Goal: Task Accomplishment & Management: Complete application form

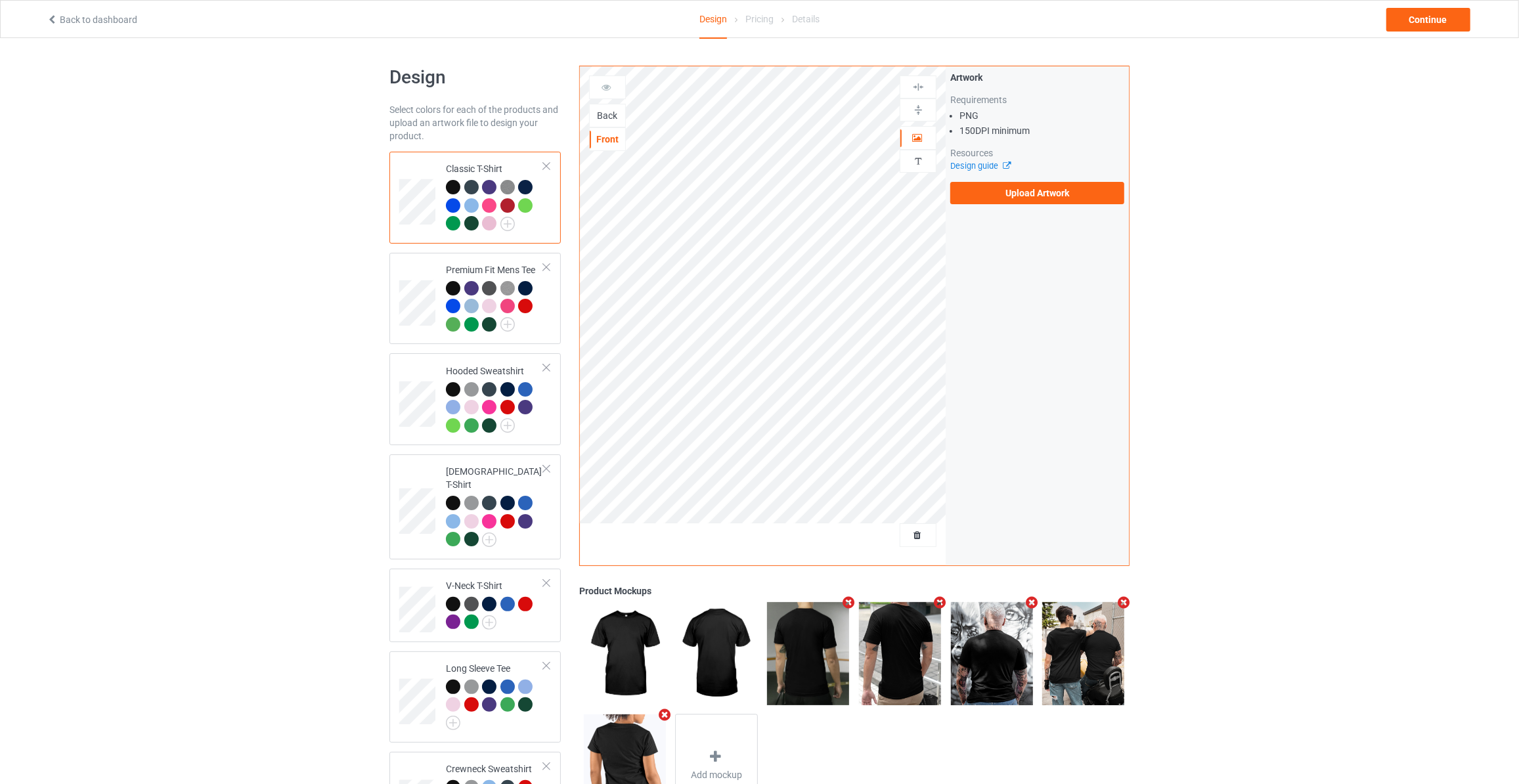
click at [609, 122] on div "Back" at bounding box center [607, 115] width 36 height 24
click at [612, 119] on div "Back" at bounding box center [608, 115] width 36 height 13
click at [1044, 200] on label "Upload Artwork" at bounding box center [1037, 192] width 174 height 23
click at [0, 0] on input "Upload Artwork" at bounding box center [0, 0] width 0 height 0
click at [1438, 33] on div "Back to dashboard Design Pricing Details Continue" at bounding box center [760, 19] width 1444 height 36
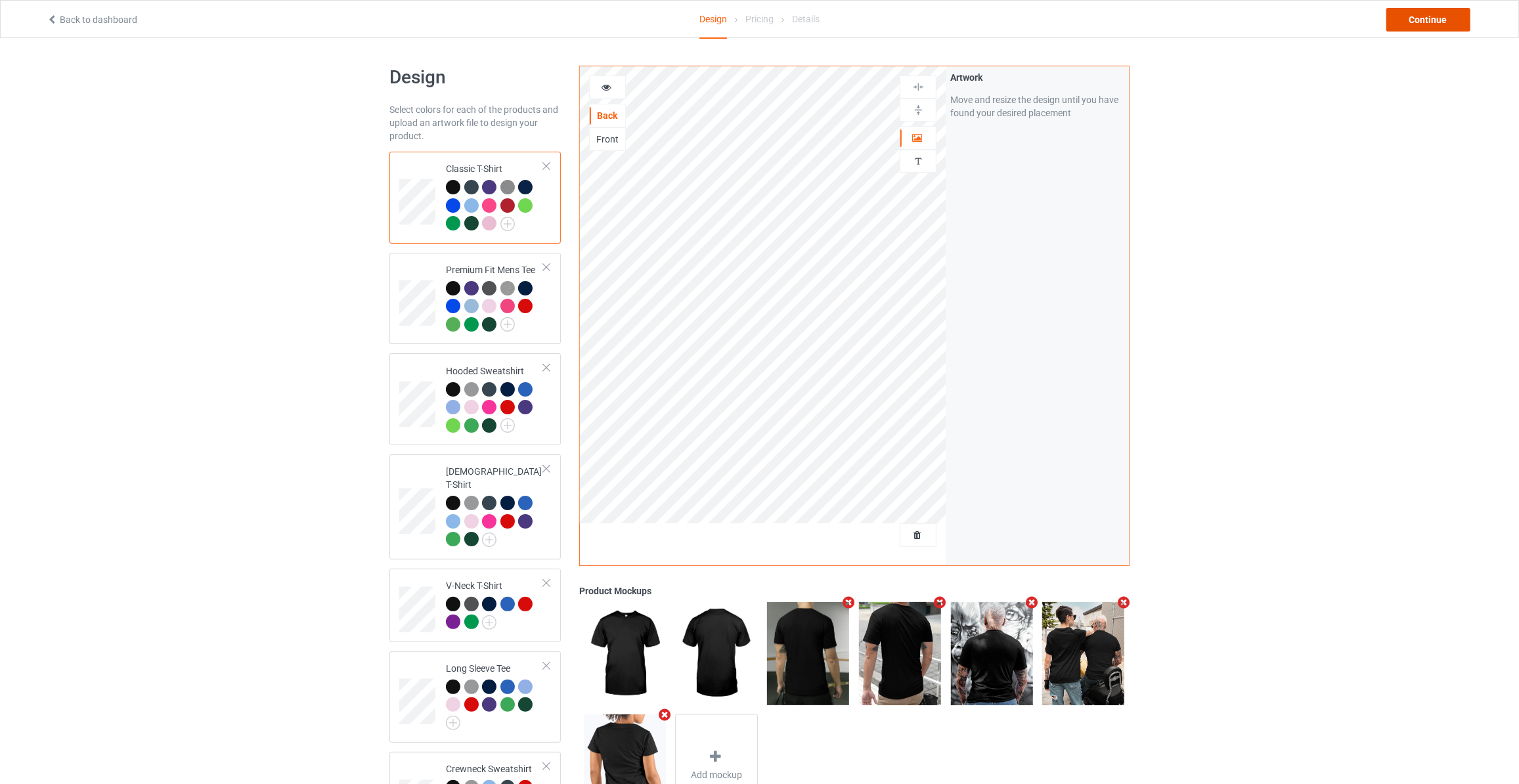
click at [1438, 19] on div "Continue" at bounding box center [1427, 20] width 84 height 24
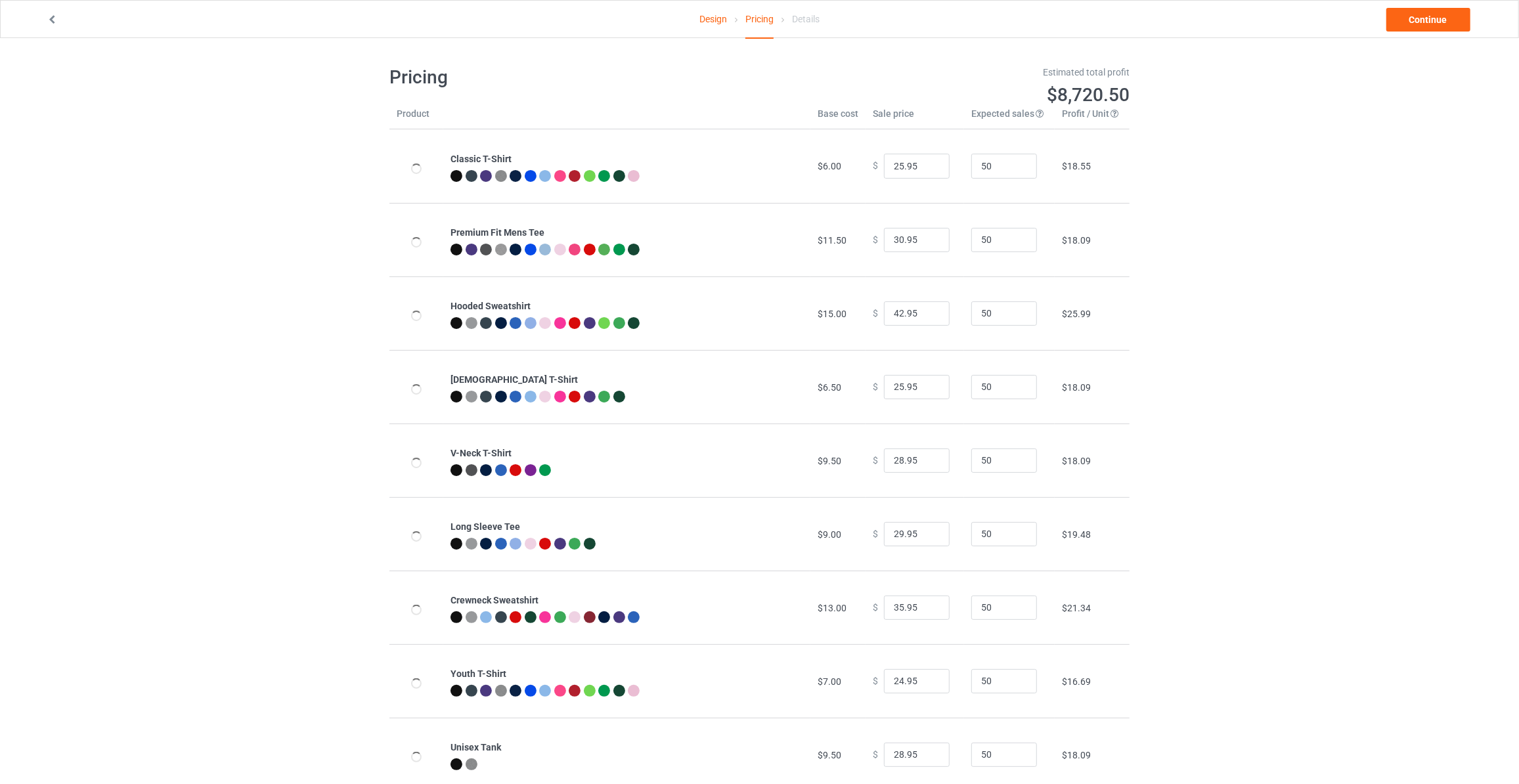
click at [1438, 19] on link "Continue" at bounding box center [1427, 20] width 84 height 24
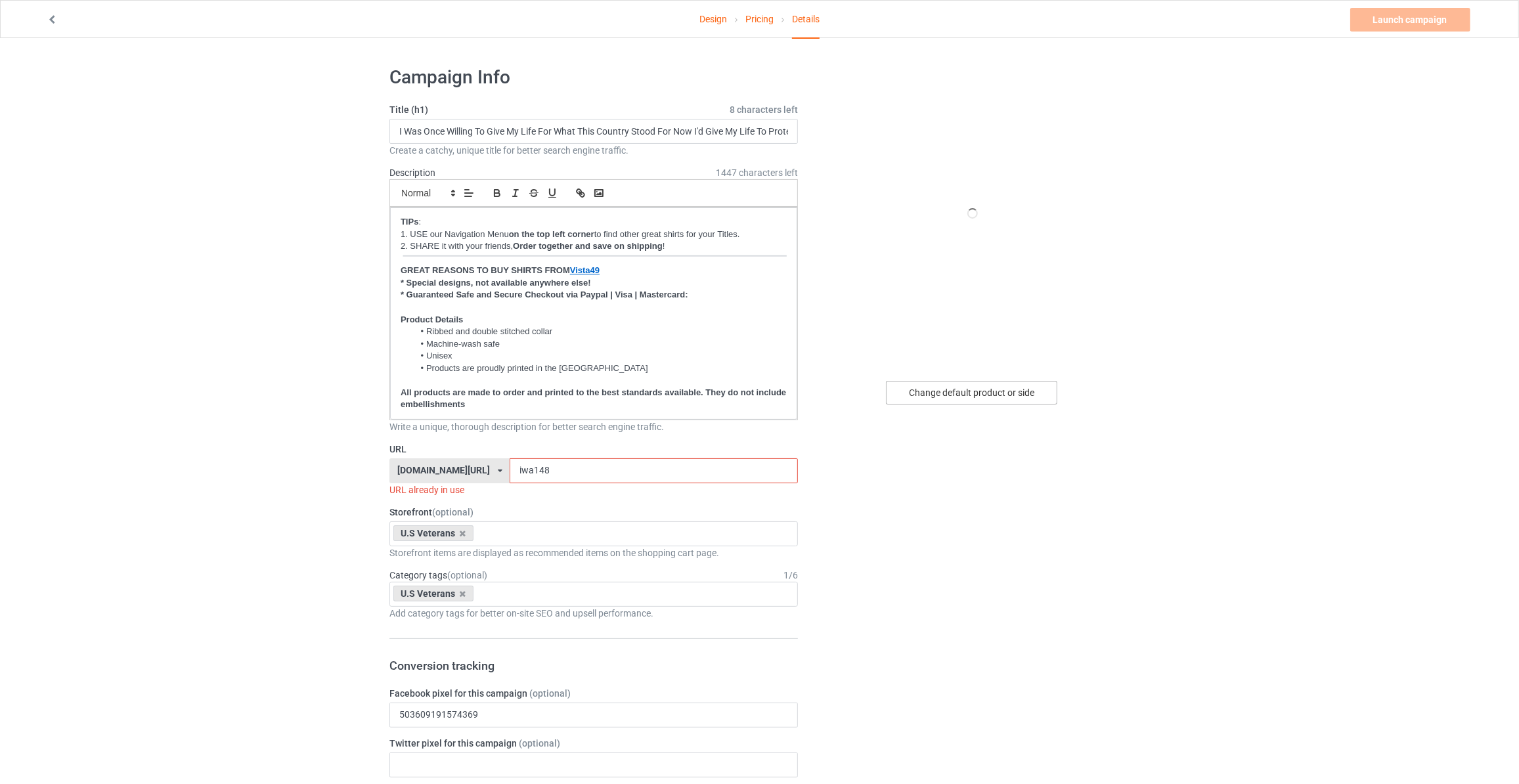
click at [981, 383] on div "Change default product or side" at bounding box center [972, 392] width 172 height 24
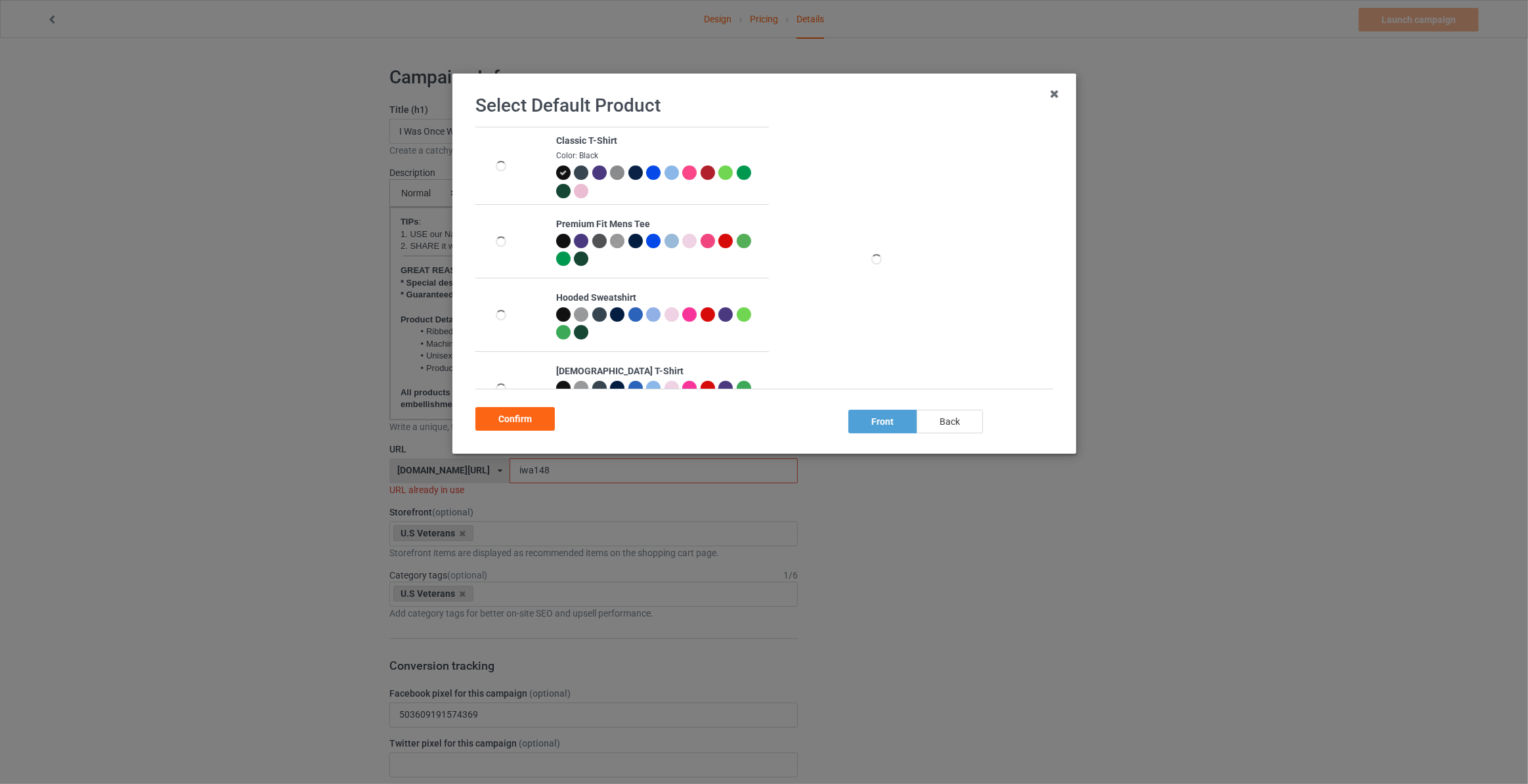
click at [936, 419] on div "back" at bounding box center [949, 421] width 66 height 24
click at [508, 420] on div "Confirm" at bounding box center [515, 419] width 80 height 24
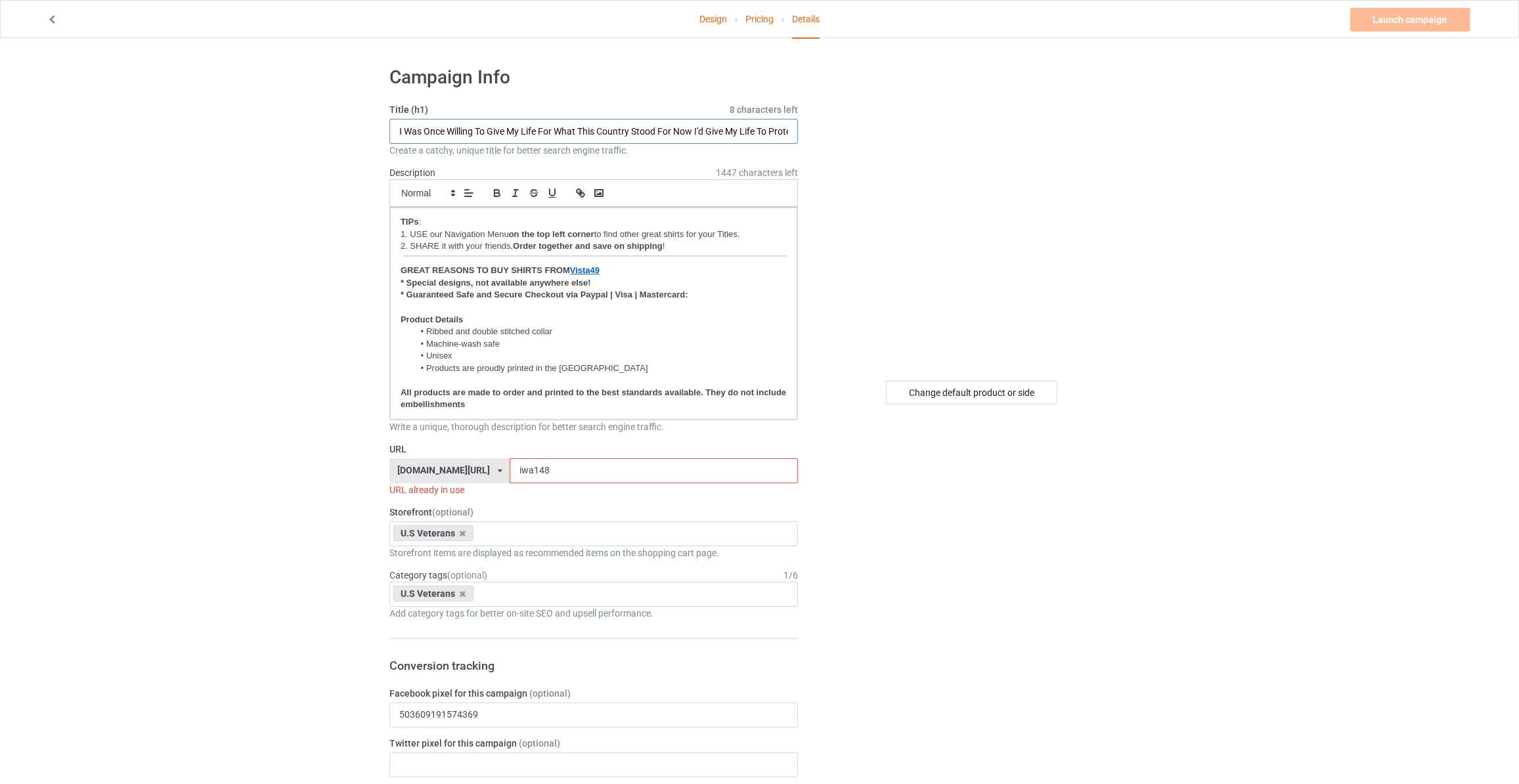
click at [553, 134] on input "I Was Once Willing To Give My Life For What This Country Stood For Now I'd Give…" at bounding box center [594, 130] width 408 height 25
type input "I Walked The Walk In Combat Boots And Dogtags"
drag, startPoint x: 536, startPoint y: 467, endPoint x: 70, endPoint y: 433, distance: 467.2
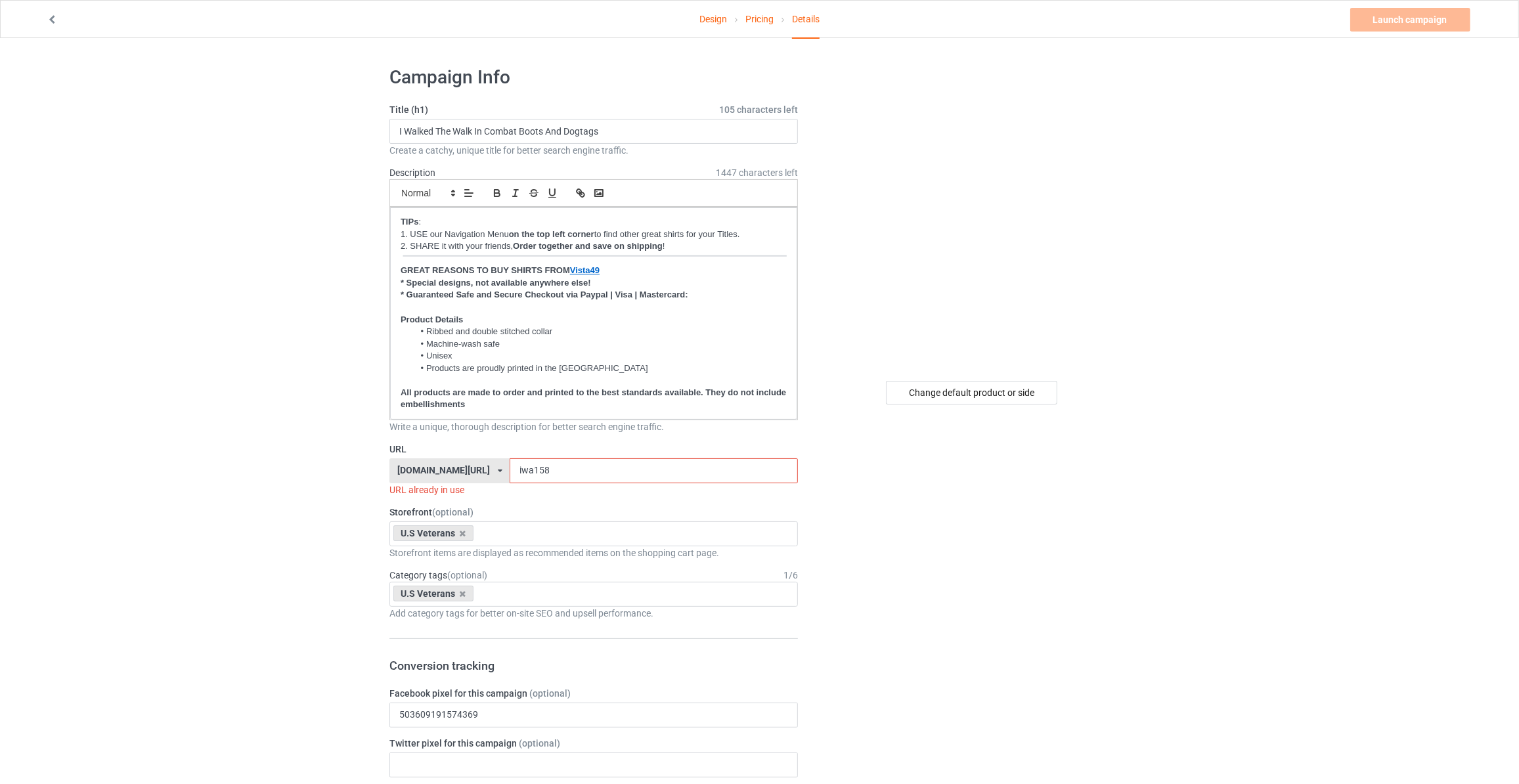
drag, startPoint x: 1244, startPoint y: 155, endPoint x: 1335, endPoint y: 69, distance: 125.2
click at [510, 474] on input "iwa158" at bounding box center [654, 470] width 288 height 25
click at [510, 469] on input "iwa158" at bounding box center [654, 470] width 288 height 25
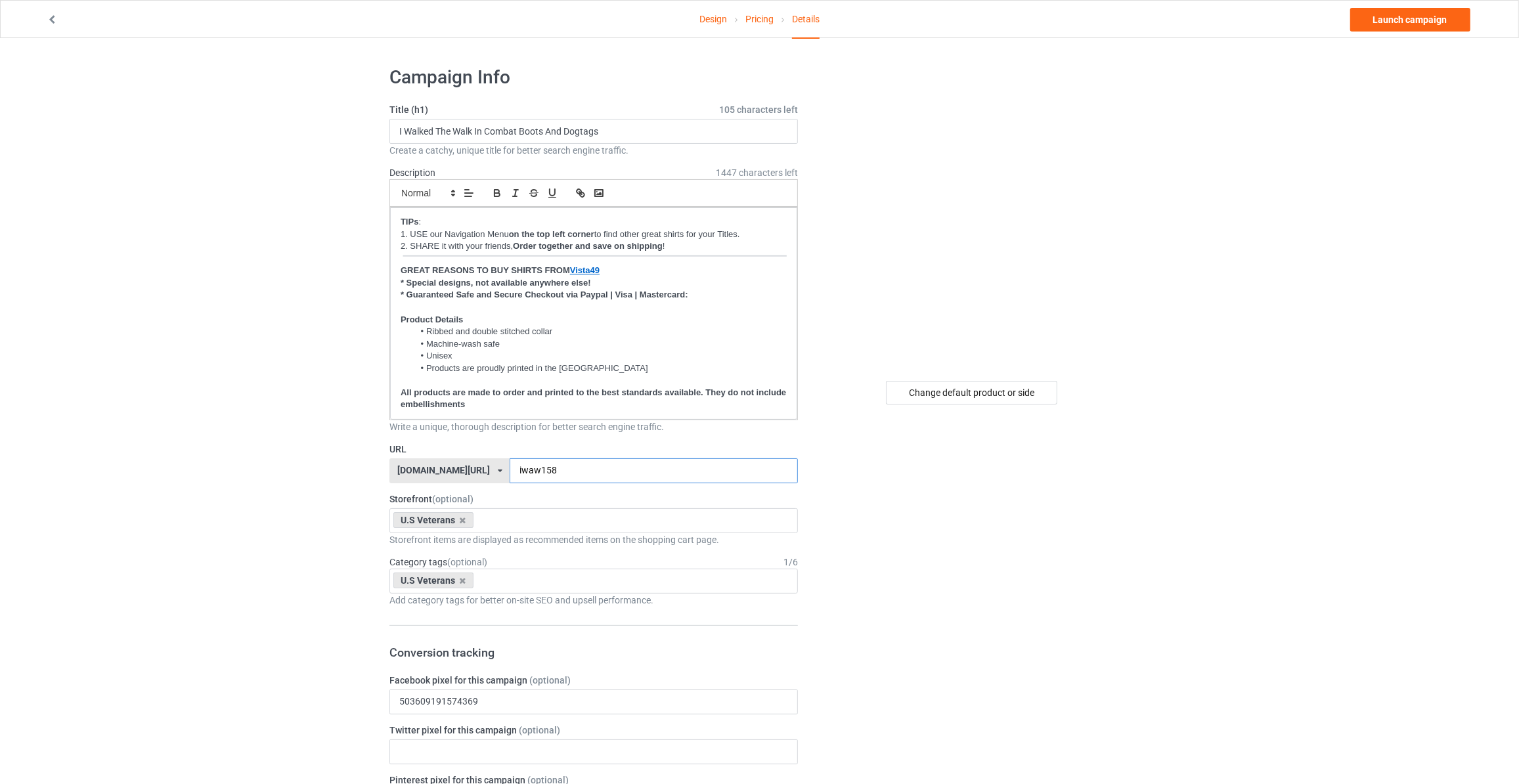
type input "iwaw158"
click at [1395, 17] on link "Launch campaign" at bounding box center [1410, 20] width 120 height 24
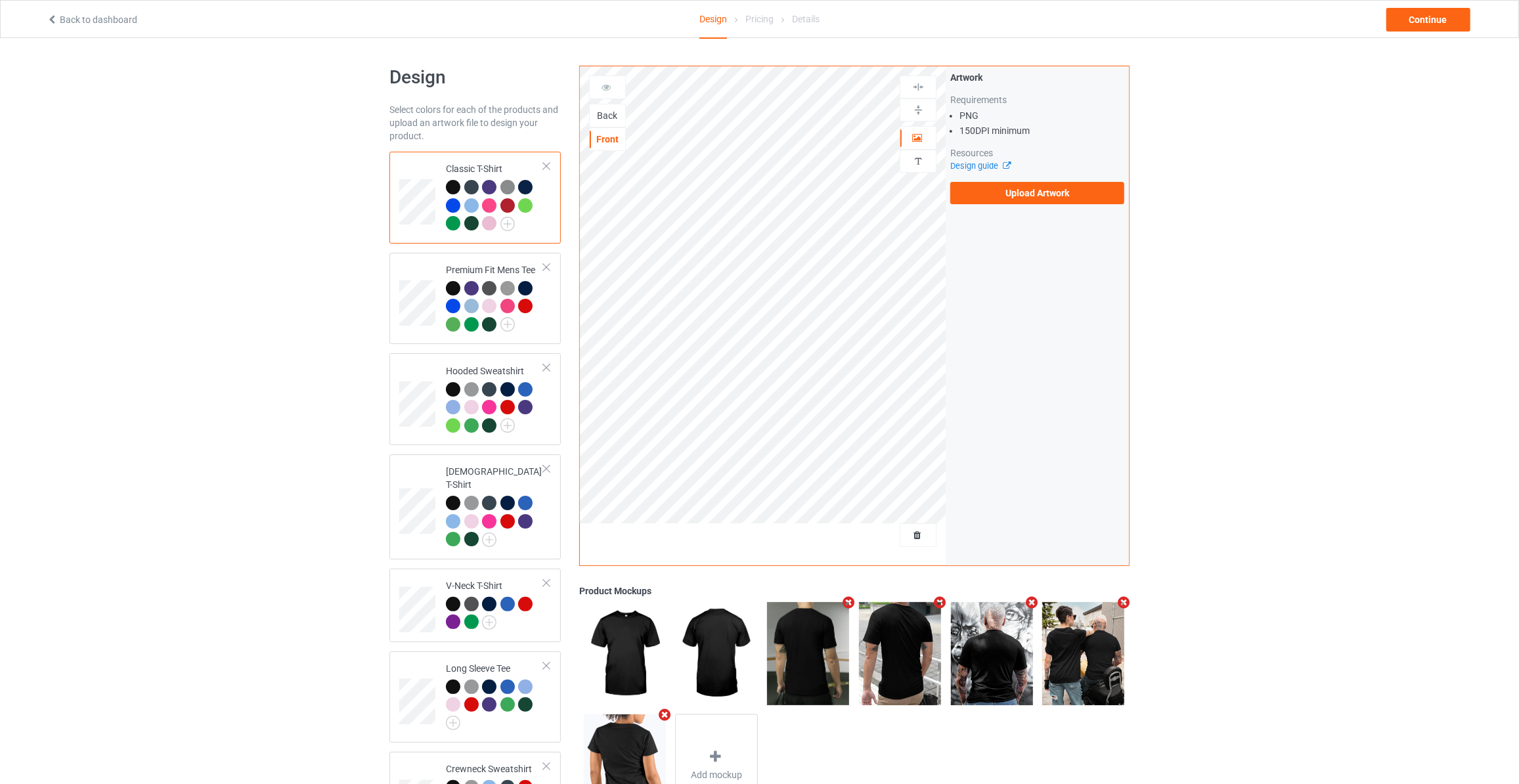
click at [607, 115] on div "Back" at bounding box center [608, 115] width 36 height 13
click at [1030, 189] on label "Upload Artwork" at bounding box center [1037, 192] width 174 height 23
click at [0, 0] on input "Upload Artwork" at bounding box center [0, 0] width 0 height 0
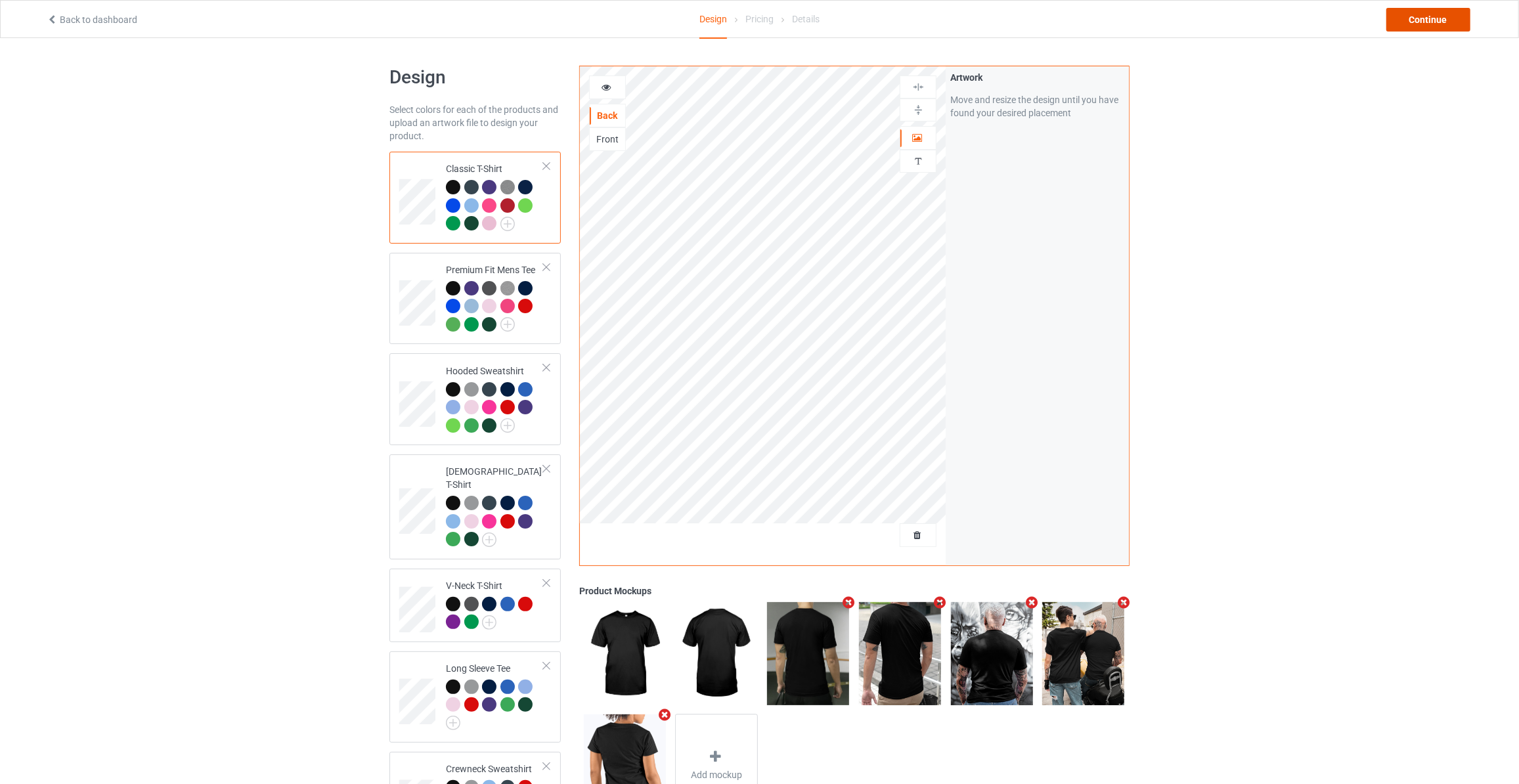
click at [1432, 17] on div "Continue" at bounding box center [1427, 20] width 84 height 24
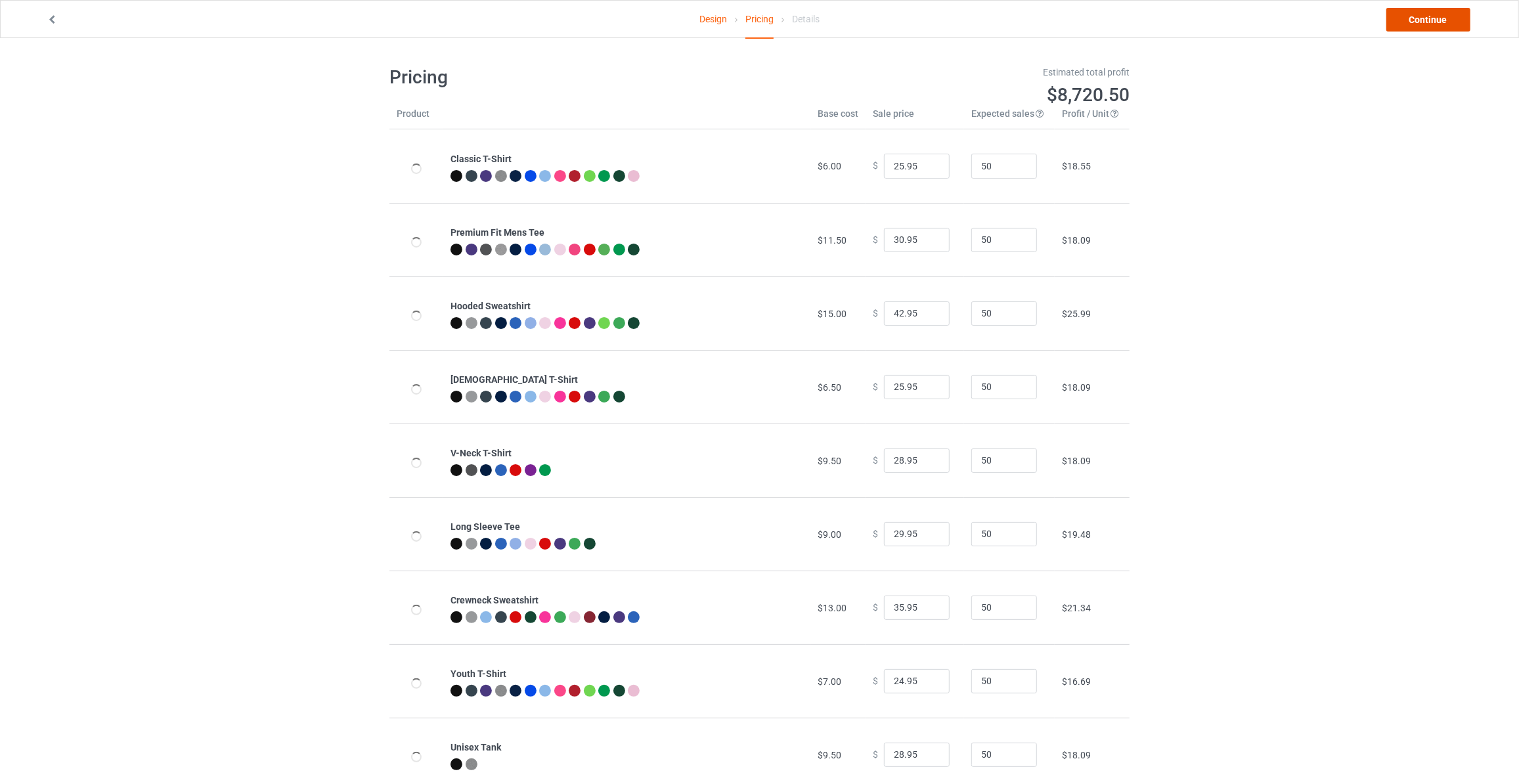
click at [1432, 17] on link "Continue" at bounding box center [1427, 20] width 84 height 24
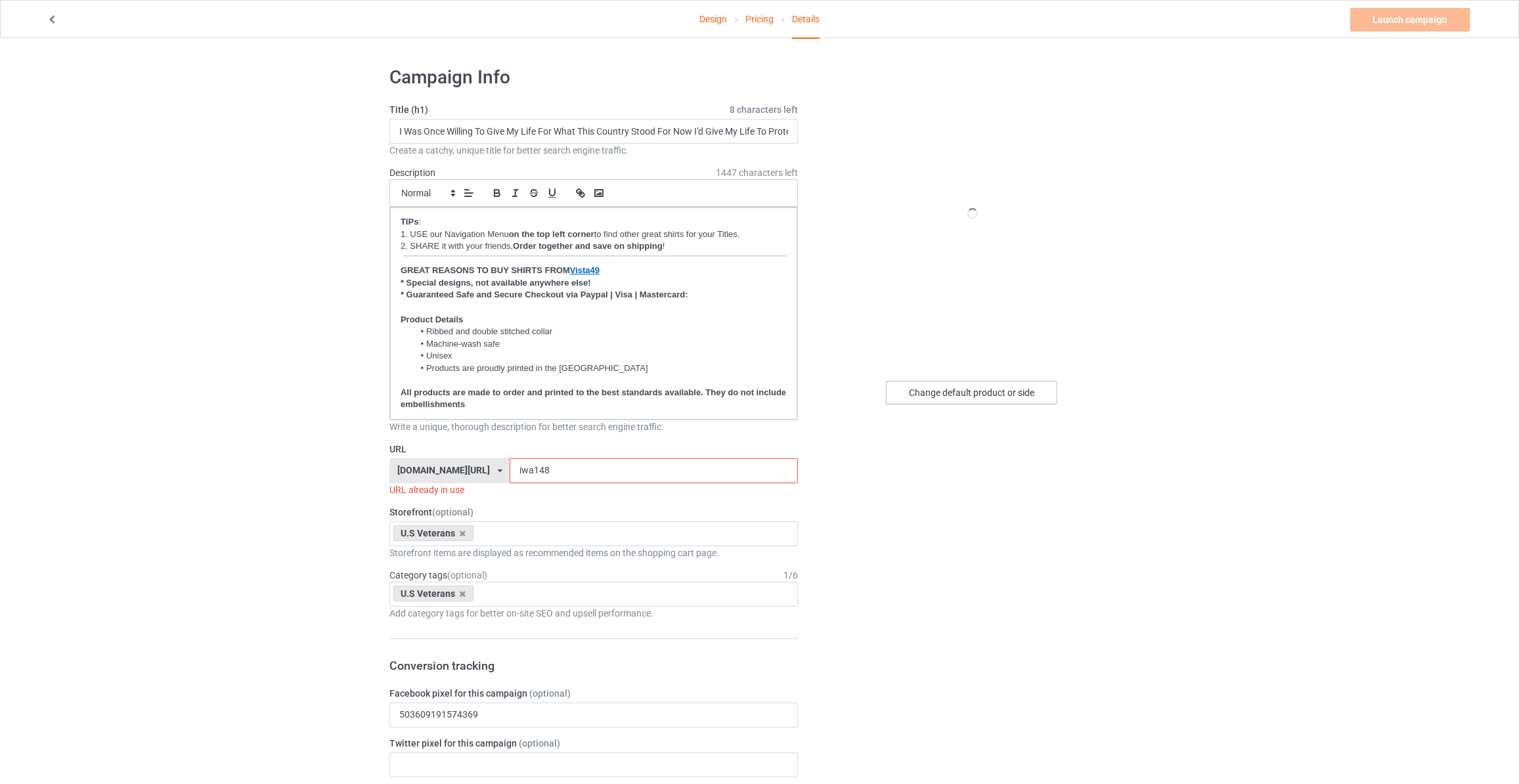
click at [946, 394] on div "Change default product or side" at bounding box center [972, 392] width 172 height 24
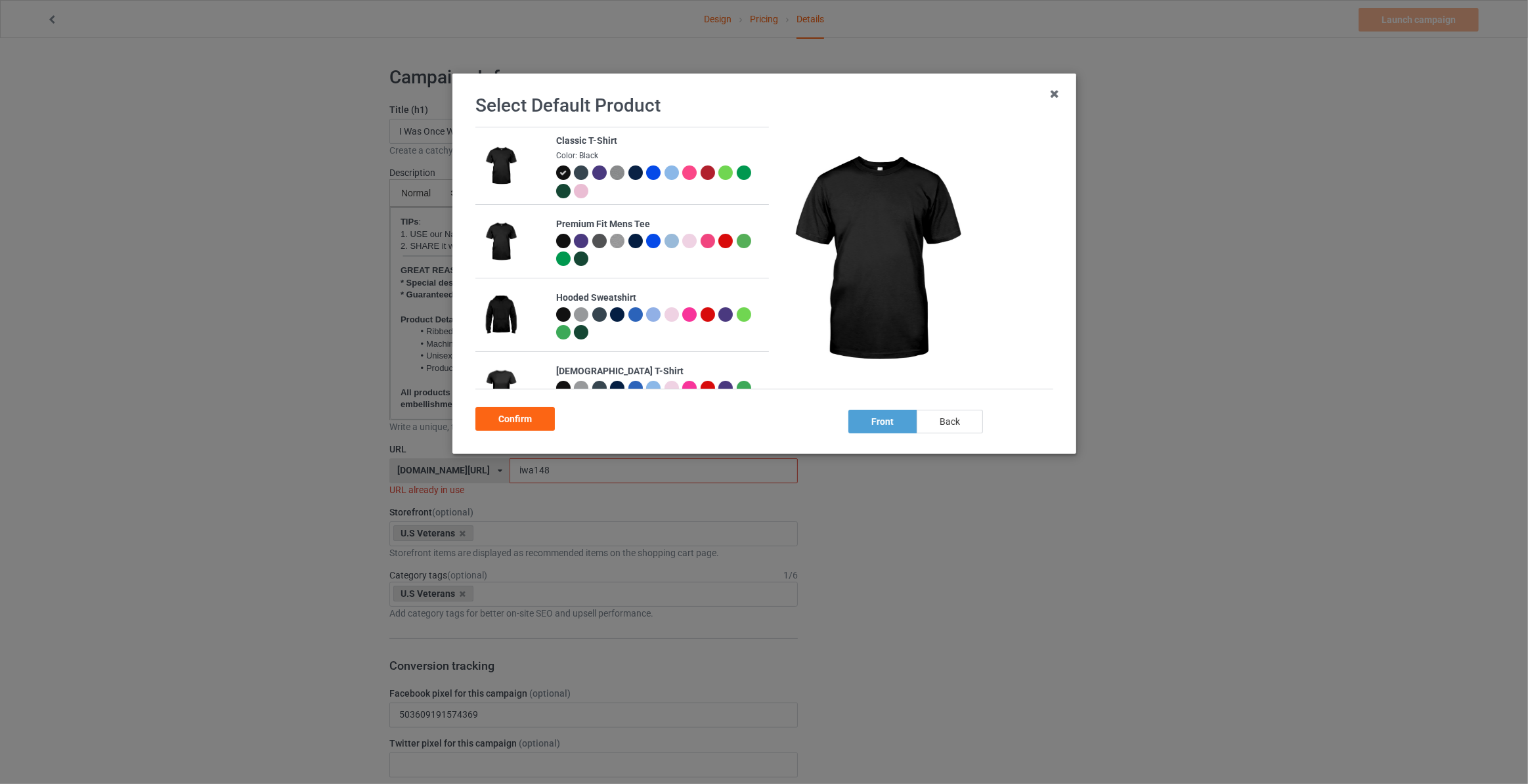
click at [948, 421] on div "back" at bounding box center [949, 421] width 66 height 24
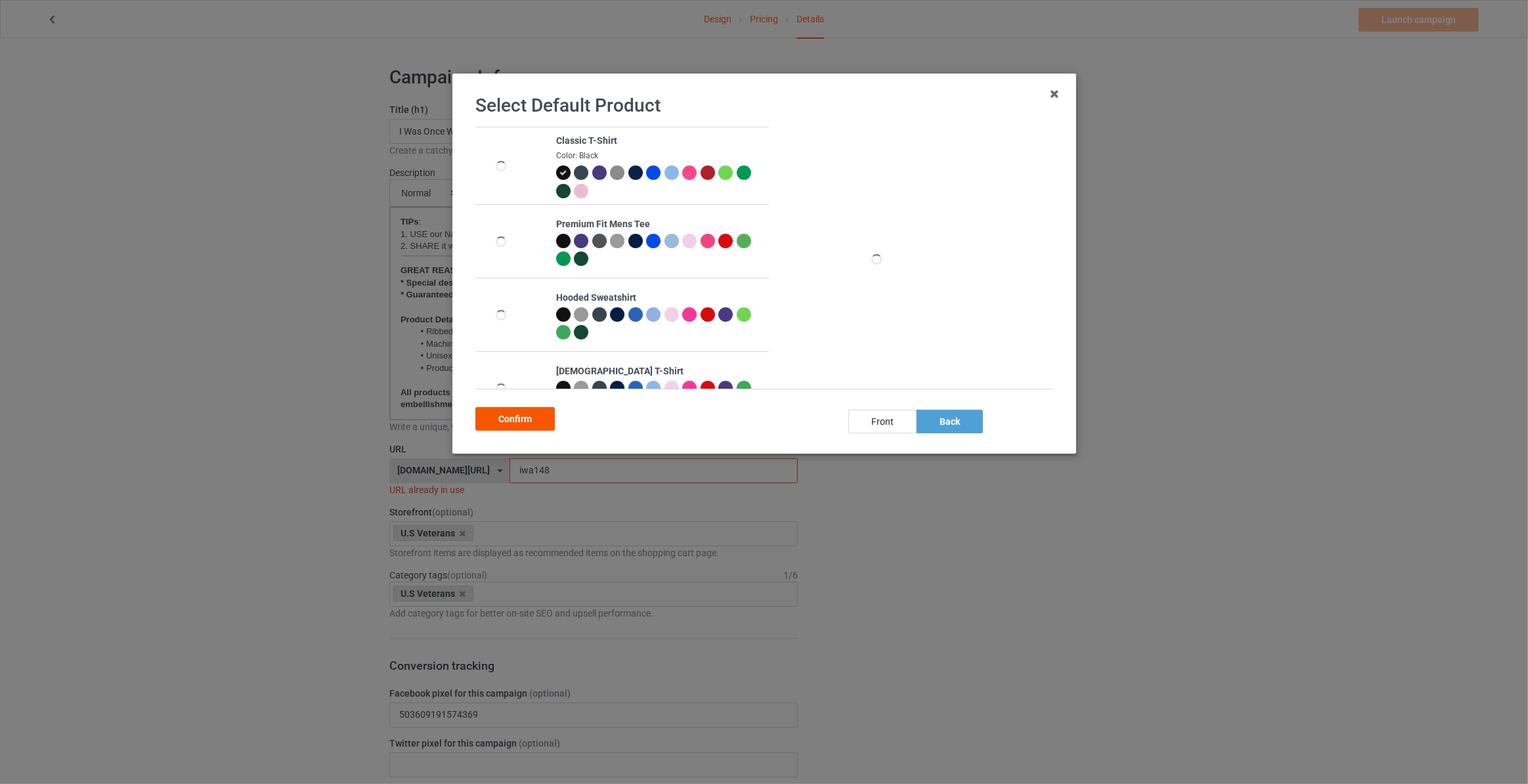
click at [512, 421] on div "Confirm" at bounding box center [515, 419] width 80 height 24
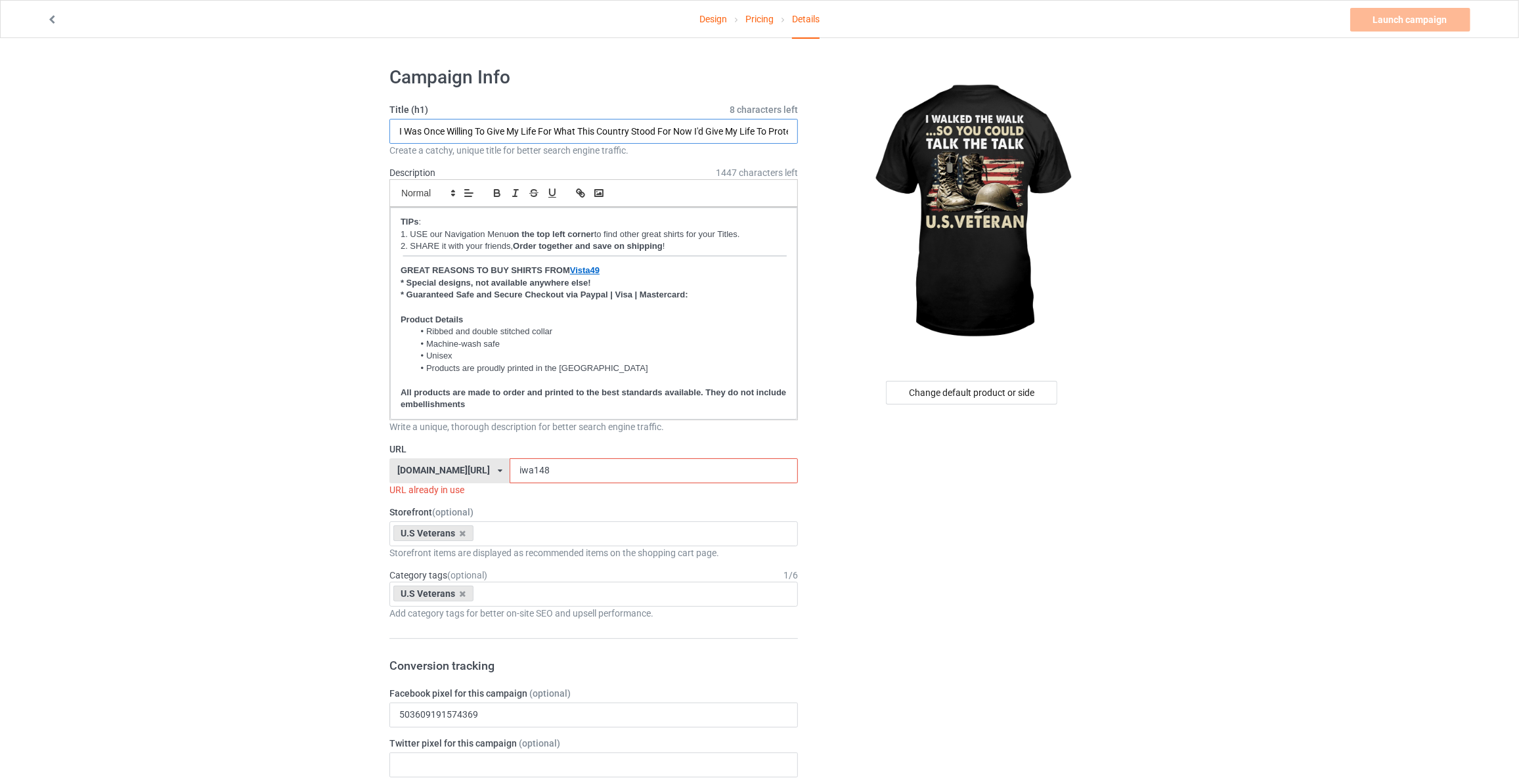
click at [590, 130] on input "I Was Once Willing To Give My Life For What This Country Stood For Now I'd Give…" at bounding box center [594, 130] width 408 height 25
type input "I Walked The Walk So You Could Talk The Talk U.S.Veteran"
drag, startPoint x: 538, startPoint y: 463, endPoint x: 187, endPoint y: 449, distance: 351.3
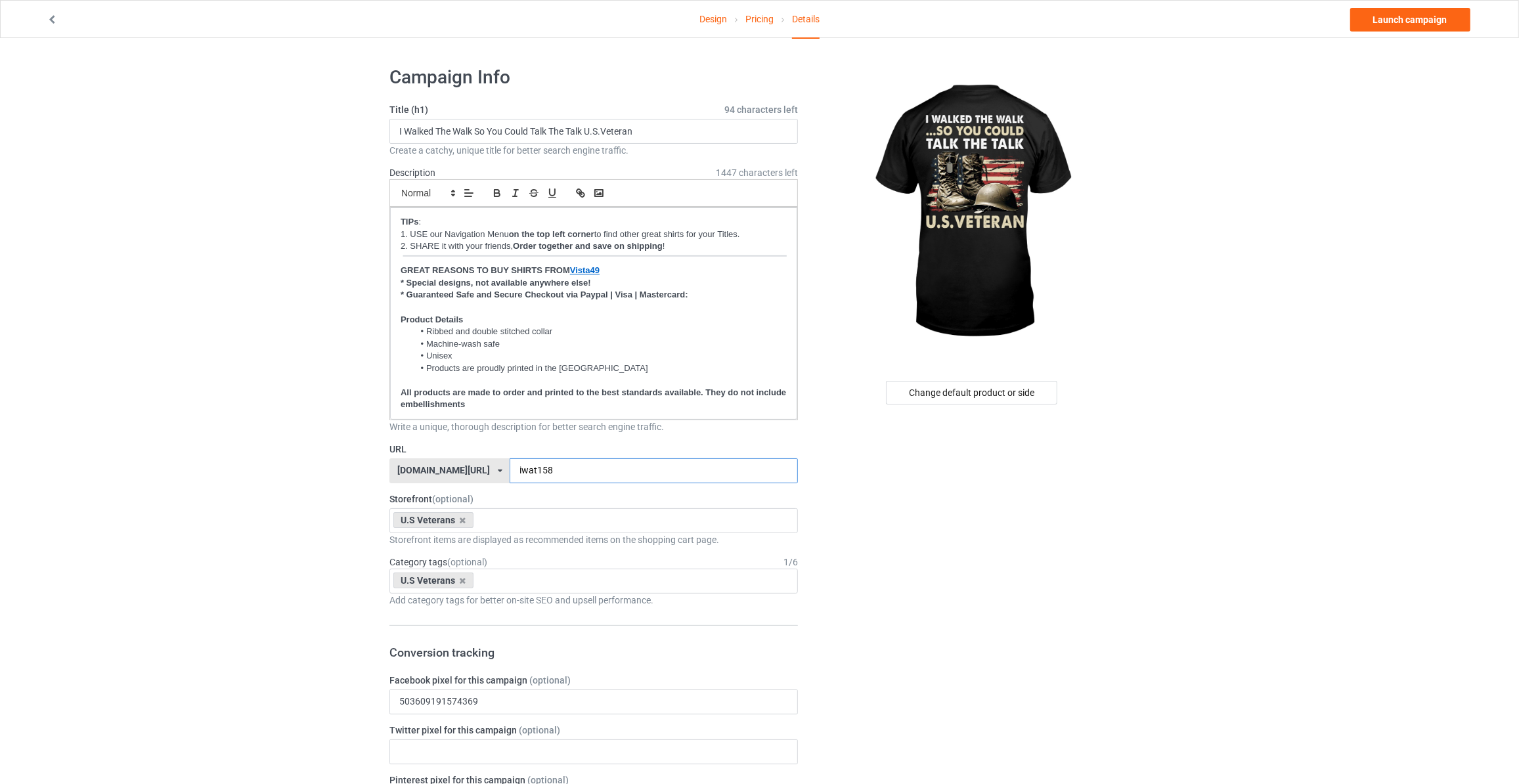
type input "iwat158"
click at [1411, 13] on link "Launch campaign" at bounding box center [1410, 20] width 120 height 24
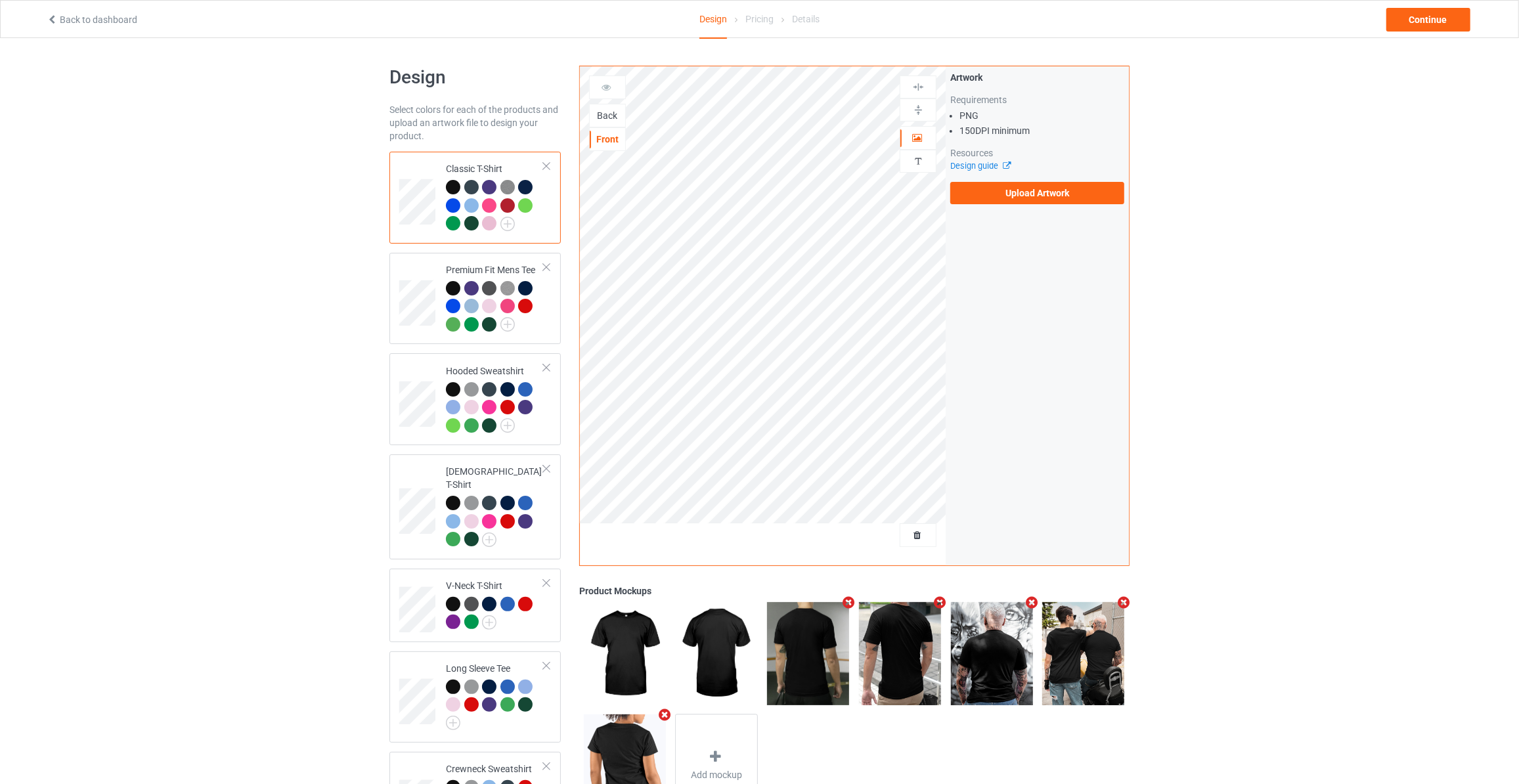
click at [607, 116] on div "Back" at bounding box center [608, 115] width 36 height 13
click at [996, 195] on label "Upload Artwork" at bounding box center [1037, 192] width 174 height 23
click at [0, 0] on input "Upload Artwork" at bounding box center [0, 0] width 0 height 0
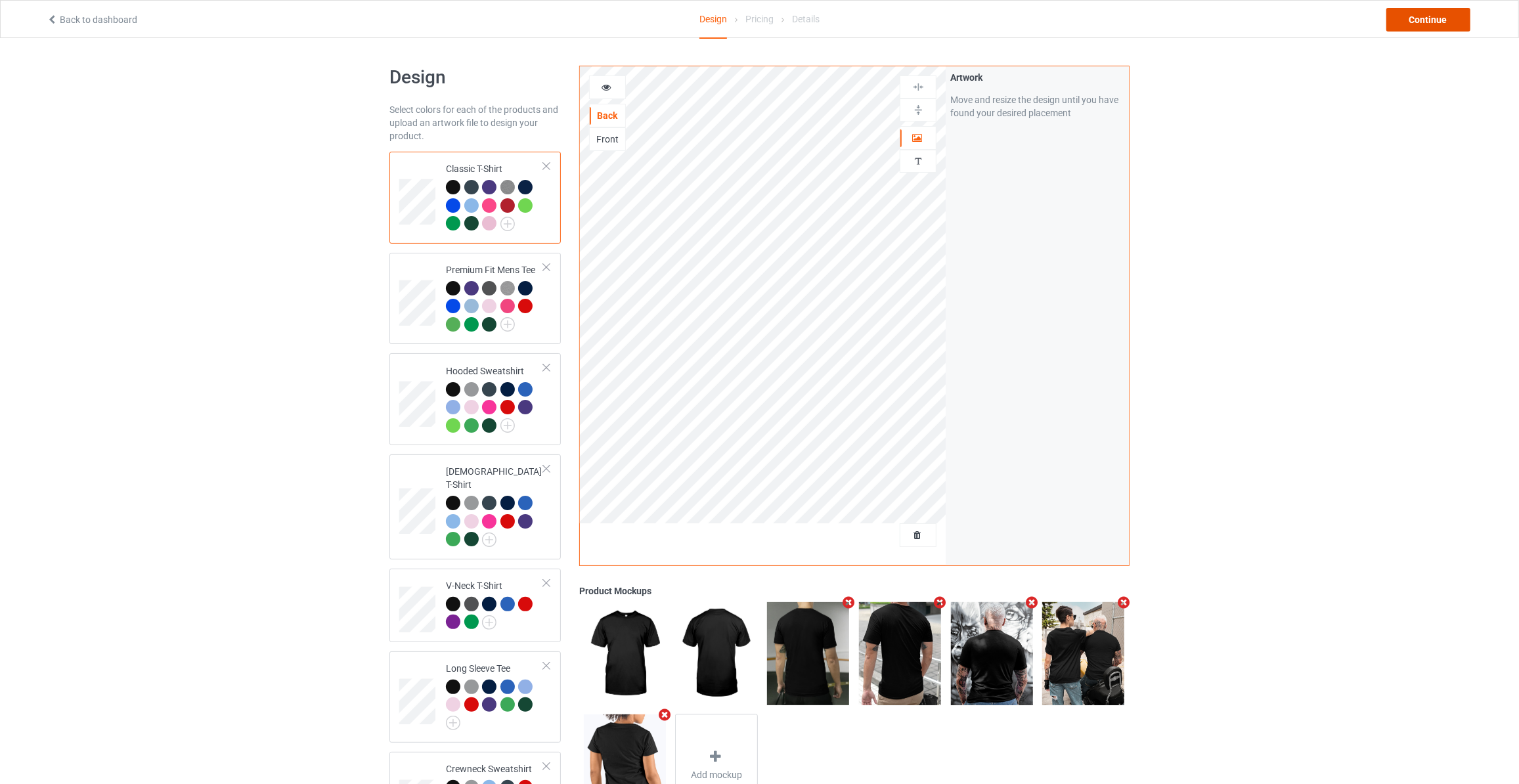
click at [1415, 23] on div "Continue" at bounding box center [1427, 20] width 84 height 24
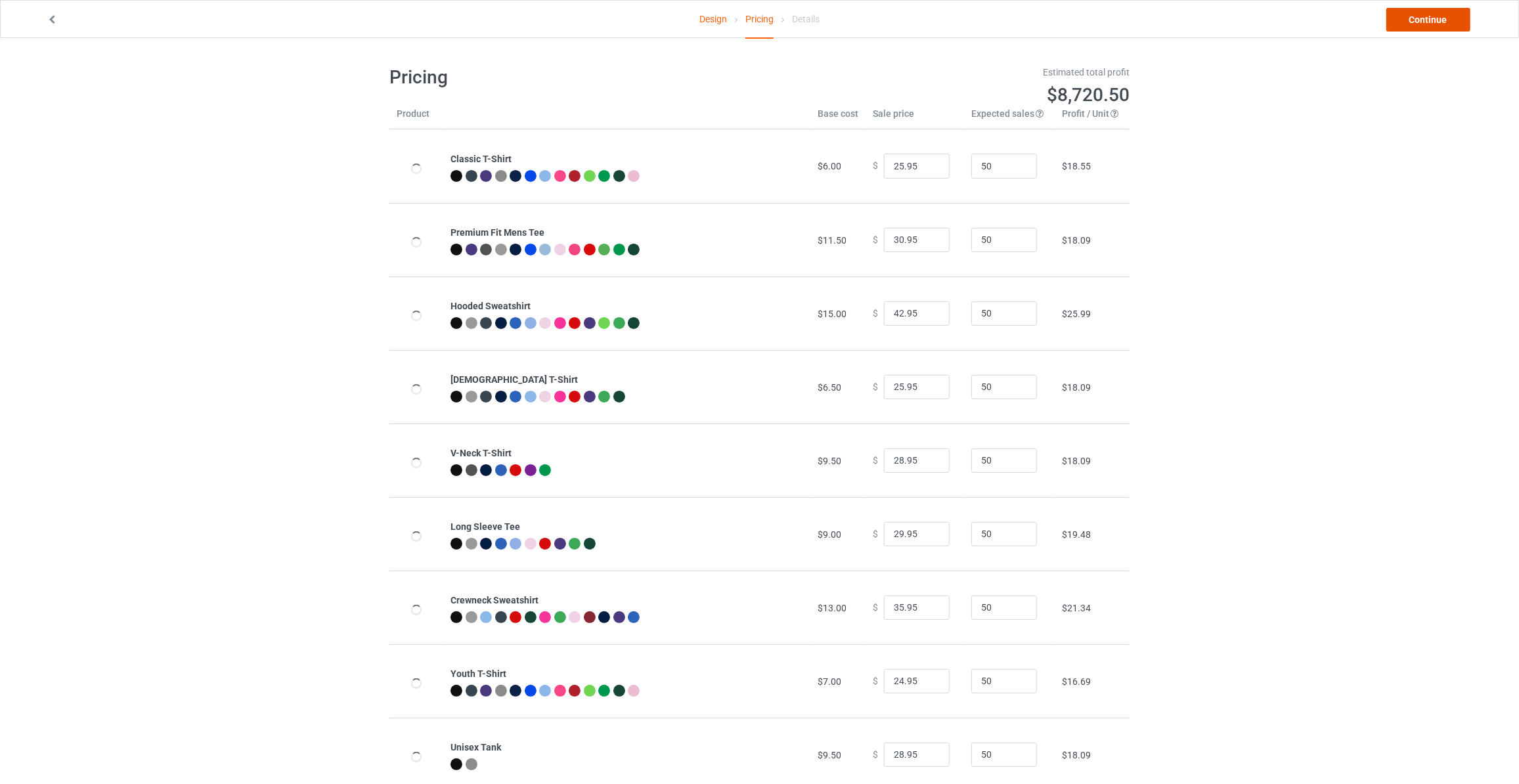
click at [1415, 23] on link "Continue" at bounding box center [1427, 20] width 84 height 24
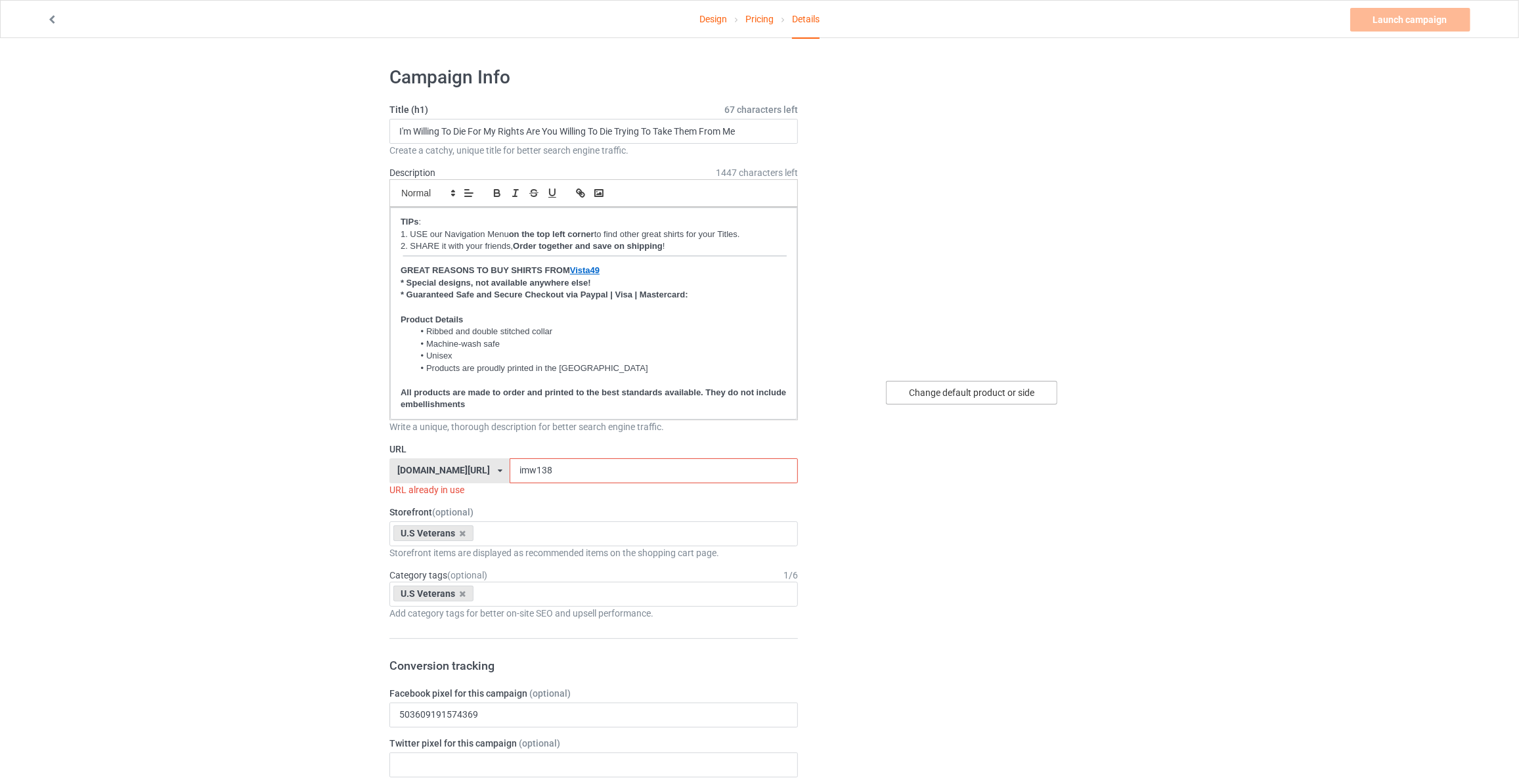
click at [991, 398] on div "Change default product or side" at bounding box center [972, 392] width 172 height 24
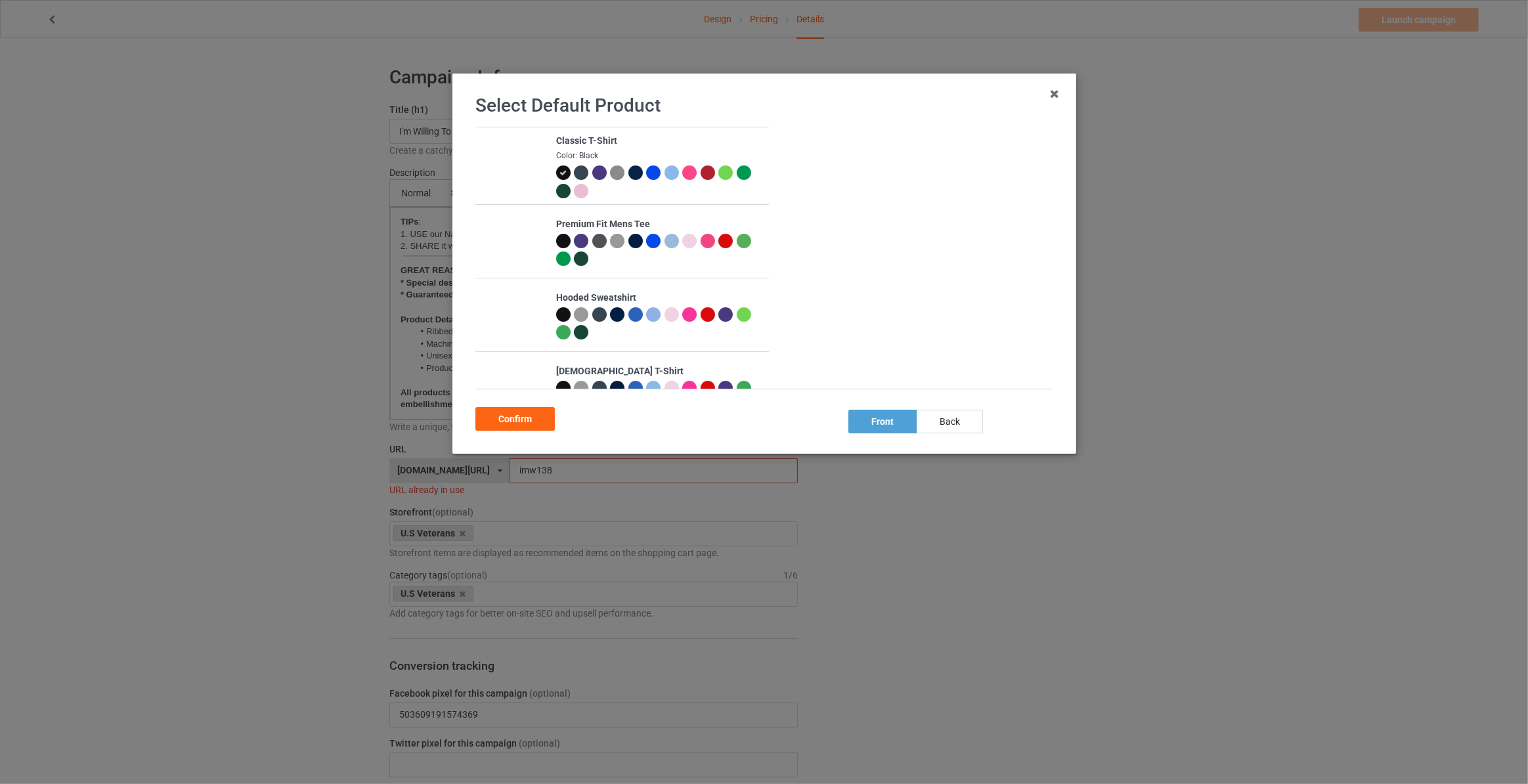
click at [958, 421] on div "back" at bounding box center [949, 421] width 66 height 24
click at [490, 423] on div "Confirm" at bounding box center [515, 419] width 80 height 24
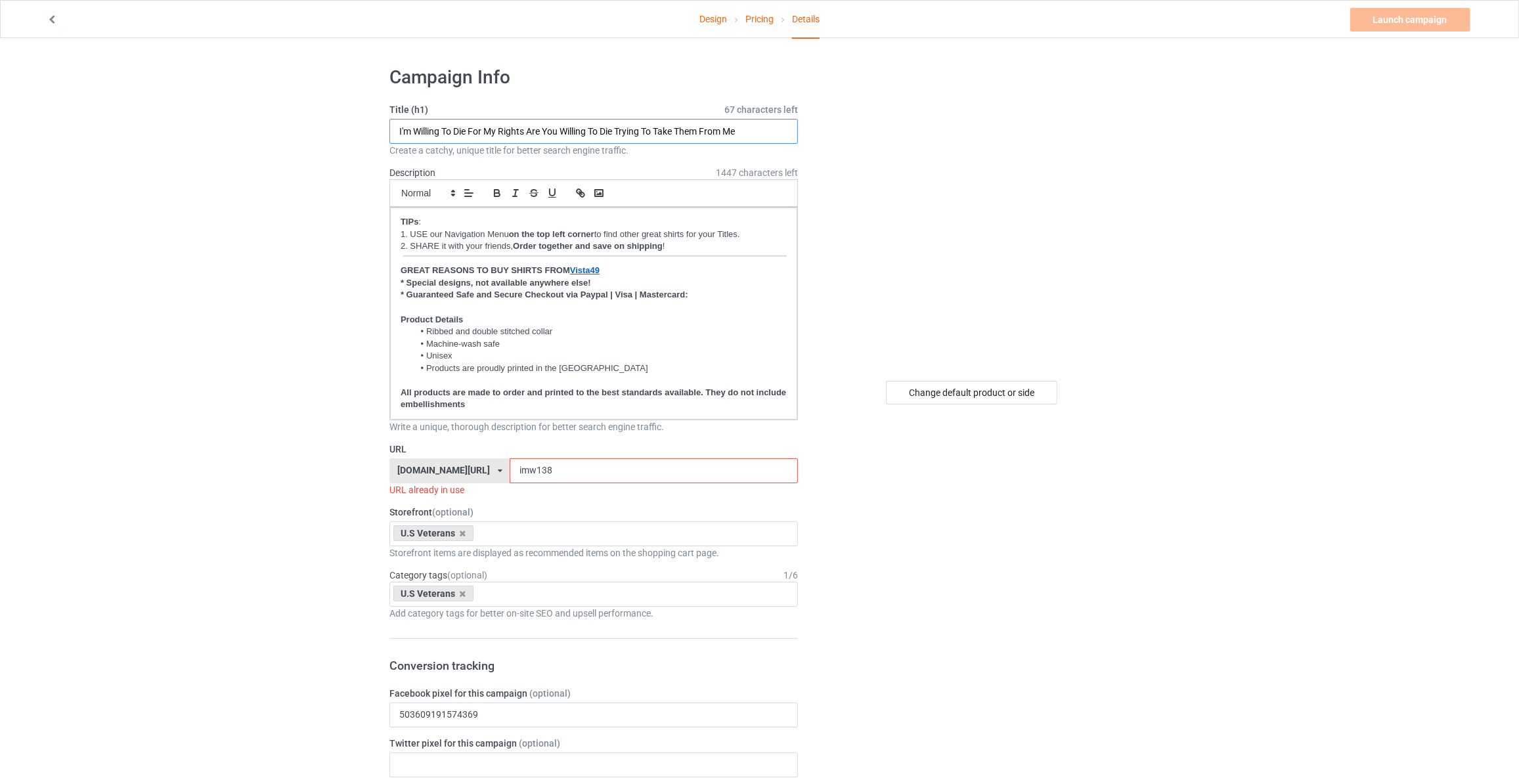
click at [584, 131] on input "I'm Willing To Die For My Rights Are You Willing To Die Trying To Take Them Fro…" at bounding box center [594, 130] width 408 height 25
paste input "text"
type input "I'm A Veteran Grandpa I Have Risked My Life To Protect Strangers Just Imagine W…"
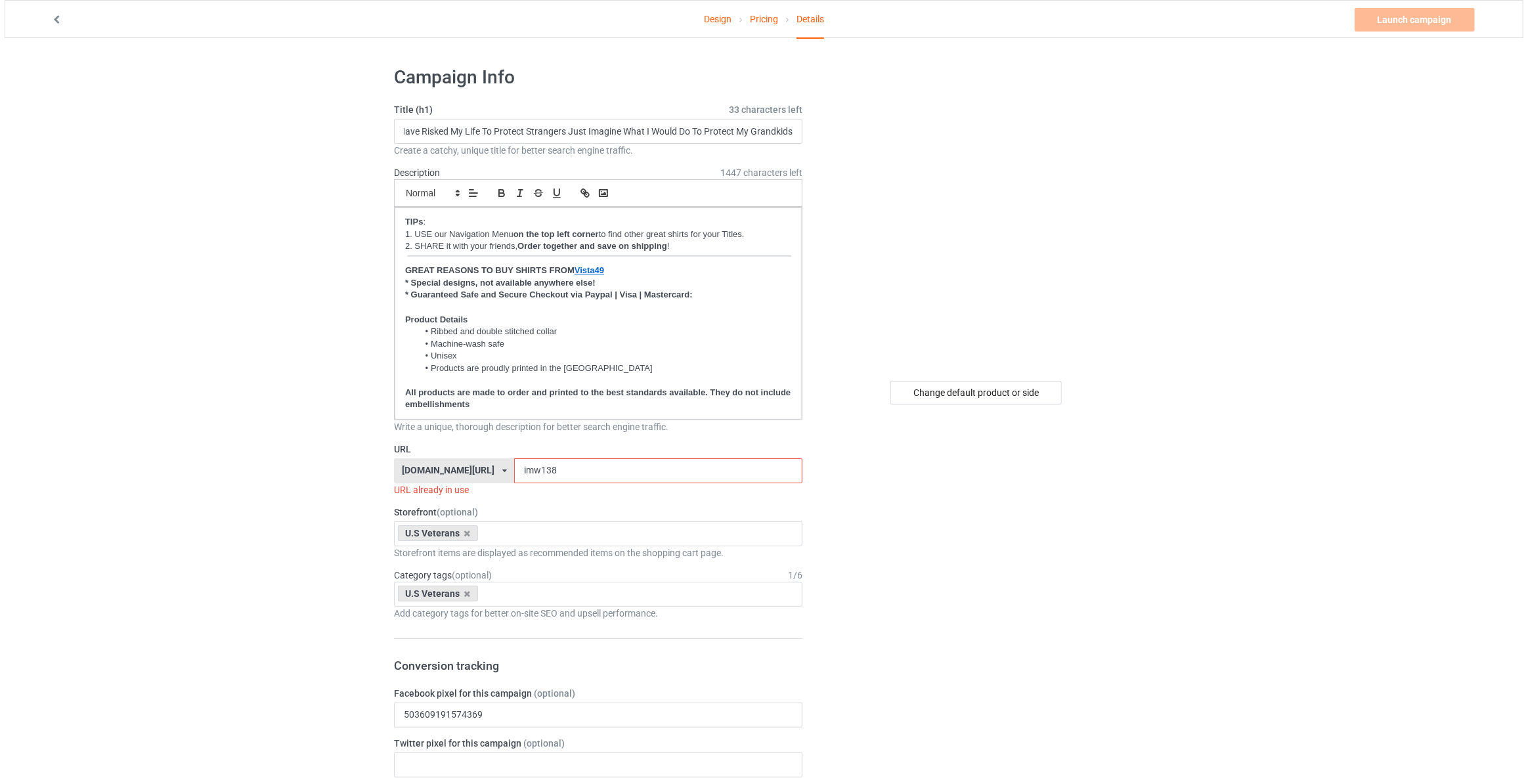
scroll to position [0, 0]
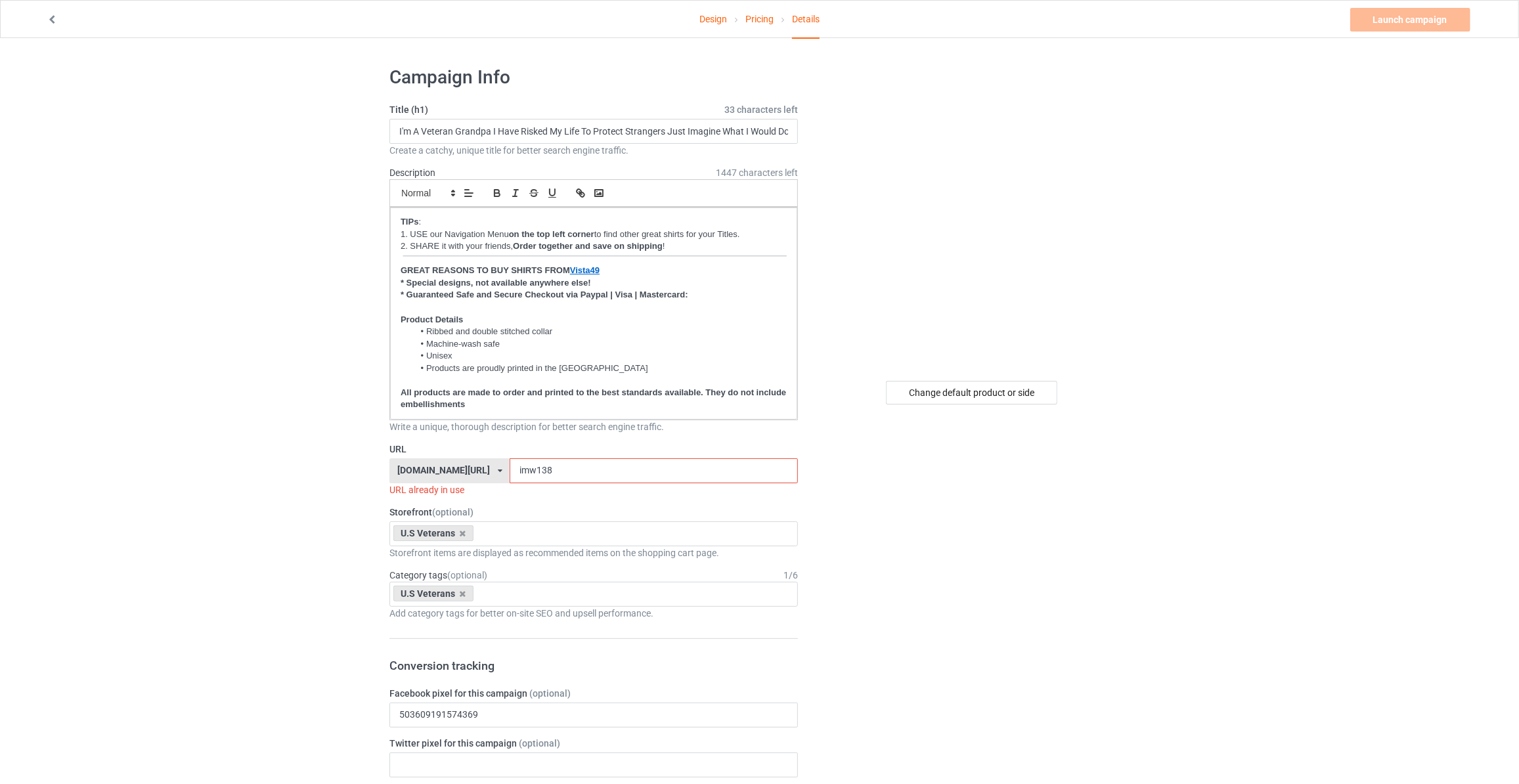
drag, startPoint x: 540, startPoint y: 466, endPoint x: 0, endPoint y: 412, distance: 542.7
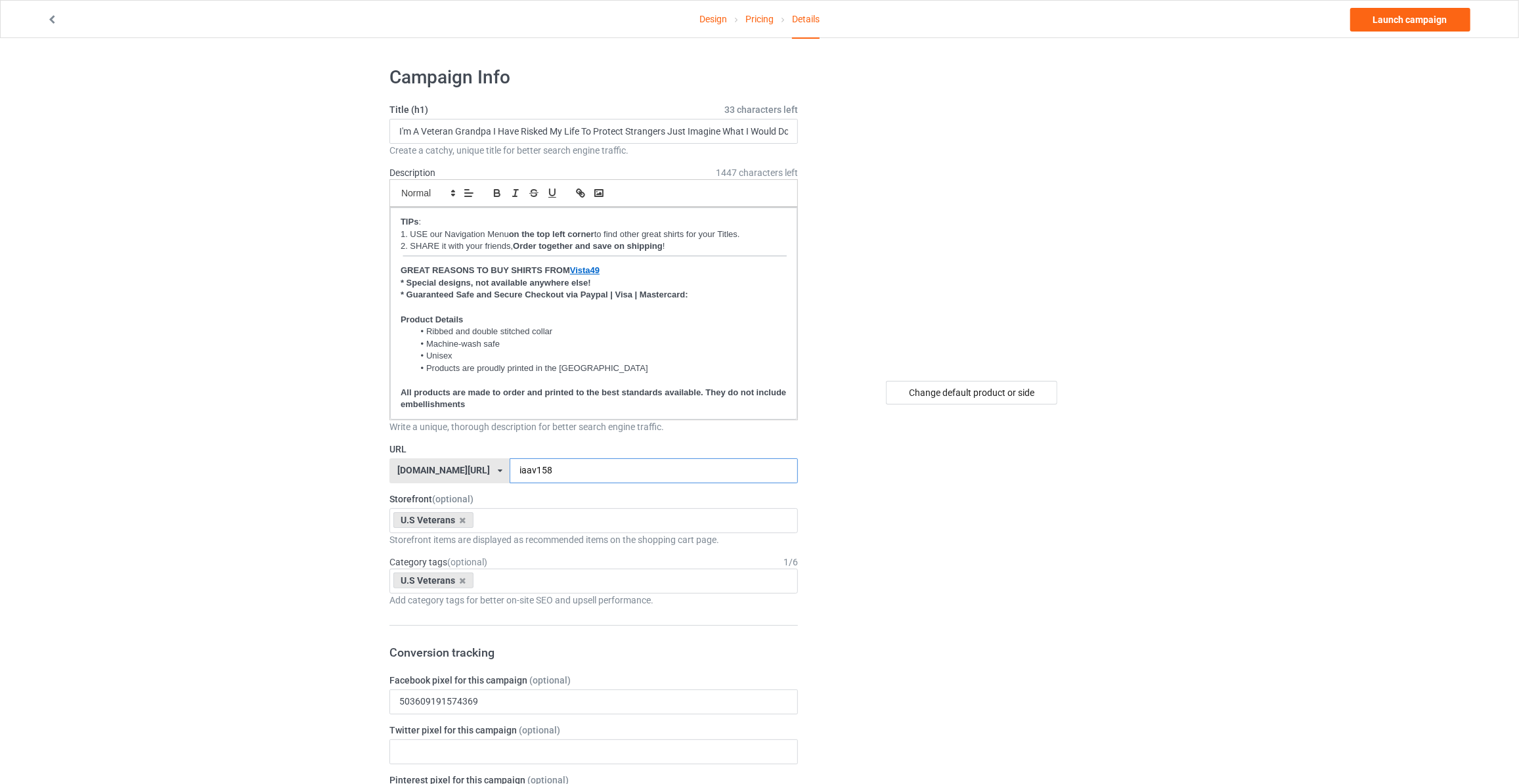
type input "iaav158"
click at [1402, 25] on link "Launch campaign" at bounding box center [1410, 20] width 120 height 24
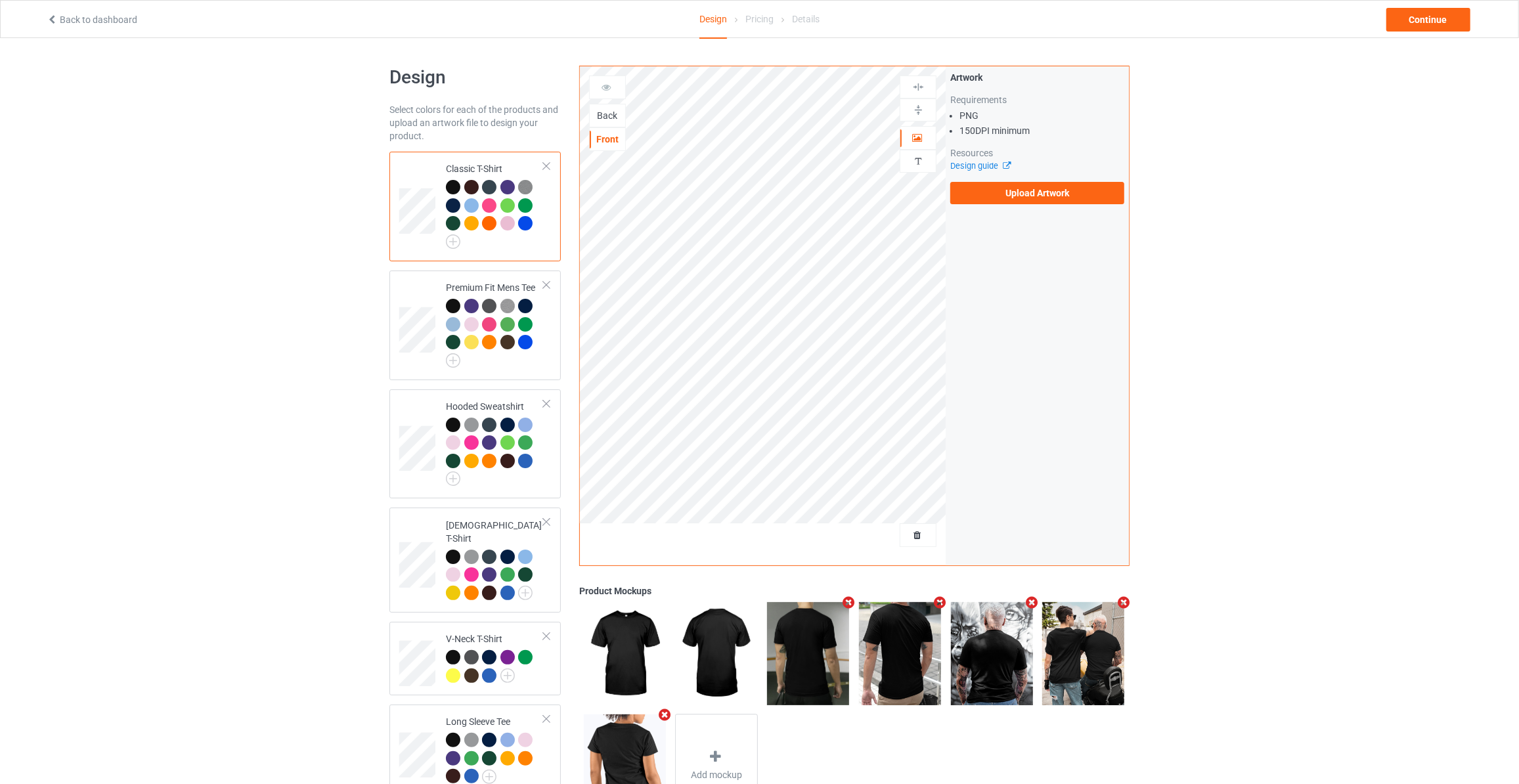
click at [612, 115] on div "Back" at bounding box center [608, 115] width 36 height 13
click at [1039, 190] on label "Upload Artwork" at bounding box center [1037, 192] width 174 height 23
click at [0, 0] on input "Upload Artwork" at bounding box center [0, 0] width 0 height 0
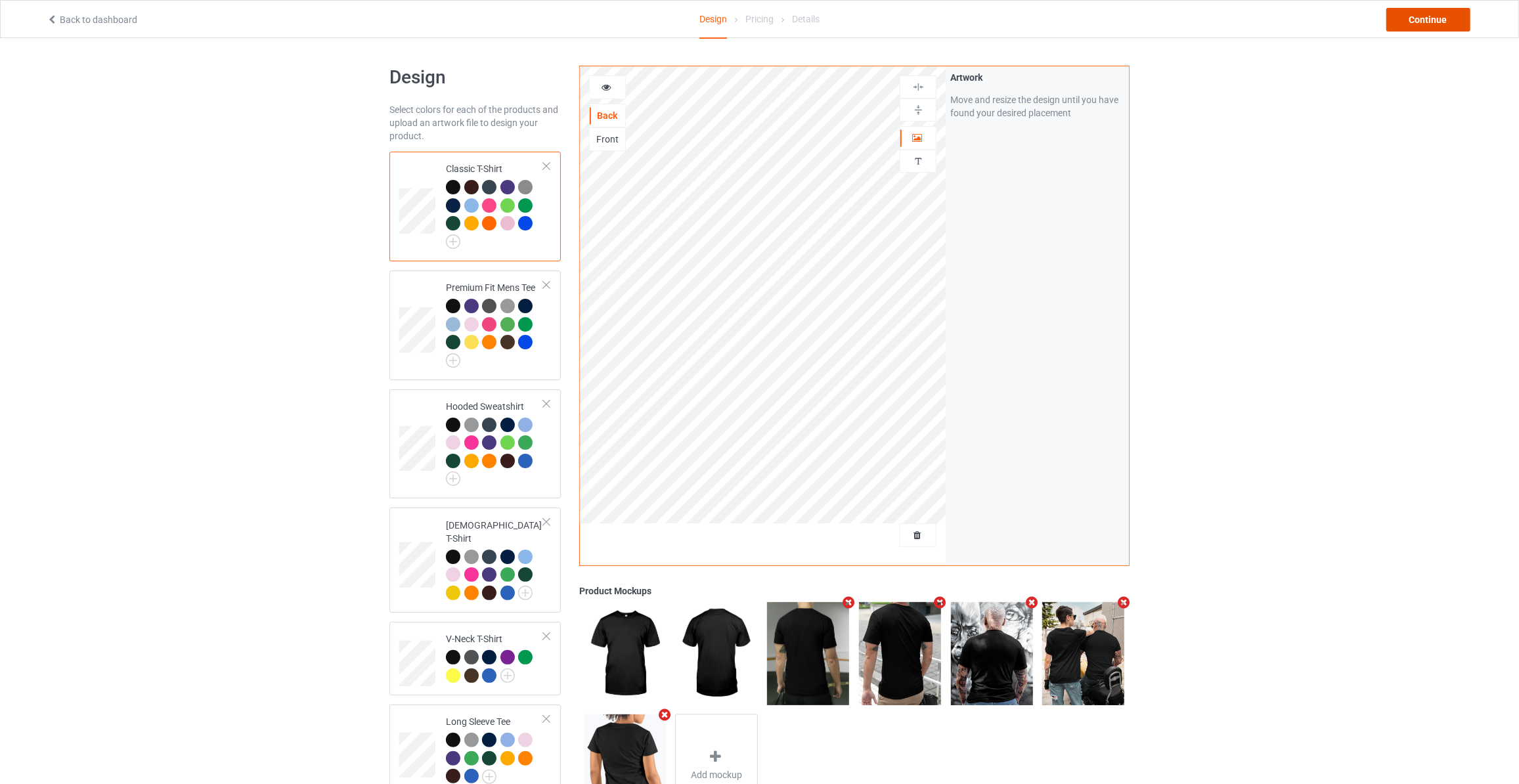
click at [1439, 18] on div "Continue" at bounding box center [1427, 20] width 84 height 24
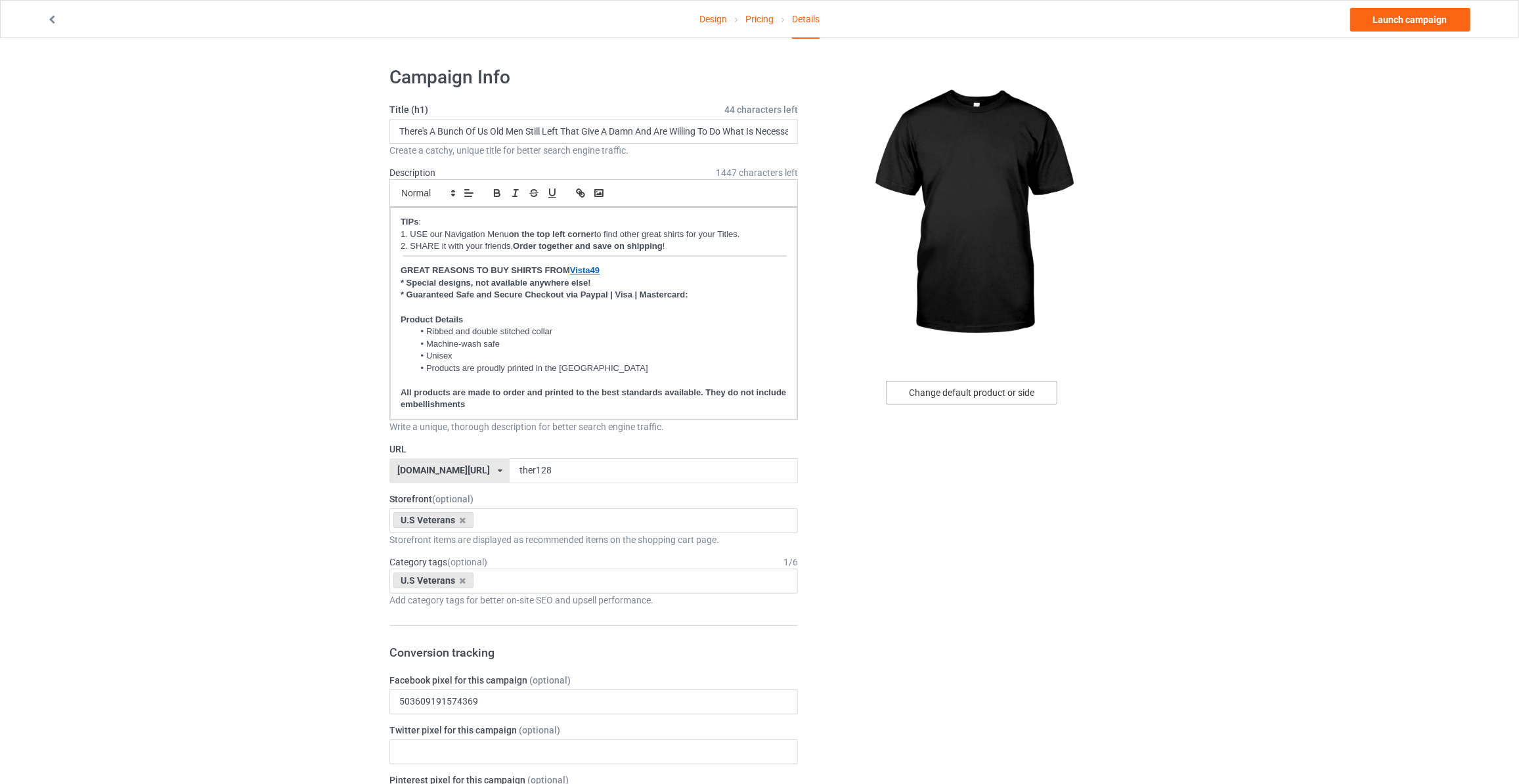
click at [995, 390] on div "Change default product or side" at bounding box center [972, 392] width 172 height 24
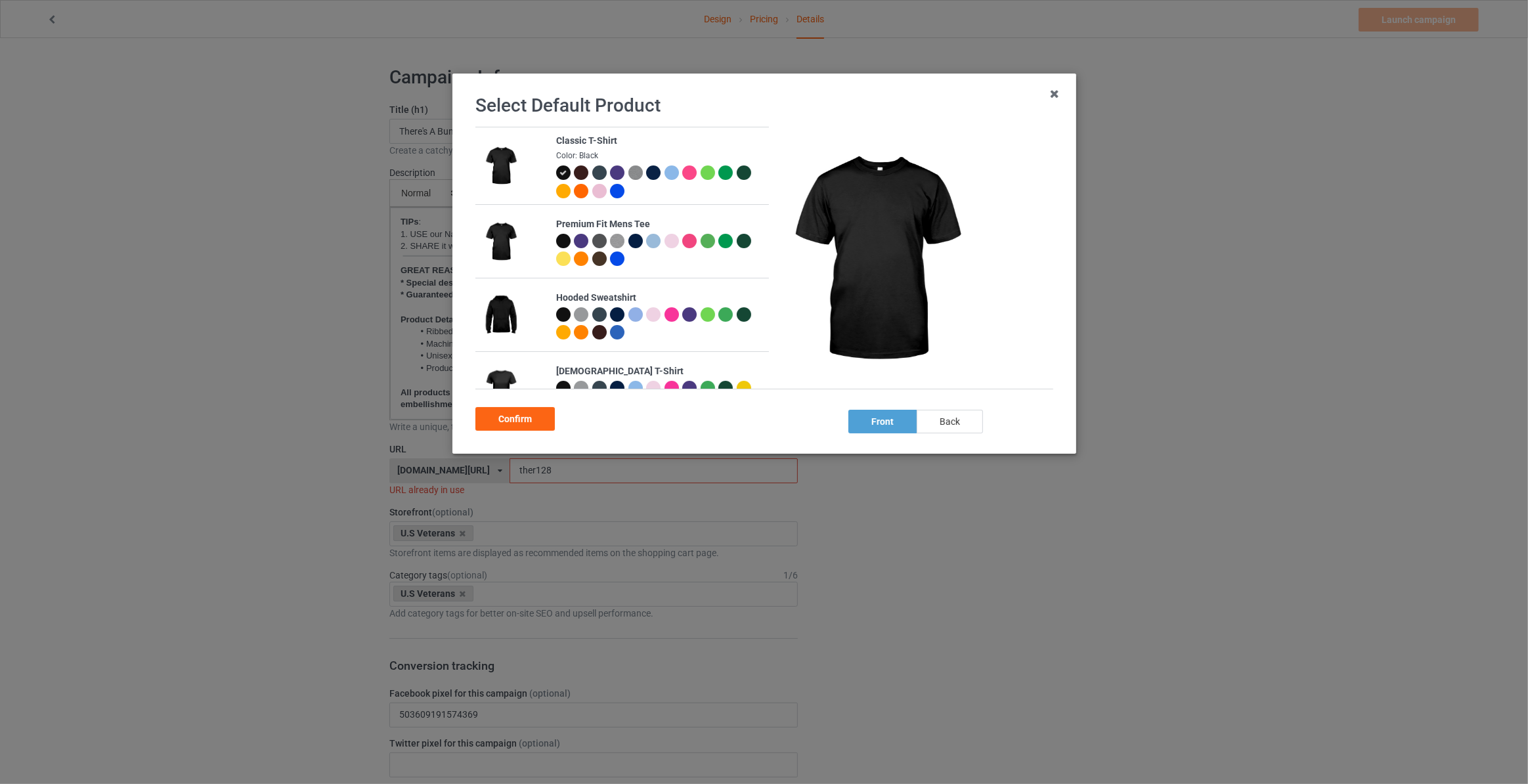
click at [948, 422] on div "back" at bounding box center [949, 421] width 66 height 24
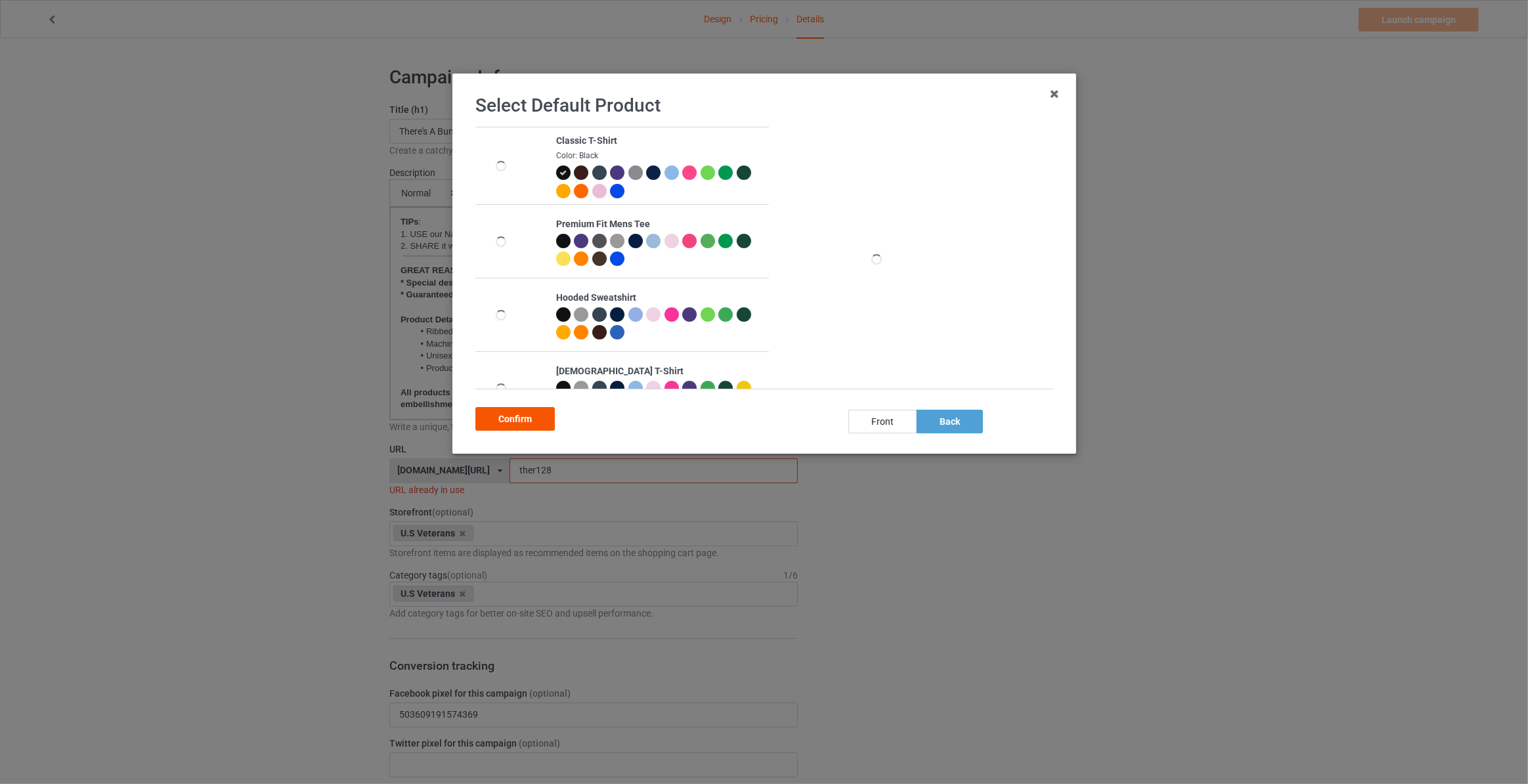
click at [500, 421] on div "Confirm" at bounding box center [515, 419] width 80 height 24
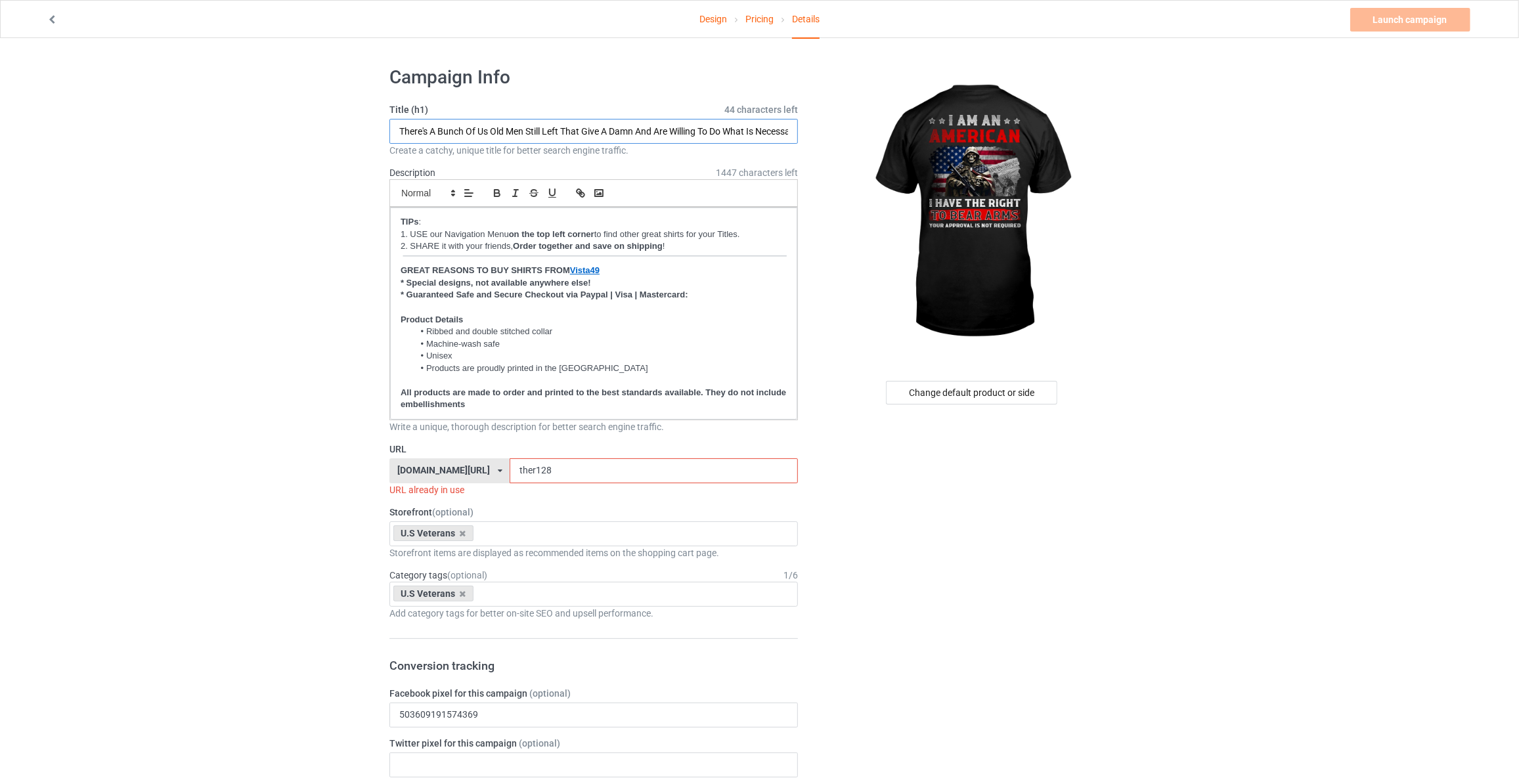
click at [438, 128] on input "There's A Bunch Of Us Old Men Still Left That Give A Damn And Are Willing To Do…" at bounding box center [594, 130] width 408 height 25
type input "I Am An American I Have The Right To Bear Arms Your Approval Is Not Required"
drag, startPoint x: 565, startPoint y: 472, endPoint x: 149, endPoint y: 437, distance: 417.5
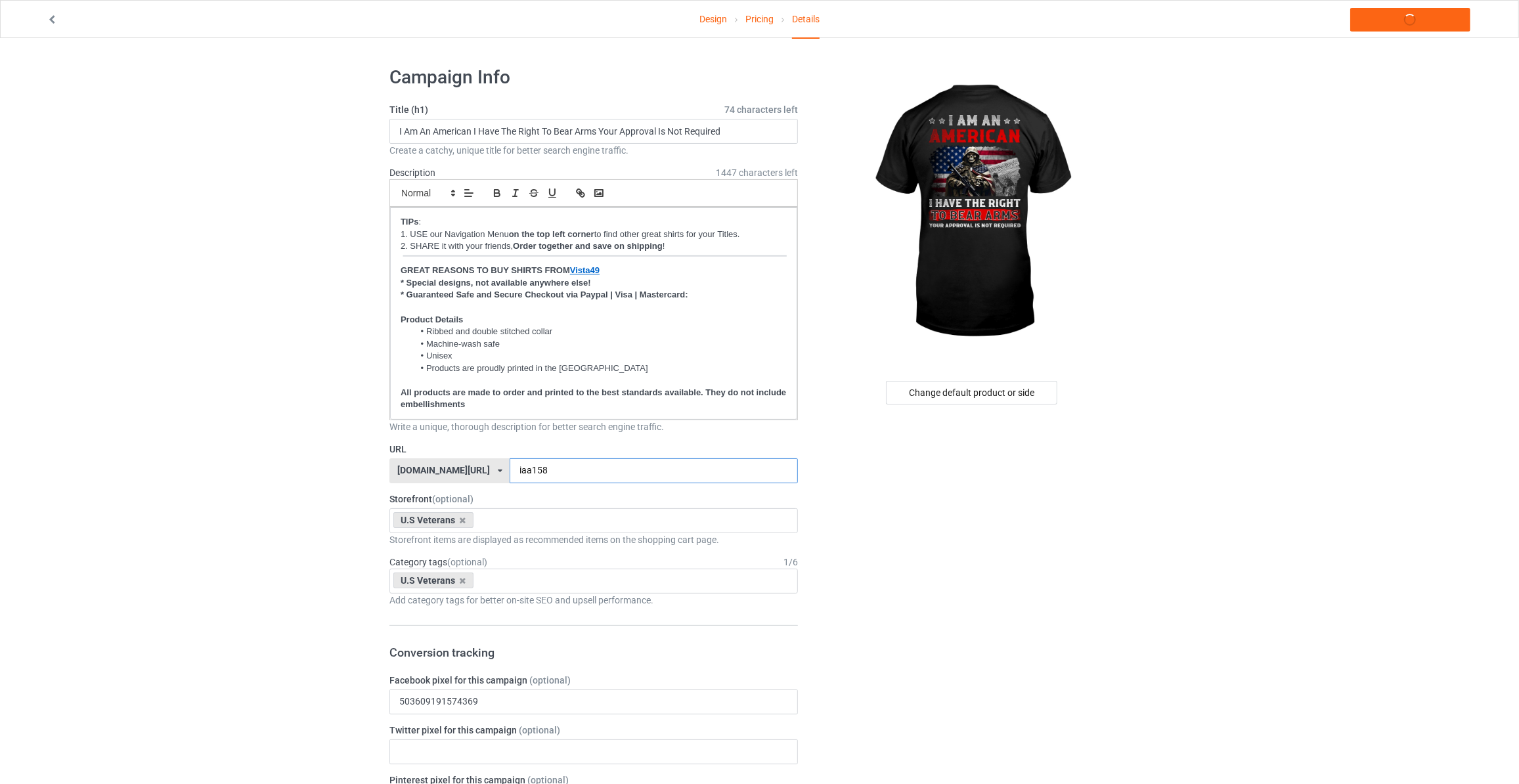
type input "iaa158"
click at [1390, 22] on link "Launch campaign" at bounding box center [1410, 20] width 120 height 24
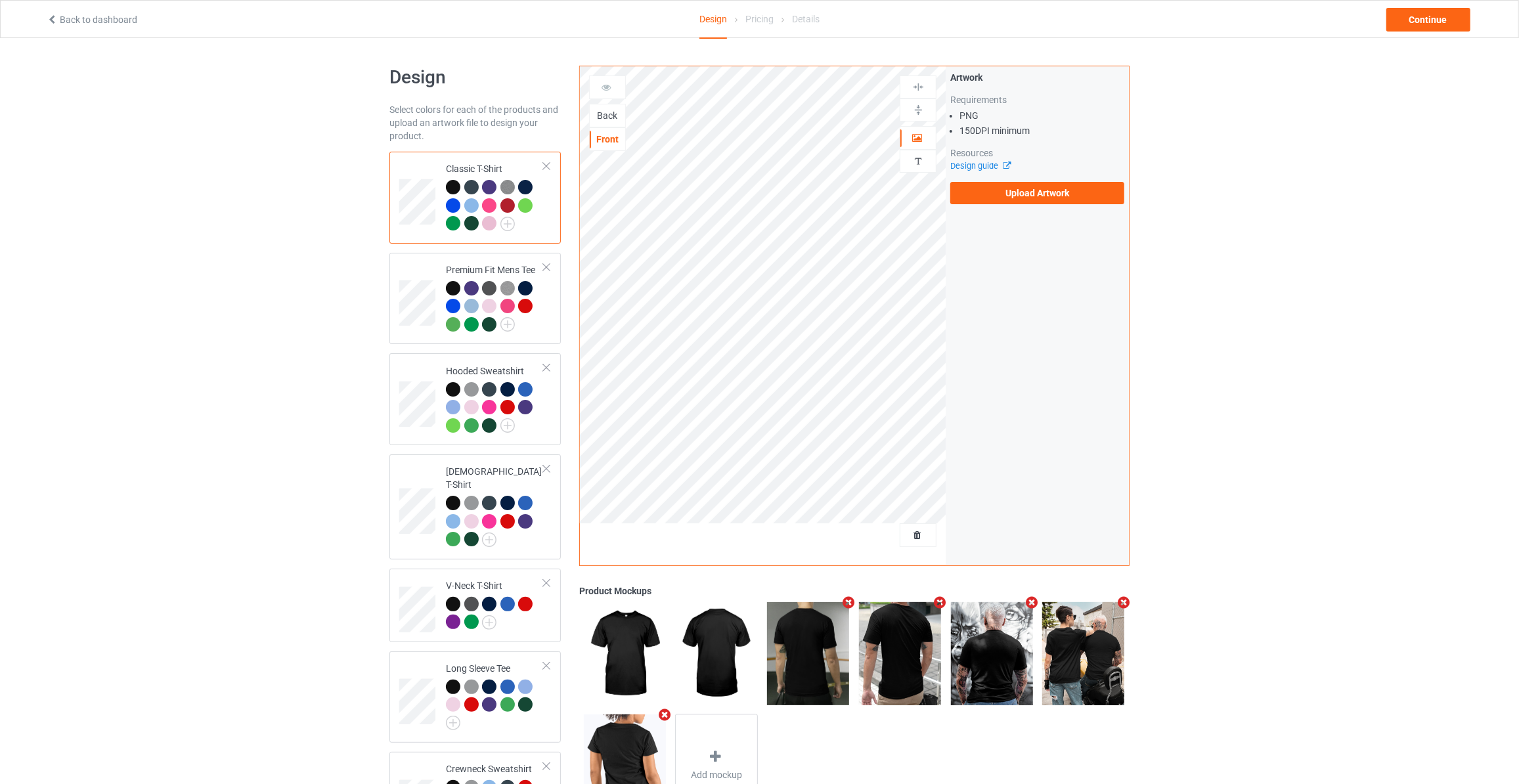
click at [609, 111] on div "Back" at bounding box center [608, 115] width 36 height 13
click at [1017, 194] on label "Upload Artwork" at bounding box center [1037, 192] width 174 height 23
click at [0, 0] on input "Upload Artwork" at bounding box center [0, 0] width 0 height 0
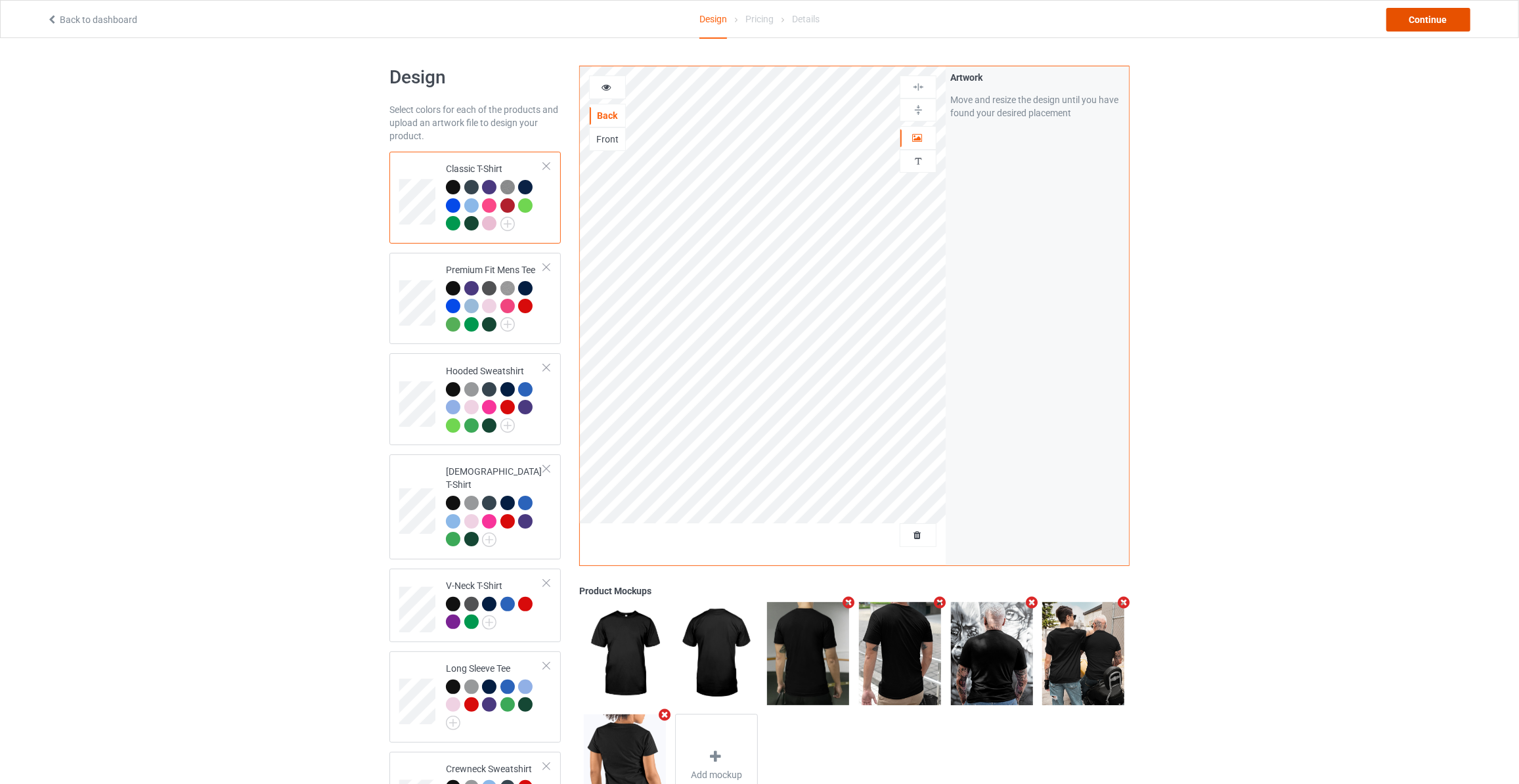
click at [1434, 27] on div "Continue" at bounding box center [1427, 20] width 84 height 24
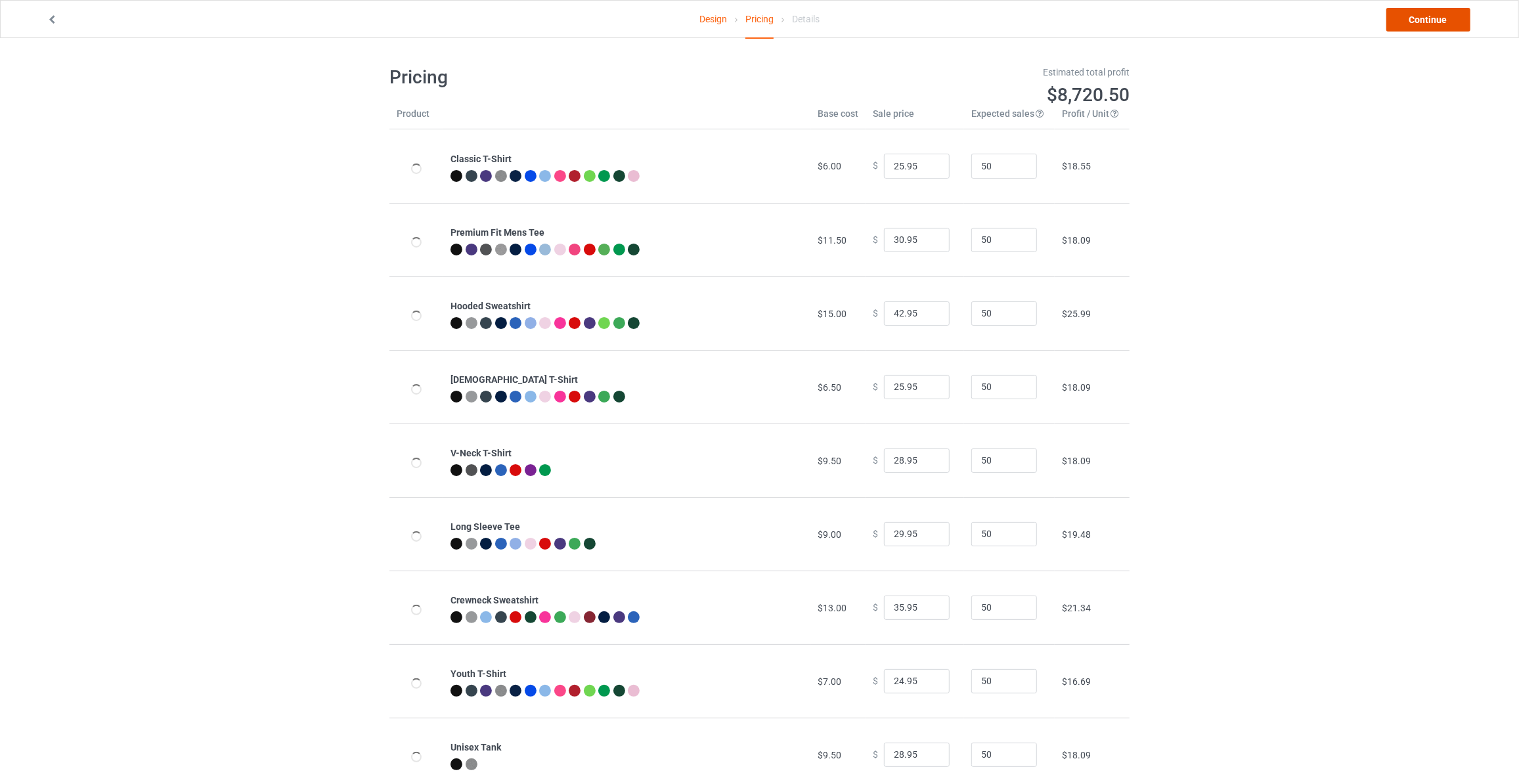
click at [1437, 25] on link "Continue" at bounding box center [1427, 20] width 84 height 24
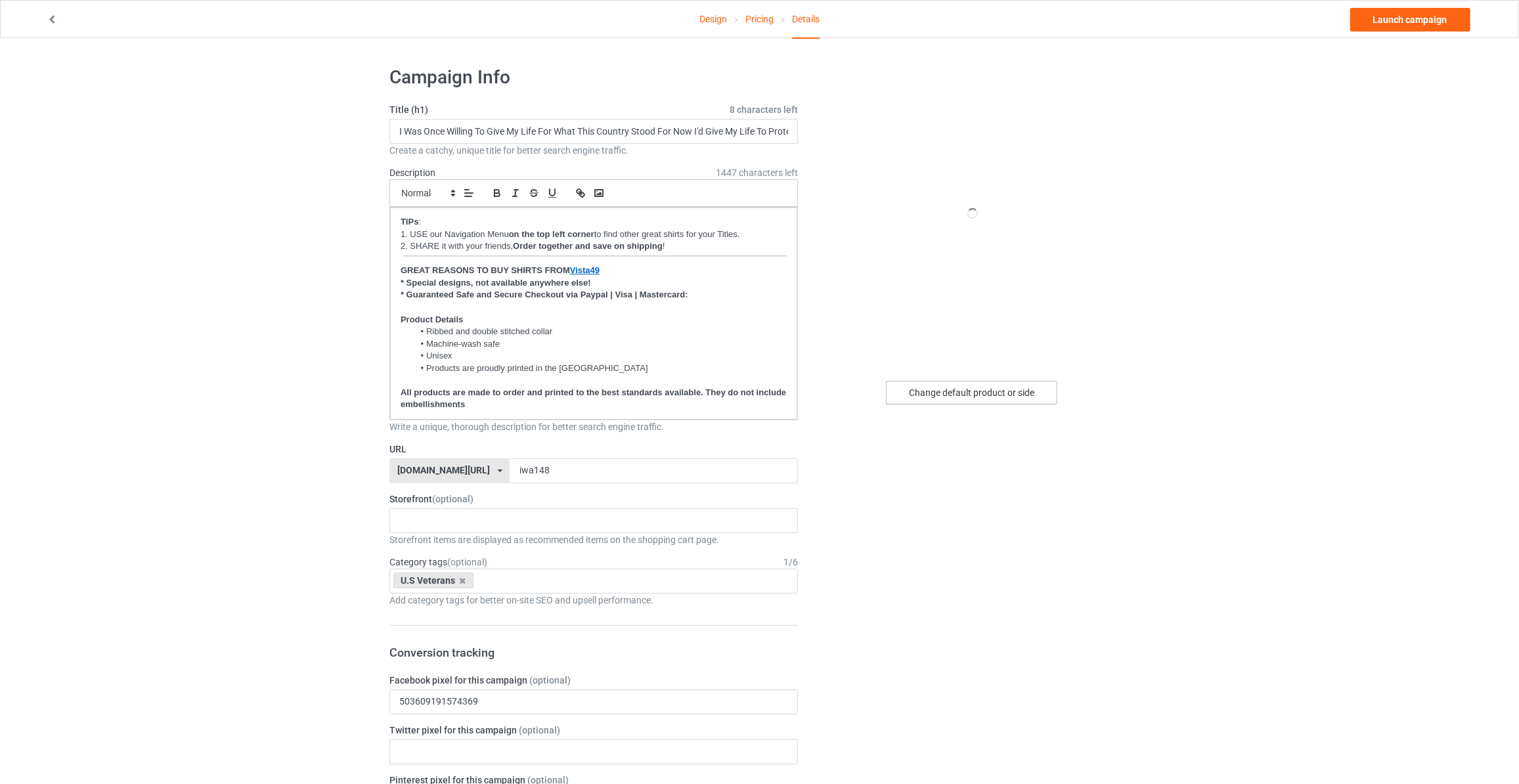
click at [976, 392] on div "Change default product or side" at bounding box center [972, 392] width 172 height 24
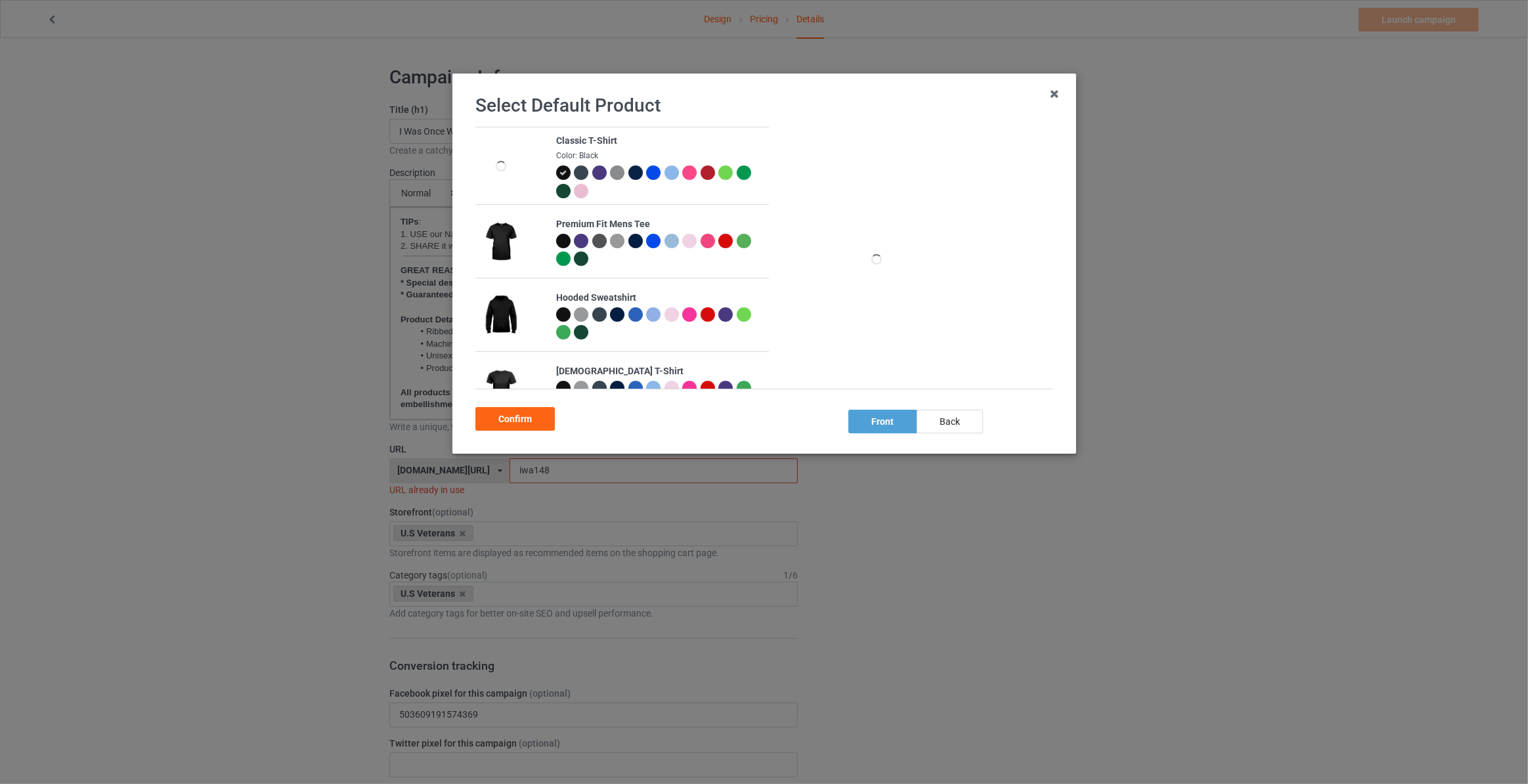
click at [946, 429] on div "back" at bounding box center [949, 421] width 66 height 24
click at [550, 421] on div "Confirm" at bounding box center [515, 419] width 80 height 24
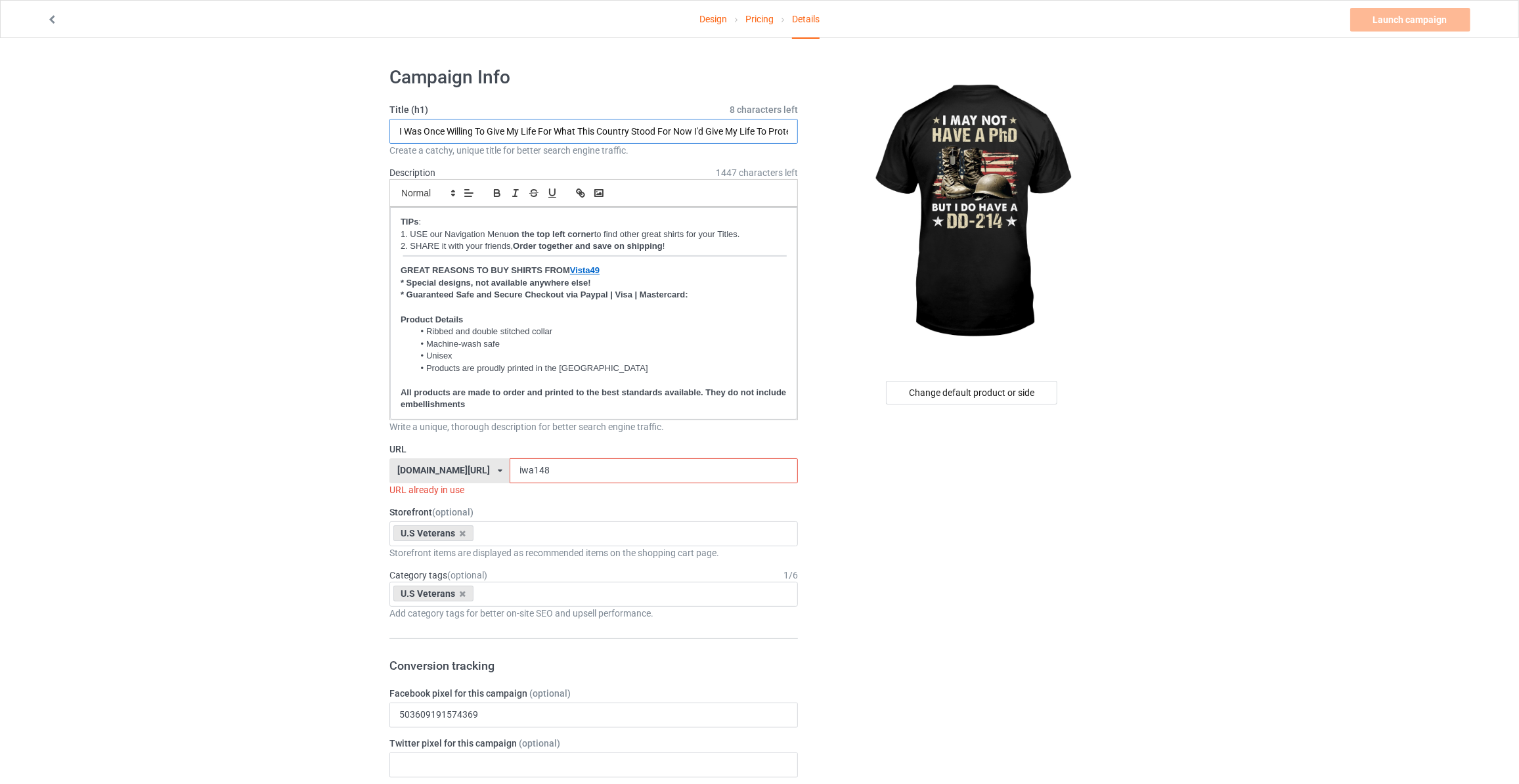
click at [519, 130] on input "I Was Once Willing To Give My Life For What This Country Stood For Now I'd Give…" at bounding box center [594, 130] width 408 height 25
type input "I May Not Have A PhD But I Do Have A DD-214"
drag, startPoint x: 549, startPoint y: 468, endPoint x: 44, endPoint y: 444, distance: 505.6
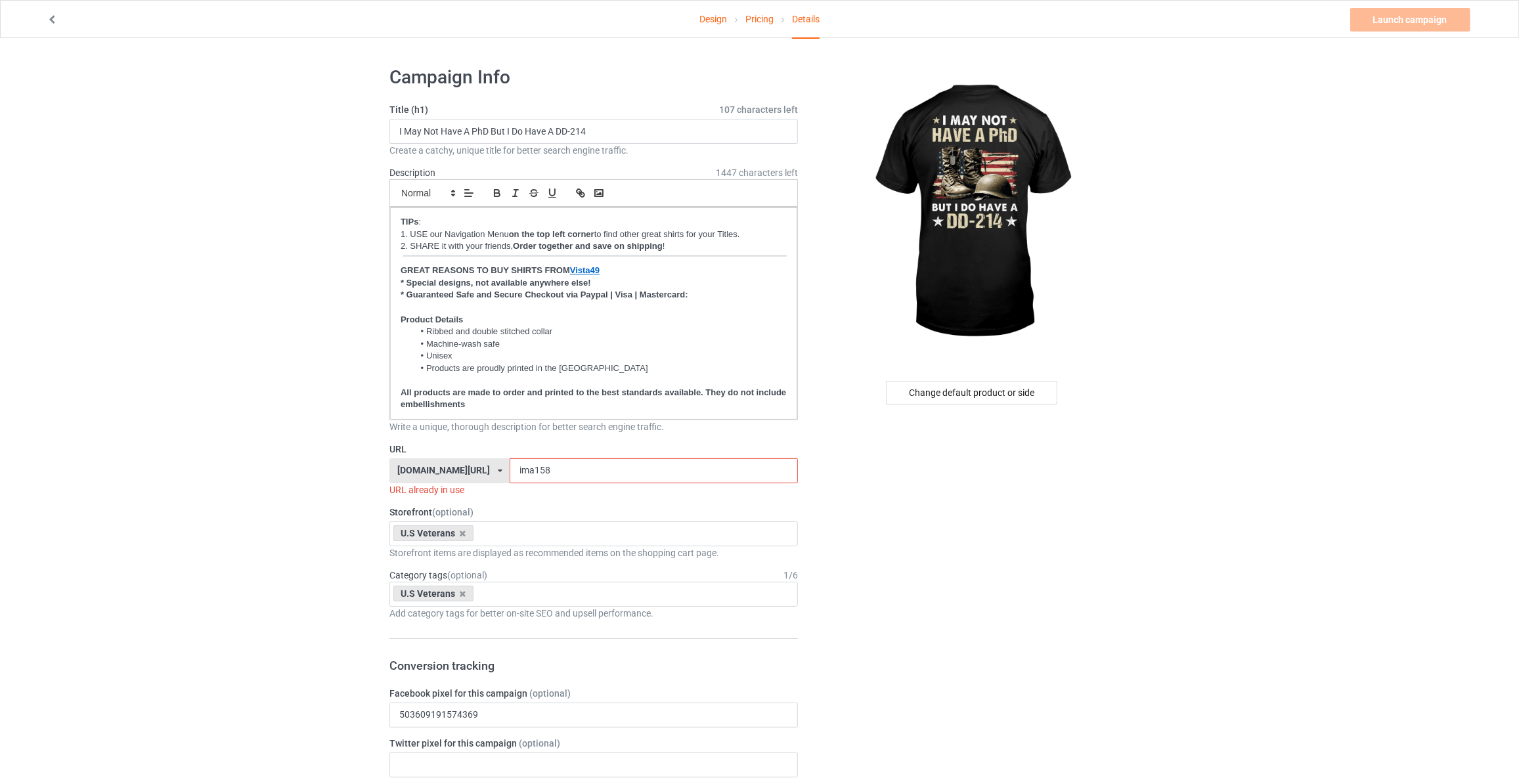
click at [510, 466] on input "ima158" at bounding box center [654, 470] width 288 height 25
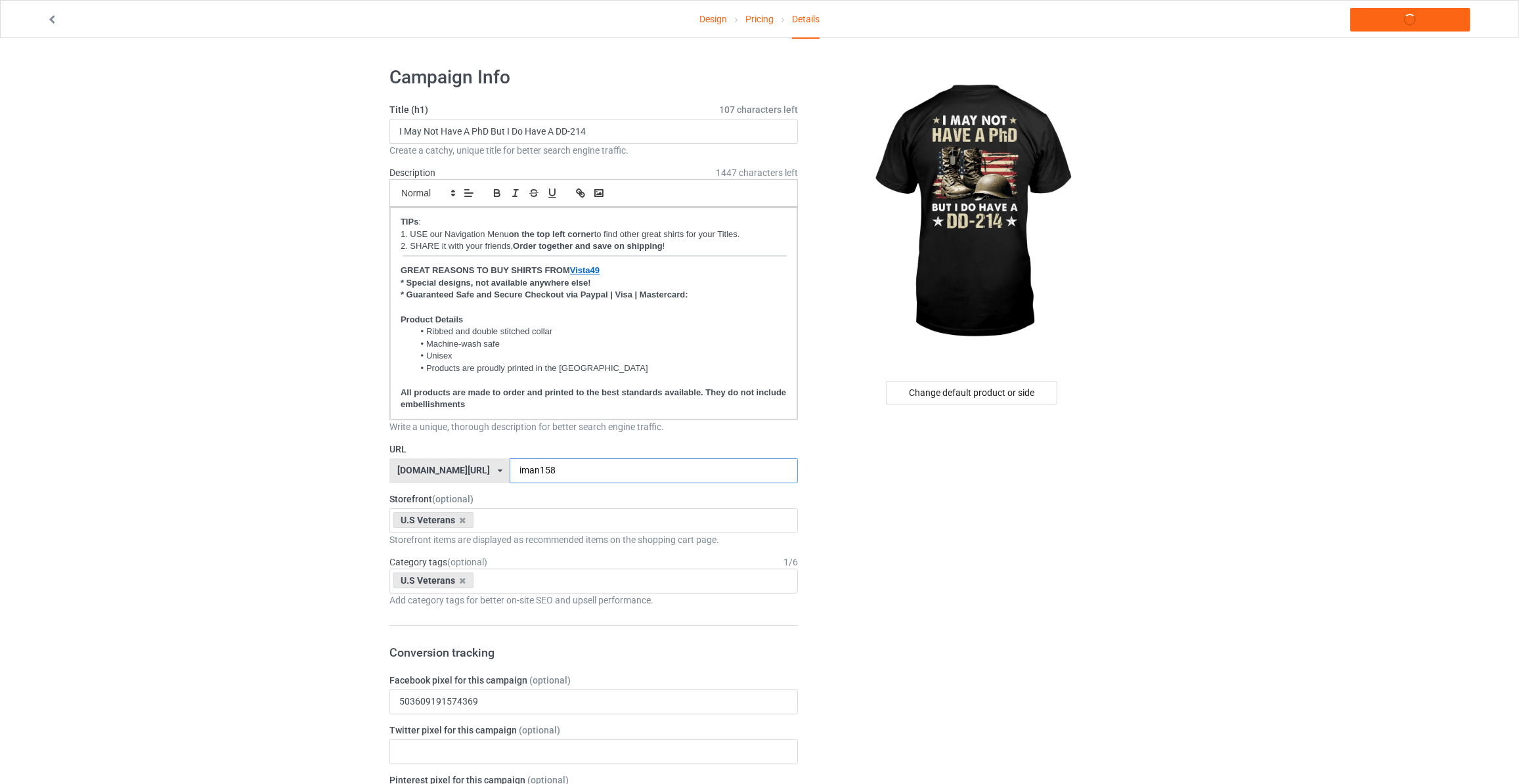
type input "iman158"
click at [1404, 13] on link "Launch campaign" at bounding box center [1410, 20] width 120 height 24
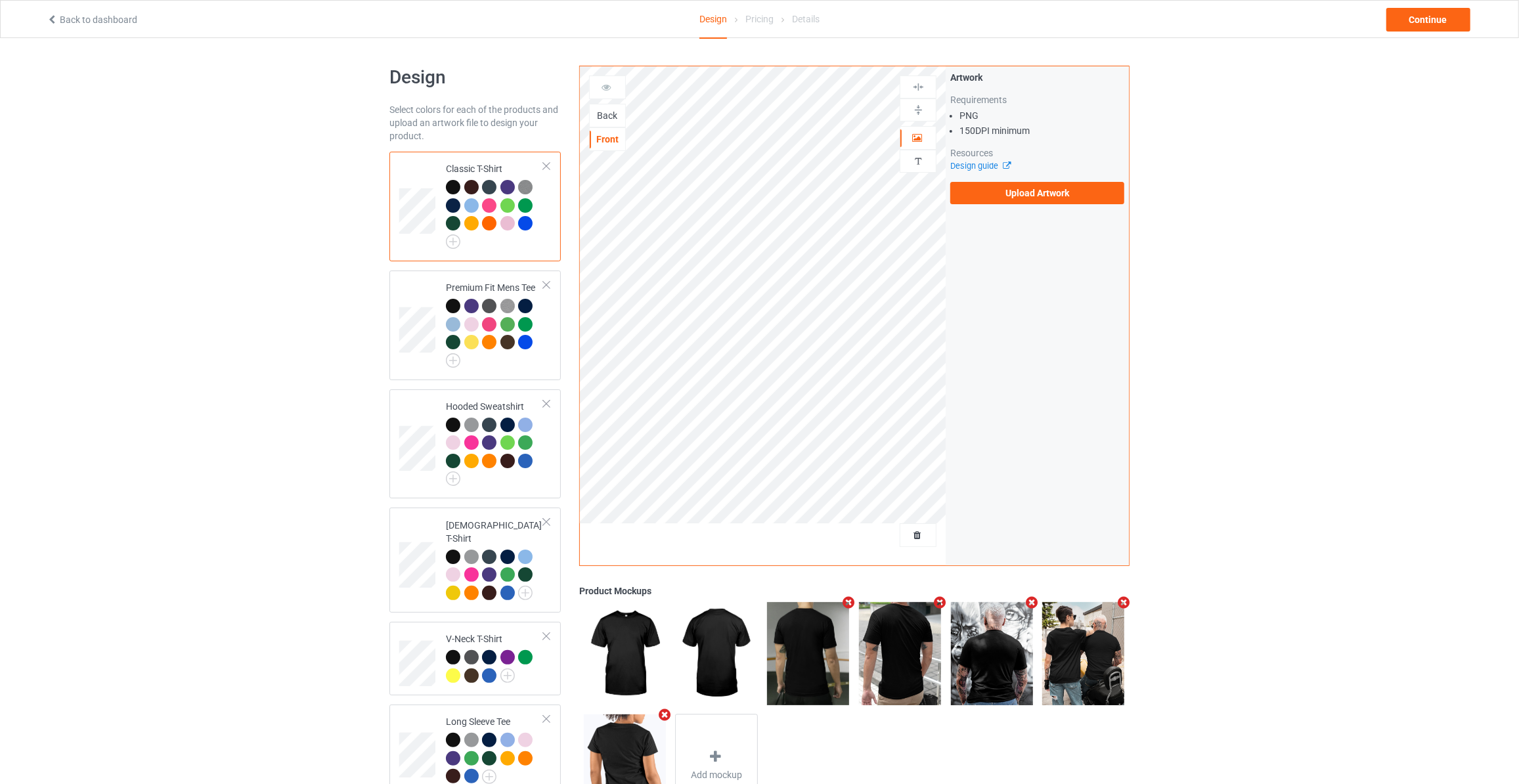
click at [600, 110] on div "Back" at bounding box center [608, 115] width 36 height 13
click at [995, 195] on label "Upload Artwork" at bounding box center [1037, 192] width 174 height 23
click at [0, 0] on input "Upload Artwork" at bounding box center [0, 0] width 0 height 0
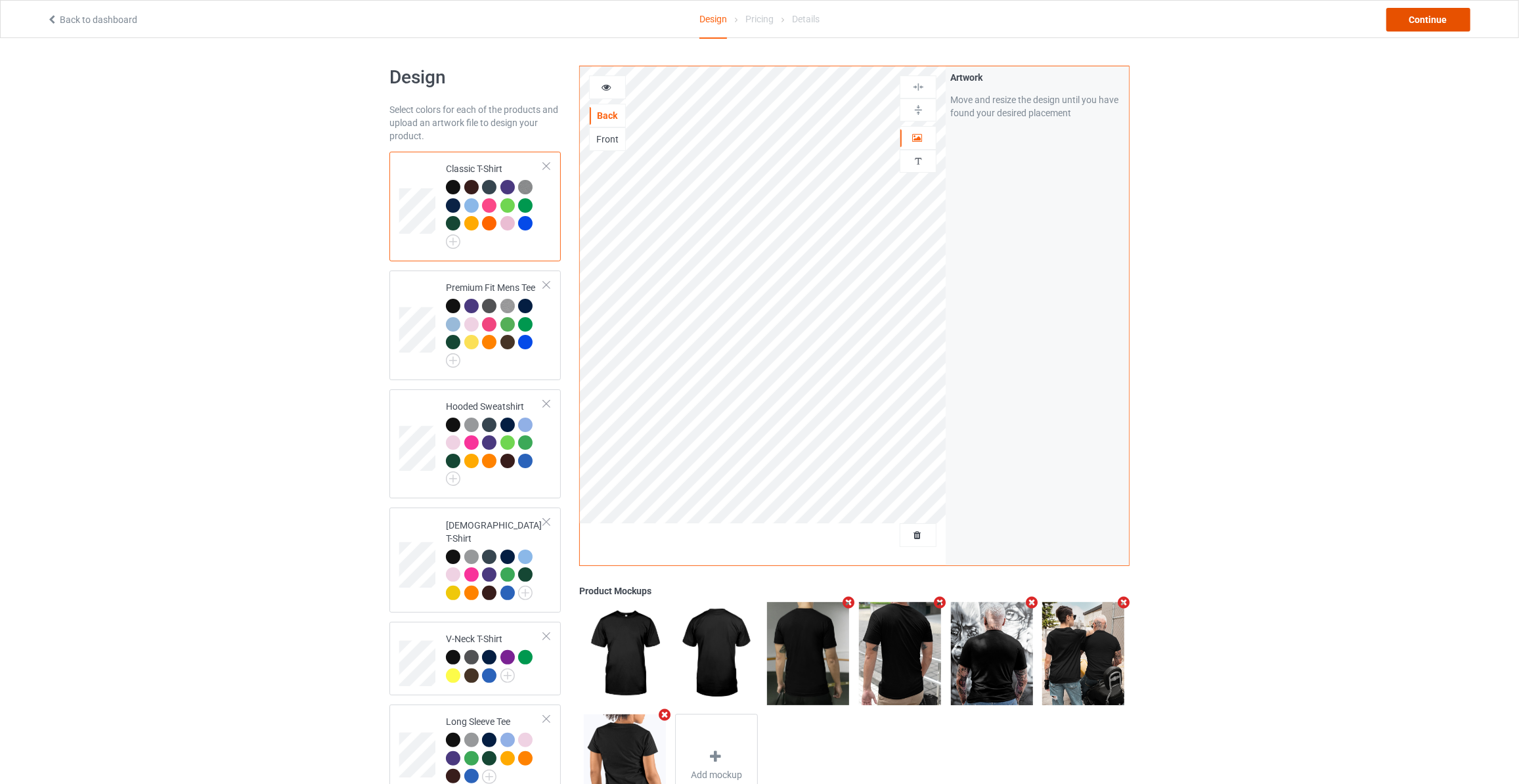
click at [1433, 27] on div "Continue" at bounding box center [1427, 20] width 84 height 24
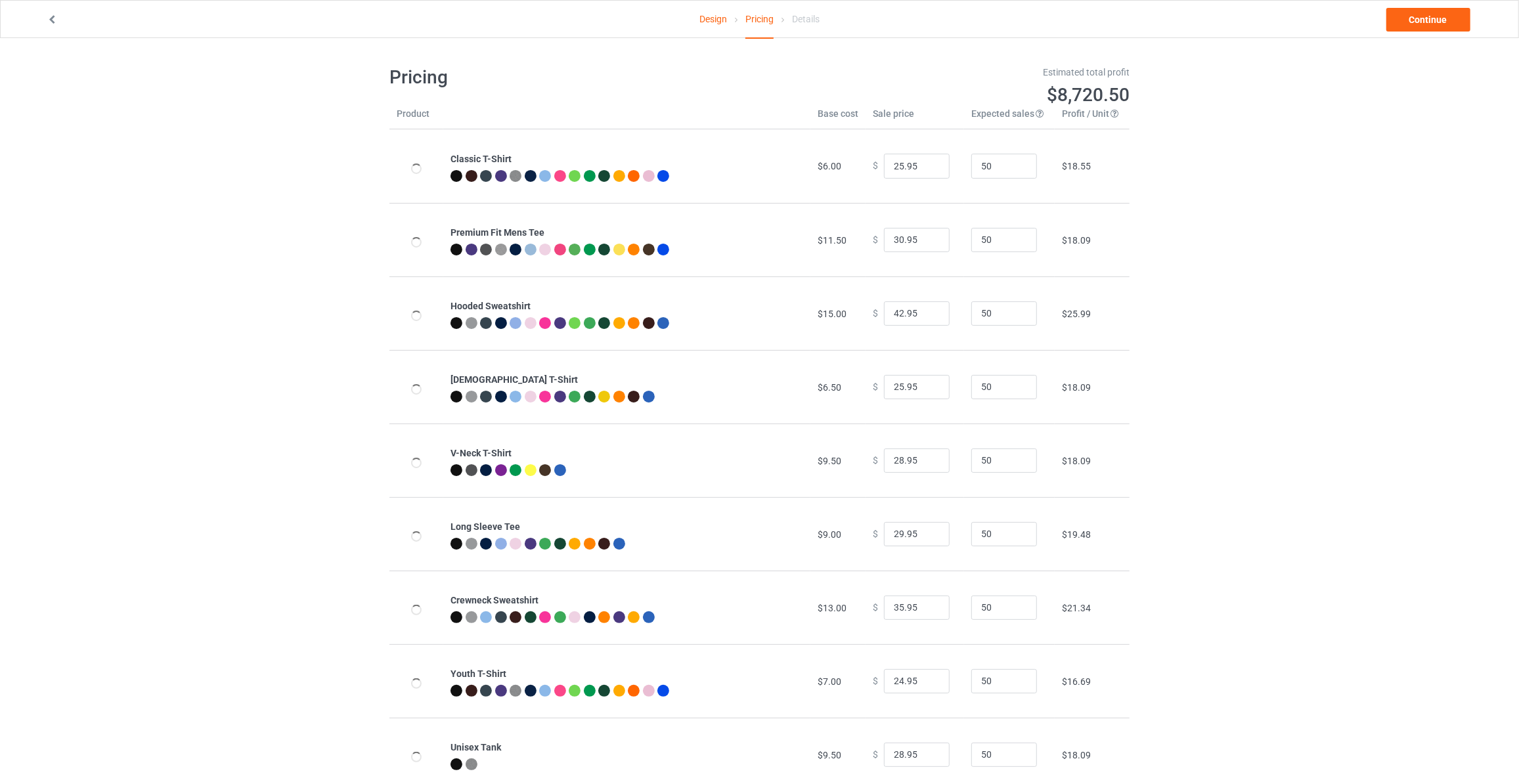
click at [1433, 27] on link "Continue" at bounding box center [1427, 20] width 84 height 24
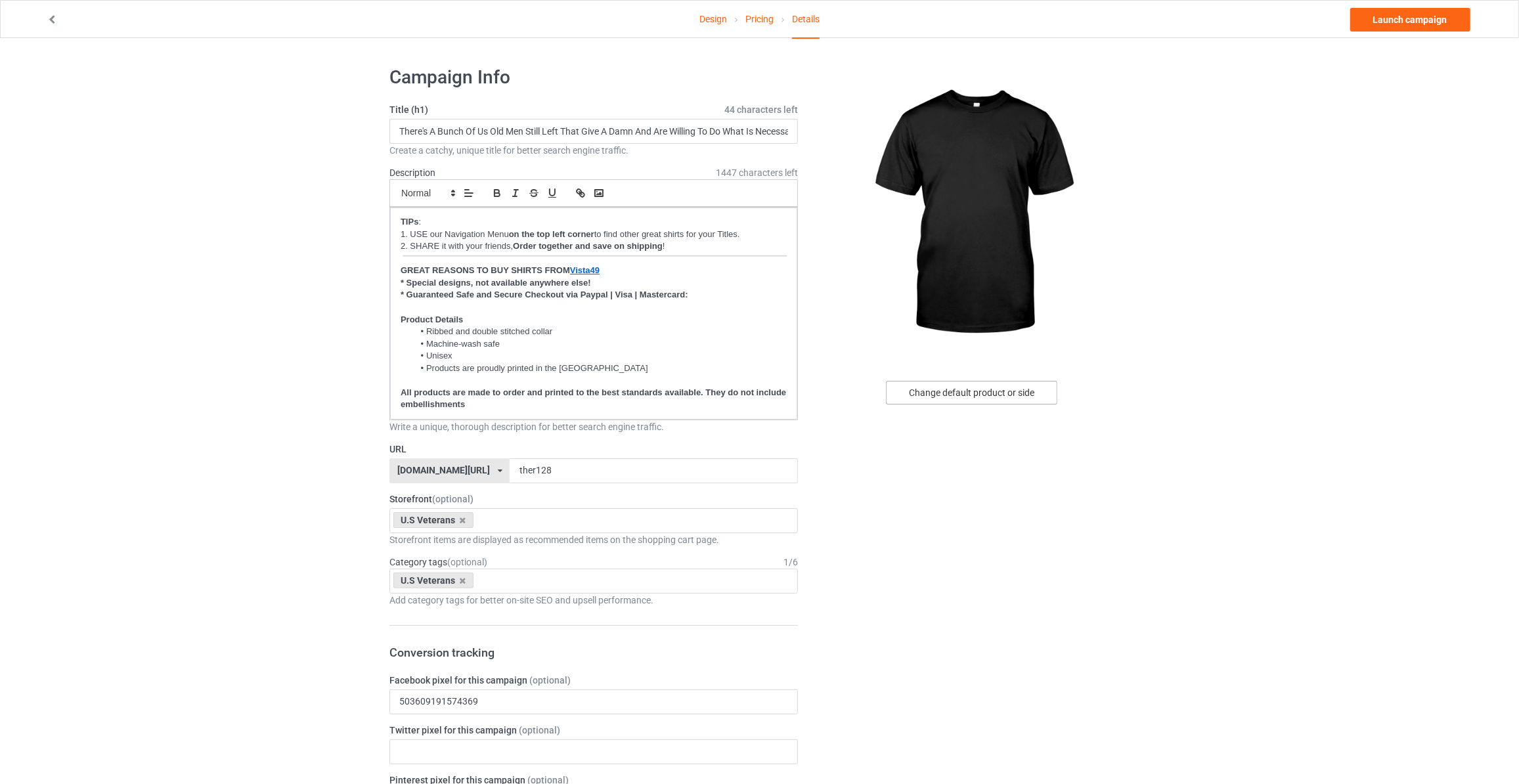
click at [987, 399] on div "Change default product or side" at bounding box center [972, 392] width 172 height 24
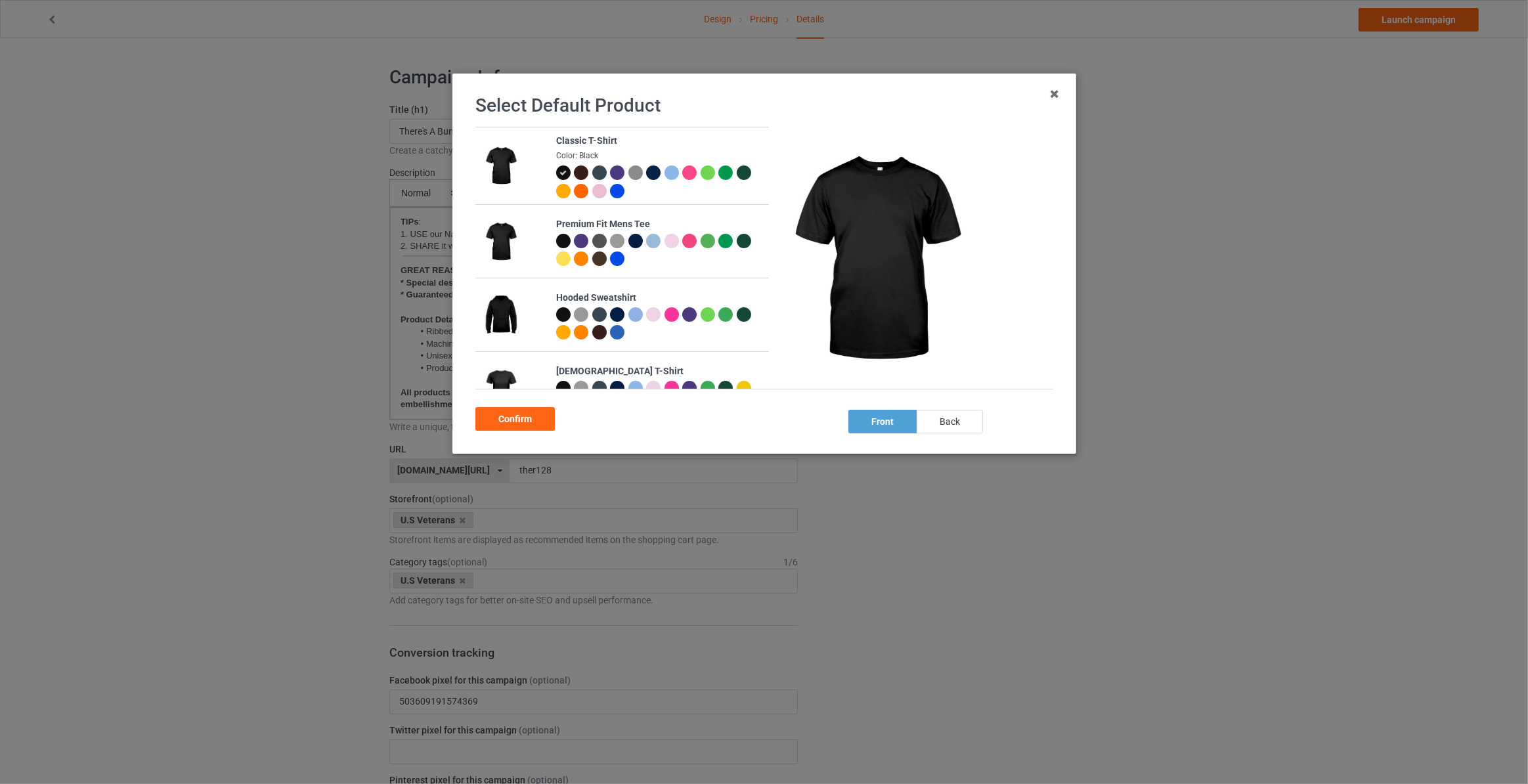
click at [962, 425] on div "back" at bounding box center [949, 421] width 66 height 24
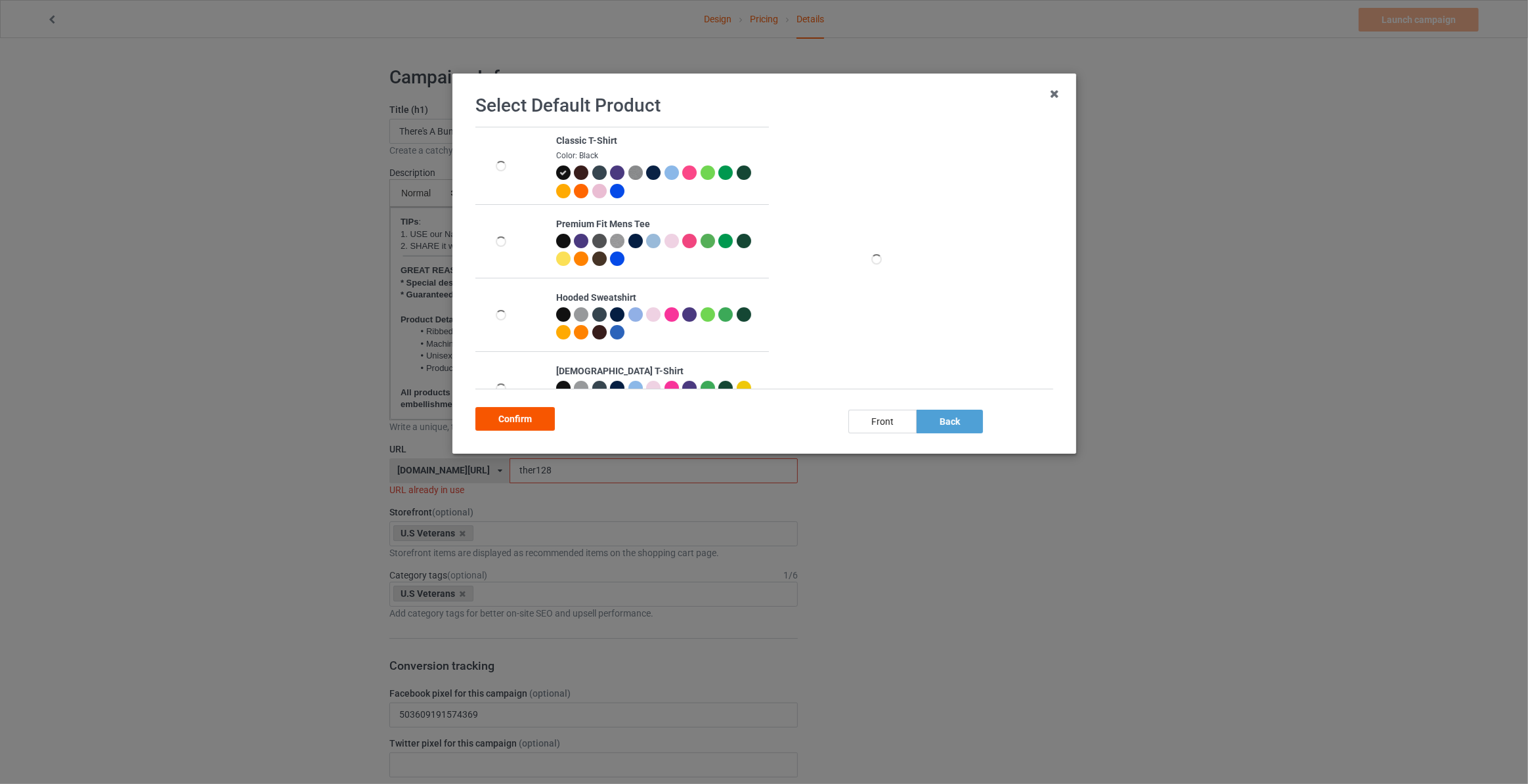
click at [526, 424] on div "Confirm" at bounding box center [515, 419] width 80 height 24
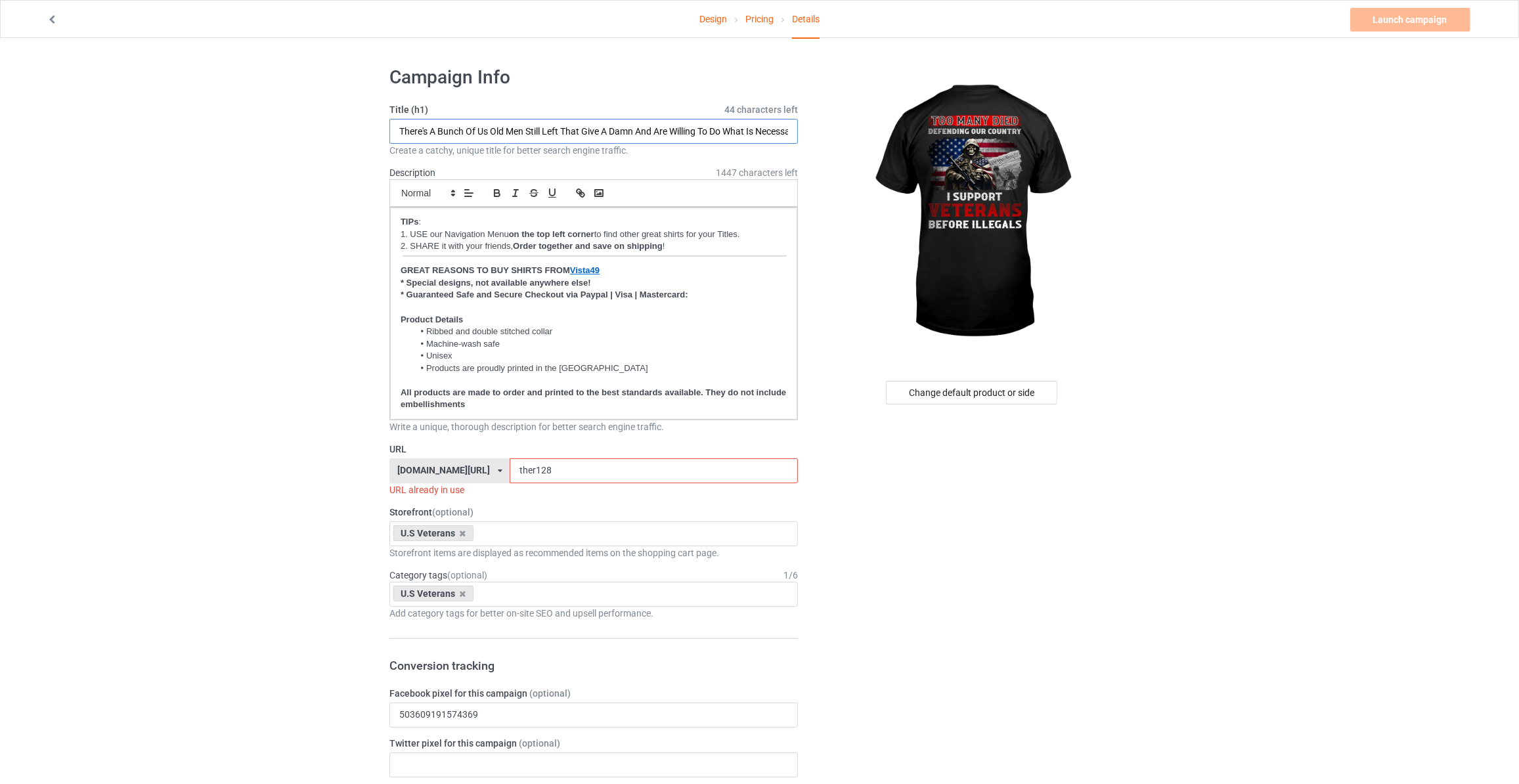
click at [592, 130] on input "There's A Bunch Of Us Old Men Still Left That Give A Damn And Are Willing To Do…" at bounding box center [594, 130] width 408 height 25
type input "Too Many Died Defending Our Country I Support Veterans Before Illegals"
drag, startPoint x: 530, startPoint y: 467, endPoint x: 136, endPoint y: 442, distance: 394.8
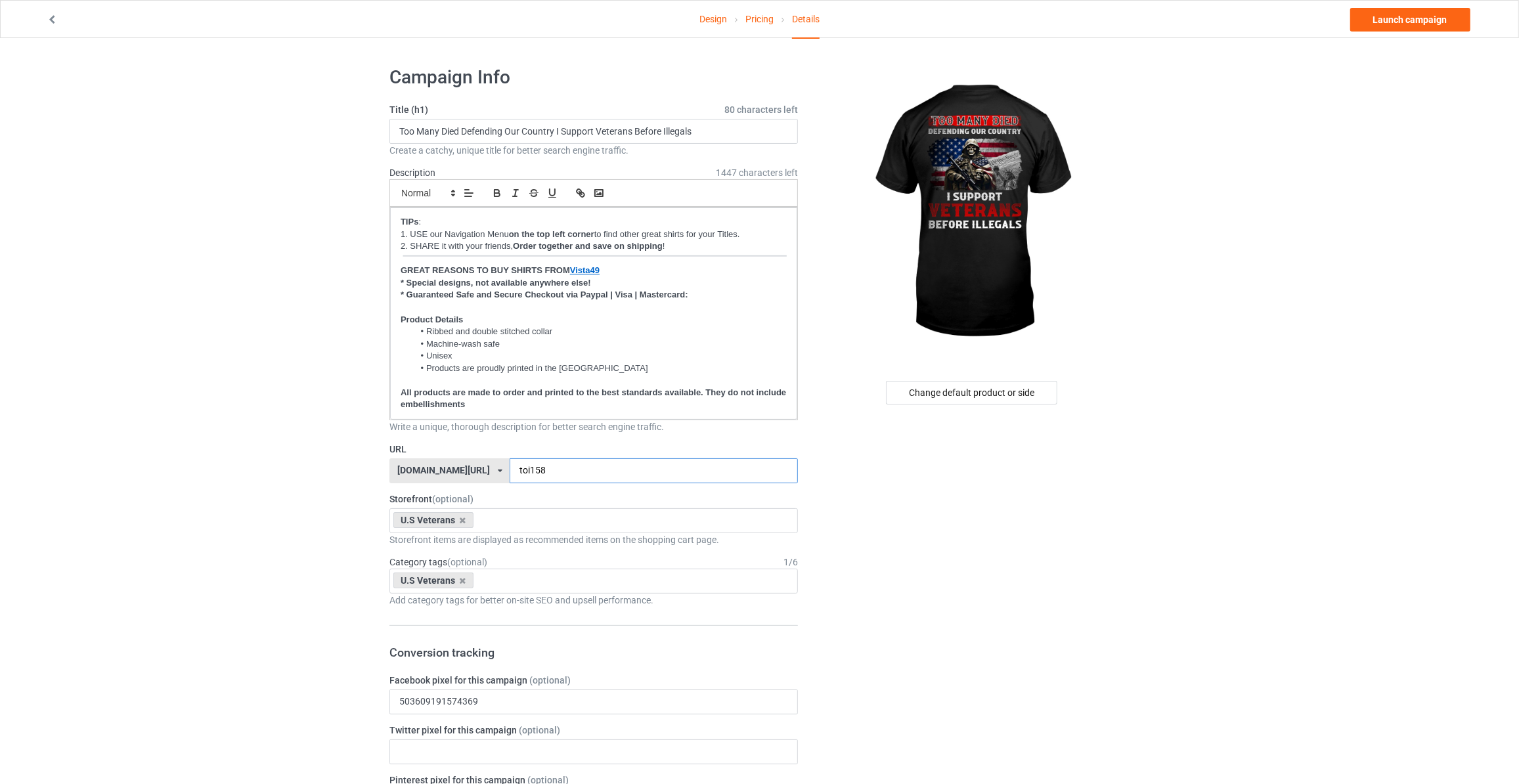
type input "toi158"
click at [1400, 19] on link "Launch campaign" at bounding box center [1410, 20] width 120 height 24
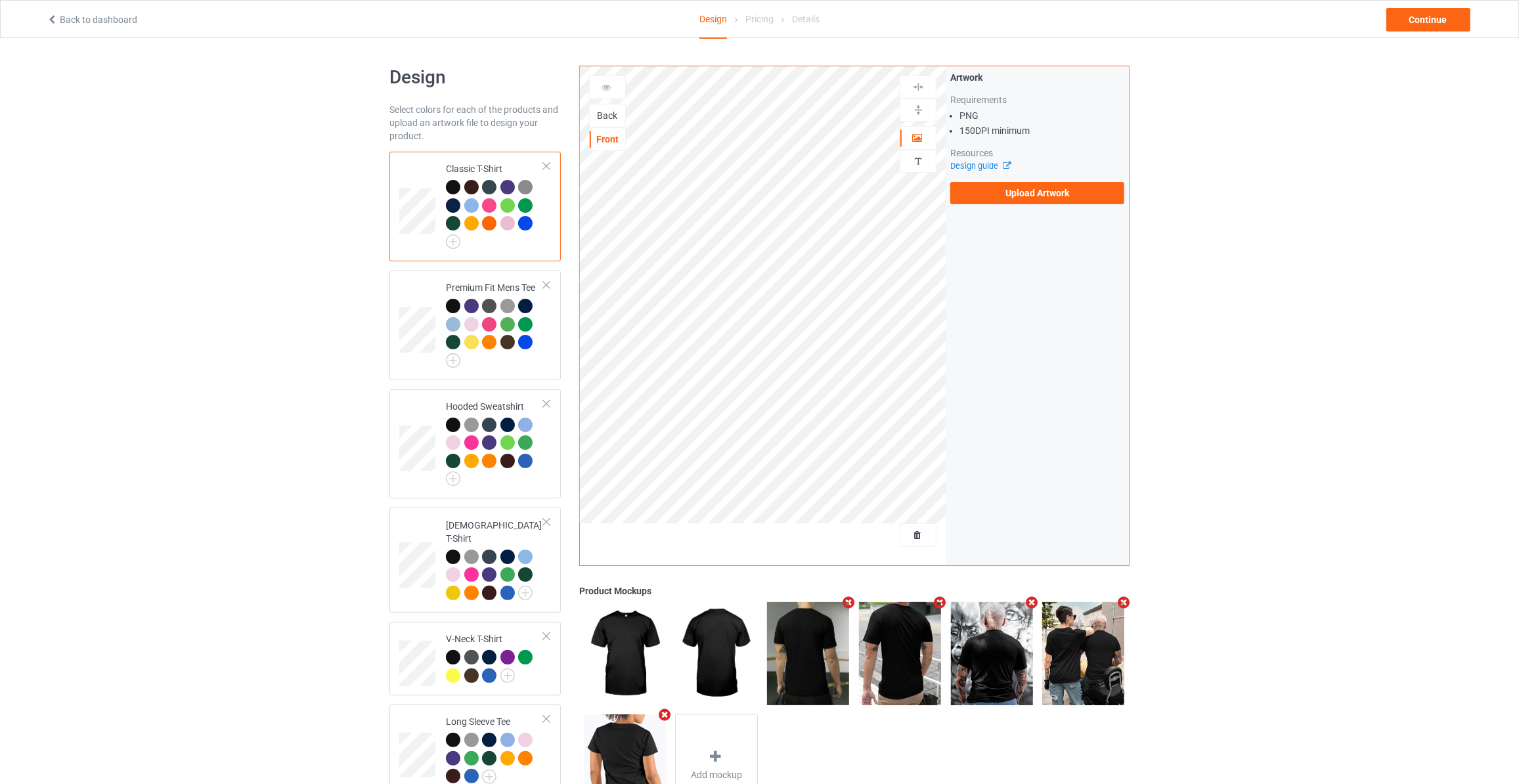
click at [611, 117] on div "Back" at bounding box center [608, 115] width 36 height 13
click at [1016, 193] on label "Upload Artwork" at bounding box center [1037, 192] width 174 height 23
click at [0, 0] on input "Upload Artwork" at bounding box center [0, 0] width 0 height 0
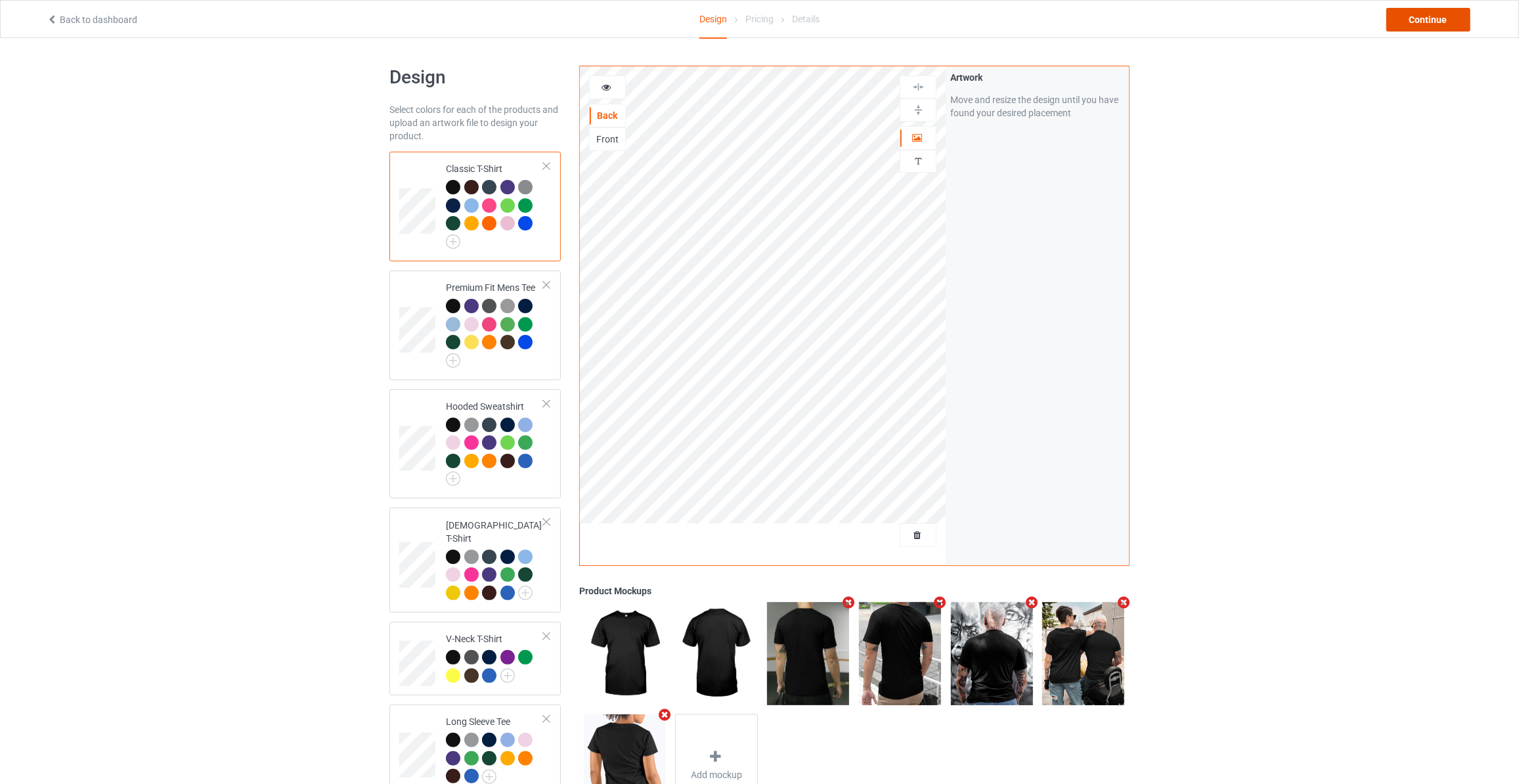
click at [1417, 21] on div "Continue" at bounding box center [1427, 20] width 84 height 24
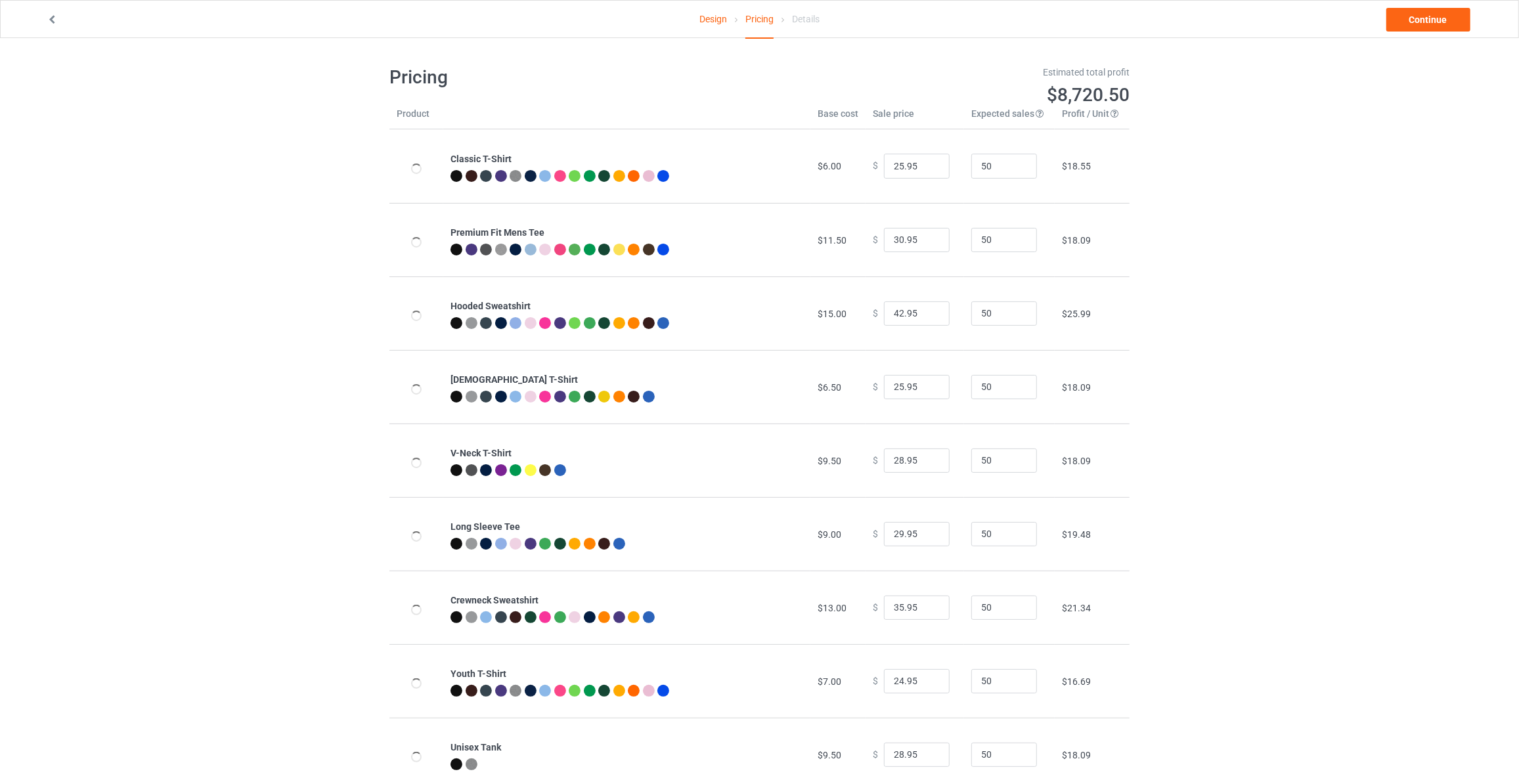
click at [1417, 21] on link "Continue" at bounding box center [1427, 20] width 84 height 24
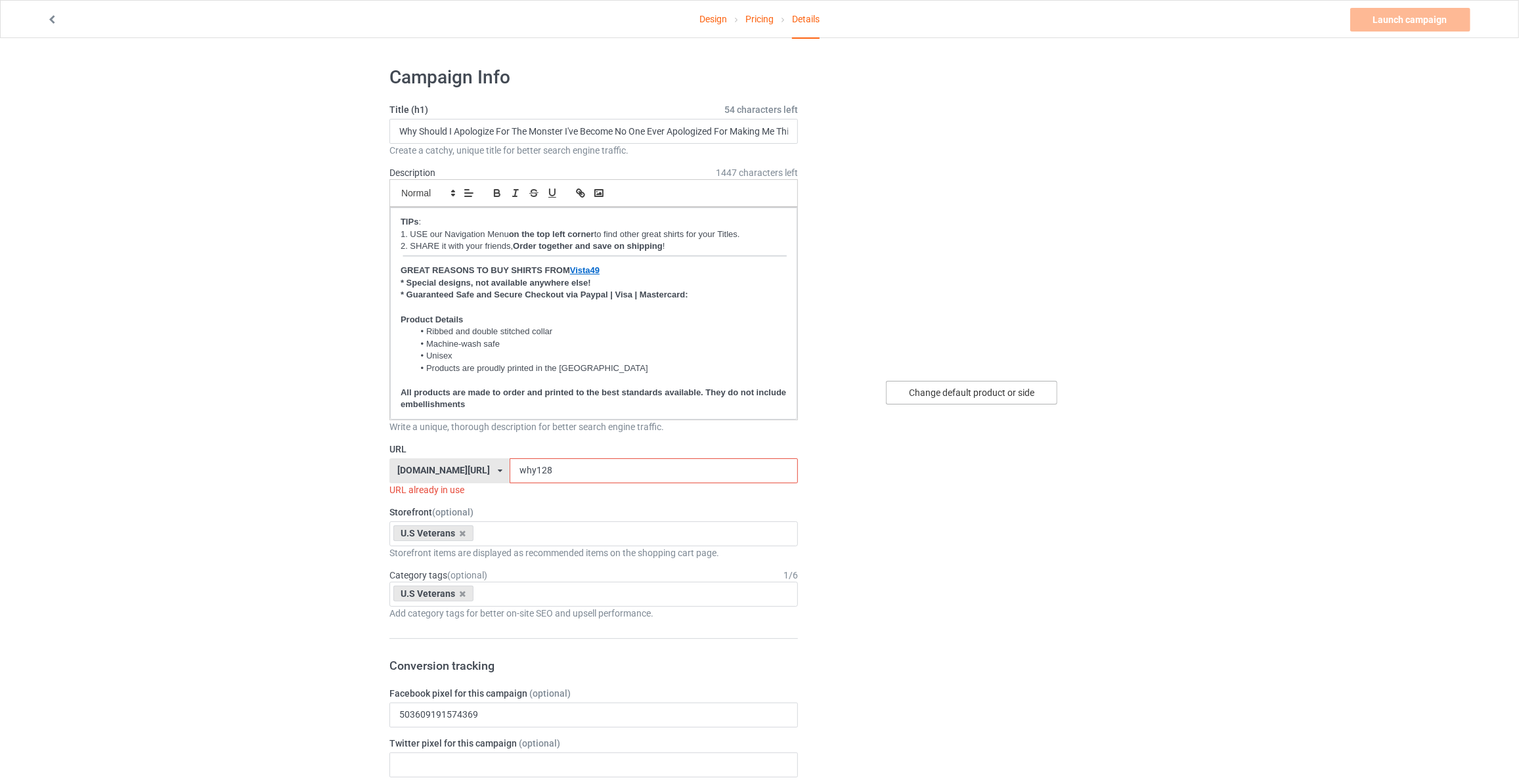
click at [987, 386] on div "Change default product or side" at bounding box center [972, 392] width 172 height 24
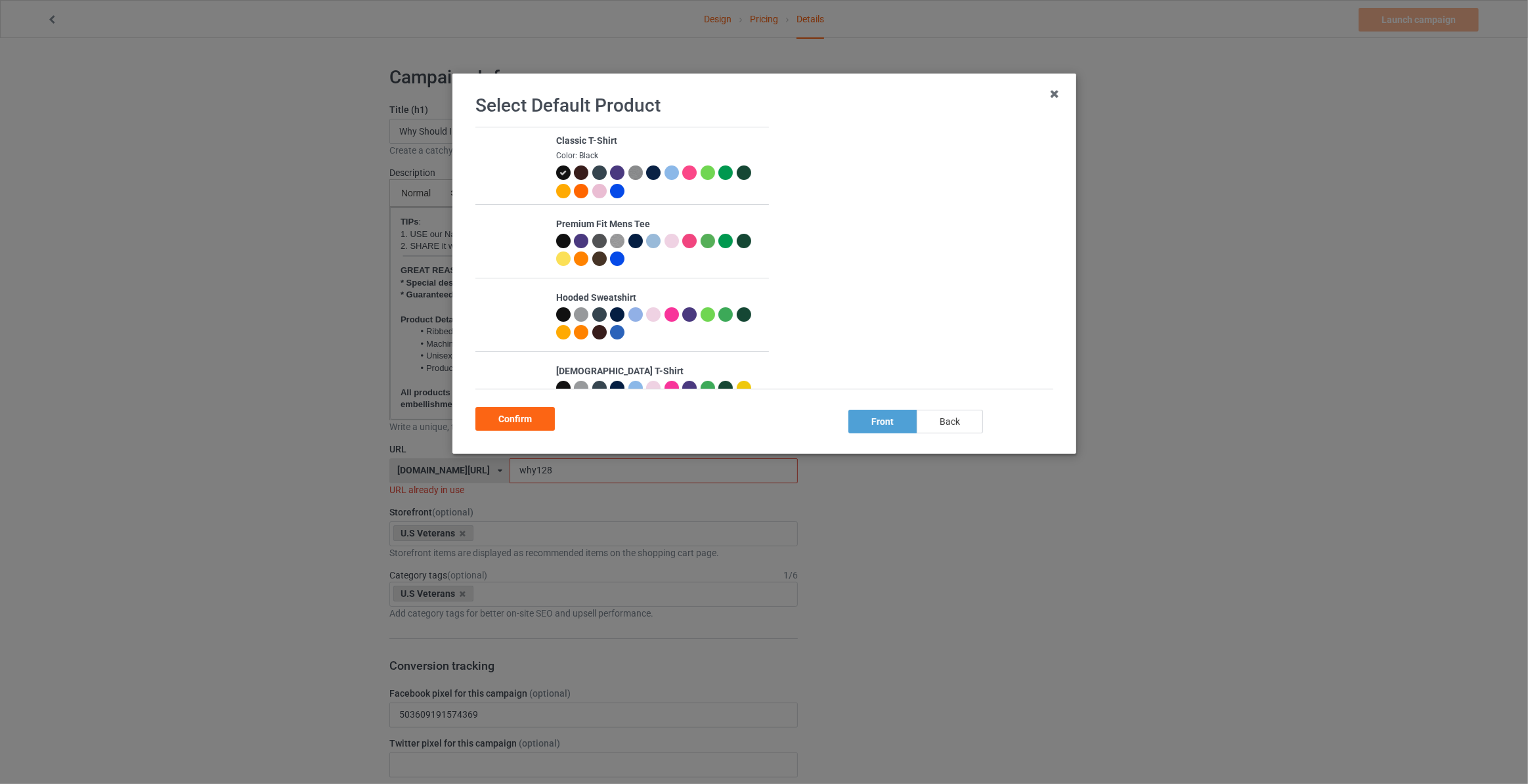
click at [937, 425] on div "back" at bounding box center [949, 421] width 66 height 24
click at [478, 423] on div "Confirm" at bounding box center [515, 419] width 80 height 24
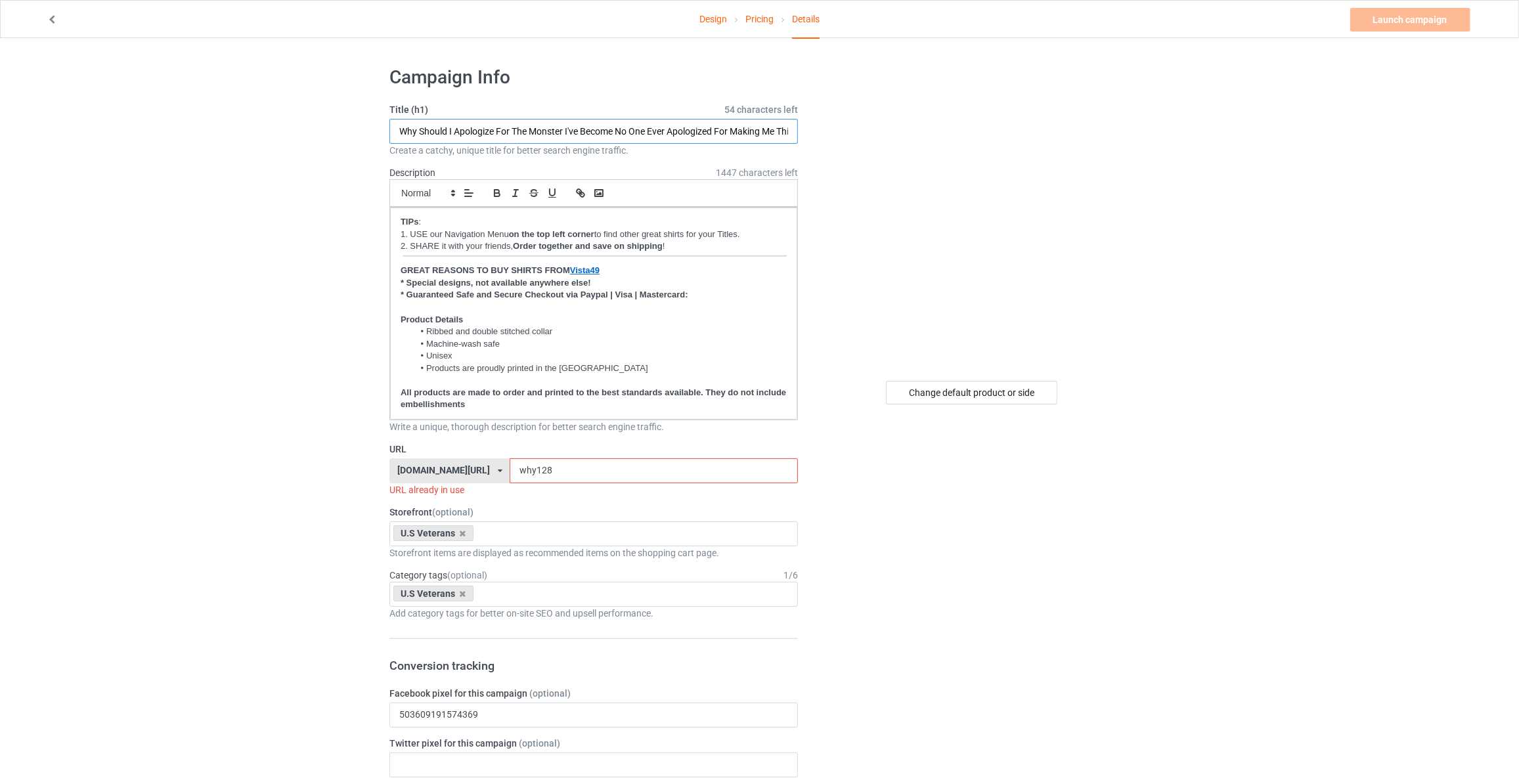
click at [461, 132] on input "Why Should I Apologize For The Monster I've Become No One Ever Apologized For M…" at bounding box center [594, 130] width 408 height 25
paste input "Too Many Died Defending Our Country I Support Veterans Before Illegals"
type input "Too Many Died Defending Our Country I Support Veterans Before Refugees"
drag, startPoint x: 532, startPoint y: 468, endPoint x: 185, endPoint y: 464, distance: 347.0
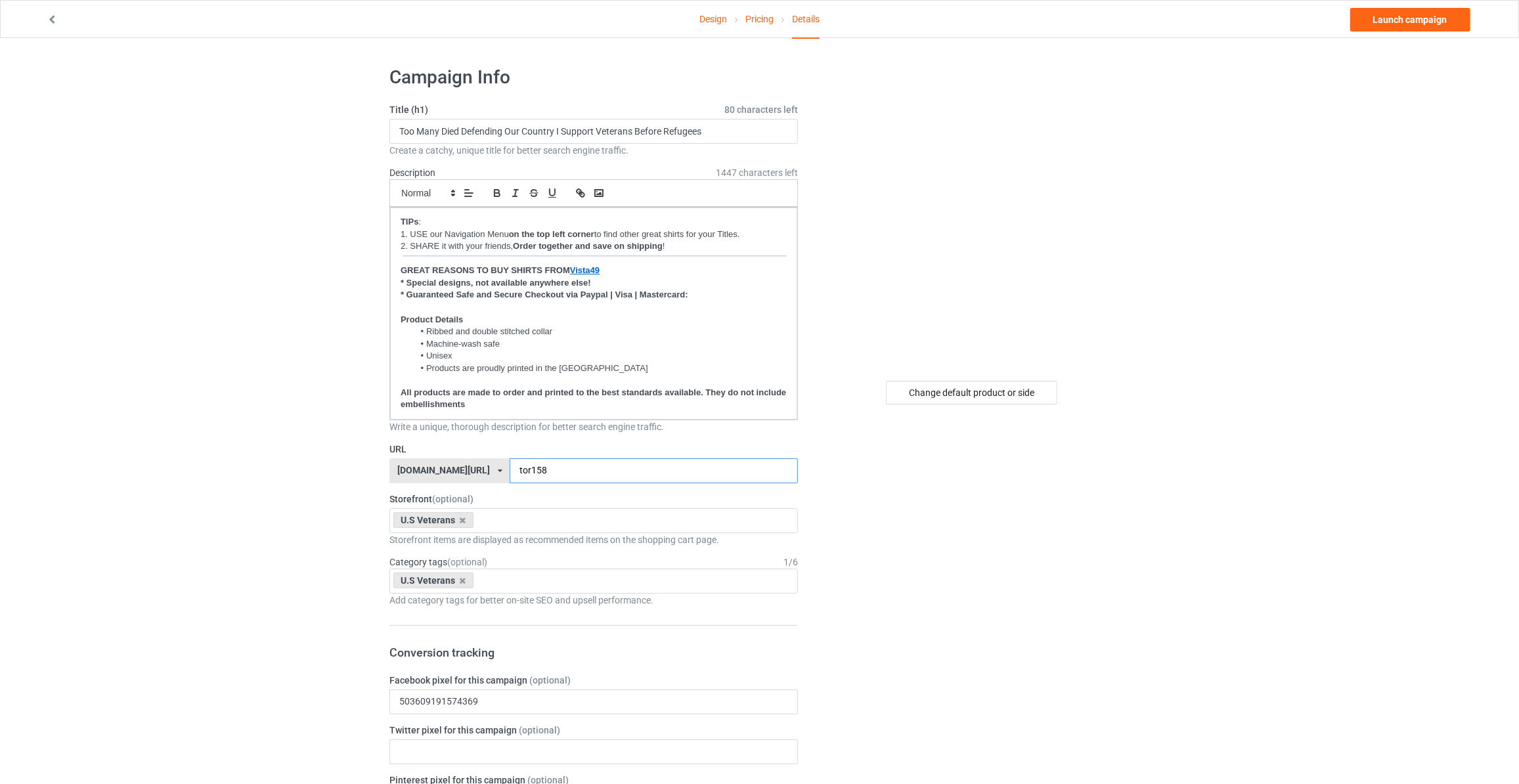
type input "tor158"
click at [1368, 24] on link "Launch campaign" at bounding box center [1410, 20] width 120 height 24
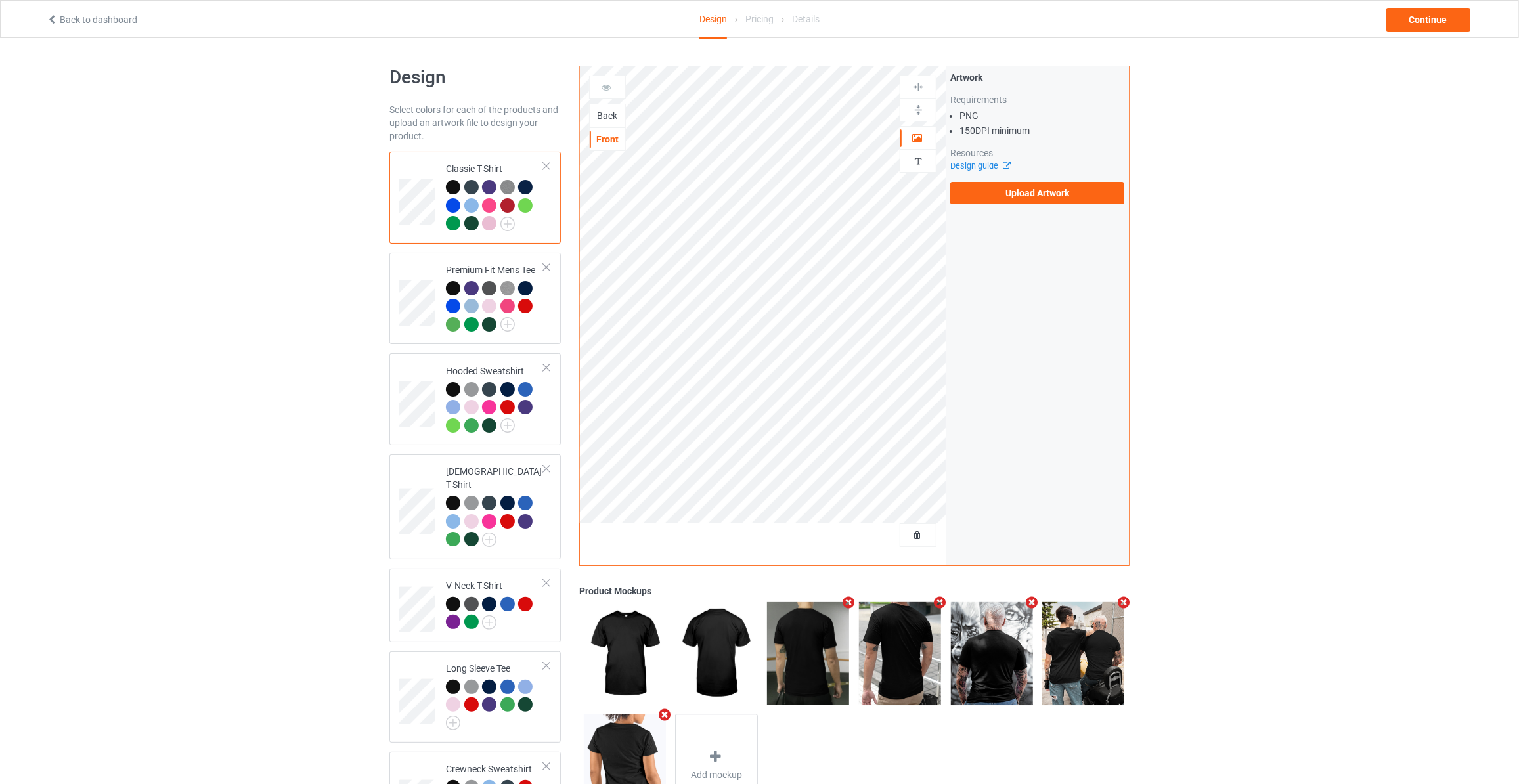
click at [601, 116] on div "Back" at bounding box center [608, 115] width 36 height 13
click at [1079, 189] on label "Upload Artwork" at bounding box center [1037, 192] width 174 height 23
click at [0, 0] on input "Upload Artwork" at bounding box center [0, 0] width 0 height 0
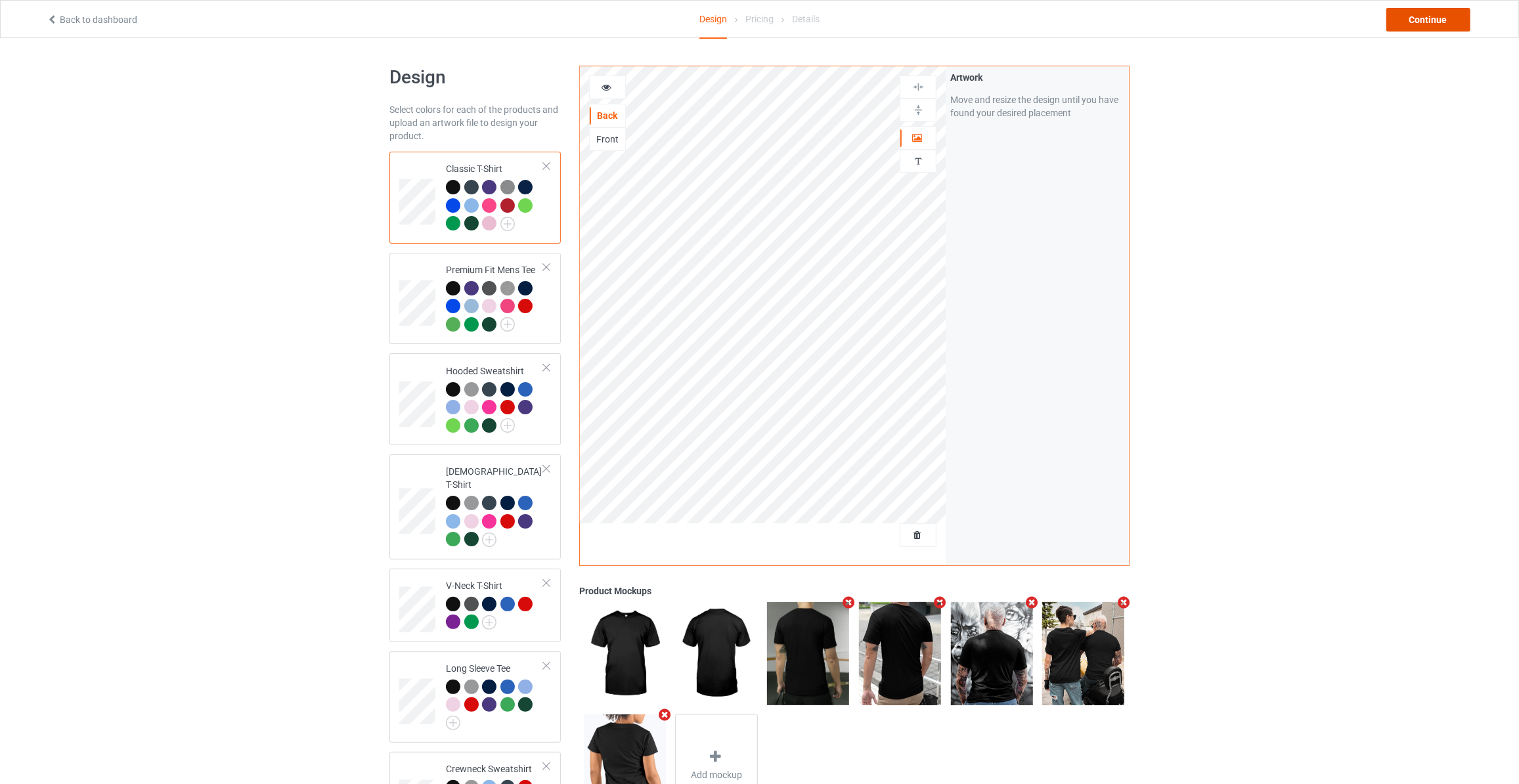
click at [1415, 19] on div "Continue" at bounding box center [1427, 20] width 84 height 24
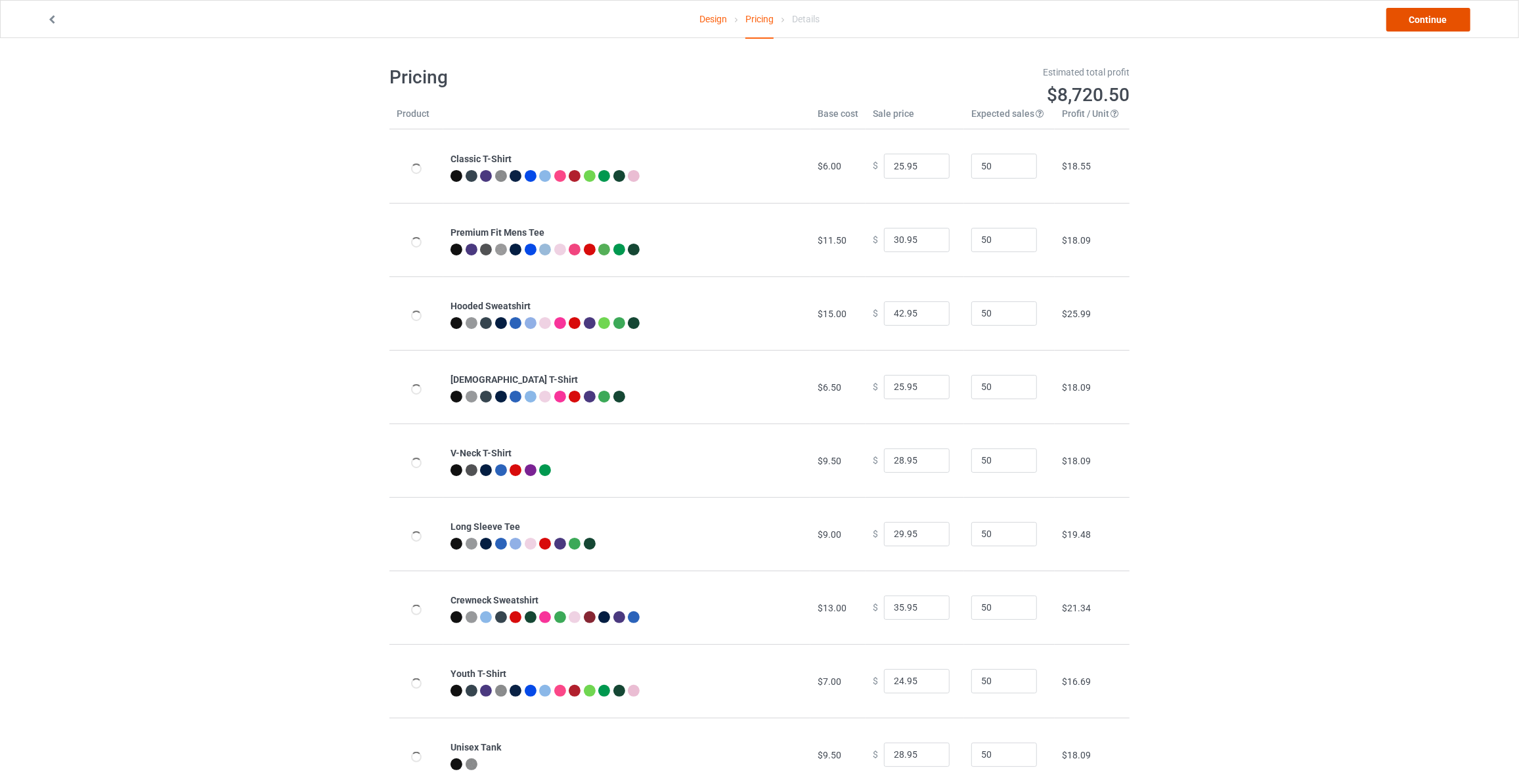
click at [1415, 19] on link "Continue" at bounding box center [1427, 20] width 84 height 24
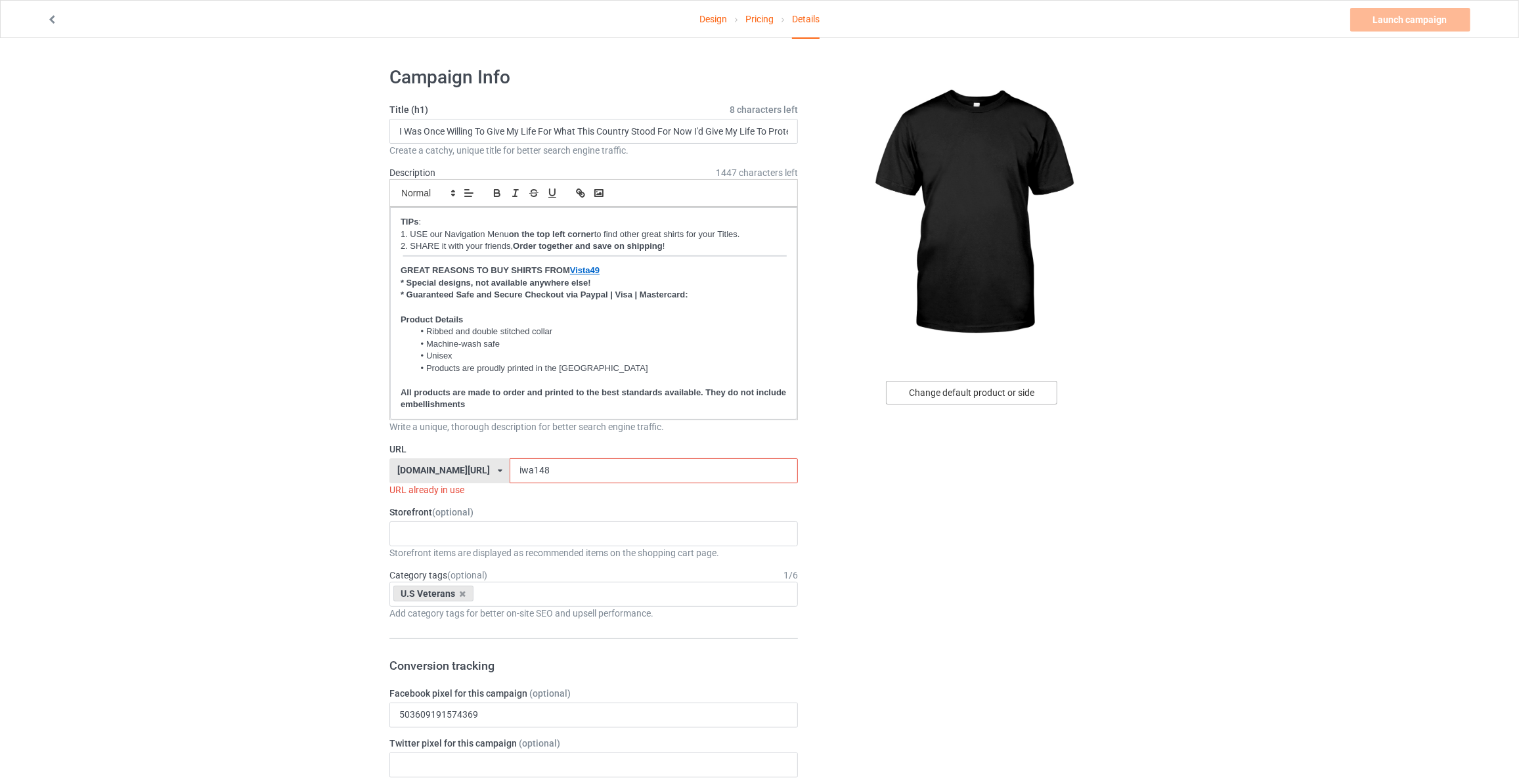
click at [943, 395] on div "Change default product or side" at bounding box center [972, 392] width 172 height 24
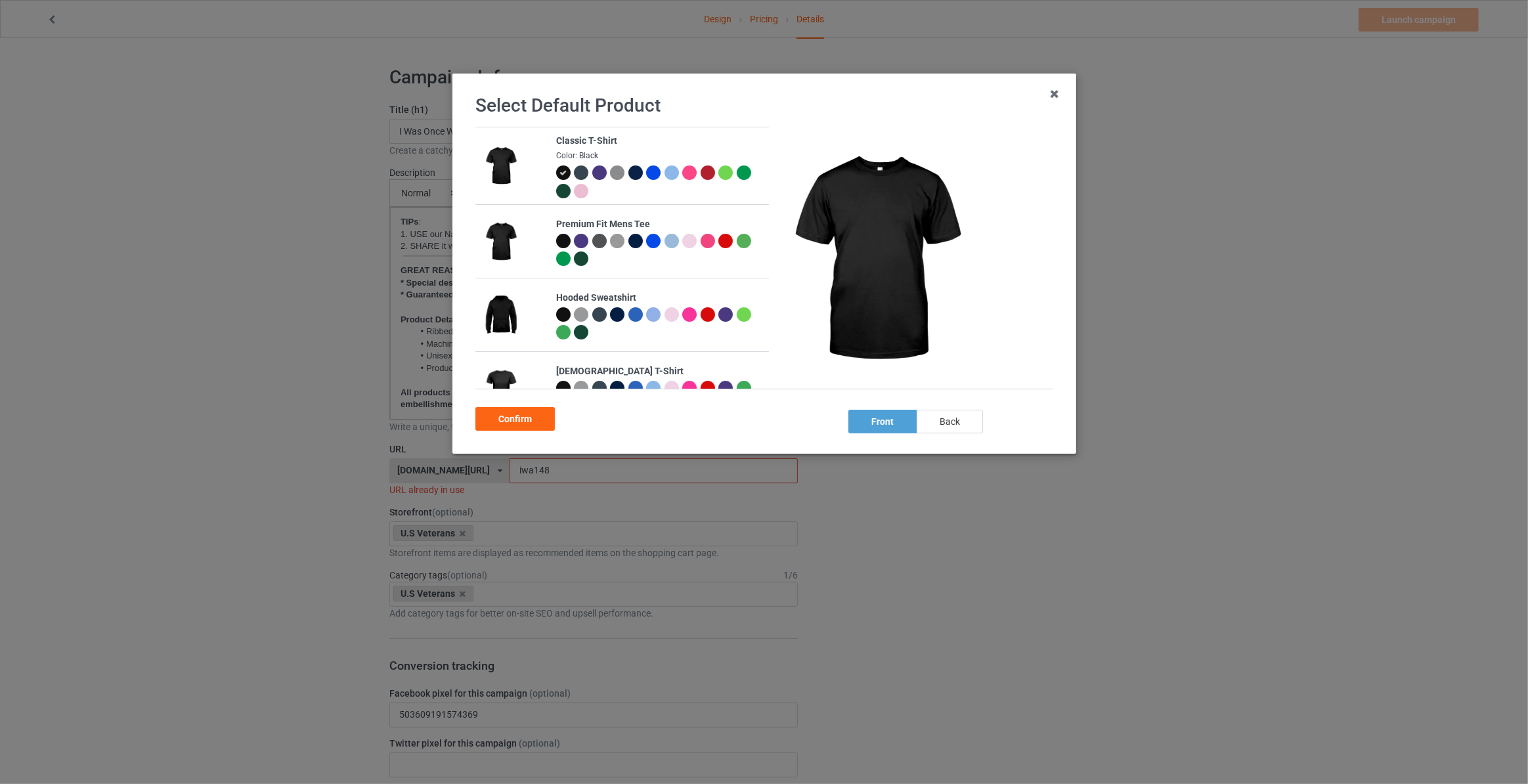
click at [945, 412] on div "back" at bounding box center [949, 421] width 66 height 24
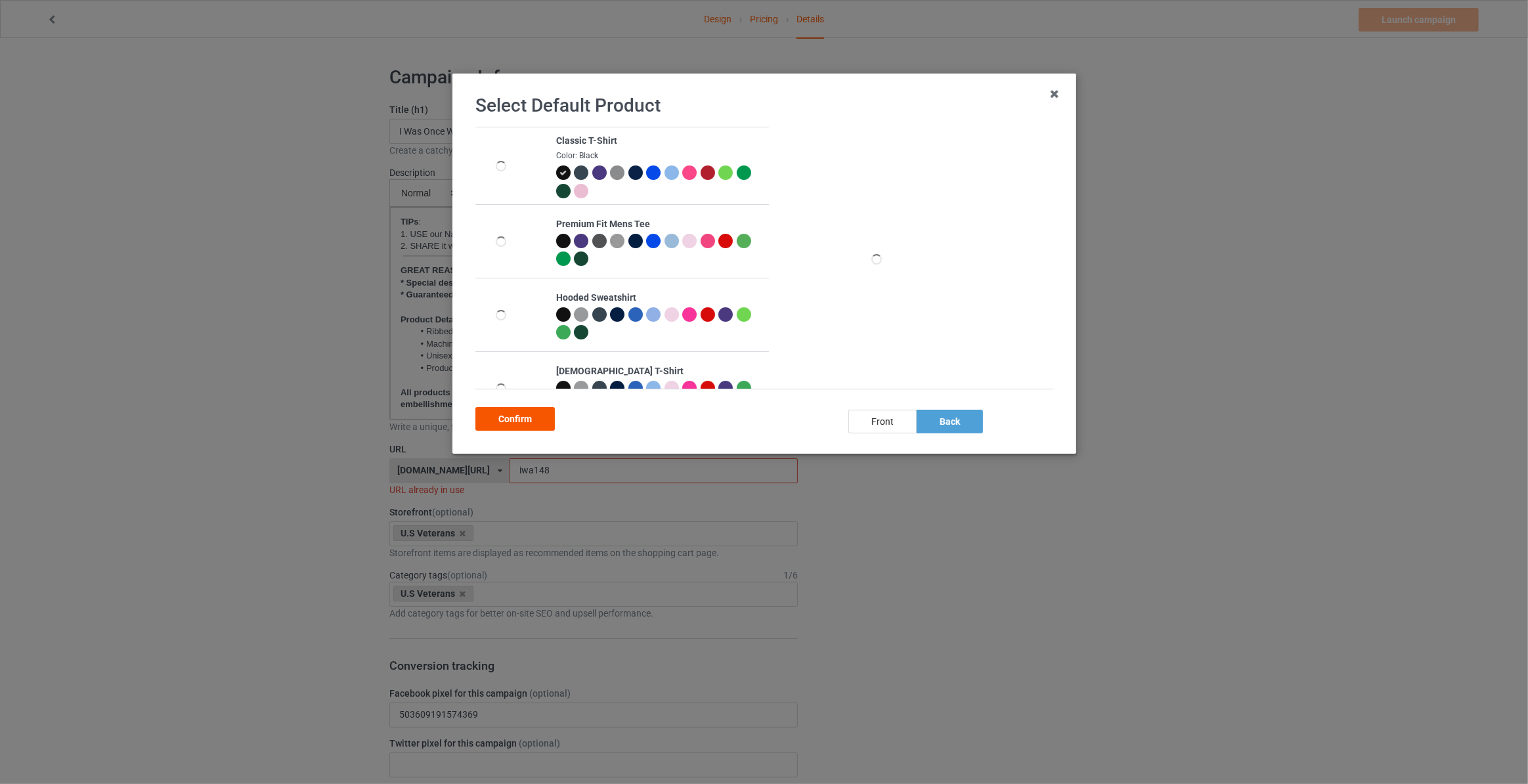
click at [511, 421] on div "Confirm" at bounding box center [515, 419] width 80 height 24
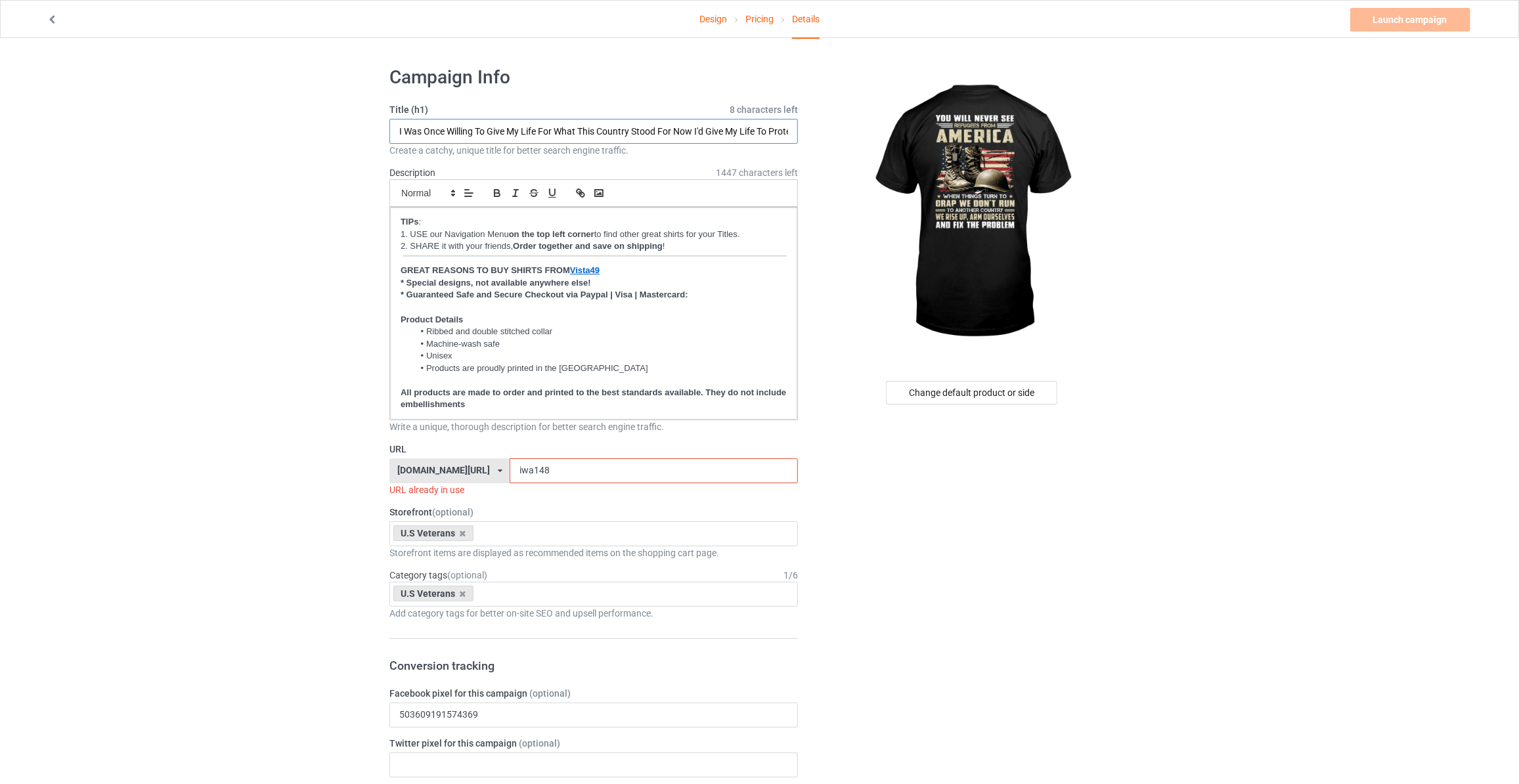
click at [463, 134] on input "I Was Once Willing To Give My Life For What This Country Stood For Now I'd Give…" at bounding box center [594, 130] width 408 height 25
type input "You Will Never See Refugees From [GEOGRAPHIC_DATA] When Things Turn To Crap We …"
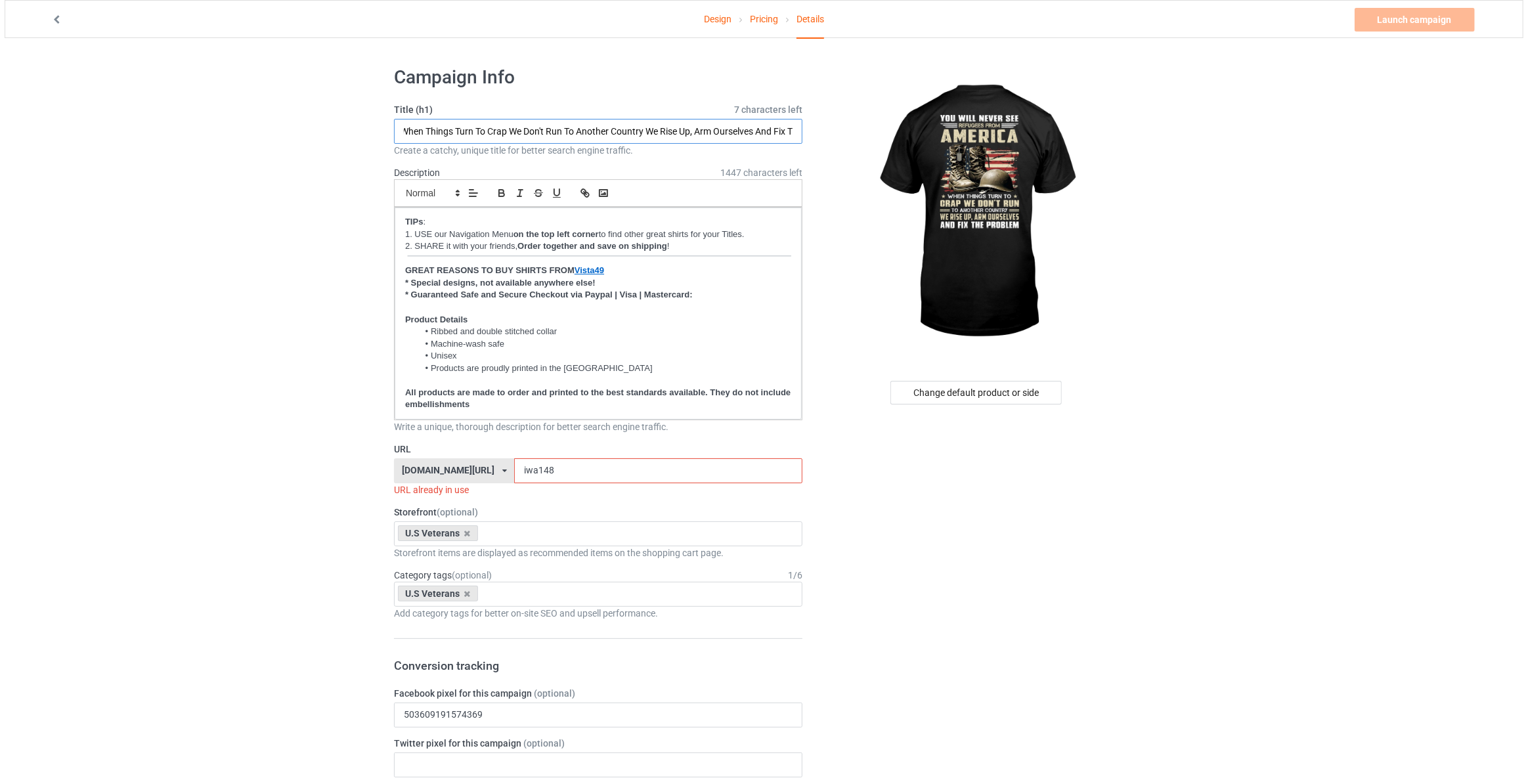
scroll to position [0, 0]
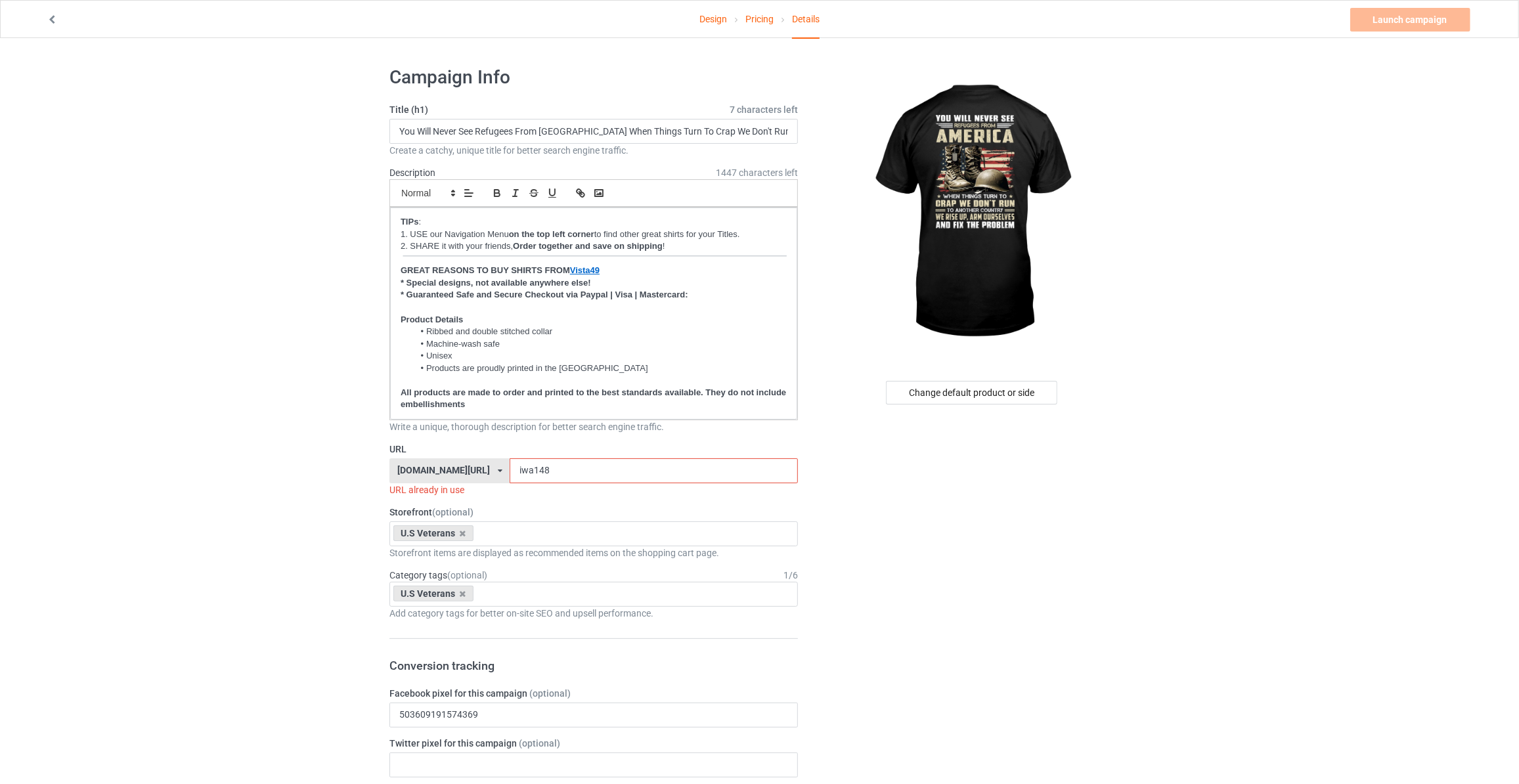
drag, startPoint x: 528, startPoint y: 470, endPoint x: 96, endPoint y: 458, distance: 432.2
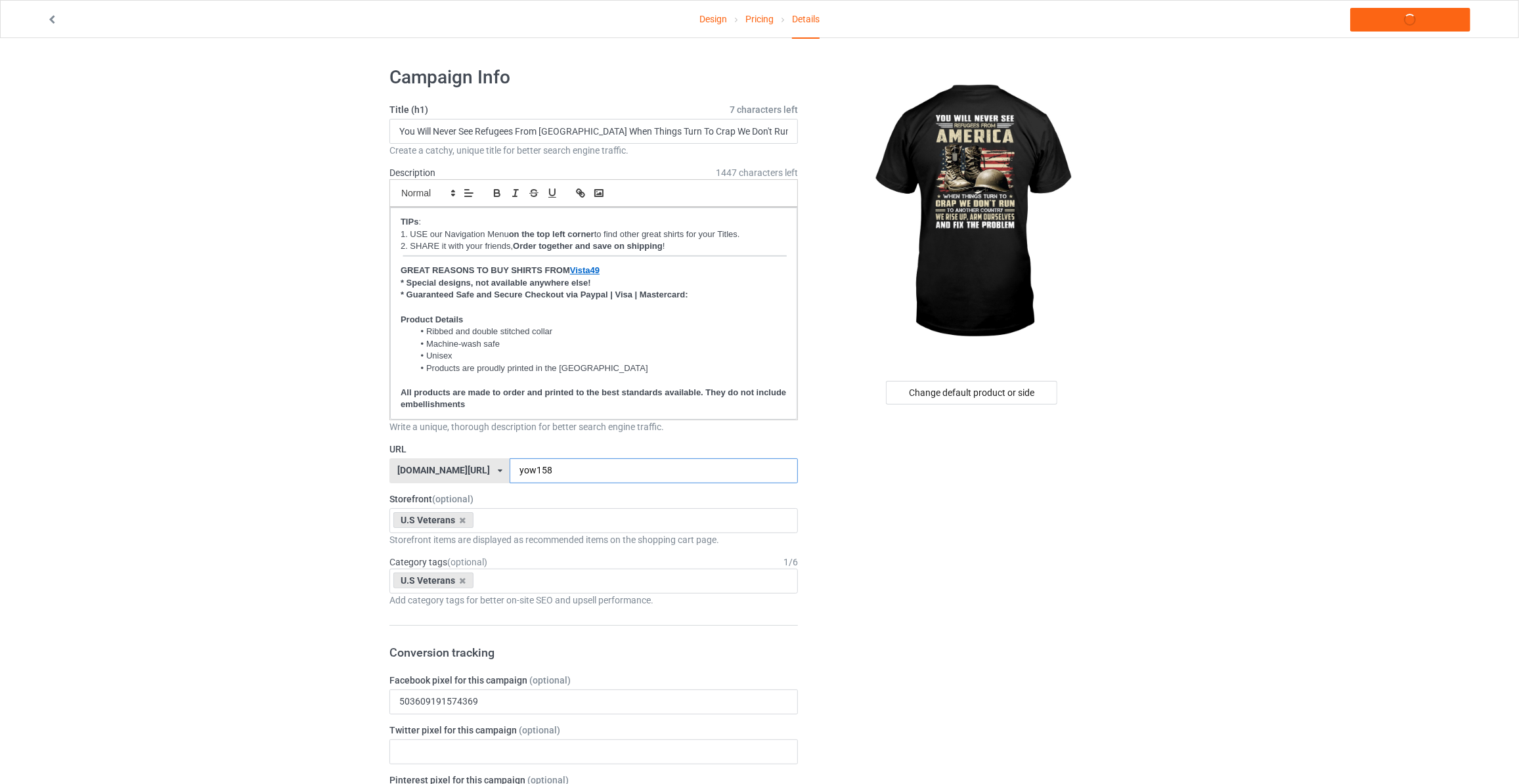
type input "yow158"
click at [1387, 19] on link "Launch campaign" at bounding box center [1410, 20] width 120 height 24
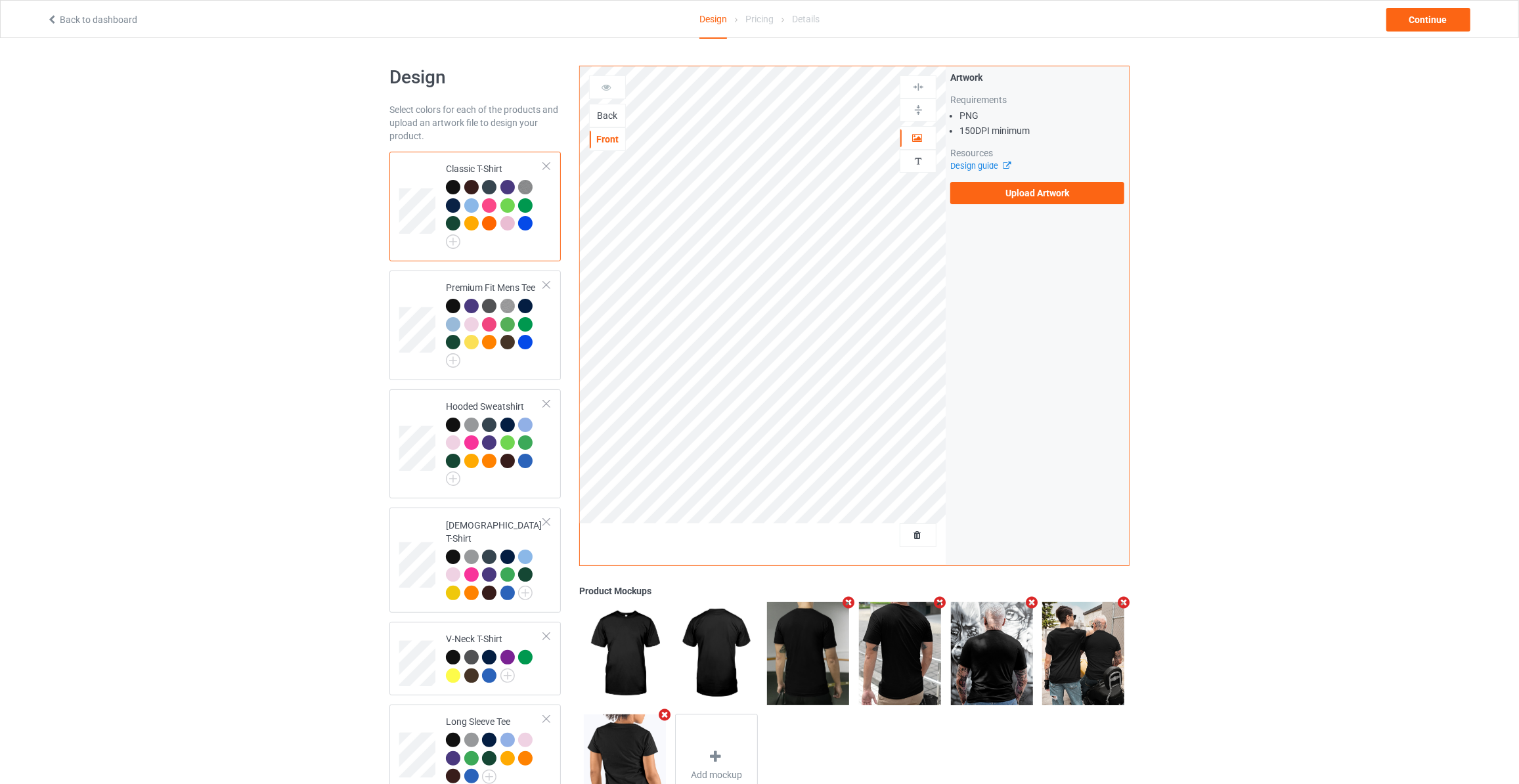
click at [609, 112] on div "Back" at bounding box center [608, 115] width 36 height 13
click at [996, 206] on div "Artwork Requirements PNG 150 DPI minimum Resources Design guide Upload Artwork" at bounding box center [1038, 137] width 183 height 142
click at [1024, 187] on label "Upload Artwork" at bounding box center [1037, 192] width 174 height 23
click at [0, 0] on input "Upload Artwork" at bounding box center [0, 0] width 0 height 0
click at [454, 238] on img at bounding box center [453, 242] width 15 height 15
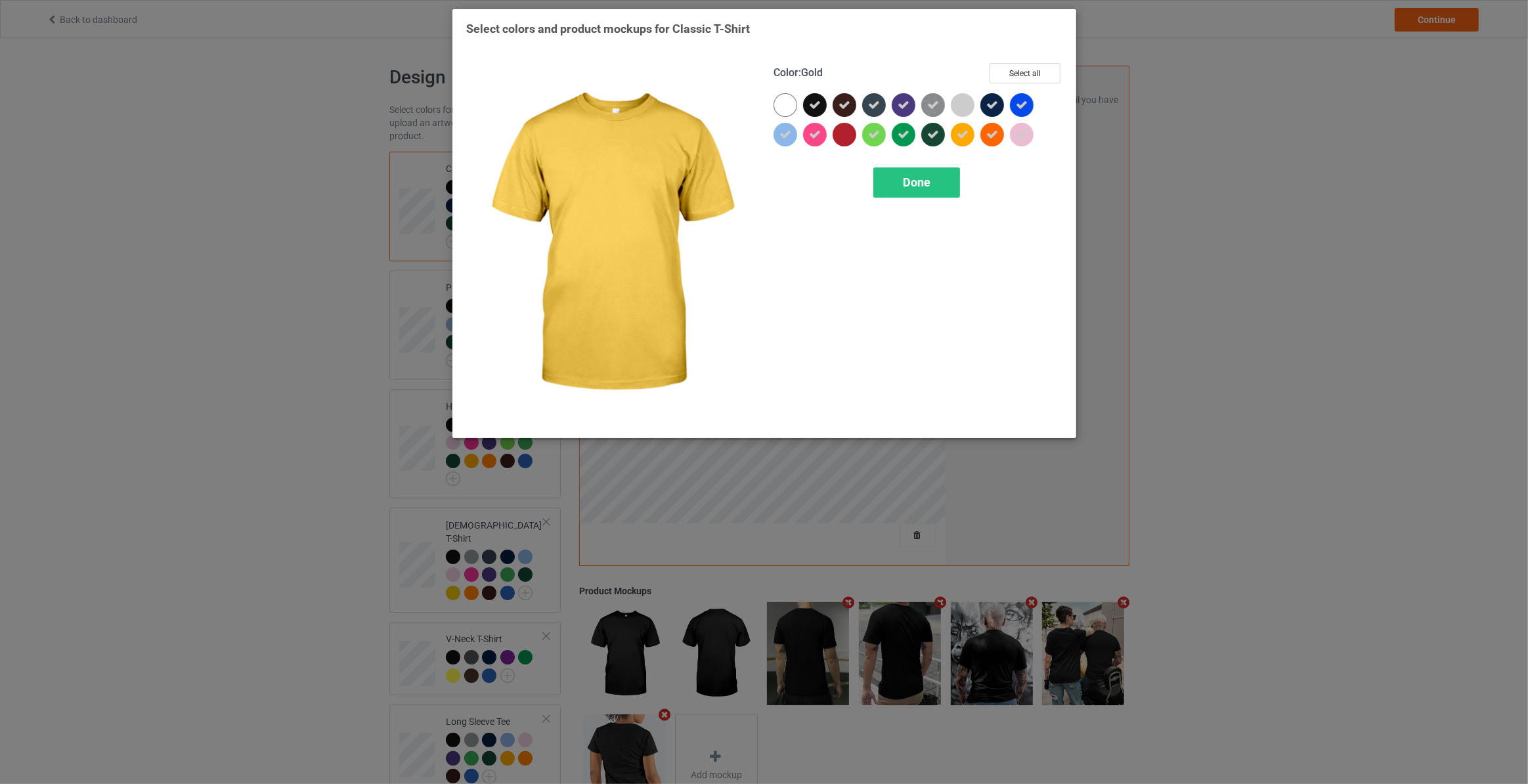
drag, startPoint x: 970, startPoint y: 138, endPoint x: 990, endPoint y: 138, distance: 20.0
click at [971, 138] on div at bounding box center [963, 134] width 24 height 24
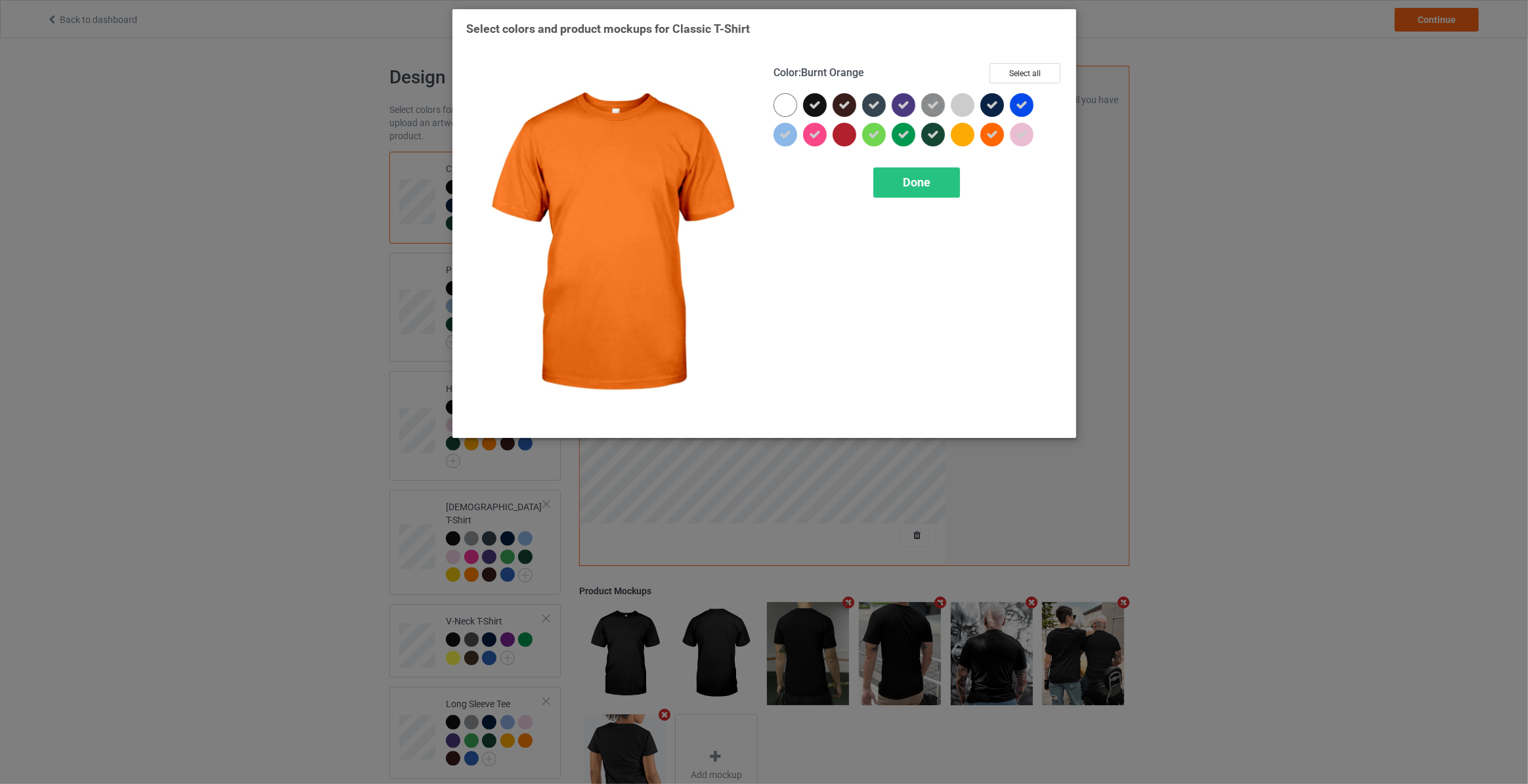
click at [990, 138] on icon at bounding box center [992, 134] width 12 height 12
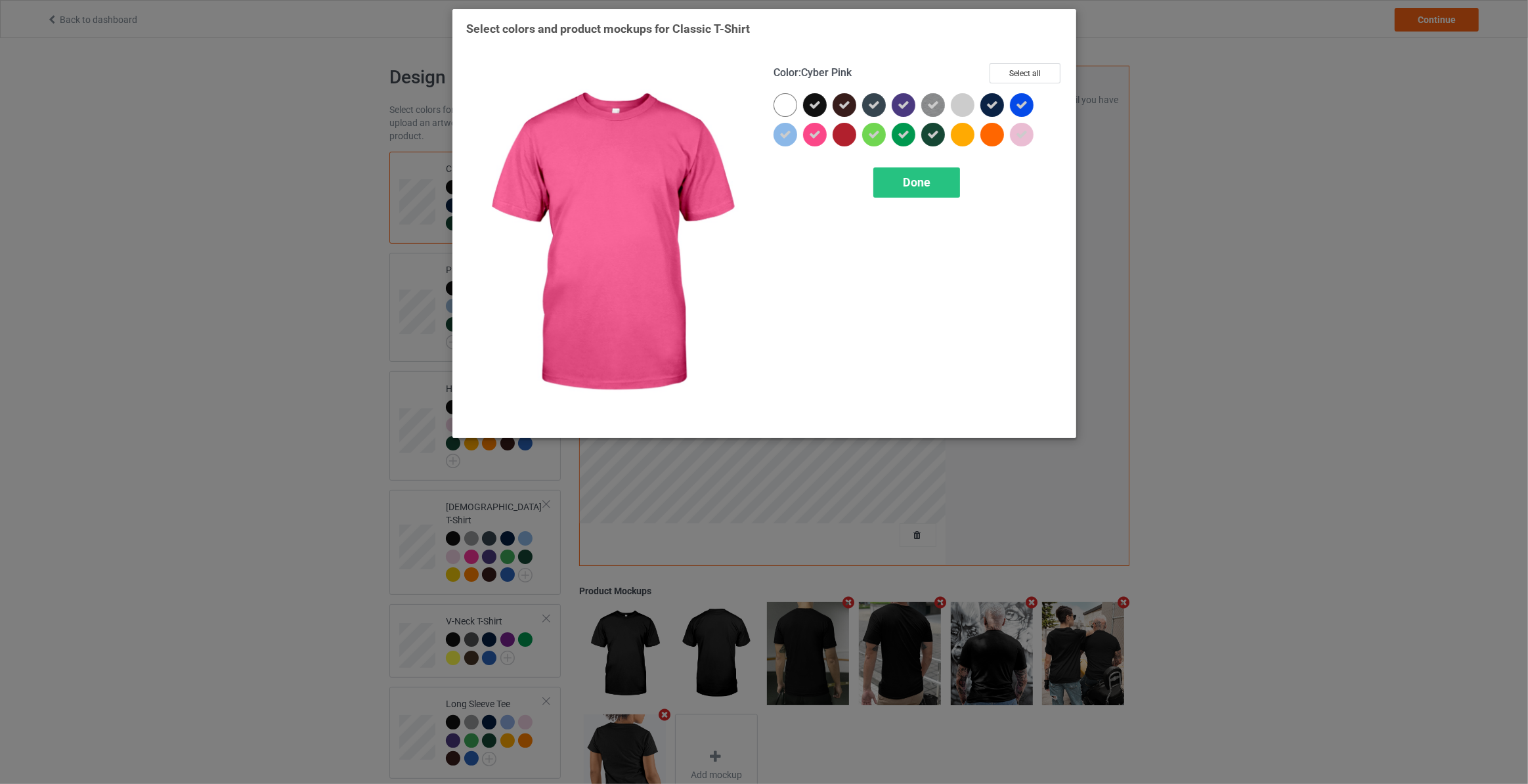
click at [812, 134] on icon at bounding box center [815, 134] width 12 height 12
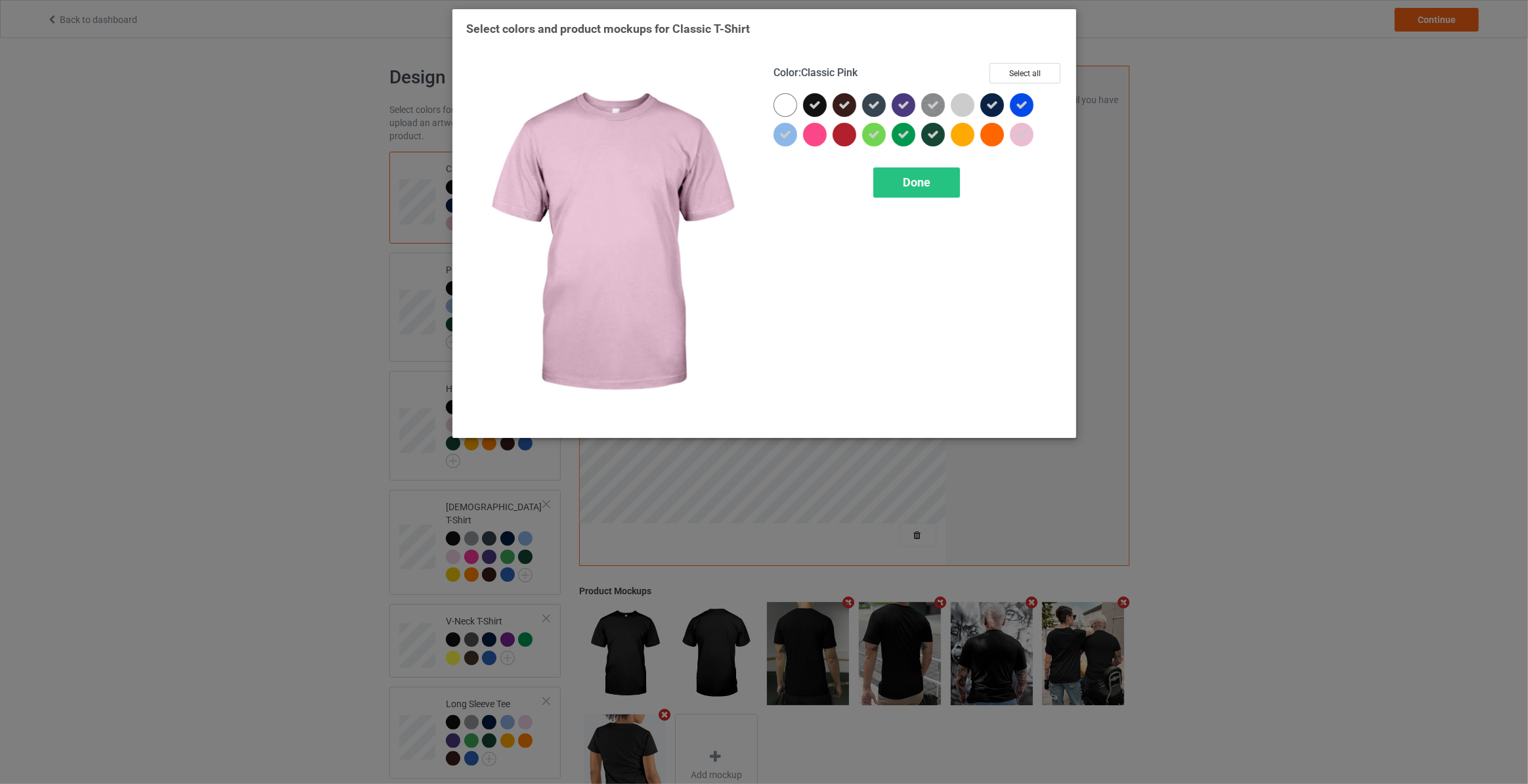
click at [1016, 133] on icon at bounding box center [1022, 134] width 12 height 12
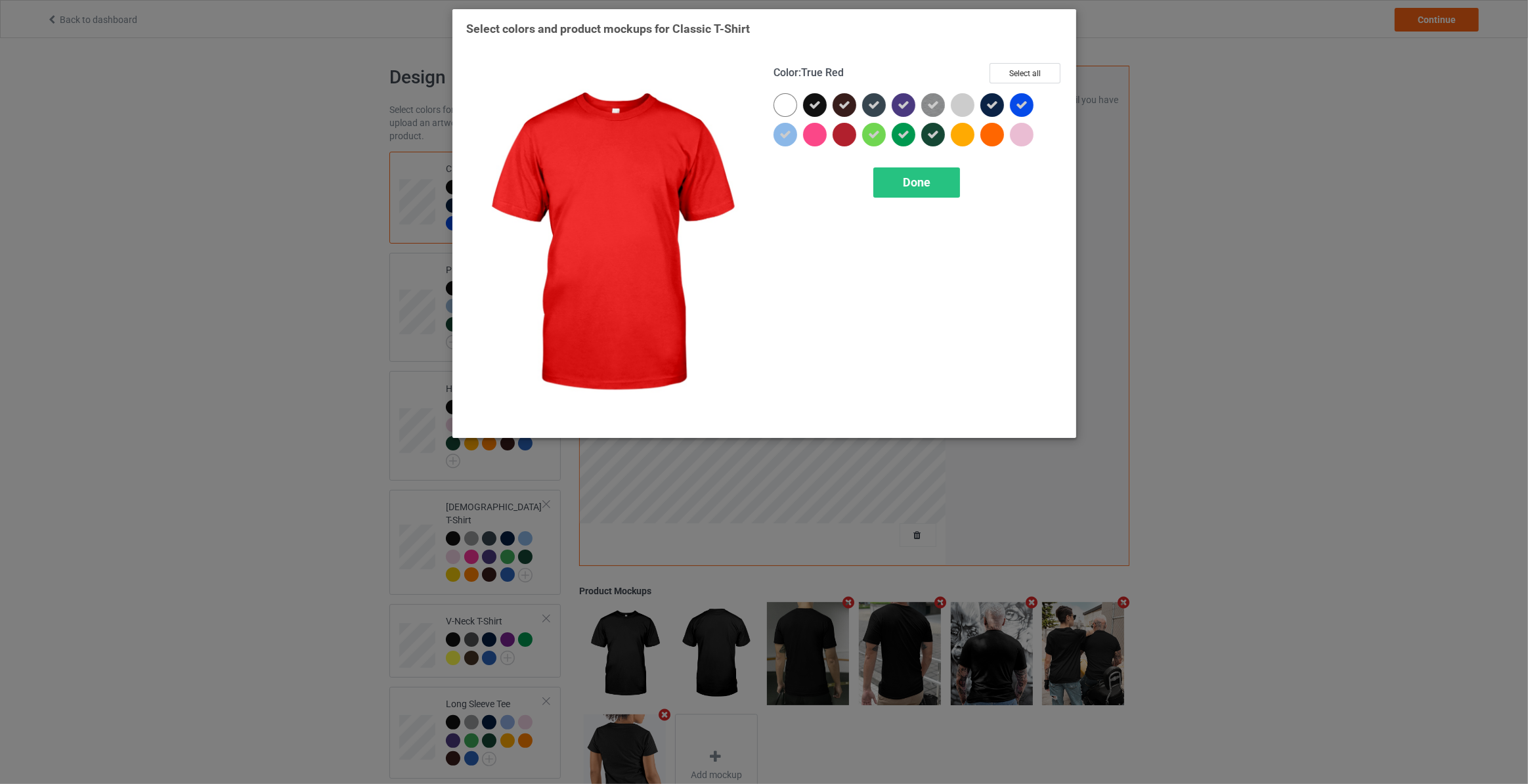
click at [837, 136] on div at bounding box center [844, 134] width 24 height 24
click at [921, 185] on span "Done" at bounding box center [916, 182] width 28 height 14
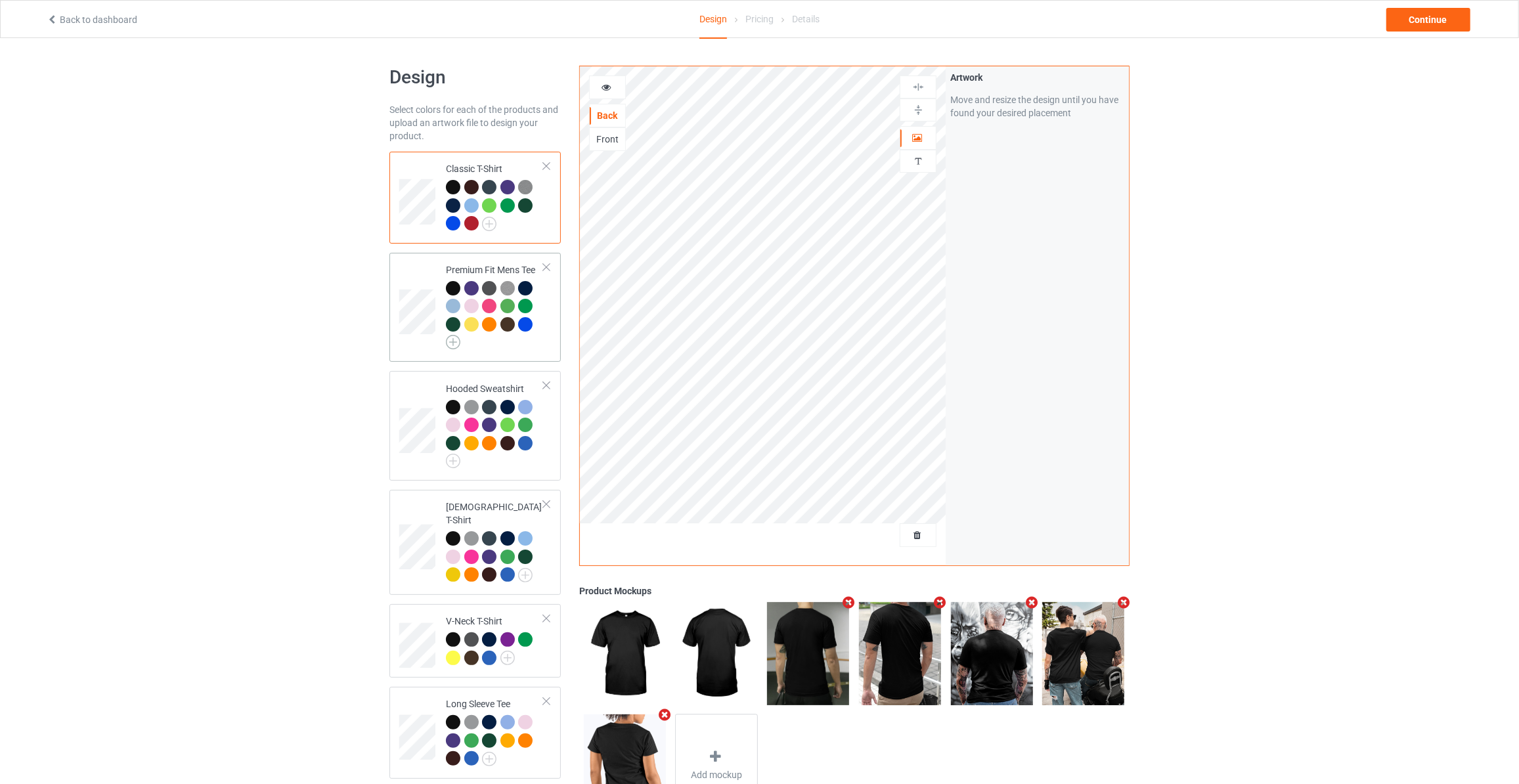
click at [458, 340] on img at bounding box center [453, 341] width 15 height 15
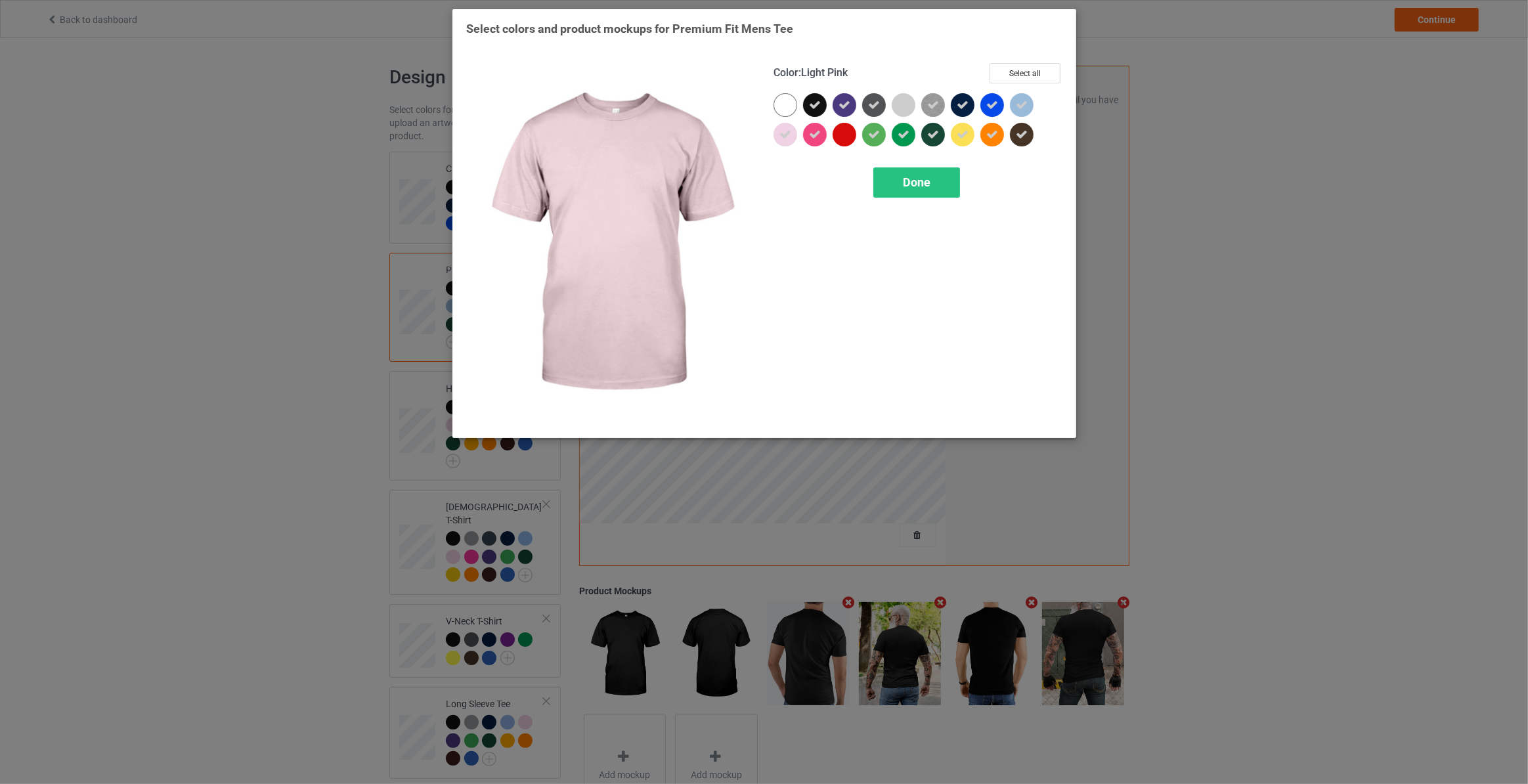
click at [794, 134] on div at bounding box center [785, 134] width 24 height 24
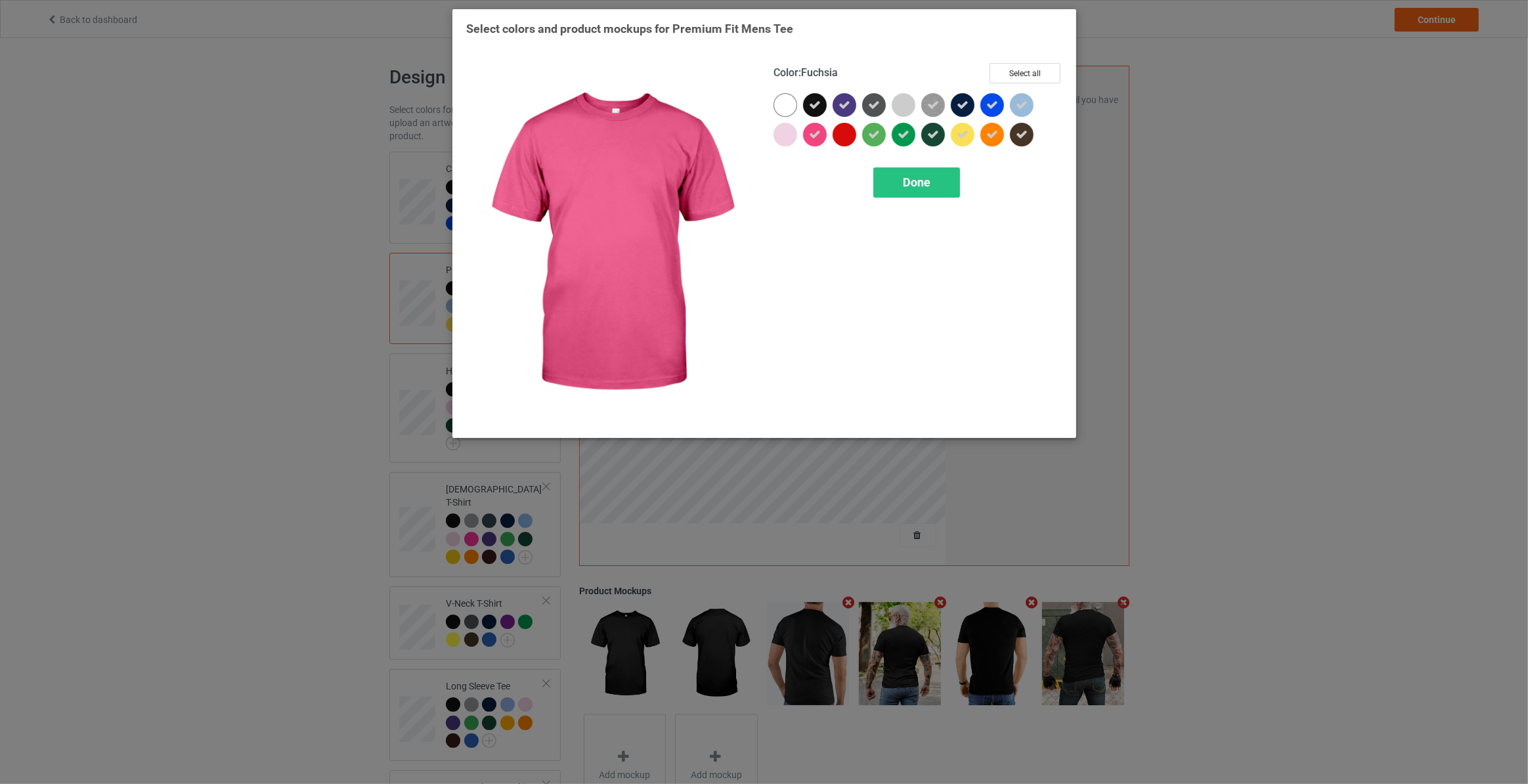
click at [829, 140] on div at bounding box center [818, 137] width 30 height 30
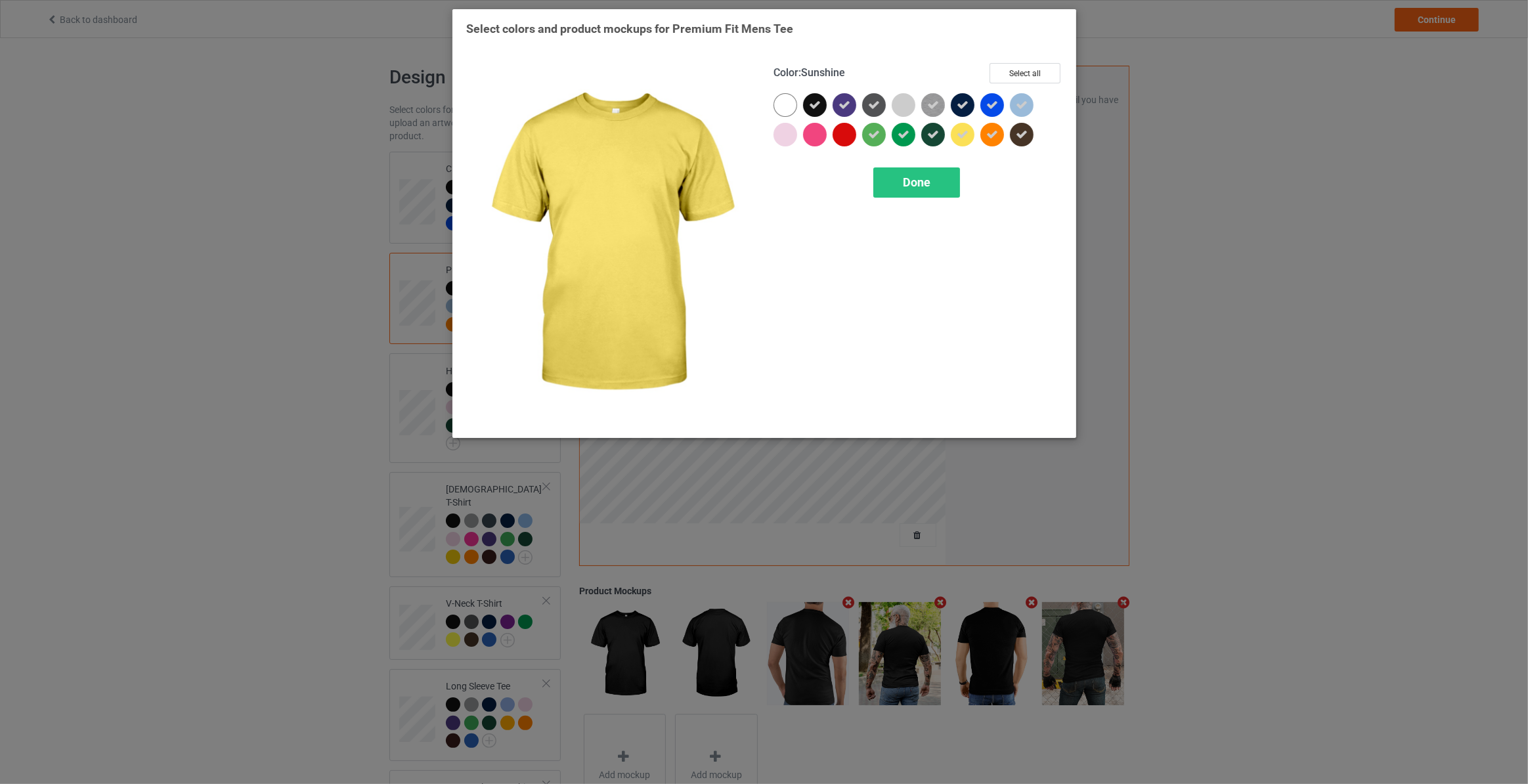
drag, startPoint x: 964, startPoint y: 138, endPoint x: 989, endPoint y: 138, distance: 25.0
click at [966, 138] on icon at bounding box center [963, 134] width 12 height 12
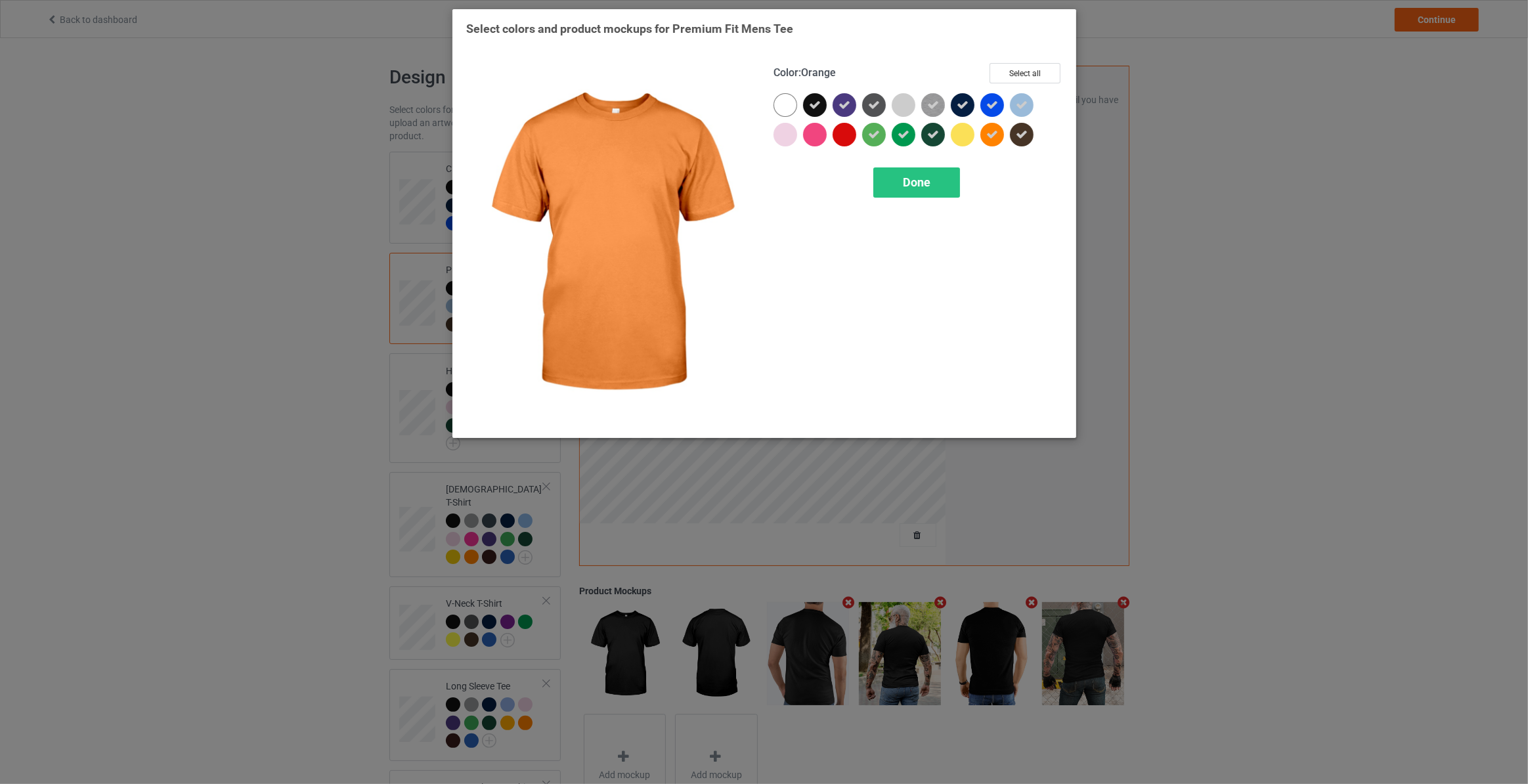
click at [992, 138] on icon at bounding box center [992, 134] width 12 height 12
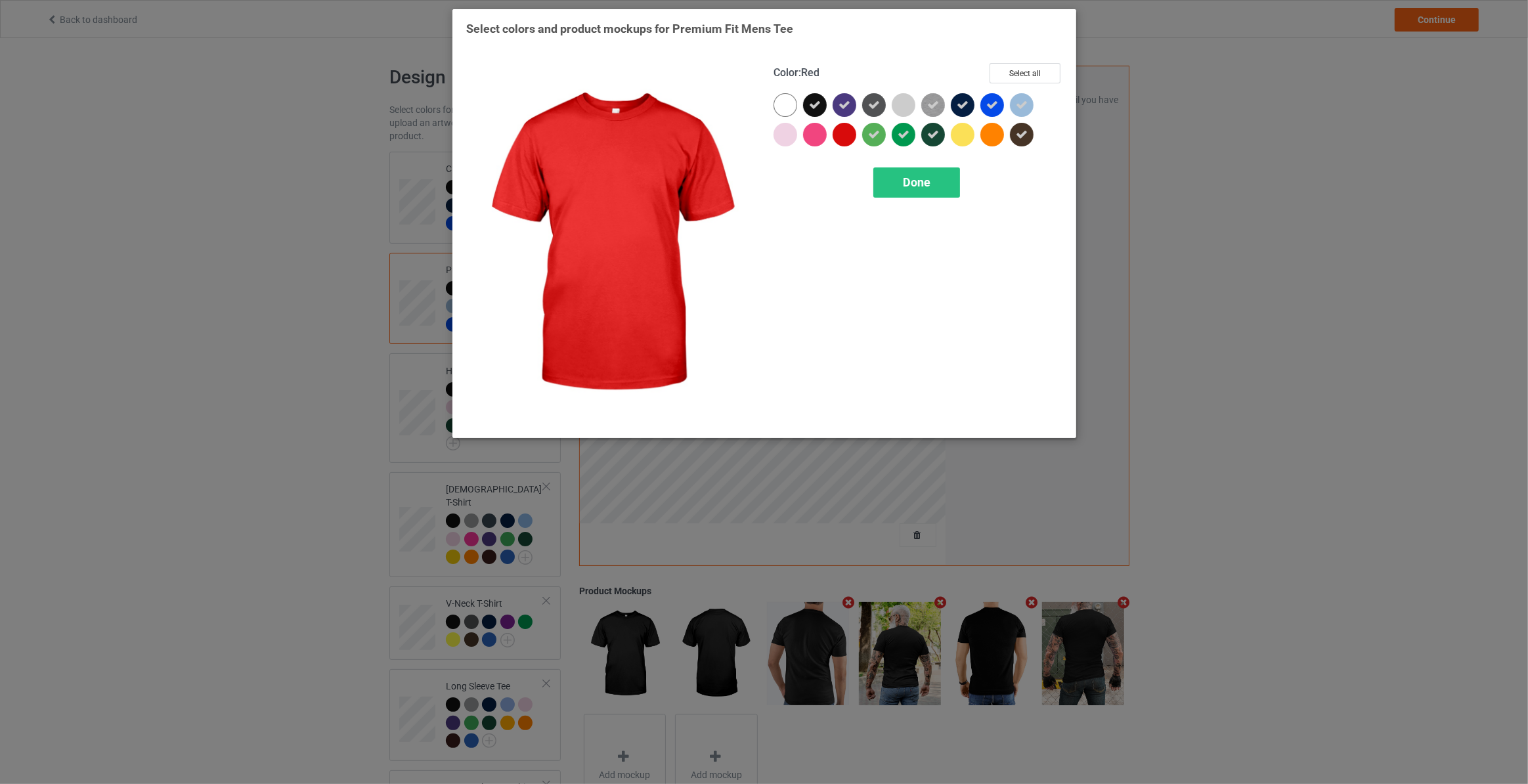
click at [850, 138] on div at bounding box center [844, 134] width 24 height 24
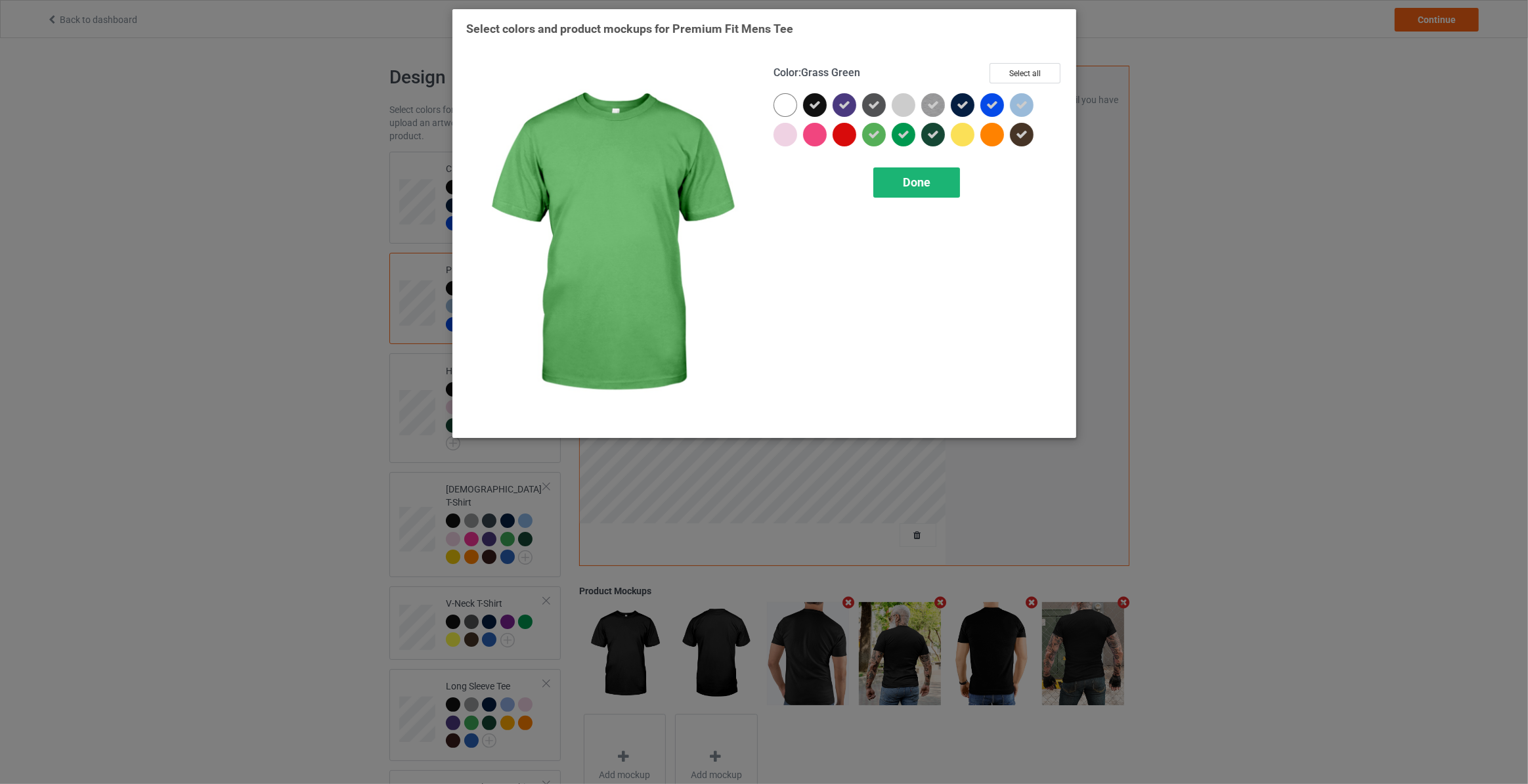
click at [924, 185] on span "Done" at bounding box center [916, 182] width 28 height 14
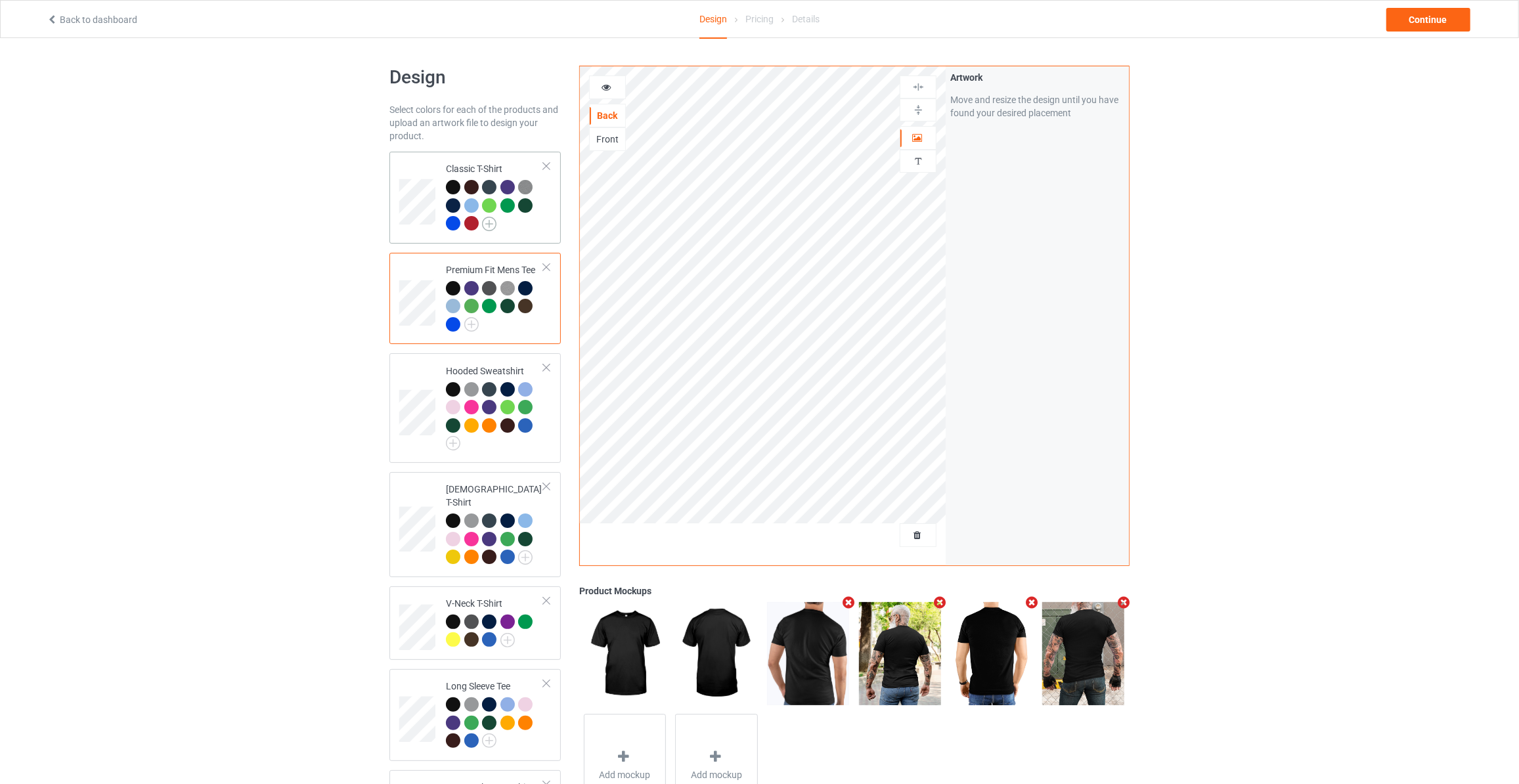
click at [492, 227] on img at bounding box center [489, 224] width 15 height 15
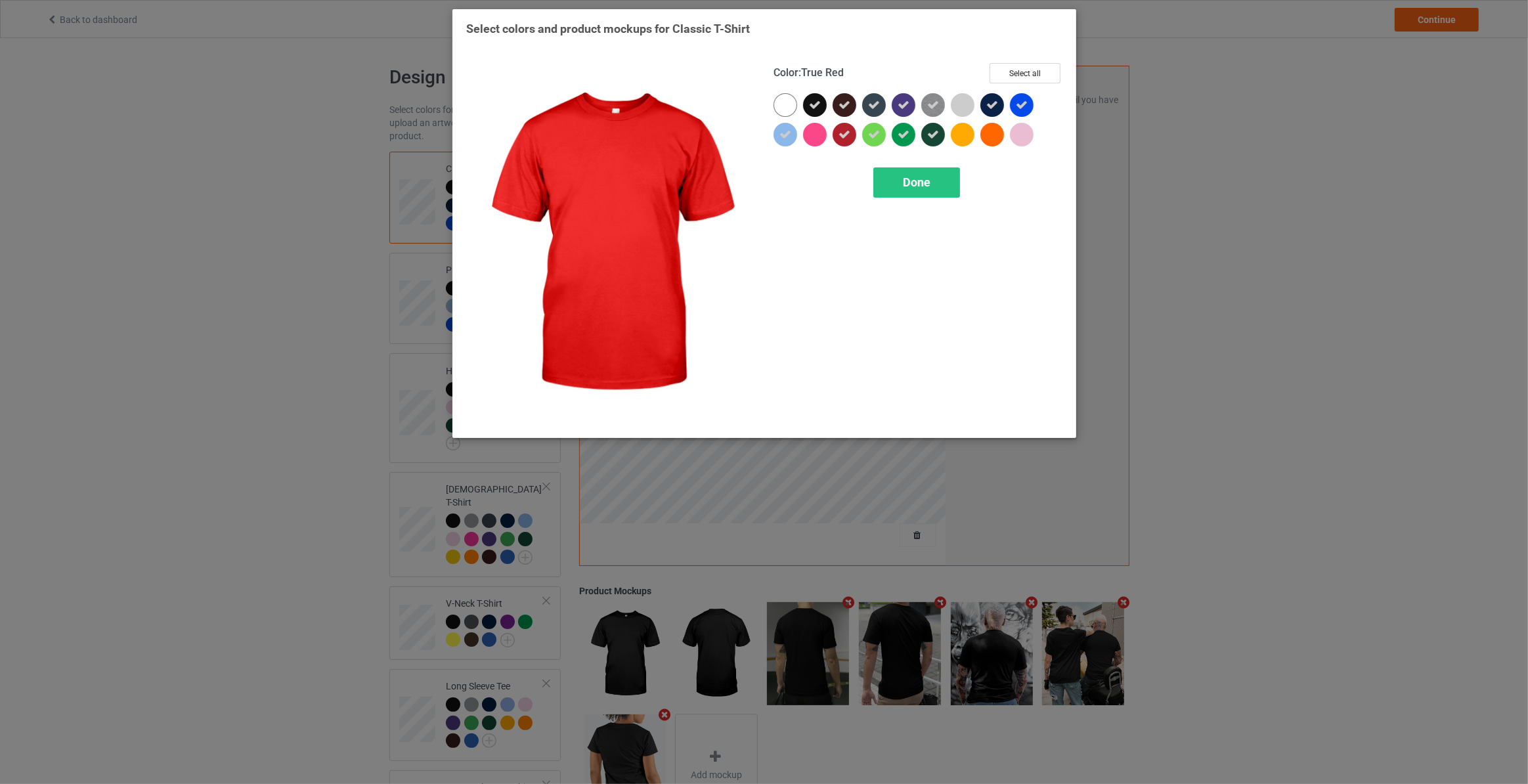
click at [853, 136] on div at bounding box center [844, 134] width 24 height 24
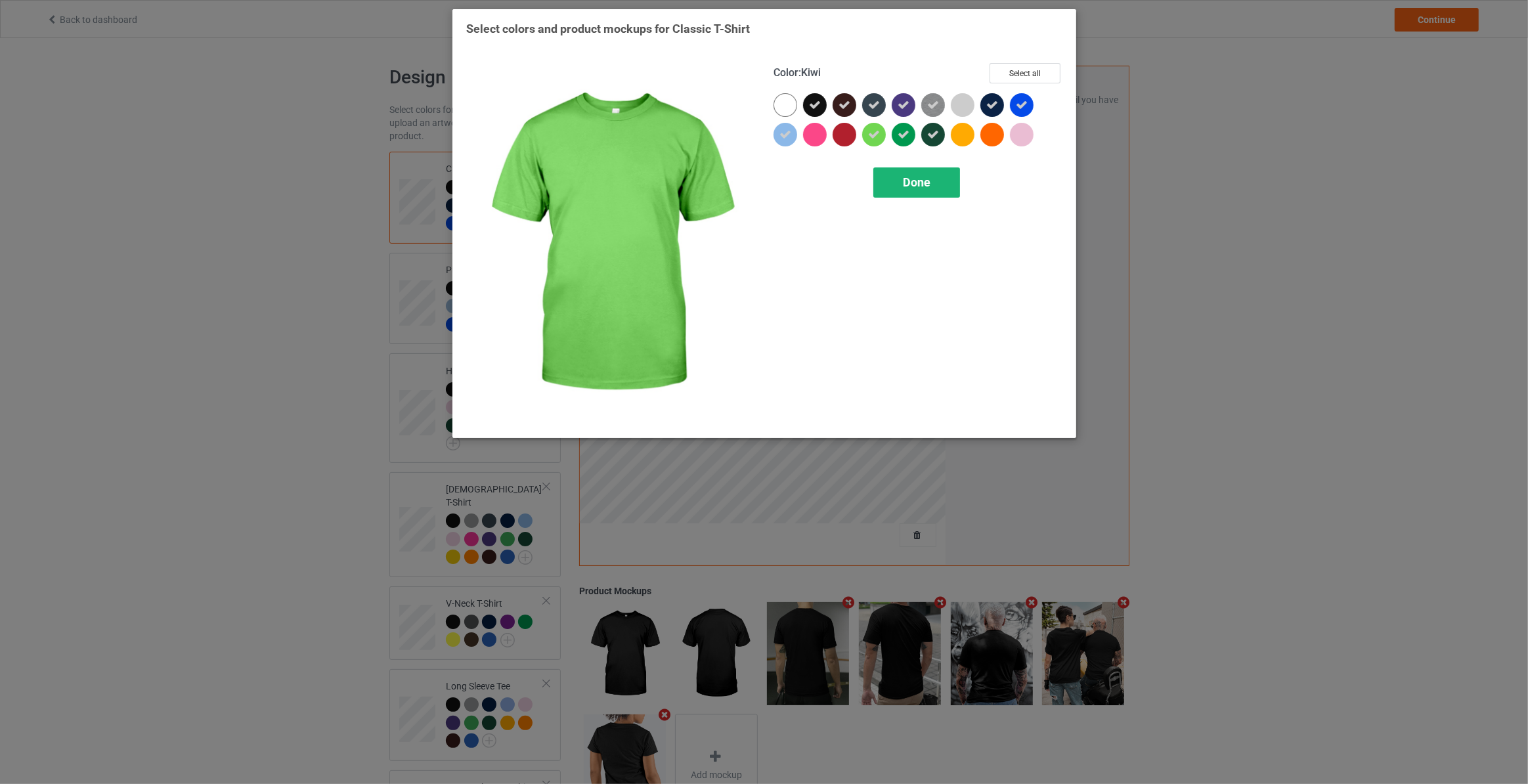
click at [914, 178] on span "Done" at bounding box center [916, 182] width 28 height 14
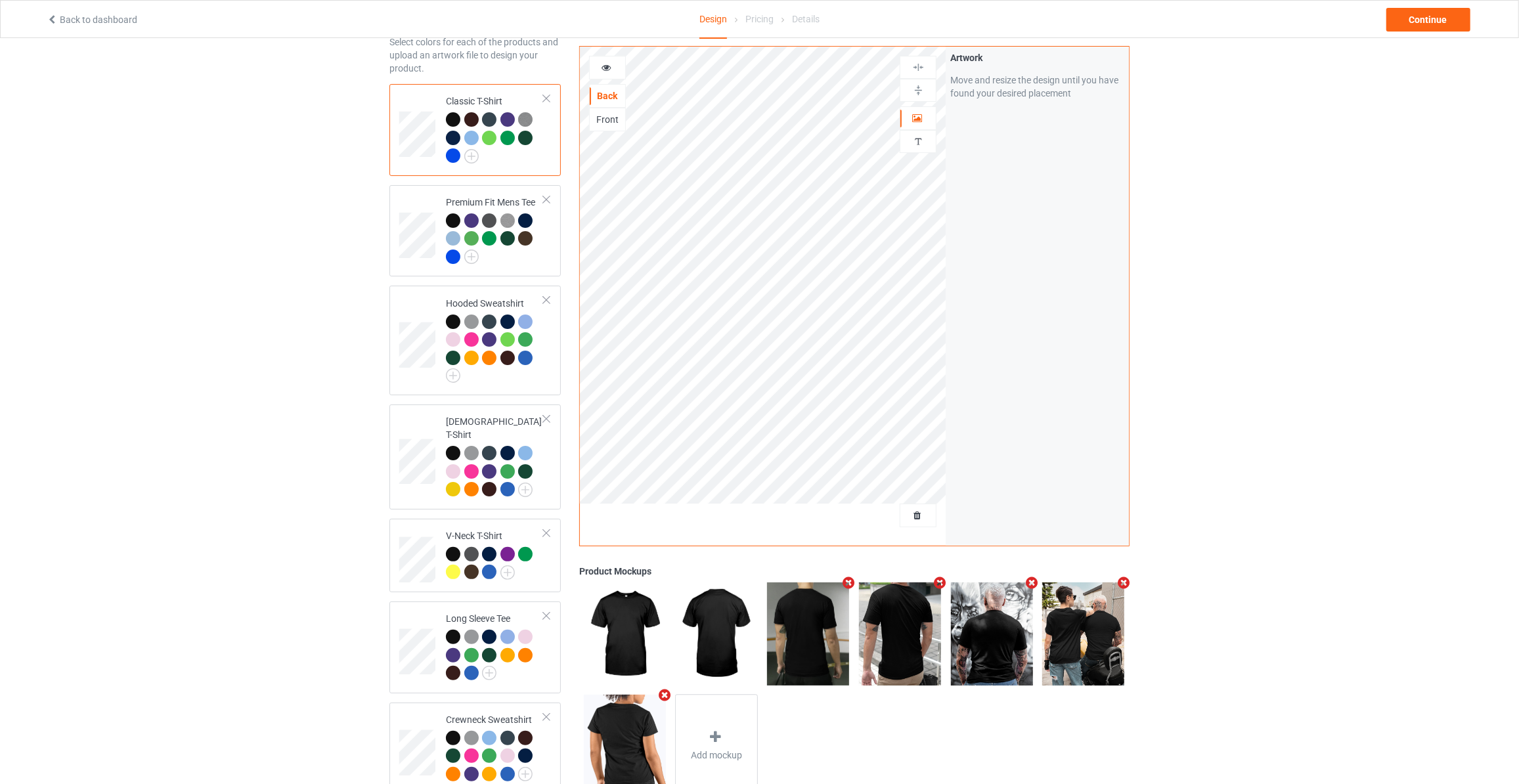
scroll to position [118, 0]
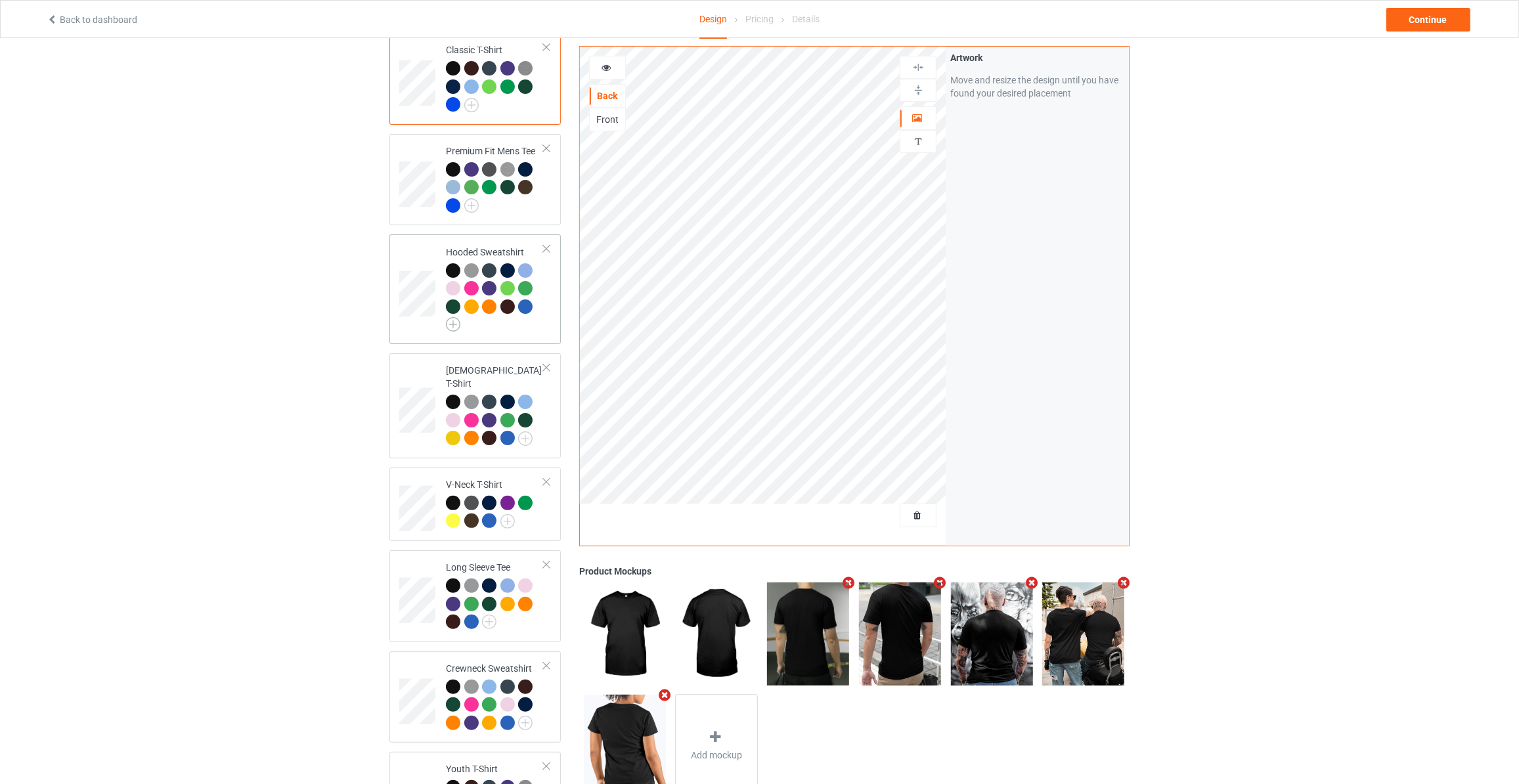
click at [449, 322] on img at bounding box center [453, 324] width 15 height 15
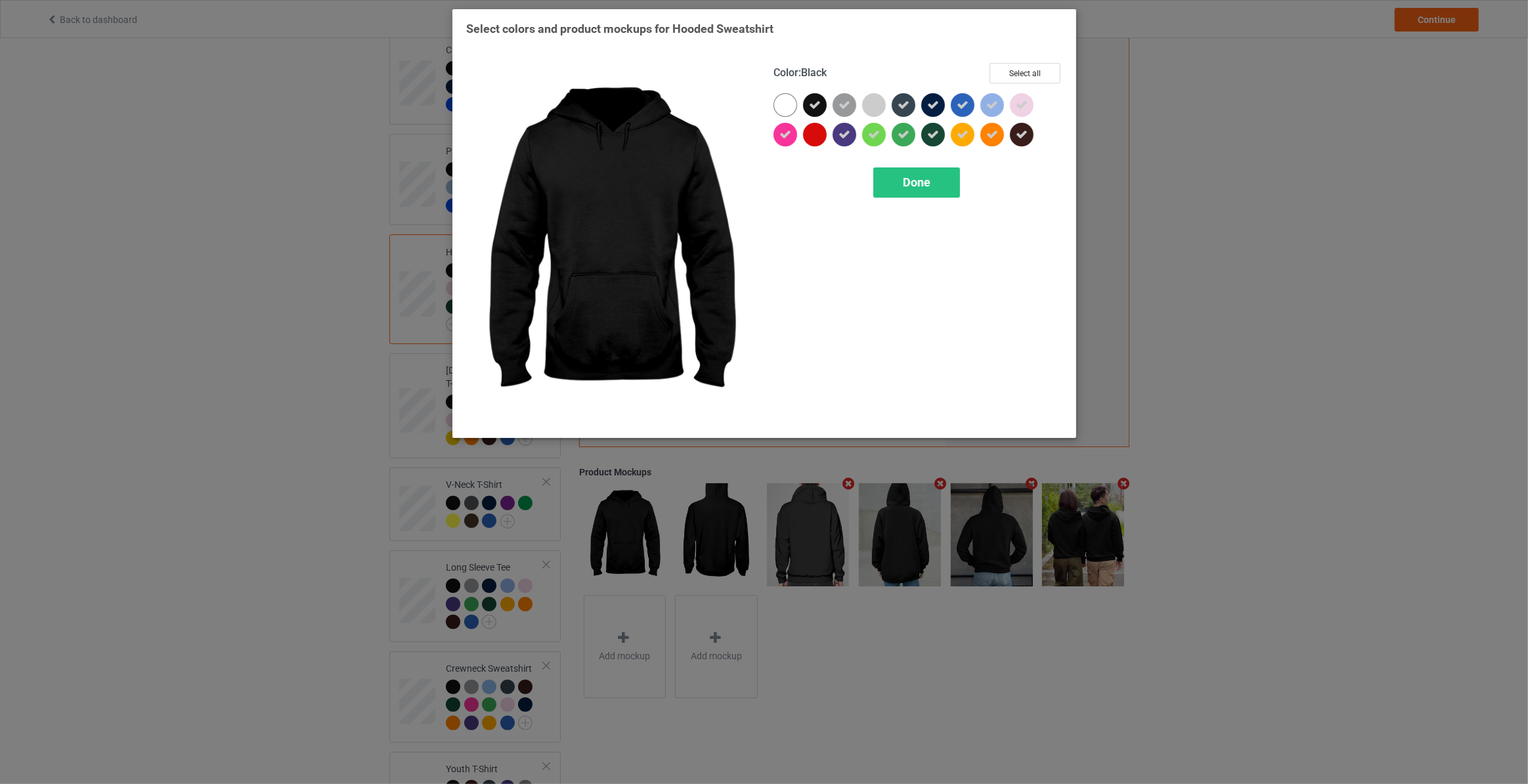
click at [790, 141] on div at bounding box center [785, 134] width 24 height 24
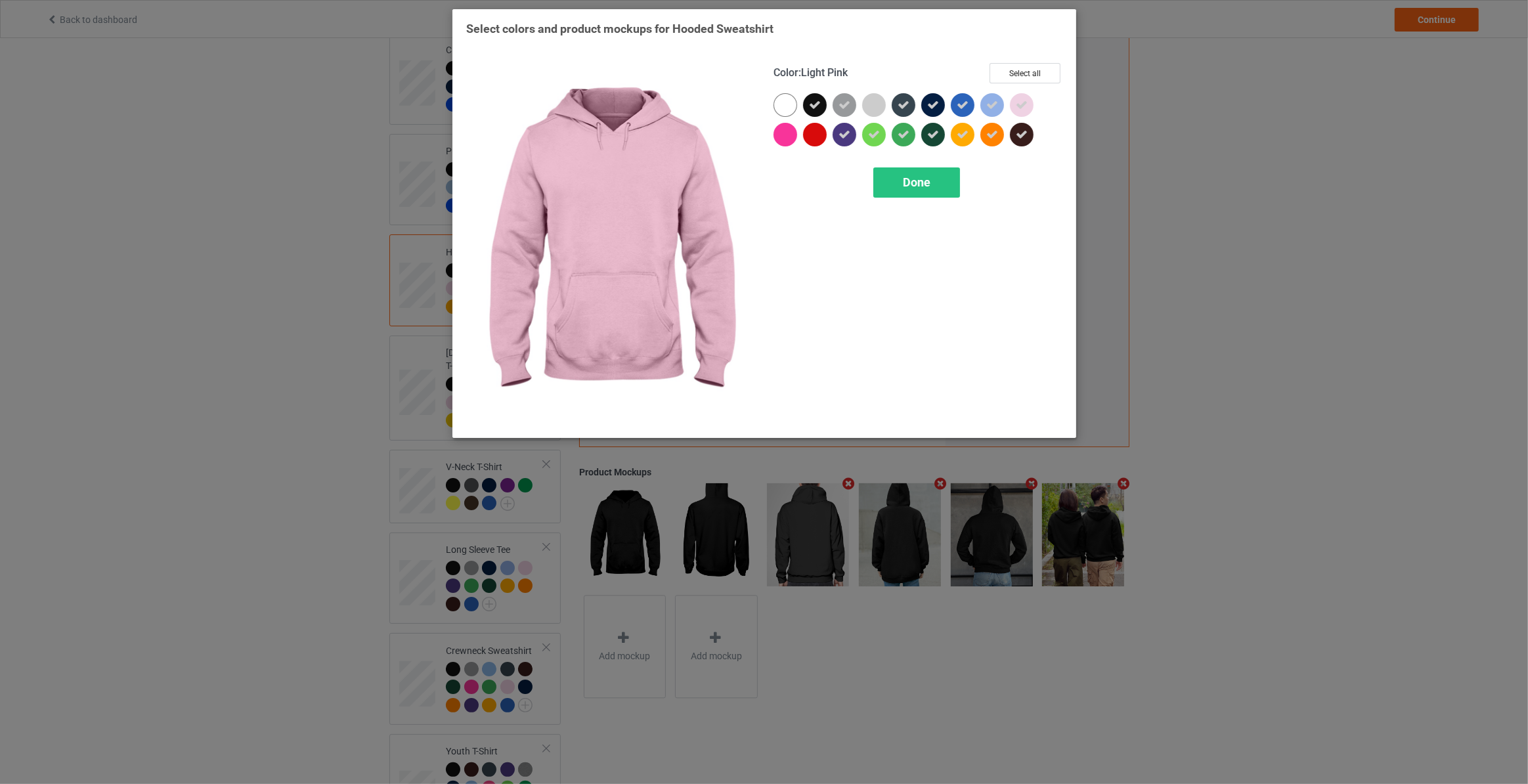
click at [1022, 104] on icon at bounding box center [1022, 106] width 12 height 12
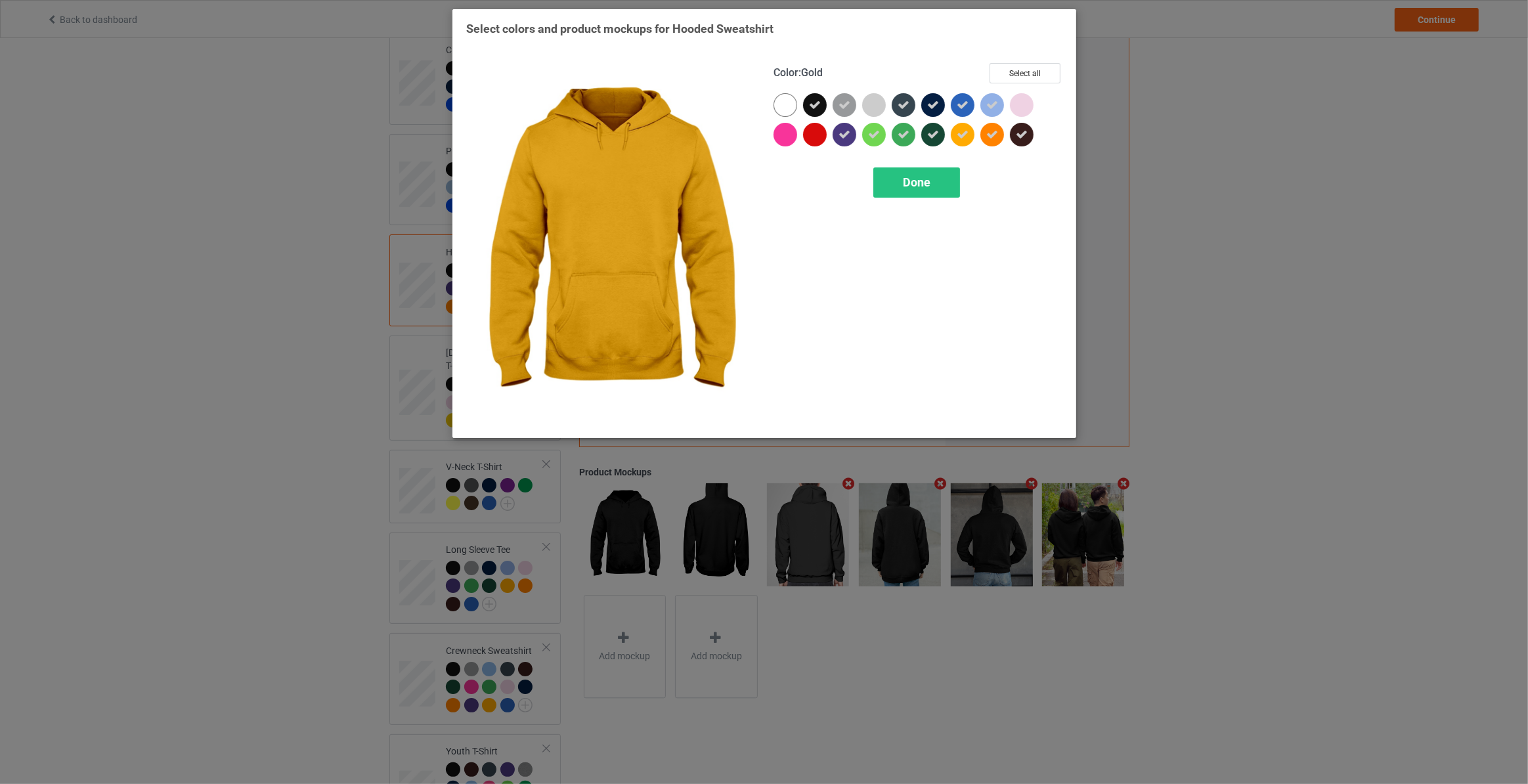
drag, startPoint x: 961, startPoint y: 134, endPoint x: 992, endPoint y: 134, distance: 31.0
click at [969, 134] on div at bounding box center [963, 134] width 24 height 24
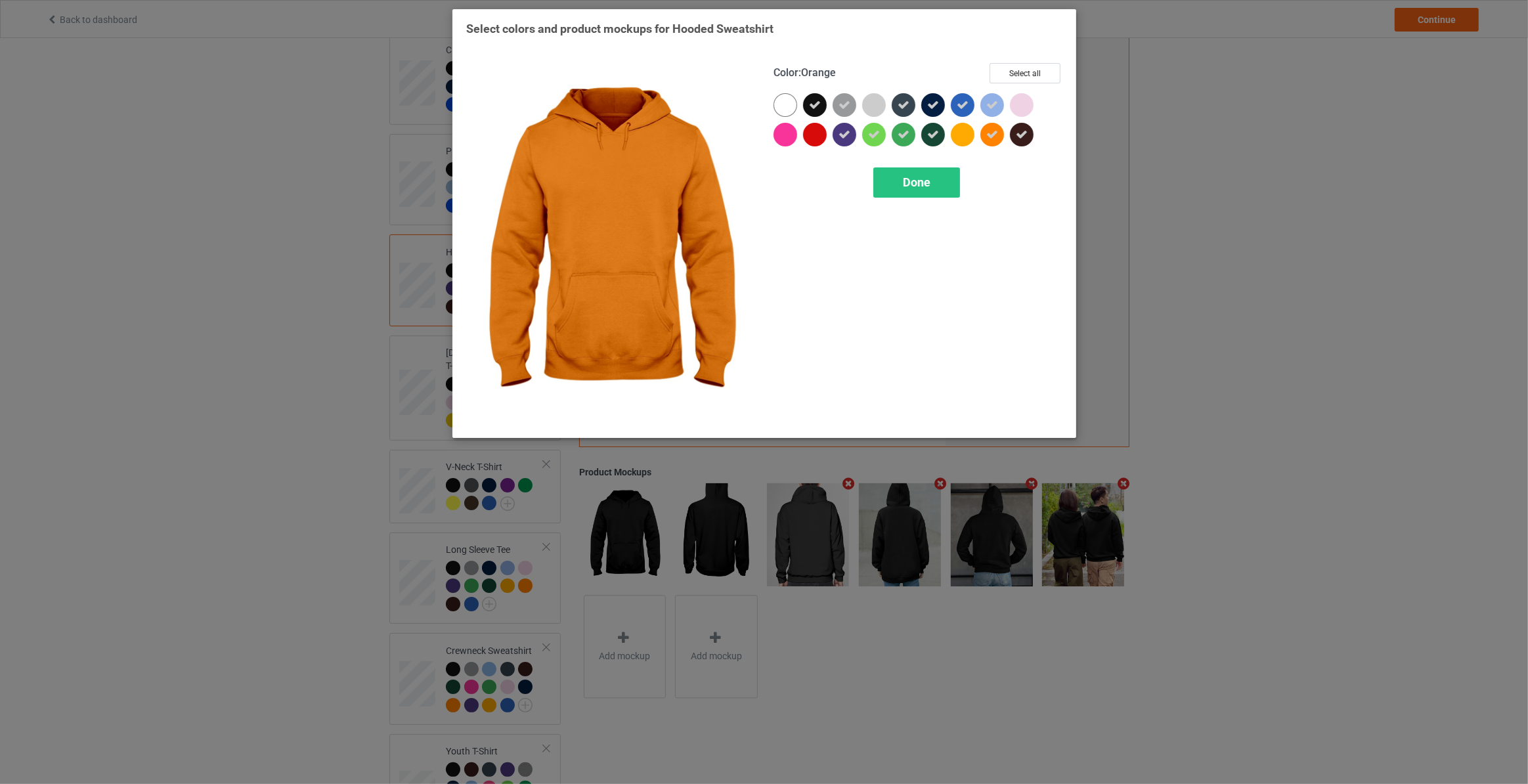
click at [992, 134] on icon at bounding box center [992, 134] width 12 height 12
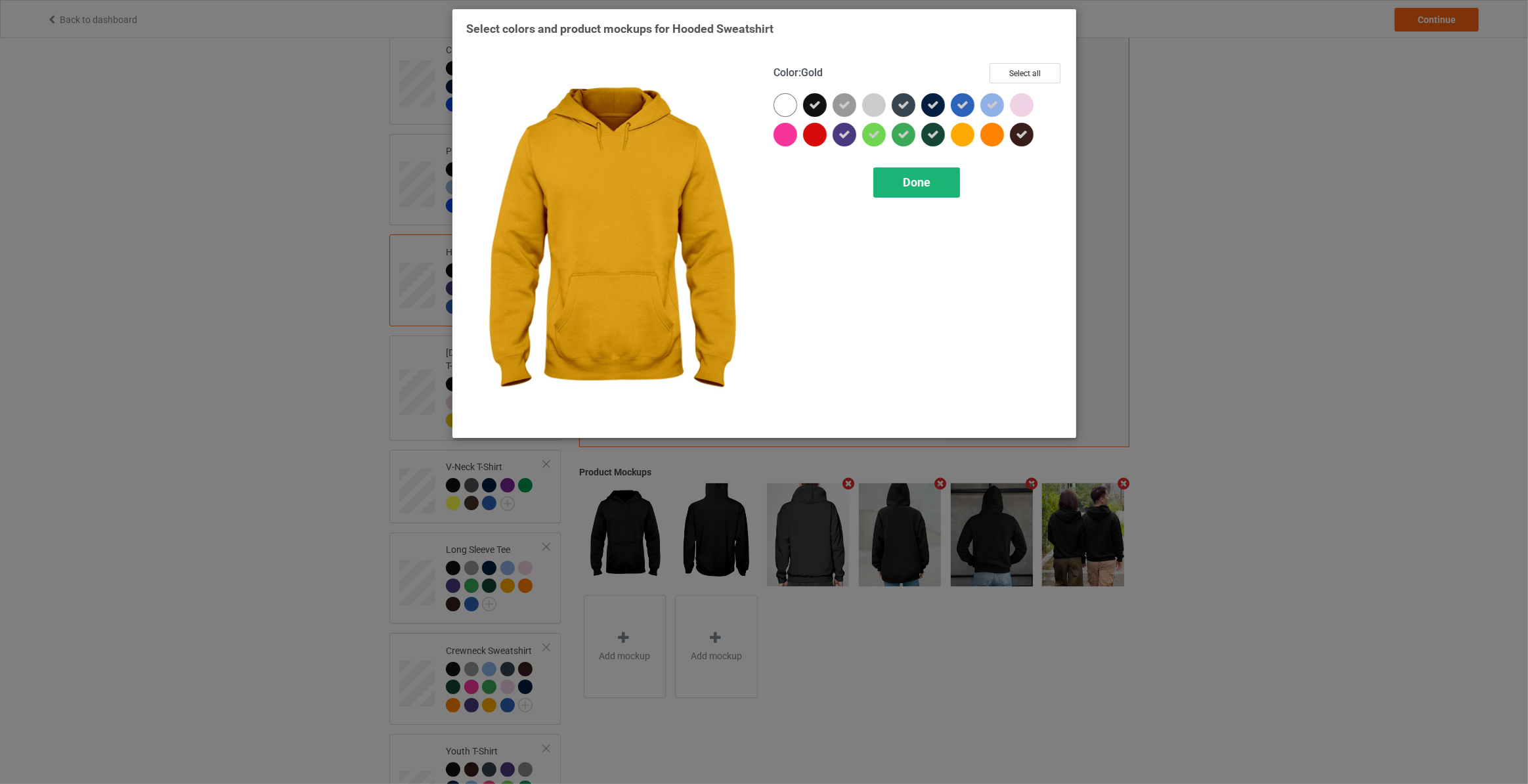
click at [930, 181] on div "Done" at bounding box center [916, 182] width 87 height 31
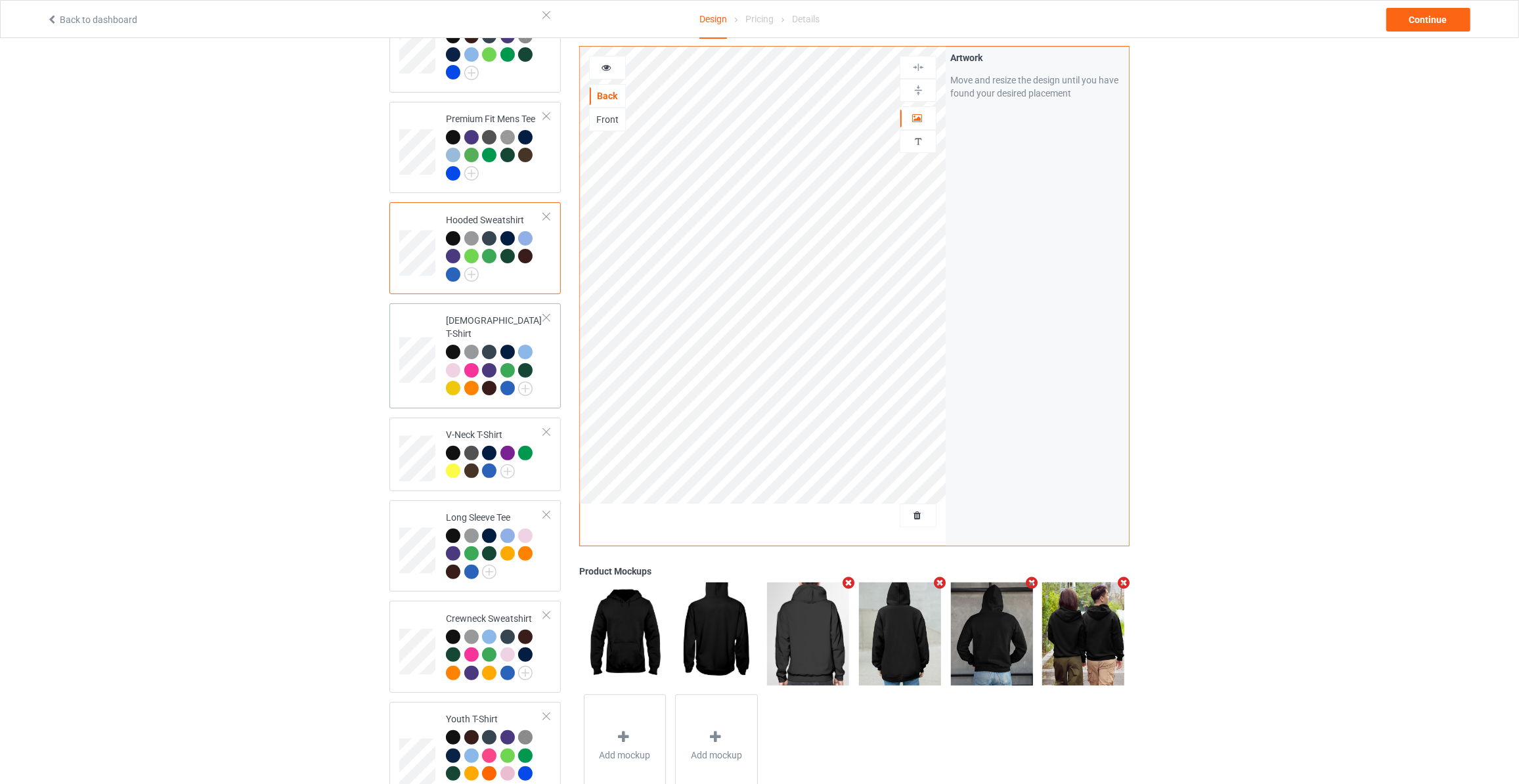
scroll to position [199, 0]
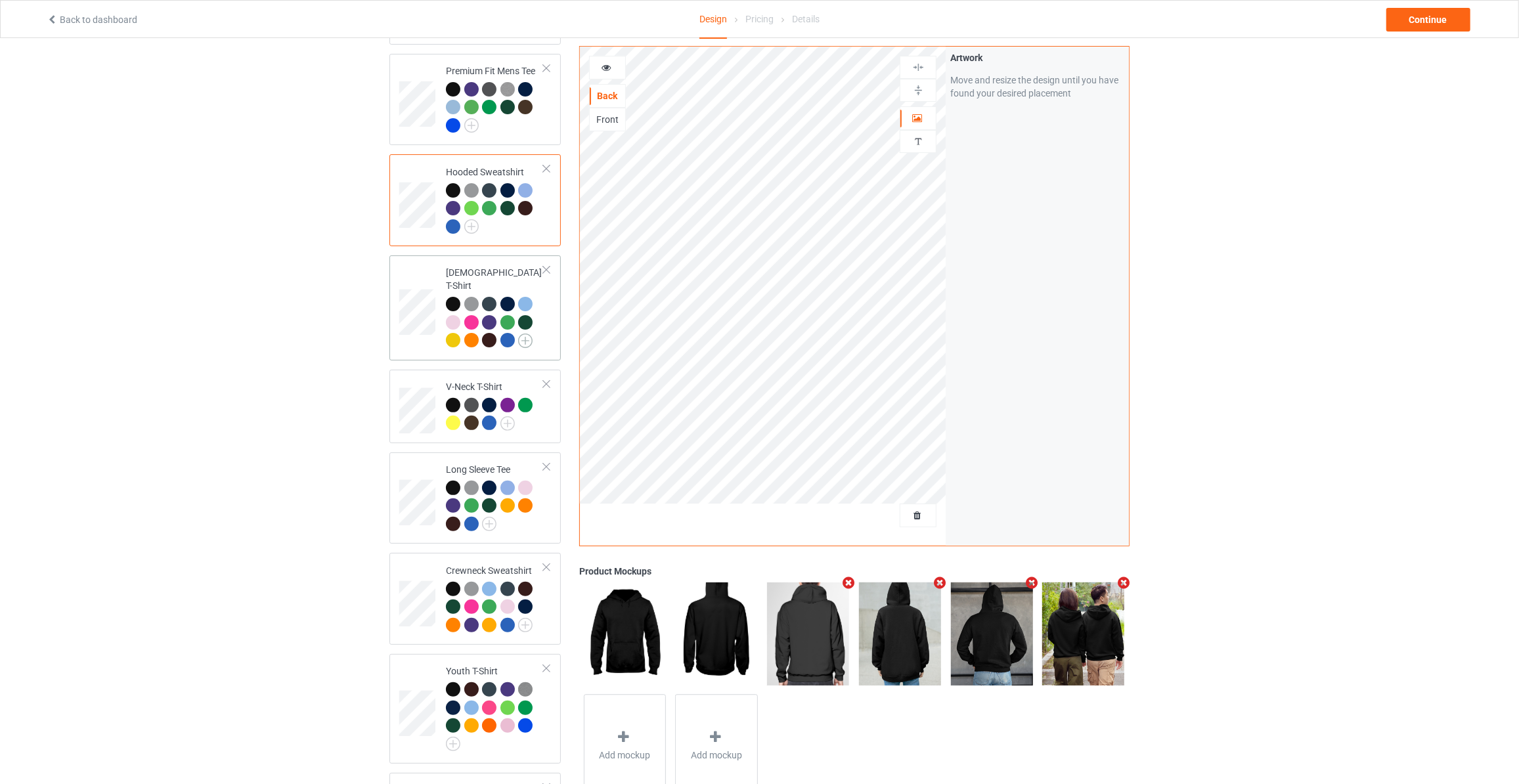
click at [530, 333] on img at bounding box center [525, 340] width 15 height 15
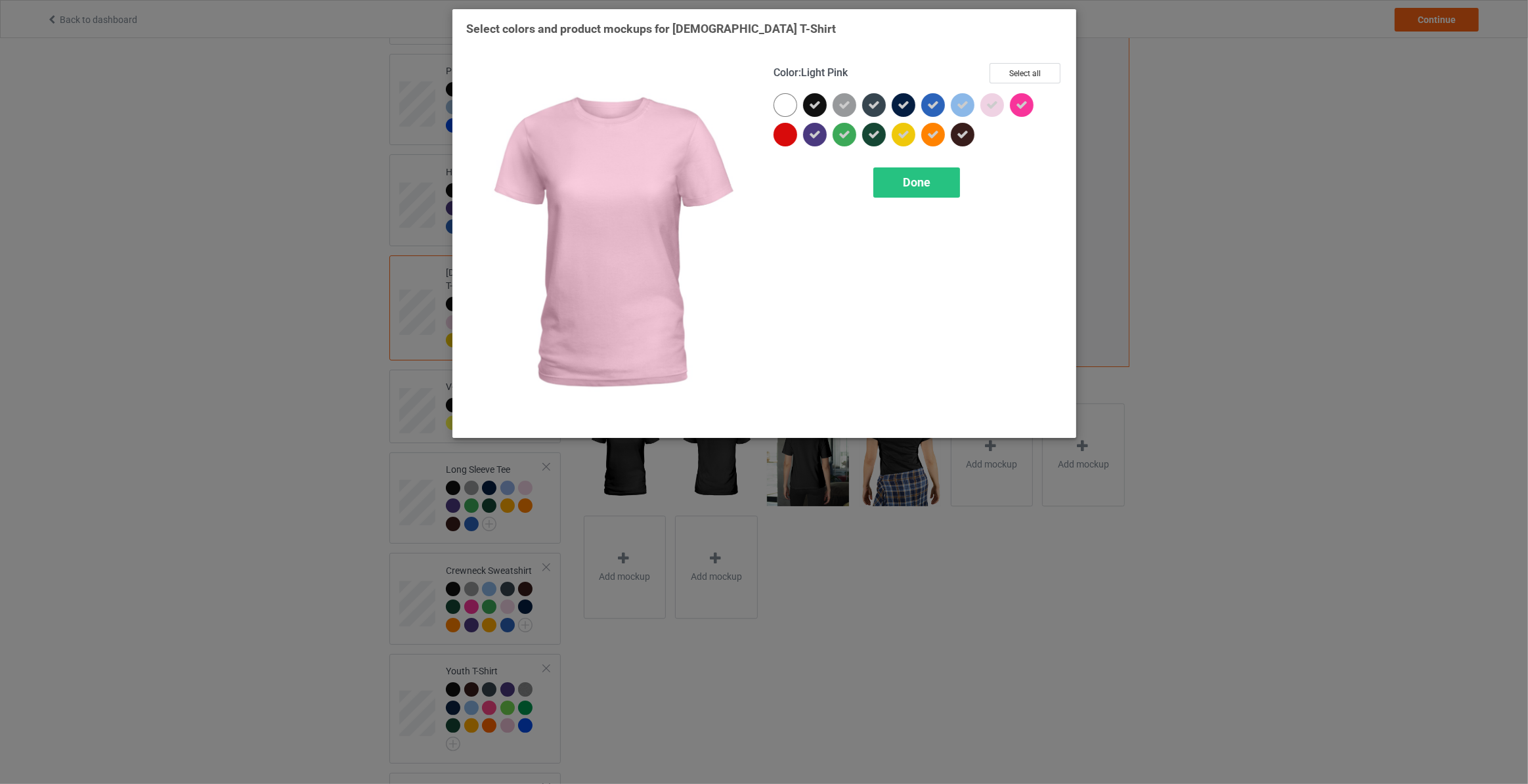
click at [998, 106] on div at bounding box center [992, 106] width 24 height 24
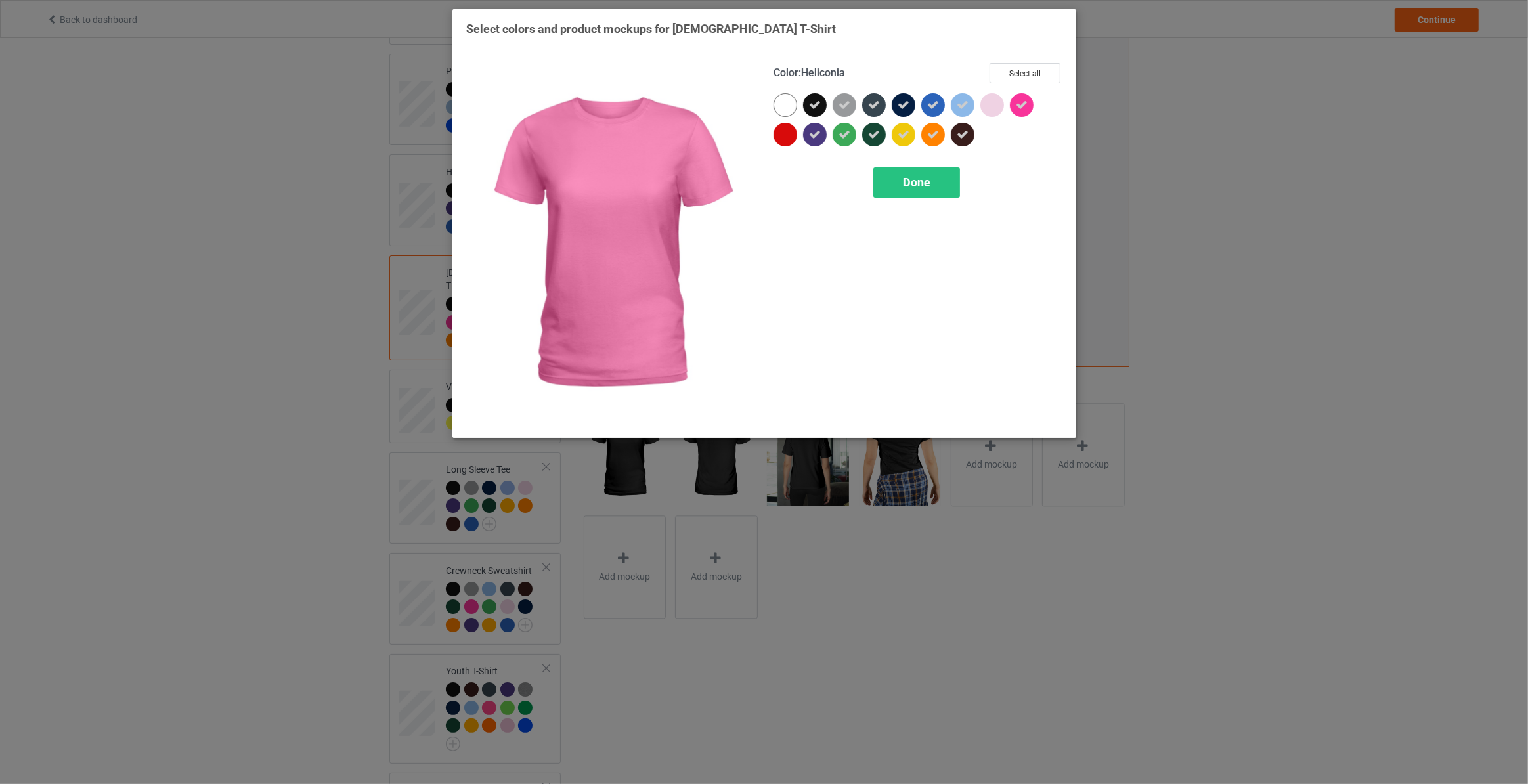
click at [1026, 106] on icon at bounding box center [1022, 106] width 12 height 12
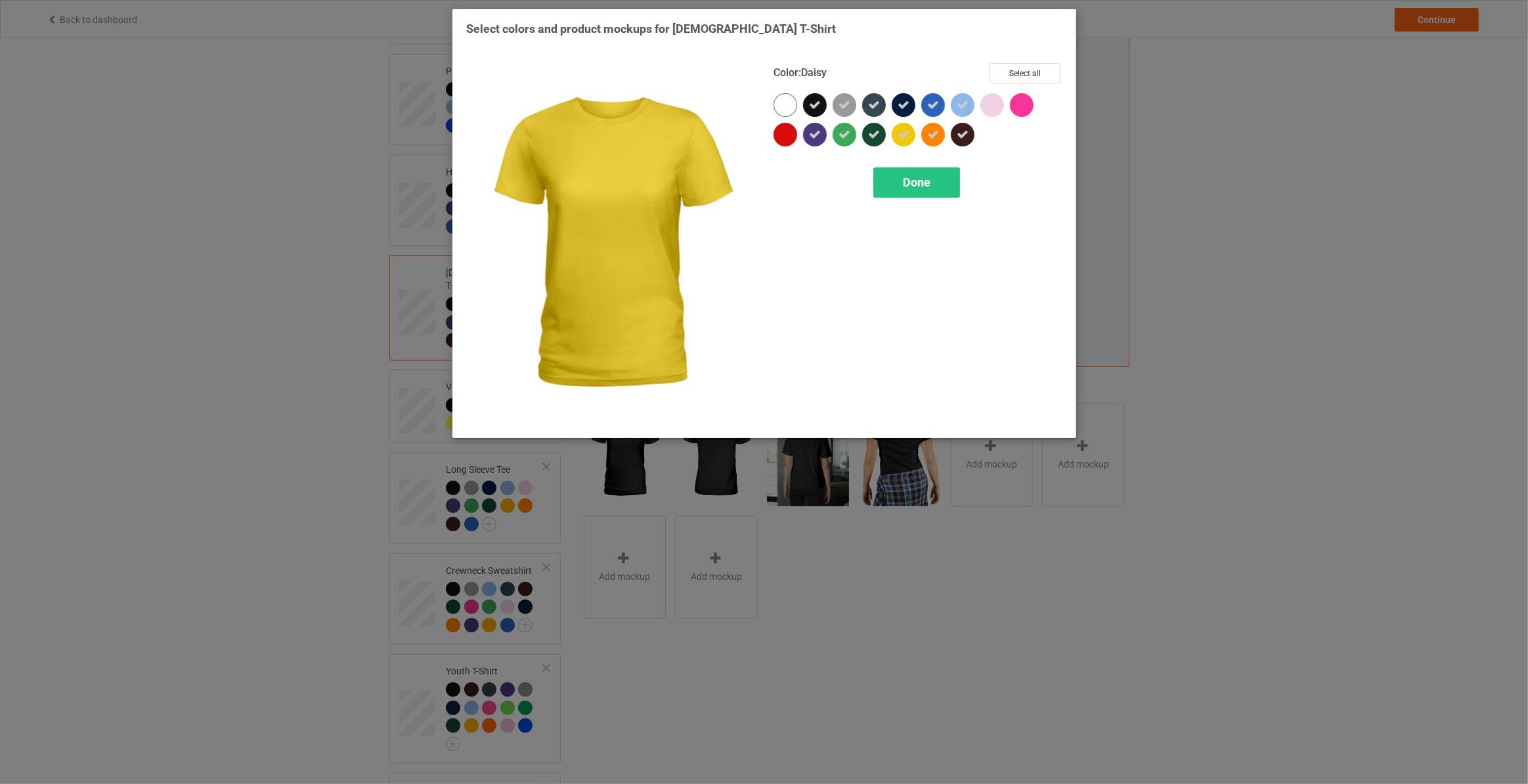
click at [907, 136] on icon at bounding box center [904, 134] width 12 height 12
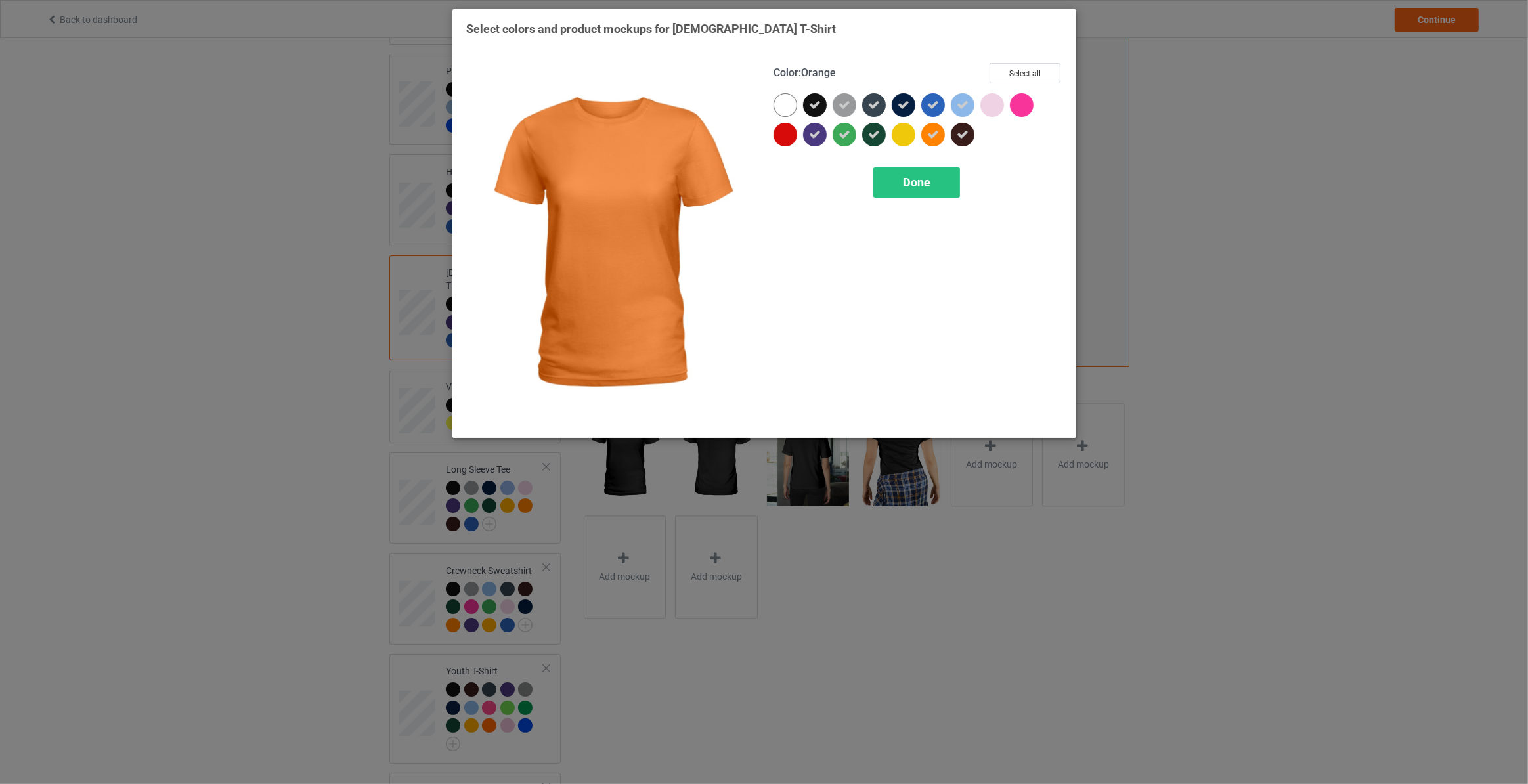
click at [933, 134] on icon at bounding box center [933, 134] width 12 height 12
click at [912, 181] on span "Done" at bounding box center [916, 182] width 28 height 14
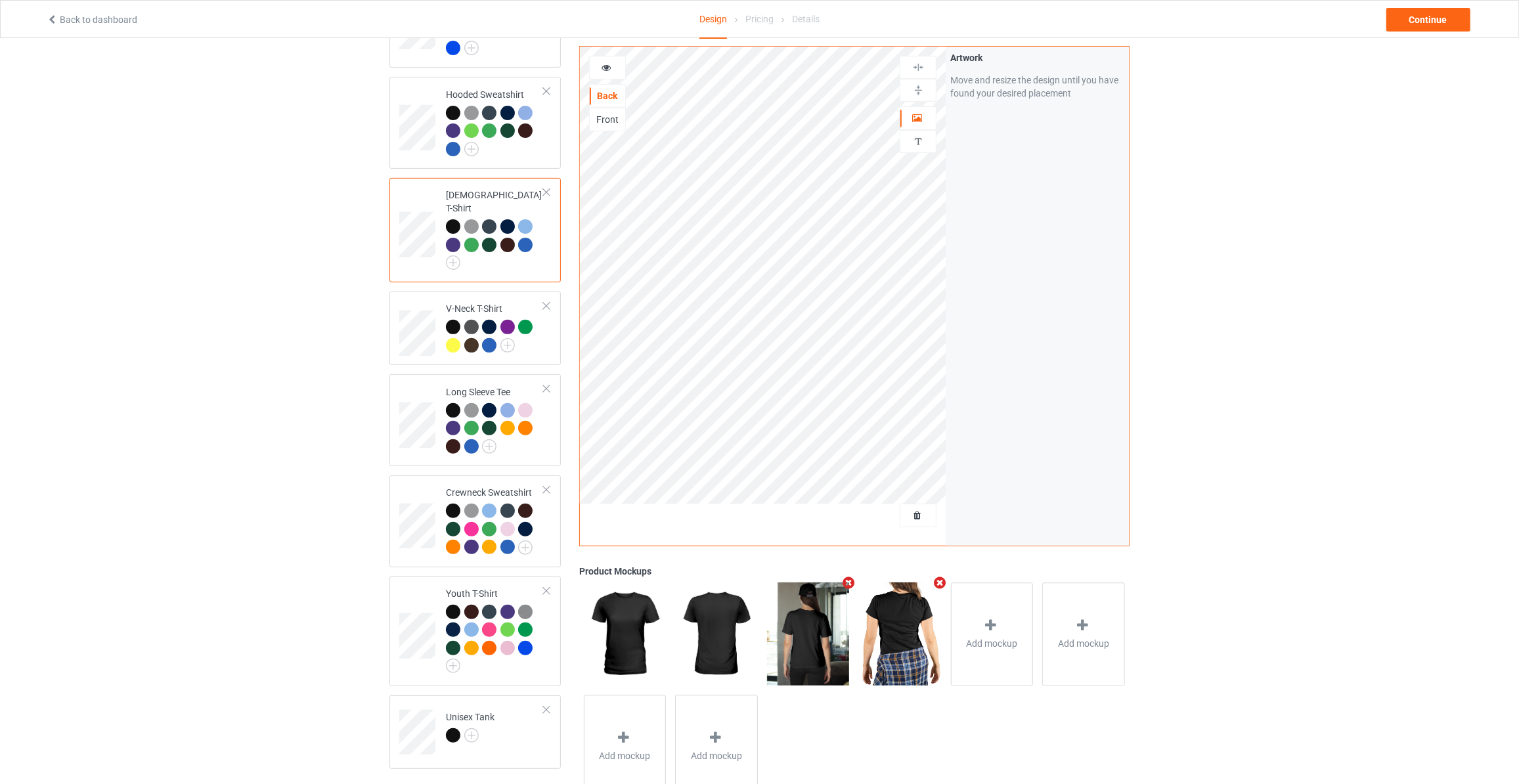
scroll to position [318, 0]
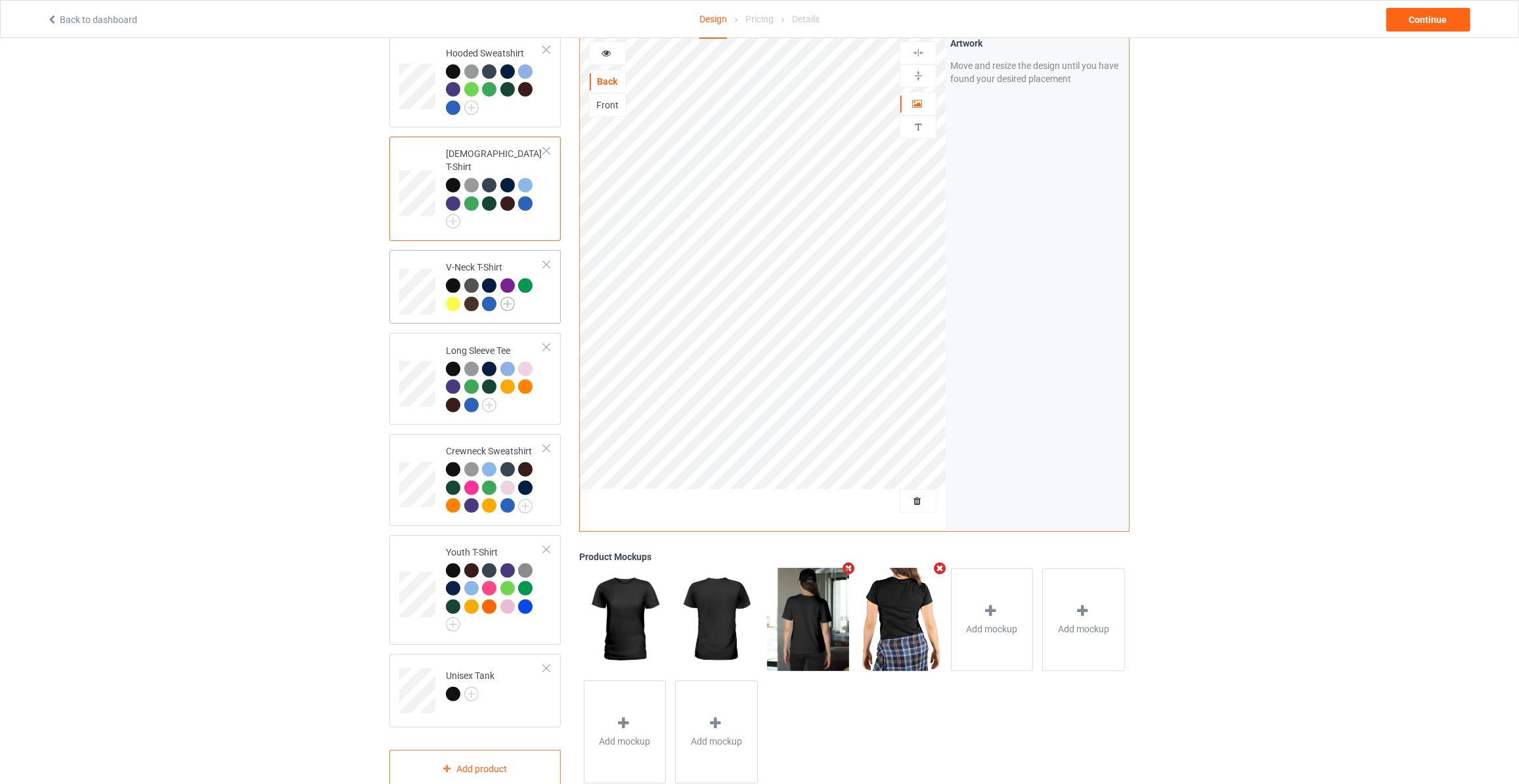
click at [506, 297] on img at bounding box center [507, 304] width 15 height 15
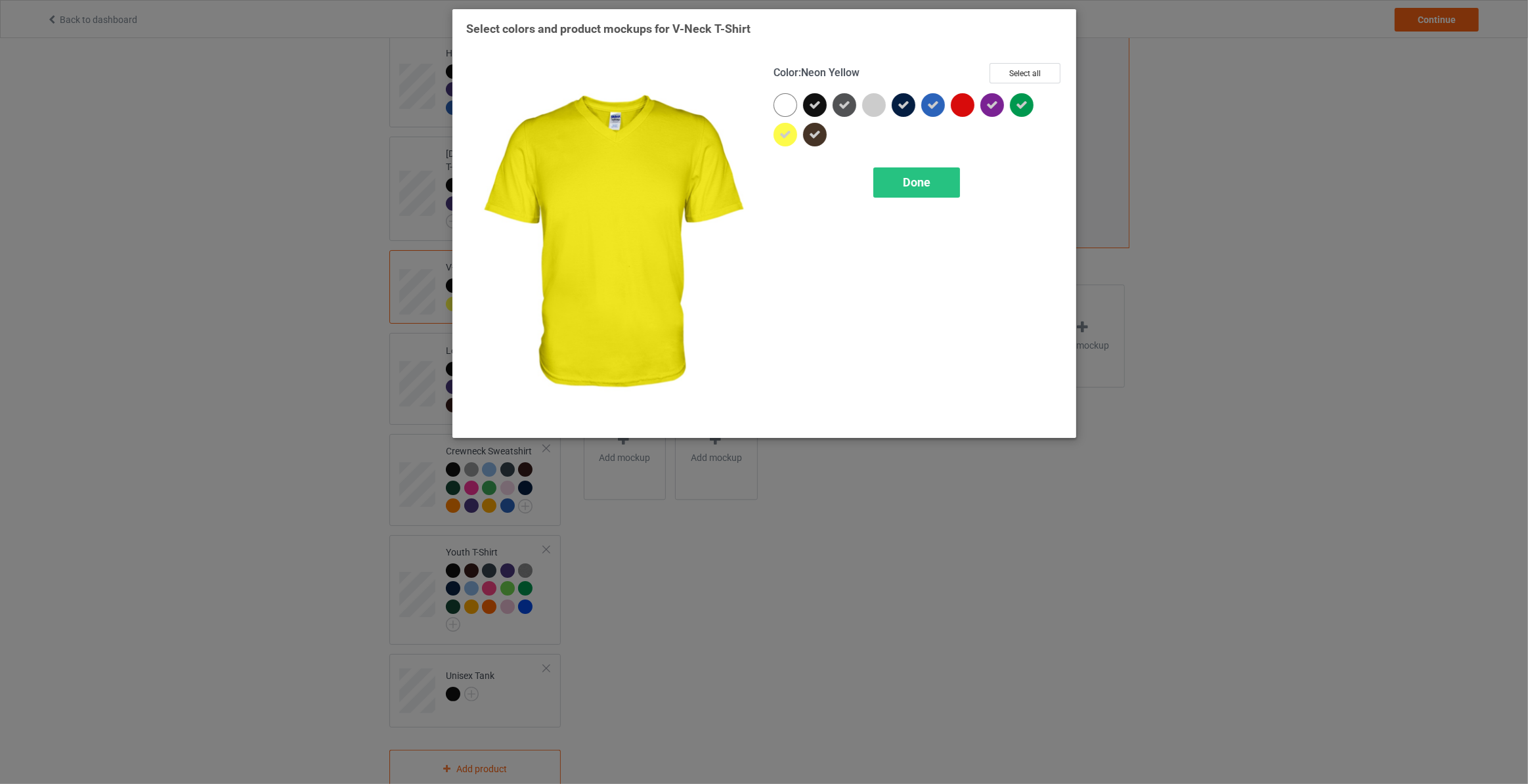
click at [786, 132] on icon at bounding box center [785, 134] width 12 height 12
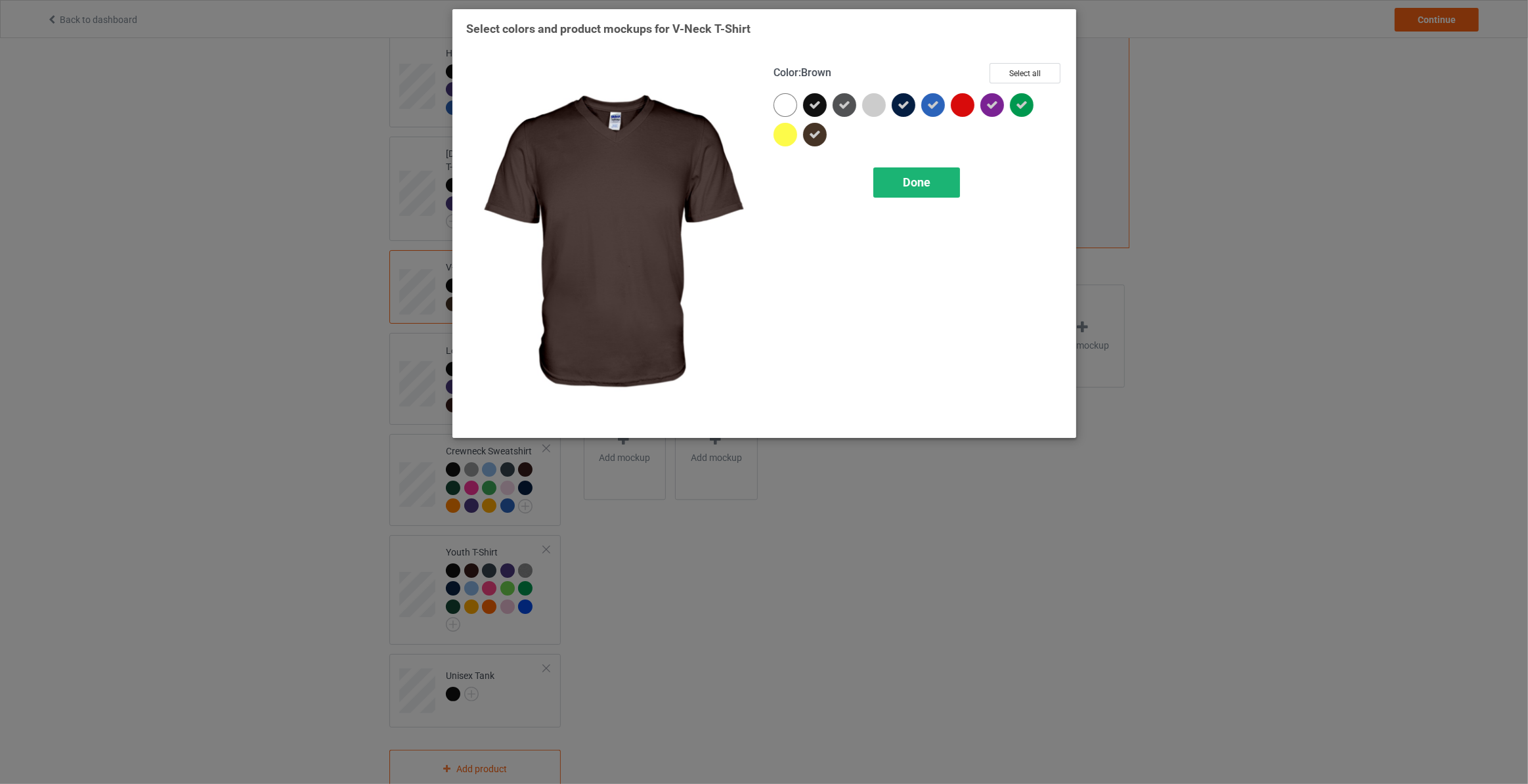
click at [928, 176] on span "Done" at bounding box center [916, 182] width 28 height 14
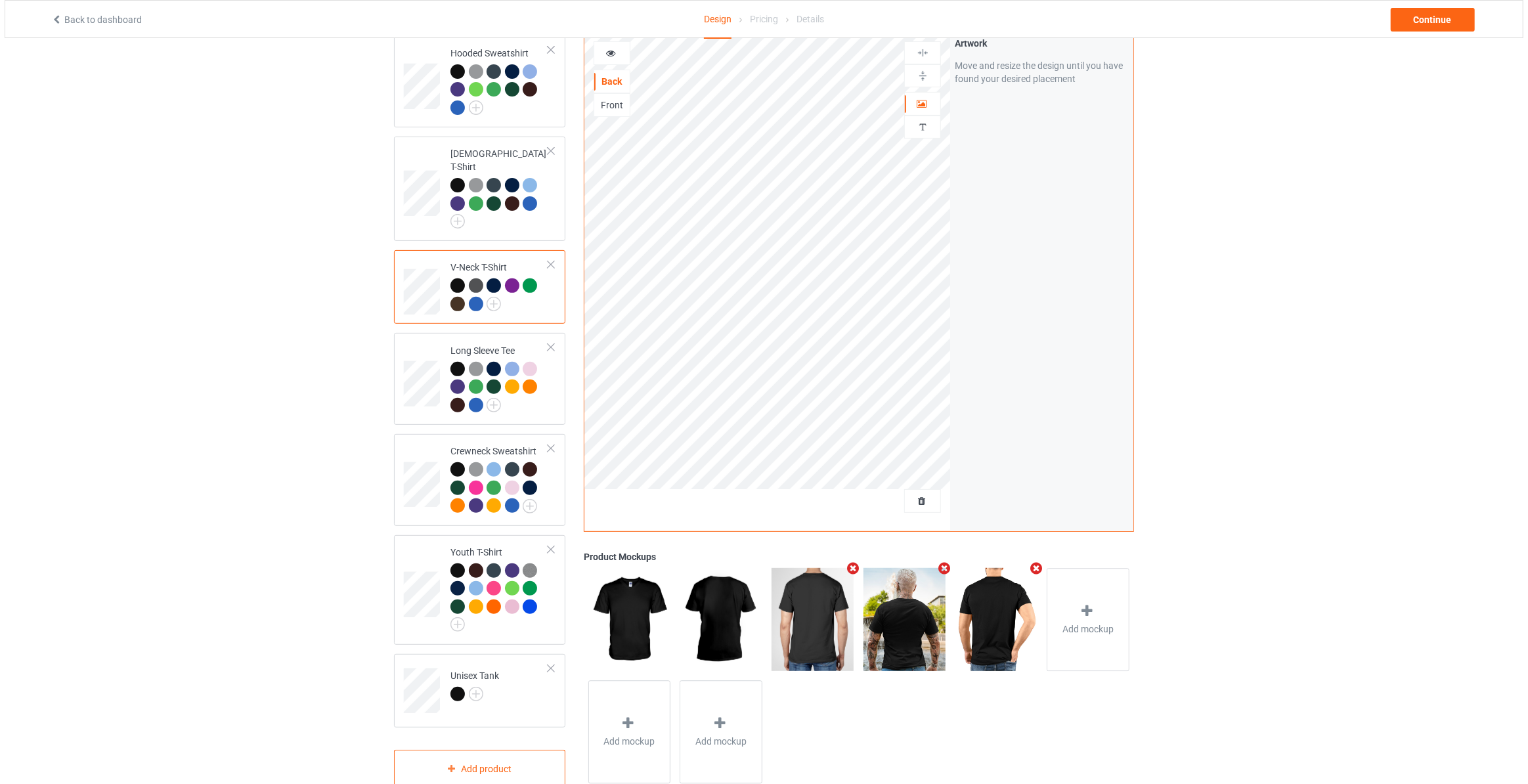
scroll to position [334, 0]
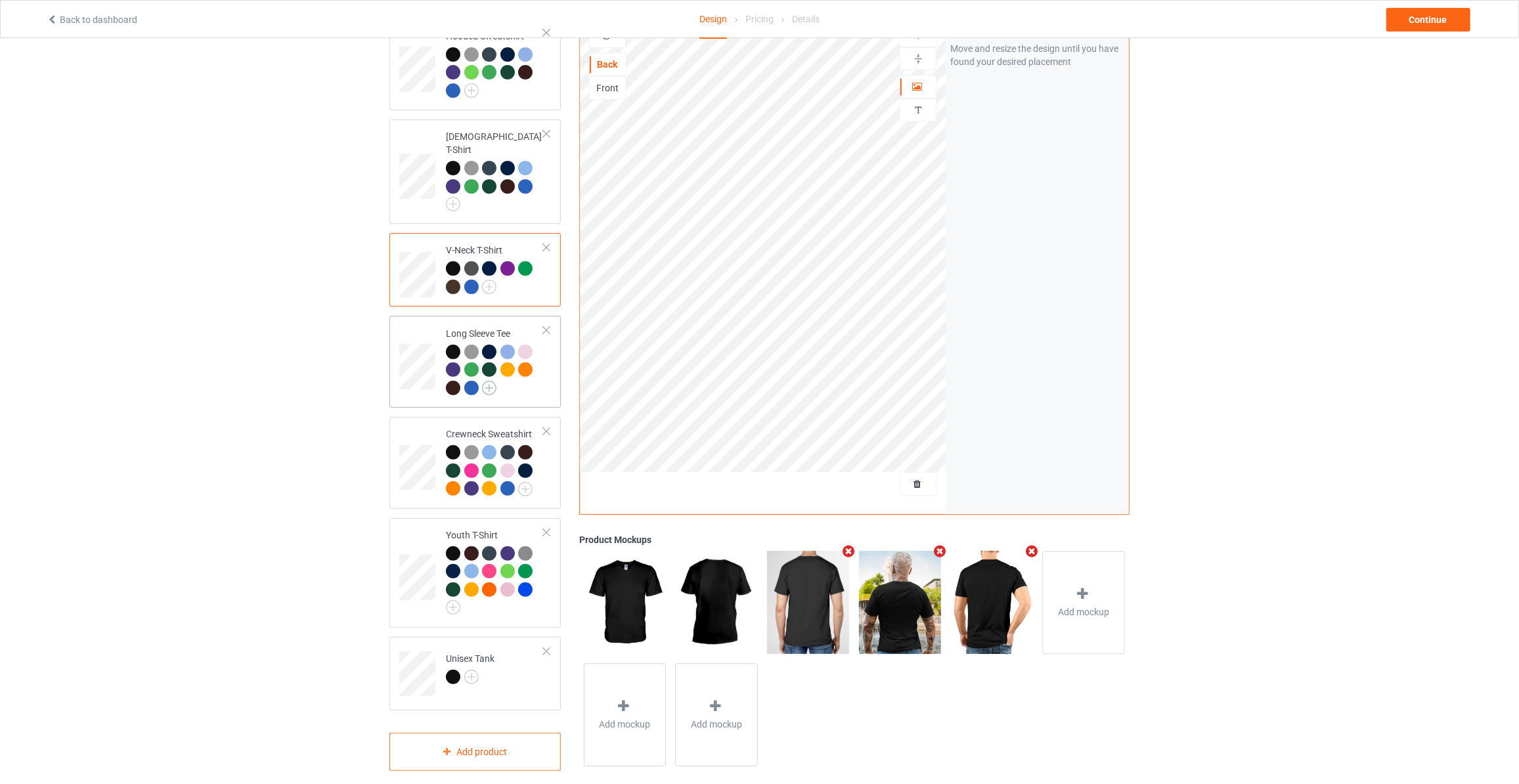
click at [492, 381] on img at bounding box center [489, 388] width 15 height 15
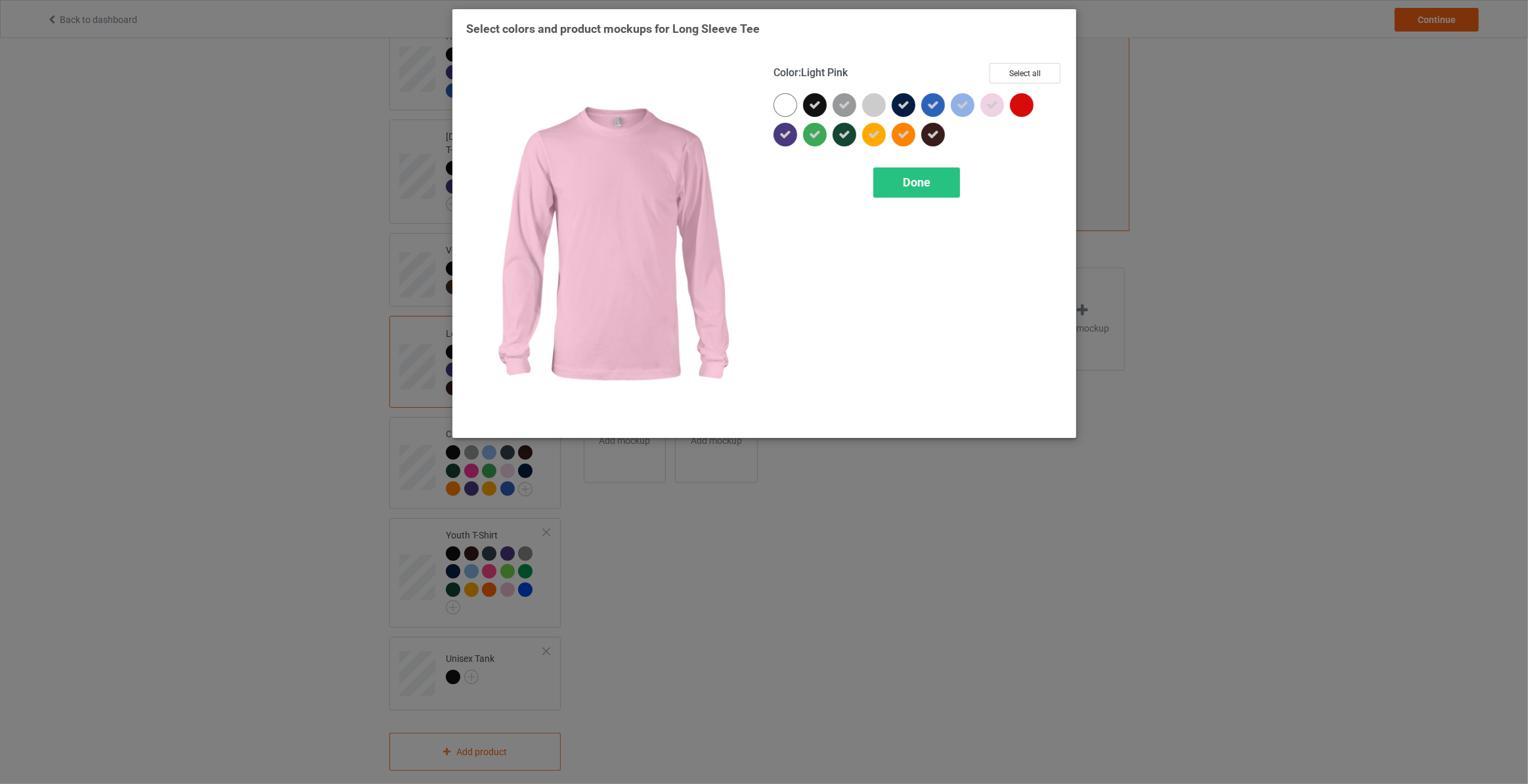
click at [988, 94] on div at bounding box center [992, 106] width 24 height 24
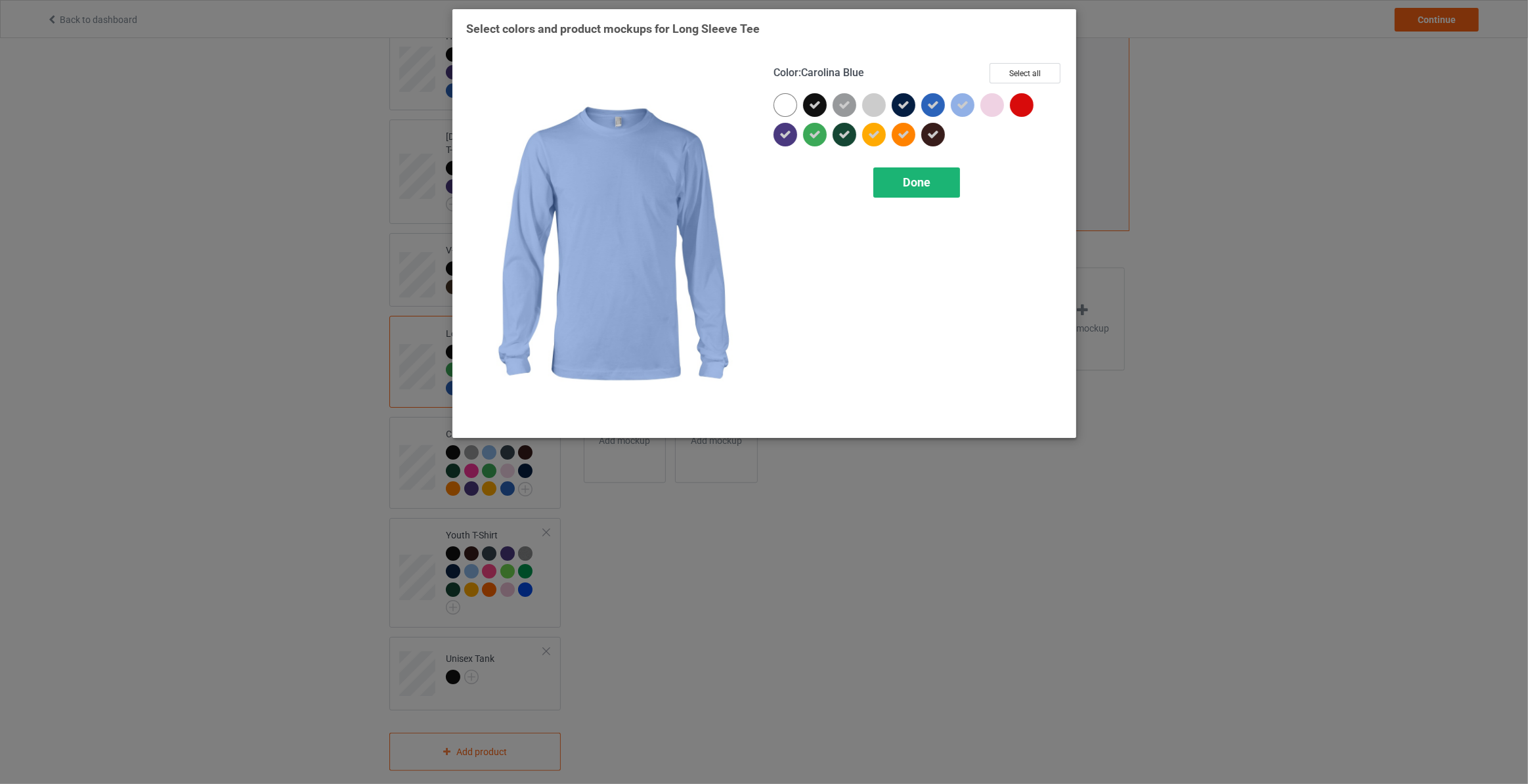
click at [920, 177] on span "Done" at bounding box center [916, 182] width 28 height 14
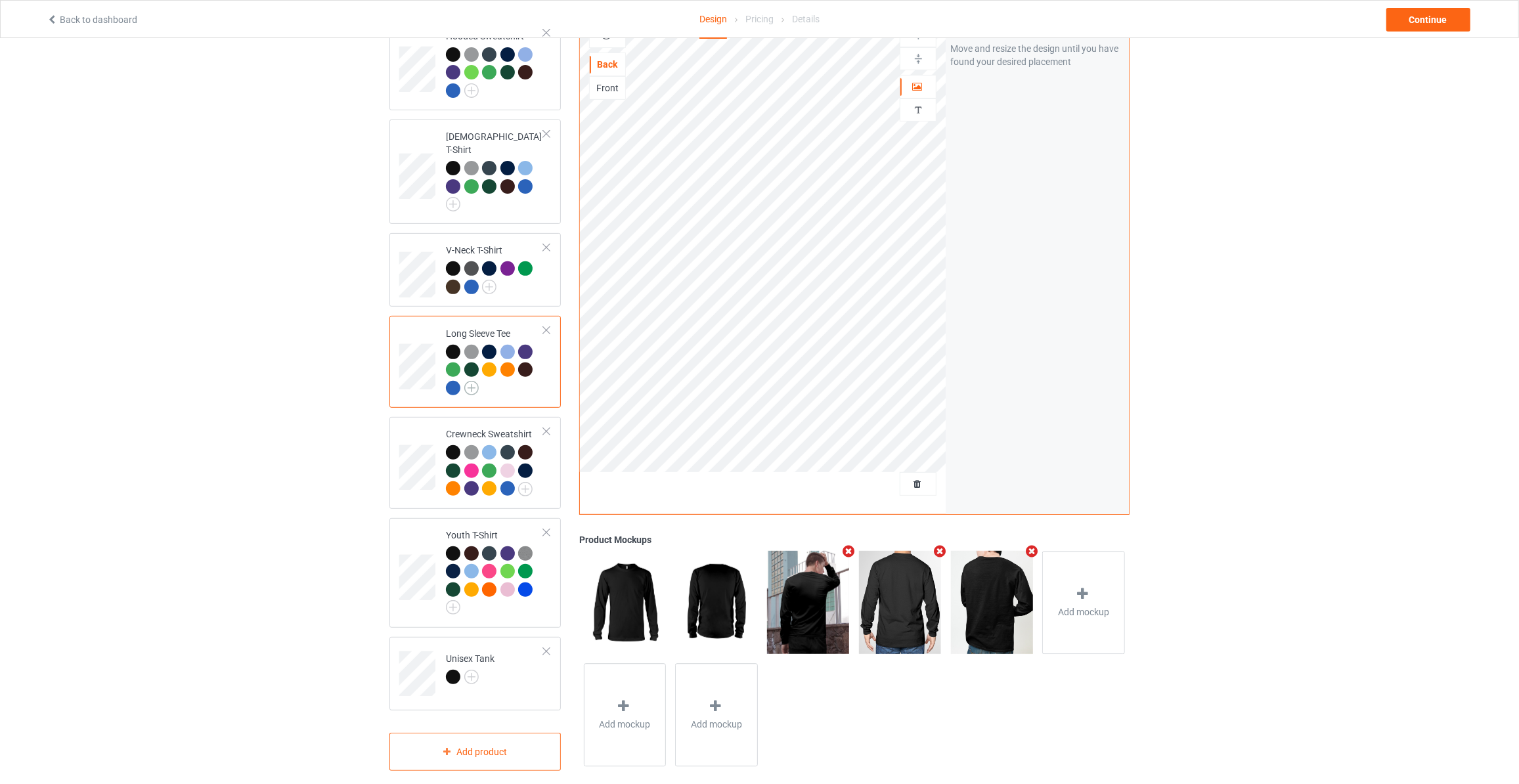
click at [465, 381] on img at bounding box center [471, 388] width 15 height 15
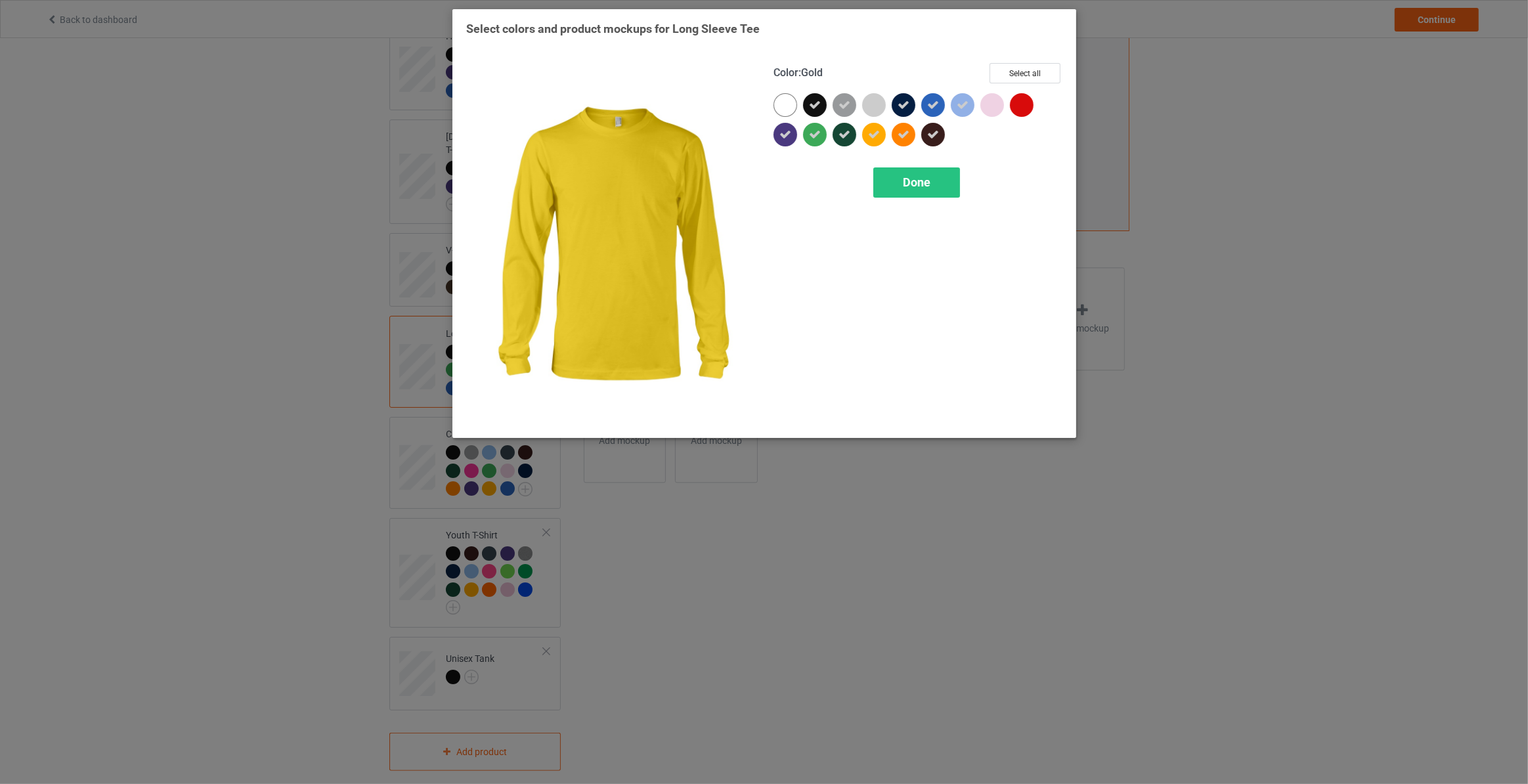
click at [877, 129] on icon at bounding box center [874, 134] width 12 height 12
click at [900, 127] on div at bounding box center [904, 134] width 24 height 24
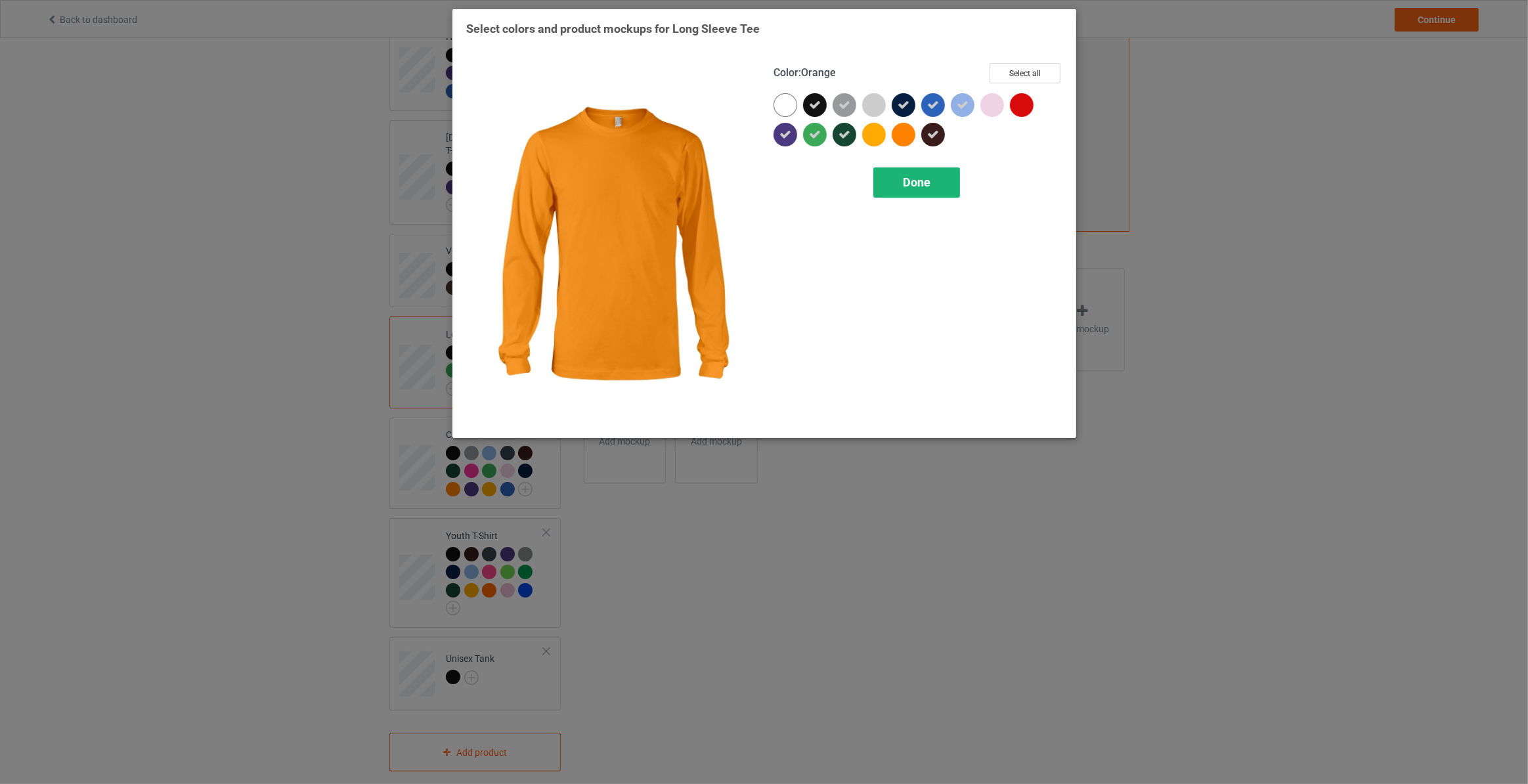
click at [905, 178] on span "Done" at bounding box center [916, 182] width 28 height 14
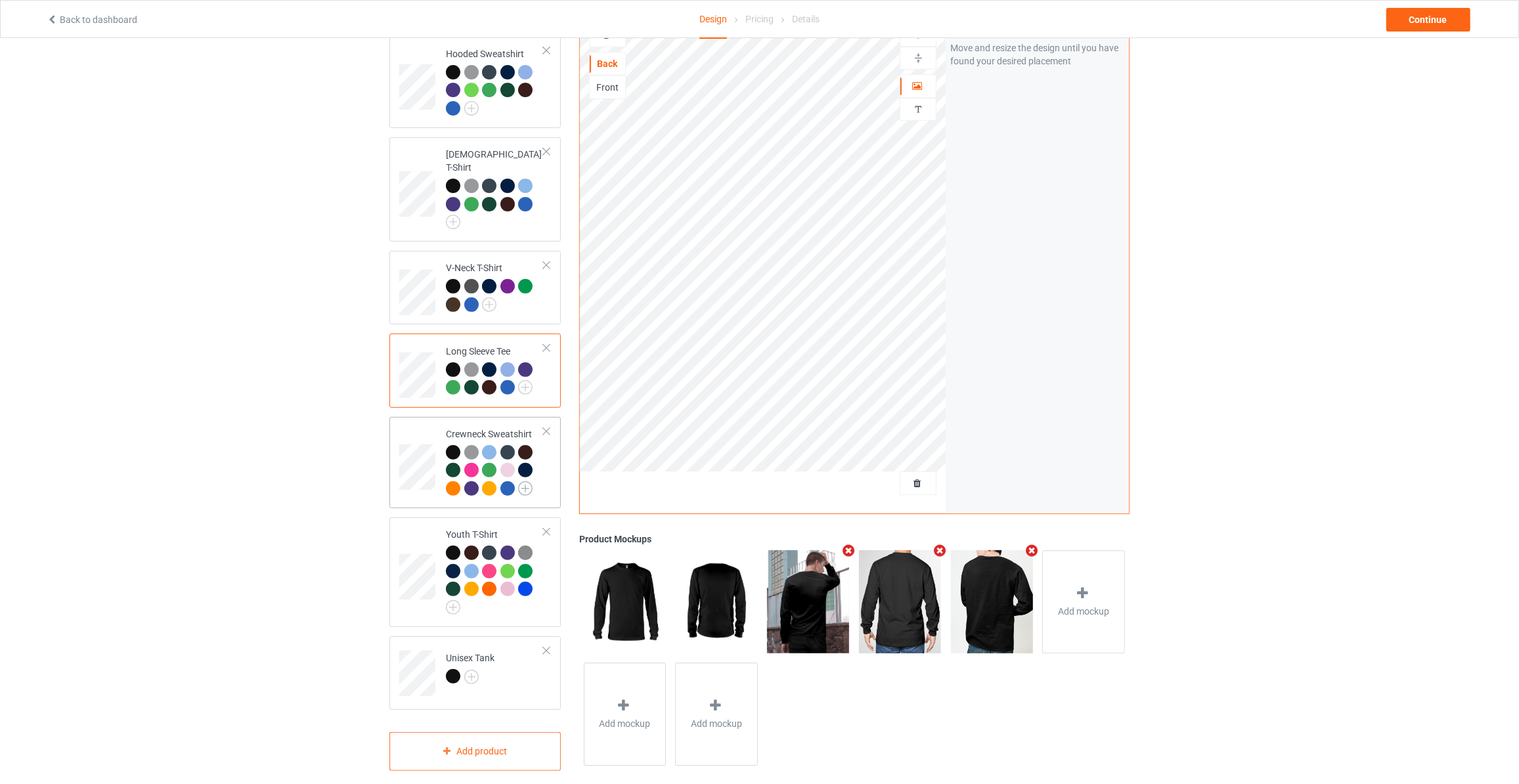
click at [525, 481] on img at bounding box center [525, 488] width 15 height 15
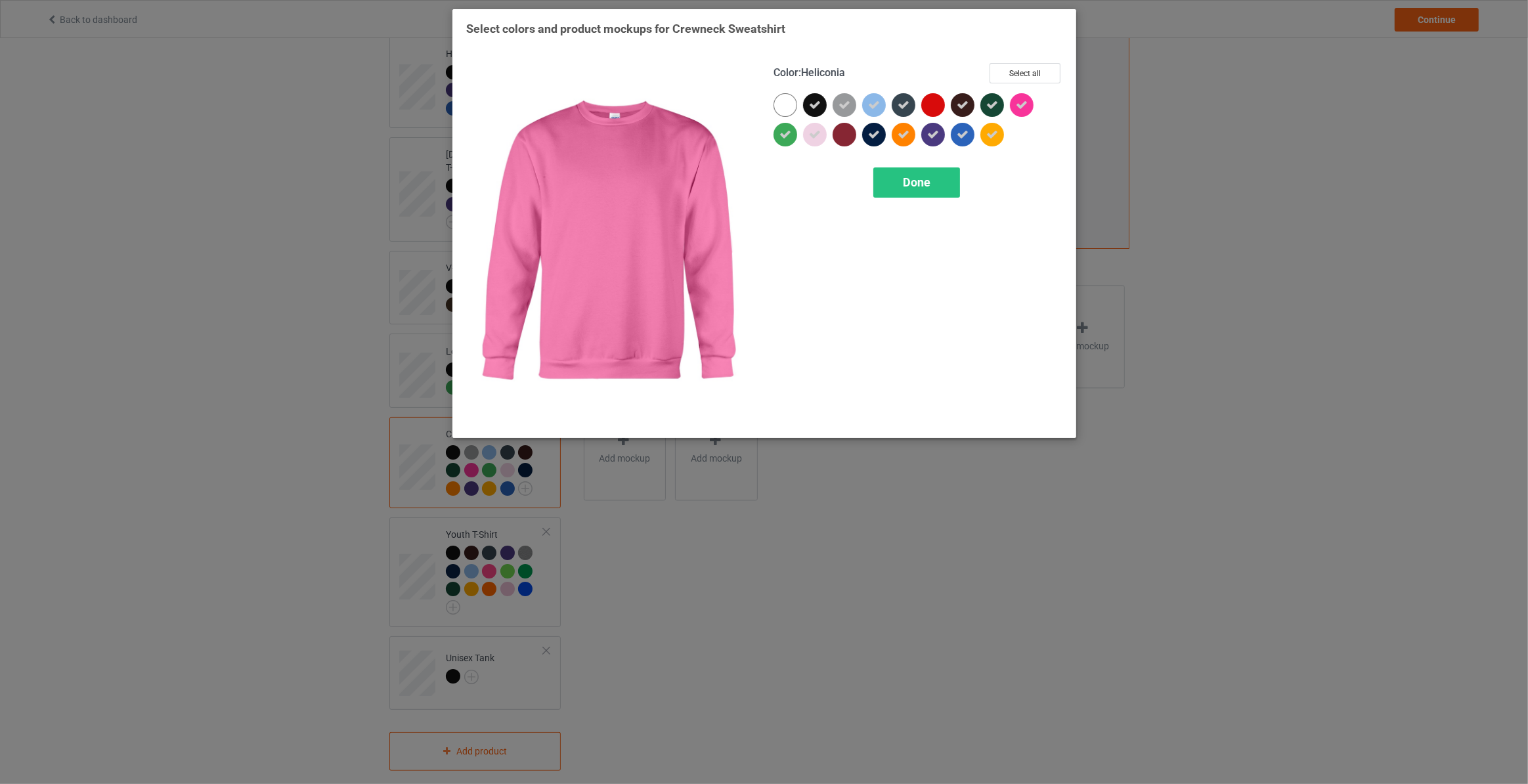
click at [1022, 102] on icon at bounding box center [1022, 106] width 12 height 12
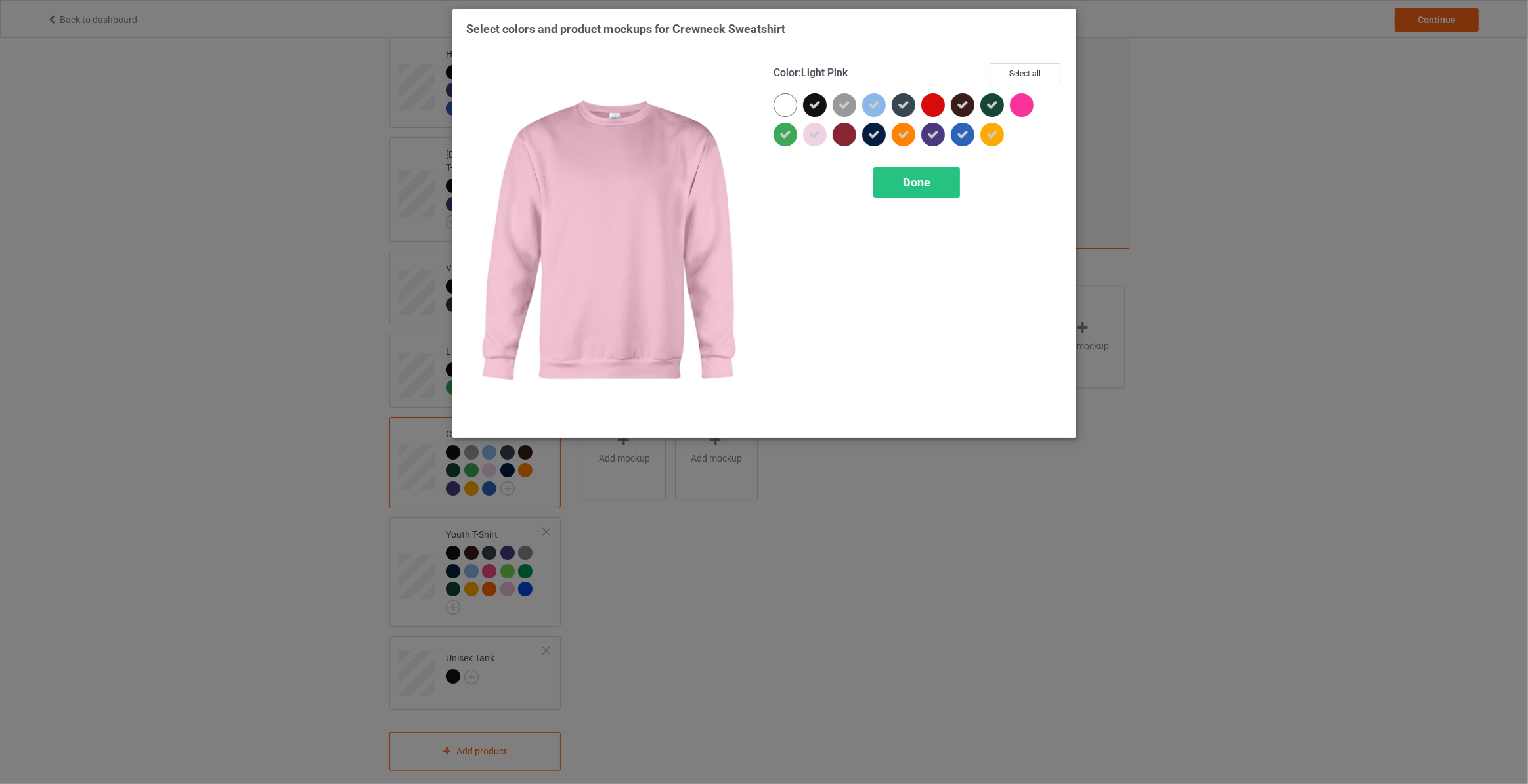
click at [818, 137] on icon at bounding box center [815, 134] width 12 height 12
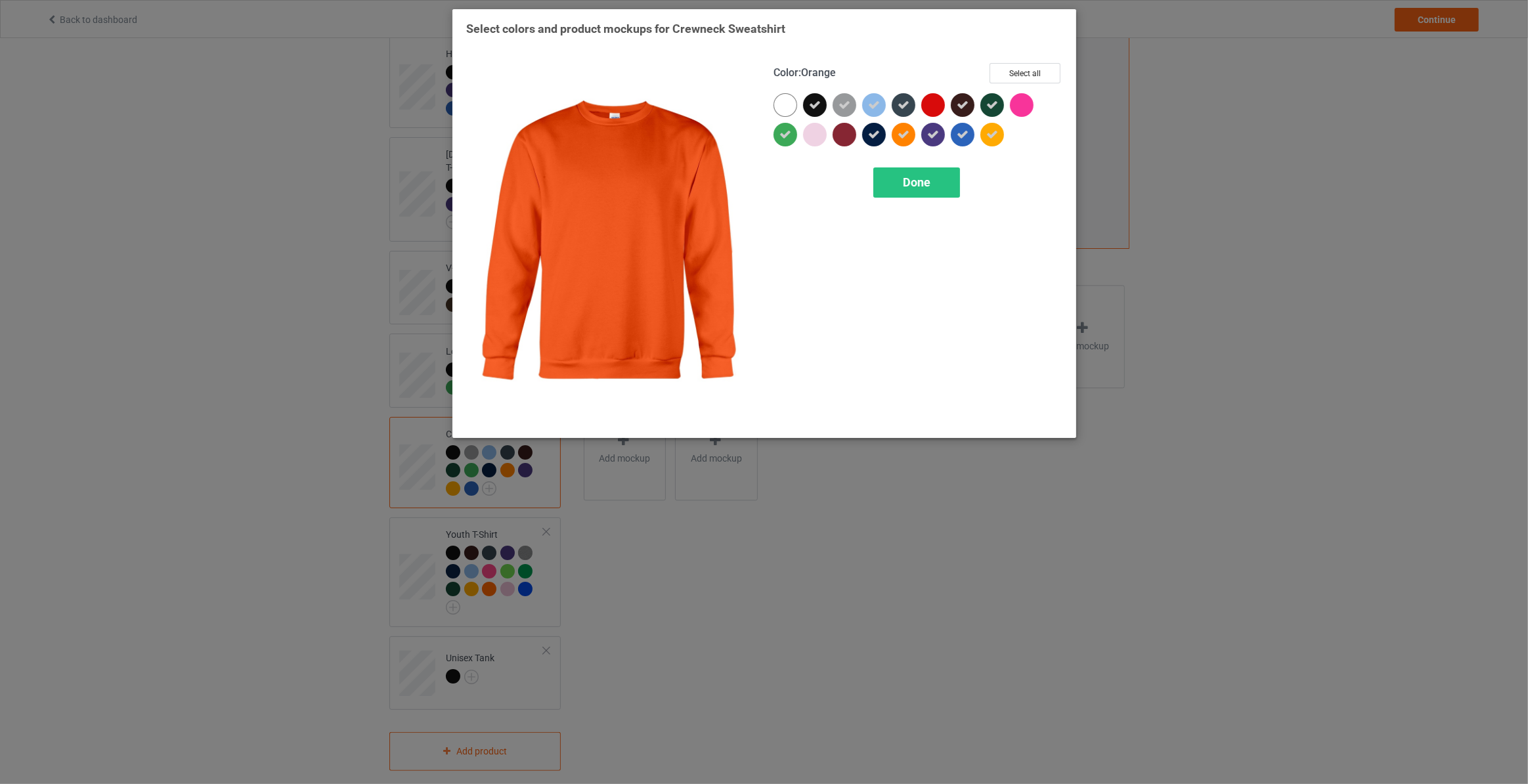
click at [904, 137] on icon at bounding box center [904, 134] width 12 height 12
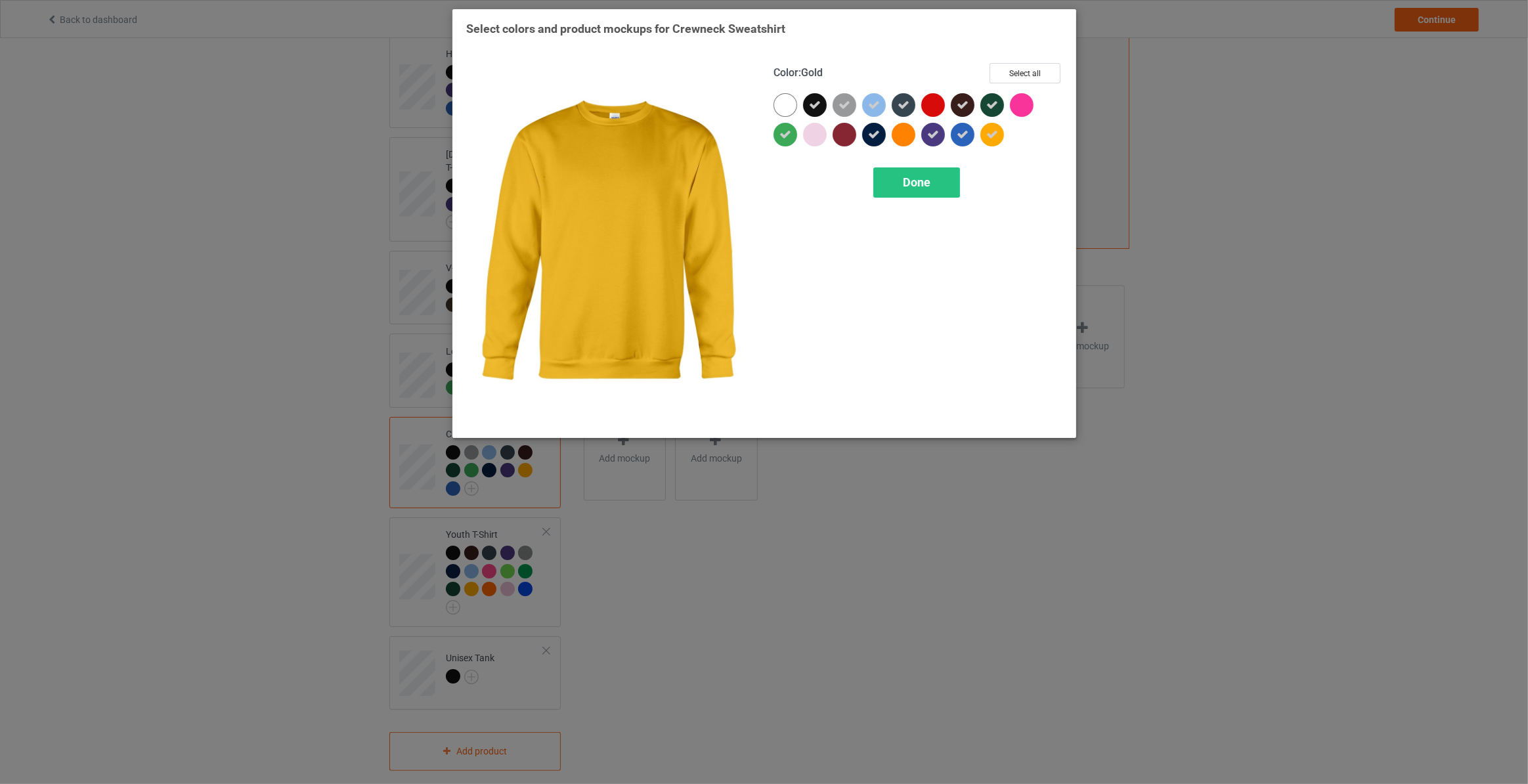
click at [992, 137] on icon at bounding box center [992, 134] width 12 height 12
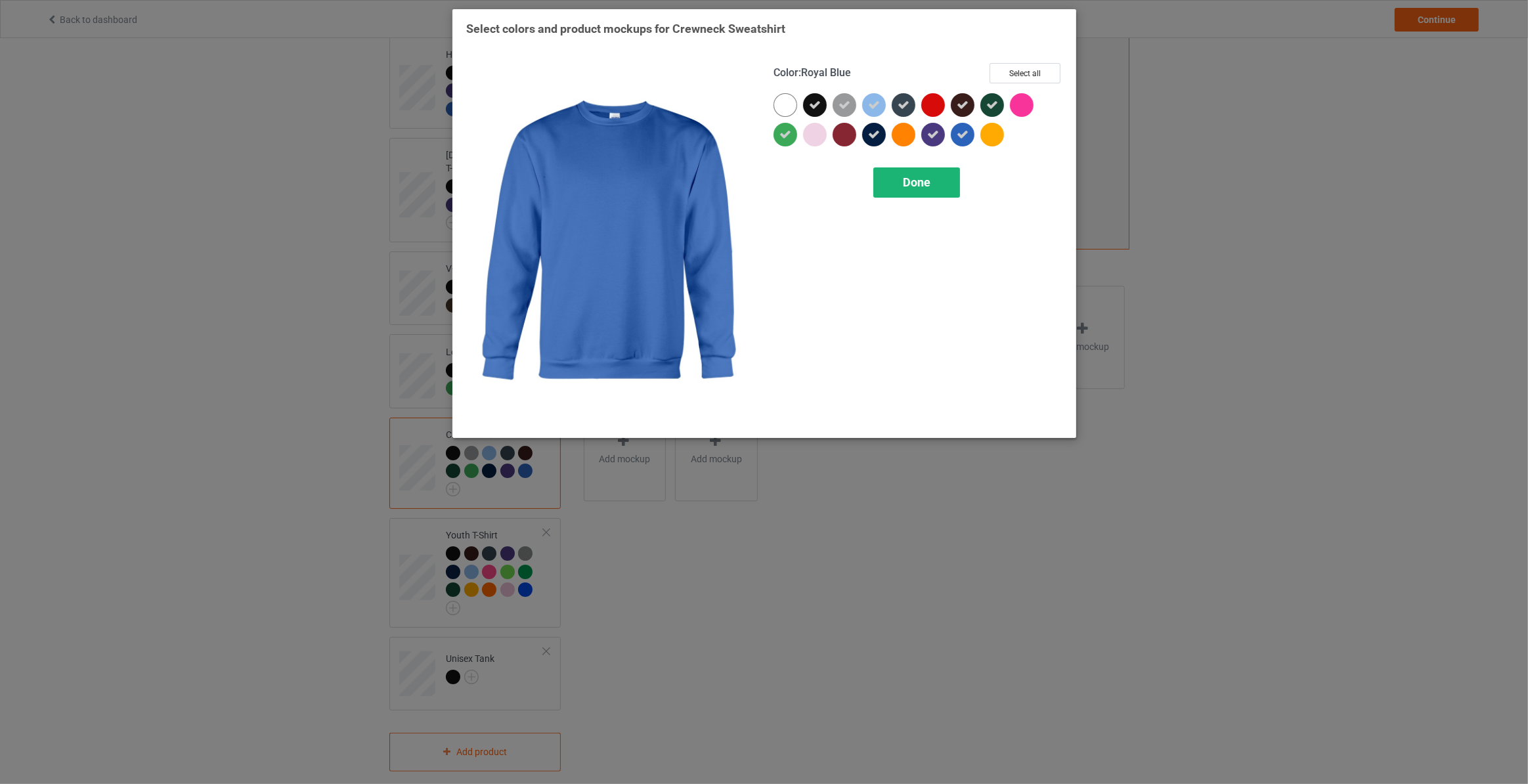
click at [914, 183] on span "Done" at bounding box center [916, 182] width 28 height 14
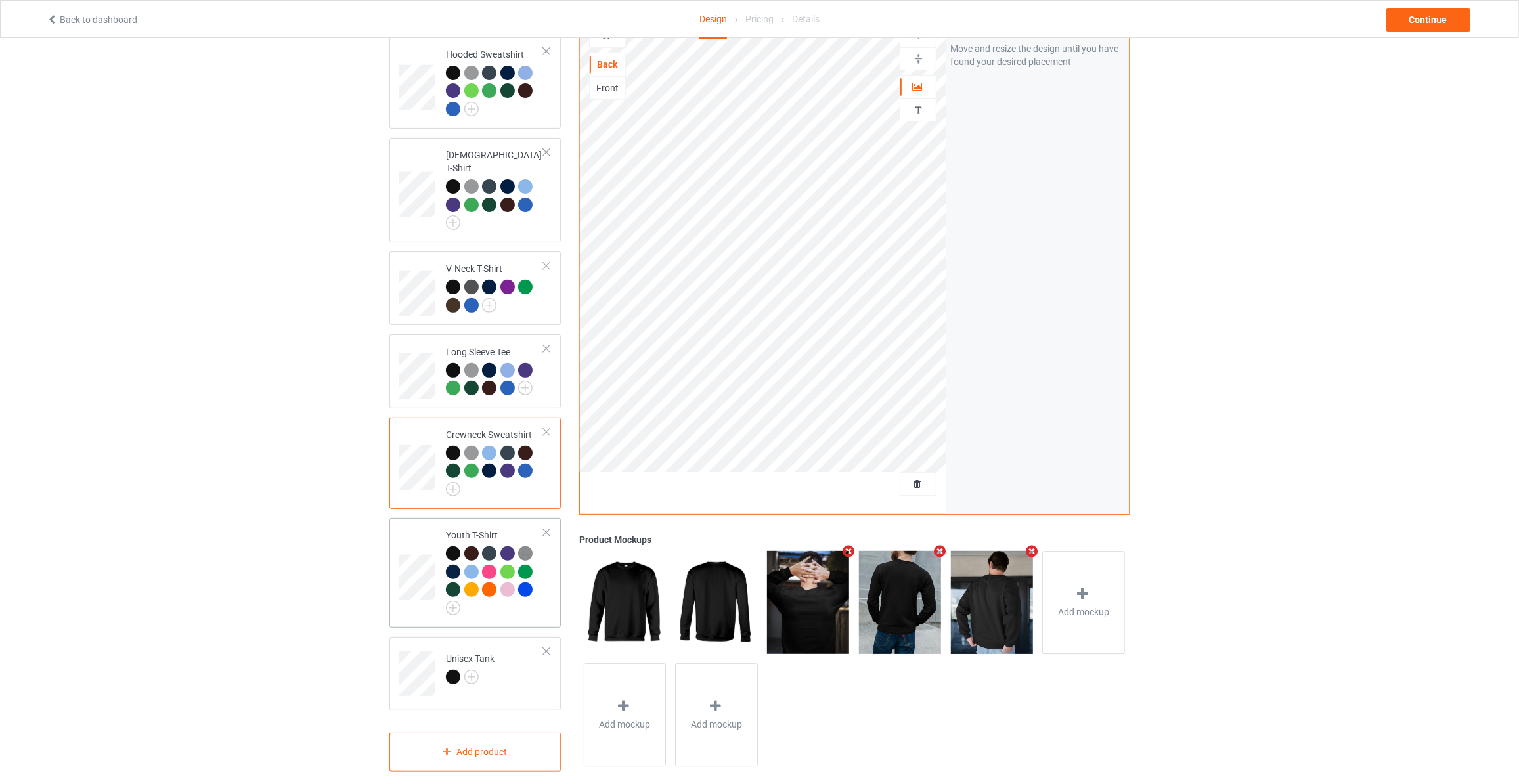
click at [443, 584] on td "Youth T-Shirt" at bounding box center [495, 573] width 112 height 100
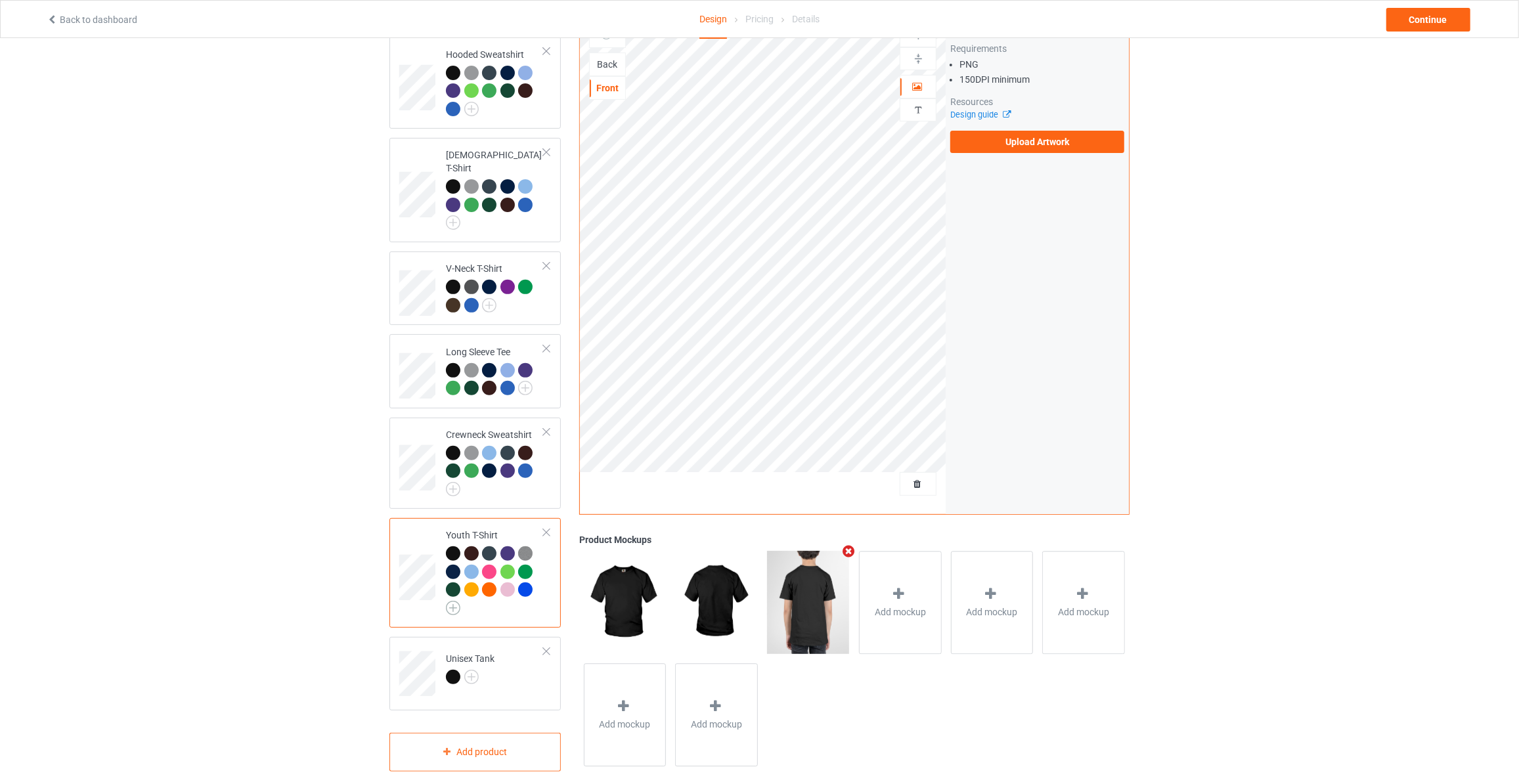
click at [450, 601] on img at bounding box center [453, 607] width 15 height 15
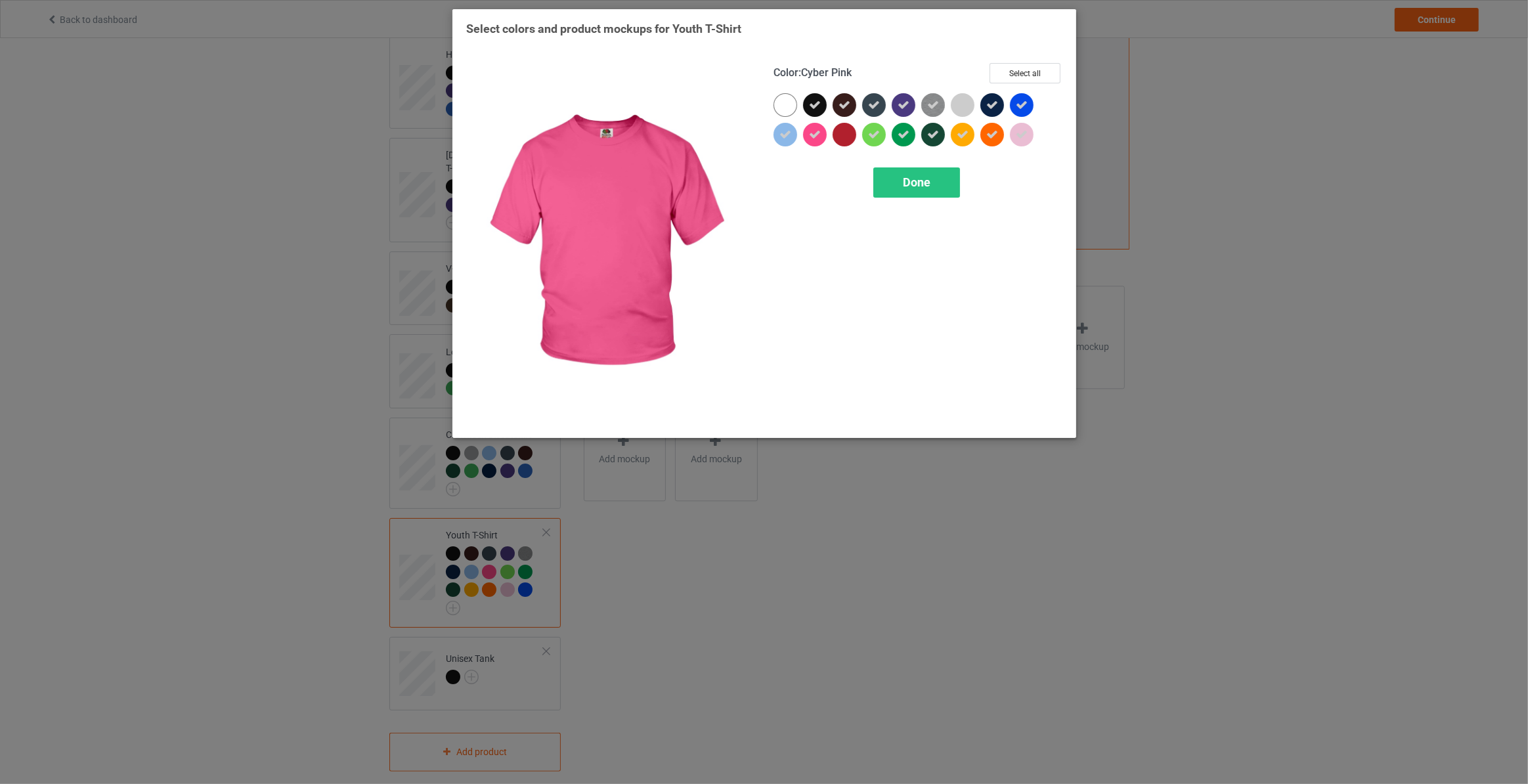
click at [812, 140] on icon at bounding box center [815, 134] width 12 height 12
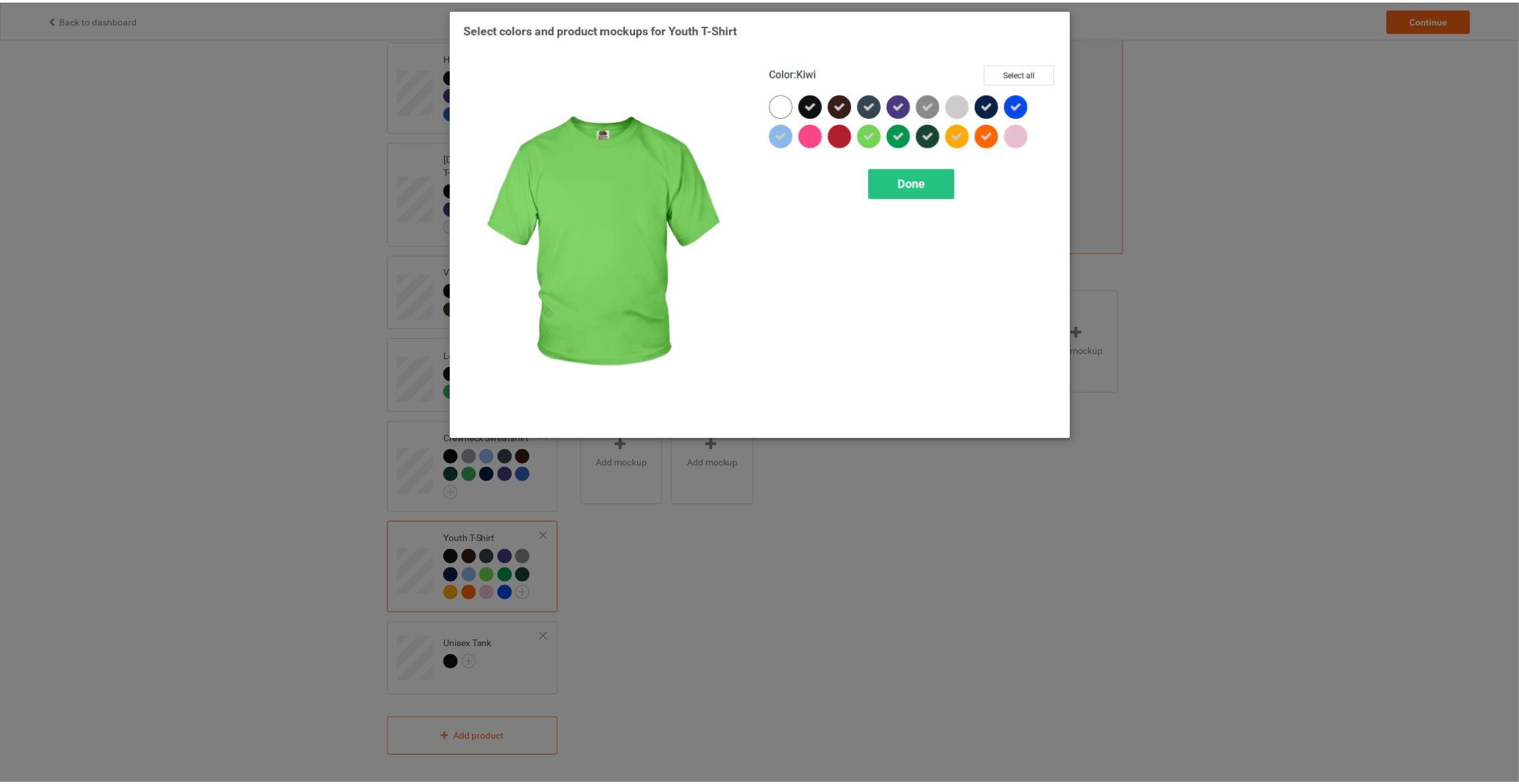
scroll to position [299, 0]
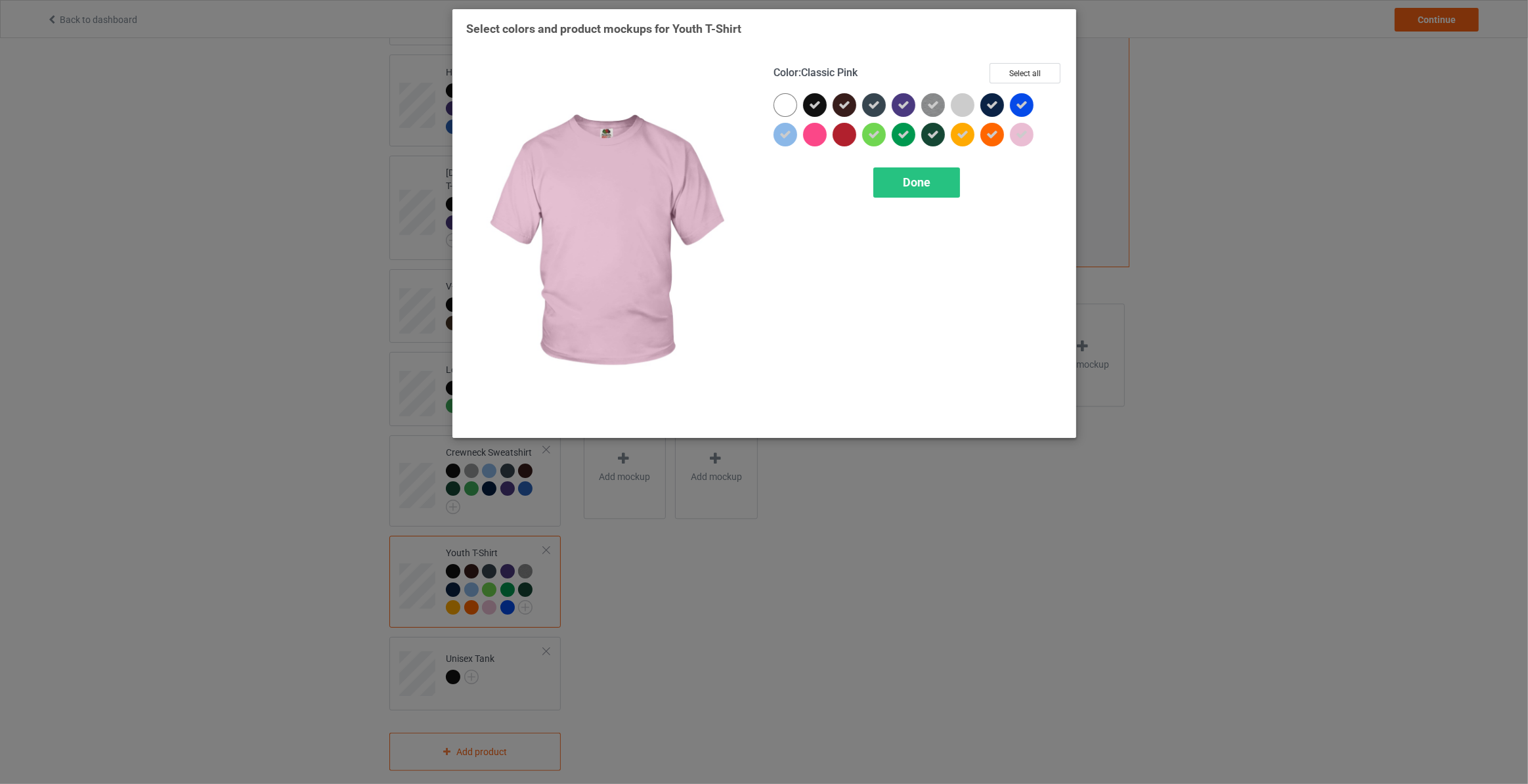
click at [1022, 128] on icon at bounding box center [1022, 134] width 12 height 12
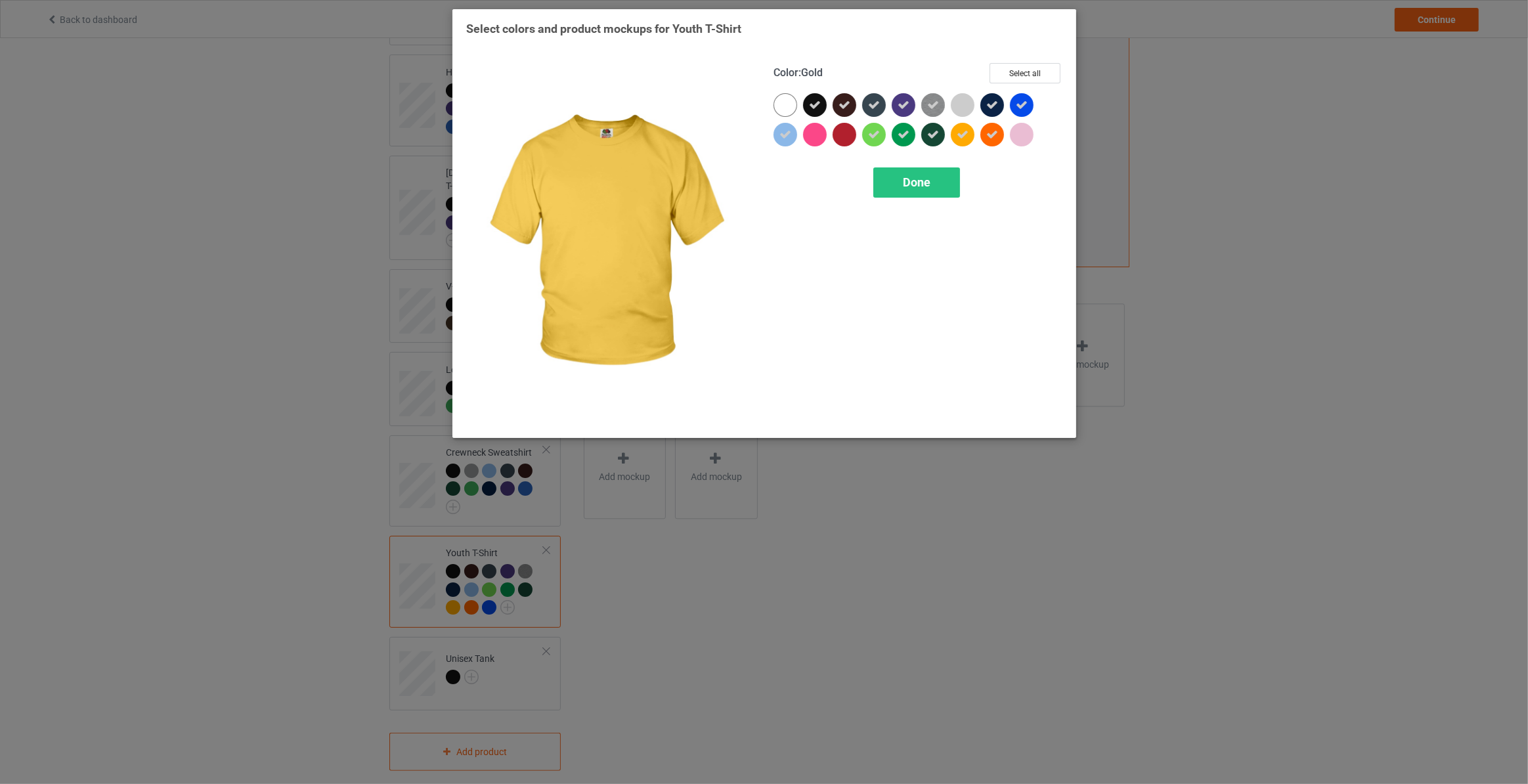
drag, startPoint x: 964, startPoint y: 132, endPoint x: 989, endPoint y: 134, distance: 25.1
click at [966, 134] on icon at bounding box center [963, 134] width 12 height 12
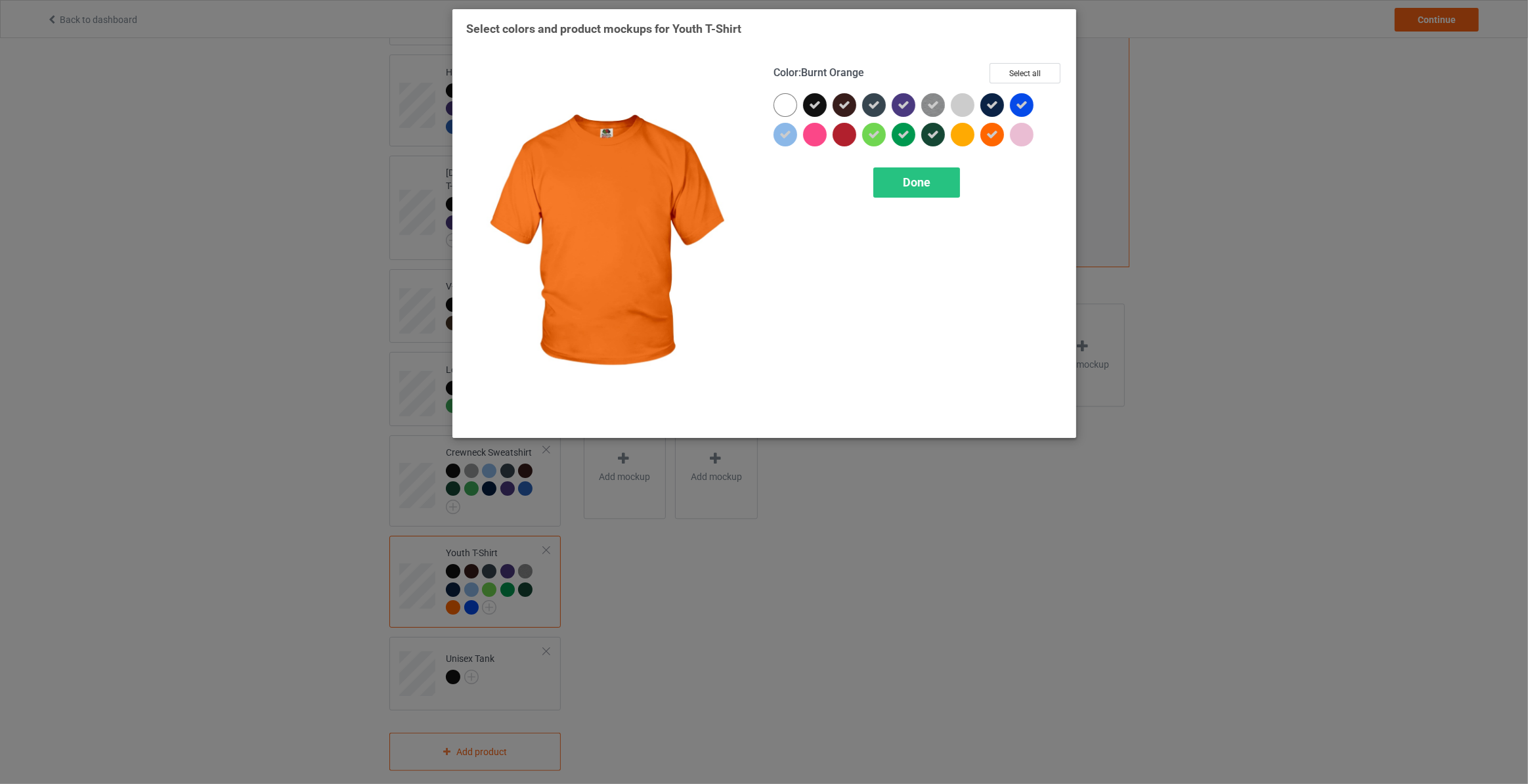
click at [992, 134] on icon at bounding box center [992, 134] width 12 height 12
click at [933, 179] on div "Done" at bounding box center [916, 182] width 87 height 31
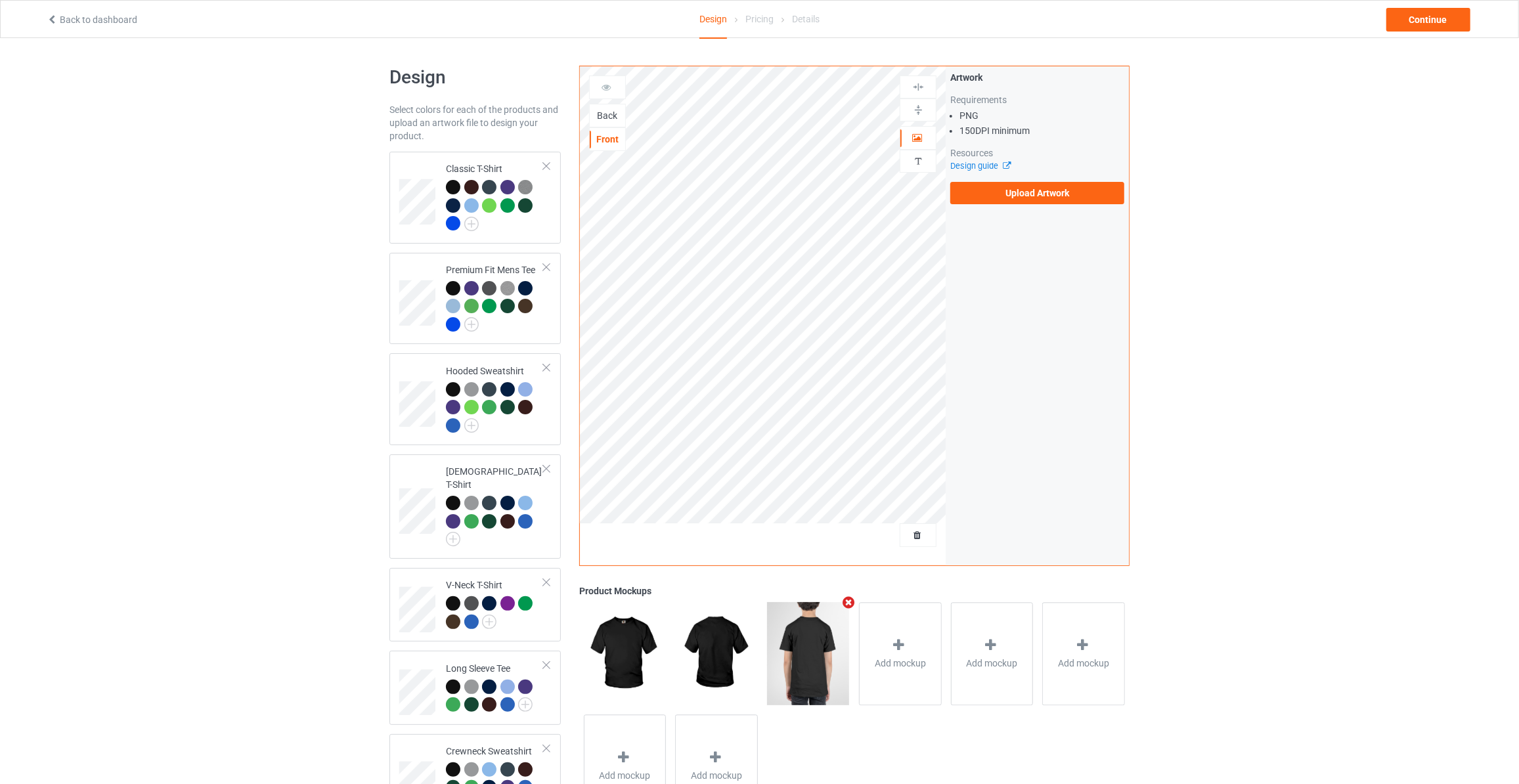
click at [604, 115] on div "Back" at bounding box center [608, 115] width 36 height 13
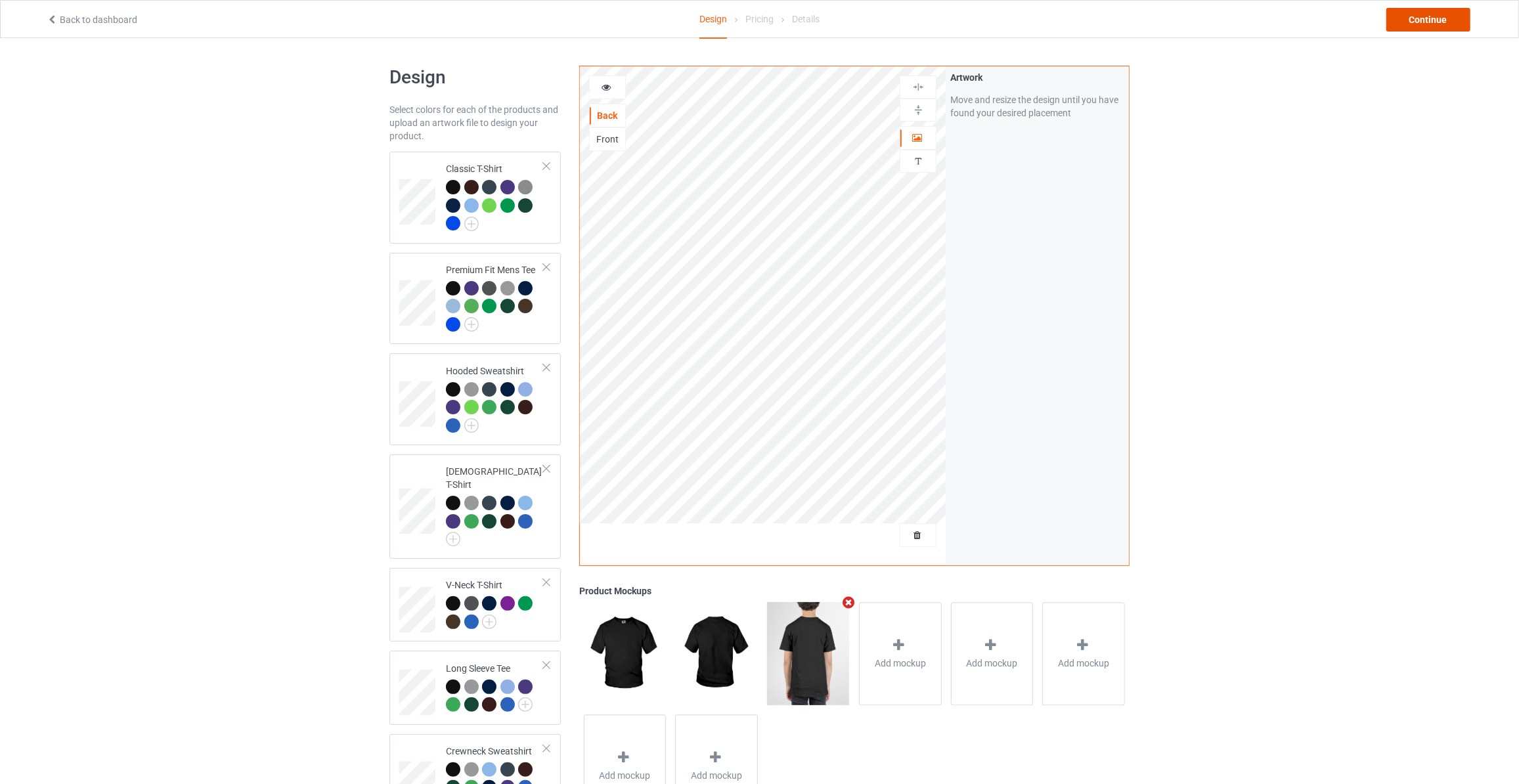
click at [1453, 15] on div "Continue" at bounding box center [1427, 20] width 84 height 24
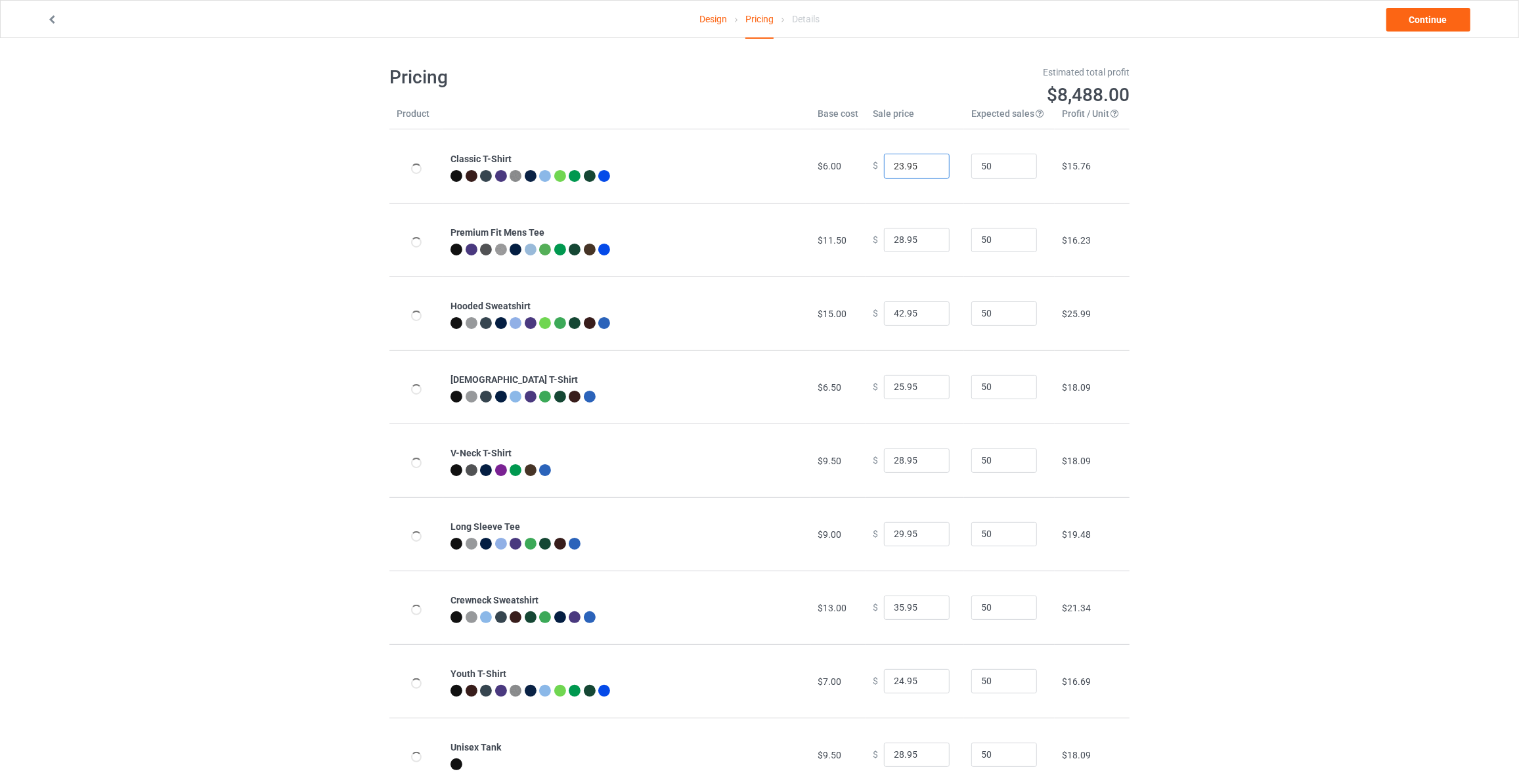
click at [929, 164] on input "23.95" at bounding box center [916, 166] width 66 height 25
click at [929, 164] on input "24.95" at bounding box center [916, 166] width 66 height 25
type input "25.95"
click at [929, 164] on input "25.95" at bounding box center [916, 166] width 66 height 25
click at [925, 235] on input "29.95" at bounding box center [916, 240] width 66 height 25
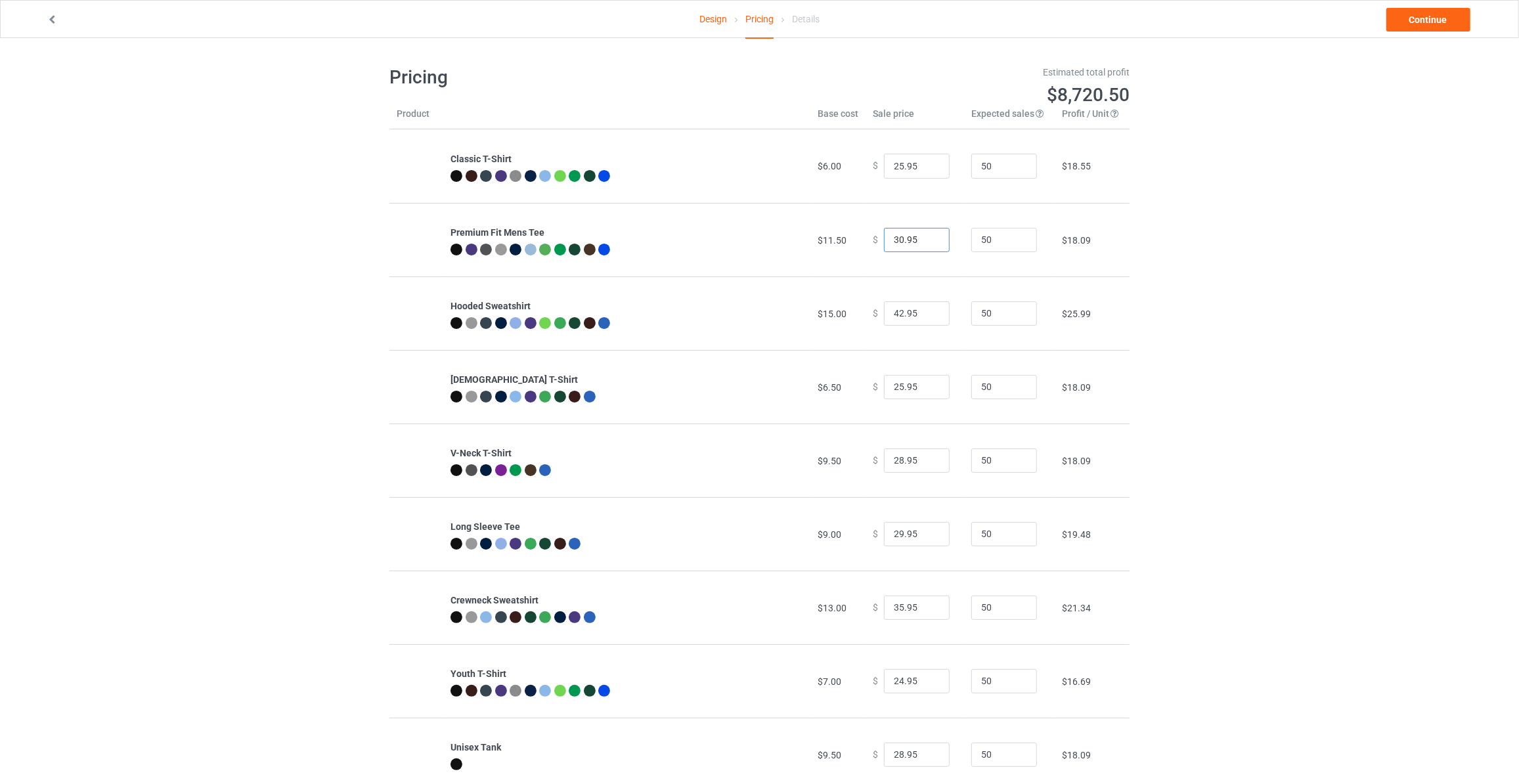
type input "30.95"
click at [925, 235] on input "30.95" at bounding box center [916, 240] width 66 height 25
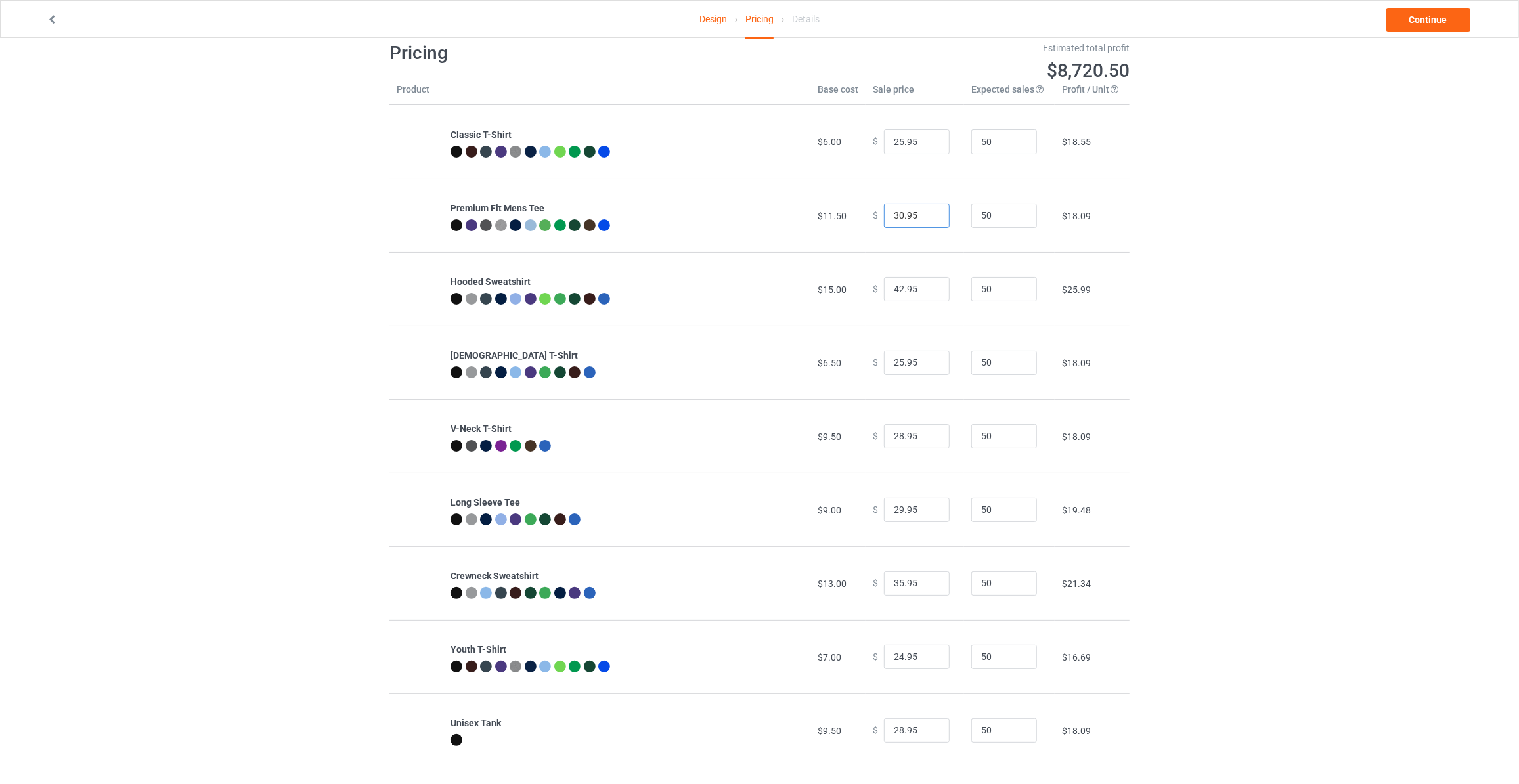
scroll to position [38, 0]
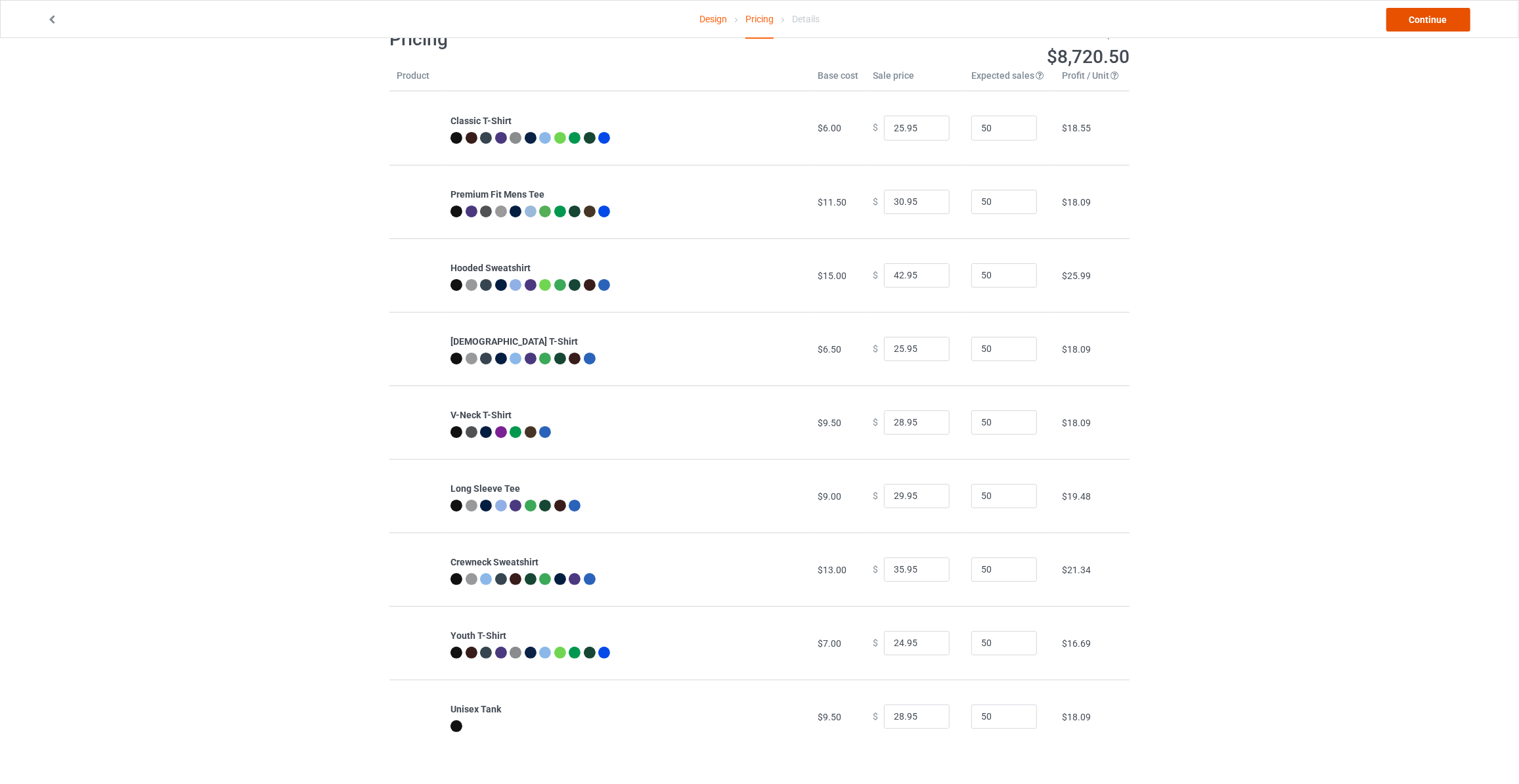
click at [1417, 21] on link "Continue" at bounding box center [1427, 20] width 84 height 24
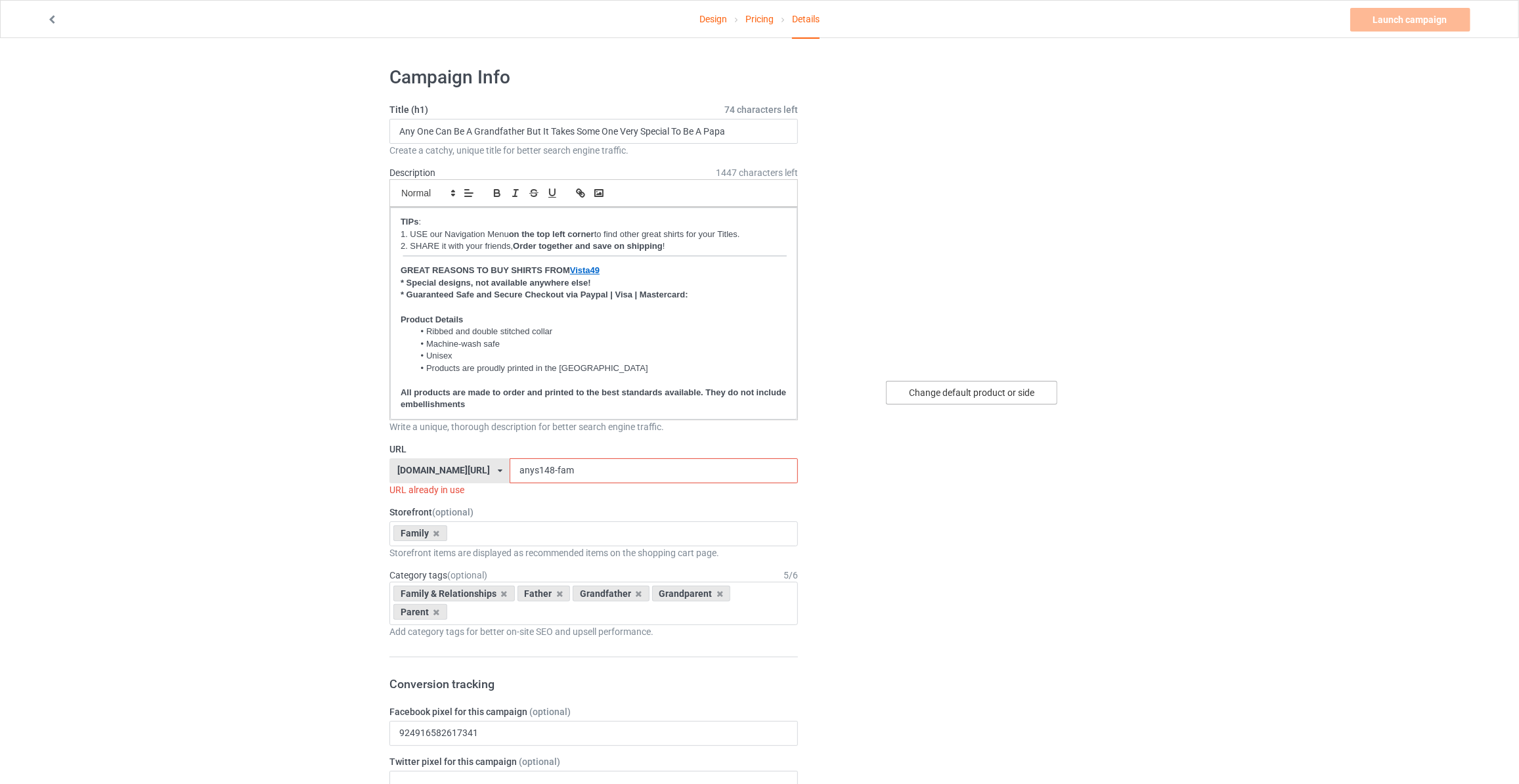
click at [969, 393] on div "Change default product or side" at bounding box center [972, 392] width 172 height 24
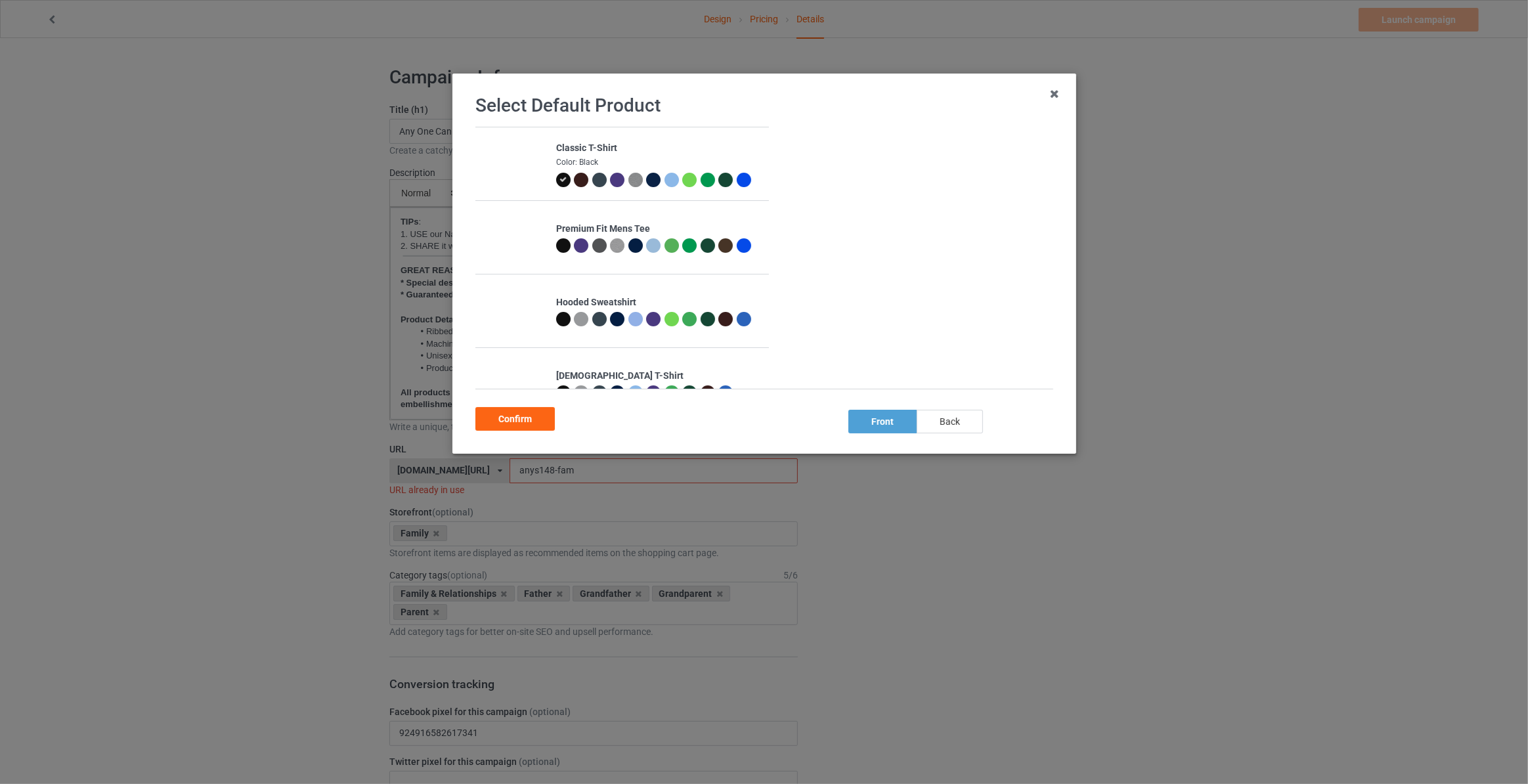
click at [951, 423] on div "back" at bounding box center [949, 421] width 66 height 24
click at [536, 417] on div "Confirm" at bounding box center [515, 419] width 80 height 24
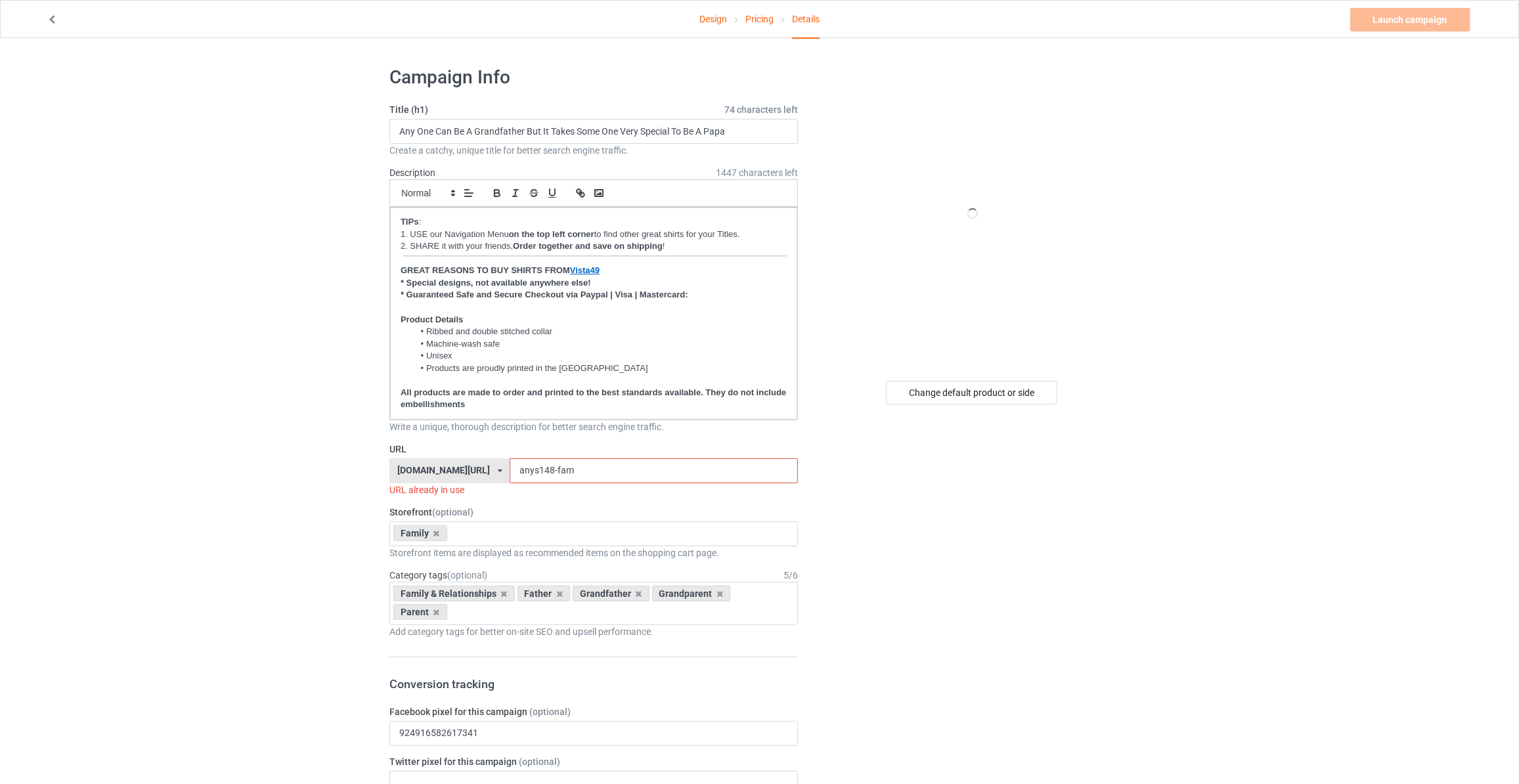
click at [432, 128] on input "Any One Can Be A Grandfather But It Takes Some One Very Special To Be A Papa" at bounding box center [594, 130] width 408 height 25
type input "Daddy A Son's First Hero A Daughter's First Love"
drag, startPoint x: 564, startPoint y: 471, endPoint x: 189, endPoint y: 438, distance: 376.4
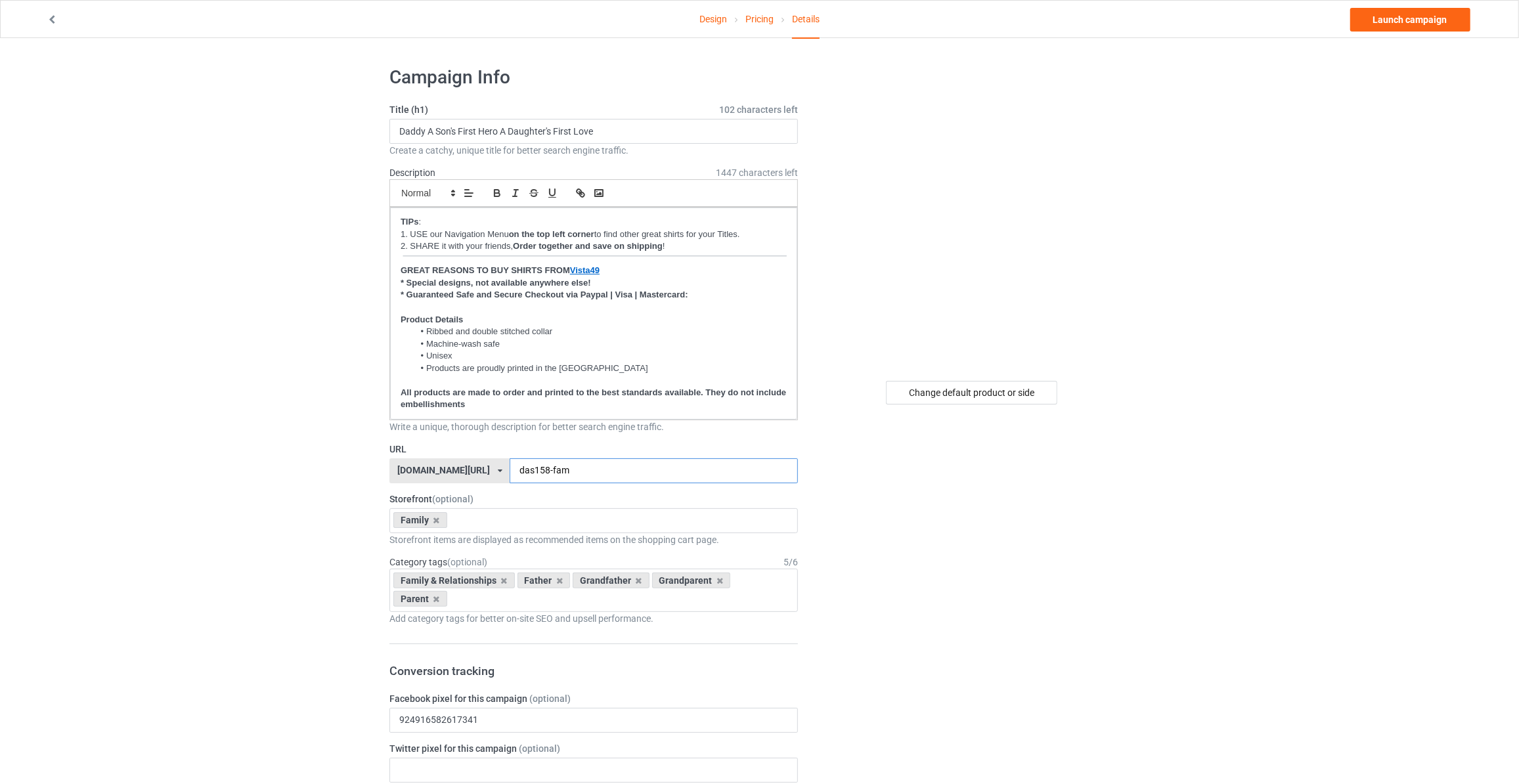
type input "das158-fam"
click at [1370, 21] on link "Launch campaign" at bounding box center [1410, 20] width 120 height 24
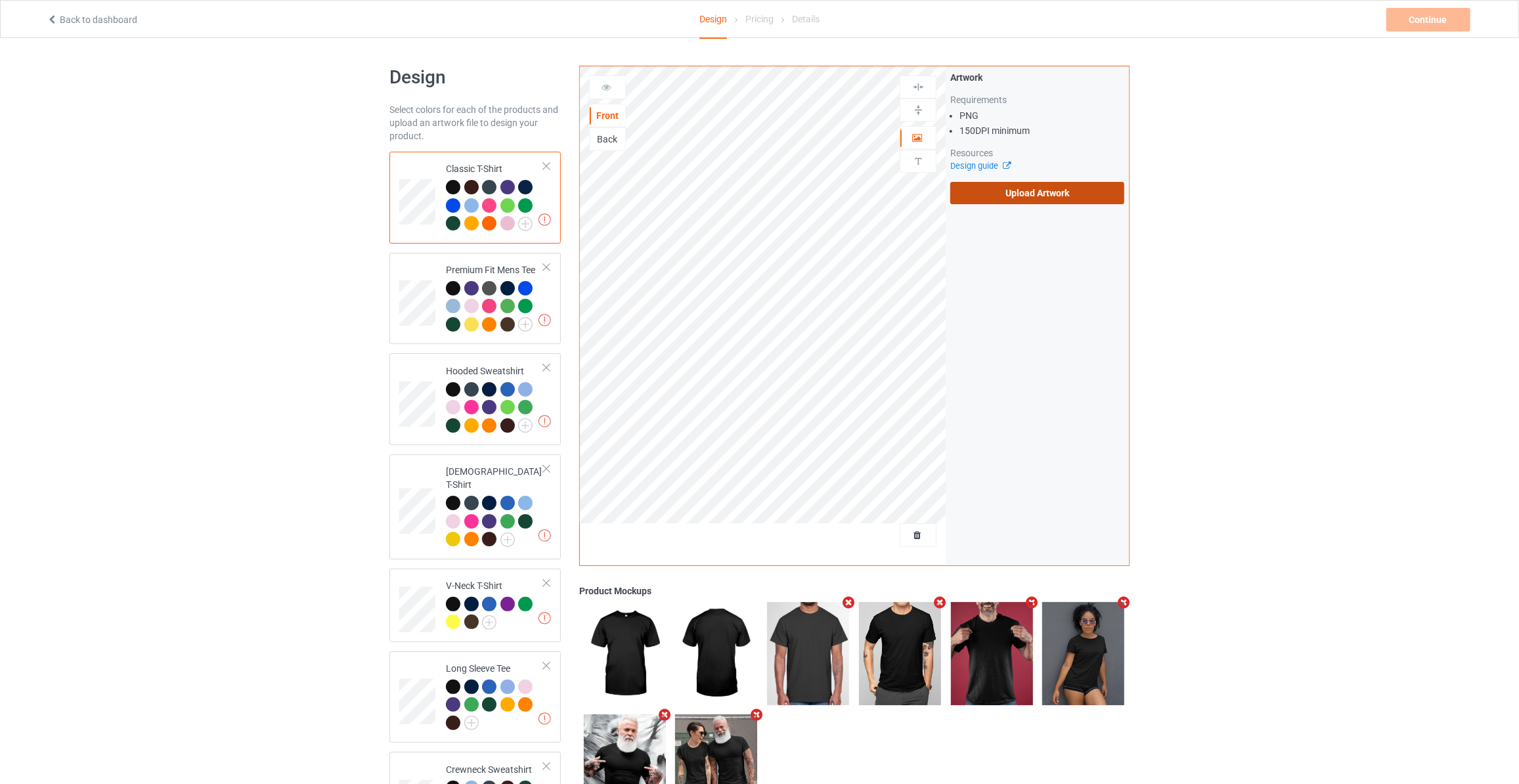
click at [1035, 193] on label "Upload Artwork" at bounding box center [1037, 192] width 174 height 23
click at [0, 0] on input "Upload Artwork" at bounding box center [0, 0] width 0 height 0
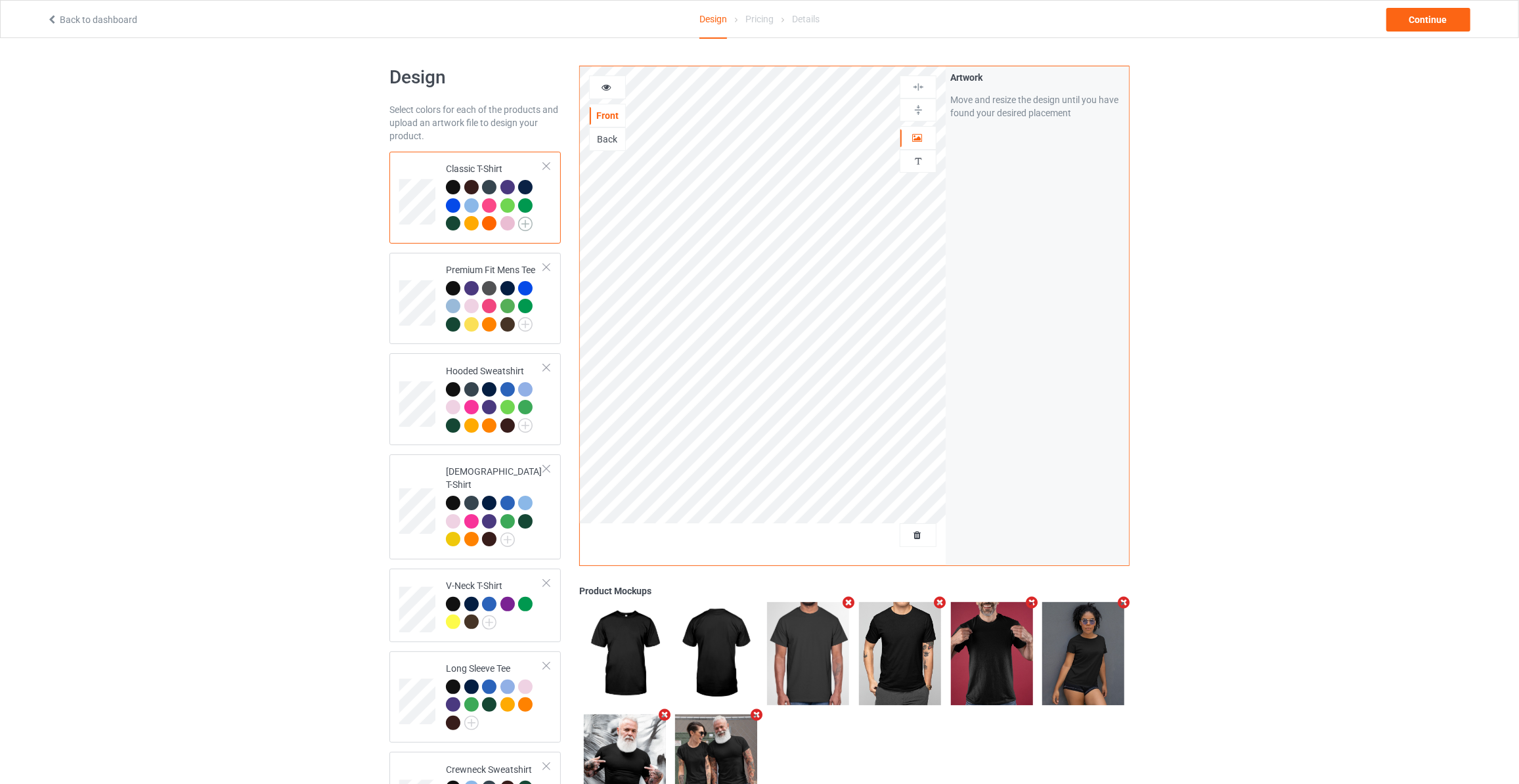
click at [524, 222] on img at bounding box center [525, 224] width 15 height 15
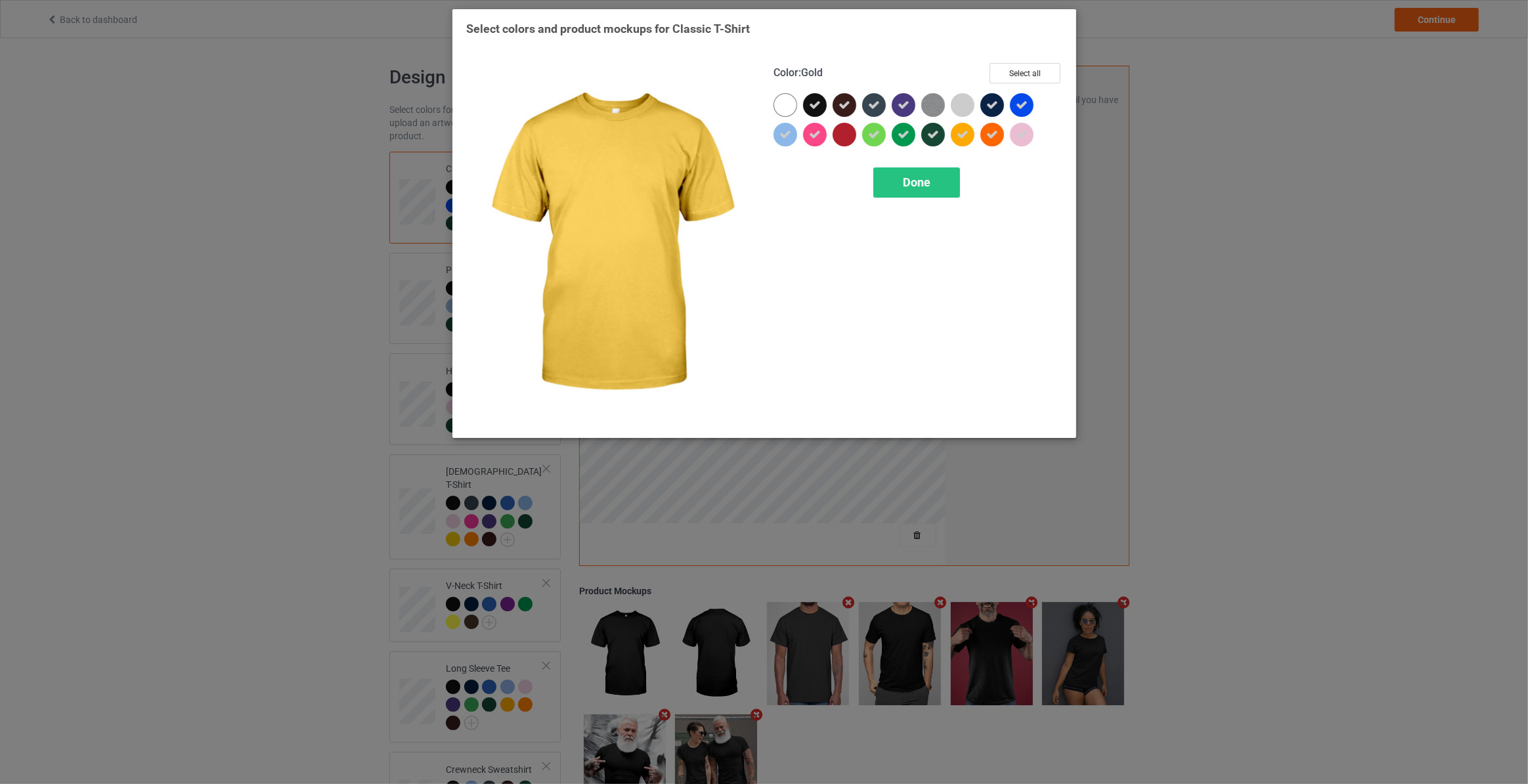
click at [967, 131] on icon at bounding box center [963, 134] width 12 height 12
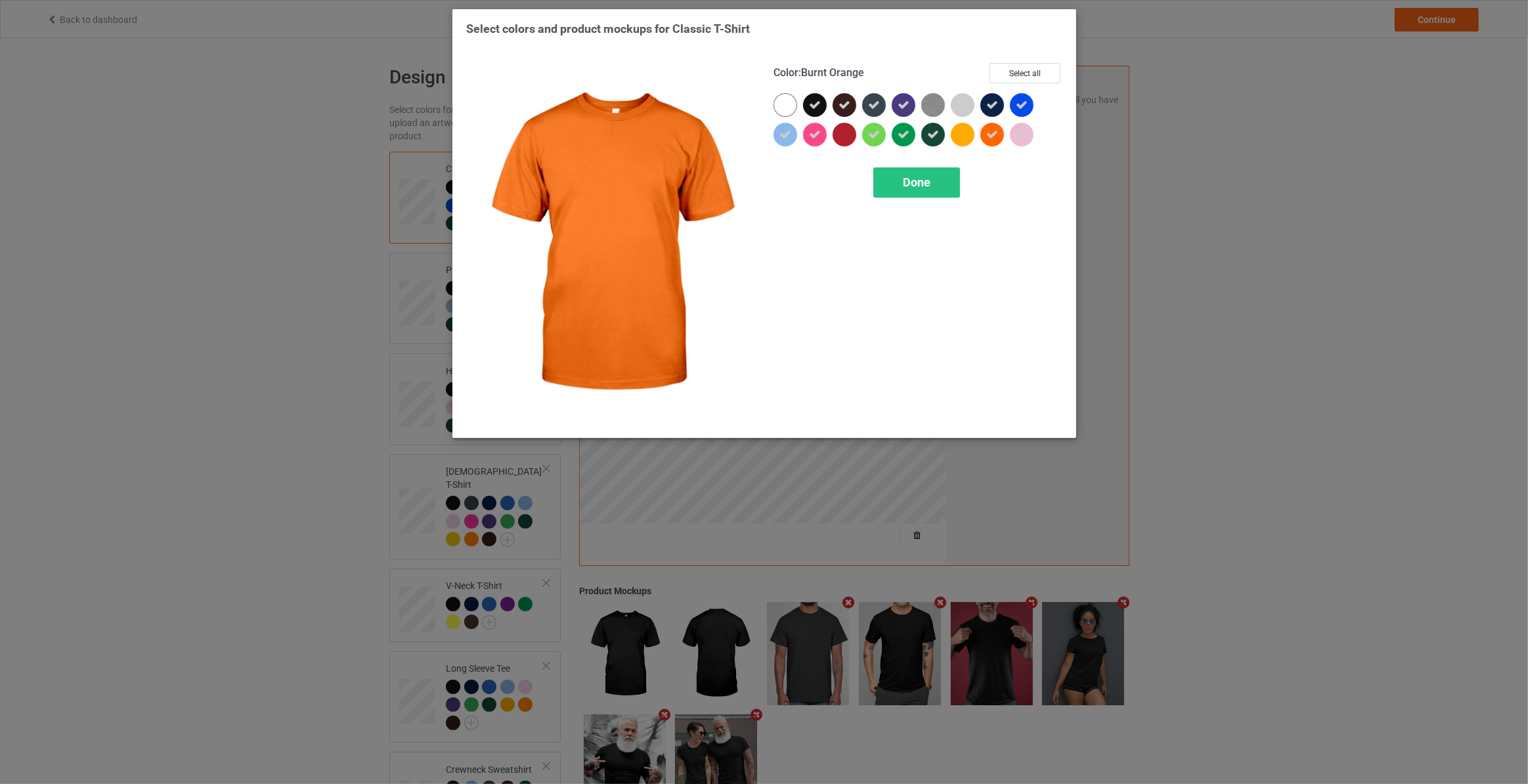
click at [988, 131] on icon at bounding box center [992, 134] width 12 height 12
click at [1023, 132] on icon at bounding box center [1022, 134] width 12 height 12
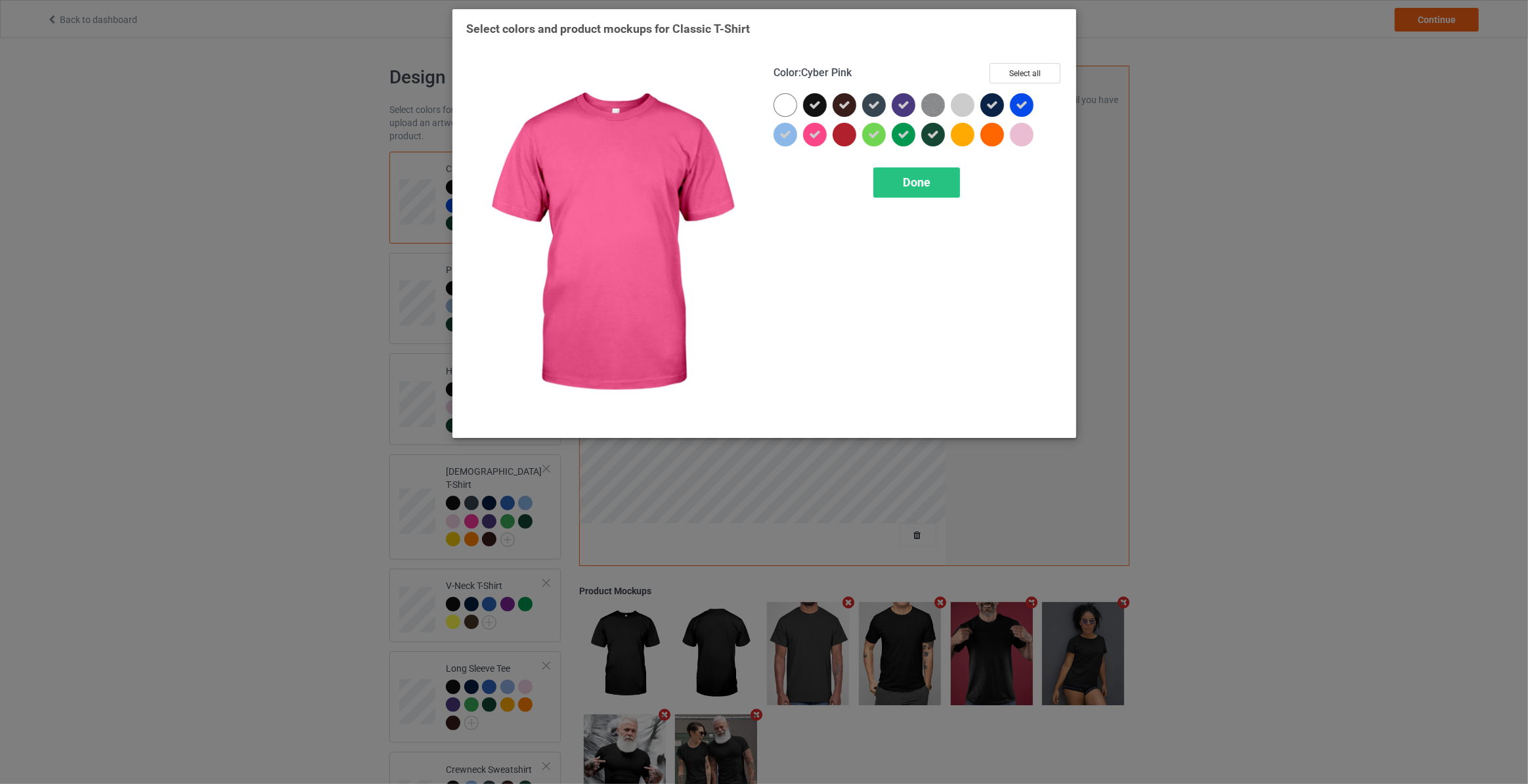
click at [815, 133] on icon at bounding box center [815, 134] width 12 height 12
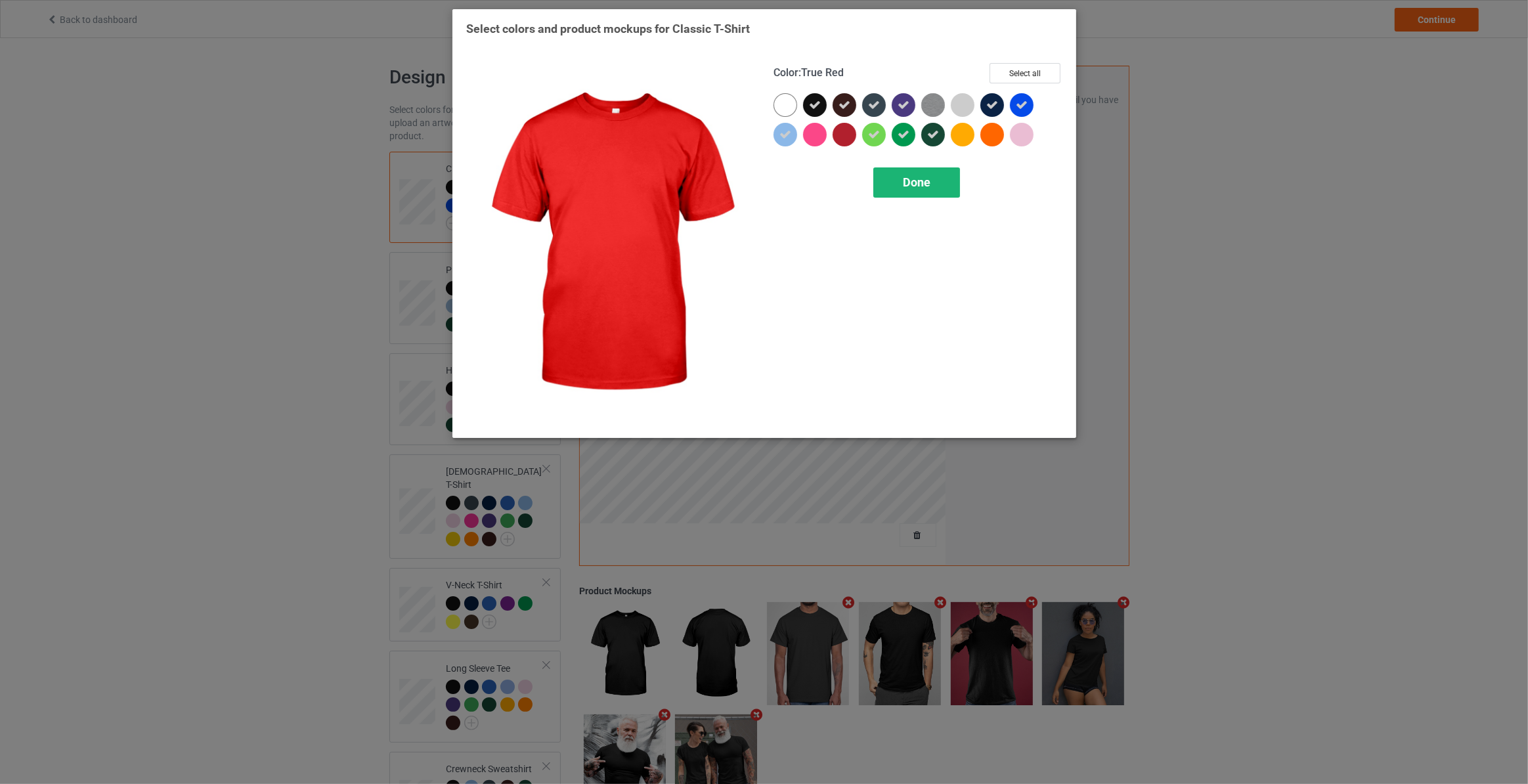
click at [901, 177] on div "Done" at bounding box center [916, 182] width 87 height 31
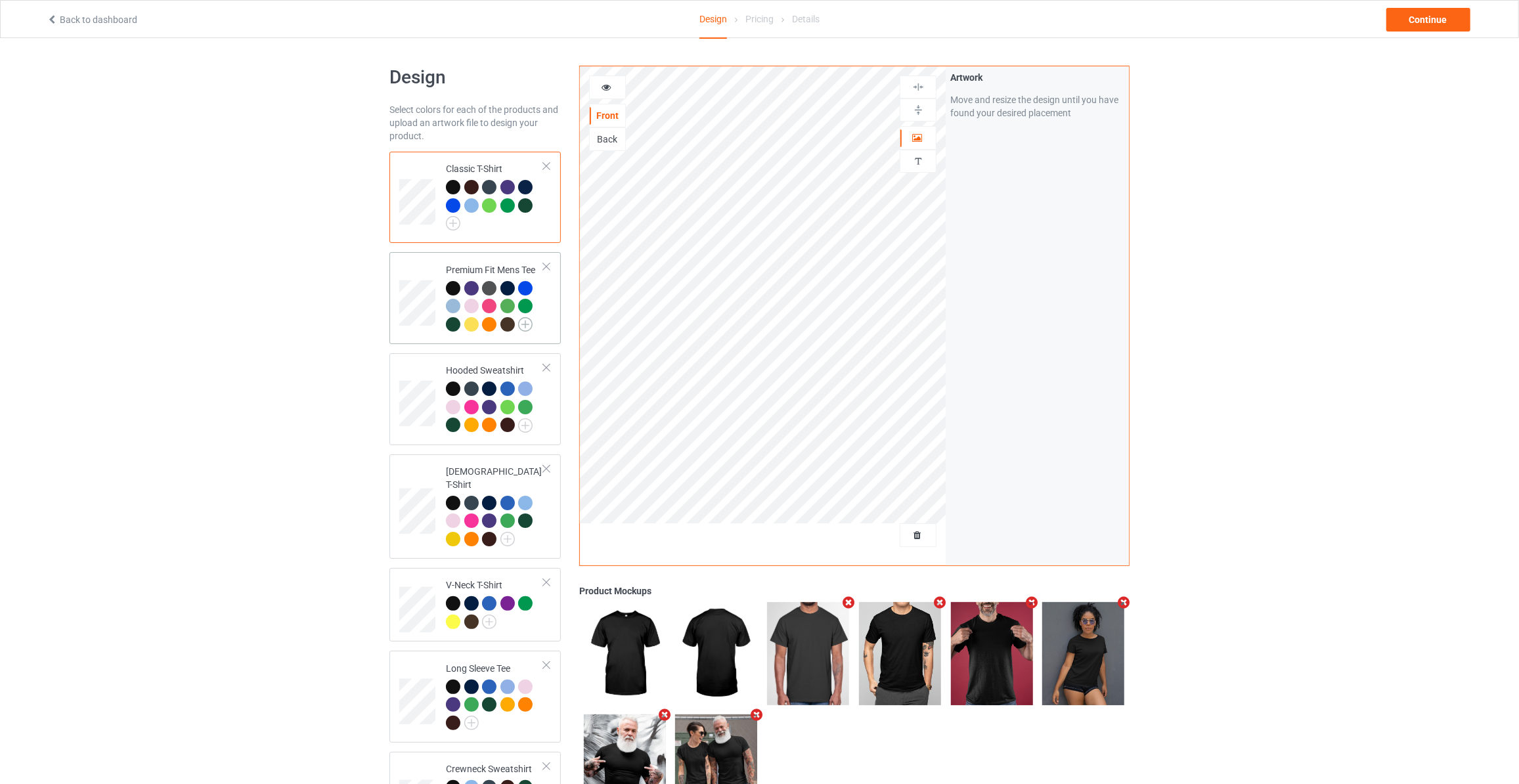
click at [524, 322] on img at bounding box center [525, 324] width 15 height 15
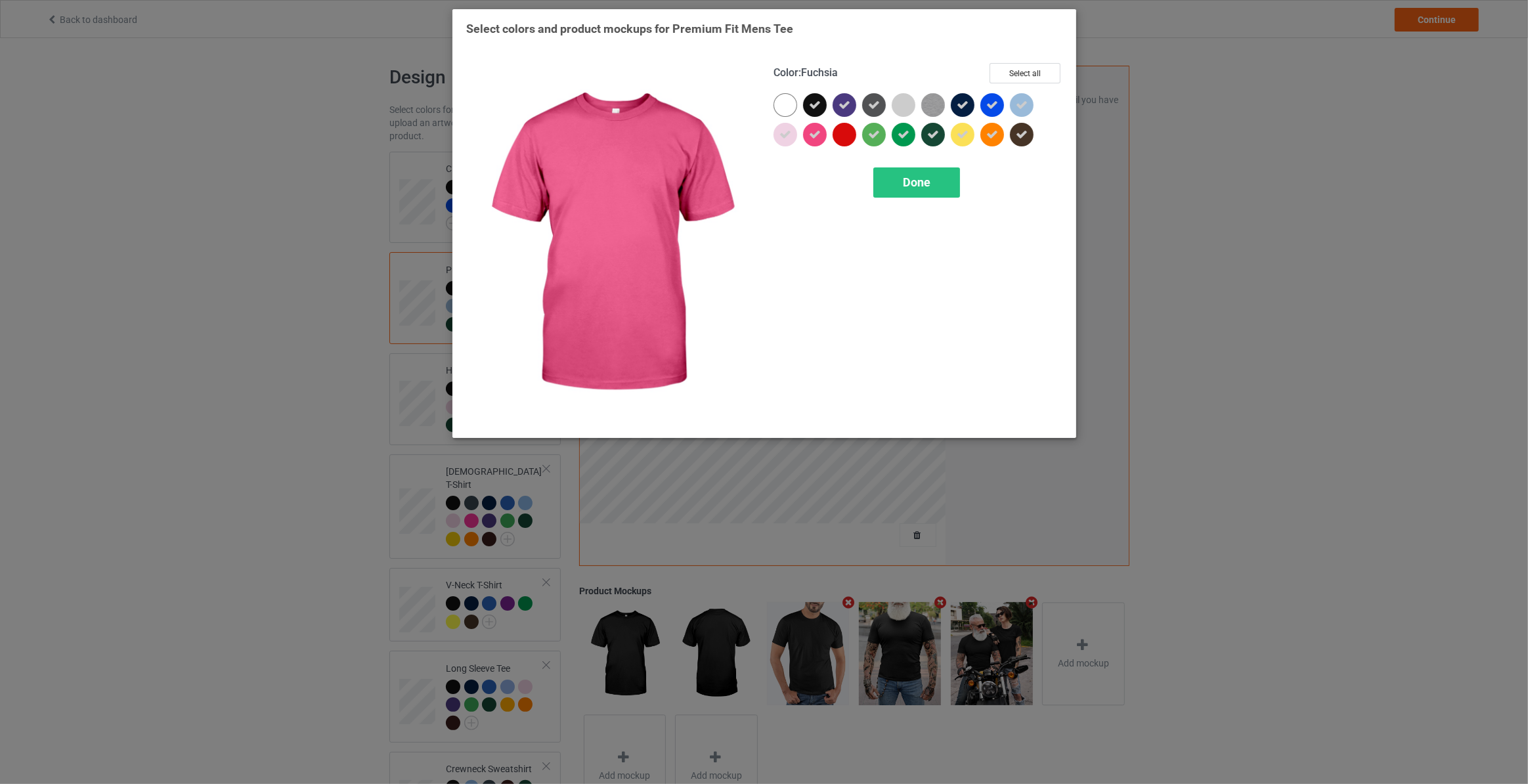
click at [812, 138] on icon at bounding box center [815, 134] width 12 height 12
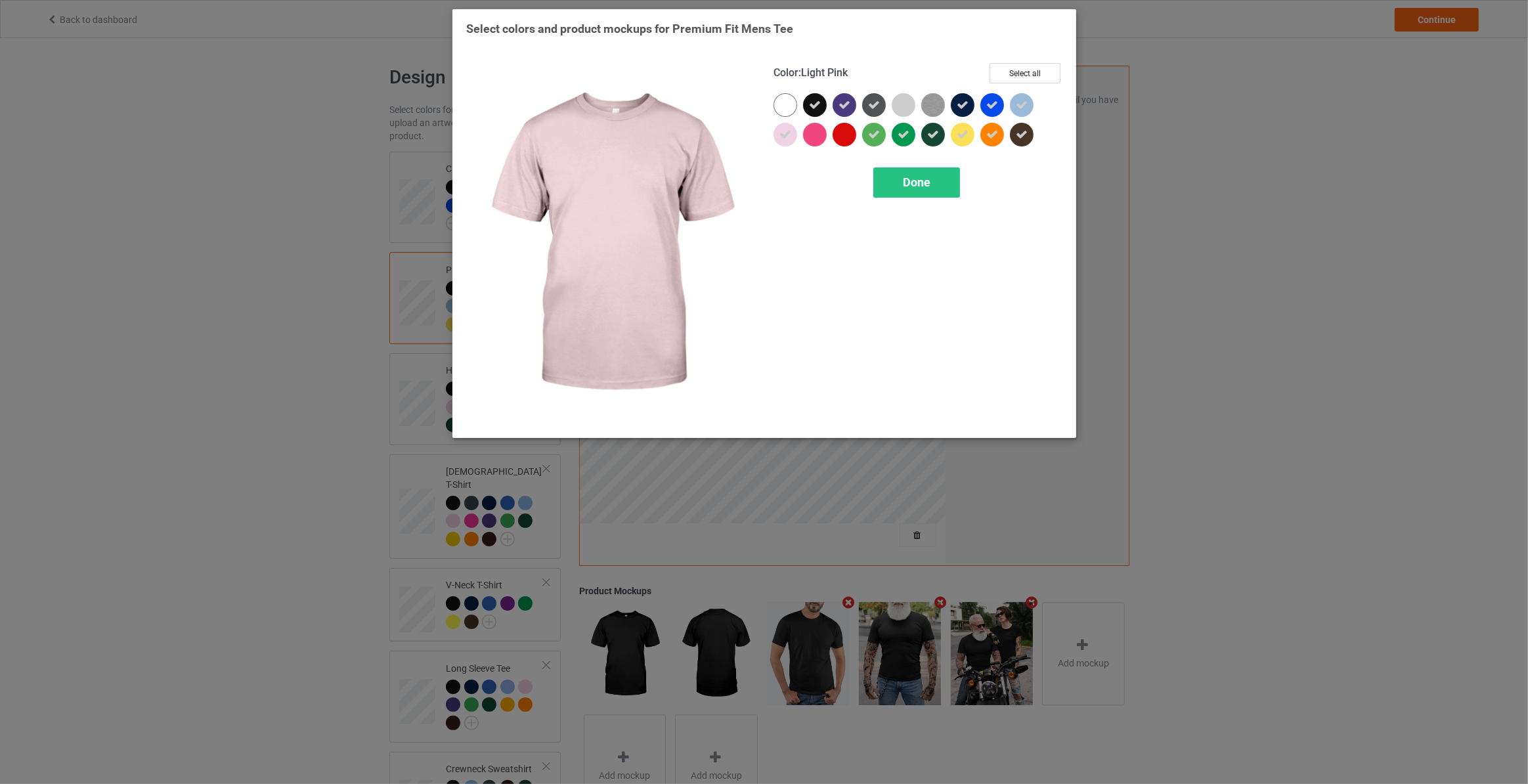
click at [787, 129] on icon at bounding box center [785, 134] width 12 height 12
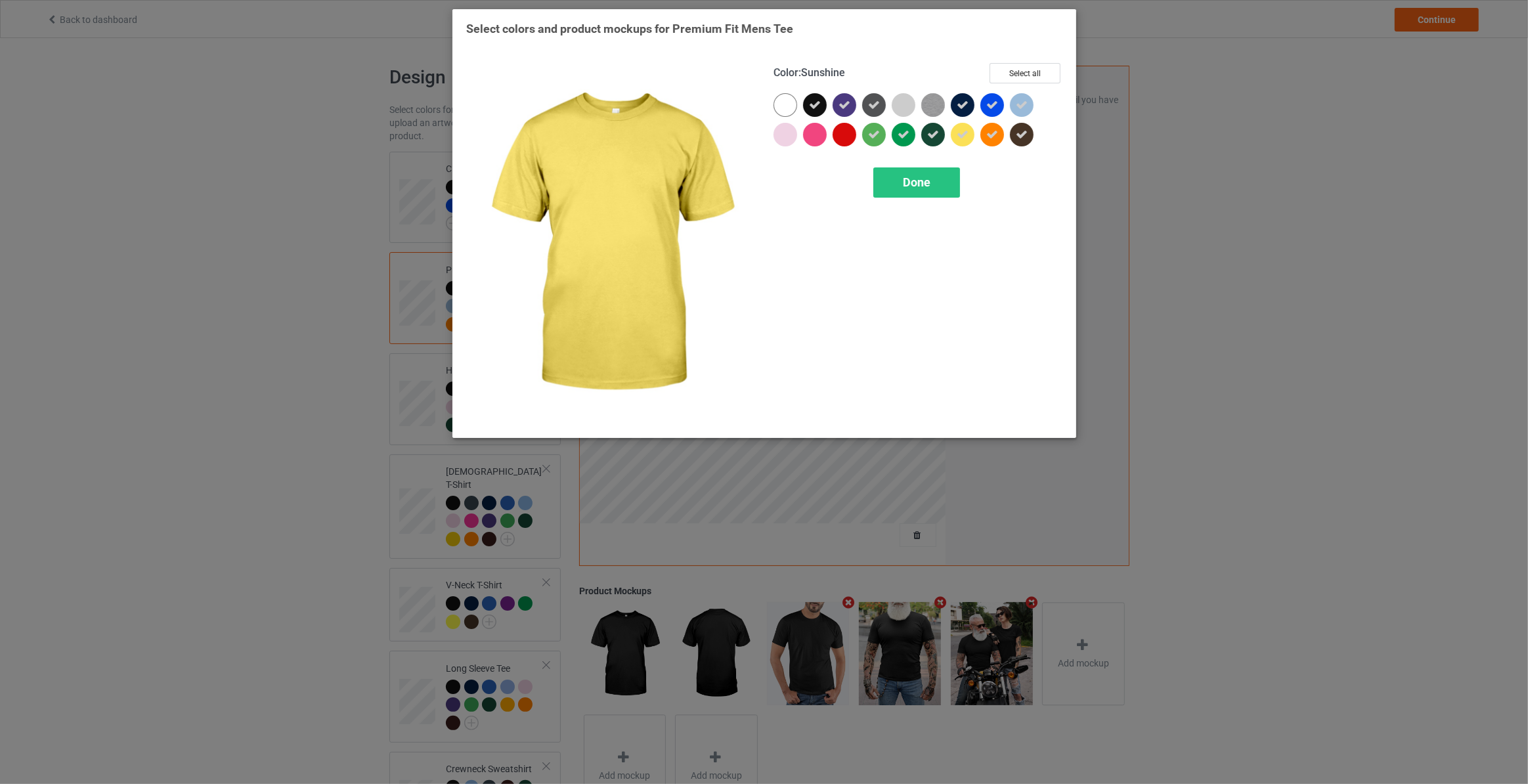
click at [960, 136] on icon at bounding box center [963, 134] width 12 height 12
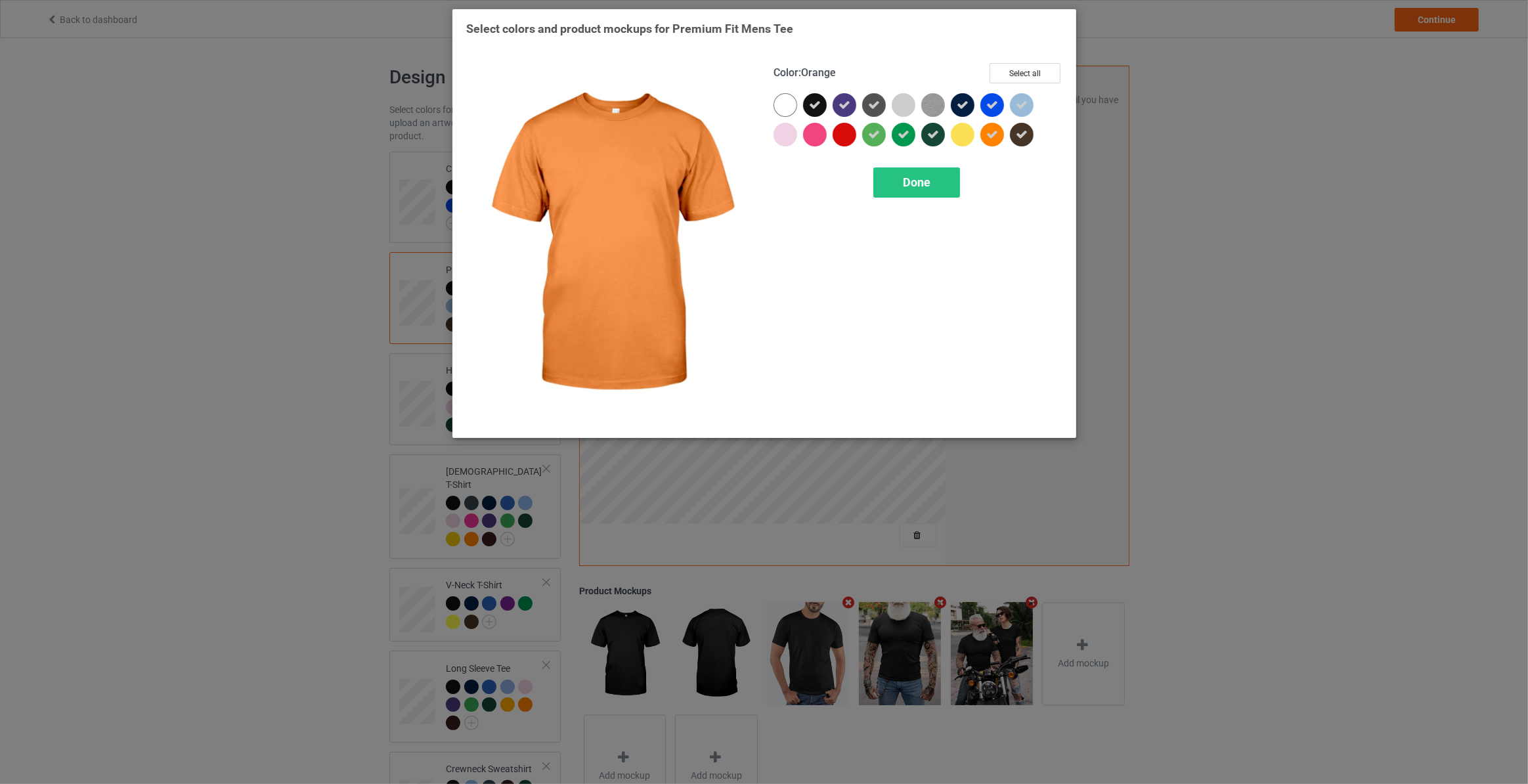
click at [984, 136] on div at bounding box center [992, 134] width 24 height 24
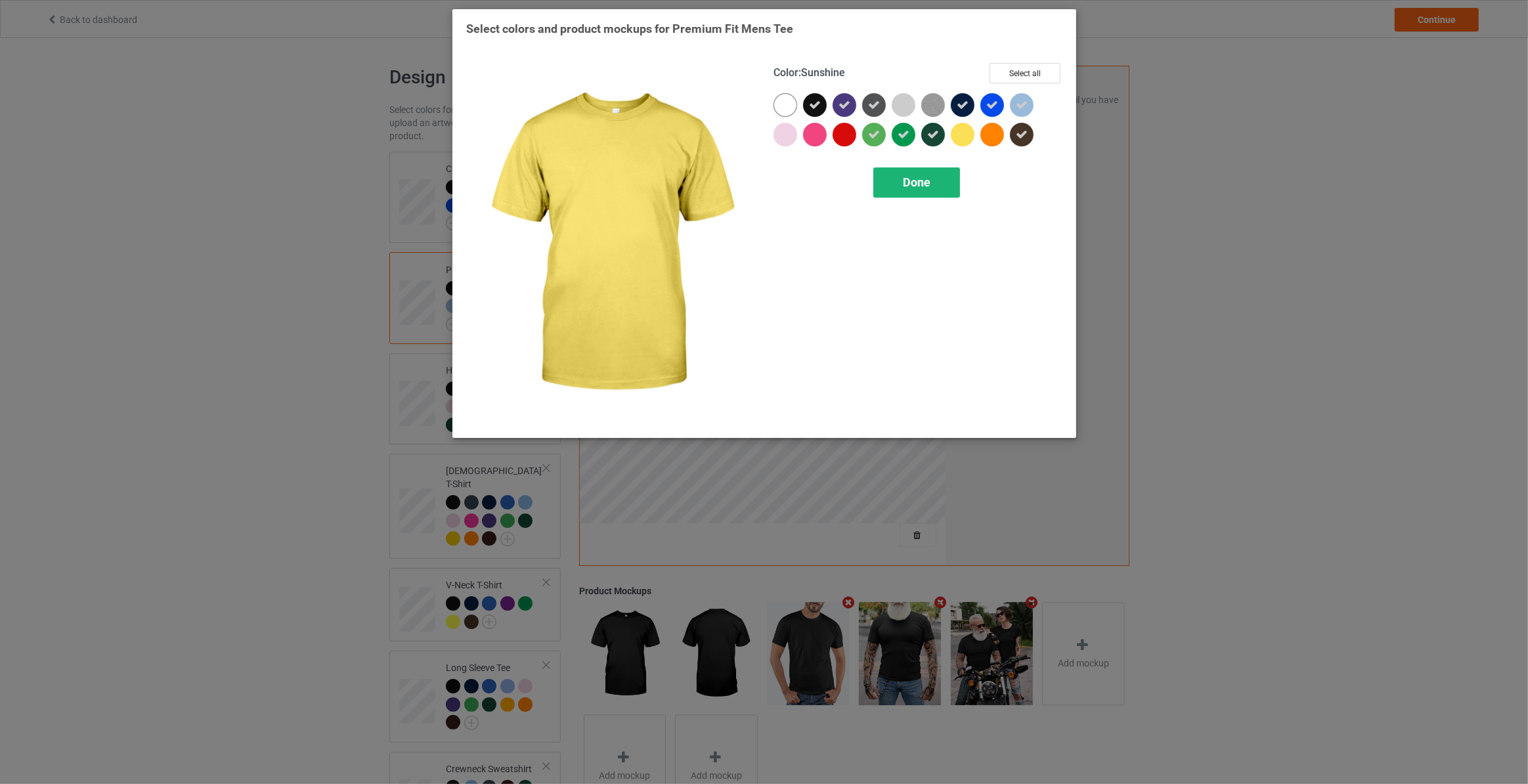
click at [918, 186] on span "Done" at bounding box center [916, 182] width 28 height 14
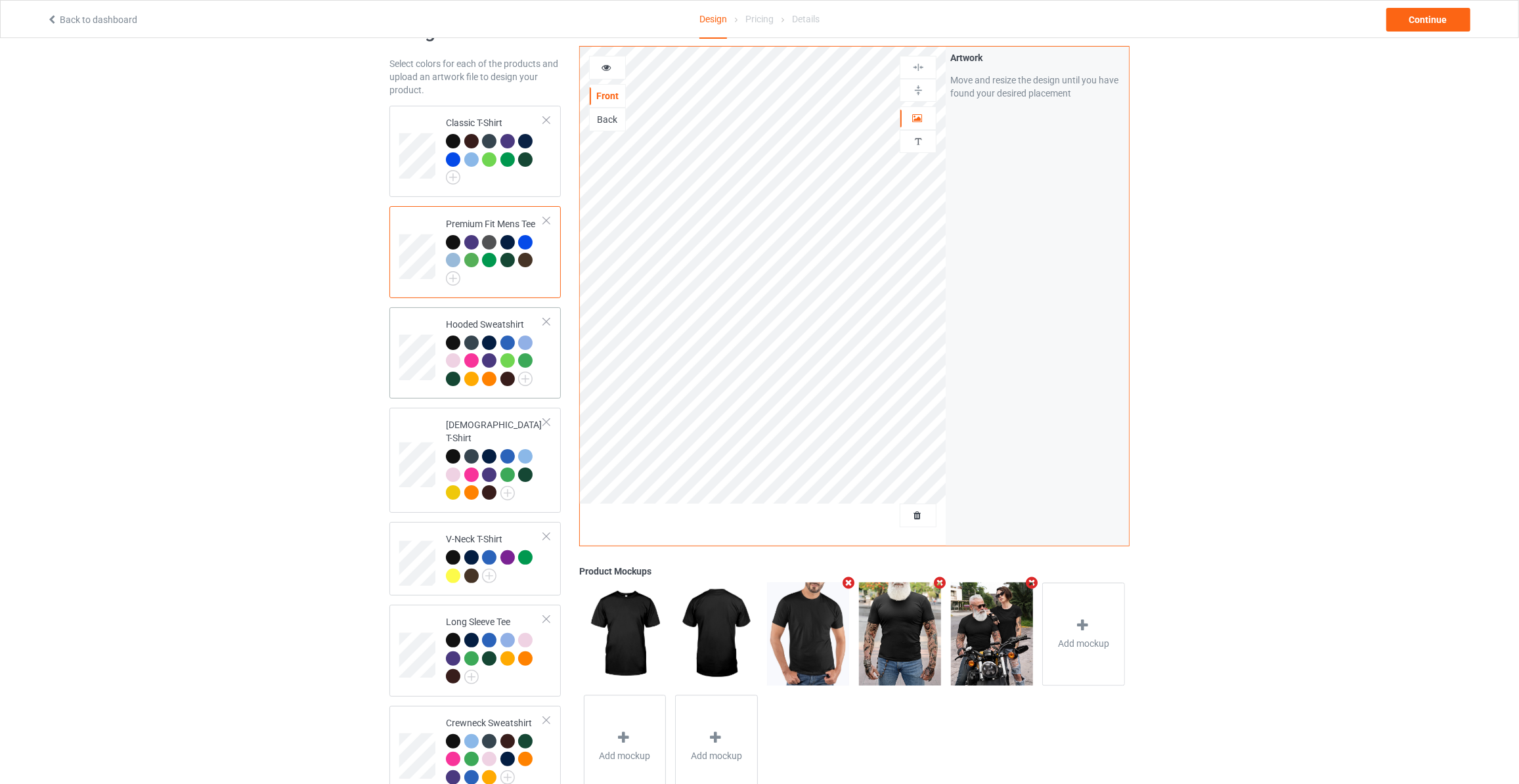
scroll to position [118, 0]
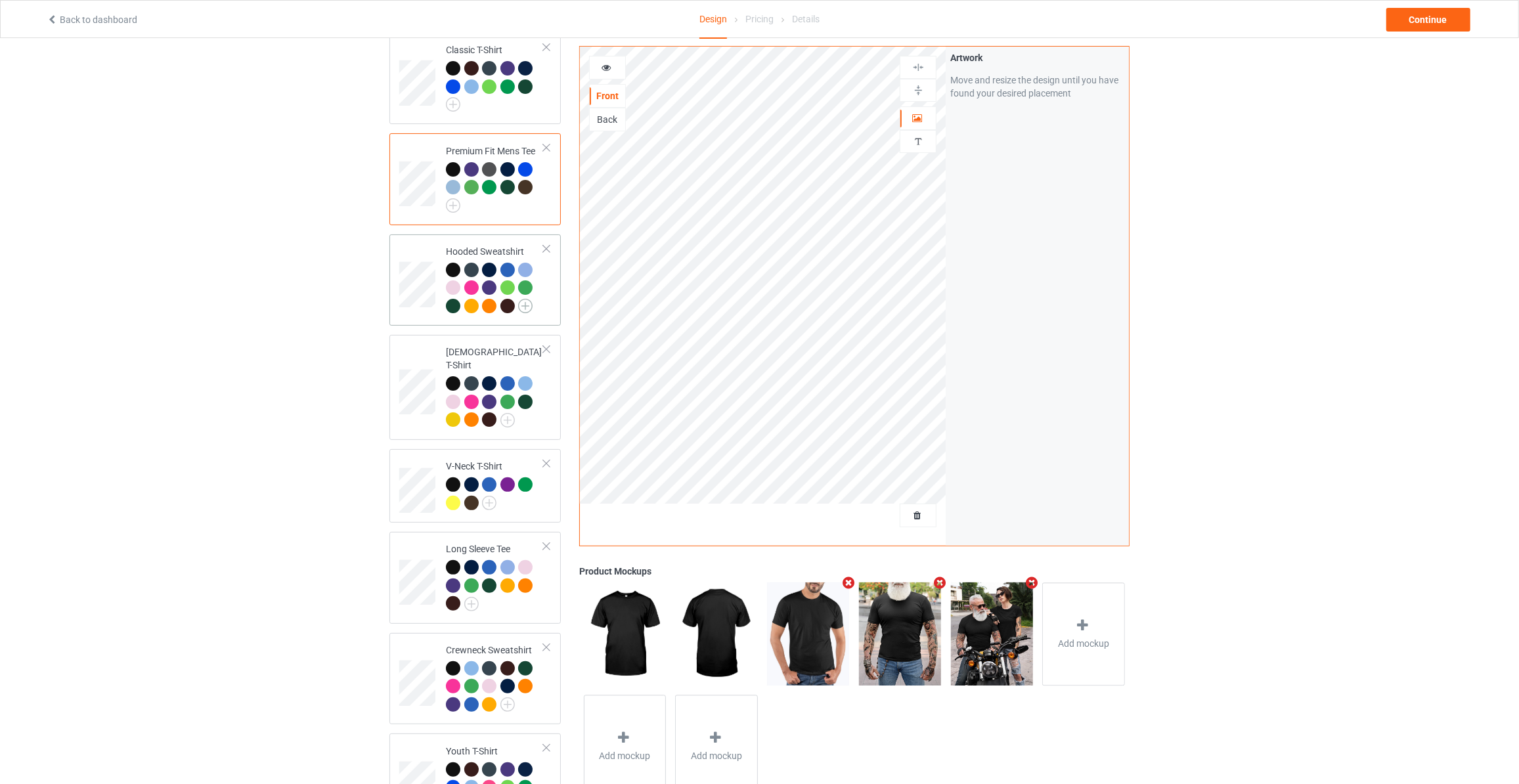
click at [531, 302] on img at bounding box center [525, 306] width 15 height 15
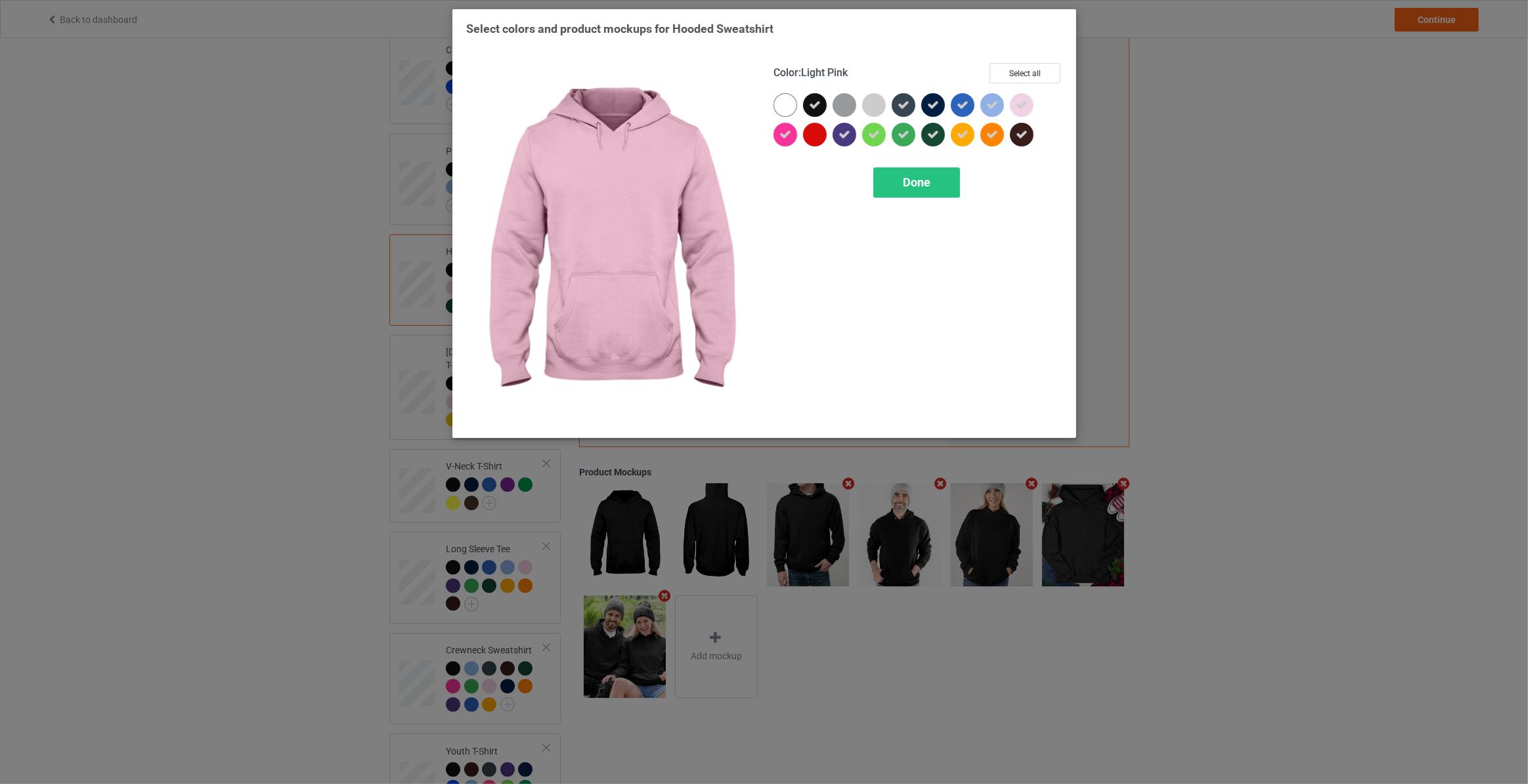
click at [1014, 105] on div at bounding box center [1022, 106] width 24 height 24
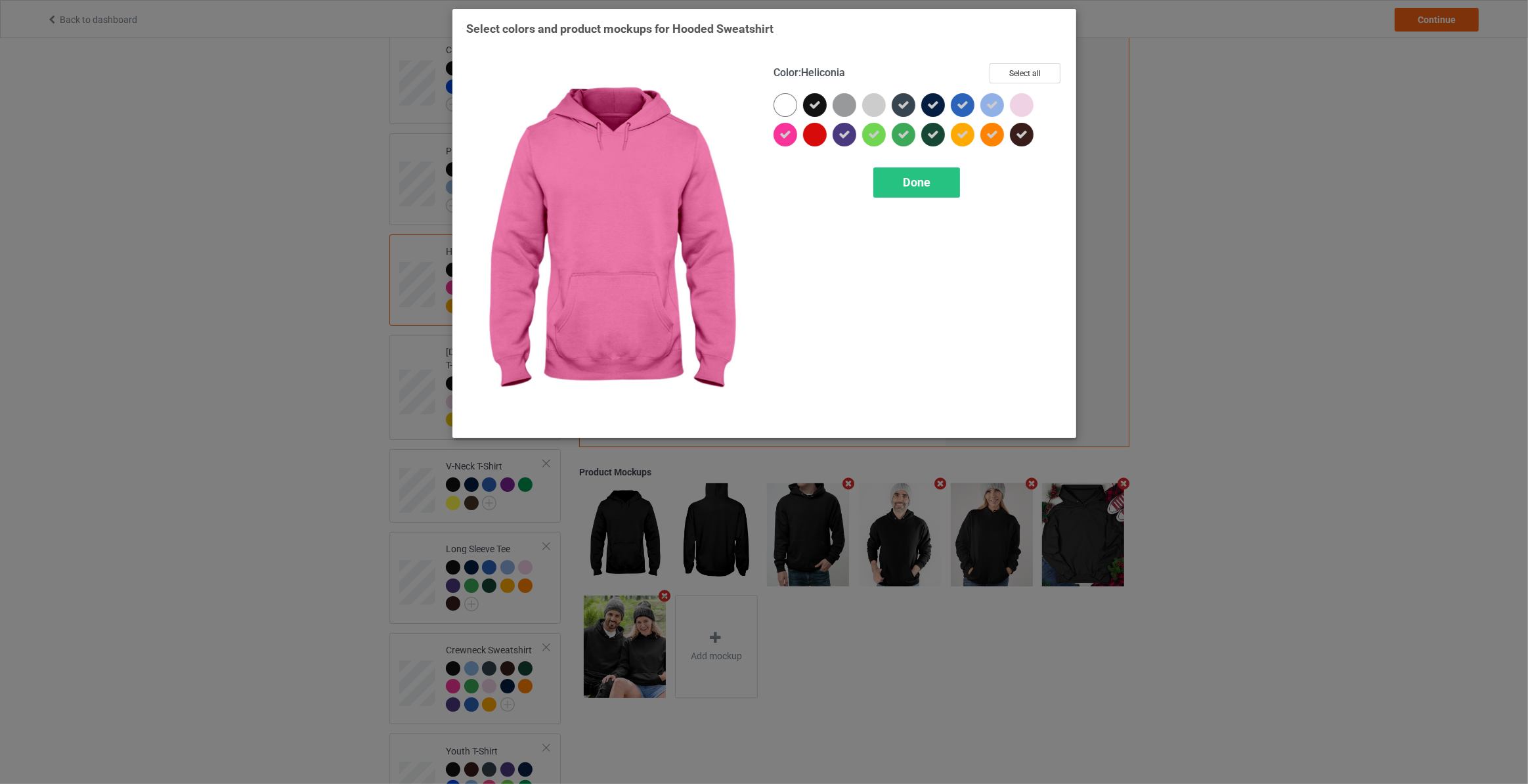
click at [786, 134] on icon at bounding box center [785, 134] width 12 height 12
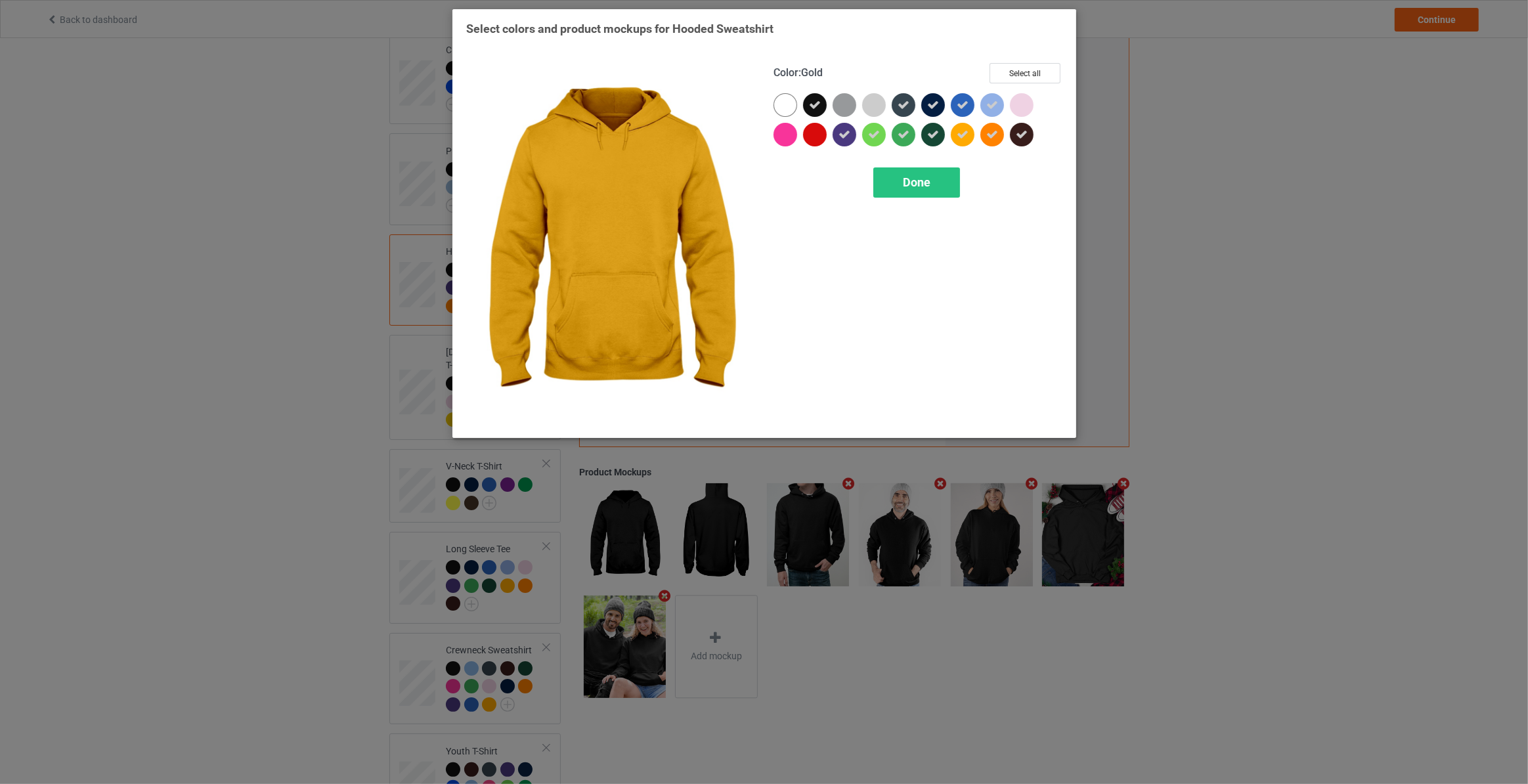
click at [969, 132] on div at bounding box center [963, 134] width 24 height 24
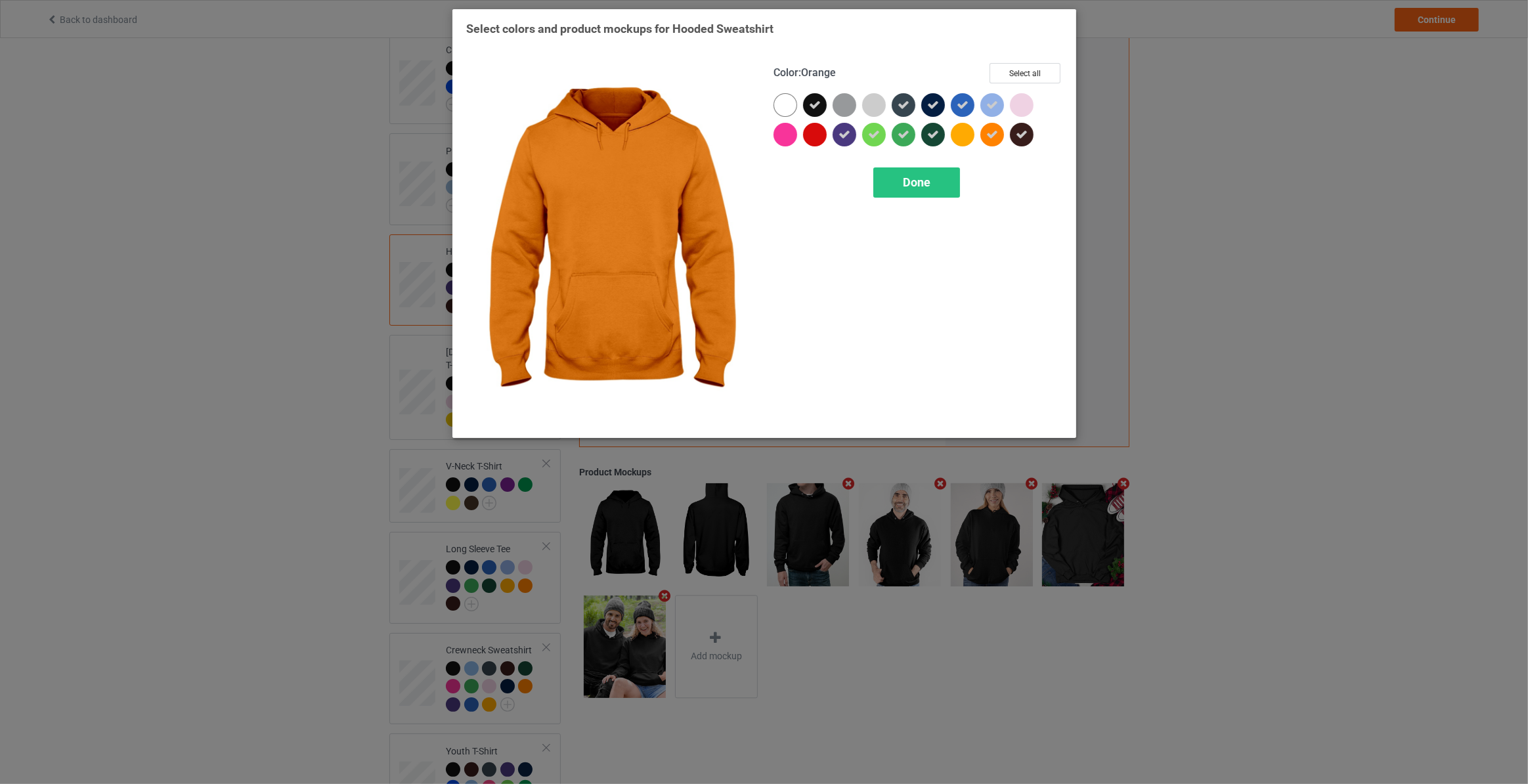
click at [988, 132] on icon at bounding box center [992, 134] width 12 height 12
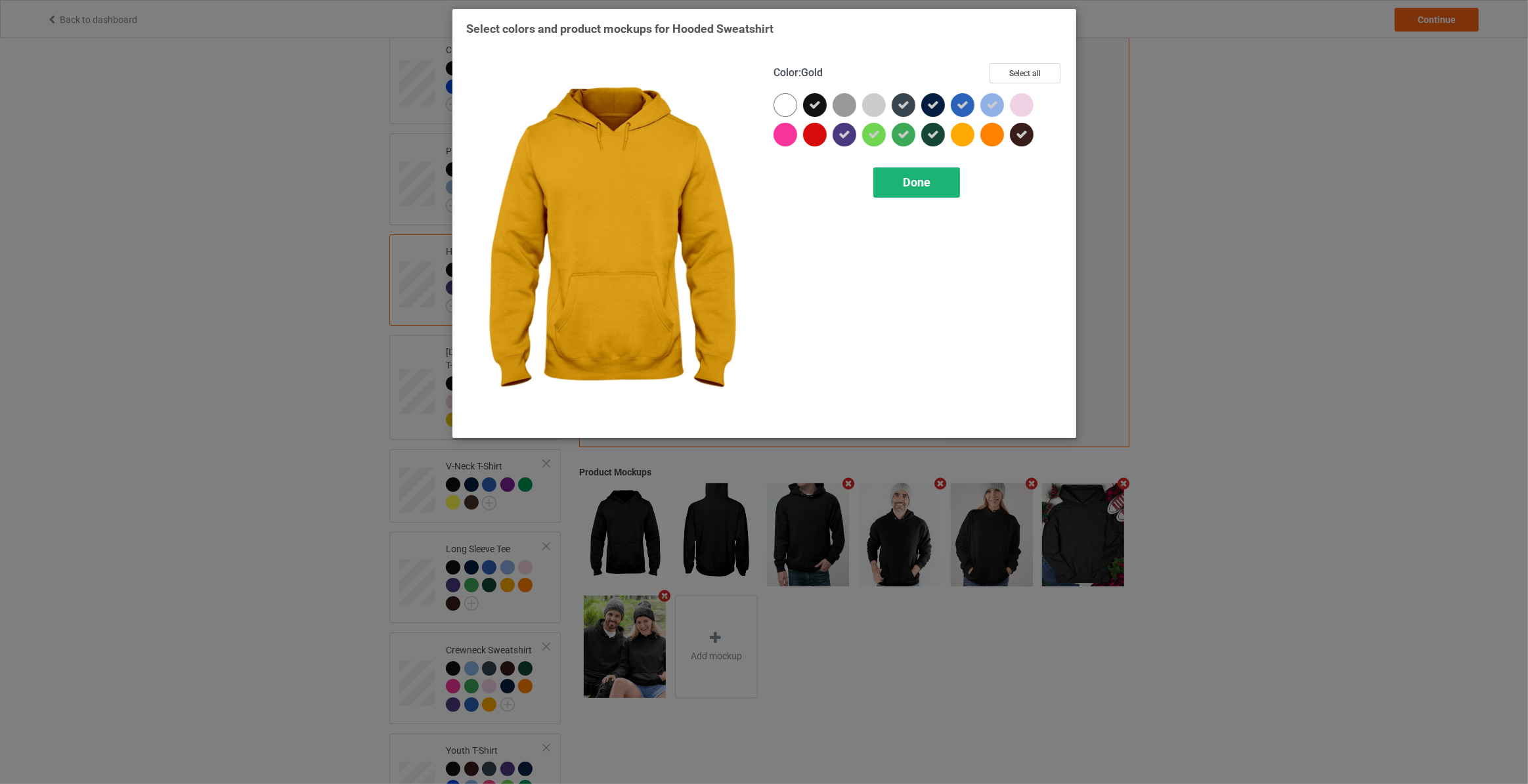
click at [921, 183] on span "Done" at bounding box center [916, 182] width 28 height 14
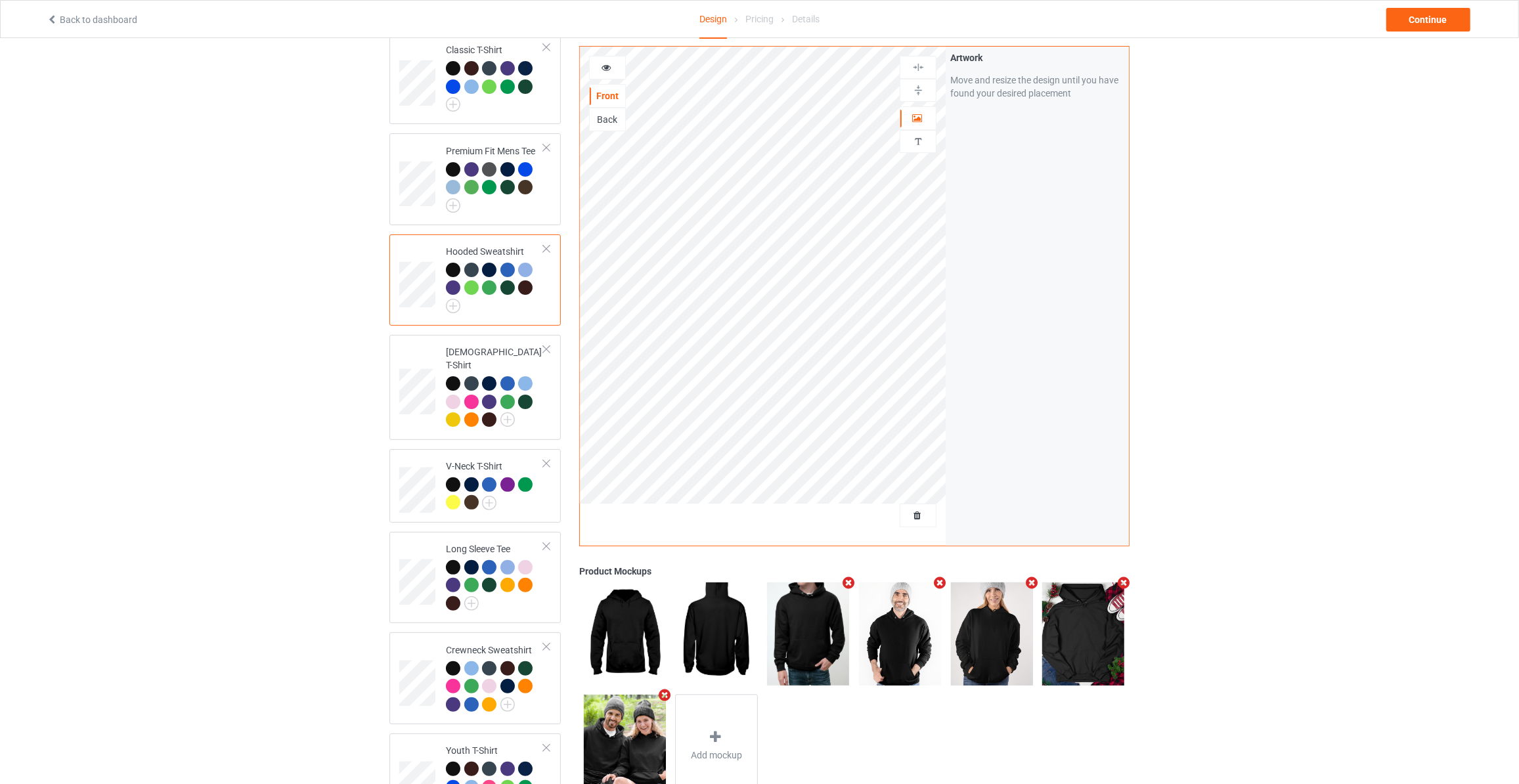
scroll to position [239, 0]
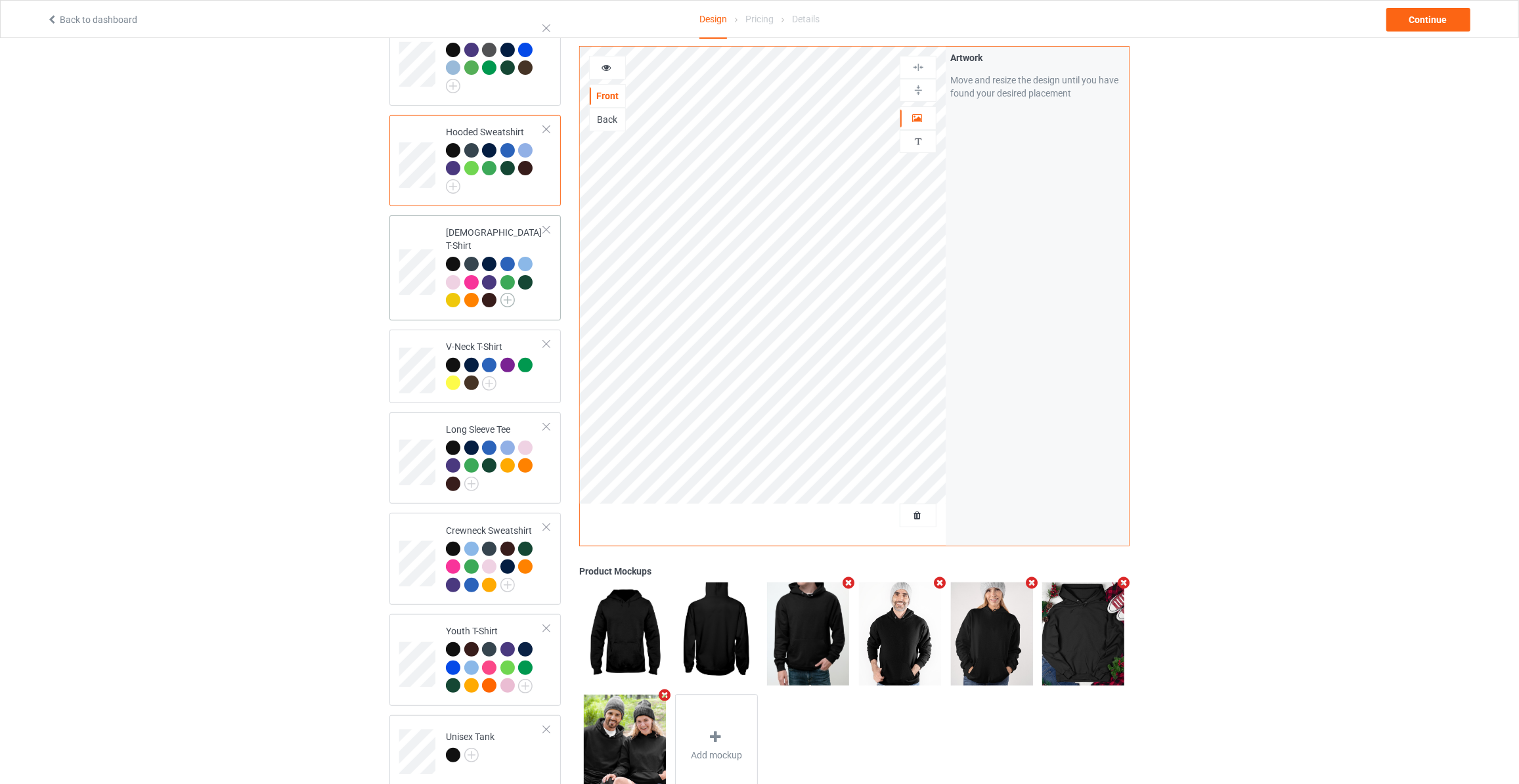
click at [506, 293] on img at bounding box center [507, 300] width 15 height 15
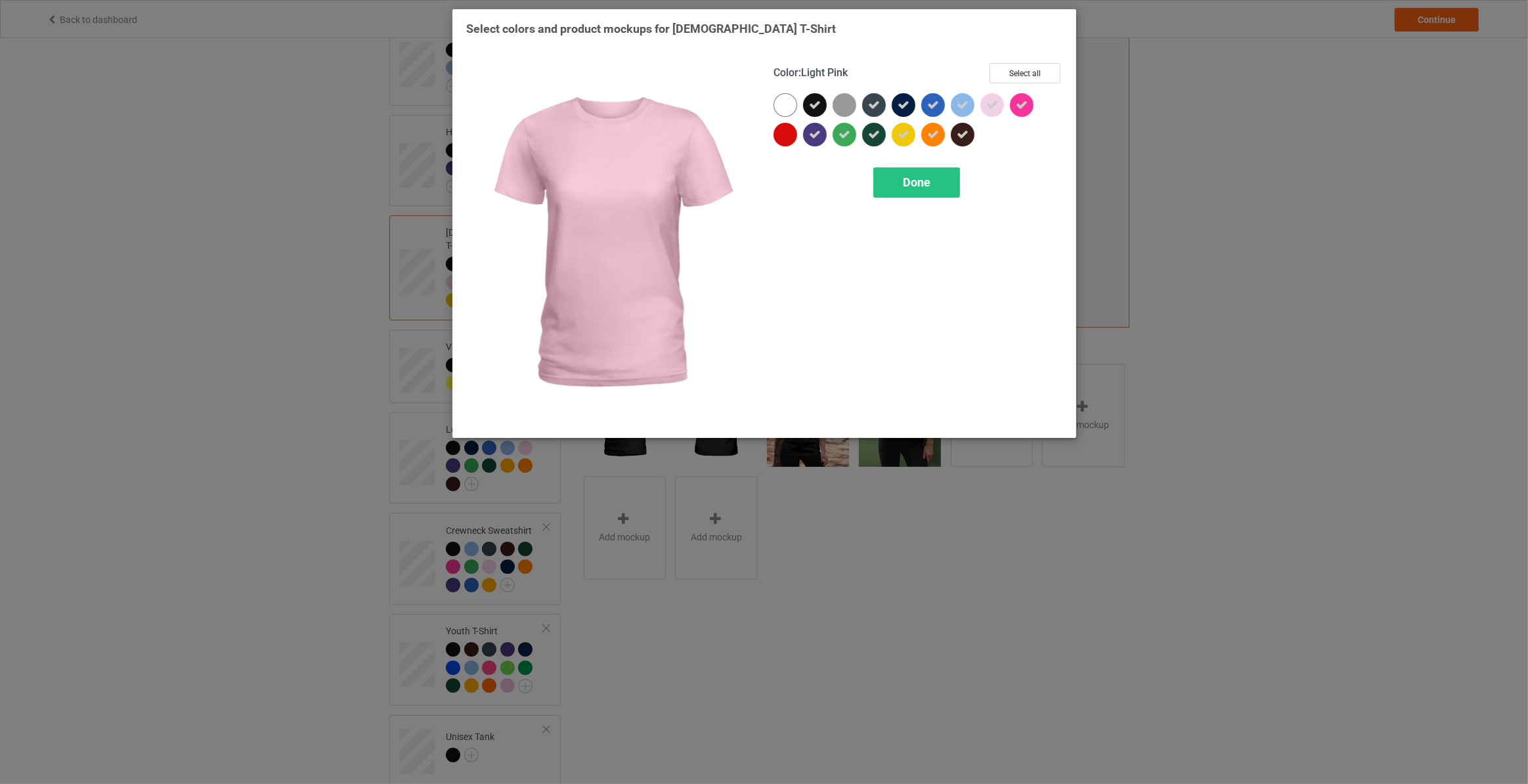
click at [1002, 107] on div at bounding box center [992, 106] width 24 height 24
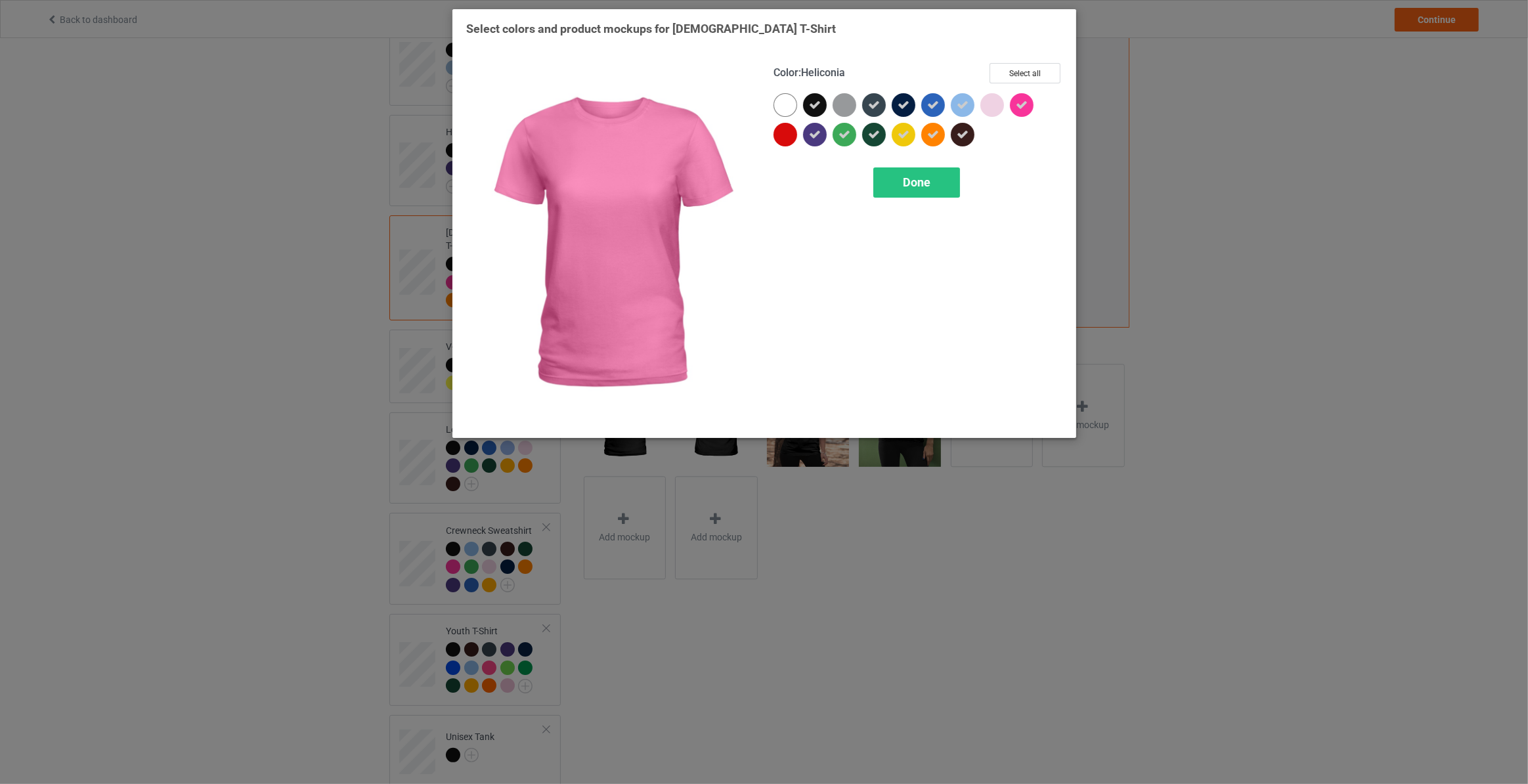
click at [1018, 104] on icon at bounding box center [1022, 106] width 12 height 12
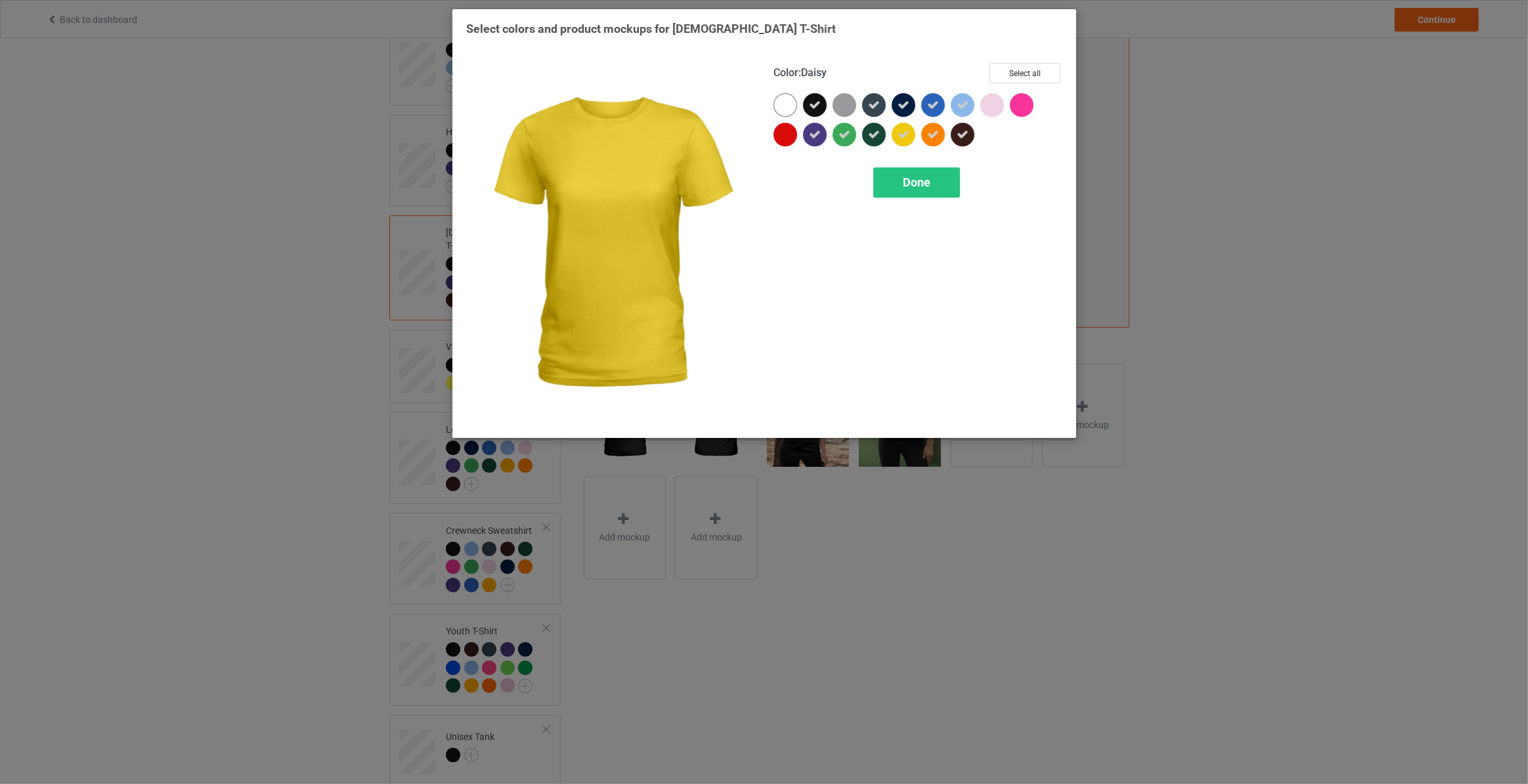
click at [905, 134] on icon at bounding box center [904, 134] width 12 height 12
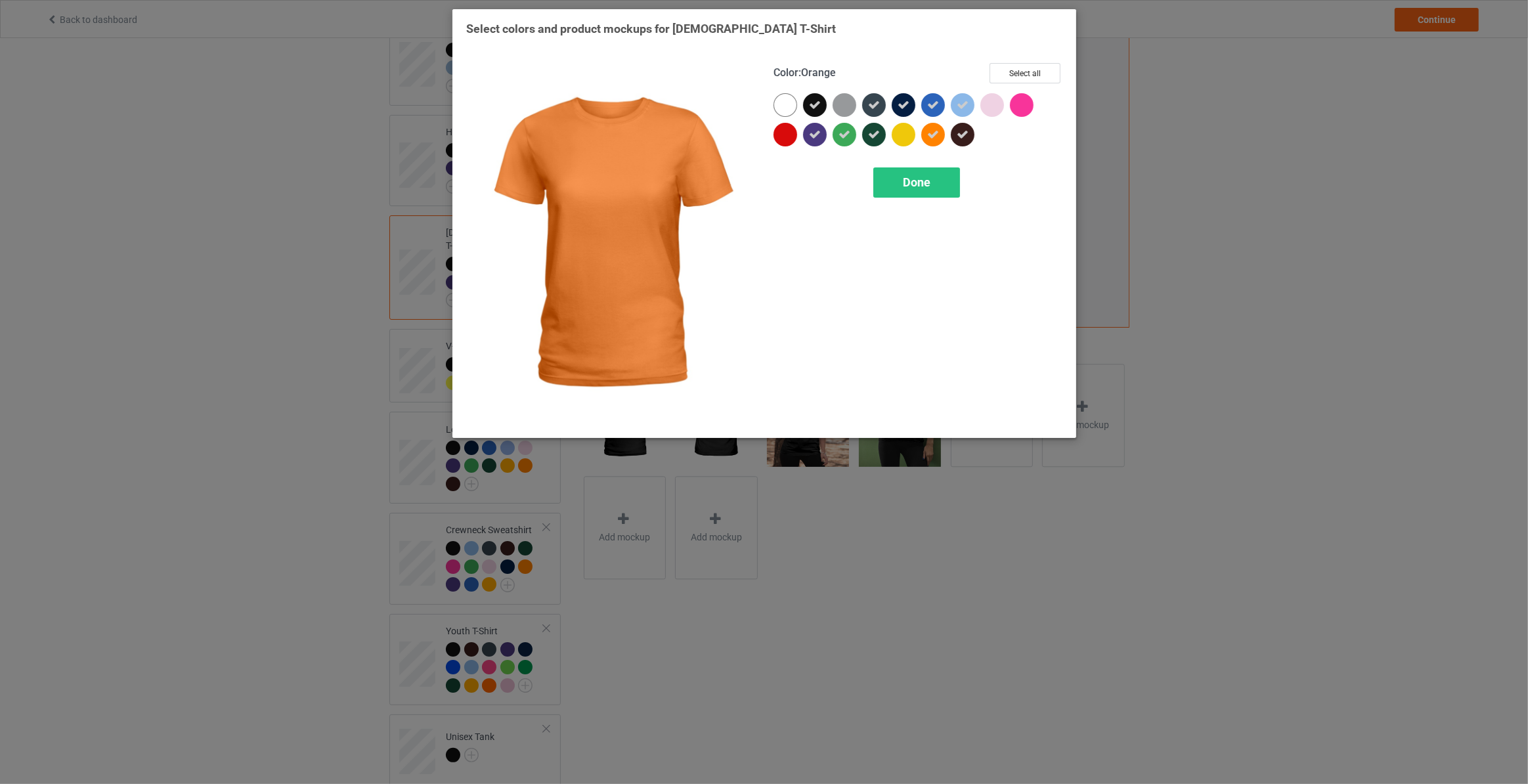
click at [932, 134] on icon at bounding box center [933, 134] width 12 height 12
click at [909, 183] on span "Done" at bounding box center [916, 182] width 28 height 14
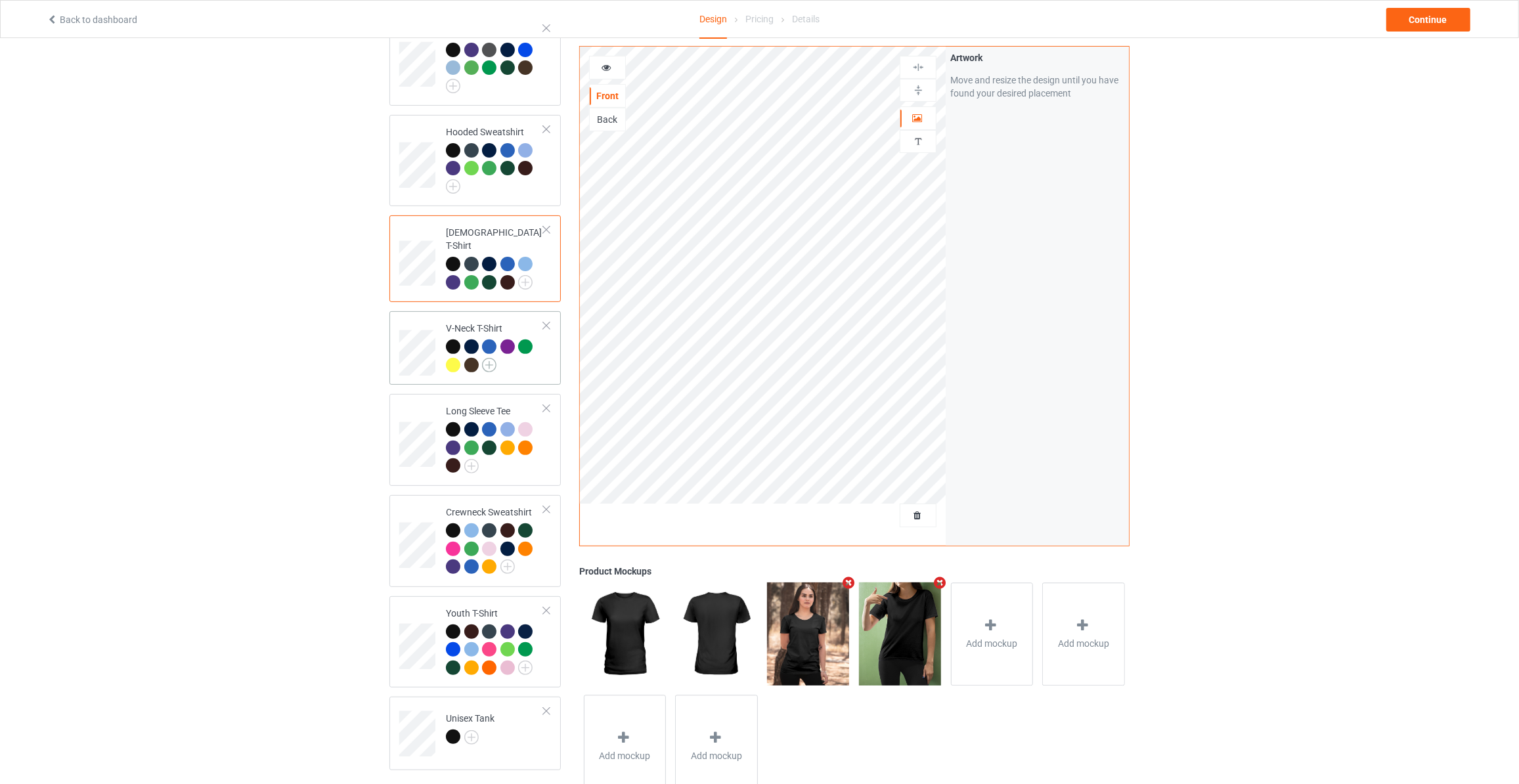
click at [490, 358] on img at bounding box center [489, 365] width 15 height 15
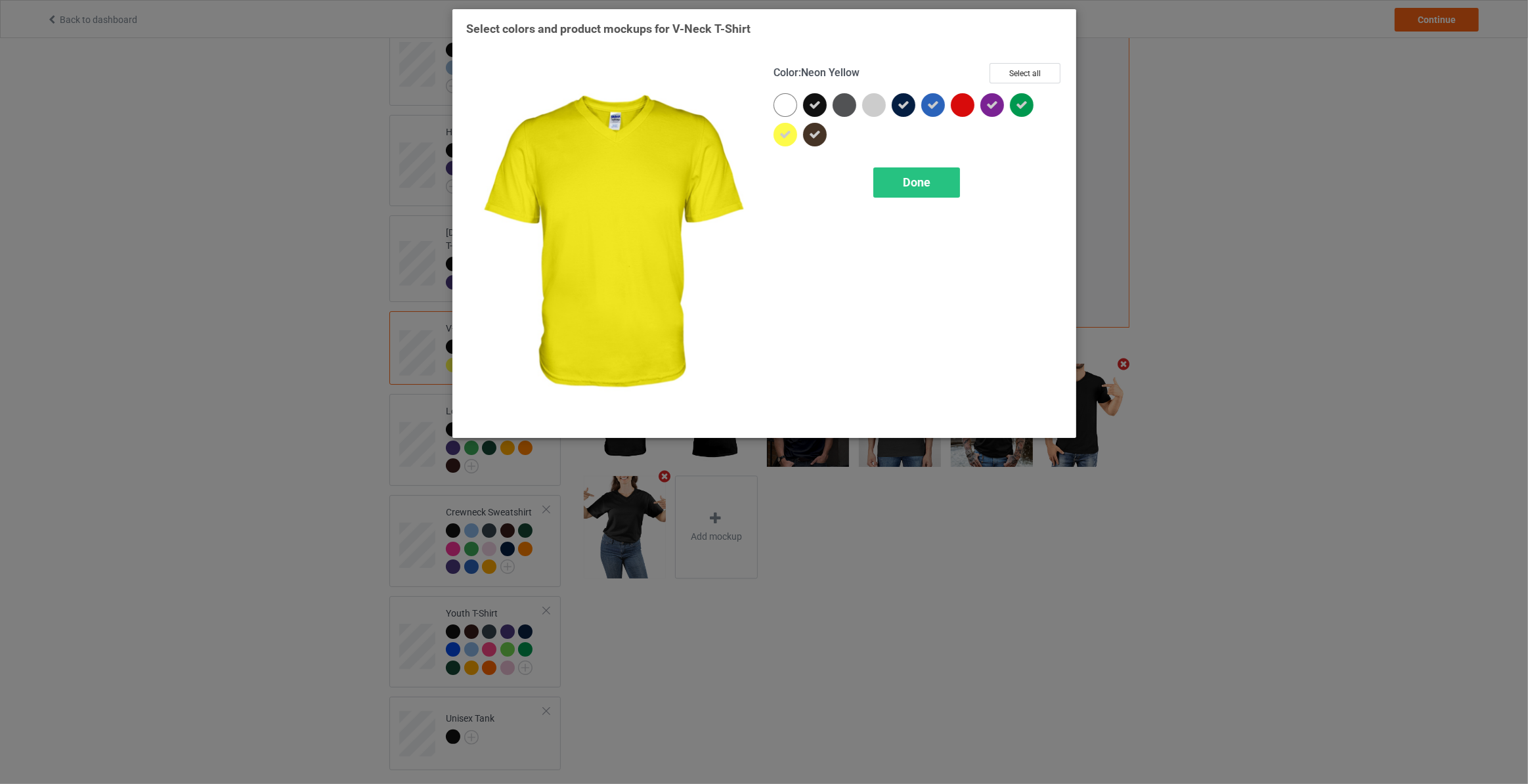
click at [782, 130] on icon at bounding box center [785, 134] width 12 height 12
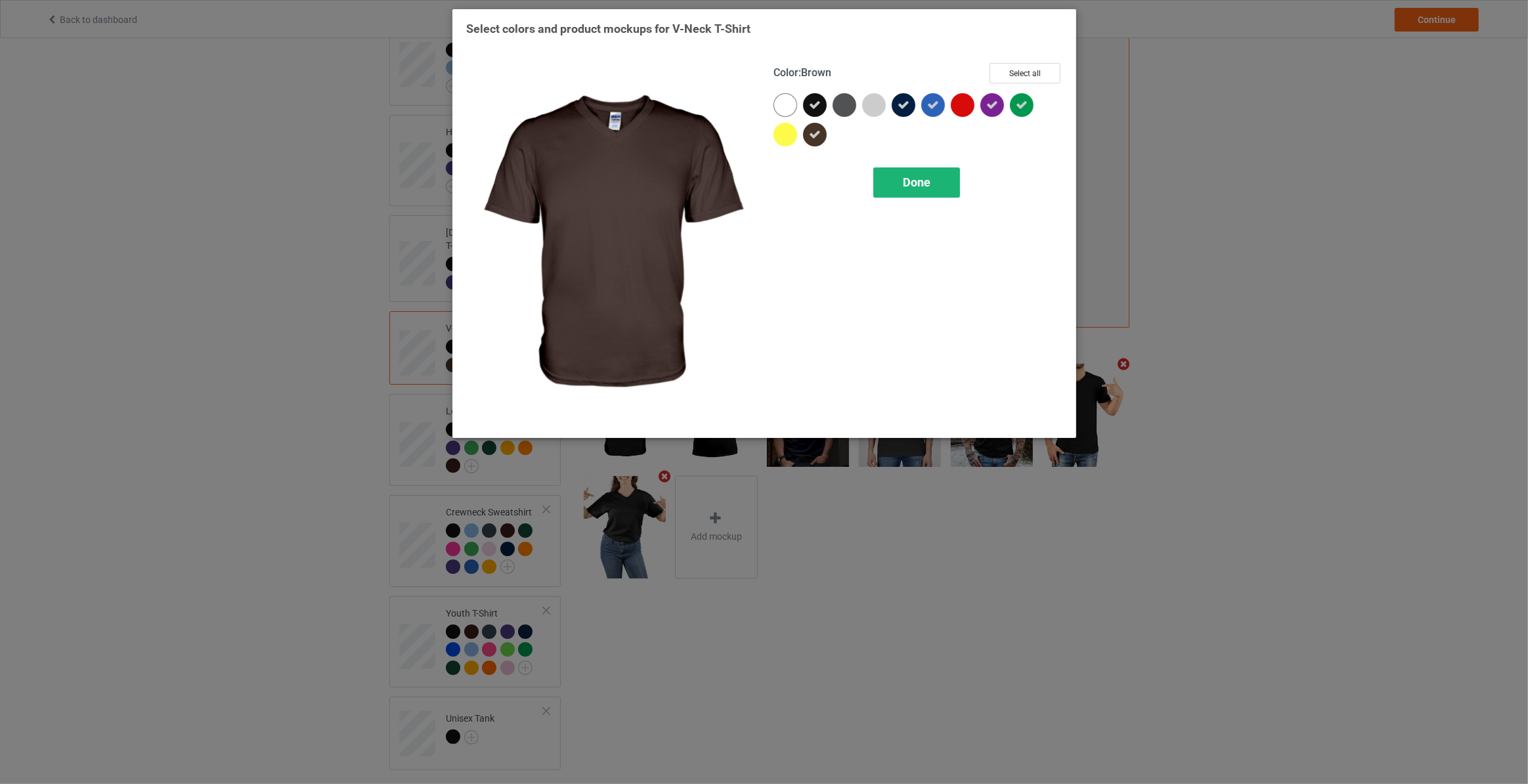
click at [920, 183] on span "Done" at bounding box center [916, 182] width 28 height 14
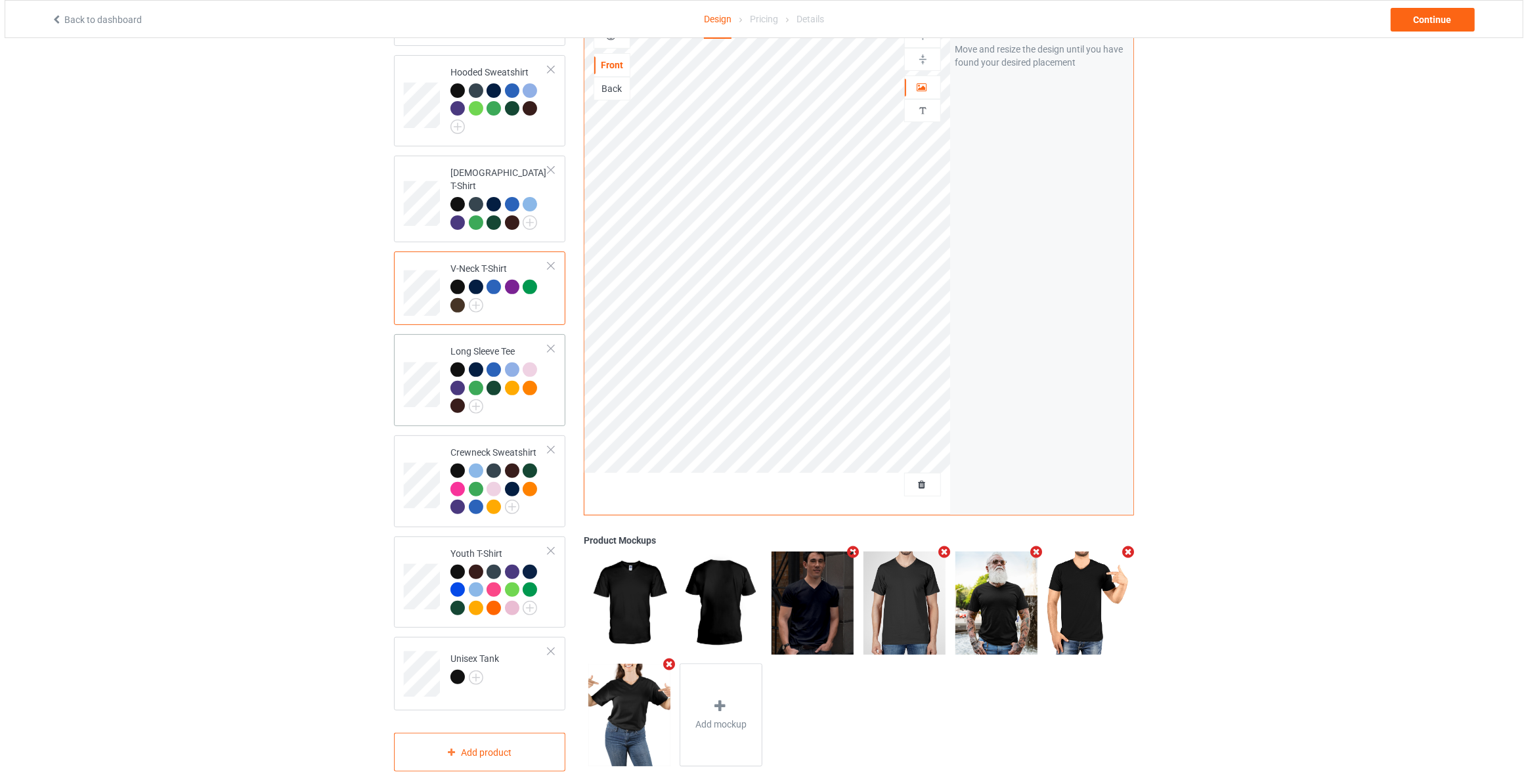
scroll to position [299, 0]
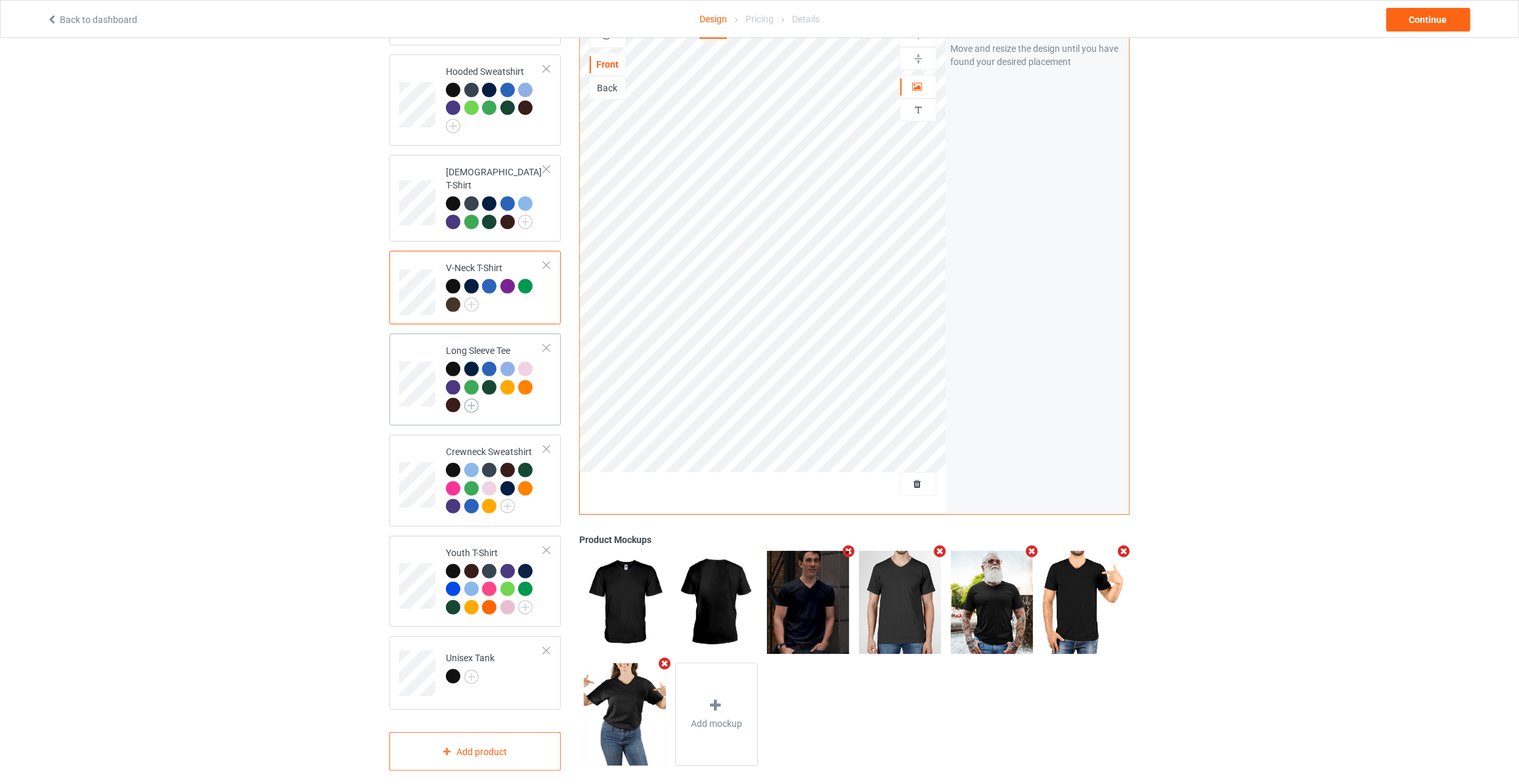
click at [468, 398] on img at bounding box center [471, 405] width 15 height 15
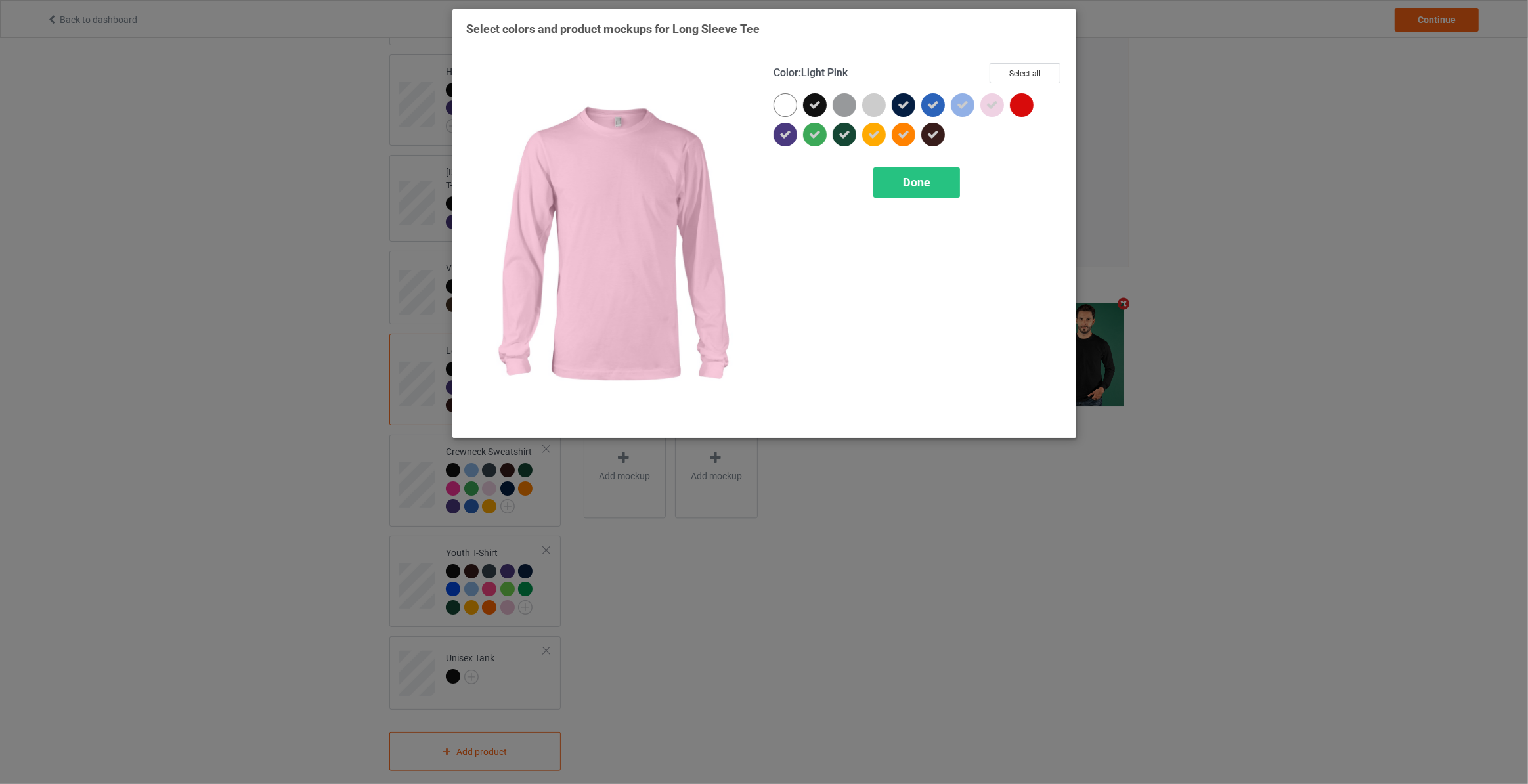
click at [998, 103] on div at bounding box center [992, 106] width 24 height 24
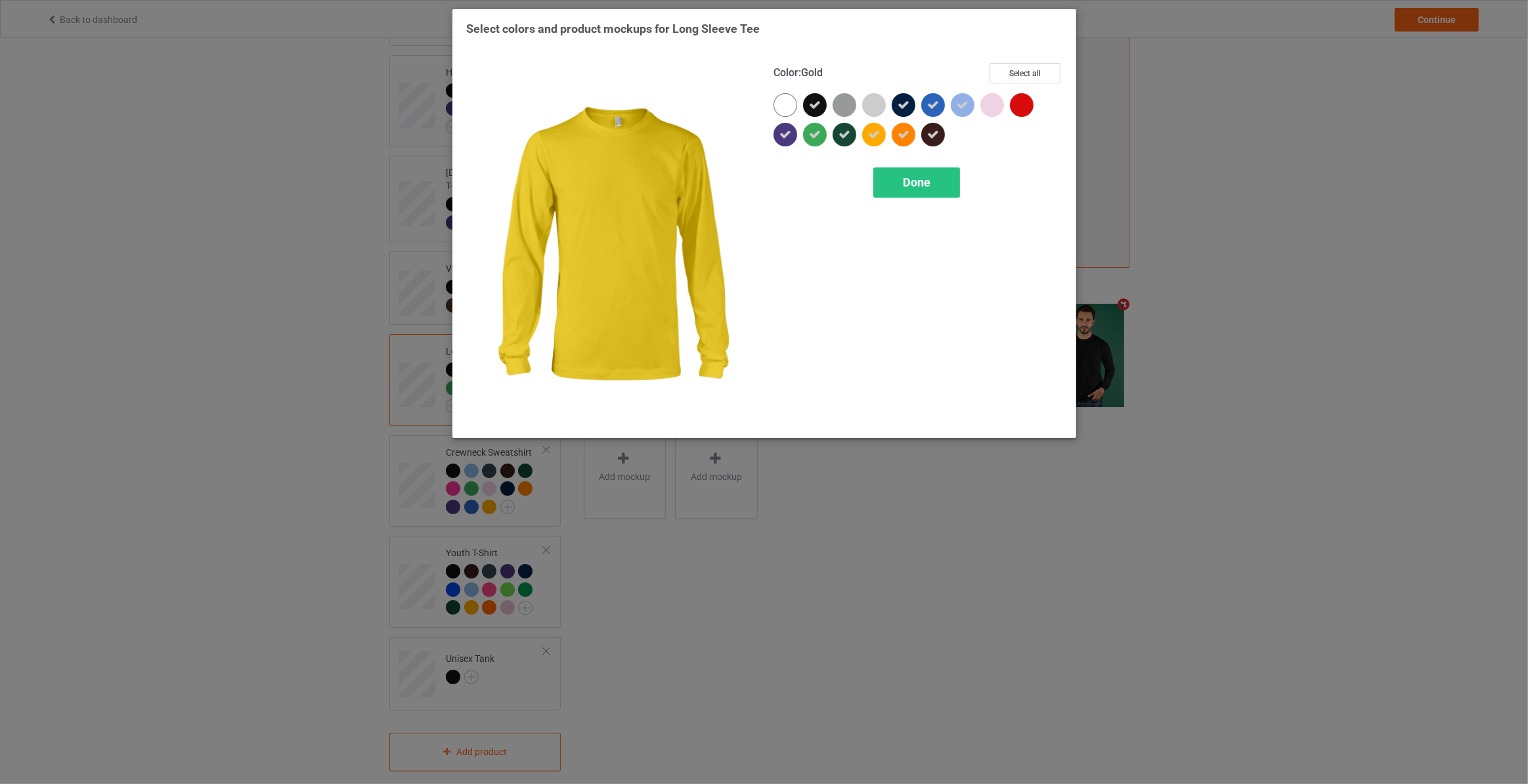
click at [875, 136] on icon at bounding box center [874, 134] width 12 height 12
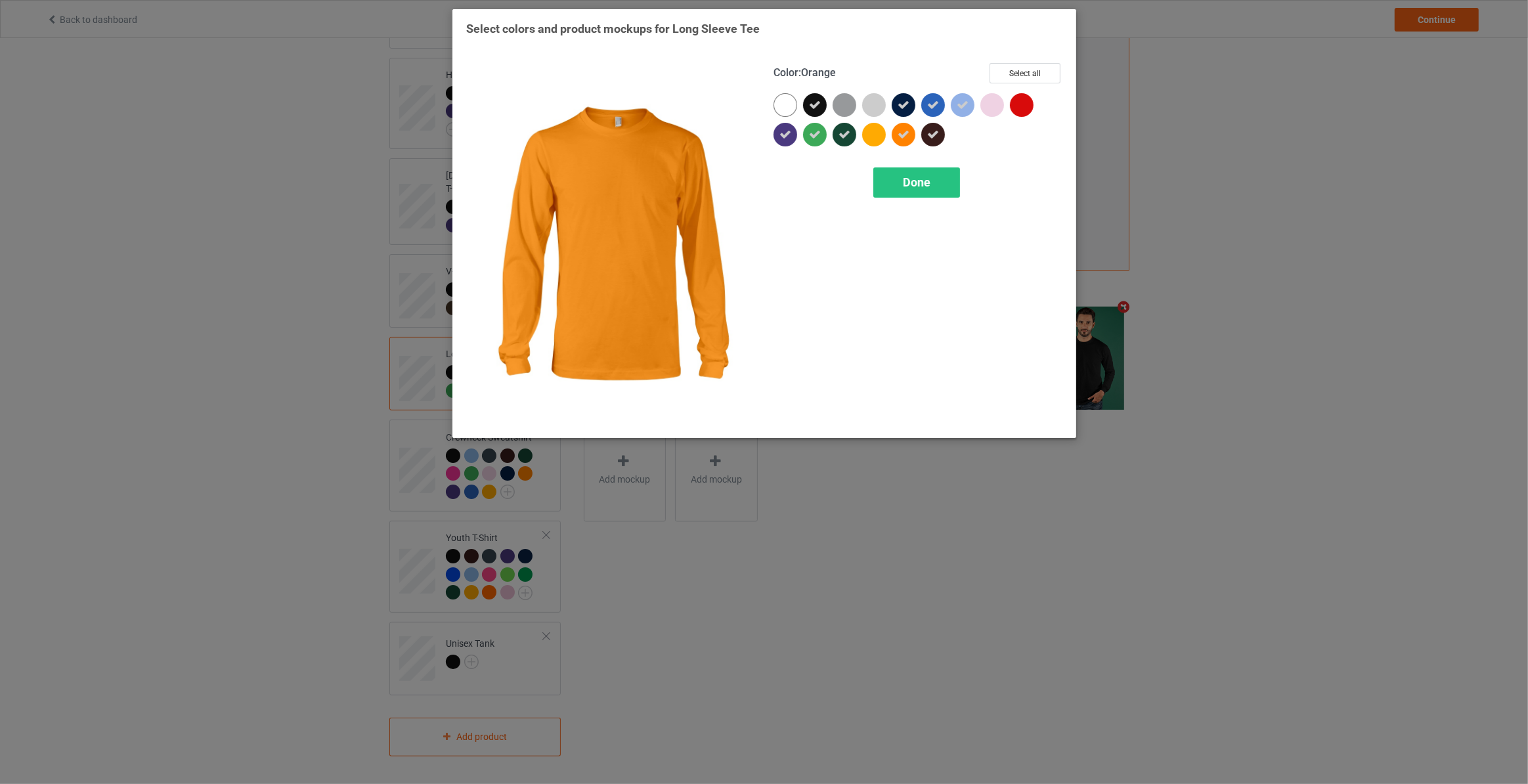
scroll to position [280, 0]
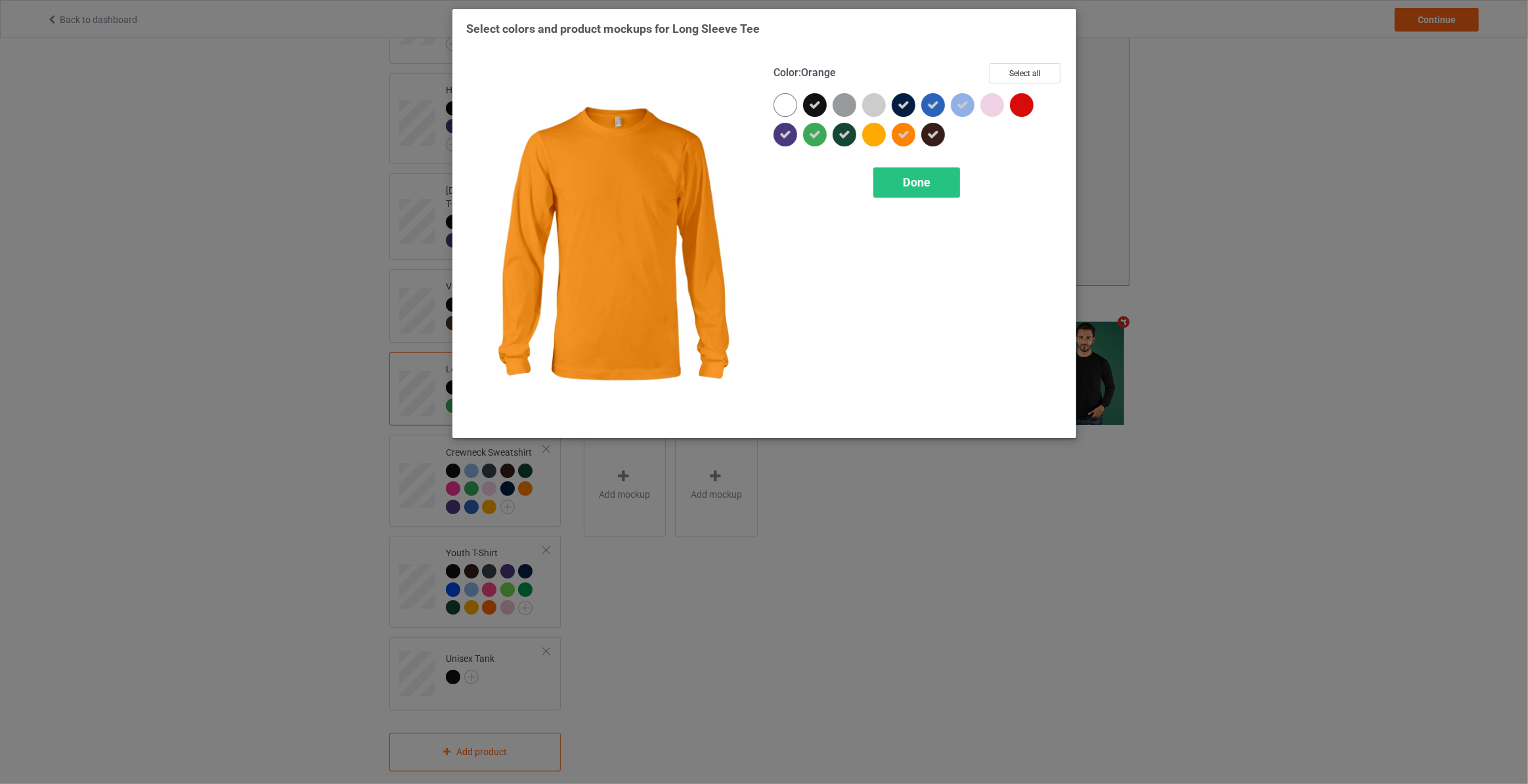
click at [907, 136] on icon at bounding box center [904, 134] width 12 height 12
click at [926, 187] on span "Done" at bounding box center [916, 182] width 28 height 14
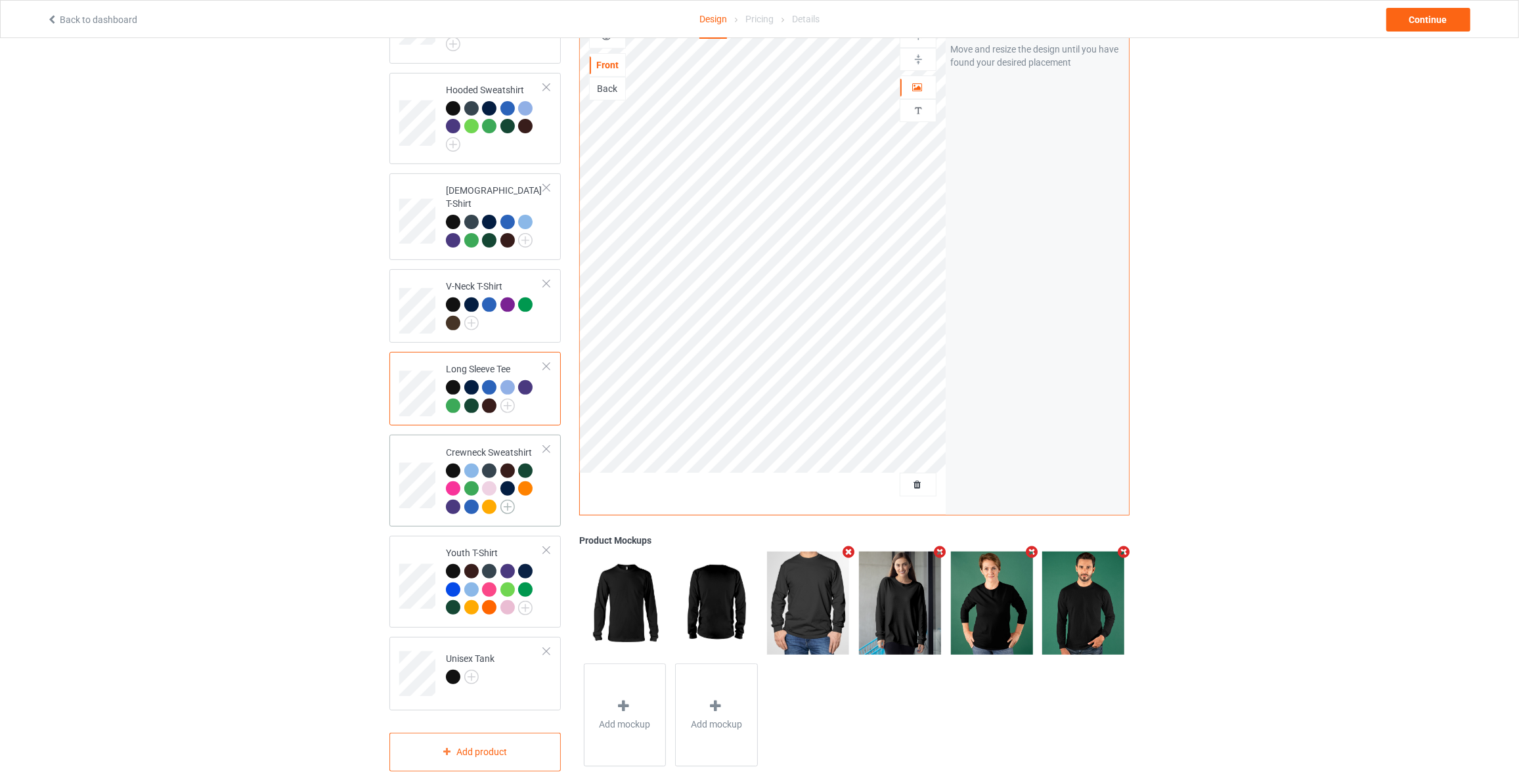
click at [508, 500] on img at bounding box center [507, 507] width 15 height 15
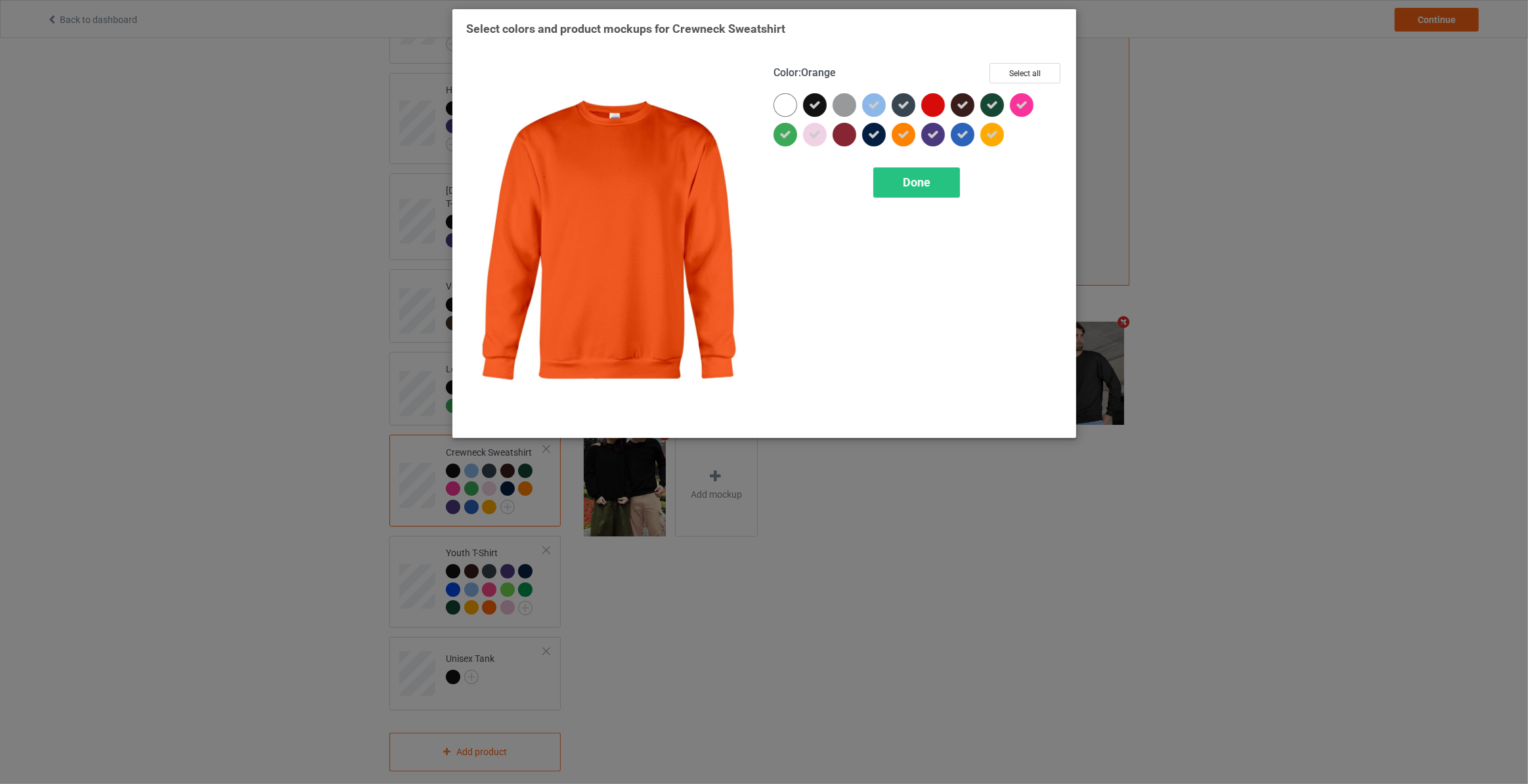
click at [904, 129] on icon at bounding box center [904, 134] width 12 height 12
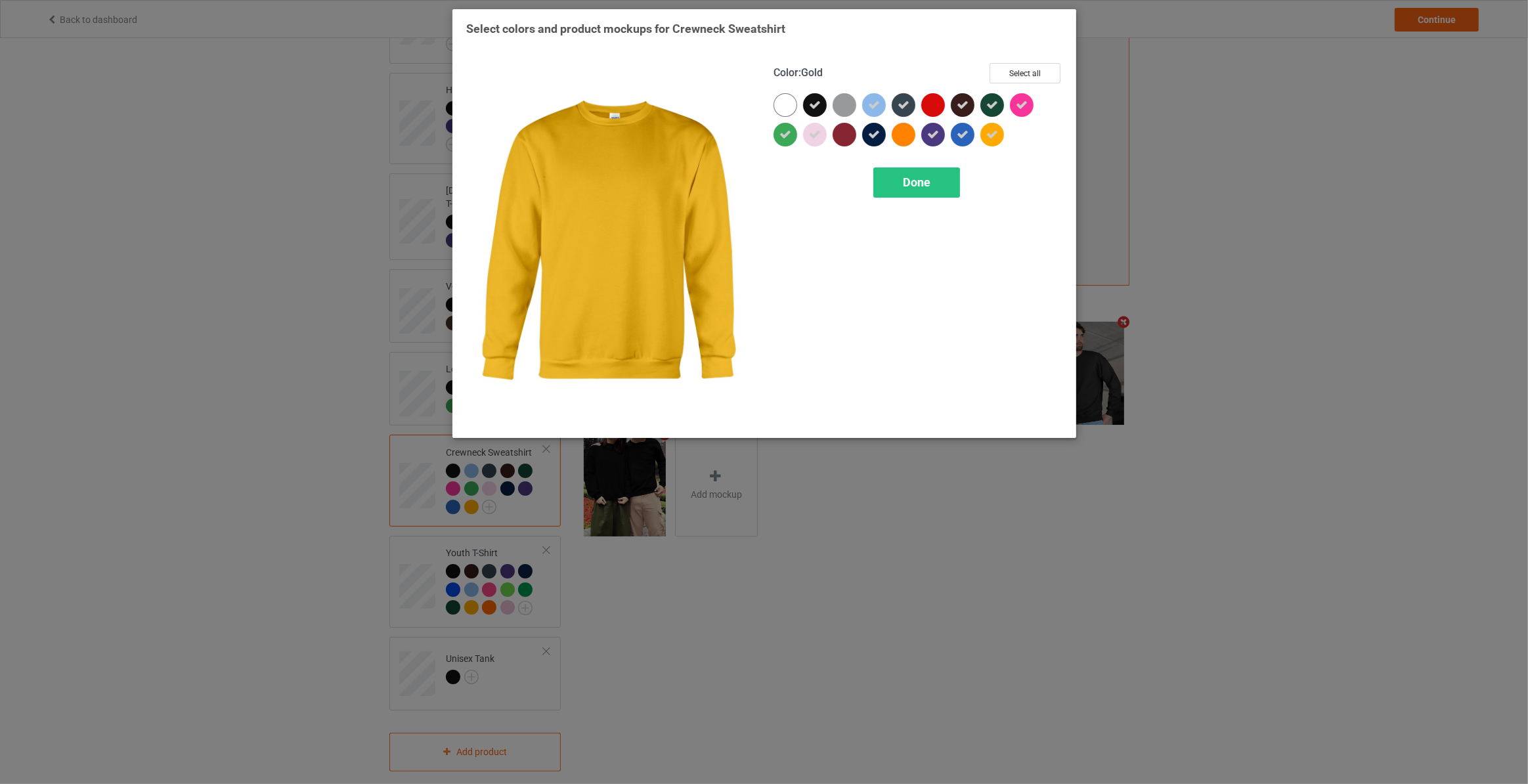
click at [988, 138] on icon at bounding box center [992, 134] width 12 height 12
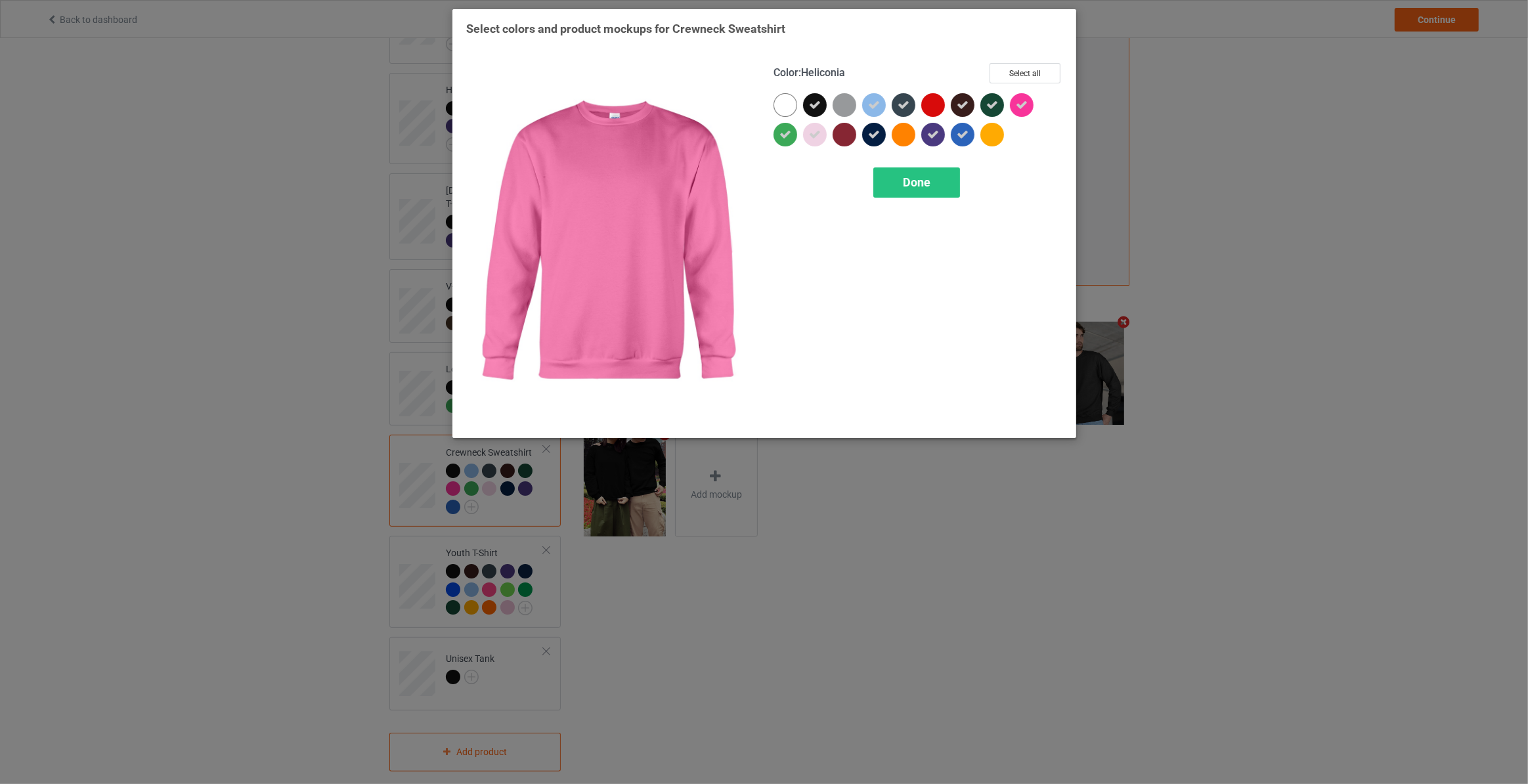
click at [1027, 107] on div at bounding box center [1022, 106] width 24 height 24
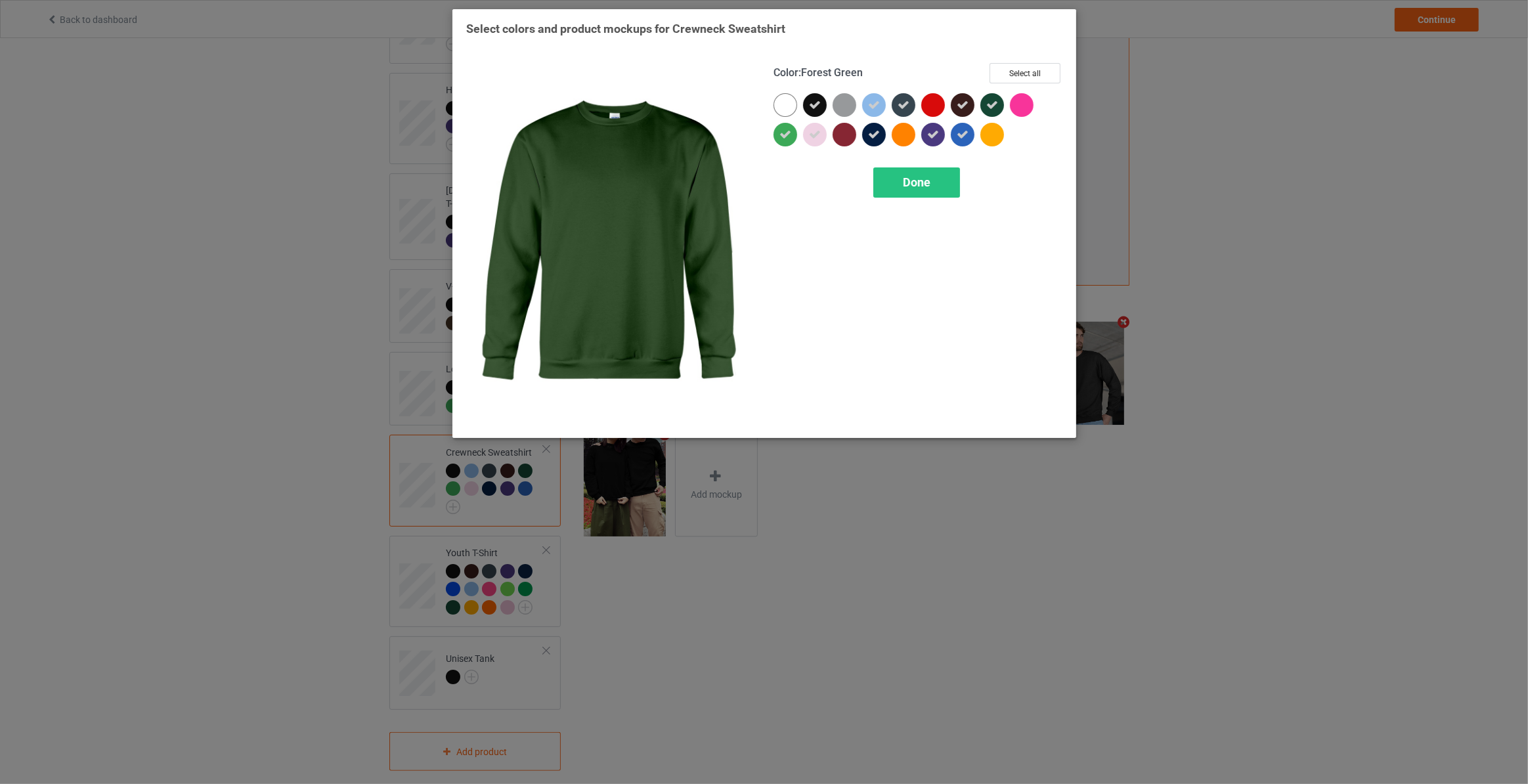
scroll to position [280, 0]
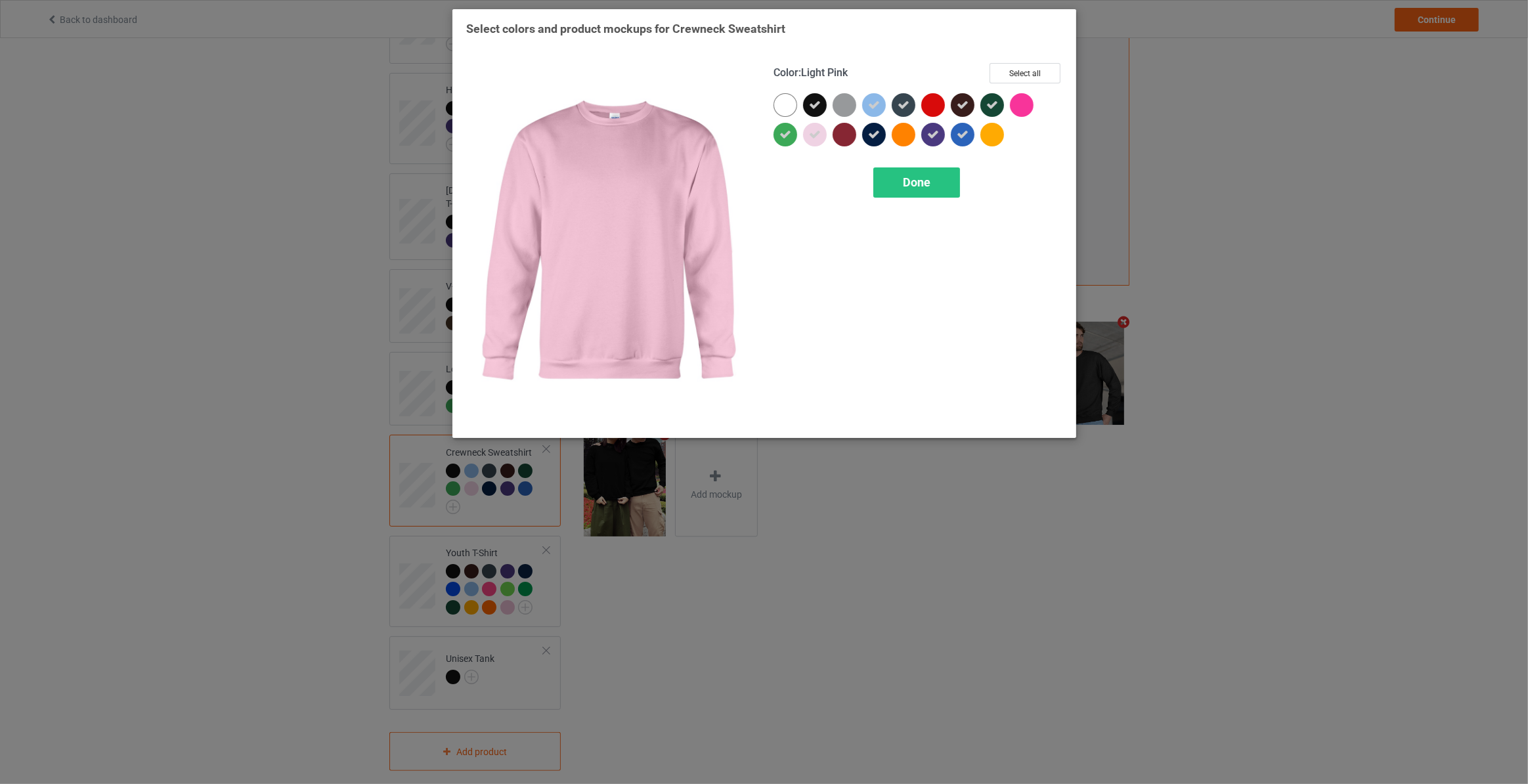
click at [818, 136] on icon at bounding box center [815, 134] width 12 height 12
click at [914, 187] on span "Done" at bounding box center [916, 182] width 28 height 14
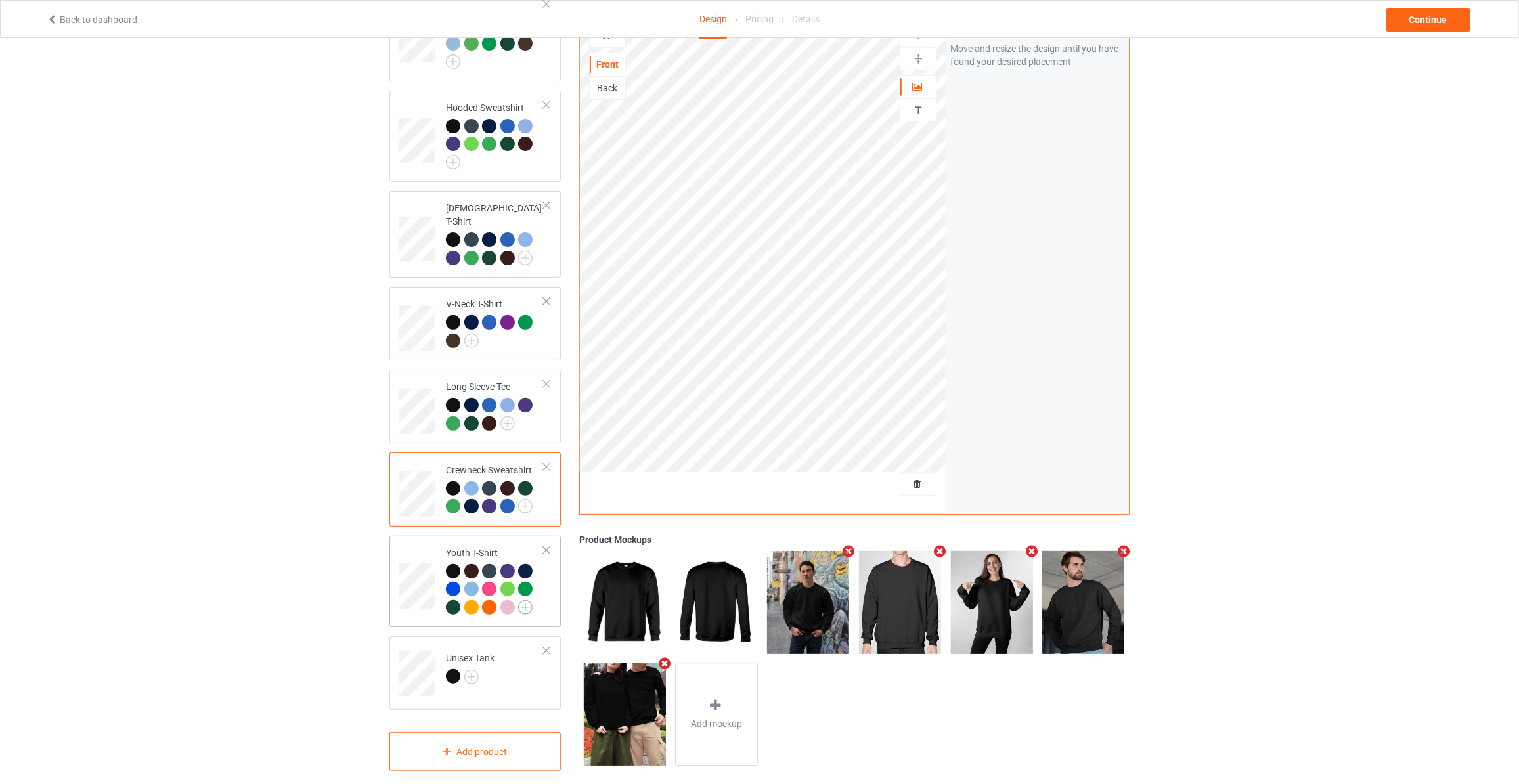
click at [526, 600] on img at bounding box center [525, 606] width 15 height 15
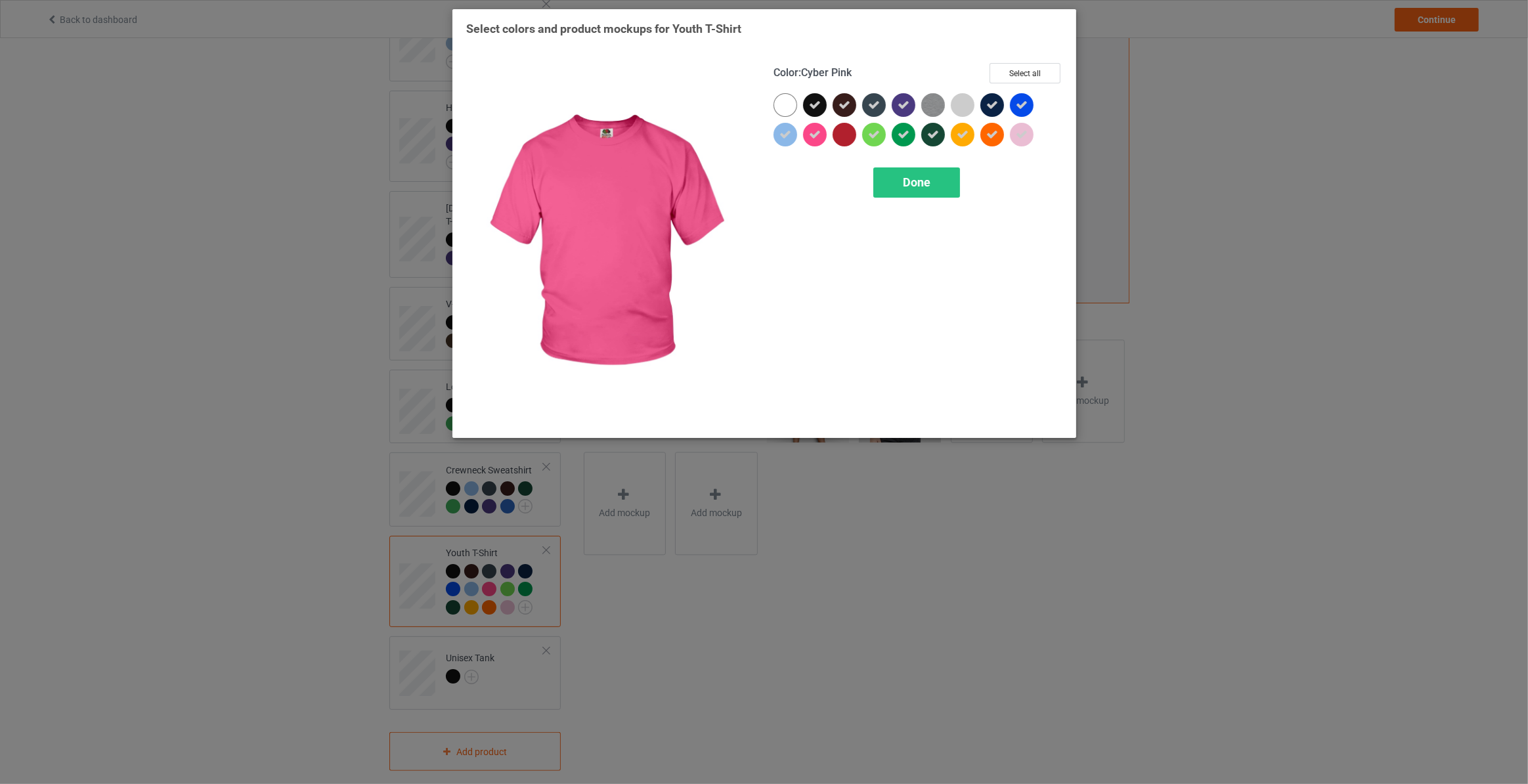
click at [821, 131] on div at bounding box center [815, 134] width 24 height 24
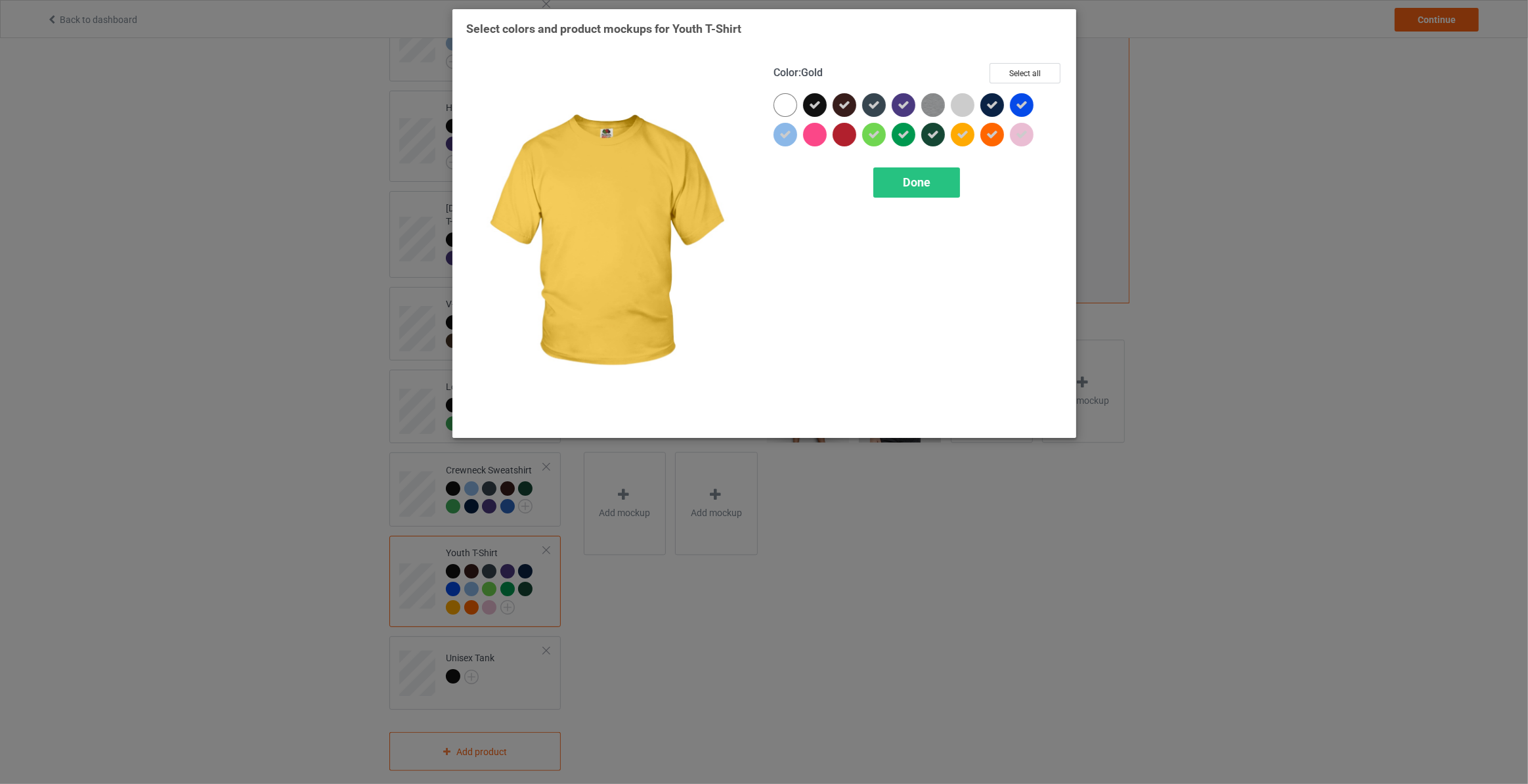
click at [970, 125] on div at bounding box center [963, 134] width 24 height 24
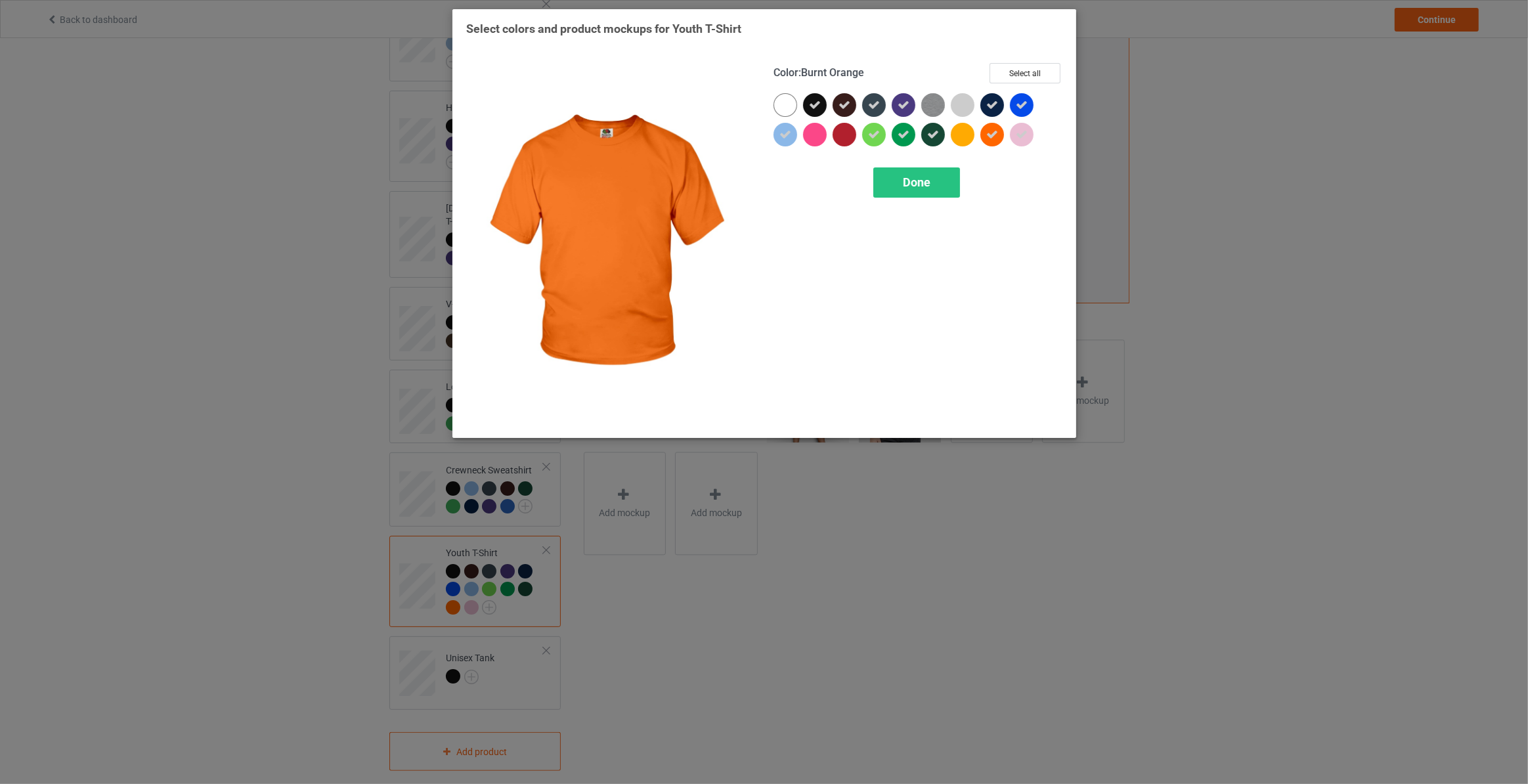
click at [988, 130] on icon at bounding box center [992, 134] width 12 height 12
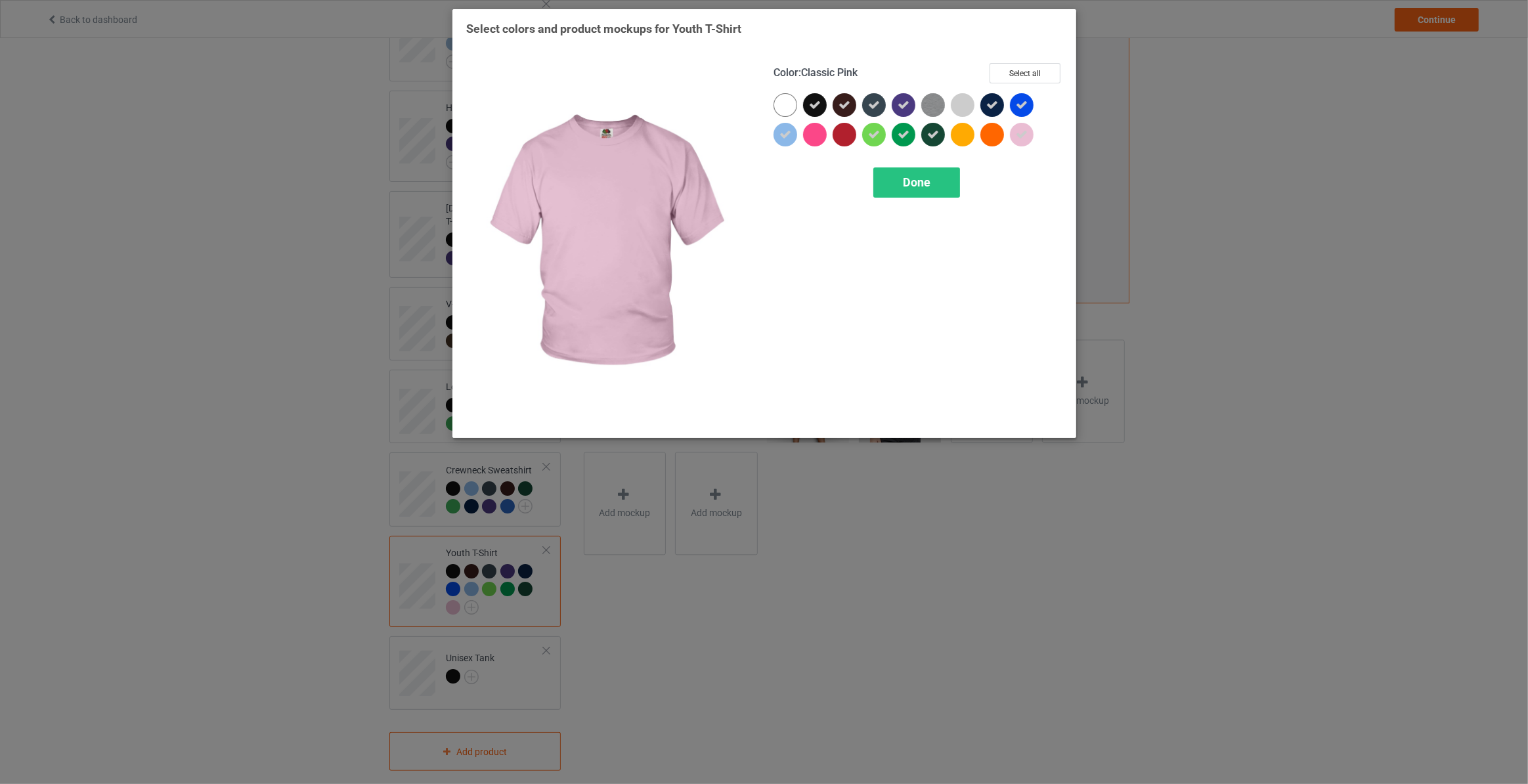
click at [1016, 132] on icon at bounding box center [1022, 134] width 12 height 12
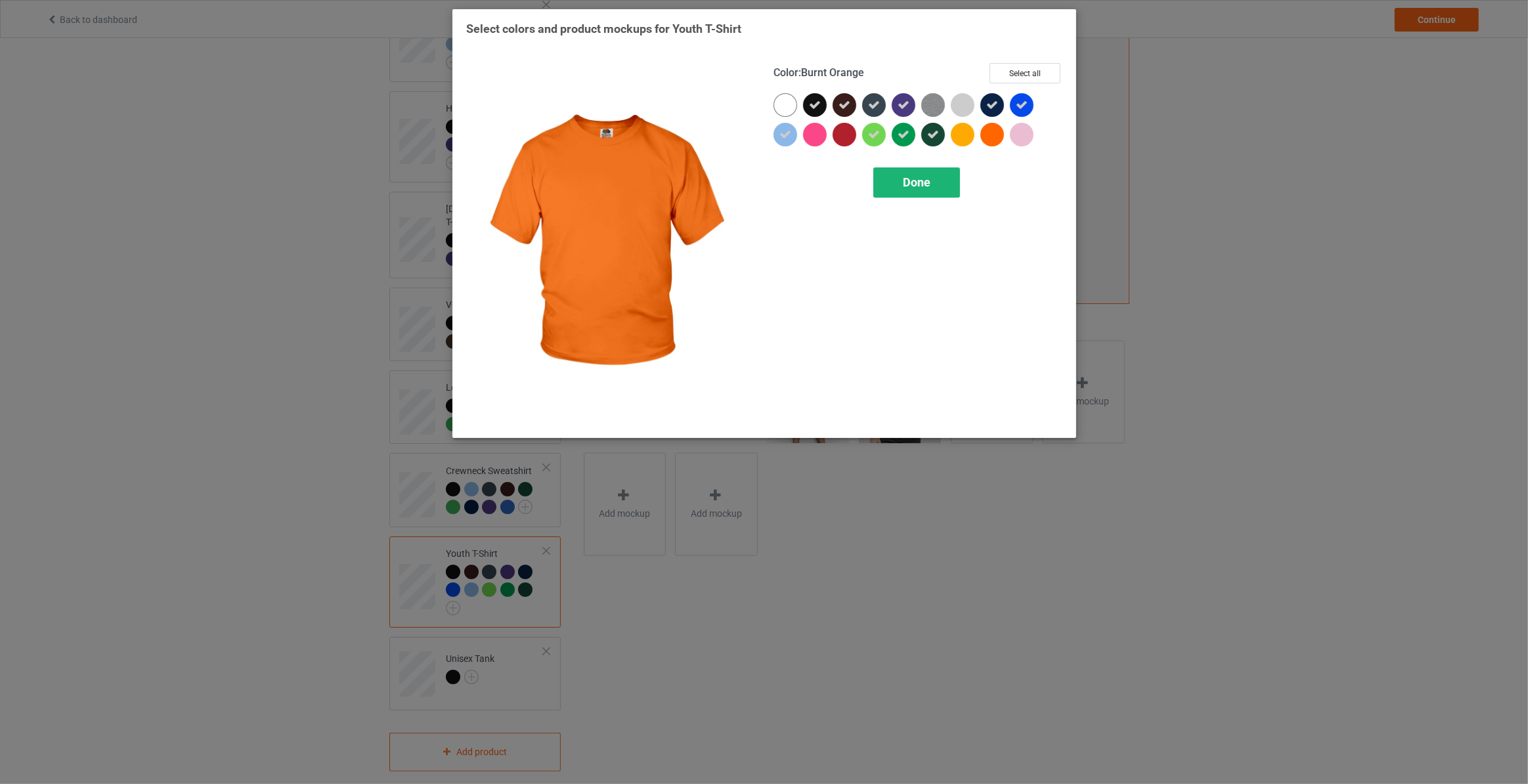
click at [905, 178] on span "Done" at bounding box center [916, 182] width 28 height 14
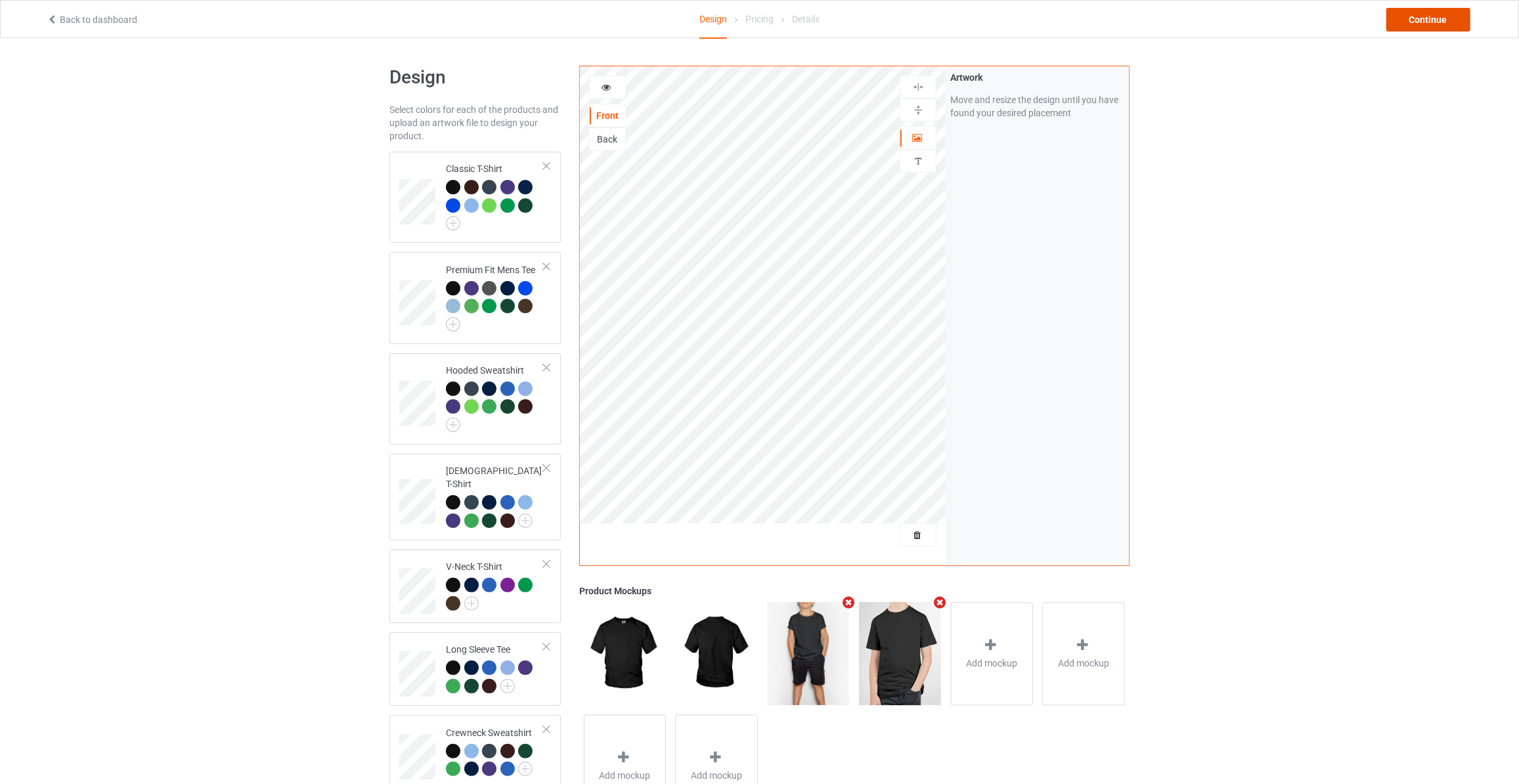
click at [1413, 19] on div "Continue" at bounding box center [1427, 20] width 84 height 24
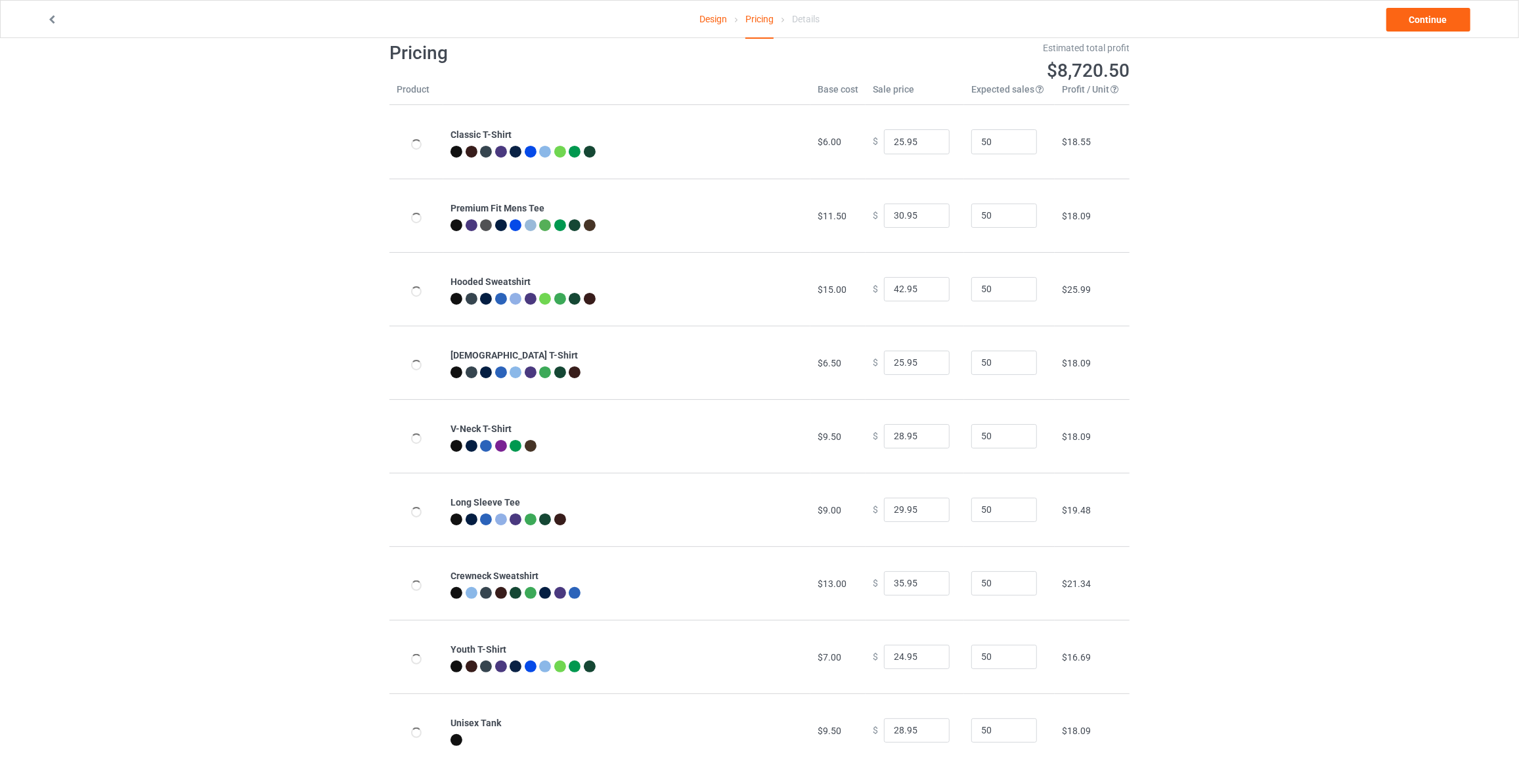
scroll to position [38, 0]
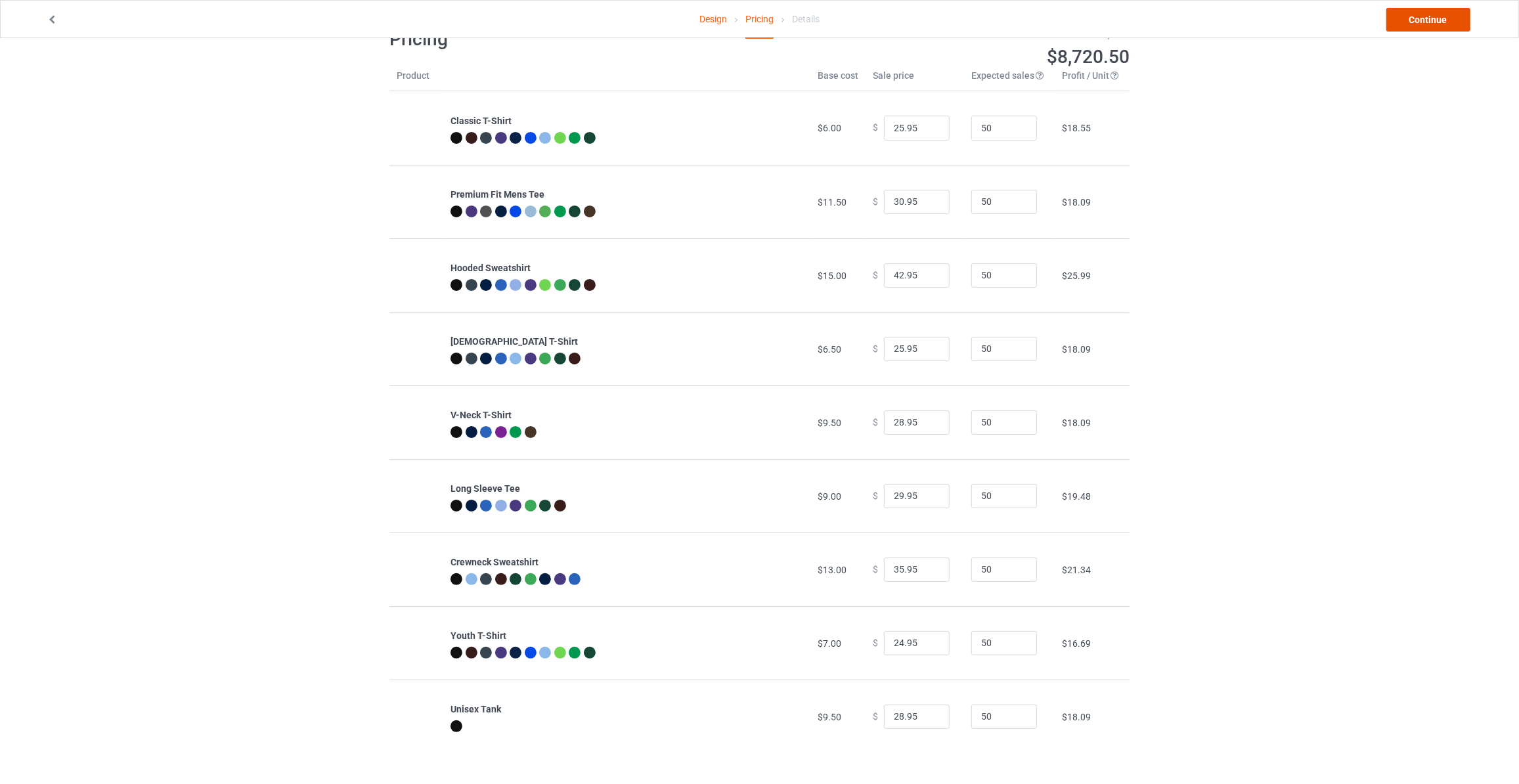
click at [1427, 26] on link "Continue" at bounding box center [1427, 20] width 84 height 24
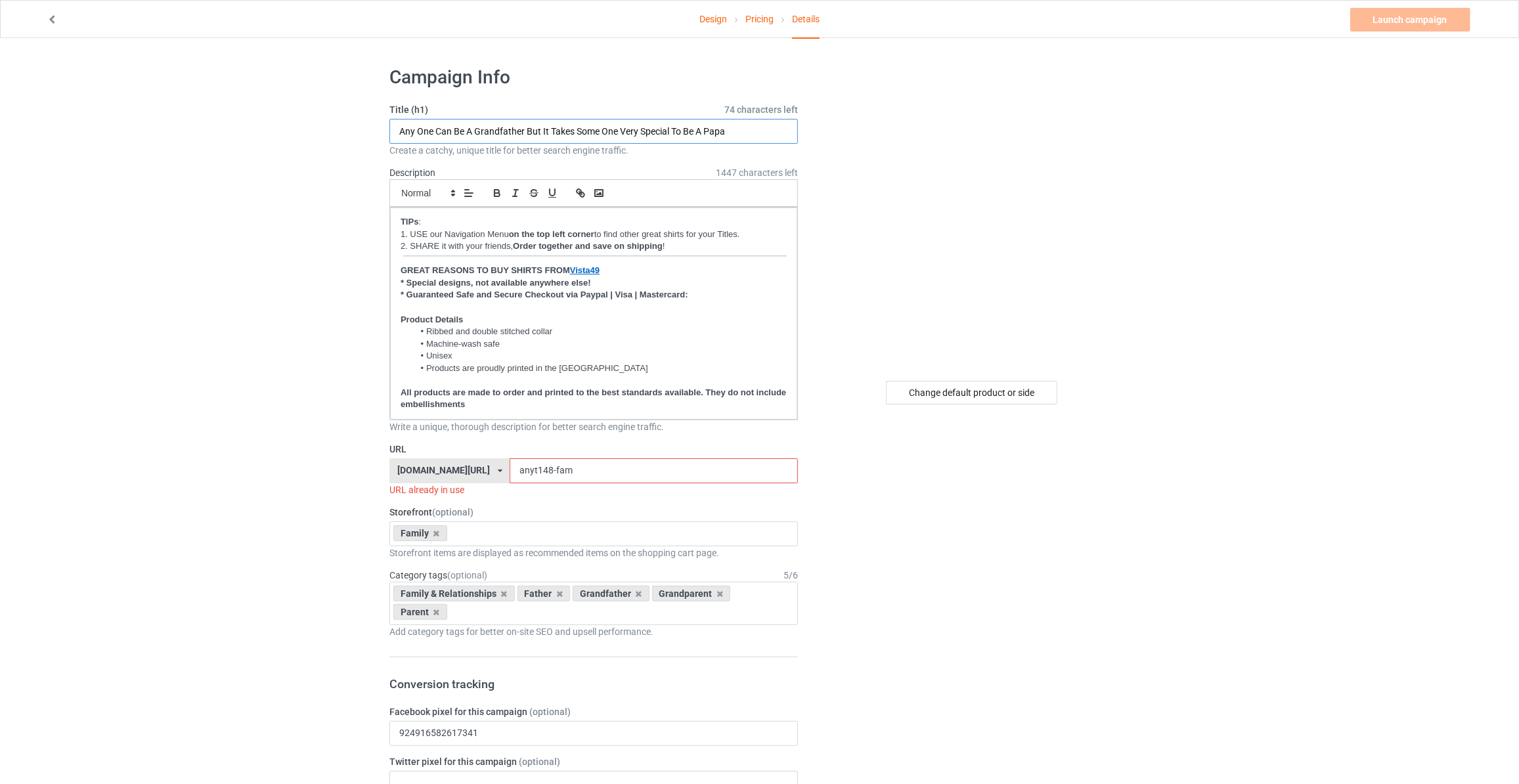
click at [655, 138] on input "Any One Can Be A Grandfather But It Takes Some One Very Special To Be A Papa" at bounding box center [594, 130] width 408 height 25
paste input "Daddy A Son's First Hero A Daughter's First Love"
type input "Daddy A Son's First Hero A Daughter's First Love"
drag, startPoint x: 559, startPoint y: 472, endPoint x: 183, endPoint y: 425, distance: 378.9
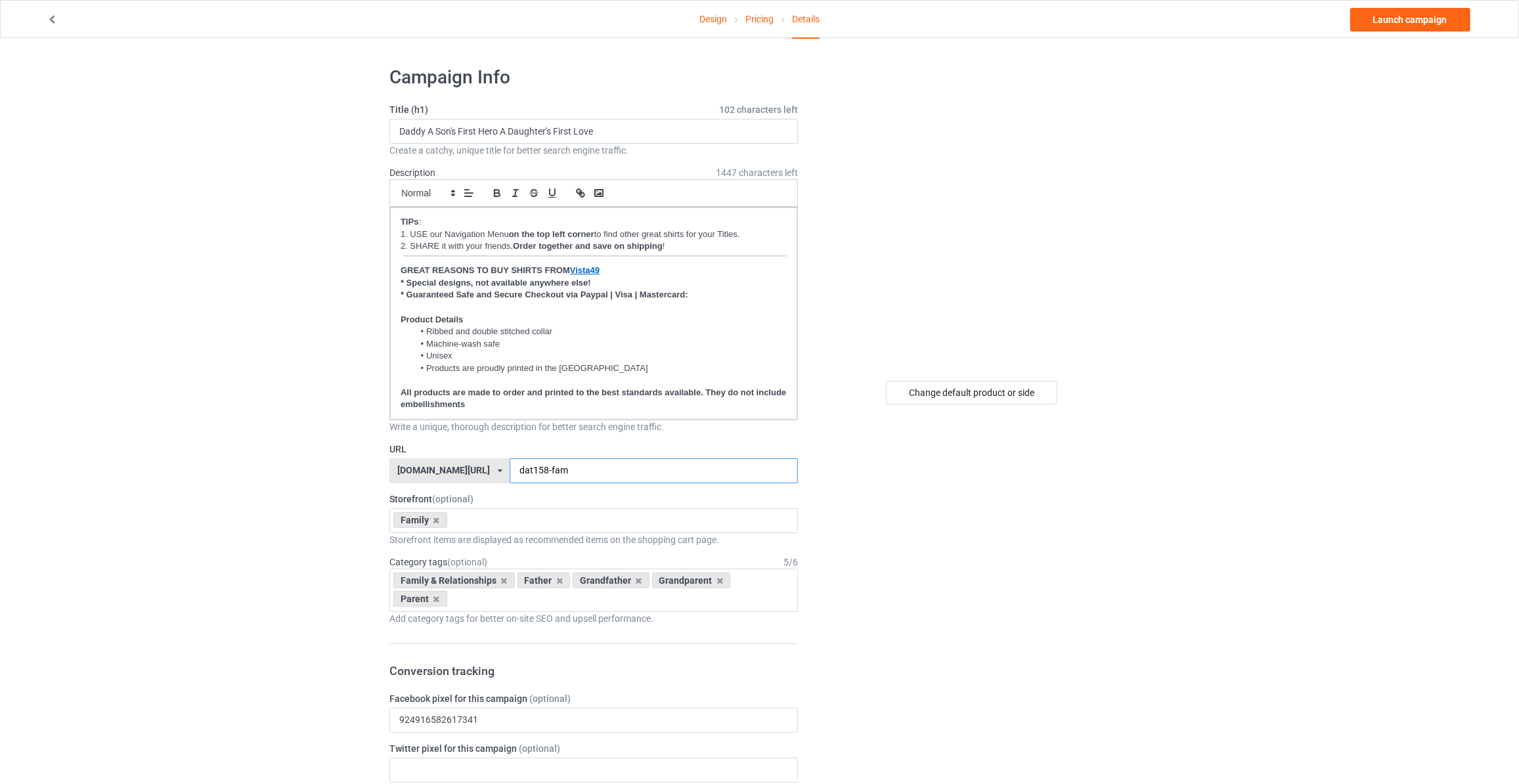
type input "dat158-fam"
click at [1408, 13] on link "Launch campaign" at bounding box center [1410, 20] width 120 height 24
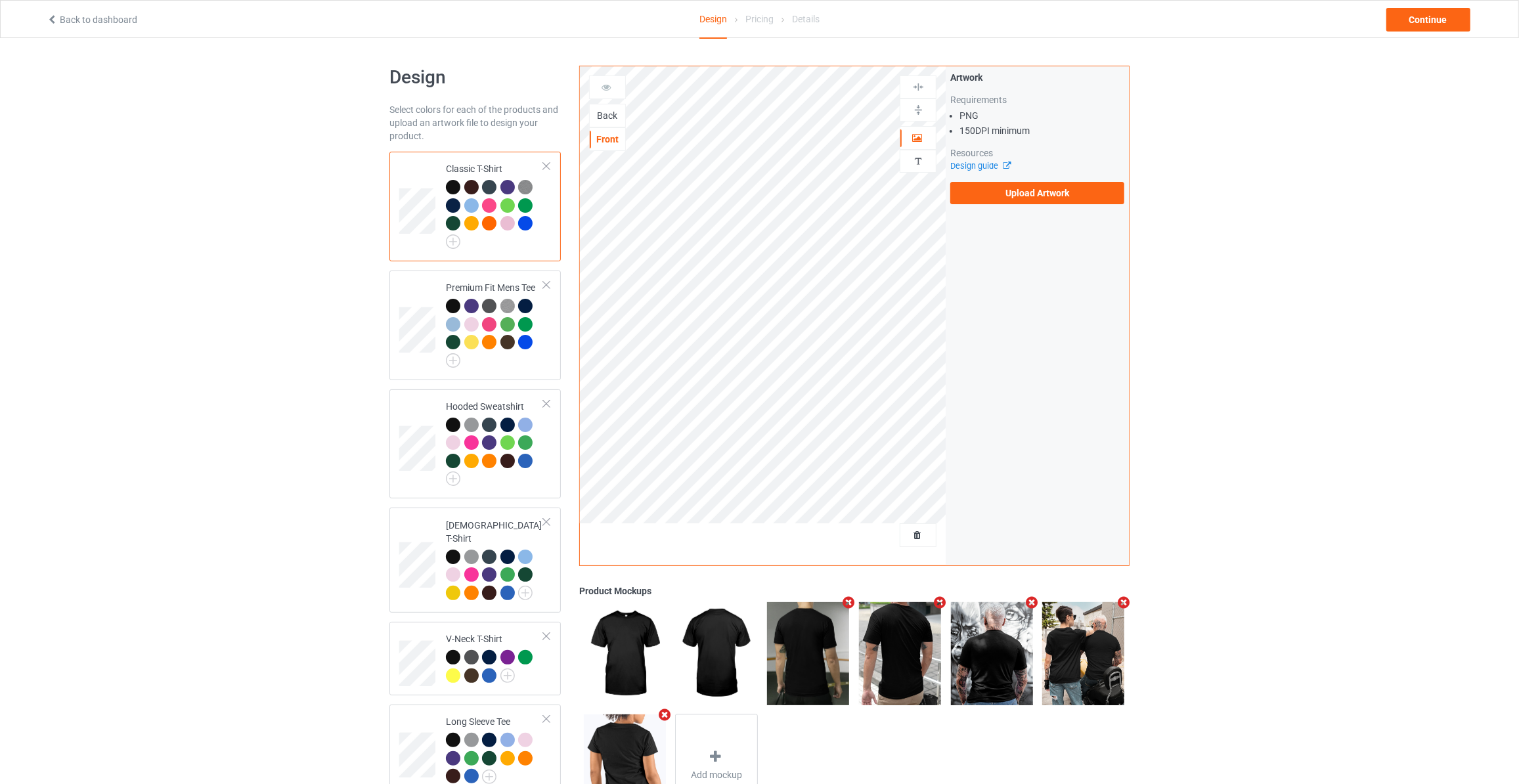
click at [612, 118] on div "Back" at bounding box center [608, 115] width 36 height 13
click at [1014, 192] on label "Upload Artwork" at bounding box center [1037, 192] width 174 height 23
click at [0, 0] on input "Upload Artwork" at bounding box center [0, 0] width 0 height 0
click at [450, 239] on img at bounding box center [453, 242] width 15 height 15
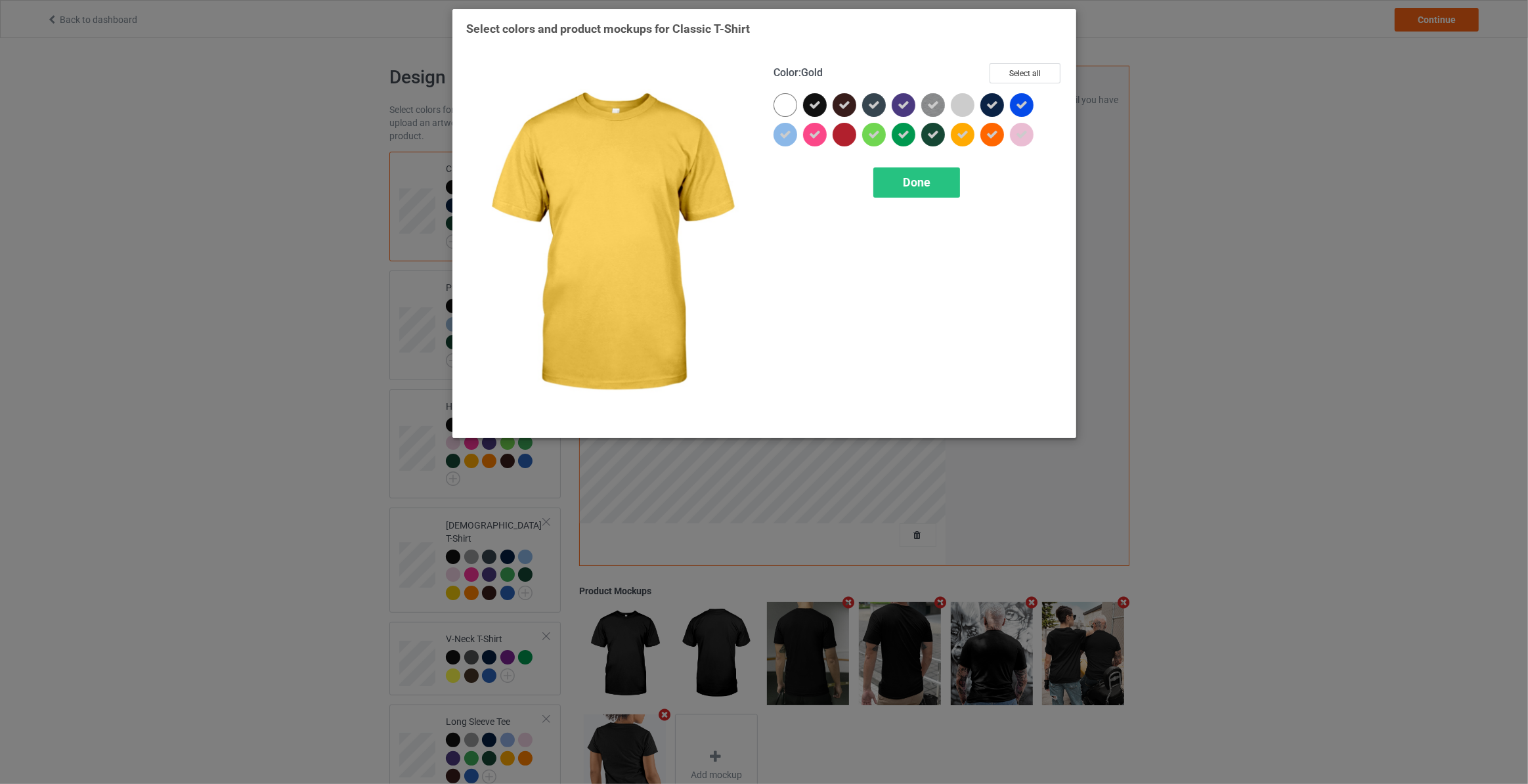
click at [971, 136] on div at bounding box center [963, 134] width 24 height 24
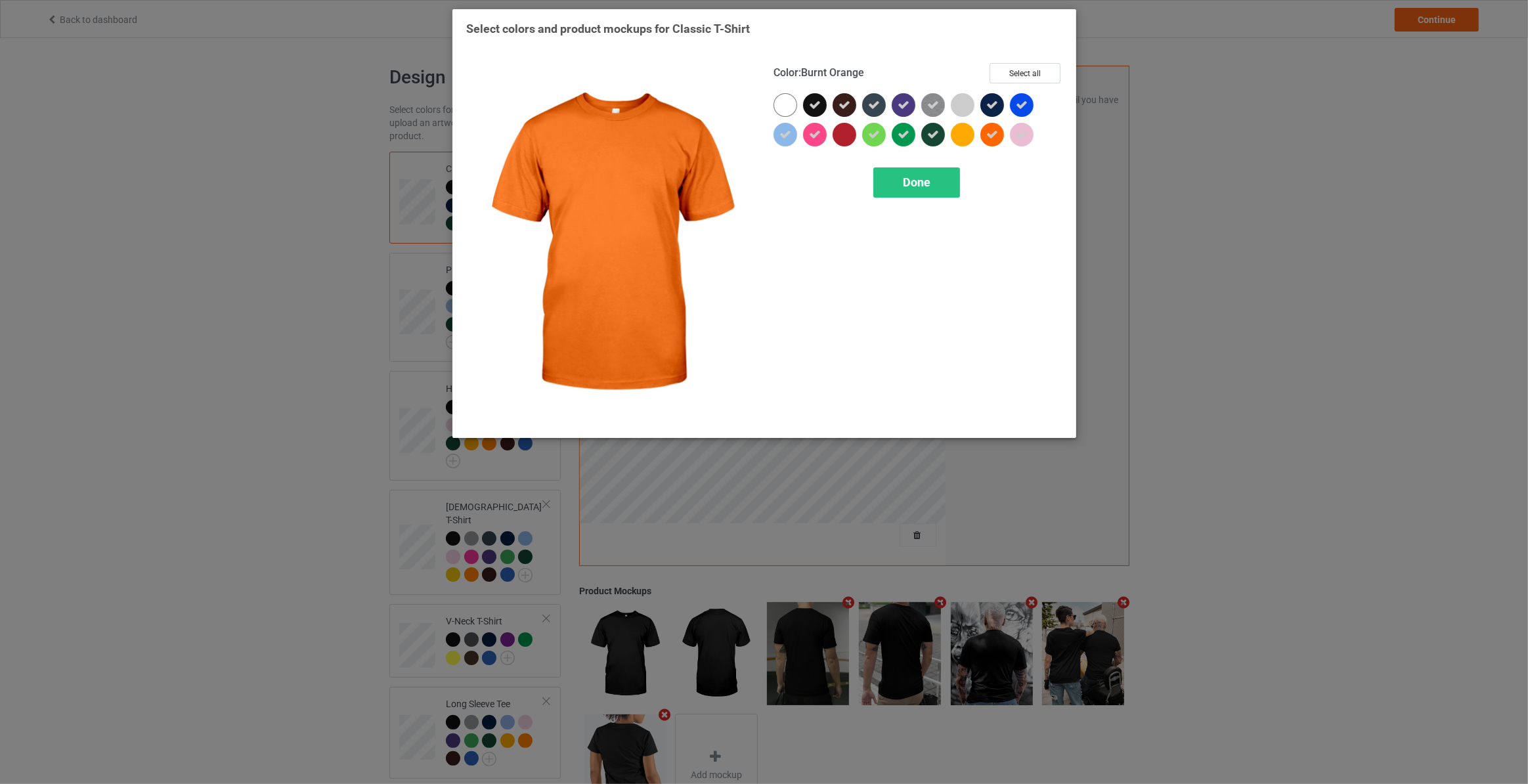
click at [992, 134] on icon at bounding box center [992, 134] width 12 height 12
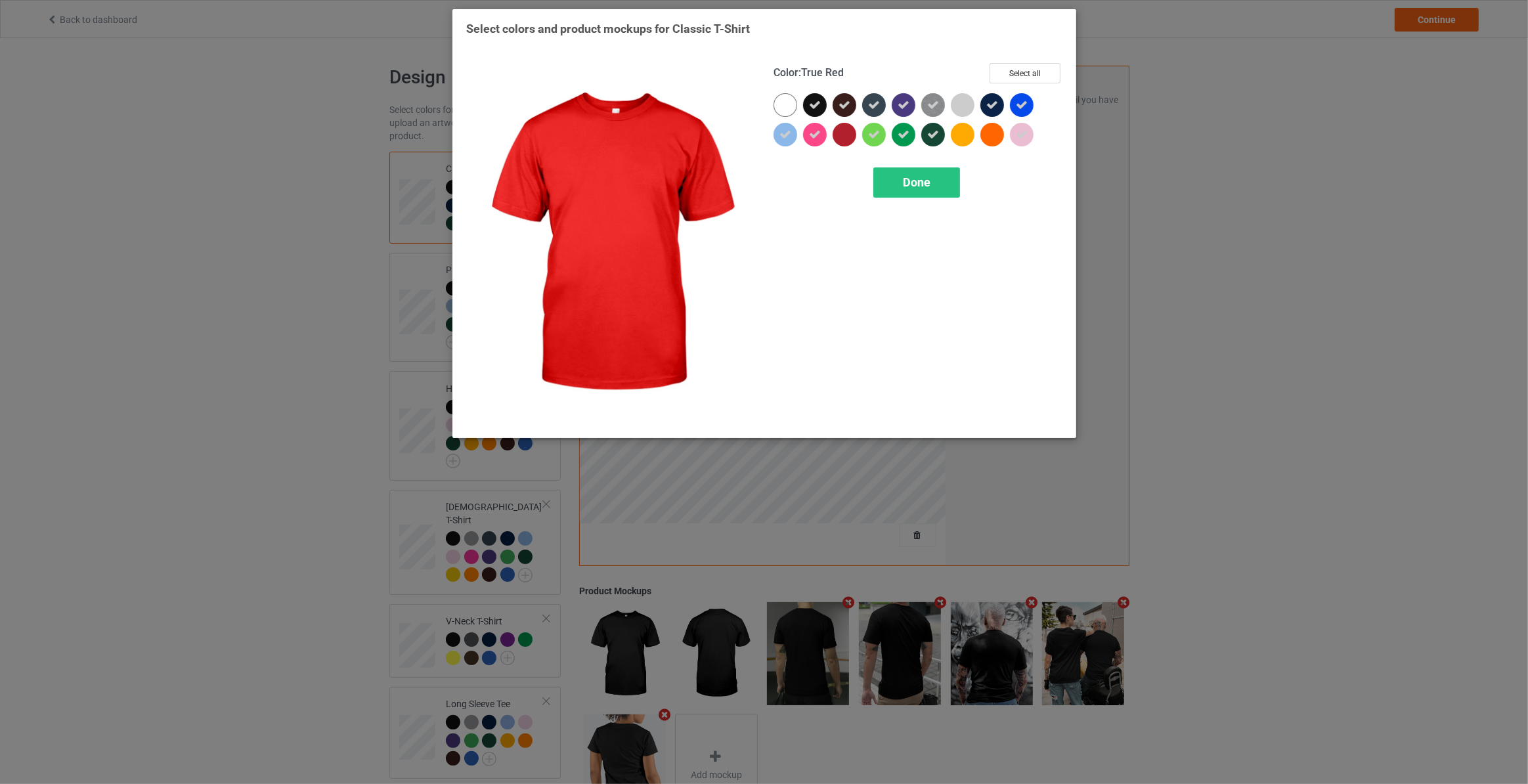
click at [849, 130] on div at bounding box center [844, 134] width 24 height 24
click at [912, 179] on span "Done" at bounding box center [916, 182] width 28 height 14
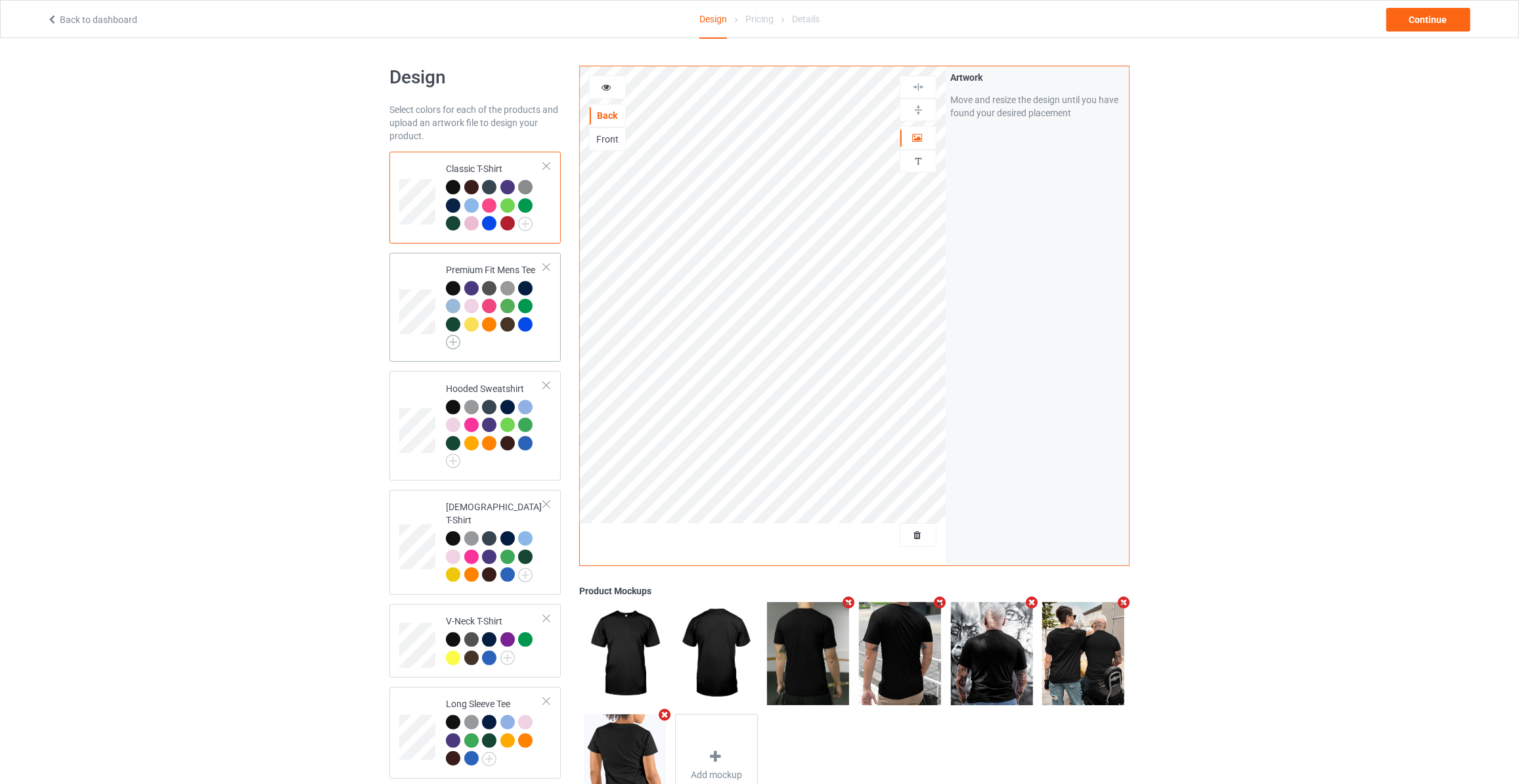
click at [451, 338] on img at bounding box center [453, 341] width 15 height 15
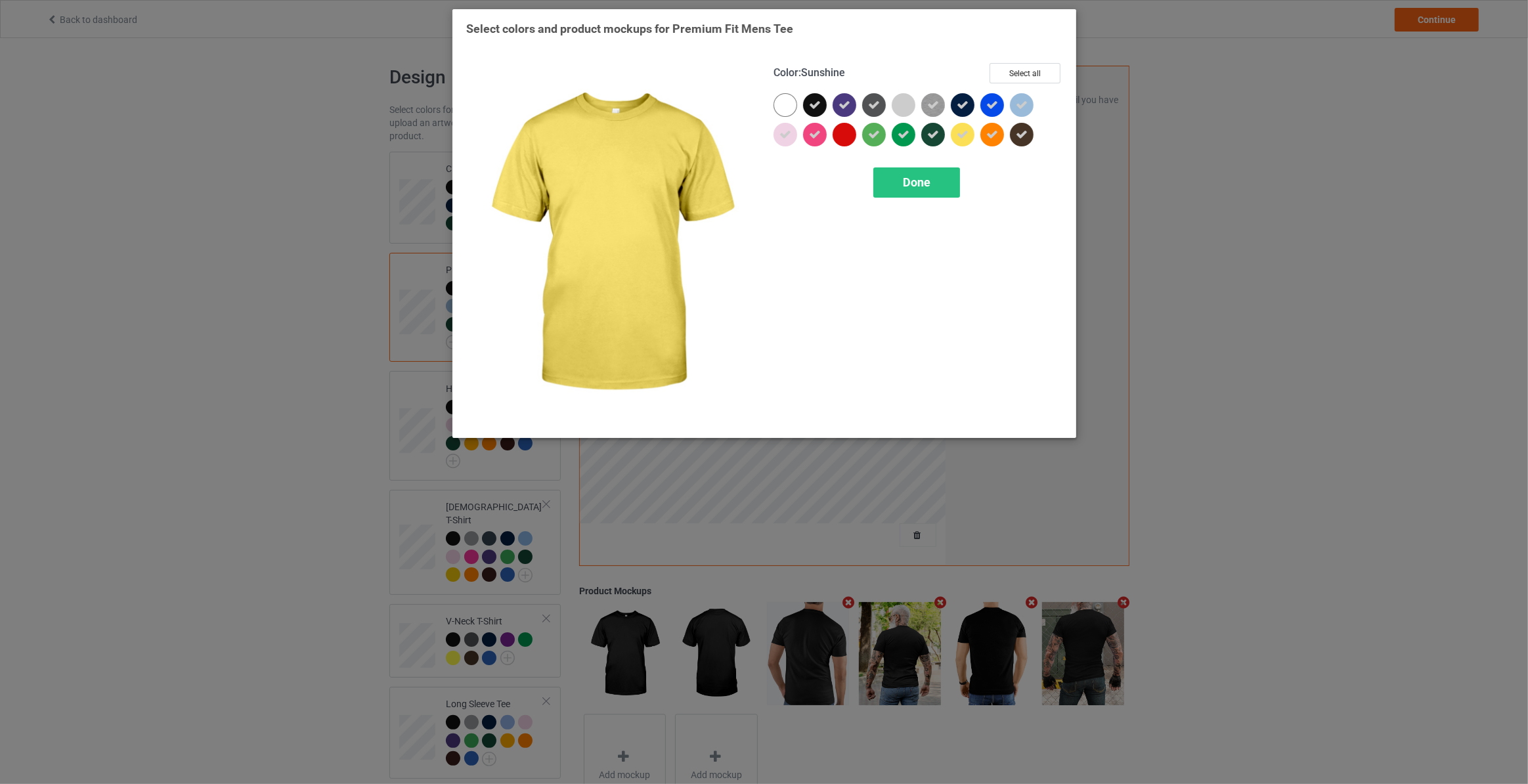
click at [962, 133] on icon at bounding box center [963, 134] width 12 height 12
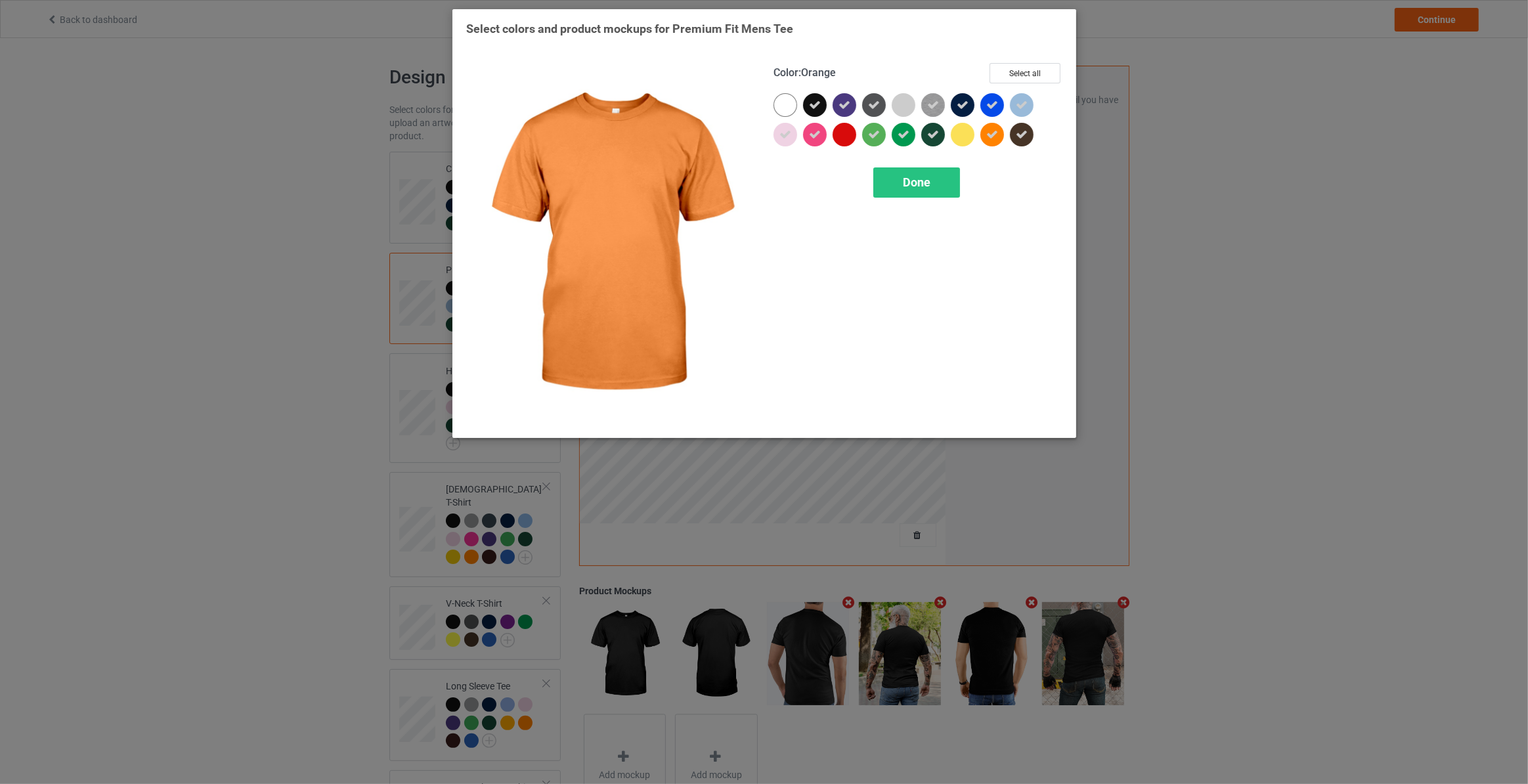
click at [988, 133] on icon at bounding box center [992, 134] width 12 height 12
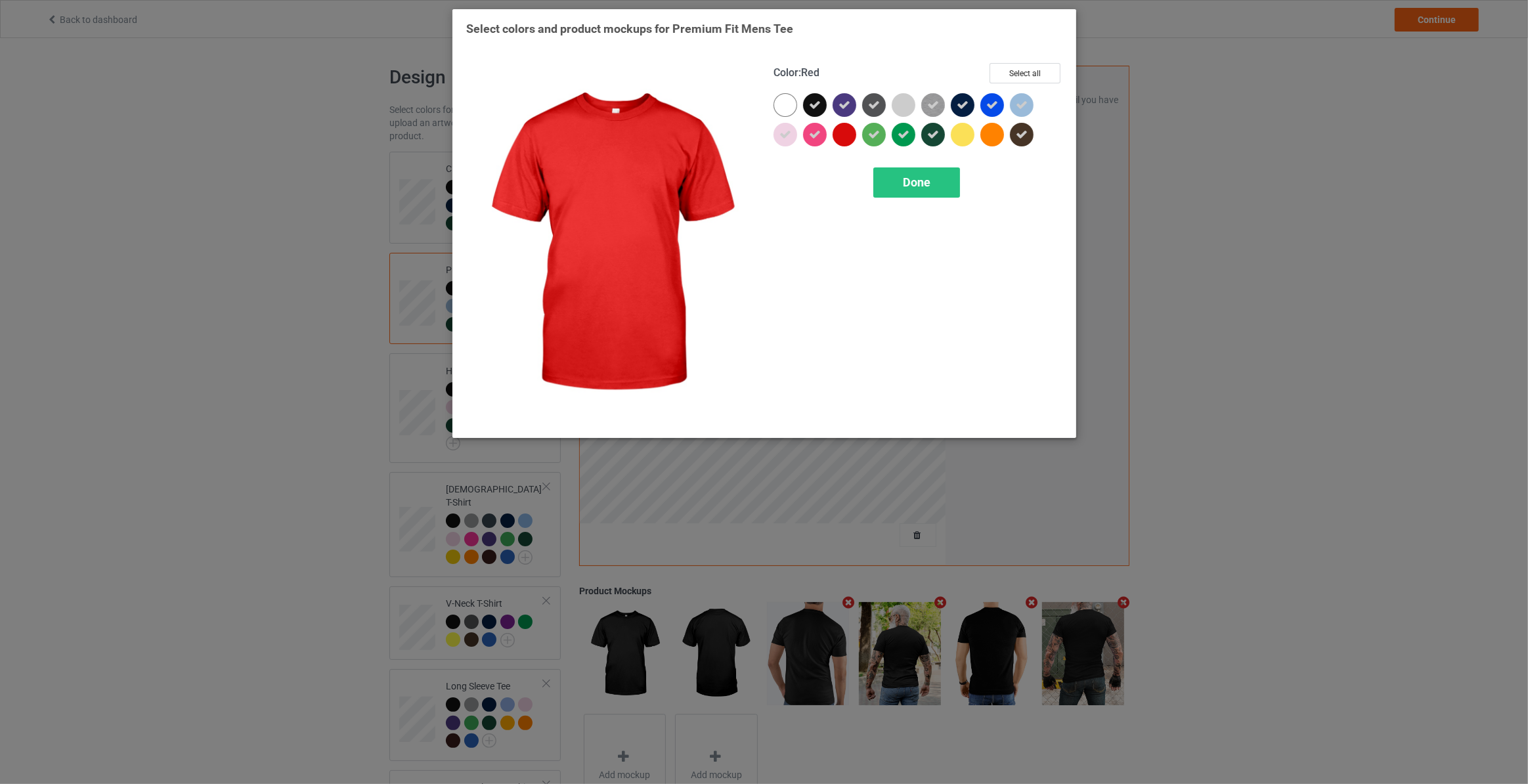
click at [847, 138] on div at bounding box center [844, 134] width 24 height 24
click at [933, 181] on div "Done" at bounding box center [916, 182] width 87 height 31
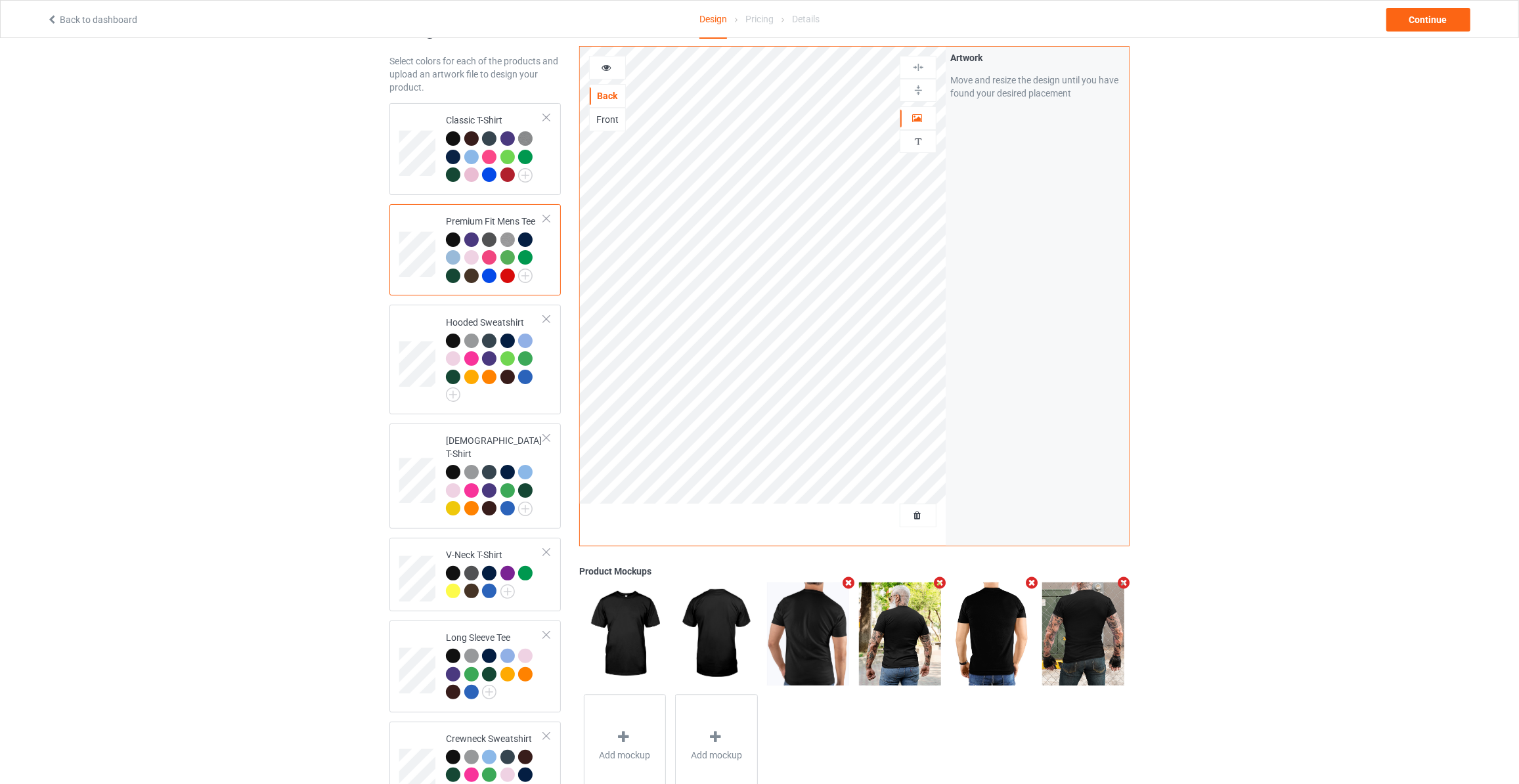
scroll to position [80, 0]
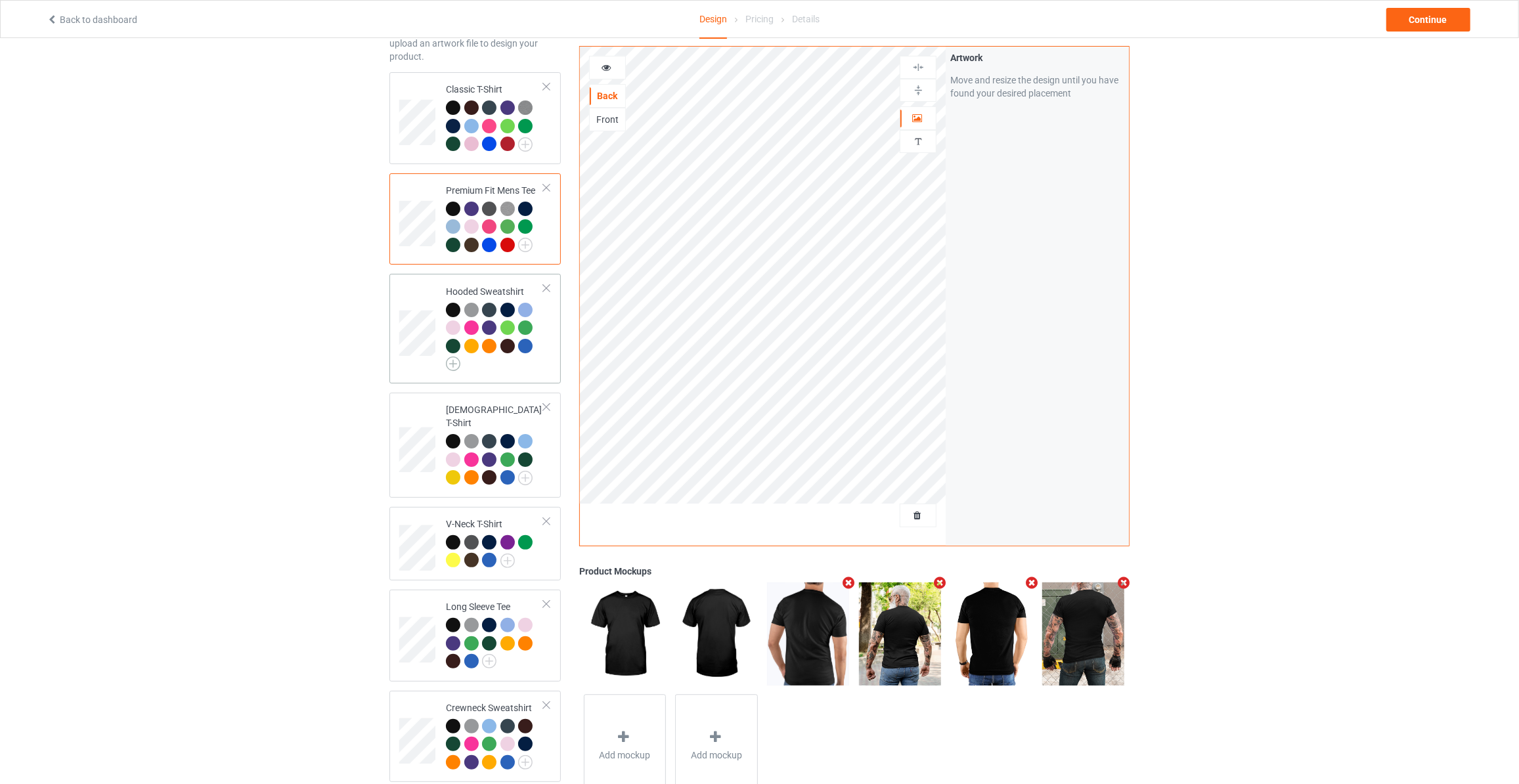
click at [454, 362] on img at bounding box center [453, 363] width 15 height 15
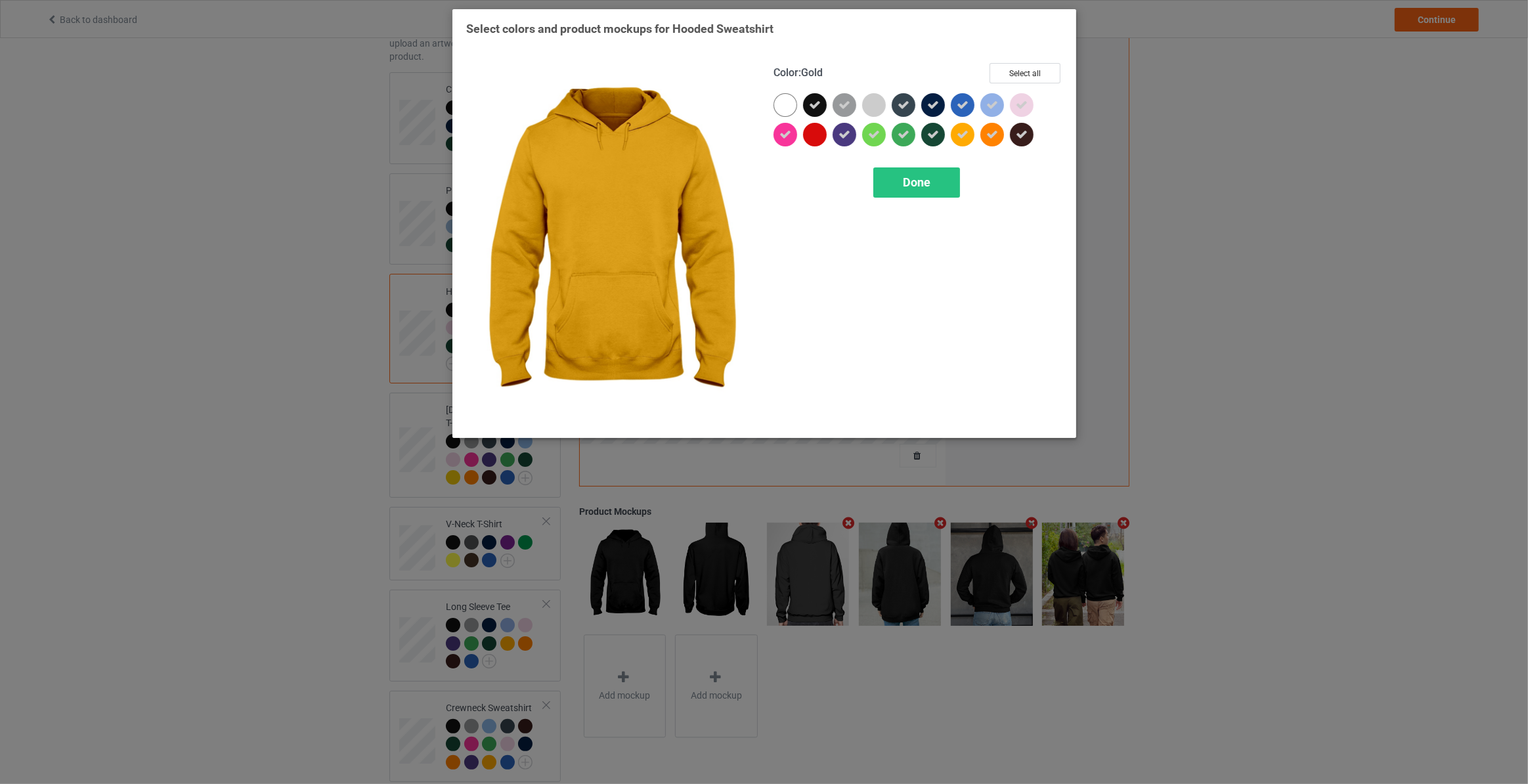
click at [966, 132] on icon at bounding box center [963, 134] width 12 height 12
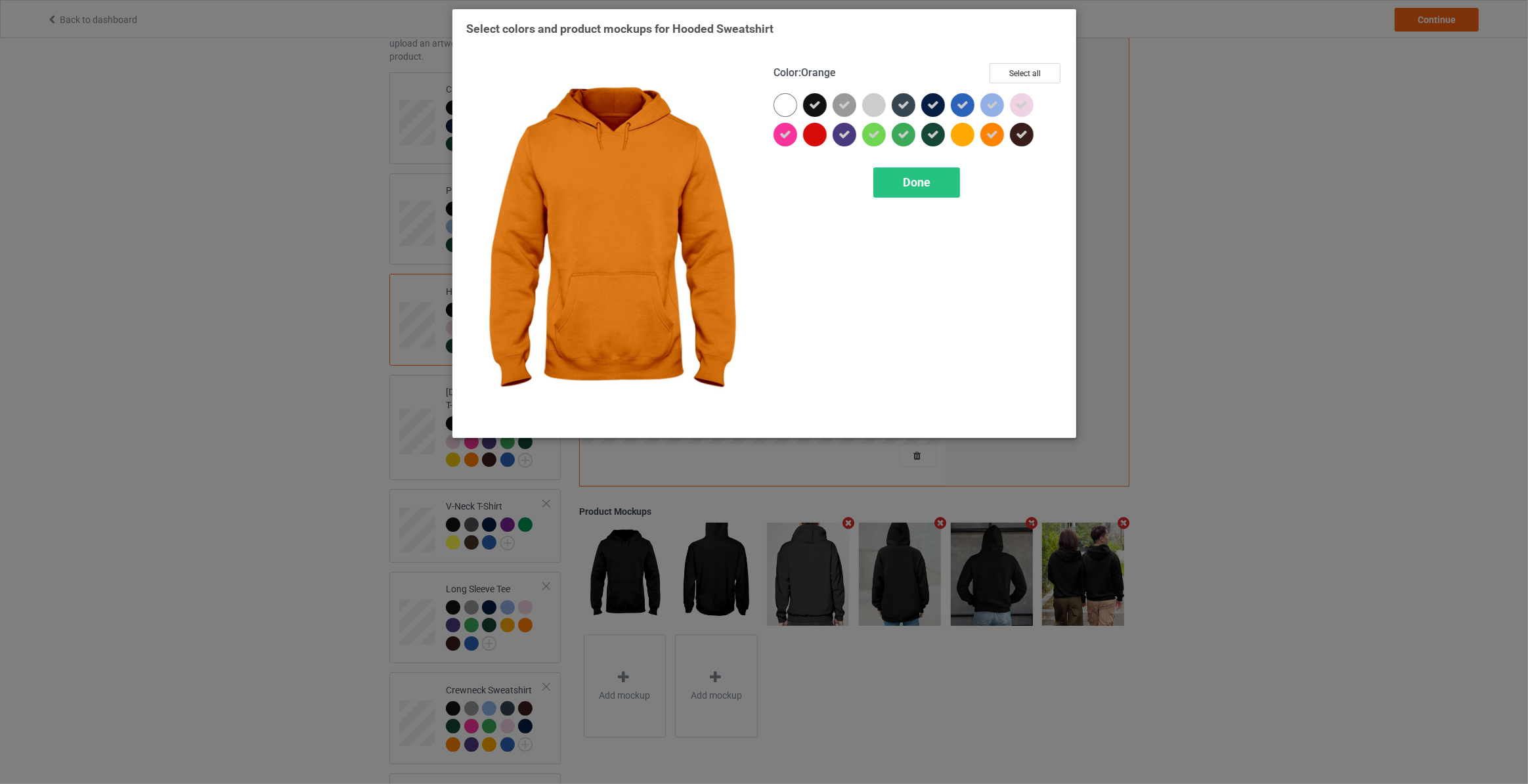
click at [997, 132] on div at bounding box center [992, 134] width 24 height 24
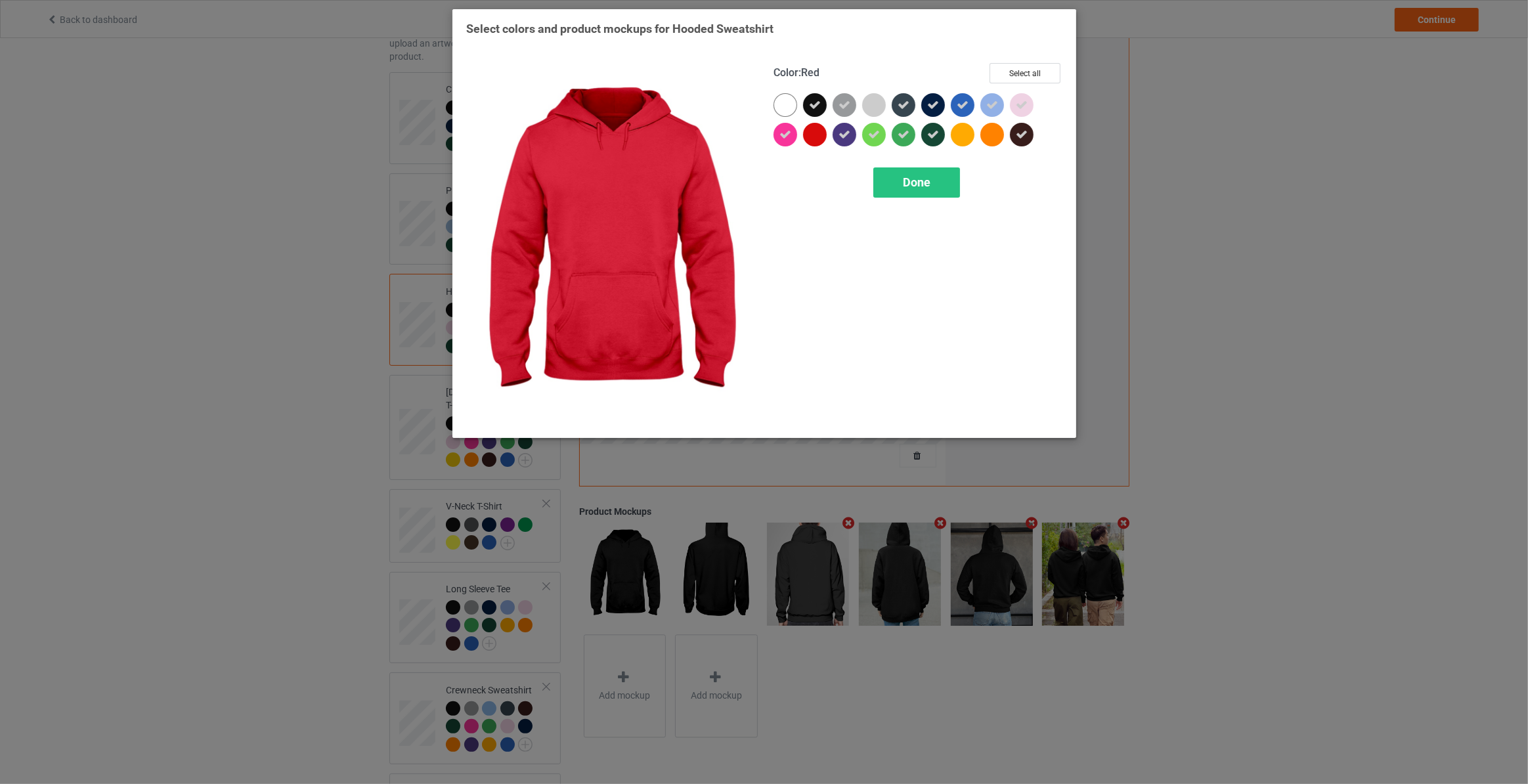
click at [818, 133] on div at bounding box center [815, 134] width 24 height 24
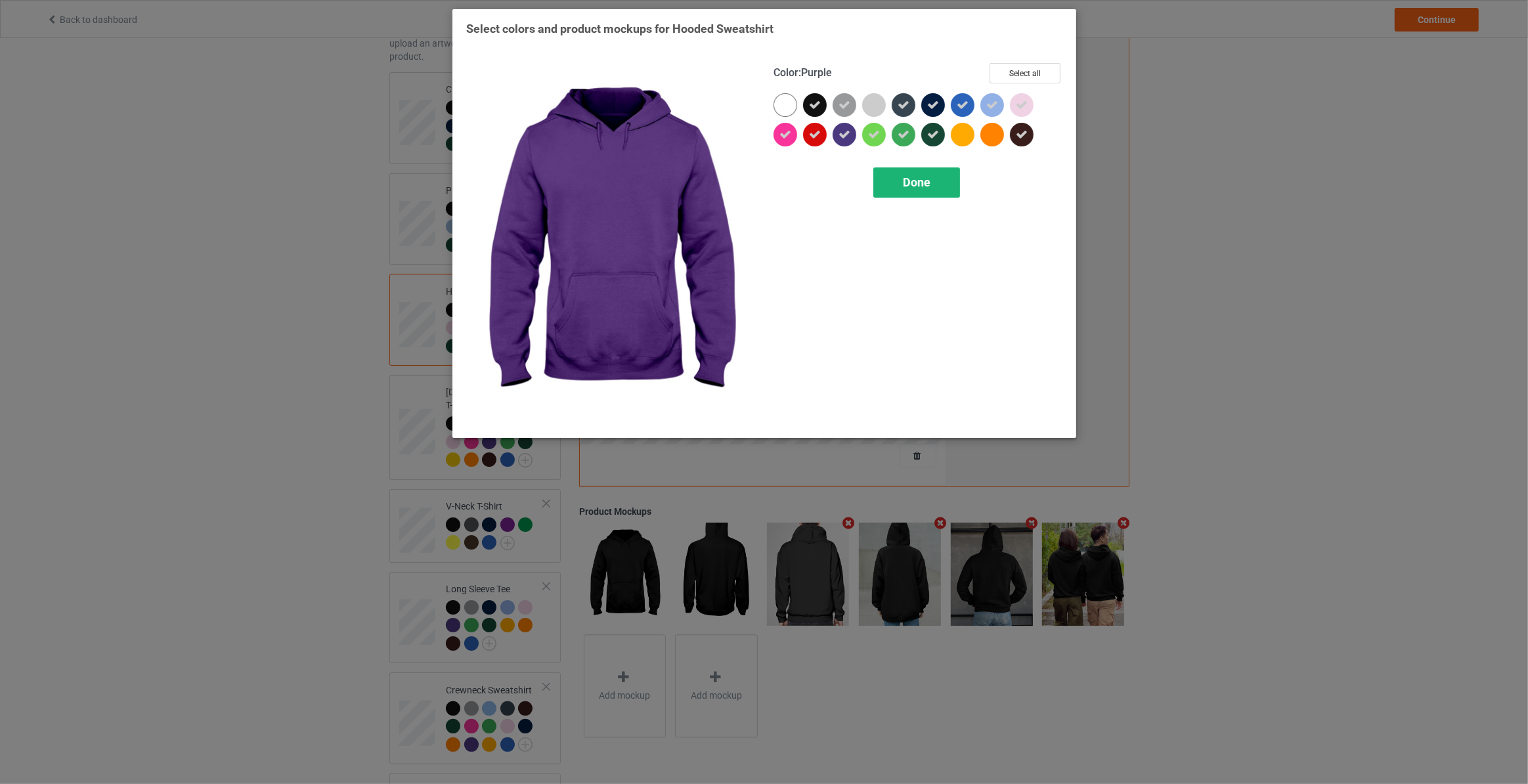
click at [901, 175] on div "Done" at bounding box center [916, 182] width 87 height 31
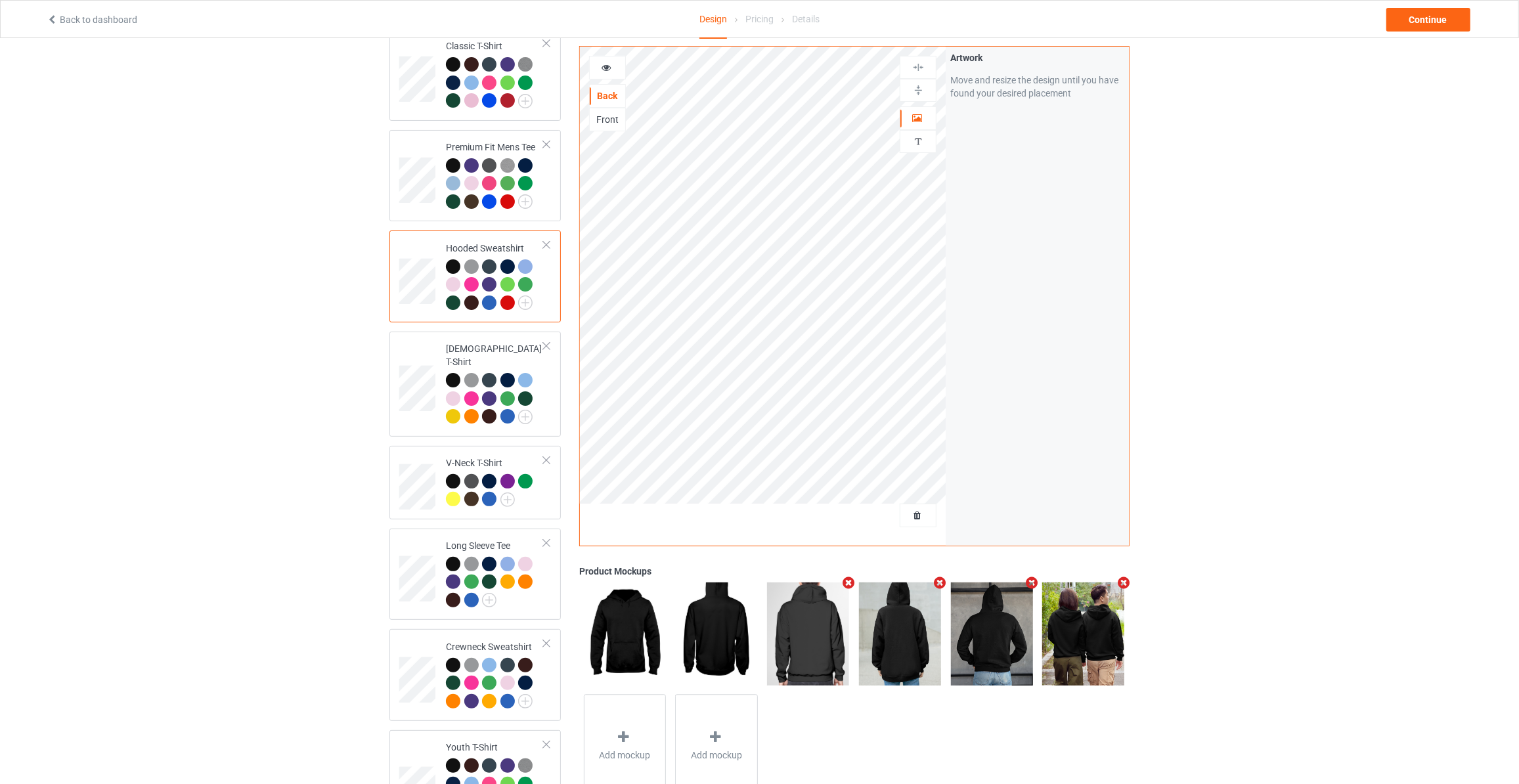
scroll to position [159, 0]
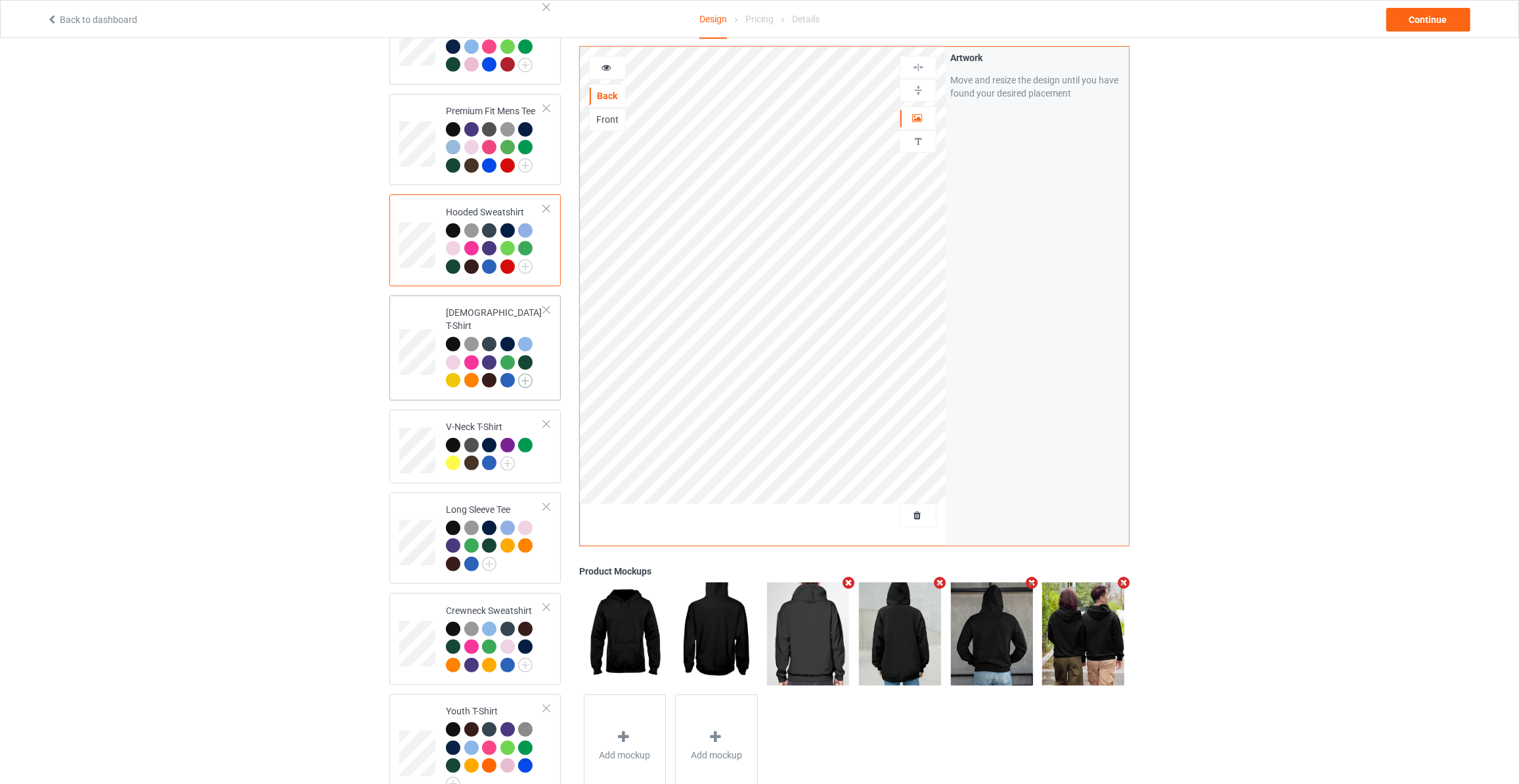
click at [528, 374] on img at bounding box center [525, 381] width 15 height 15
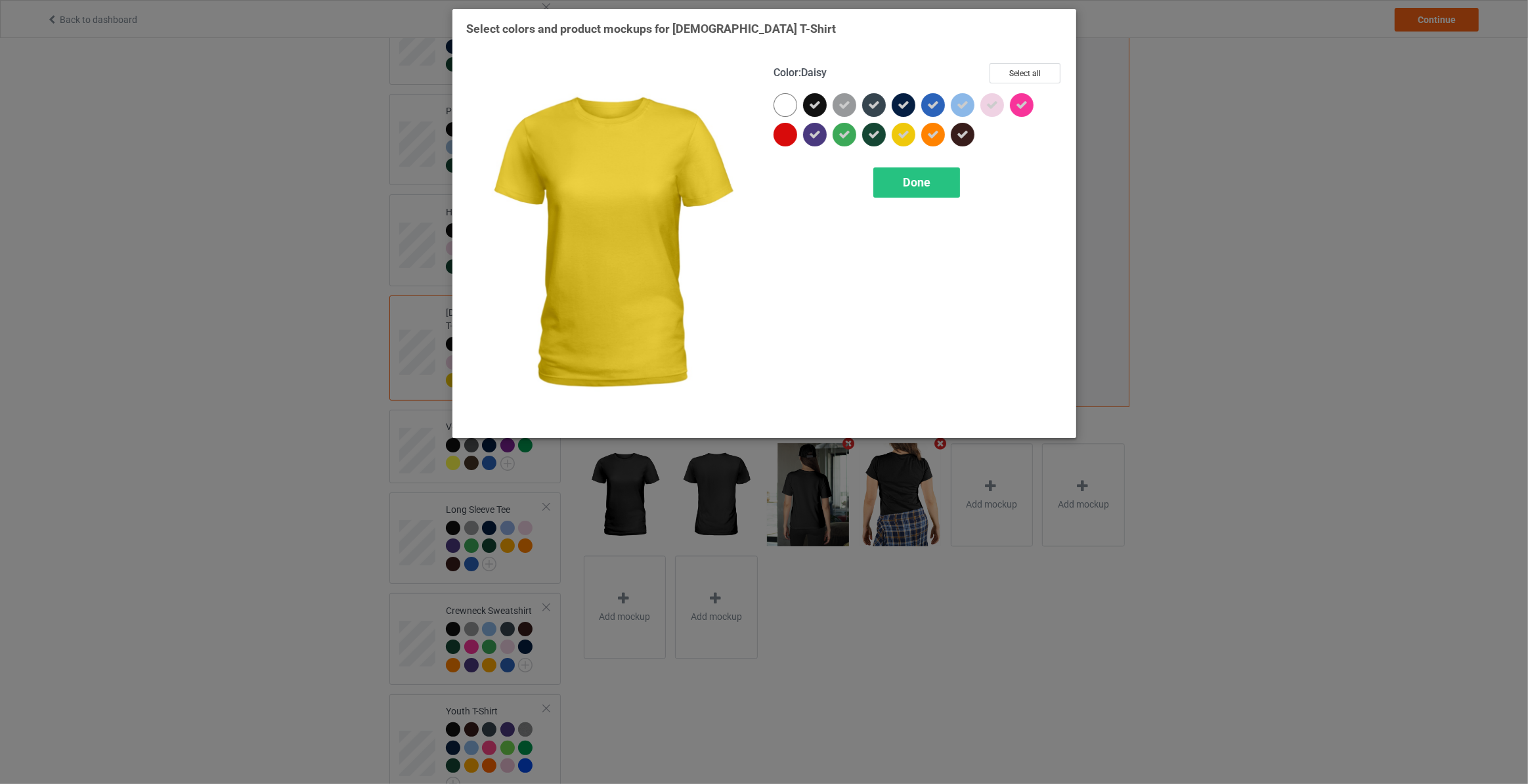
click at [903, 133] on icon at bounding box center [904, 134] width 12 height 12
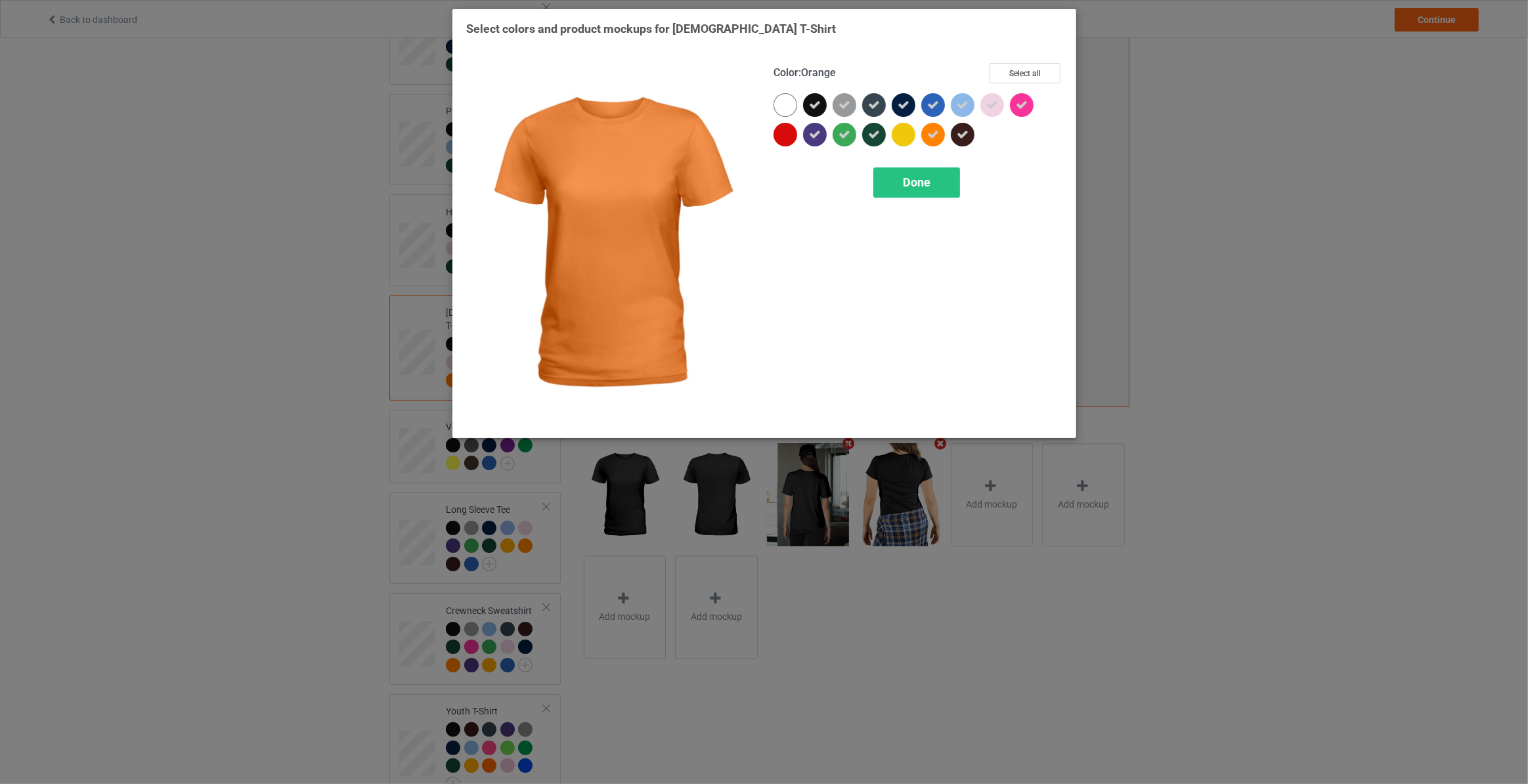
click at [933, 138] on icon at bounding box center [933, 134] width 12 height 12
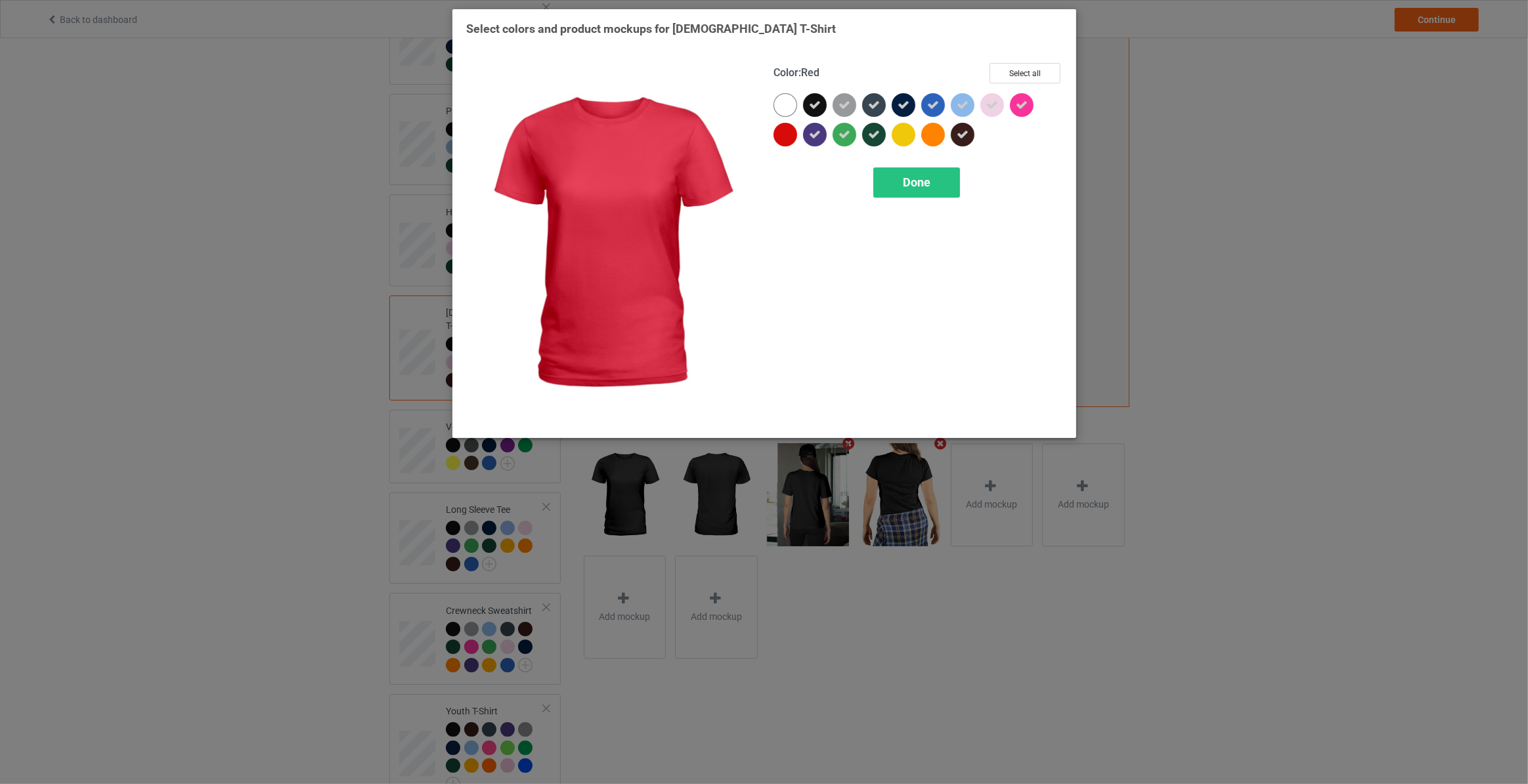
click at [792, 133] on div at bounding box center [785, 134] width 24 height 24
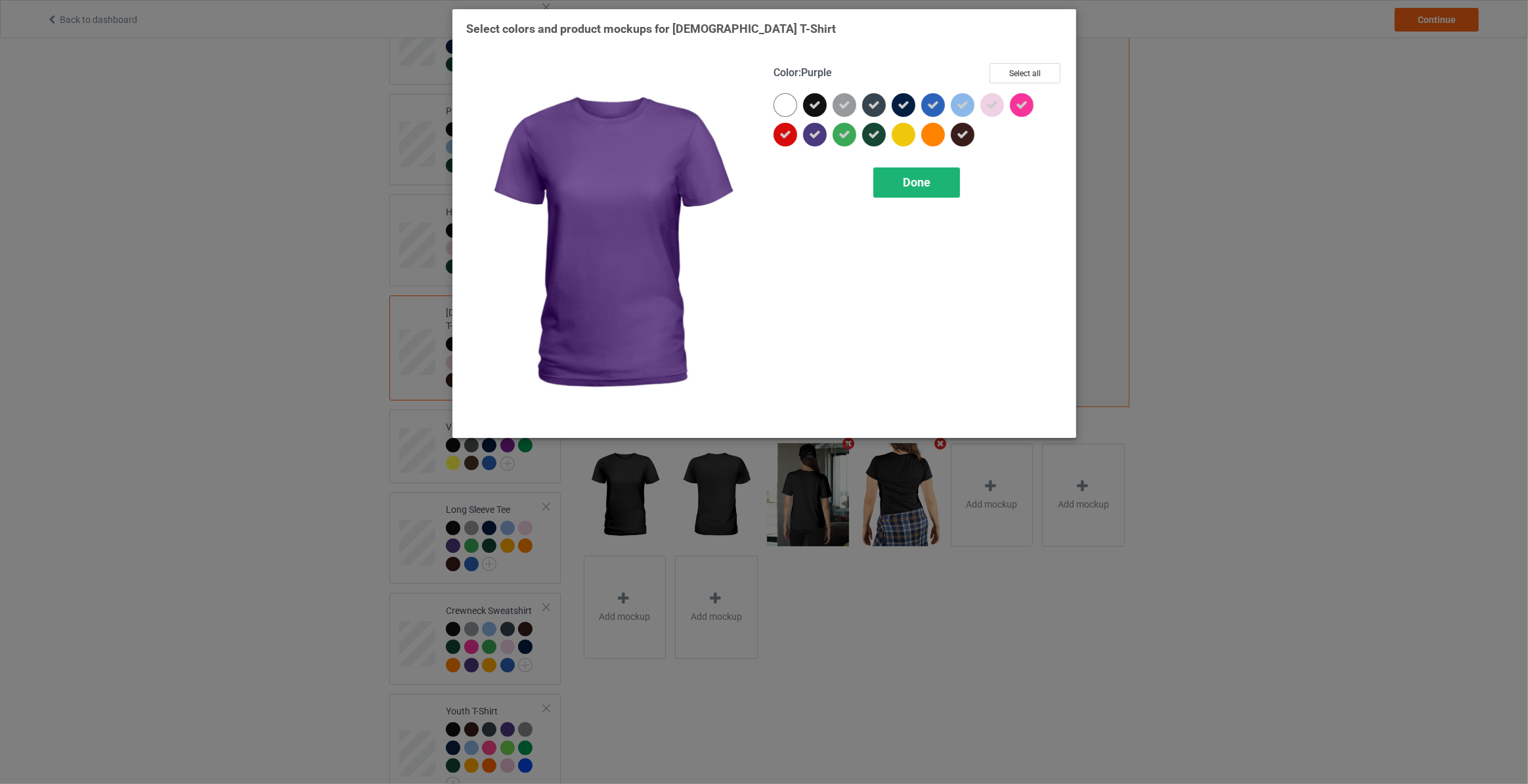
click at [910, 178] on span "Done" at bounding box center [916, 182] width 28 height 14
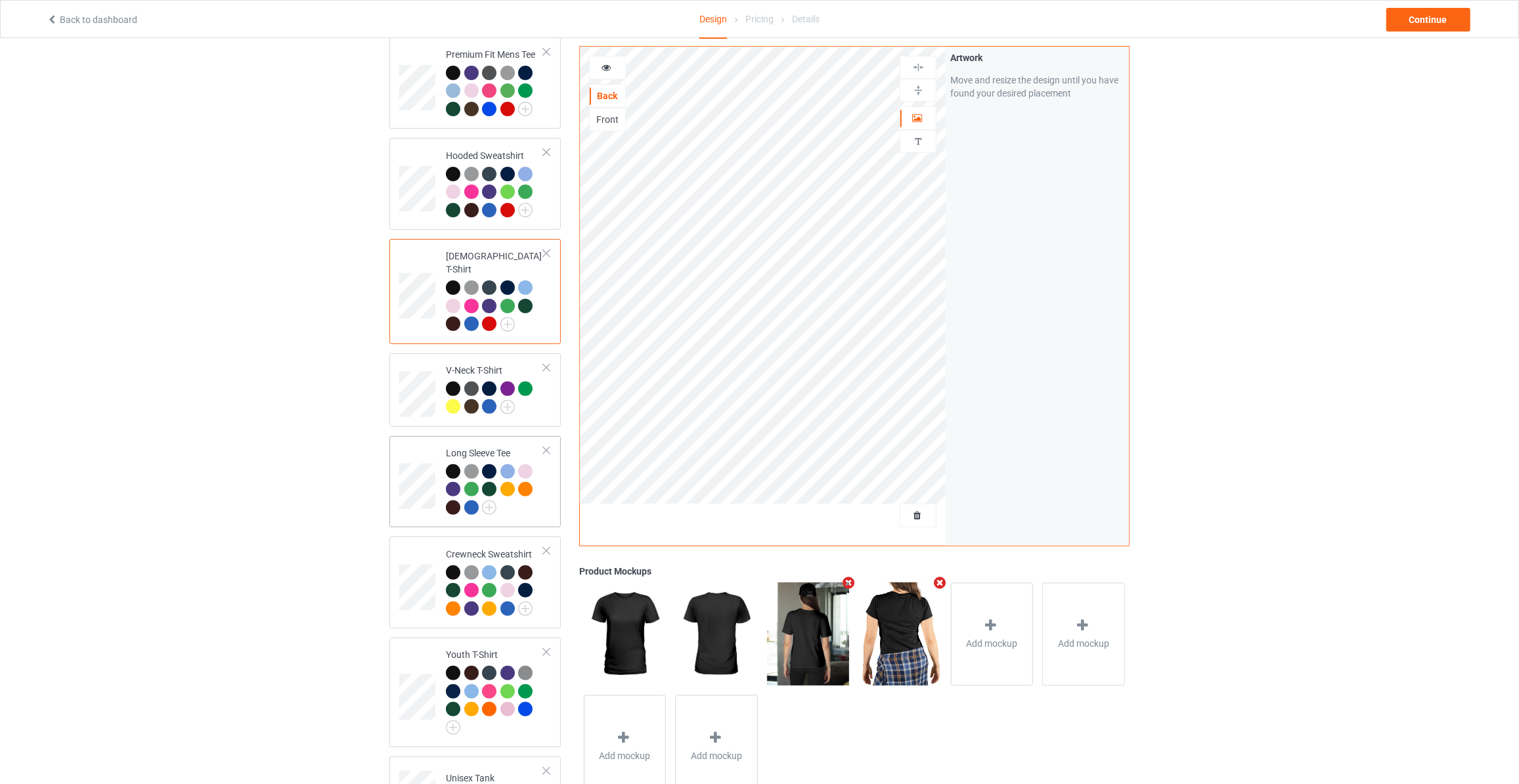
scroll to position [278, 0]
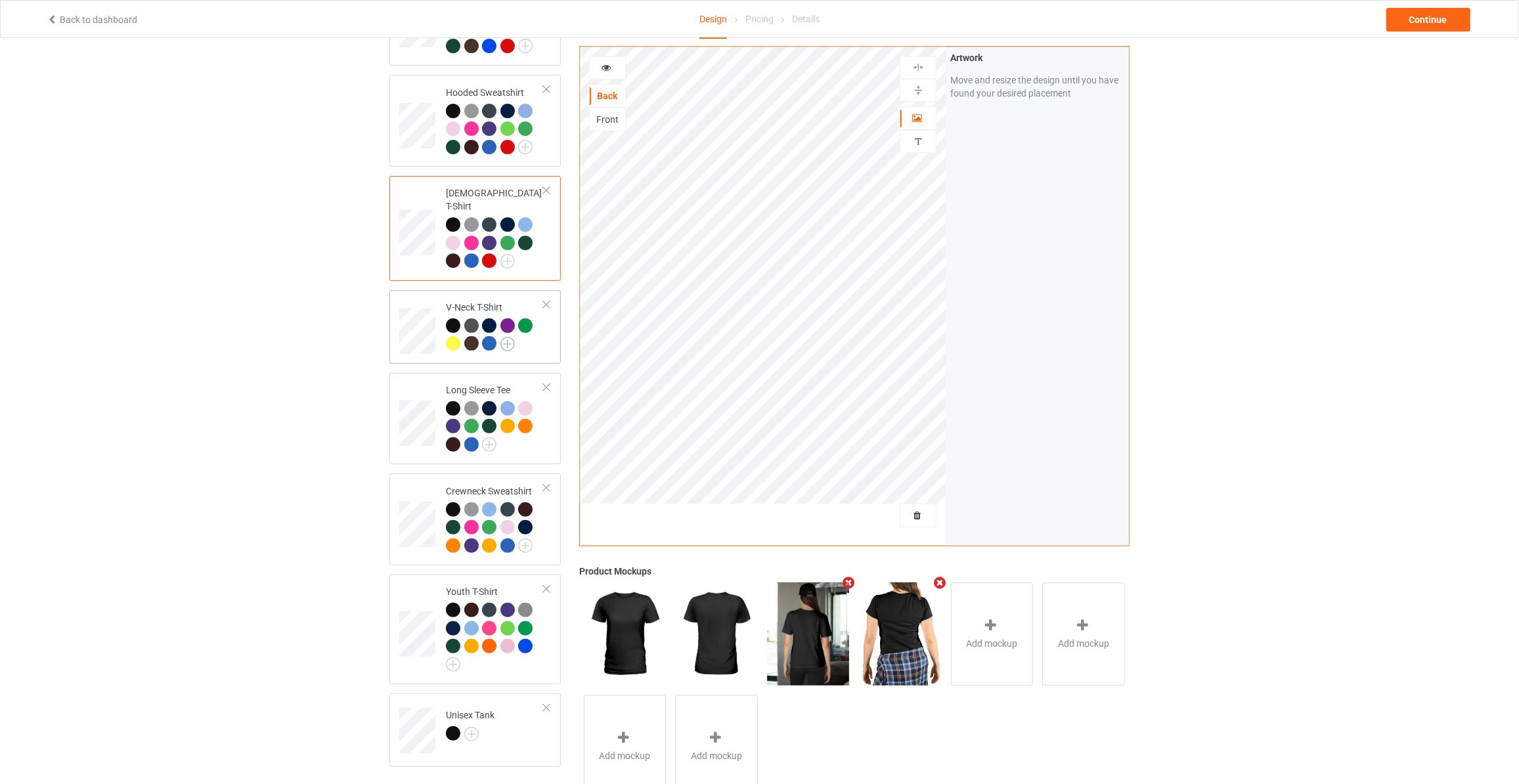
click at [510, 336] on img at bounding box center [507, 343] width 15 height 15
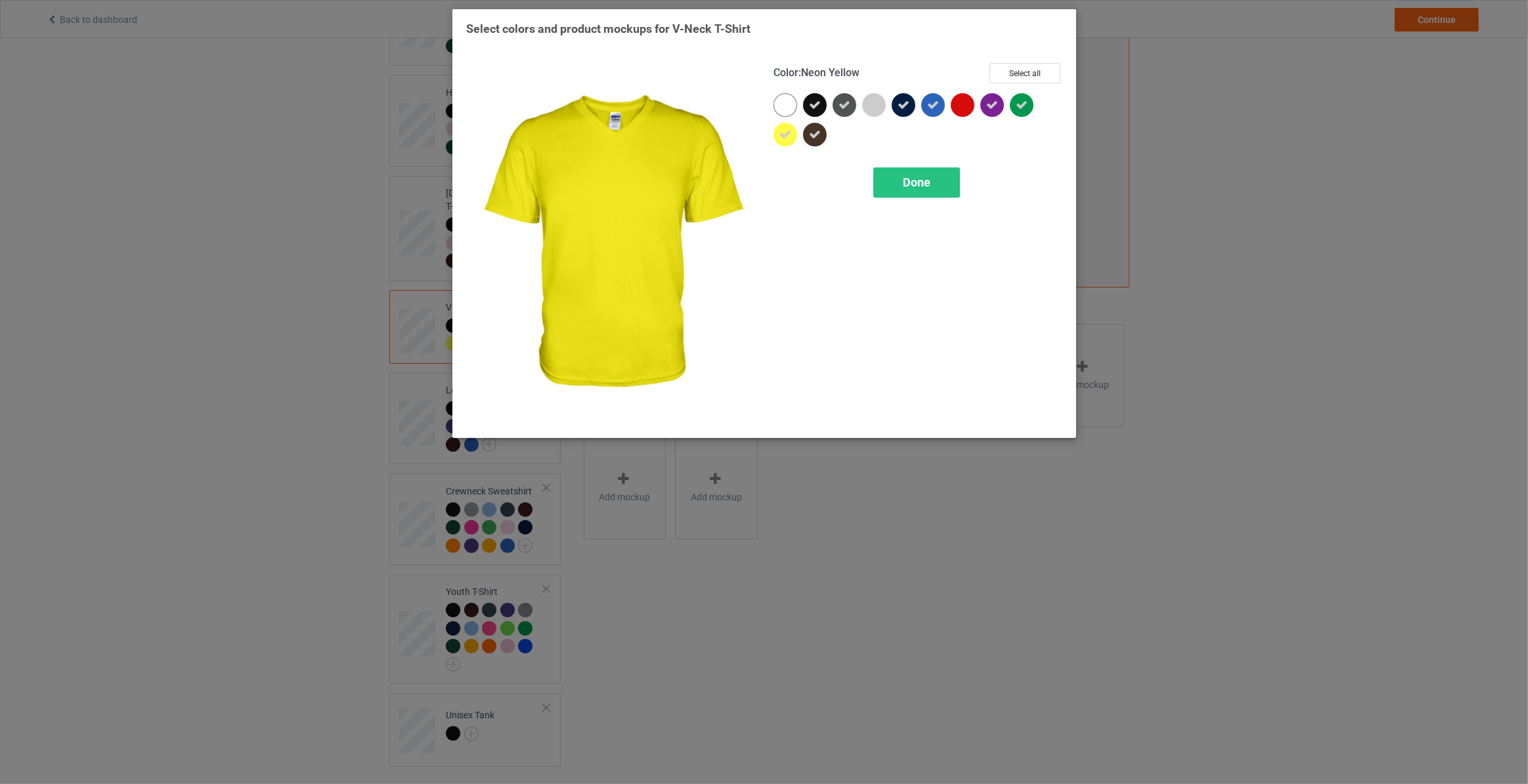
click at [786, 133] on icon at bounding box center [785, 134] width 12 height 12
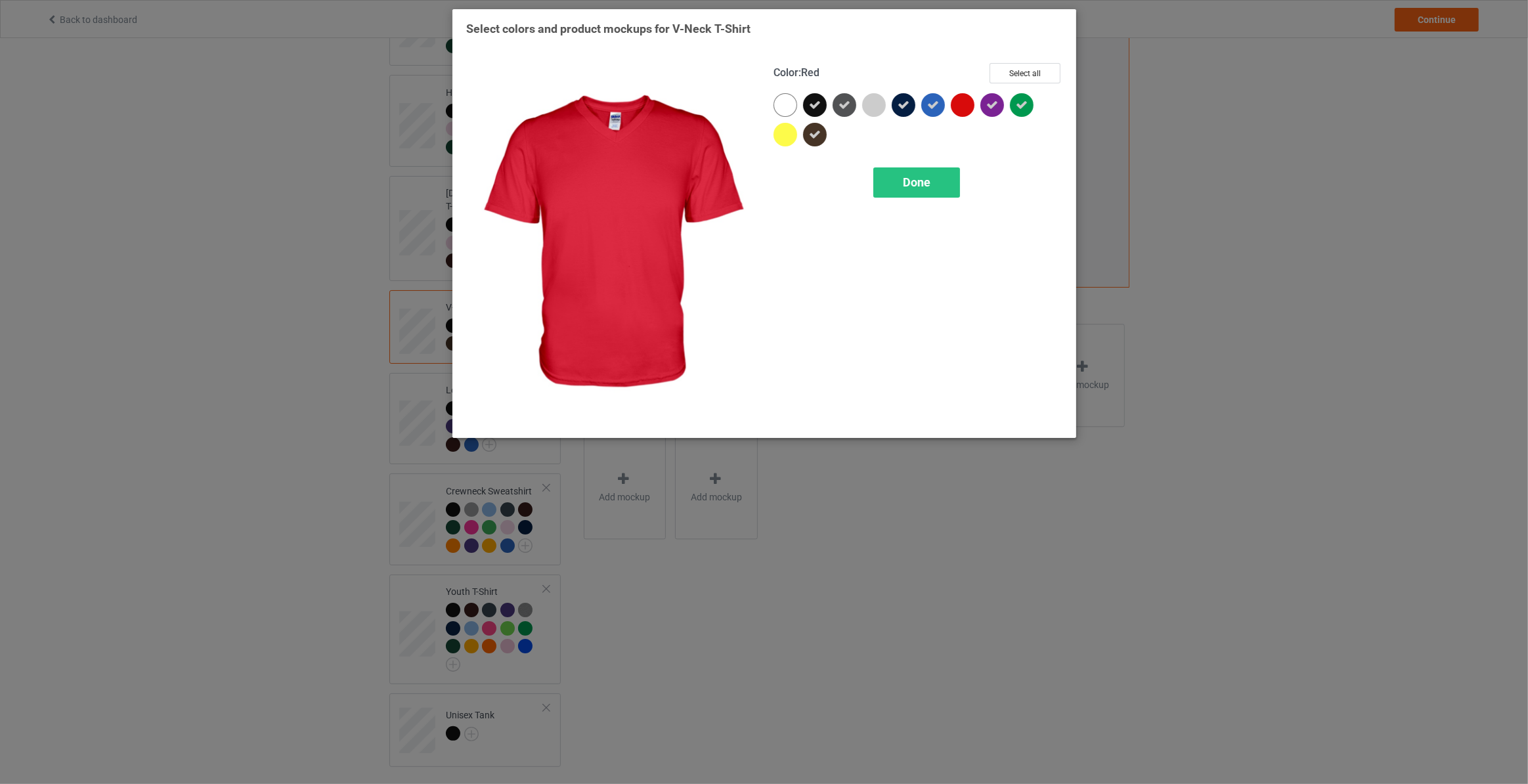
click at [963, 106] on div at bounding box center [963, 106] width 24 height 24
click at [910, 176] on span "Done" at bounding box center [916, 182] width 28 height 14
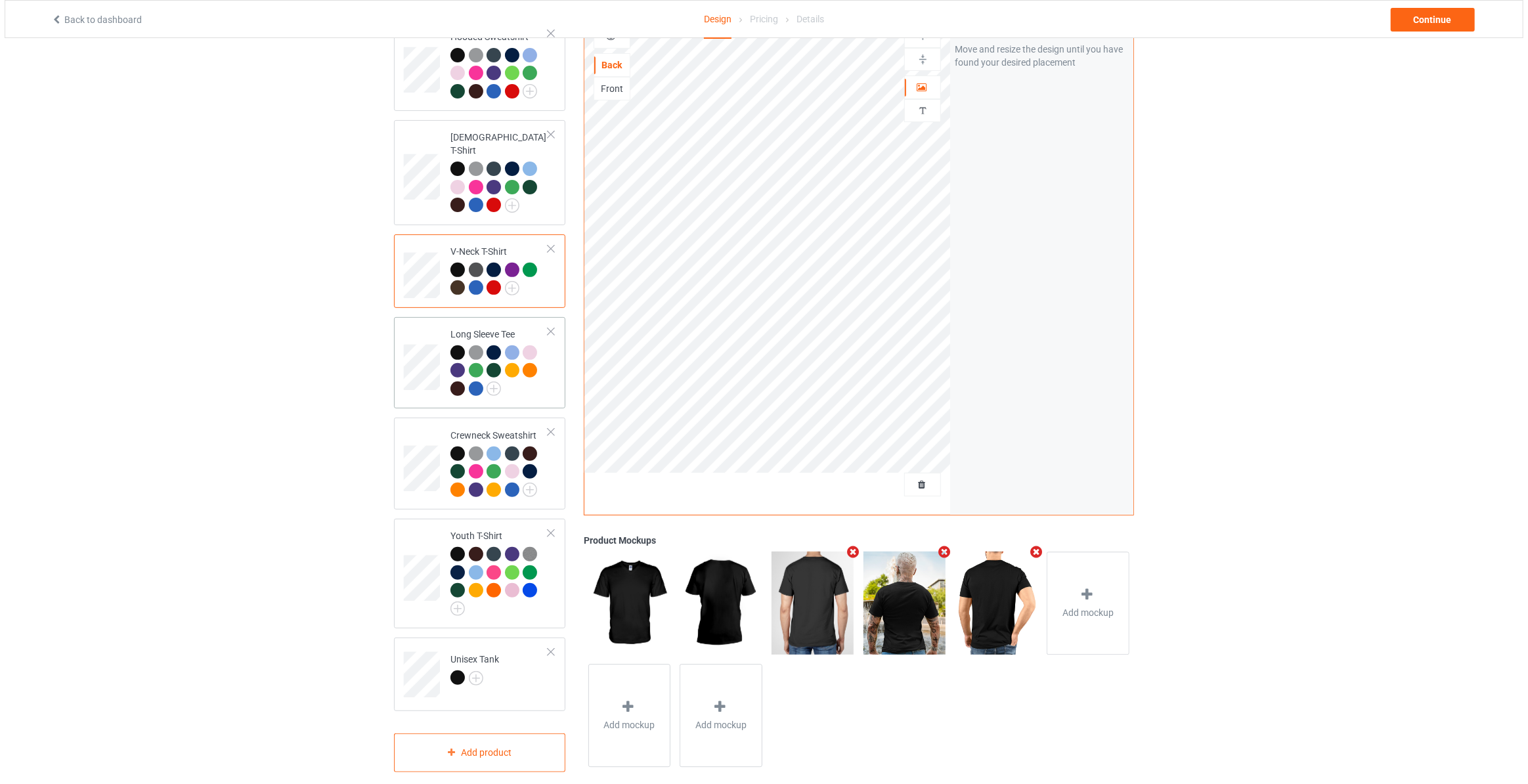
scroll to position [334, 0]
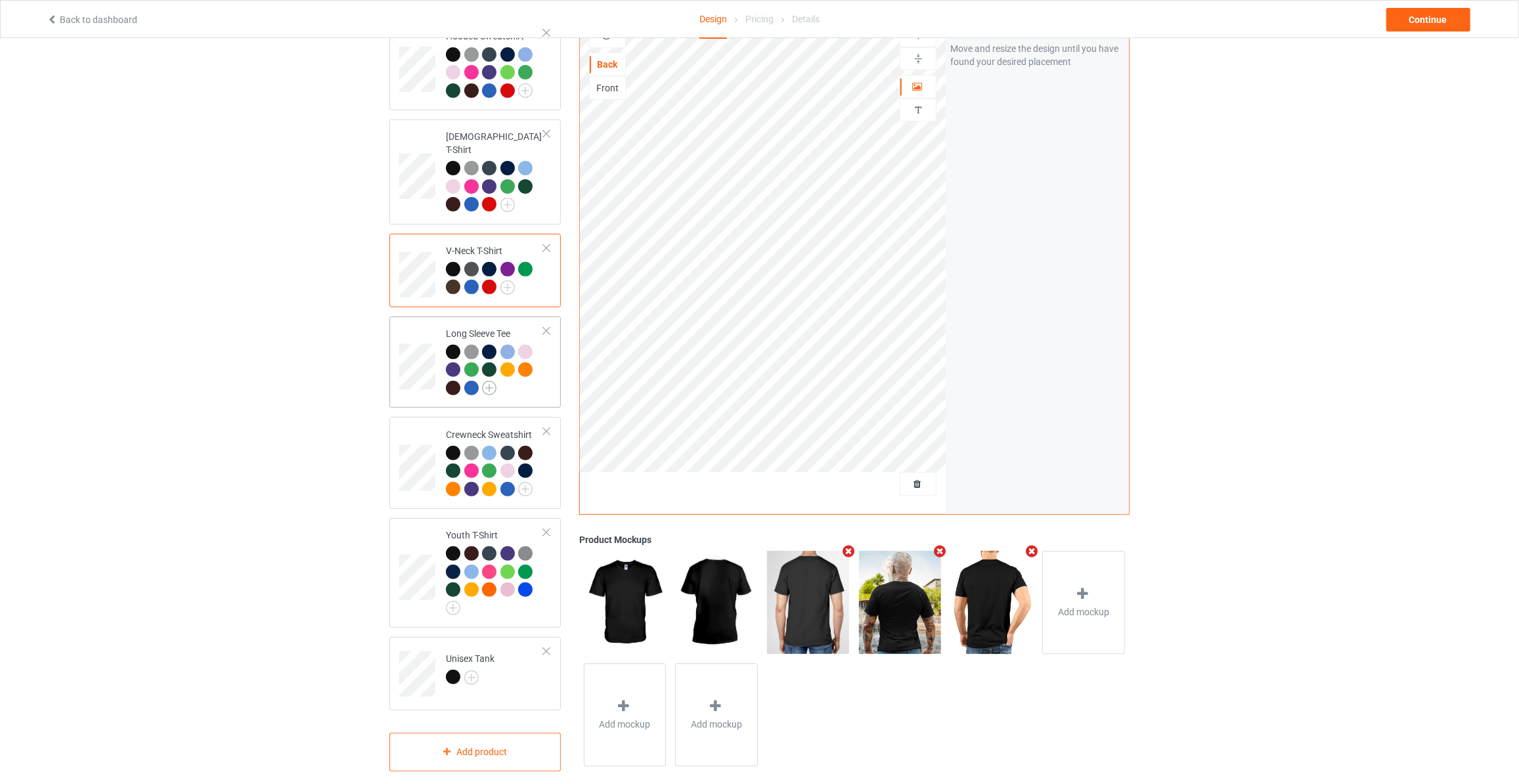
click at [488, 381] on img at bounding box center [489, 388] width 15 height 15
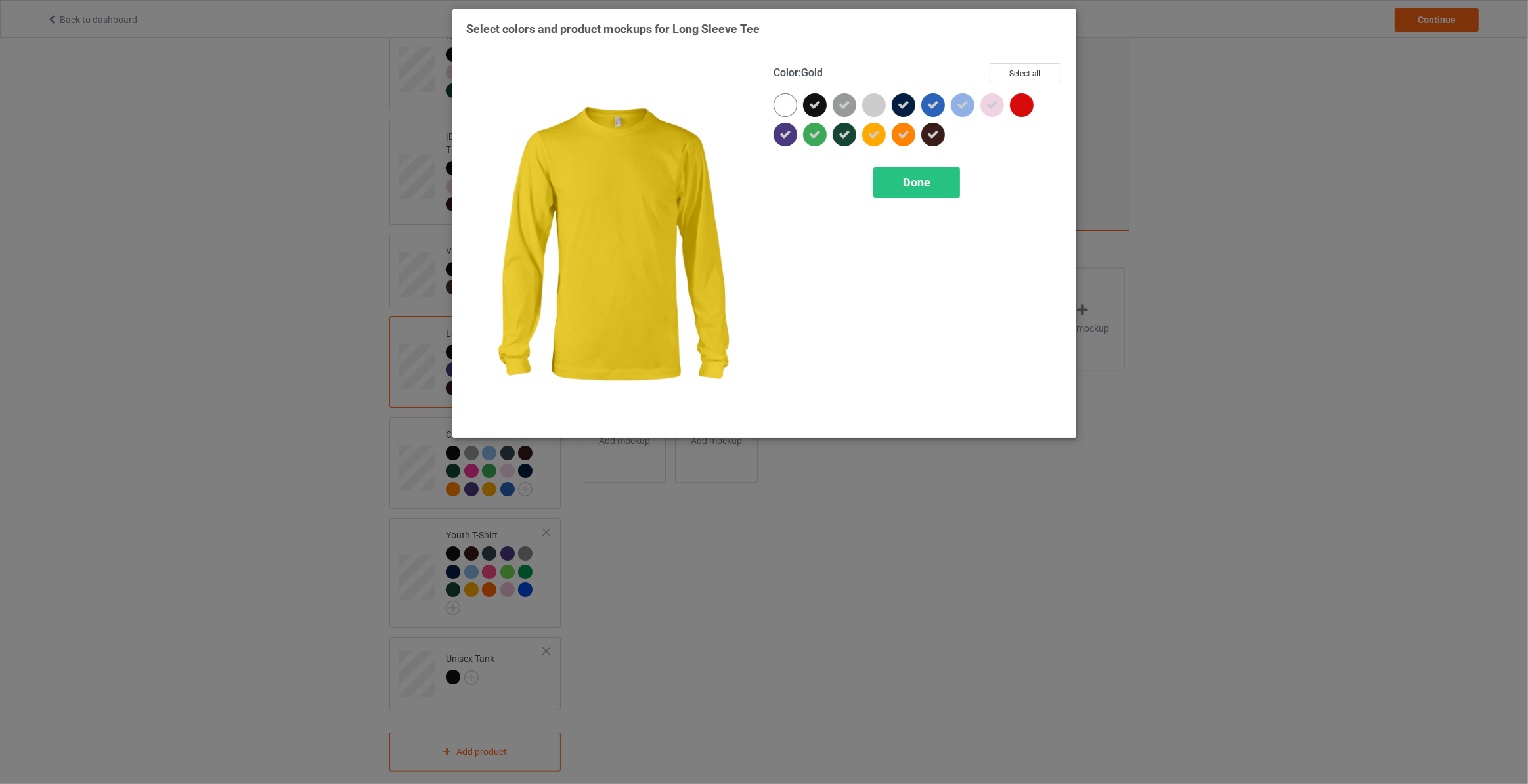
click at [875, 130] on icon at bounding box center [874, 134] width 12 height 12
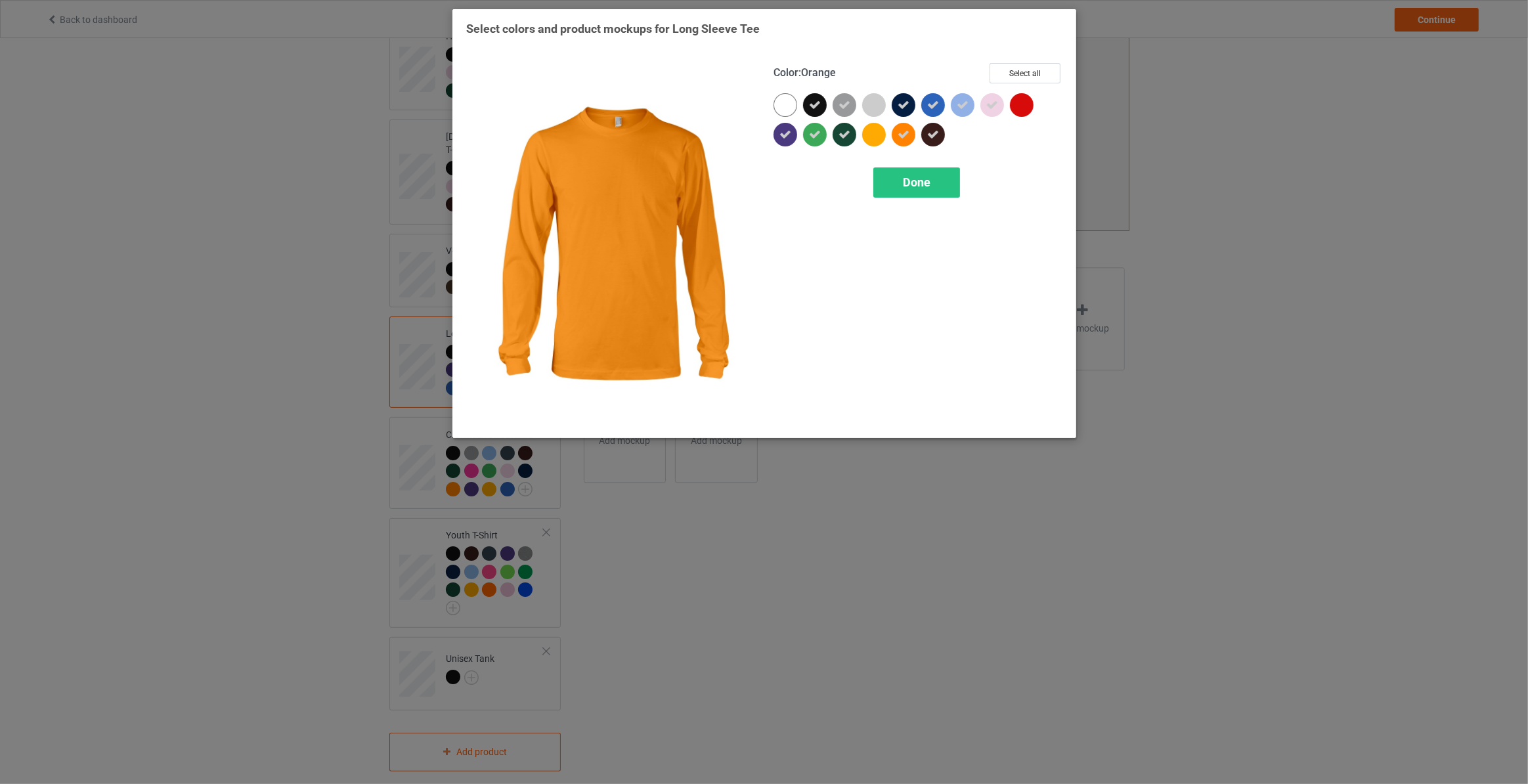
drag, startPoint x: 897, startPoint y: 134, endPoint x: 980, endPoint y: 112, distance: 85.9
click at [899, 135] on icon at bounding box center [904, 134] width 12 height 12
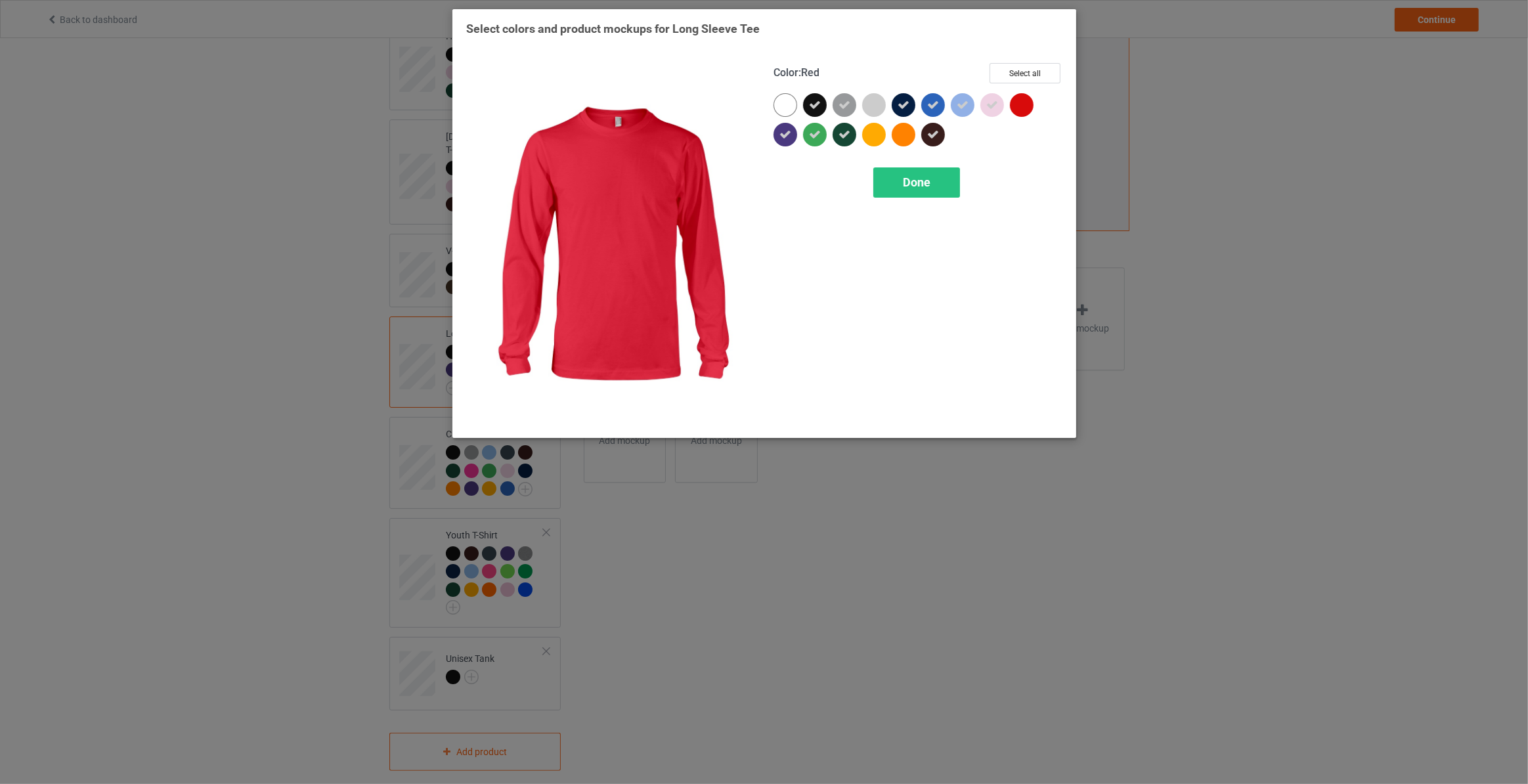
click at [1015, 109] on div at bounding box center [1022, 106] width 24 height 24
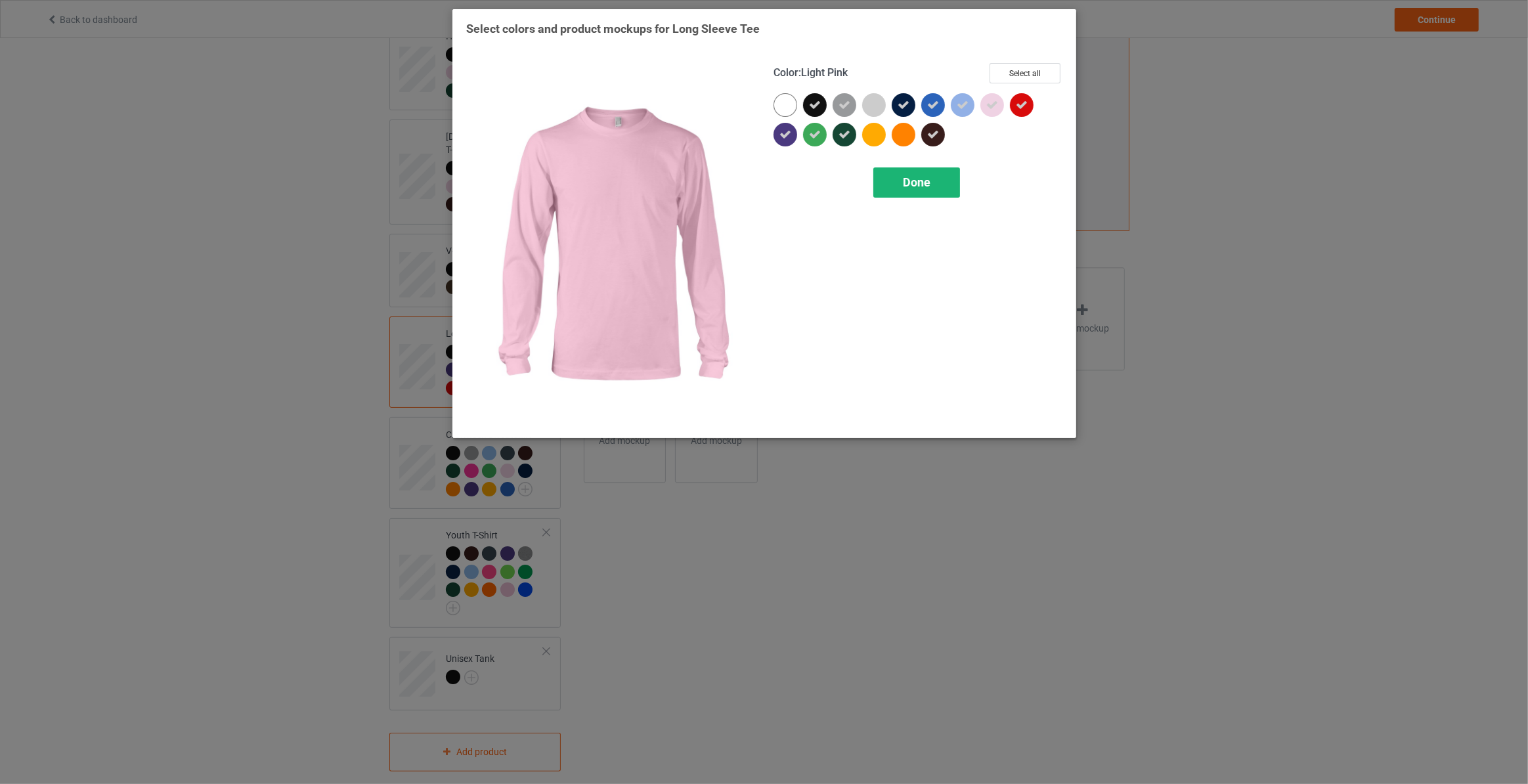
click at [924, 172] on div "Done" at bounding box center [916, 182] width 87 height 31
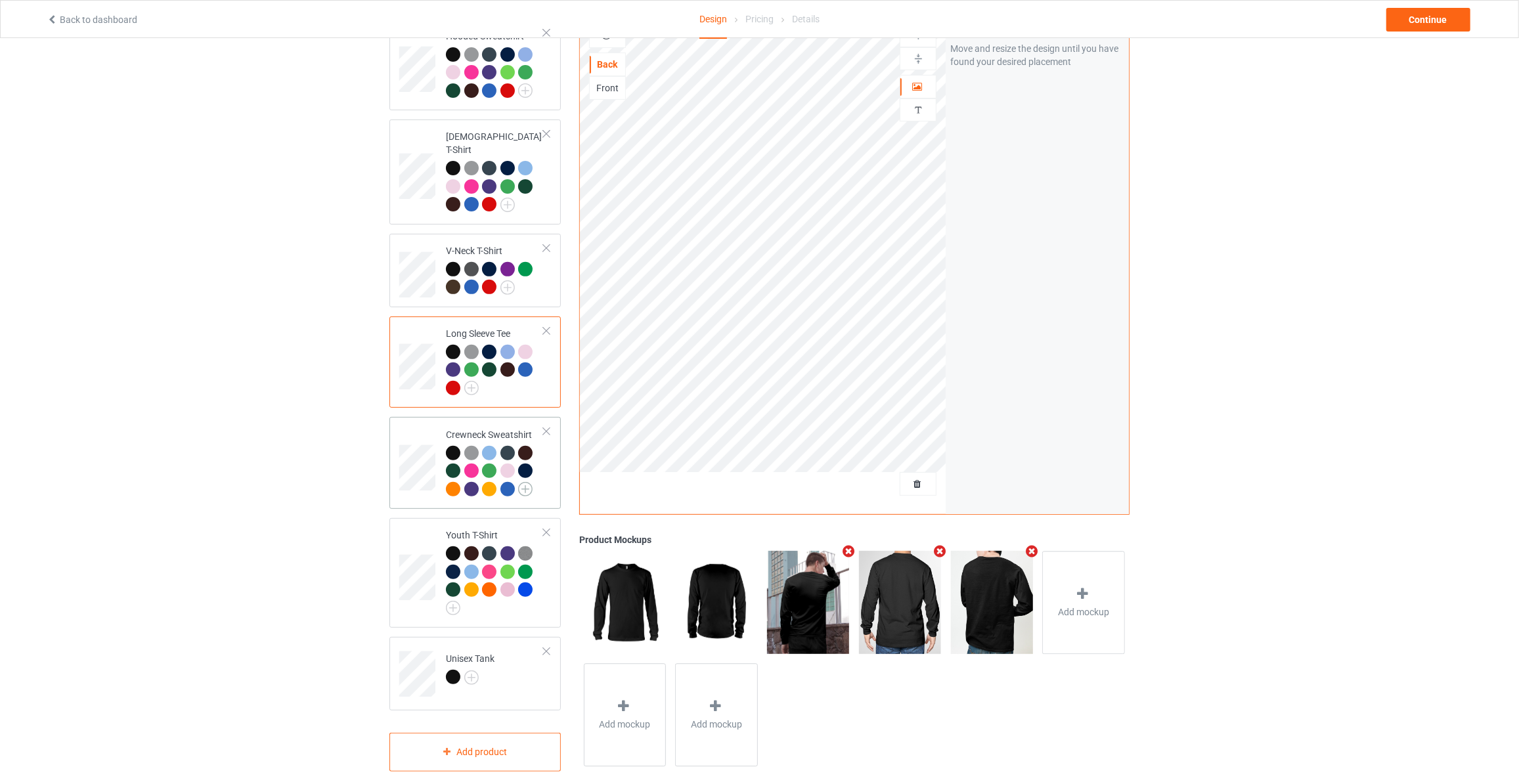
click at [525, 482] on img at bounding box center [525, 489] width 15 height 15
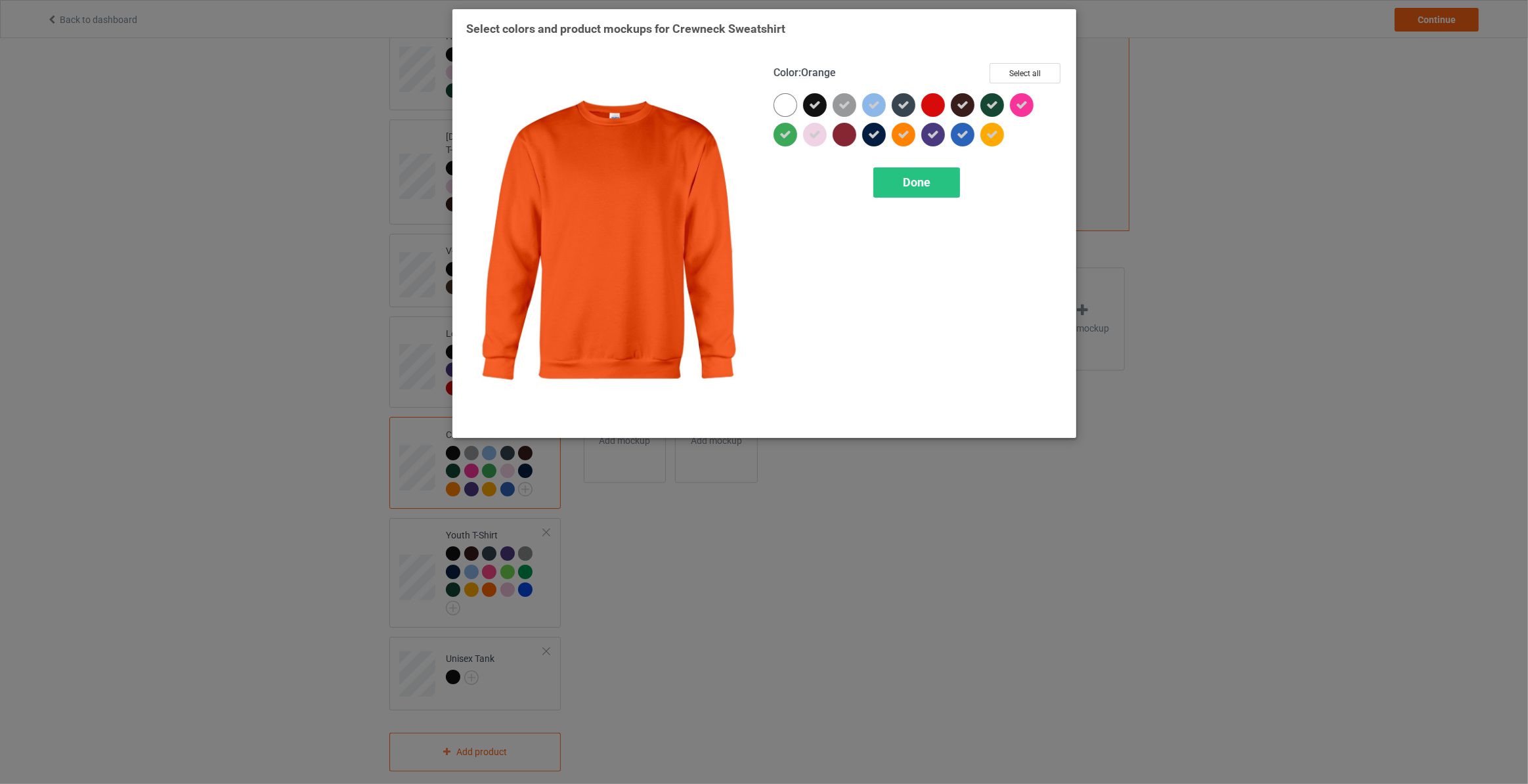
click at [905, 138] on icon at bounding box center [904, 134] width 12 height 12
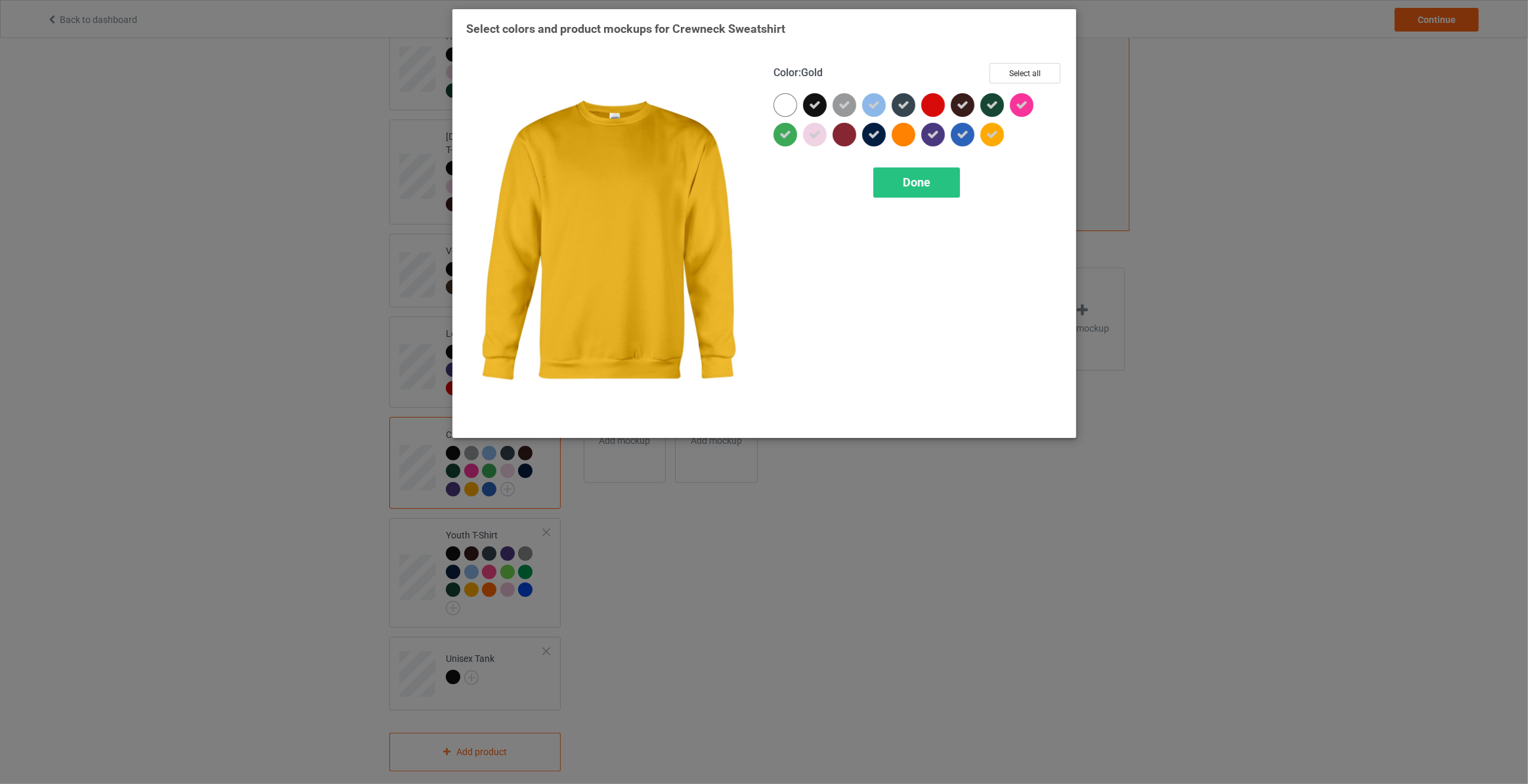
click at [984, 130] on div at bounding box center [992, 134] width 24 height 24
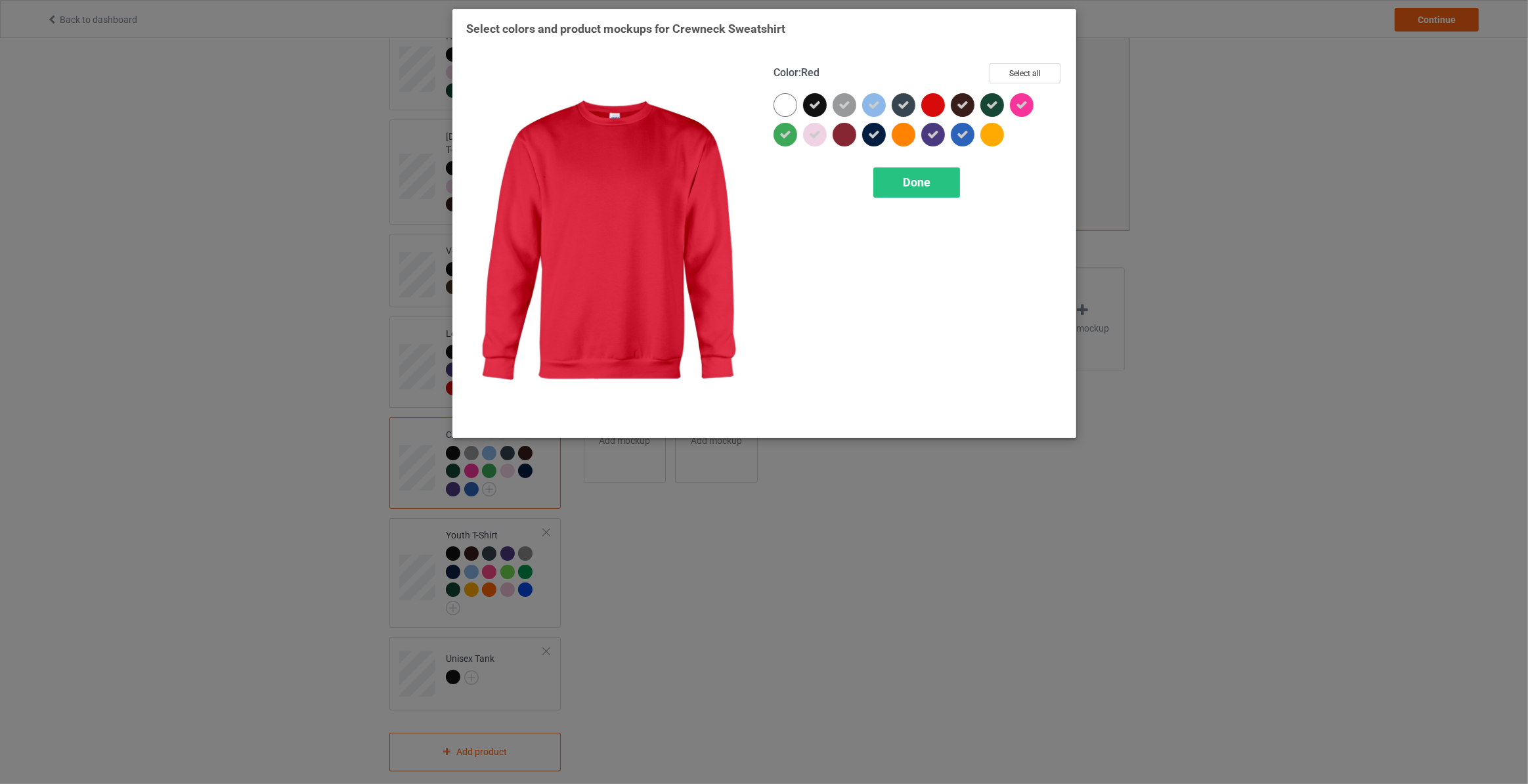
click at [924, 98] on div at bounding box center [933, 106] width 24 height 24
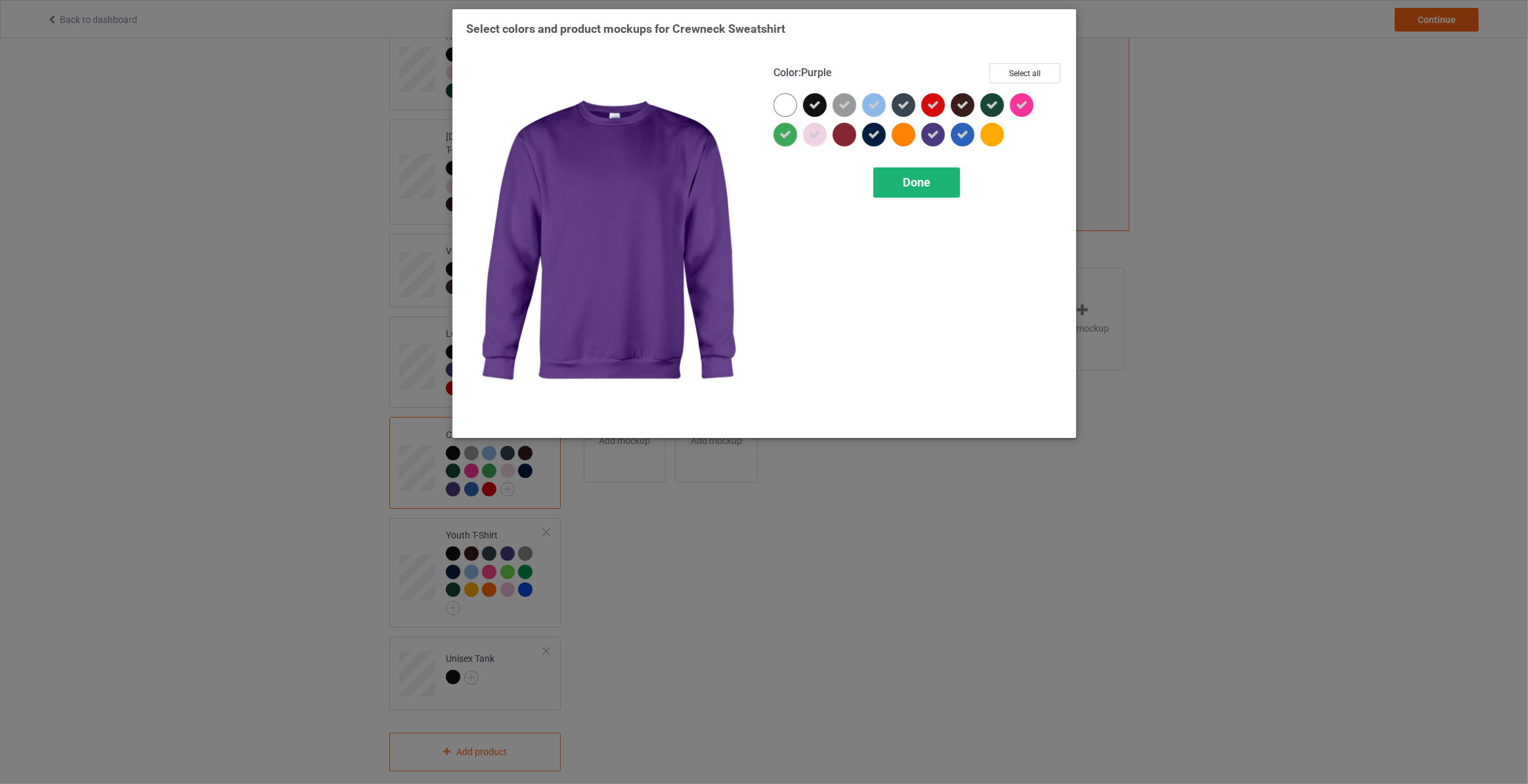
click at [917, 182] on span "Done" at bounding box center [916, 182] width 28 height 14
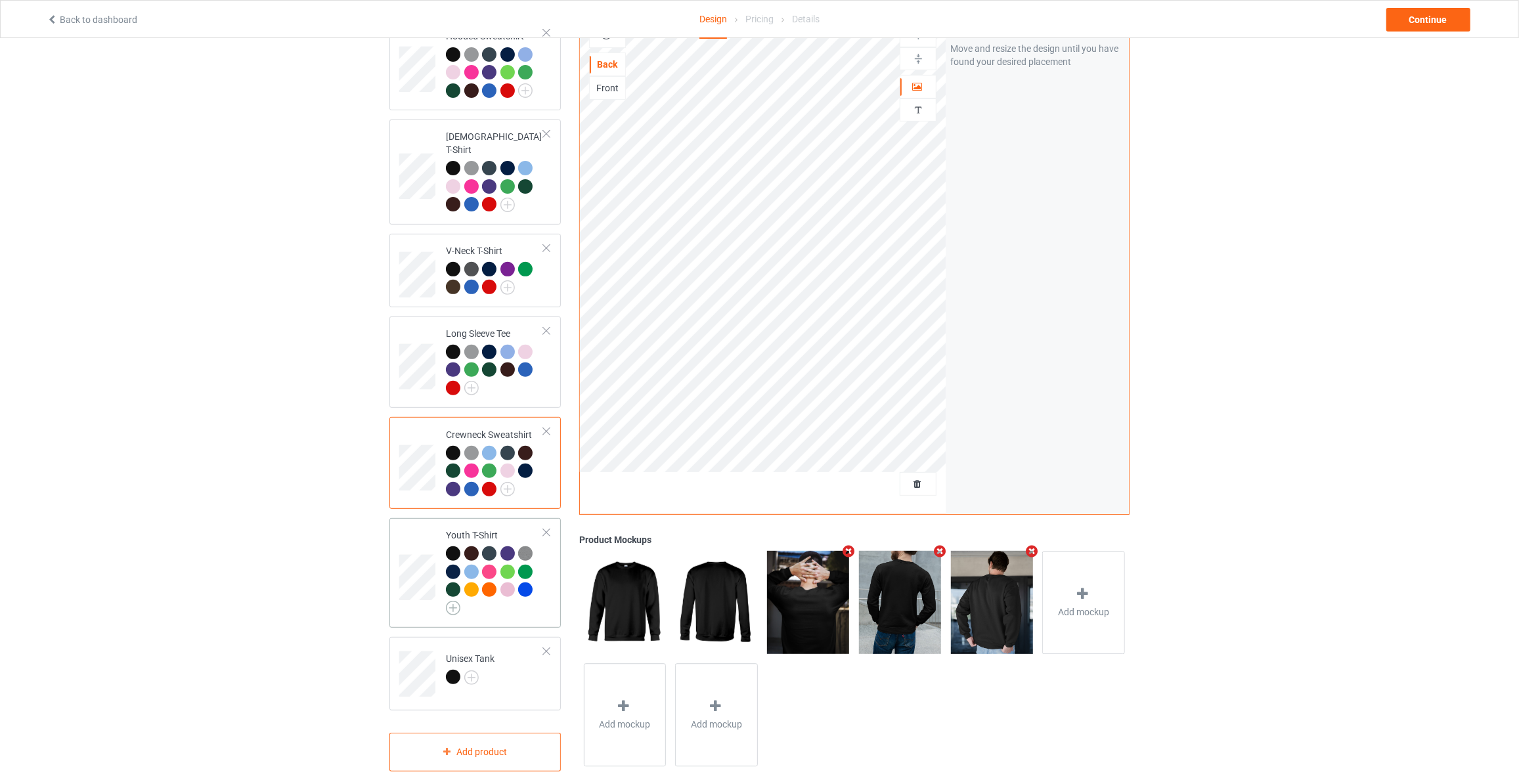
click at [451, 601] on img at bounding box center [453, 607] width 15 height 15
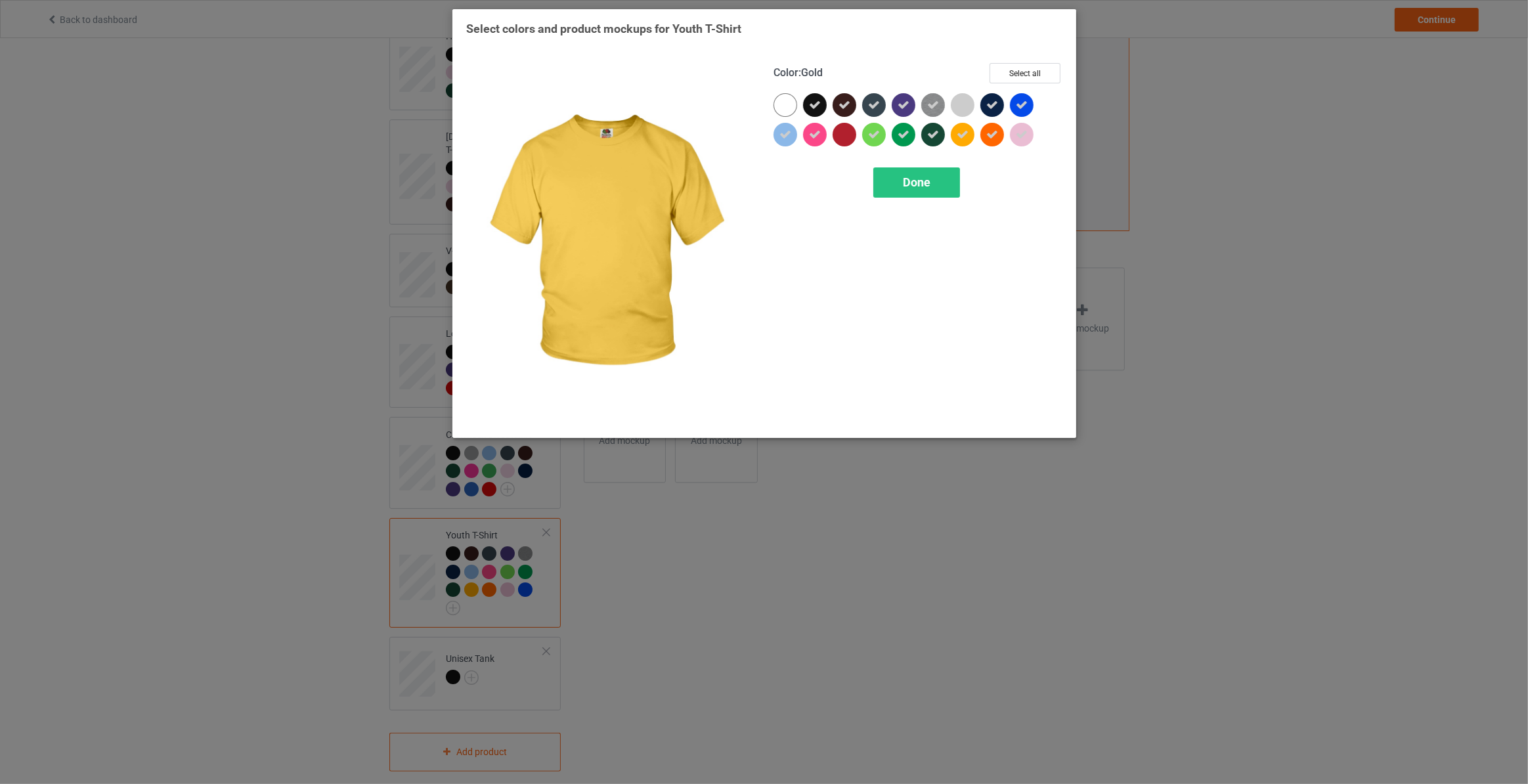
click at [955, 134] on div at bounding box center [963, 134] width 24 height 24
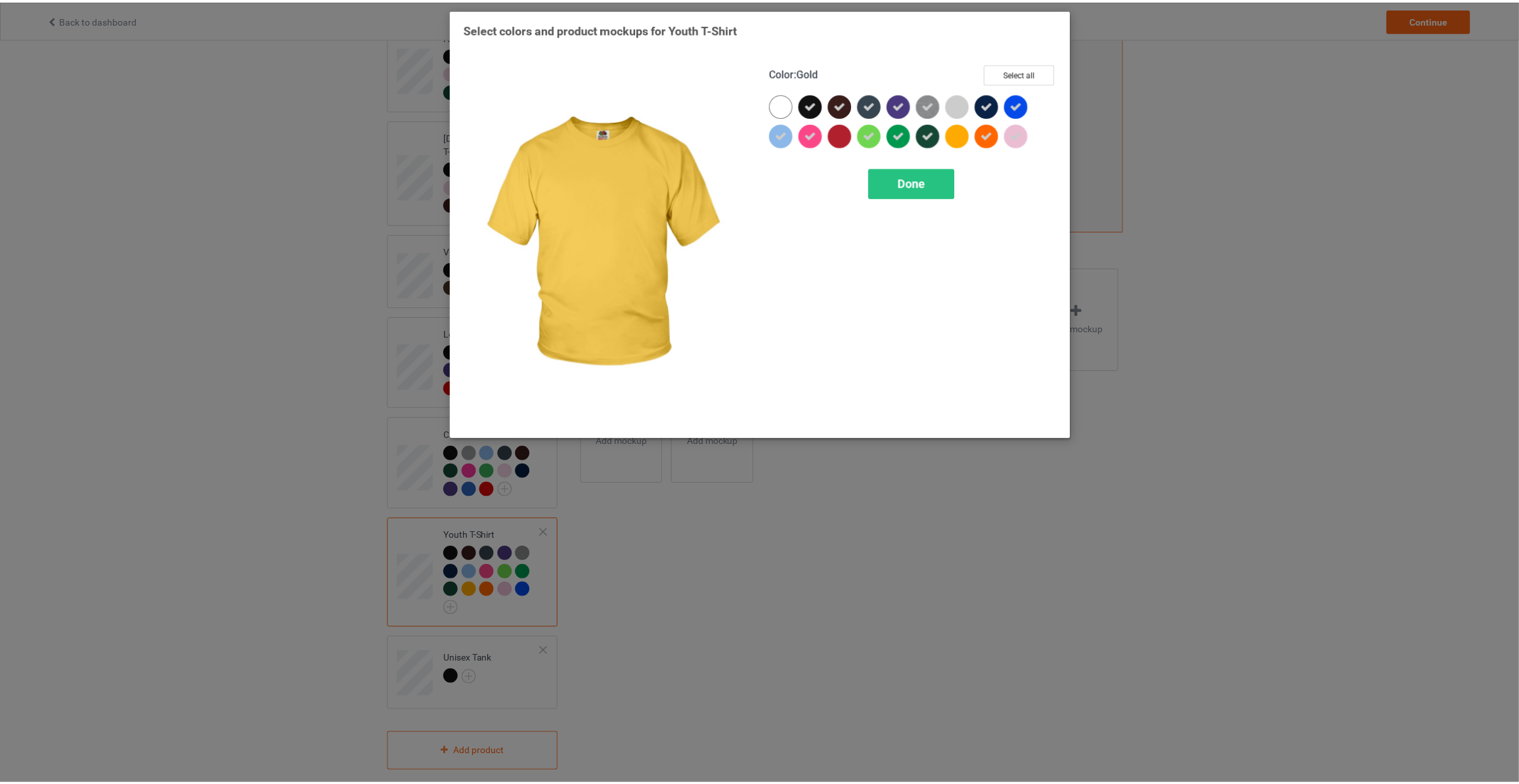
scroll to position [318, 0]
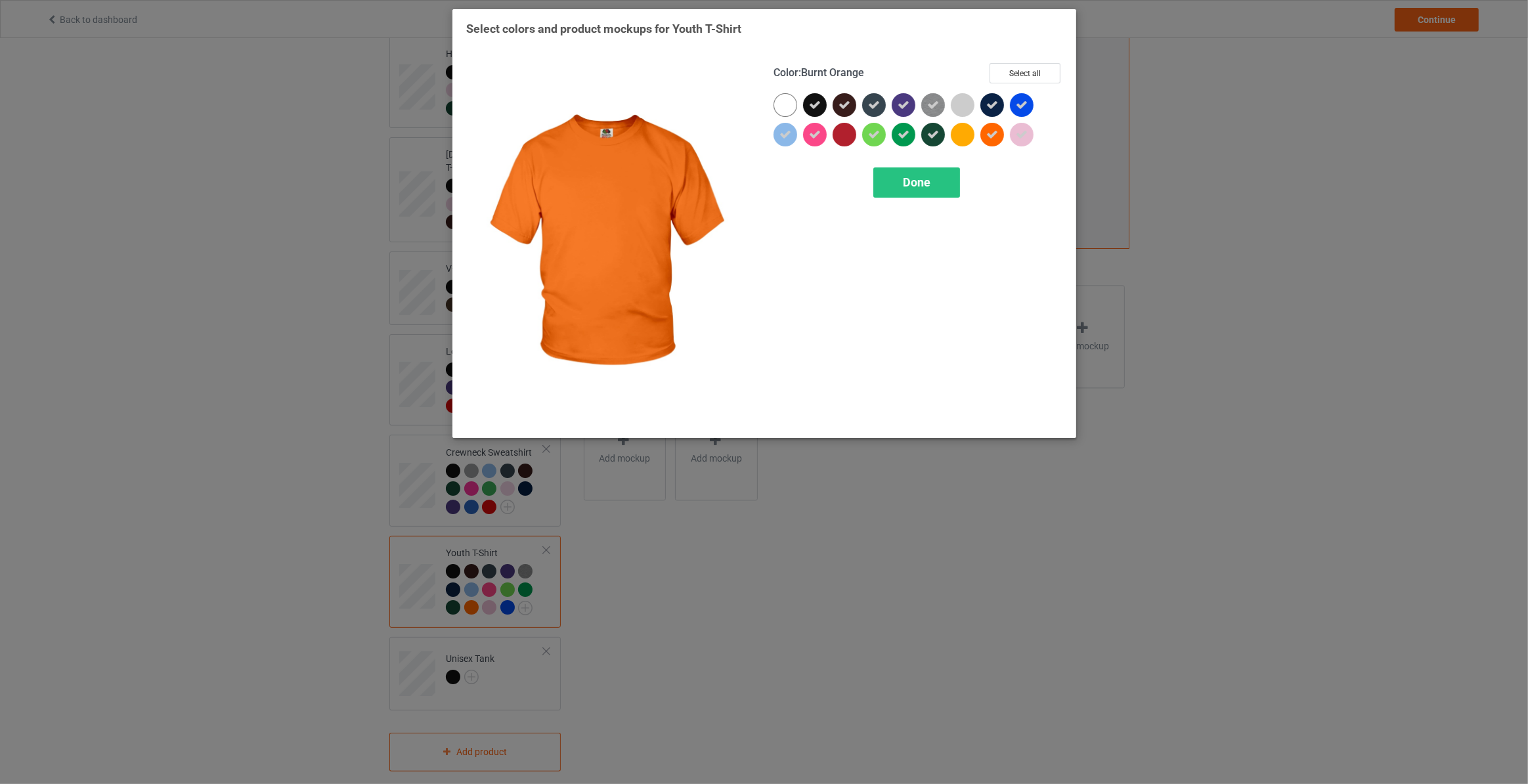
click at [988, 133] on icon at bounding box center [992, 134] width 12 height 12
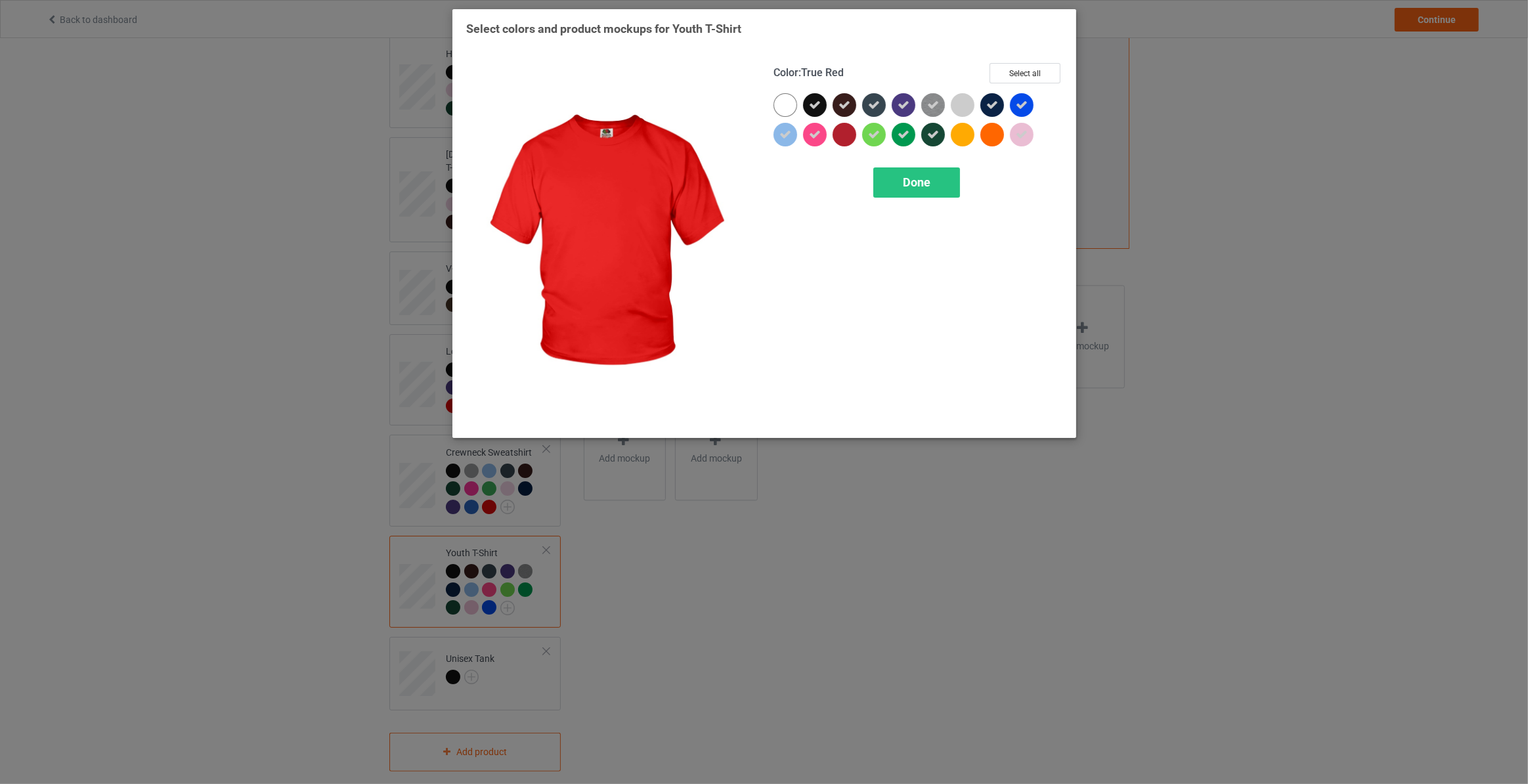
click at [846, 126] on div at bounding box center [844, 134] width 24 height 24
click at [914, 179] on span "Done" at bounding box center [916, 182] width 28 height 14
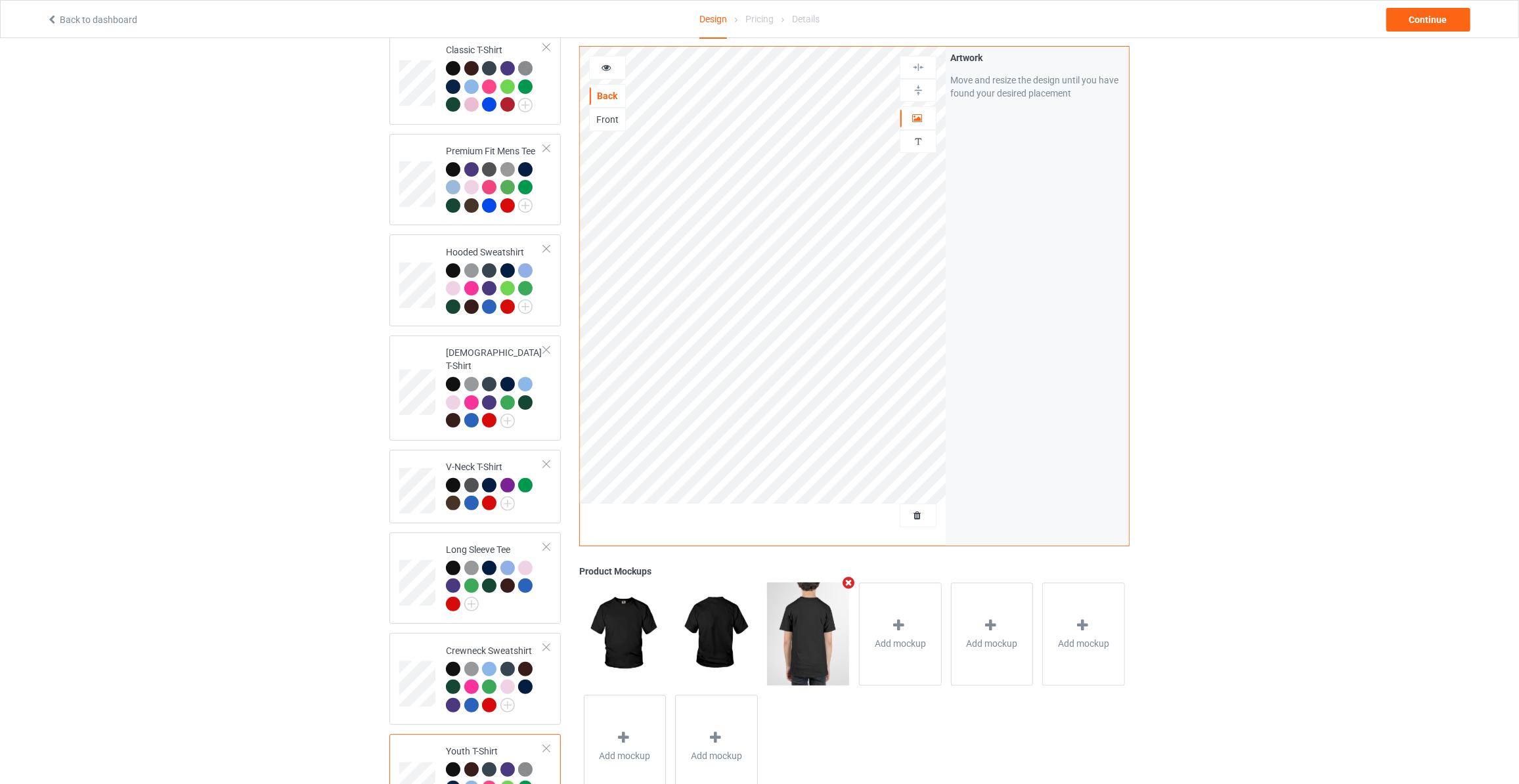
scroll to position [118, 0]
click at [1427, 15] on div "Continue" at bounding box center [1427, 20] width 84 height 24
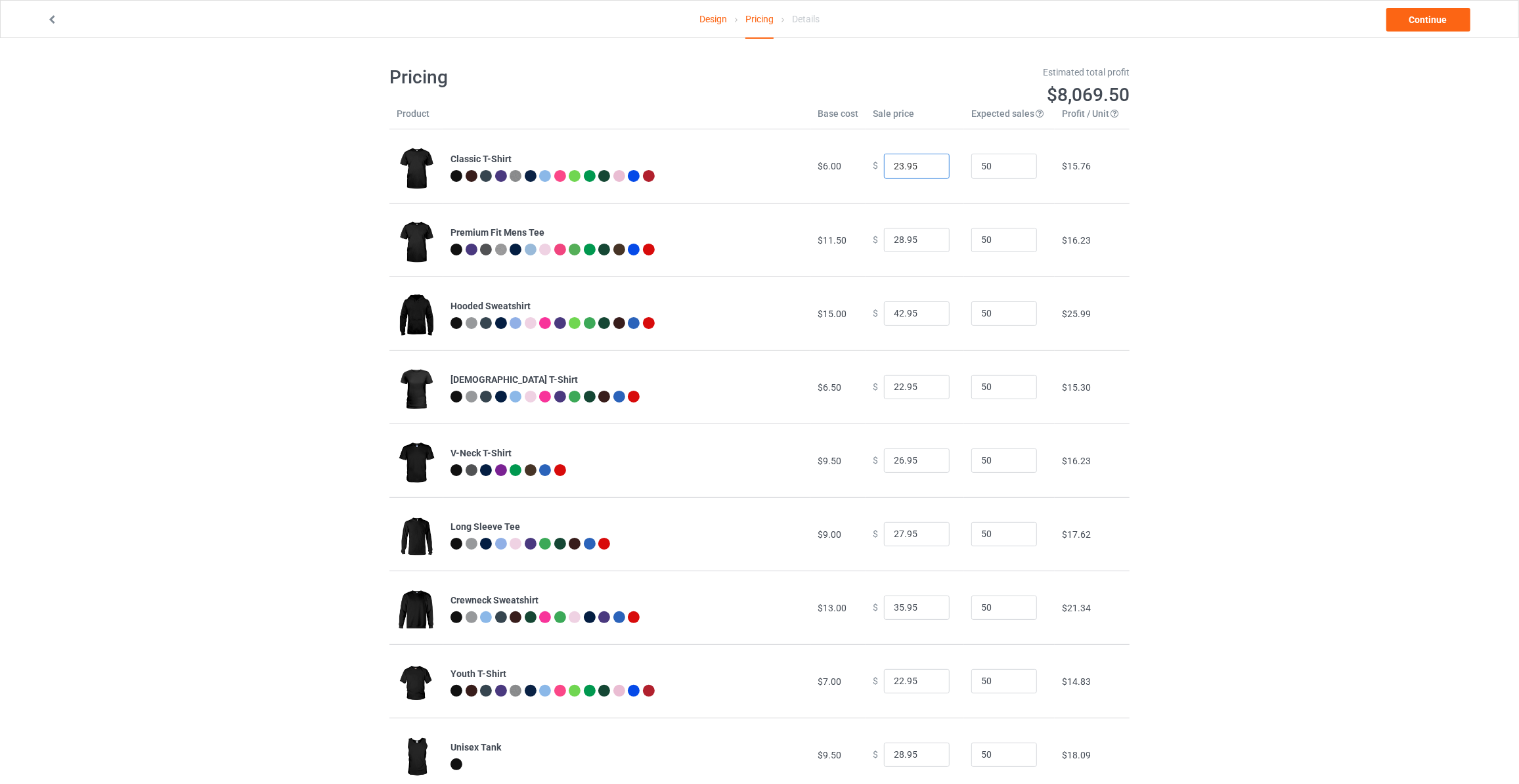
click at [924, 162] on input "23.95" at bounding box center [916, 166] width 66 height 25
click at [924, 162] on input "24.95" at bounding box center [916, 166] width 66 height 25
type input "25.95"
click at [924, 162] on input "25.95" at bounding box center [916, 166] width 66 height 25
click at [929, 236] on input "29.95" at bounding box center [916, 240] width 66 height 25
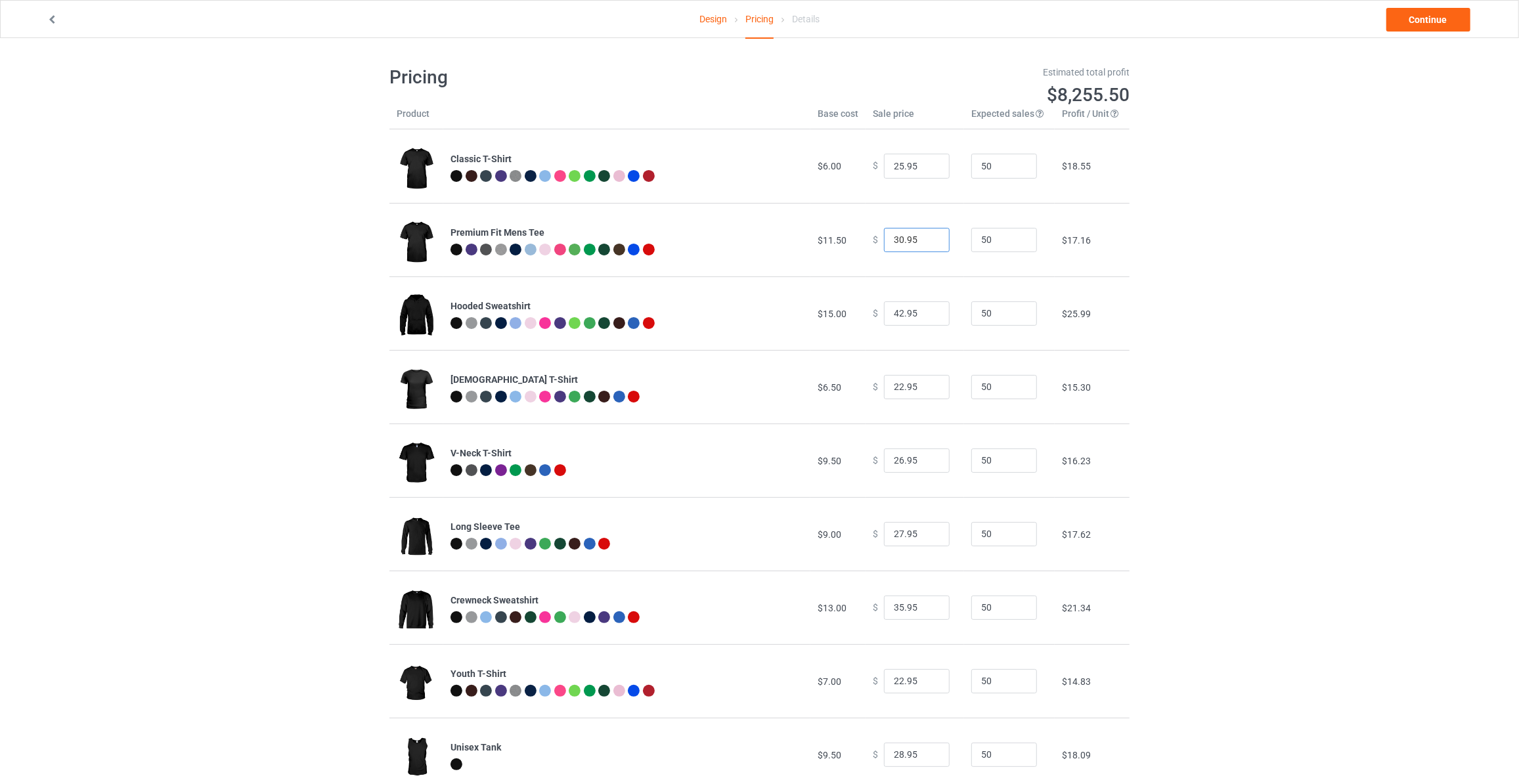
type input "30.95"
click at [929, 236] on input "30.95" at bounding box center [916, 240] width 66 height 25
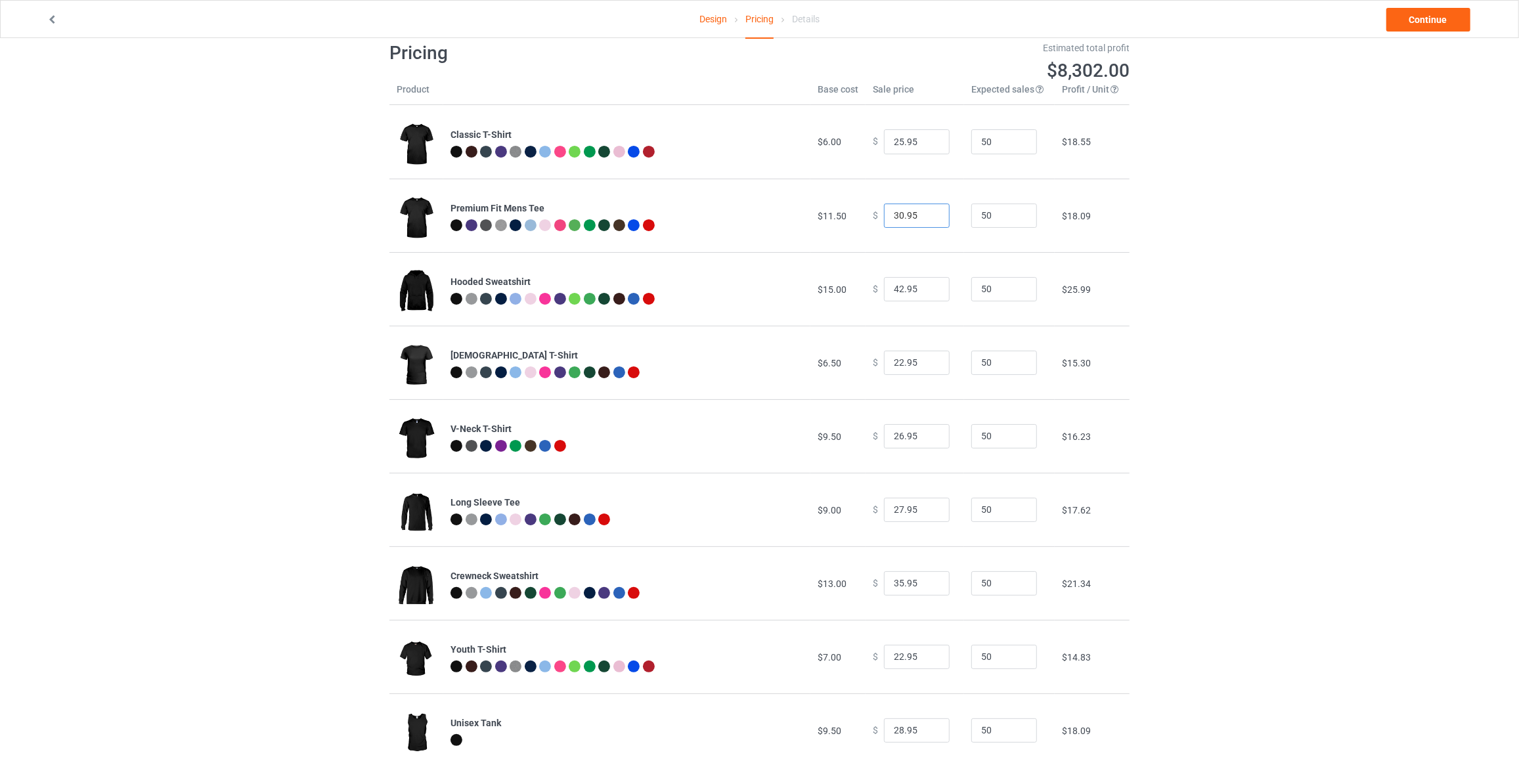
scroll to position [38, 0]
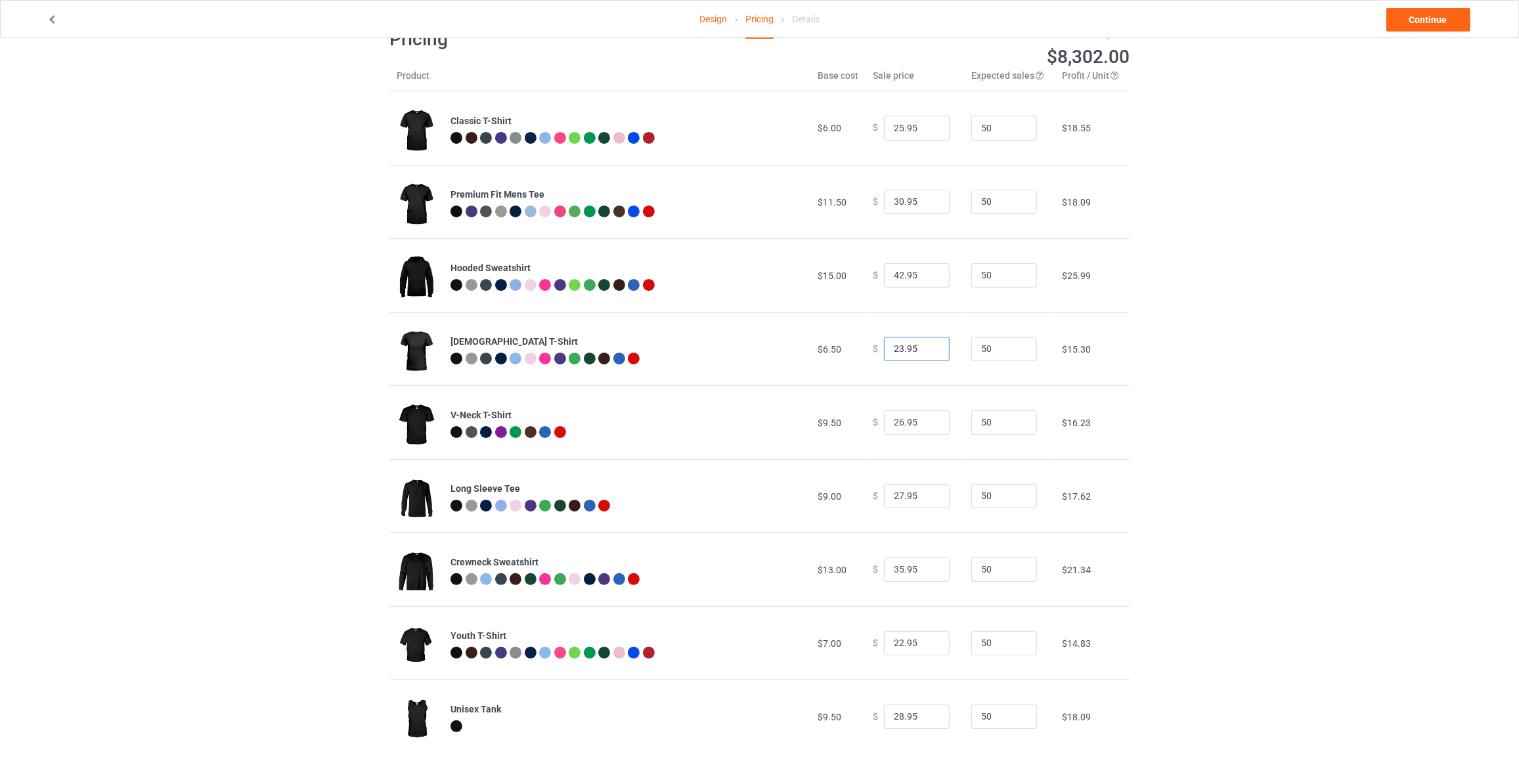
click at [925, 346] on input "23.95" at bounding box center [916, 348] width 66 height 25
click at [925, 346] on input "24.95" at bounding box center [916, 348] width 66 height 25
type input "25.95"
click at [925, 346] on input "25.95" at bounding box center [916, 348] width 66 height 25
click at [924, 419] on input "27.95" at bounding box center [916, 422] width 66 height 25
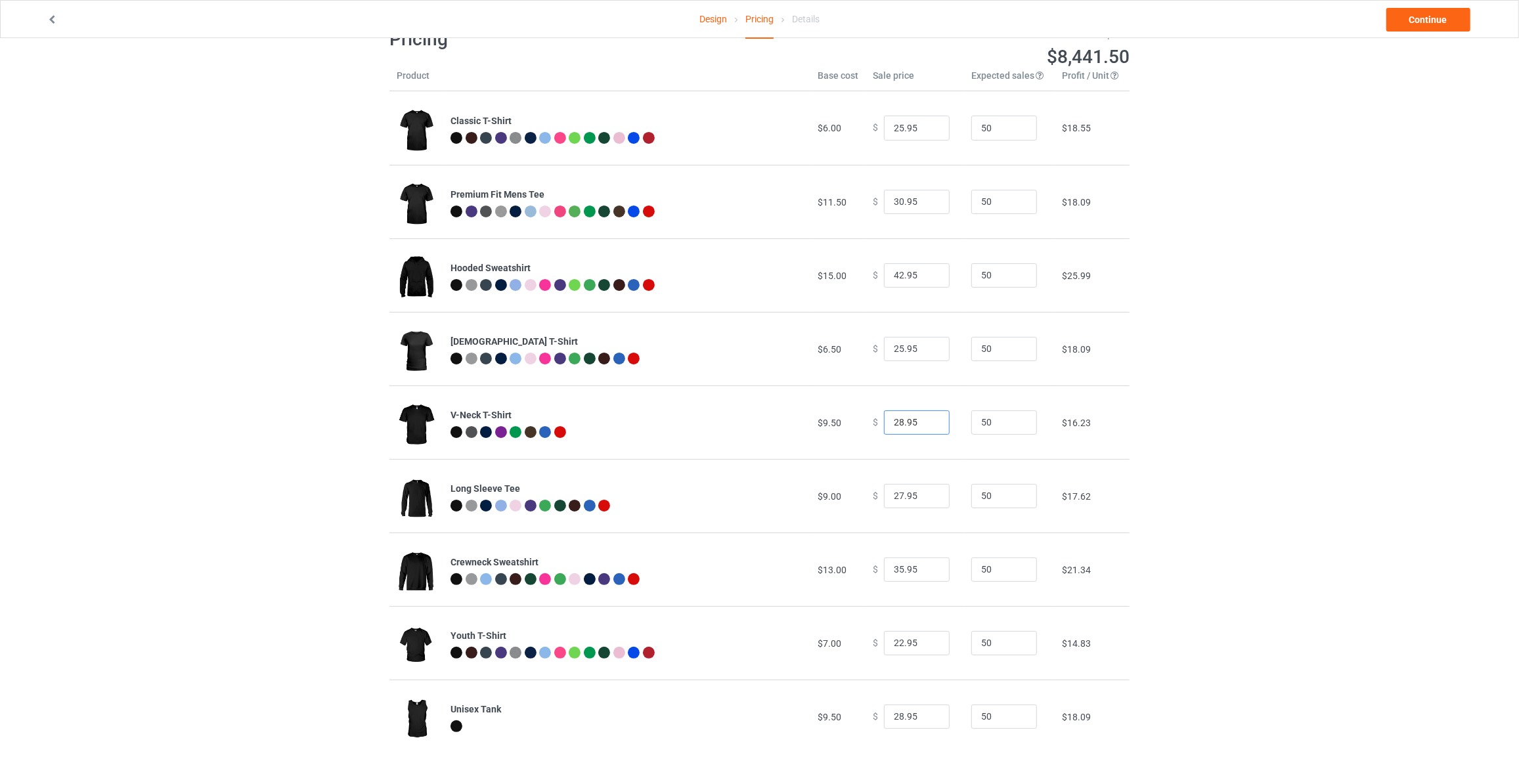
type input "28.95"
click at [924, 419] on input "28.95" at bounding box center [916, 422] width 66 height 25
click at [925, 492] on input "28.95" at bounding box center [916, 496] width 66 height 25
type input "29.95"
click at [925, 492] on input "29.95" at bounding box center [916, 496] width 66 height 25
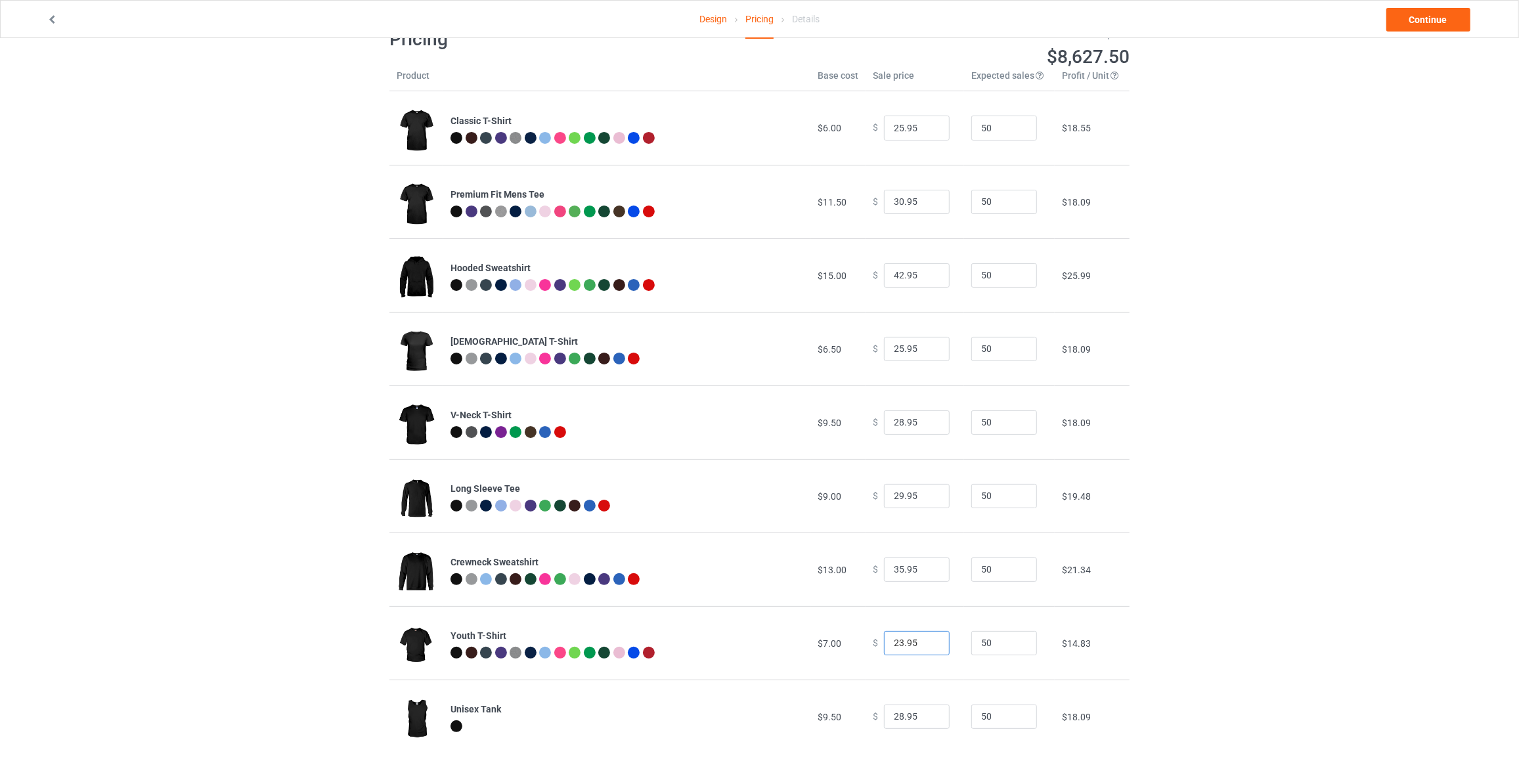
click at [925, 639] on input "23.95" at bounding box center [916, 643] width 66 height 25
type input "24.95"
click at [925, 639] on input "24.95" at bounding box center [916, 643] width 66 height 25
click at [1405, 21] on link "Continue" at bounding box center [1427, 20] width 84 height 24
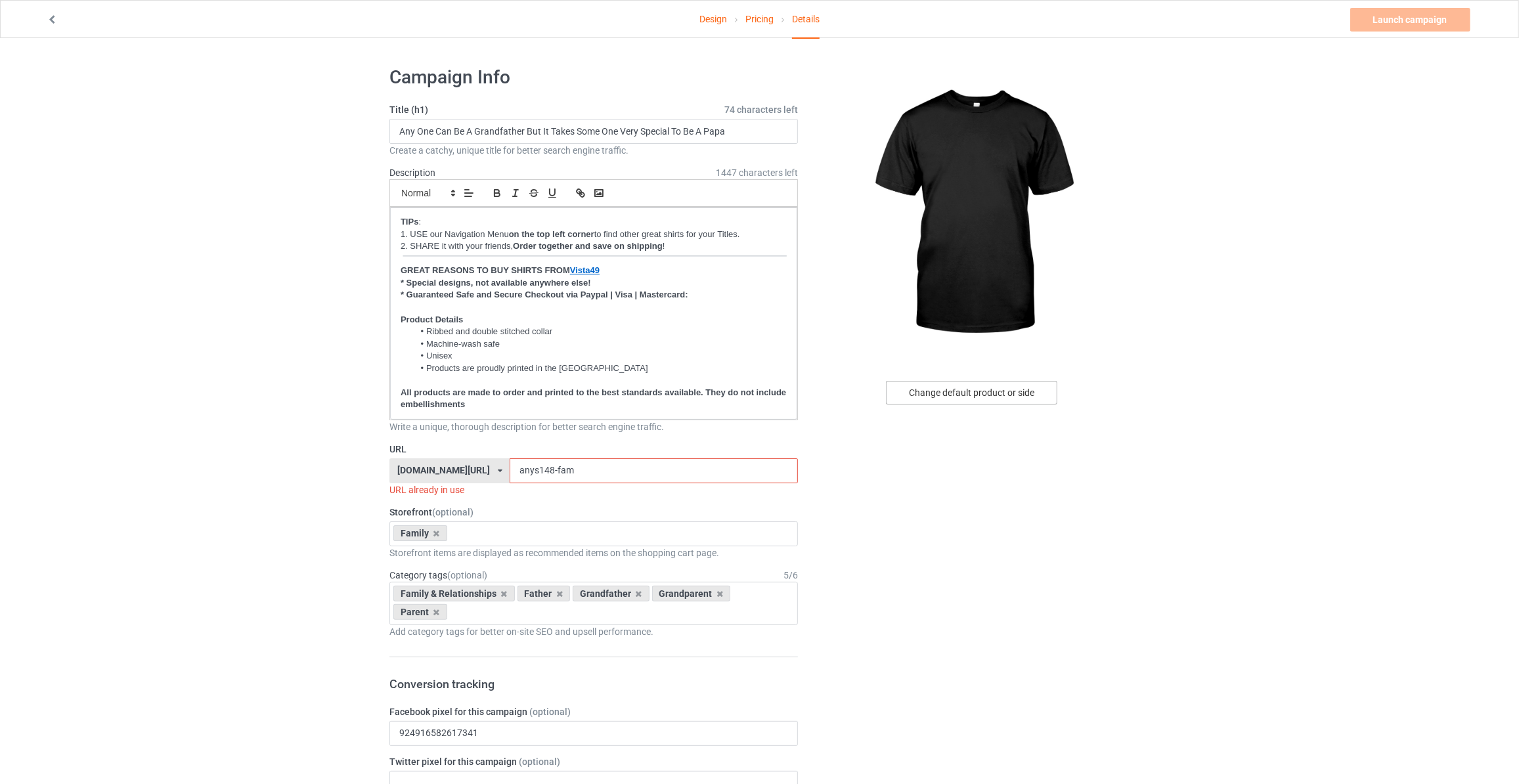
click at [1002, 396] on div "Change default product or side" at bounding box center [972, 392] width 172 height 24
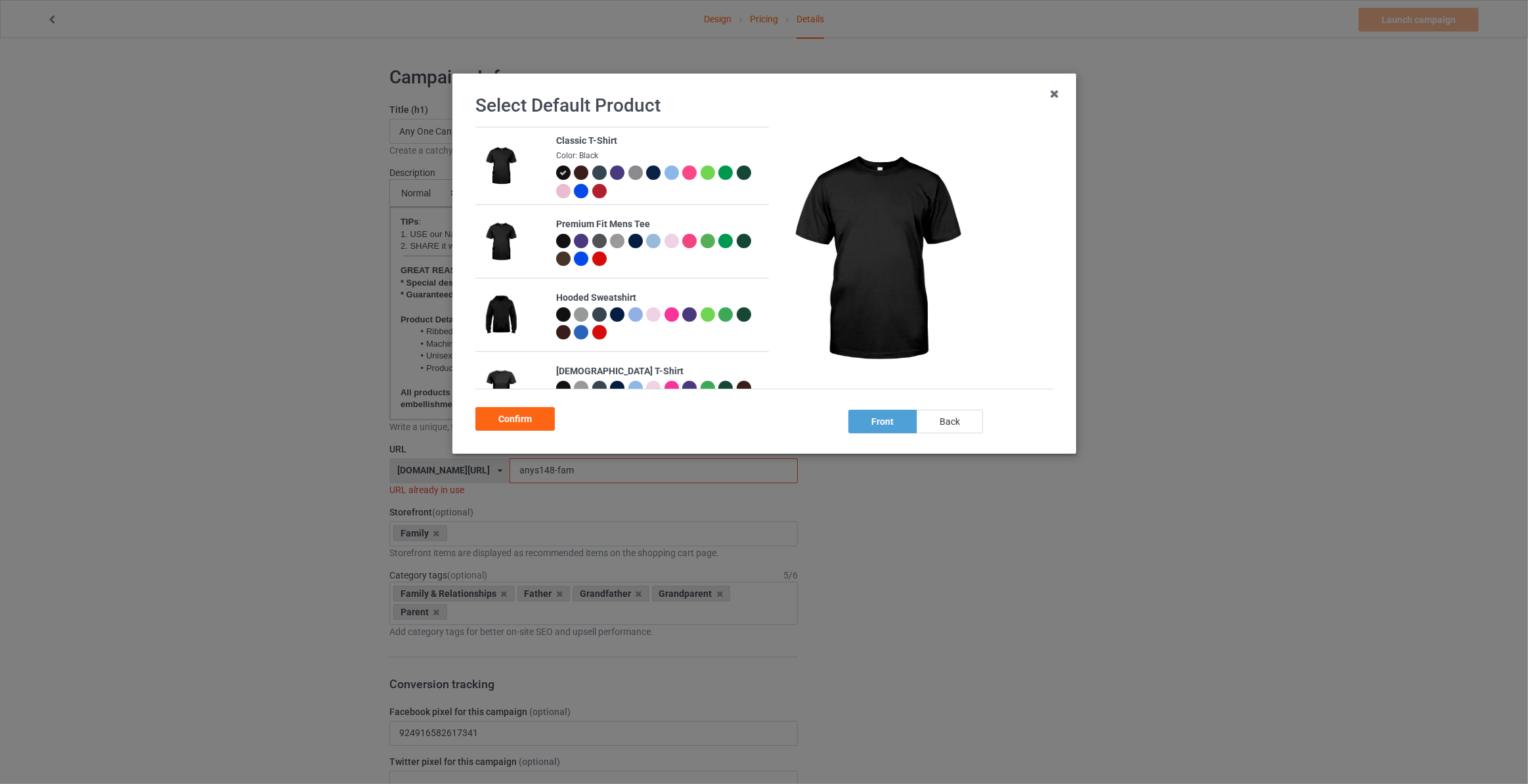
click at [950, 421] on div "back" at bounding box center [949, 421] width 66 height 24
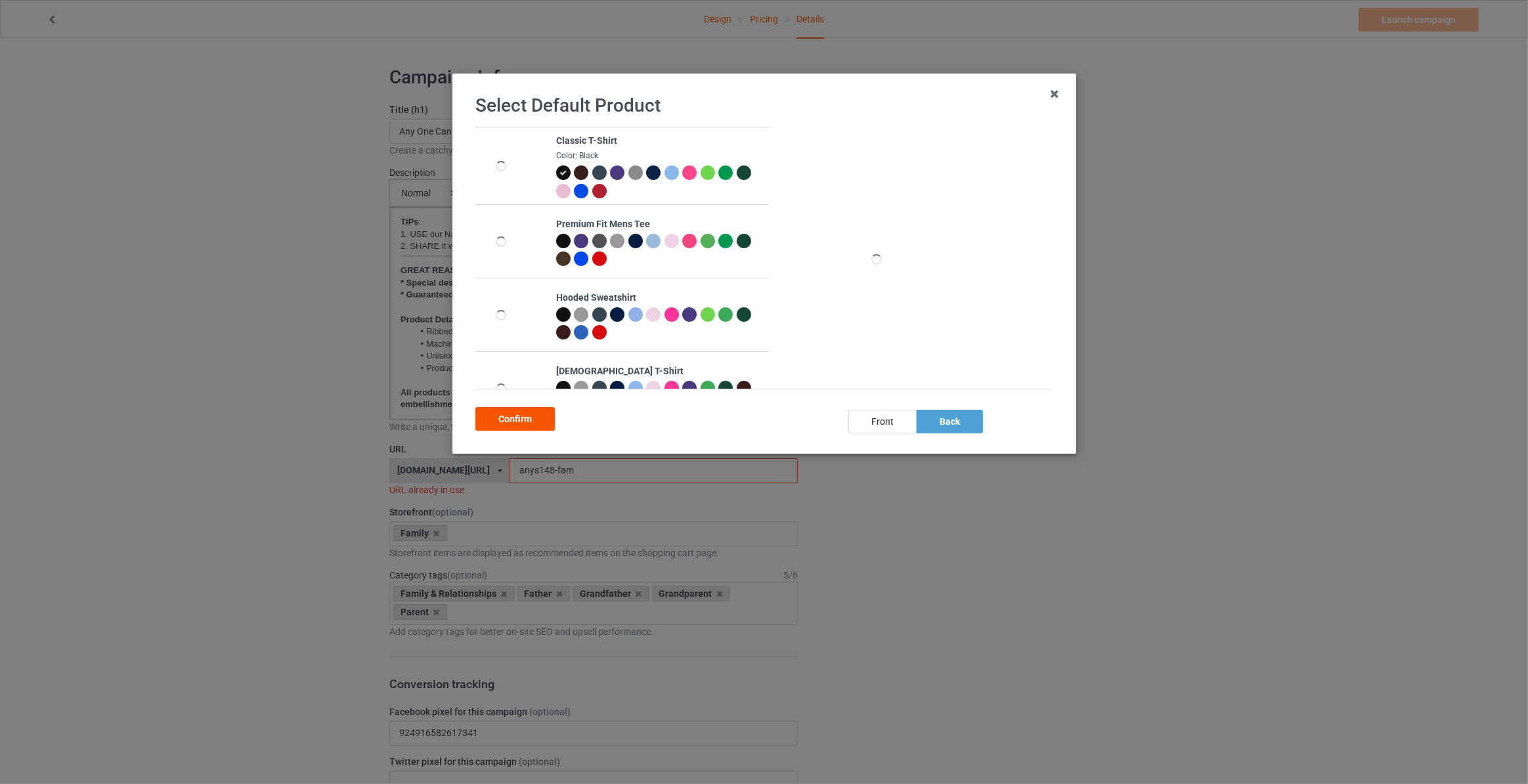
click at [523, 421] on div "Confirm" at bounding box center [515, 419] width 80 height 24
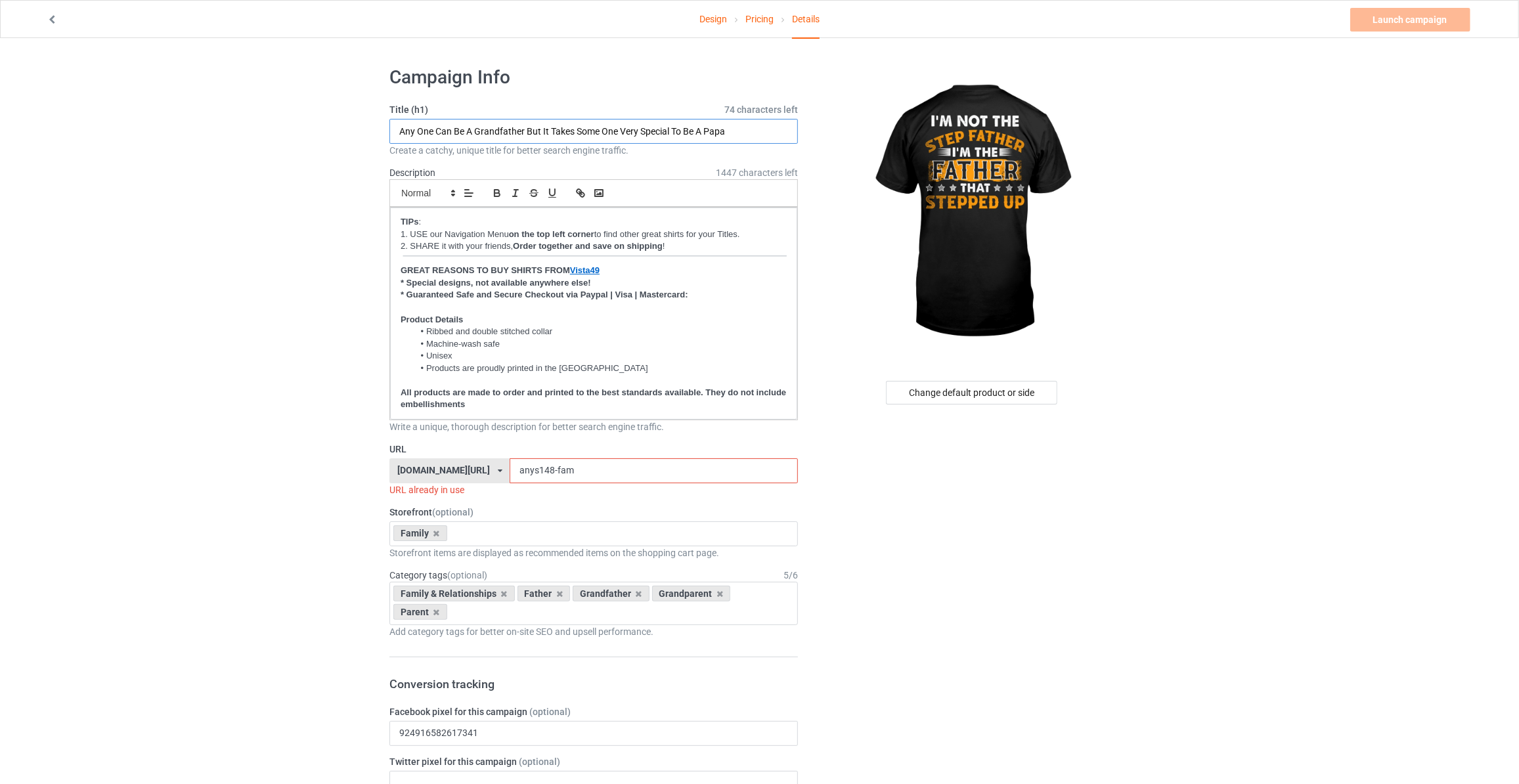
click at [571, 134] on input "Any One Can Be A Grandfather But It Takes Some One Very Special To Be A Papa" at bounding box center [594, 130] width 408 height 25
paste input "text"
type input "I'm Not The Step Father I'm The Father That Stepped Up"
drag, startPoint x: 558, startPoint y: 474, endPoint x: 151, endPoint y: 429, distance: 409.5
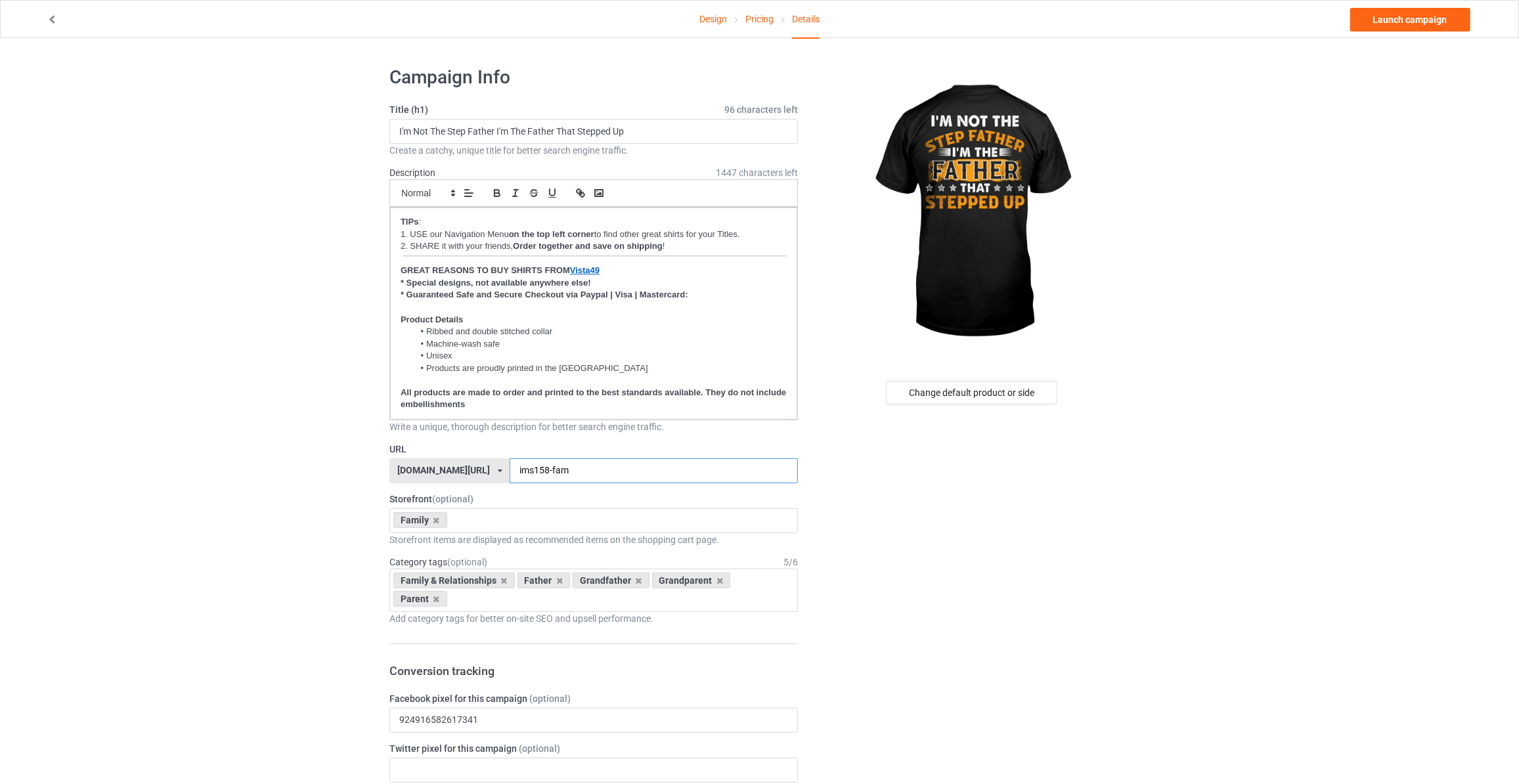
type input "ims158-fam"
drag, startPoint x: 1338, startPoint y: 266, endPoint x: 1347, endPoint y: 131, distance: 135.3
click at [1401, 22] on link "Launch campaign" at bounding box center [1410, 20] width 120 height 24
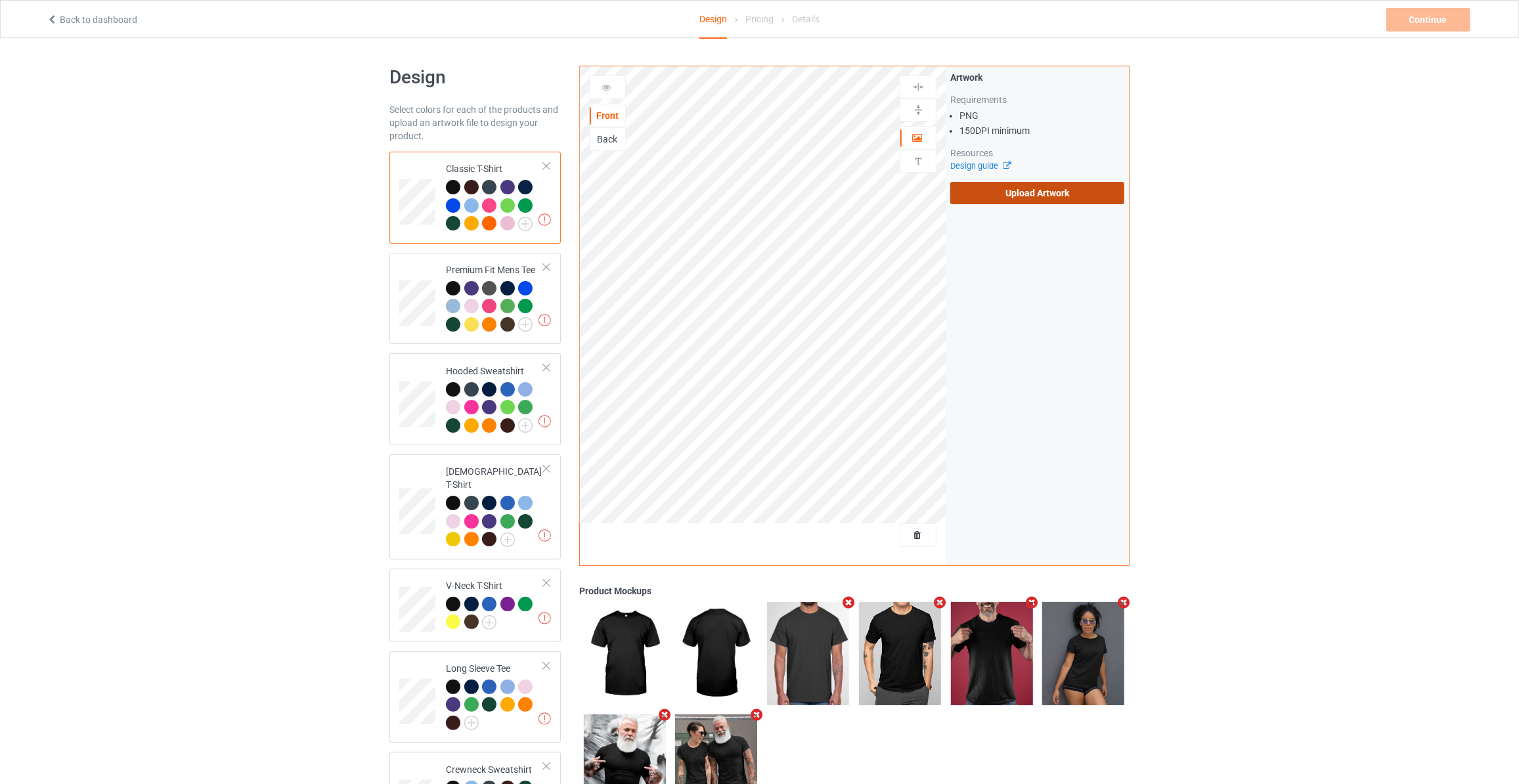
click at [1002, 189] on label "Upload Artwork" at bounding box center [1037, 192] width 174 height 23
click at [0, 0] on input "Upload Artwork" at bounding box center [0, 0] width 0 height 0
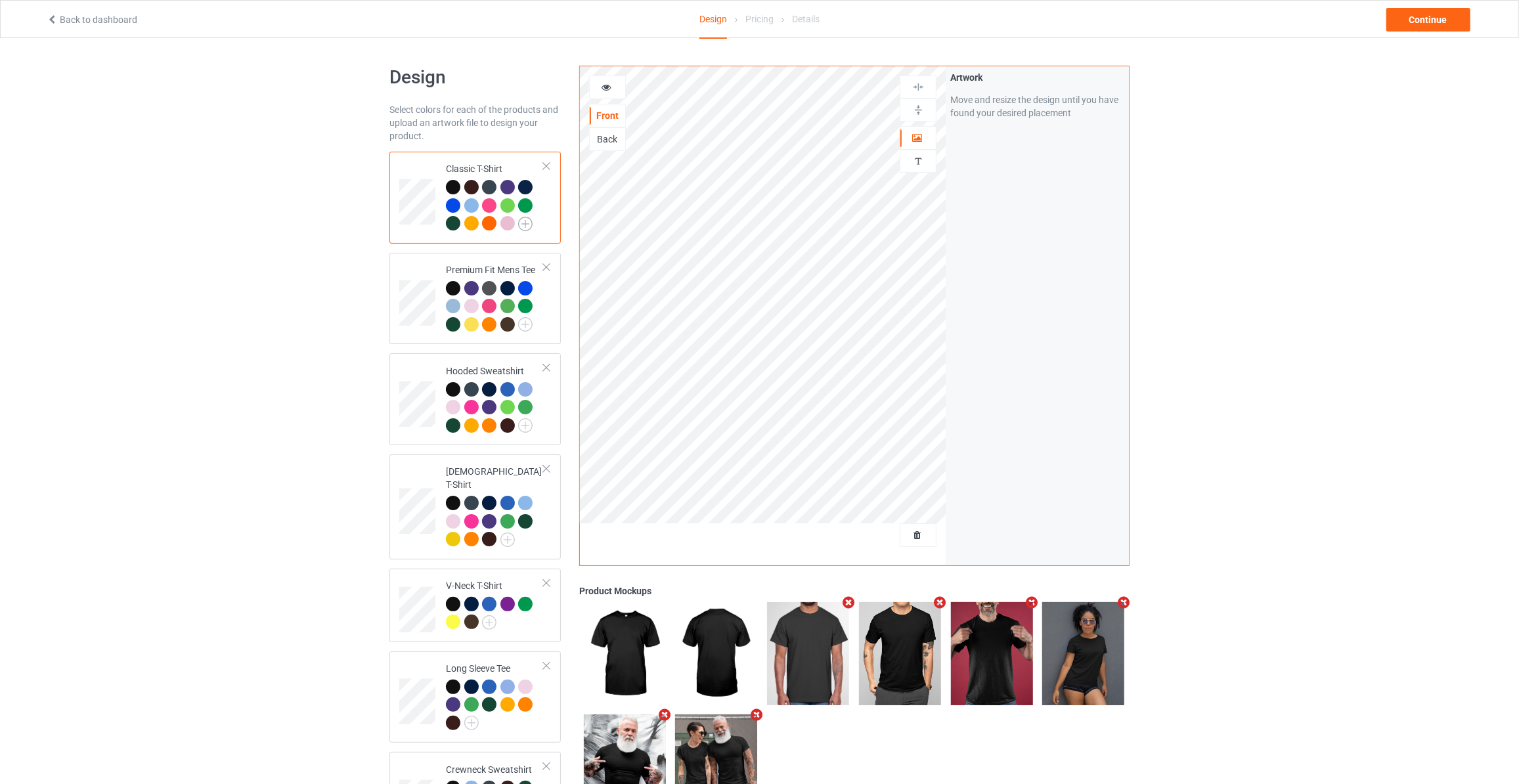
click at [530, 221] on img at bounding box center [525, 224] width 15 height 15
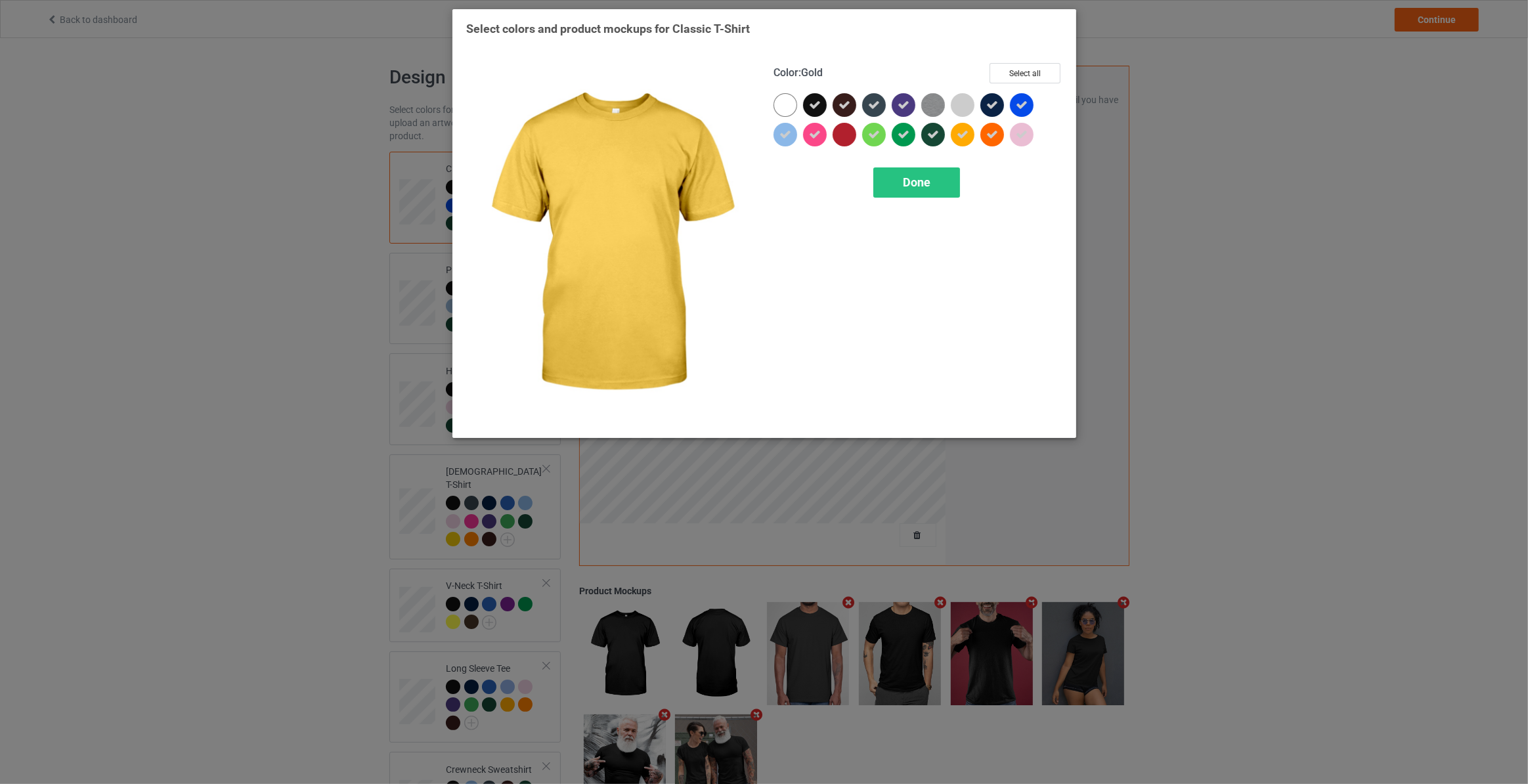
click at [969, 132] on div at bounding box center [963, 134] width 24 height 24
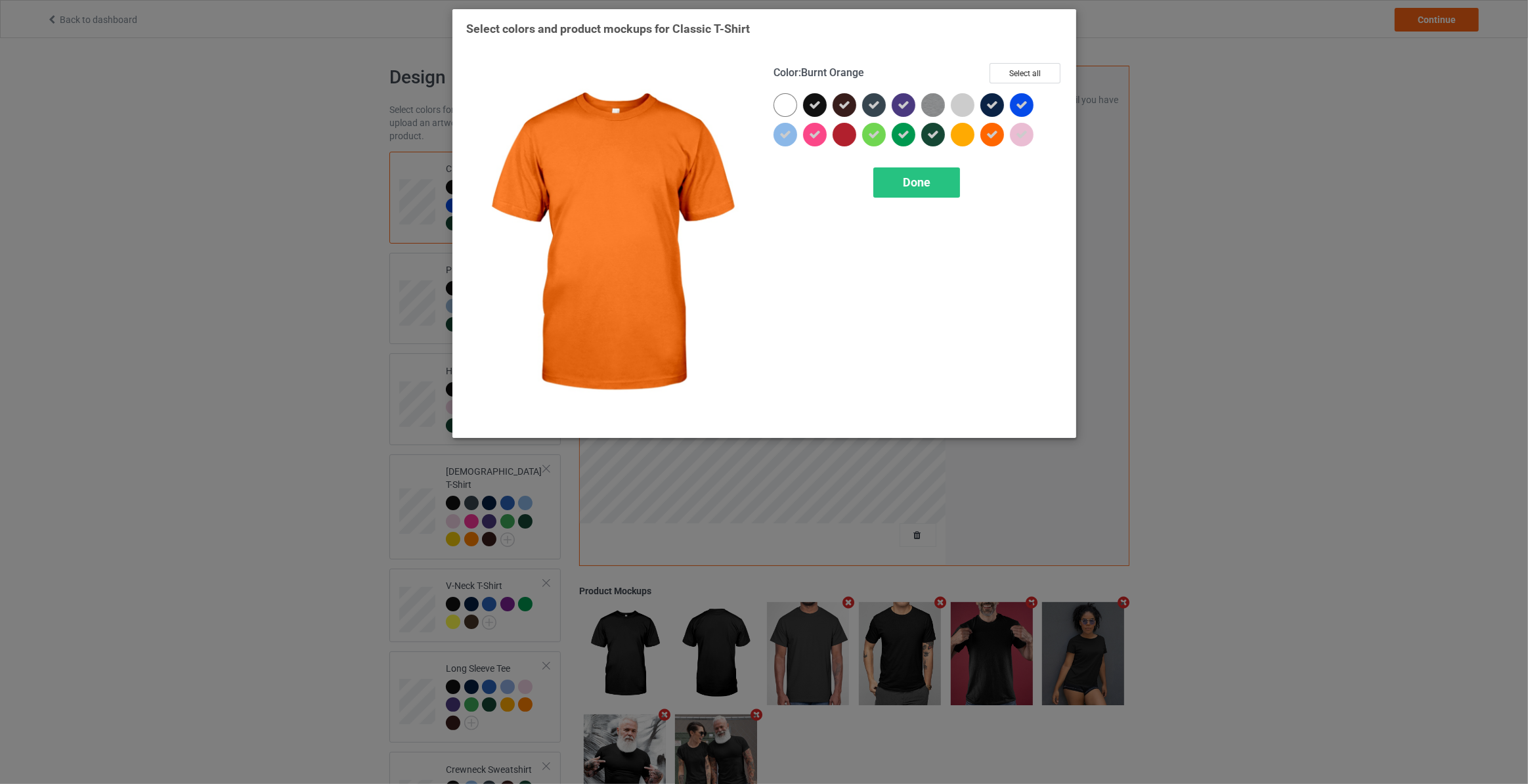
click at [987, 132] on icon at bounding box center [992, 134] width 12 height 12
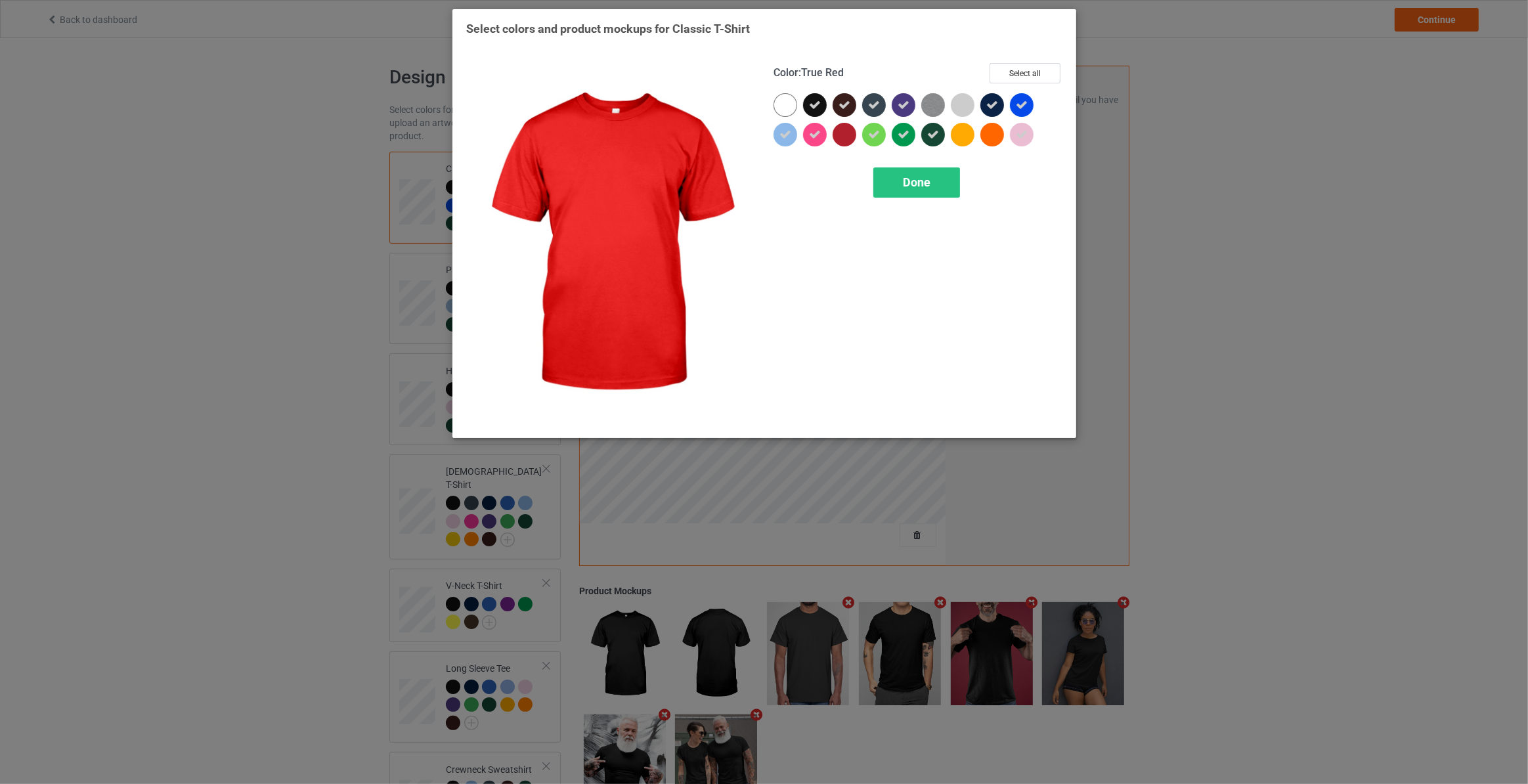
click at [846, 137] on div at bounding box center [844, 134] width 24 height 24
click at [909, 181] on span "Done" at bounding box center [916, 182] width 28 height 14
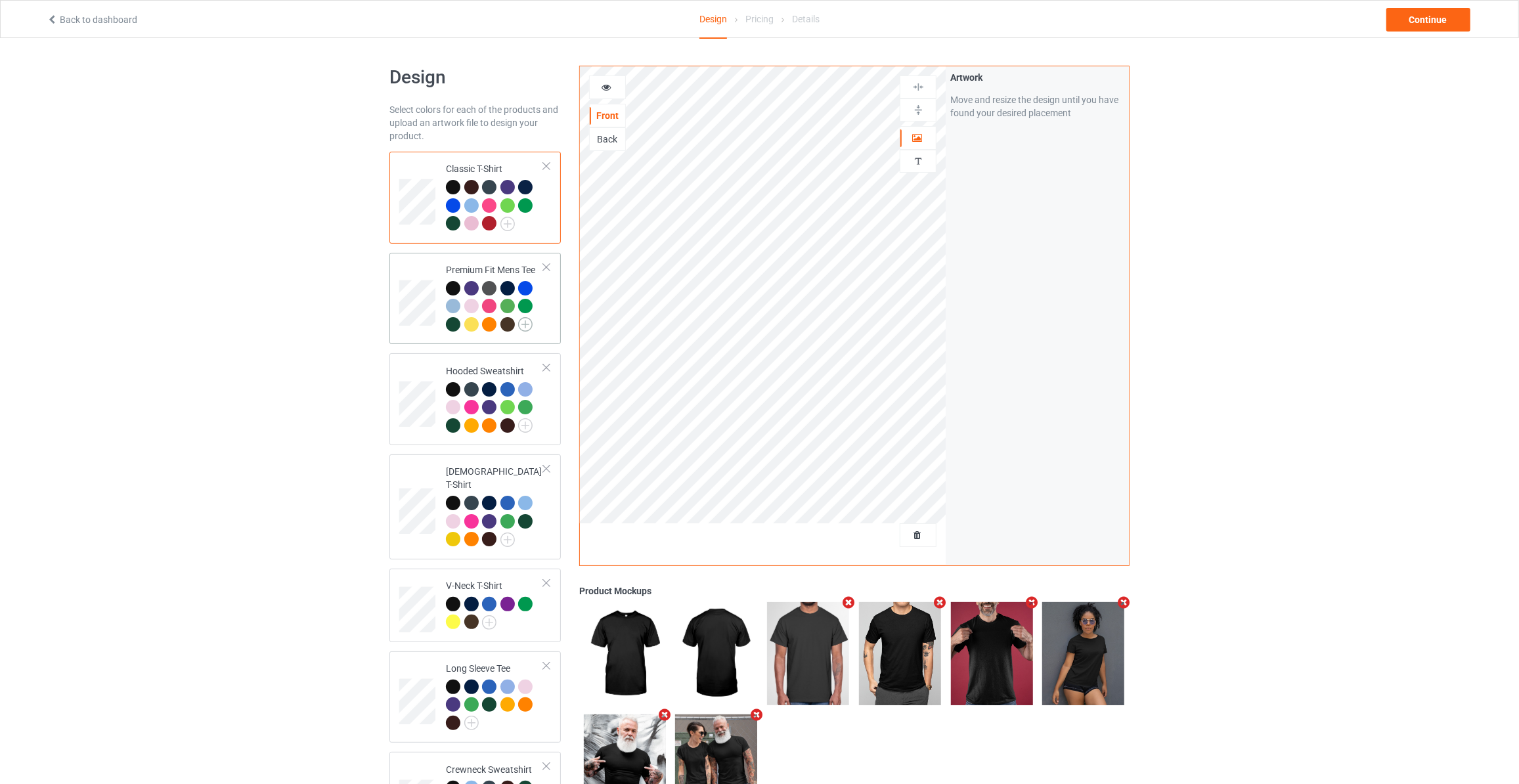
click at [520, 325] on img at bounding box center [525, 324] width 15 height 15
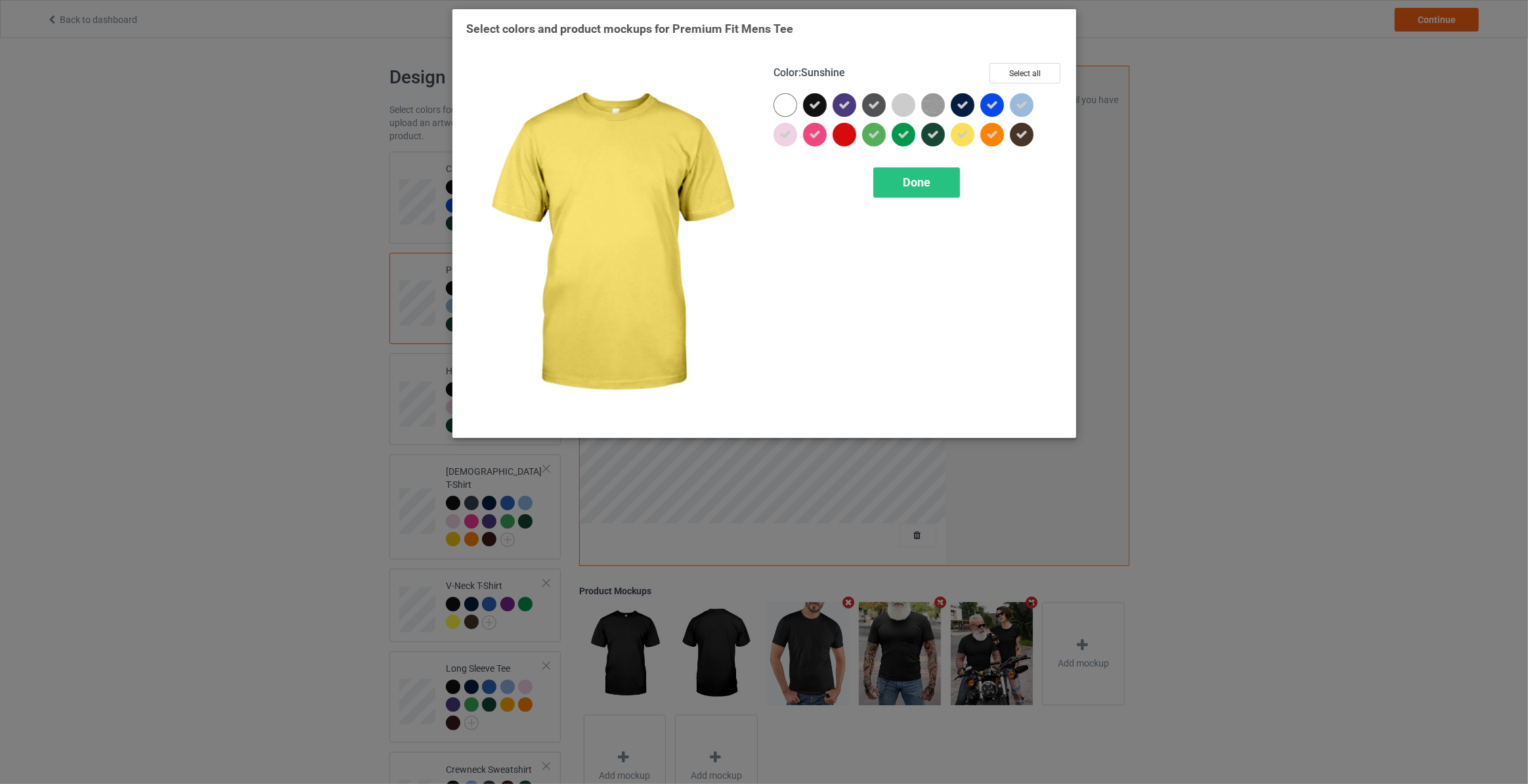
click at [967, 136] on icon at bounding box center [963, 134] width 12 height 12
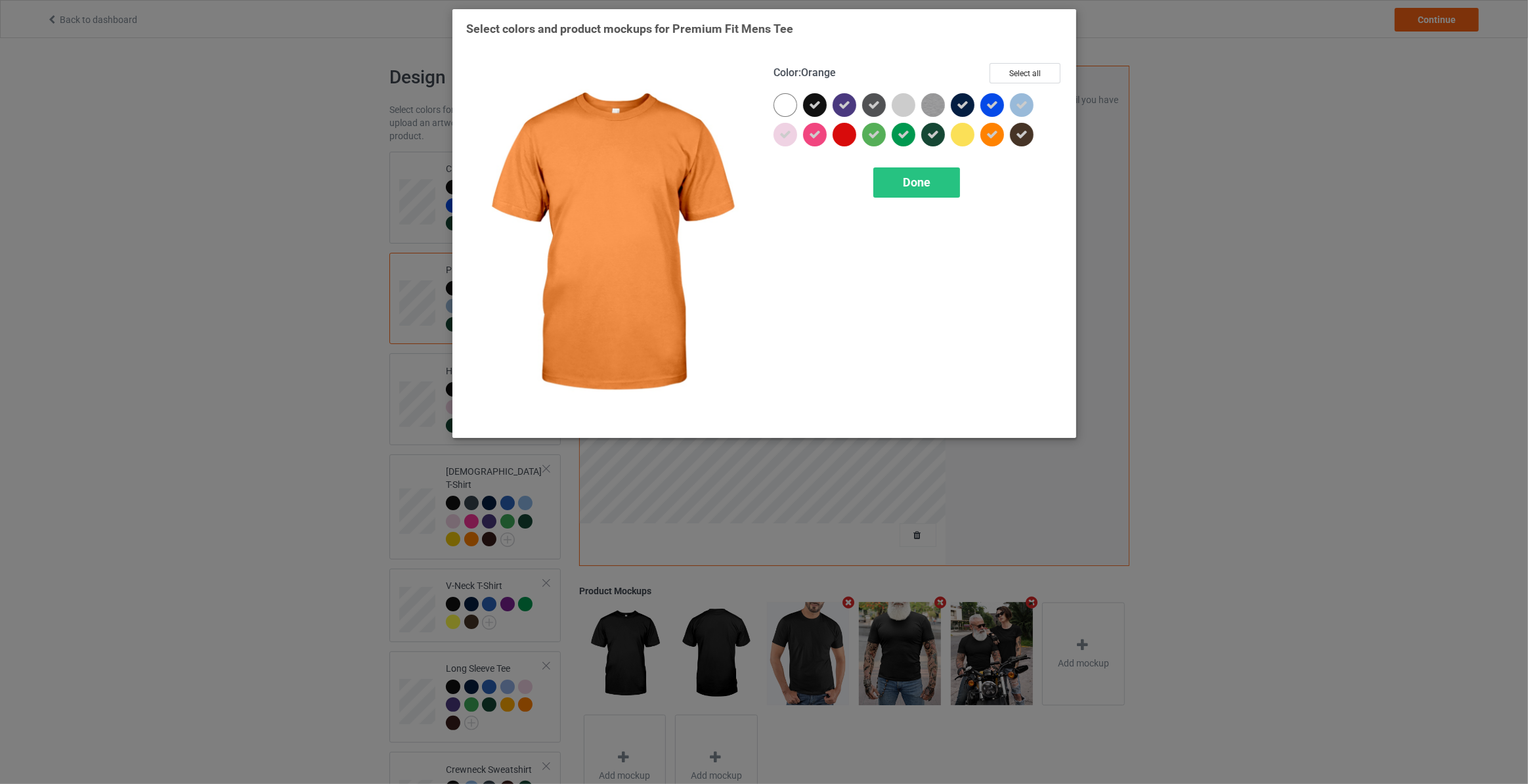
click at [987, 136] on icon at bounding box center [992, 134] width 12 height 12
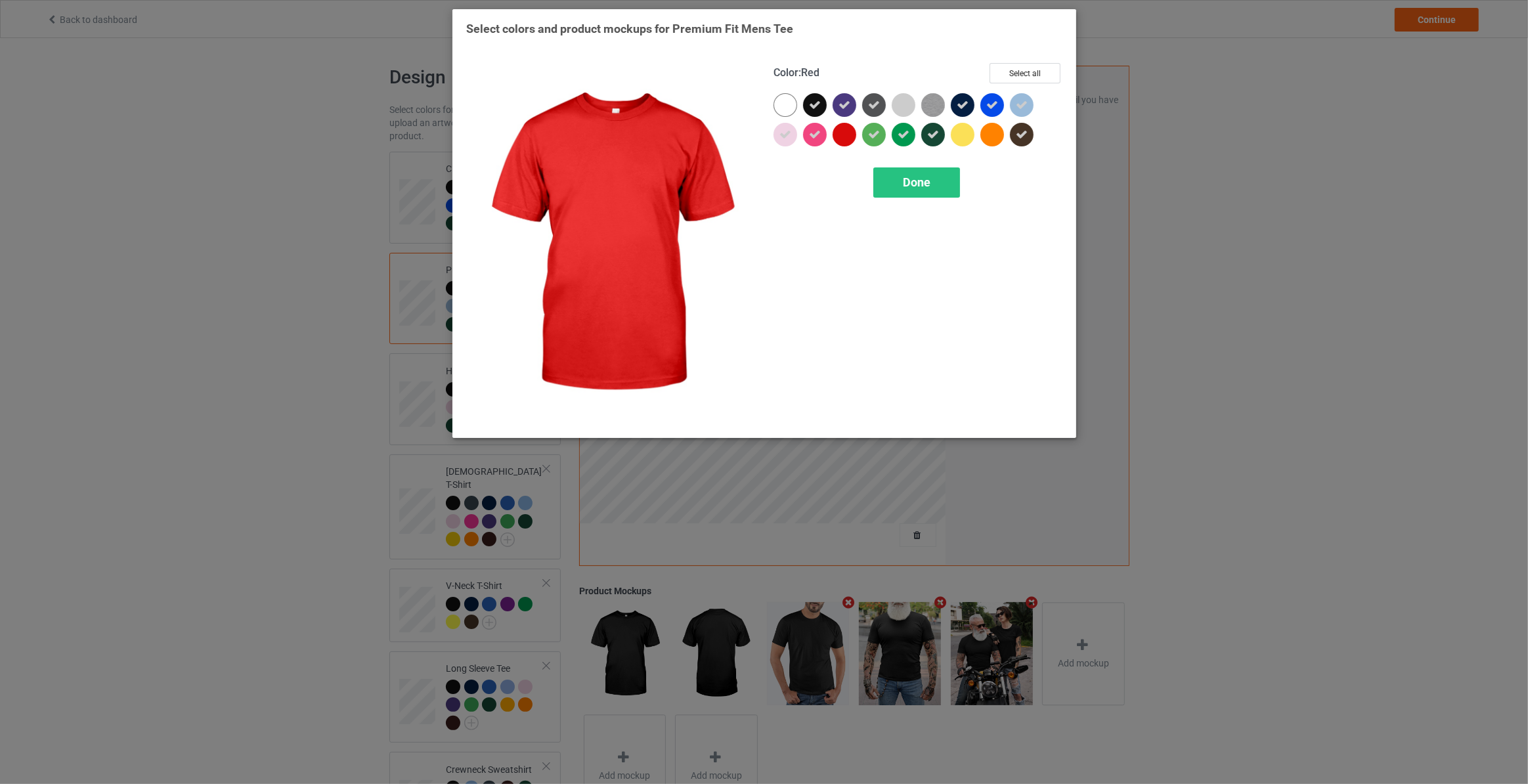
click at [844, 136] on div at bounding box center [844, 134] width 24 height 24
click at [910, 185] on span "Done" at bounding box center [916, 182] width 28 height 14
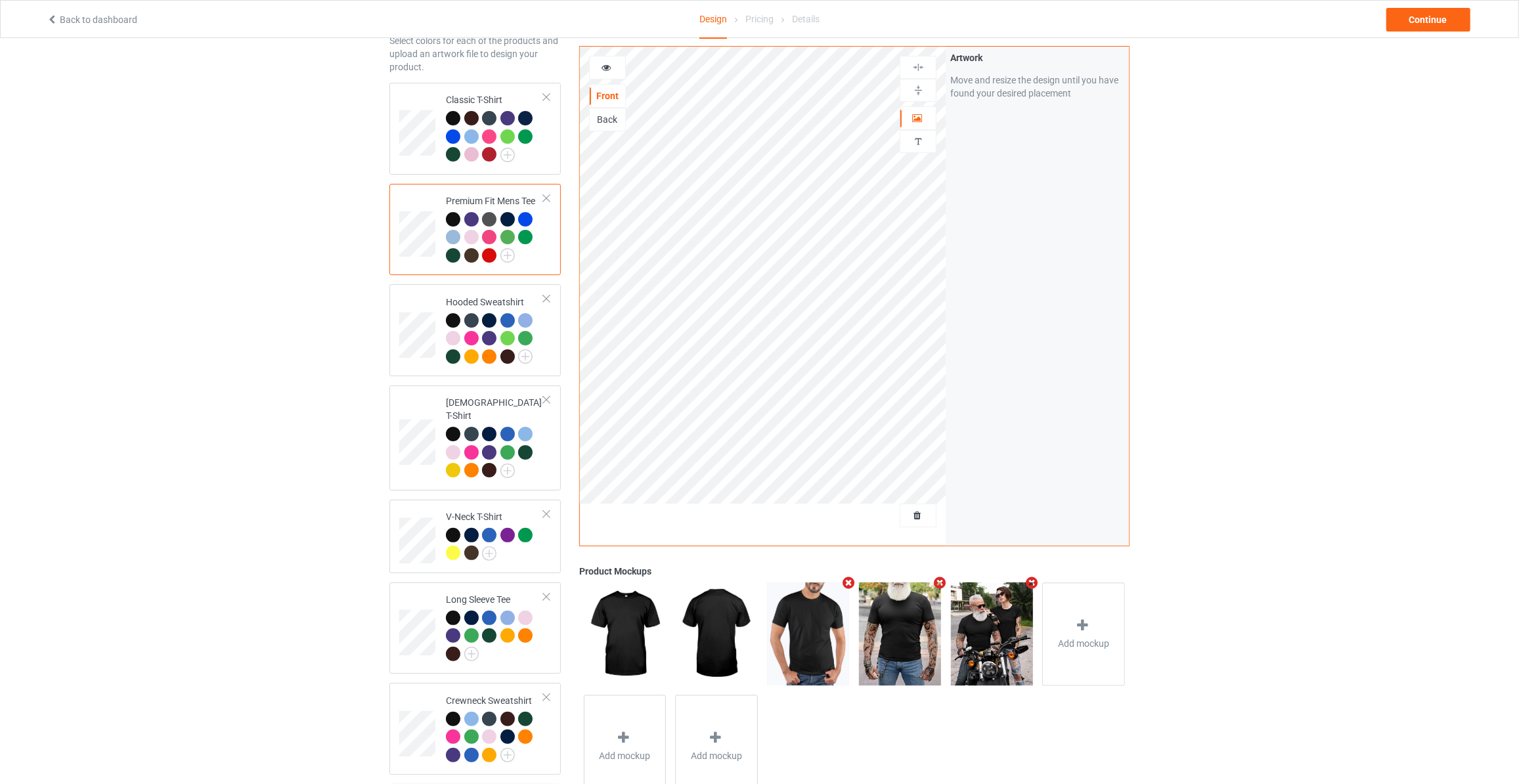
scroll to position [118, 0]
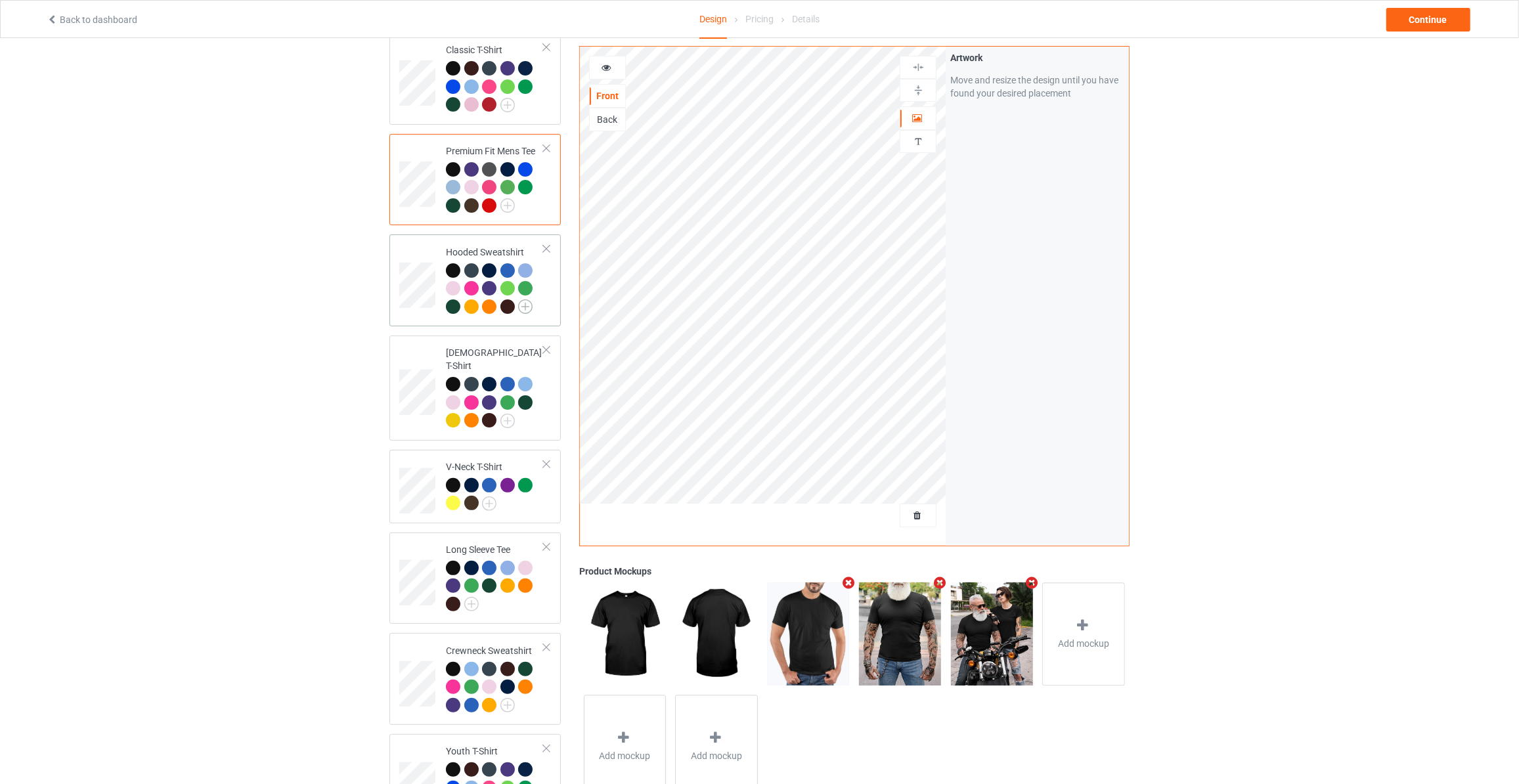
click at [528, 304] on img at bounding box center [525, 307] width 15 height 15
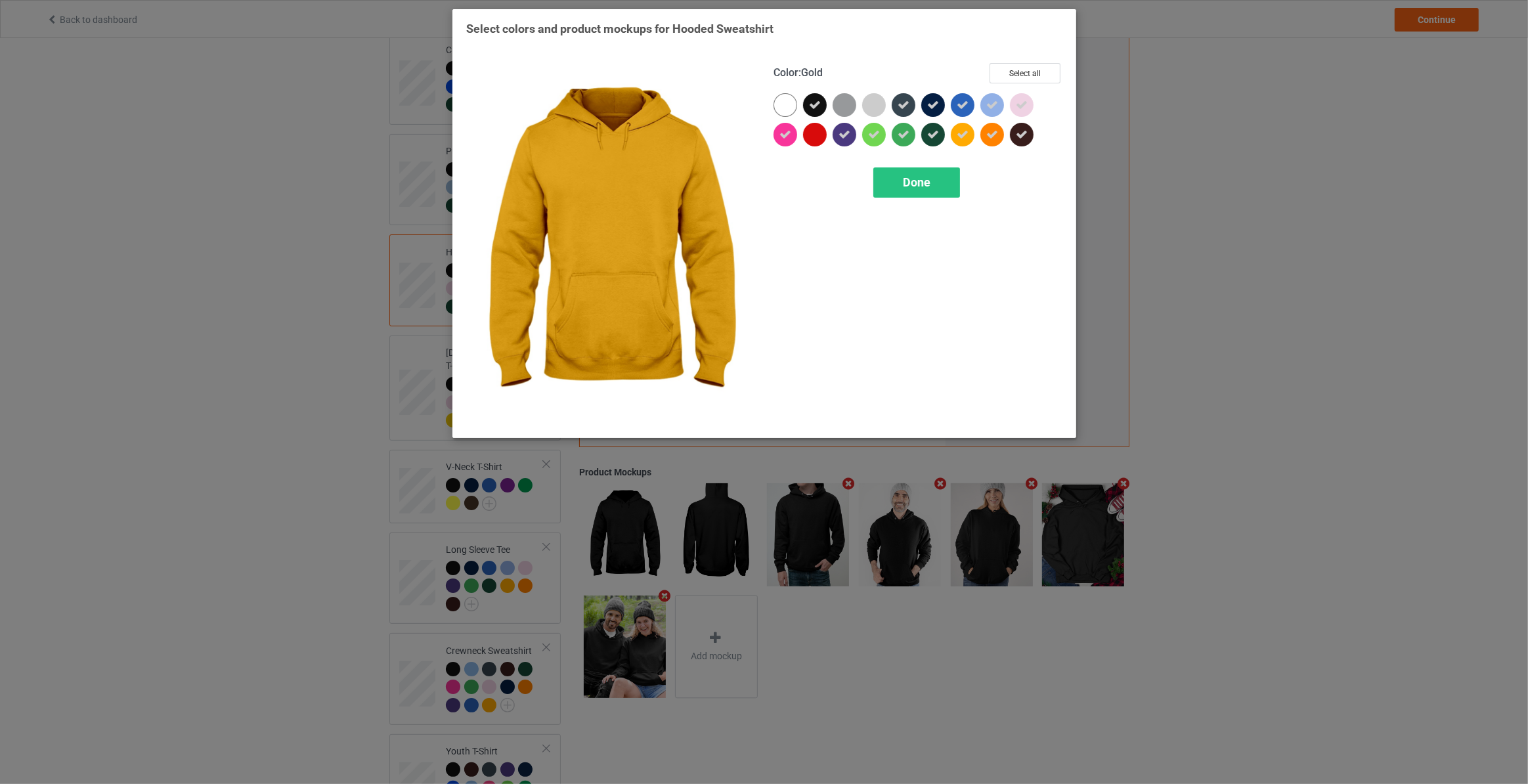
click at [961, 134] on icon at bounding box center [963, 134] width 12 height 12
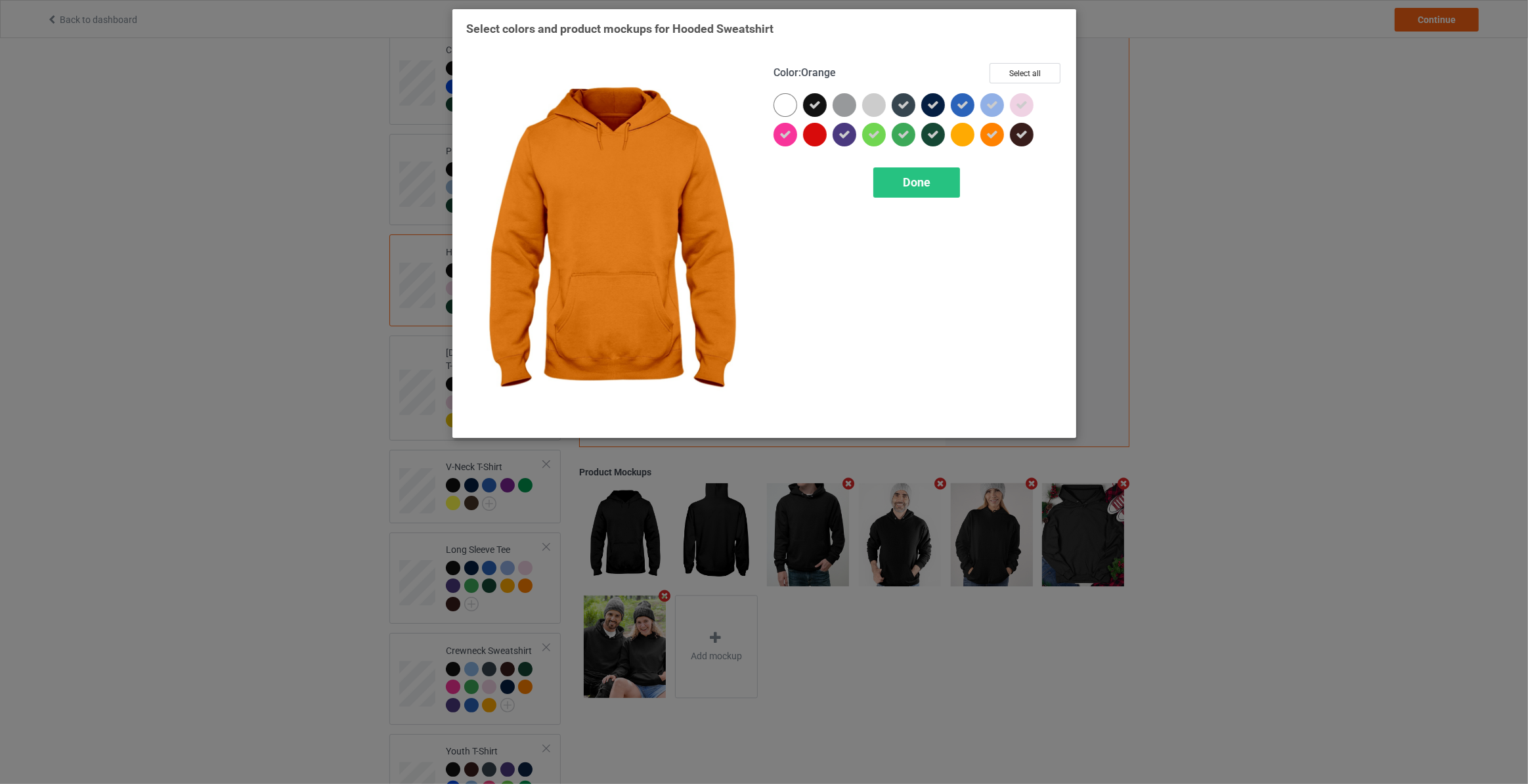
click at [993, 134] on icon at bounding box center [992, 134] width 12 height 12
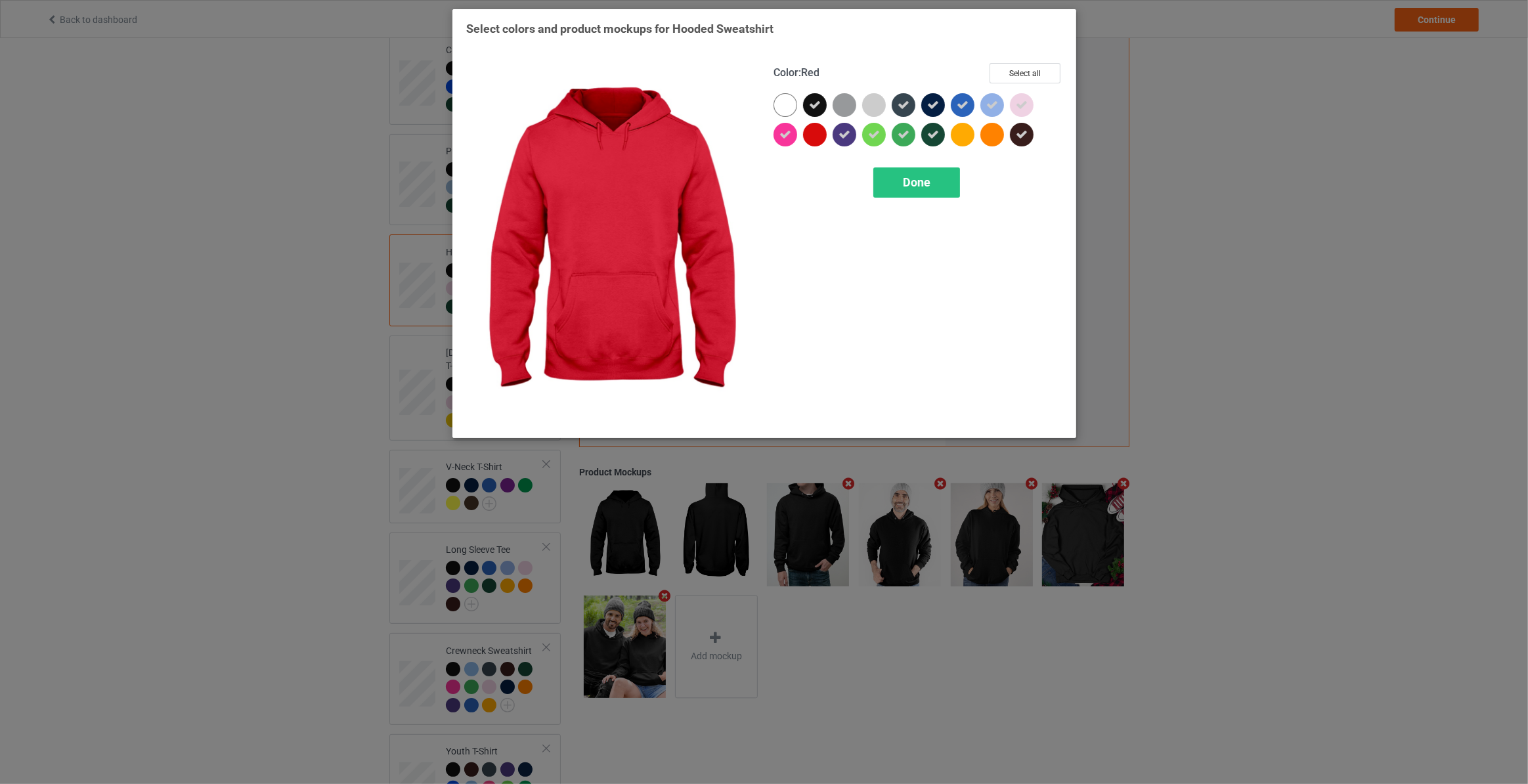
click at [808, 133] on div at bounding box center [815, 134] width 24 height 24
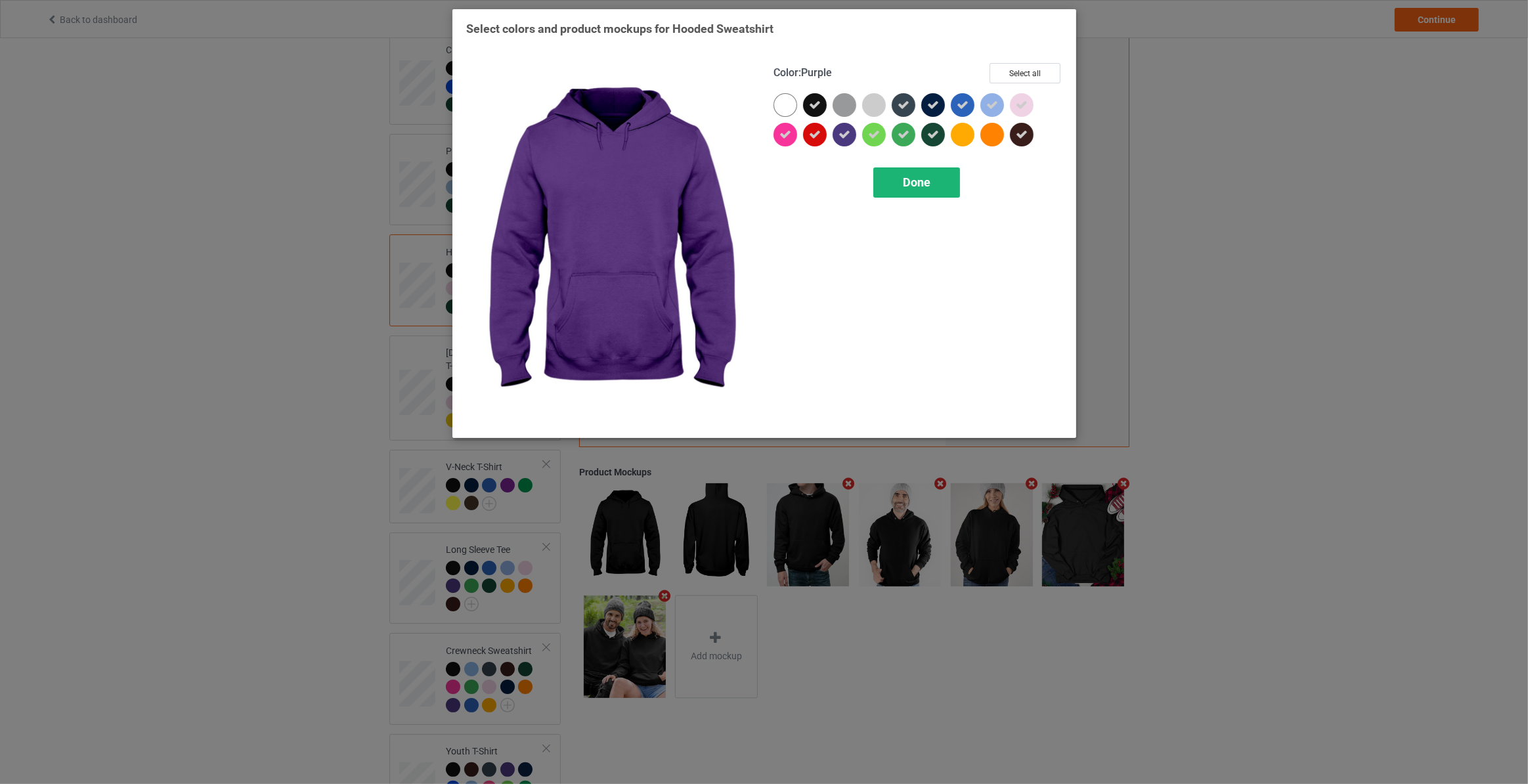
click at [903, 179] on span "Done" at bounding box center [916, 182] width 28 height 14
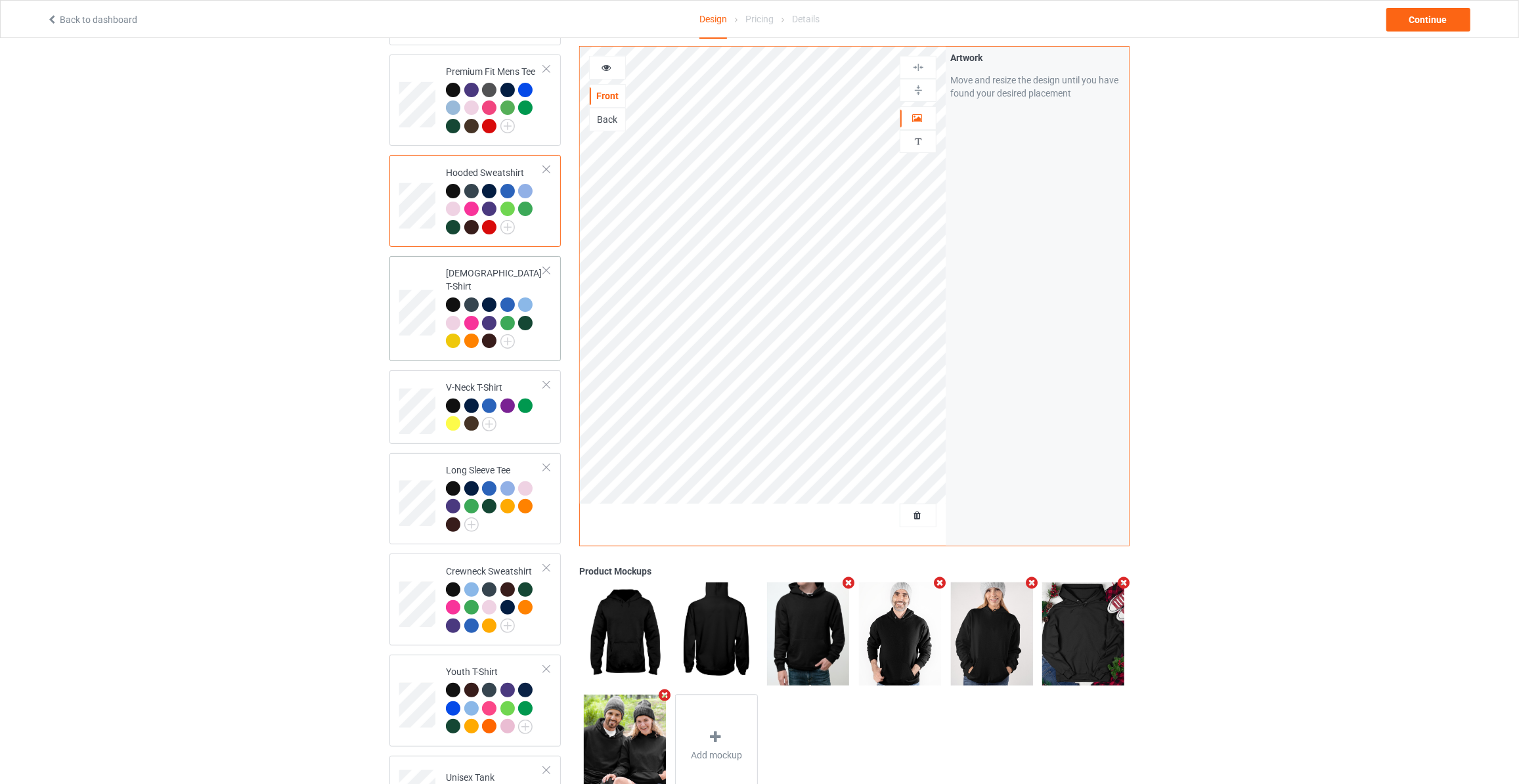
scroll to position [199, 0]
click at [504, 333] on img at bounding box center [507, 340] width 15 height 15
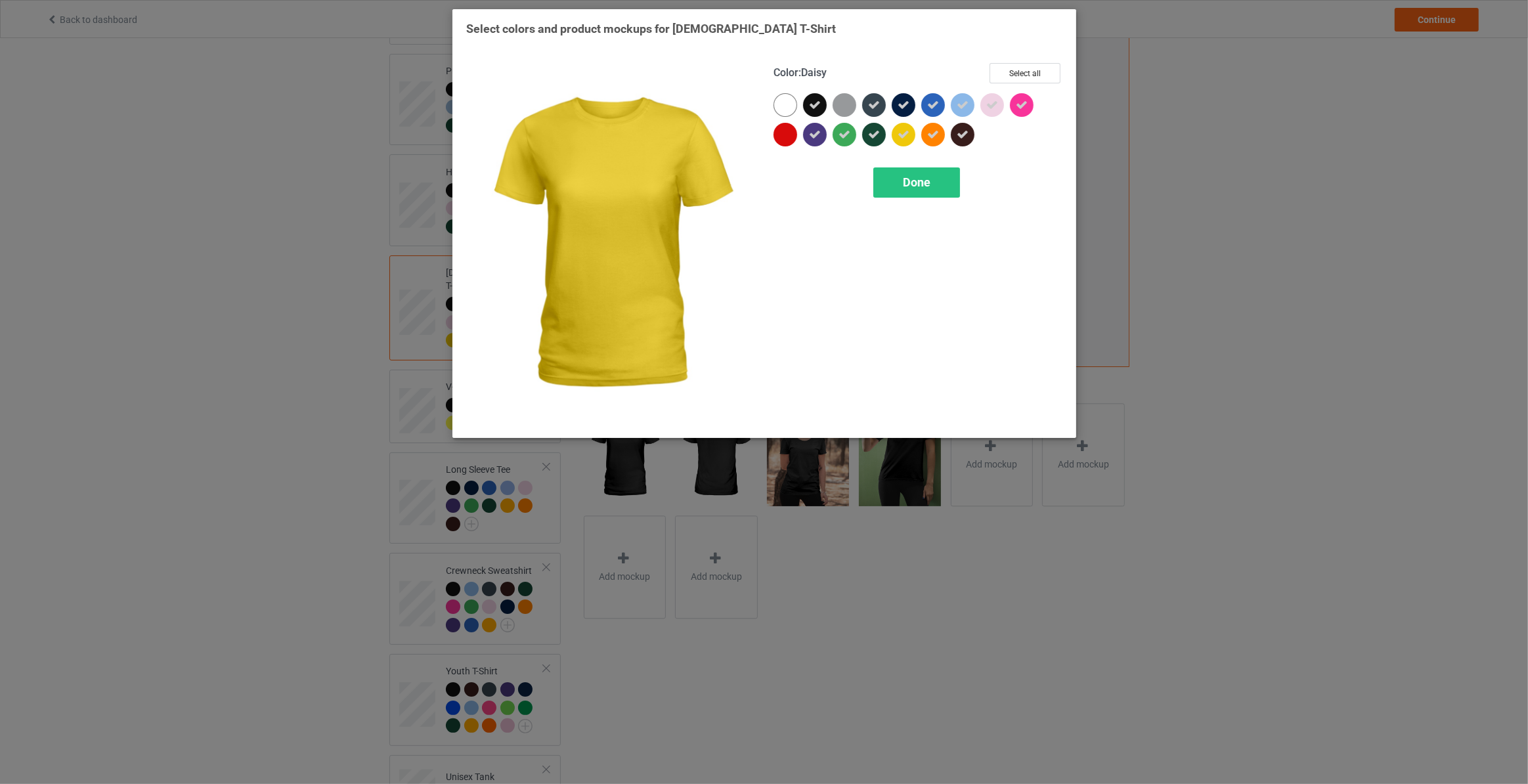
click at [898, 129] on icon at bounding box center [904, 134] width 12 height 12
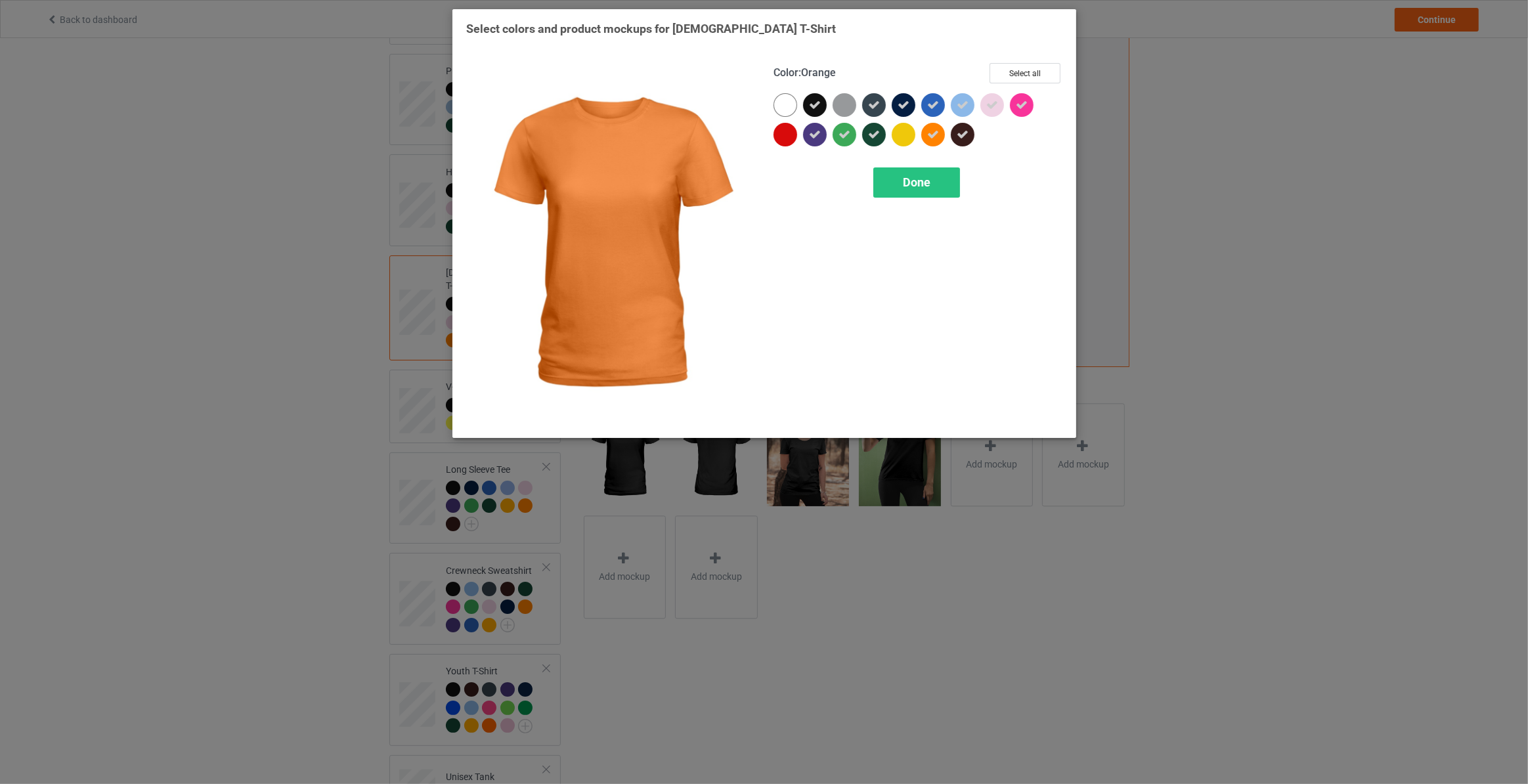
click at [928, 134] on icon at bounding box center [933, 134] width 12 height 12
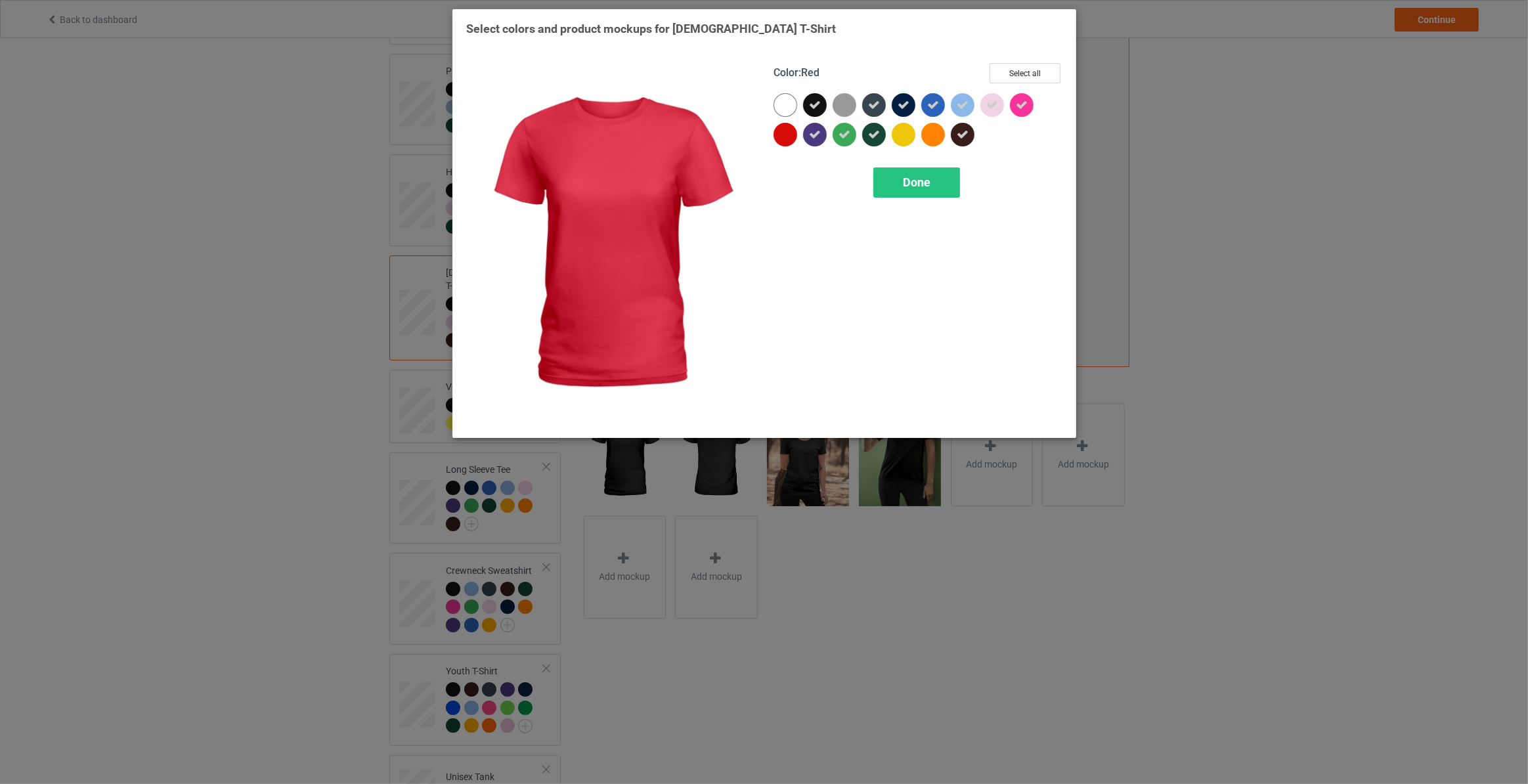
click at [778, 133] on div at bounding box center [785, 134] width 24 height 24
click at [910, 183] on span "Done" at bounding box center [916, 182] width 28 height 14
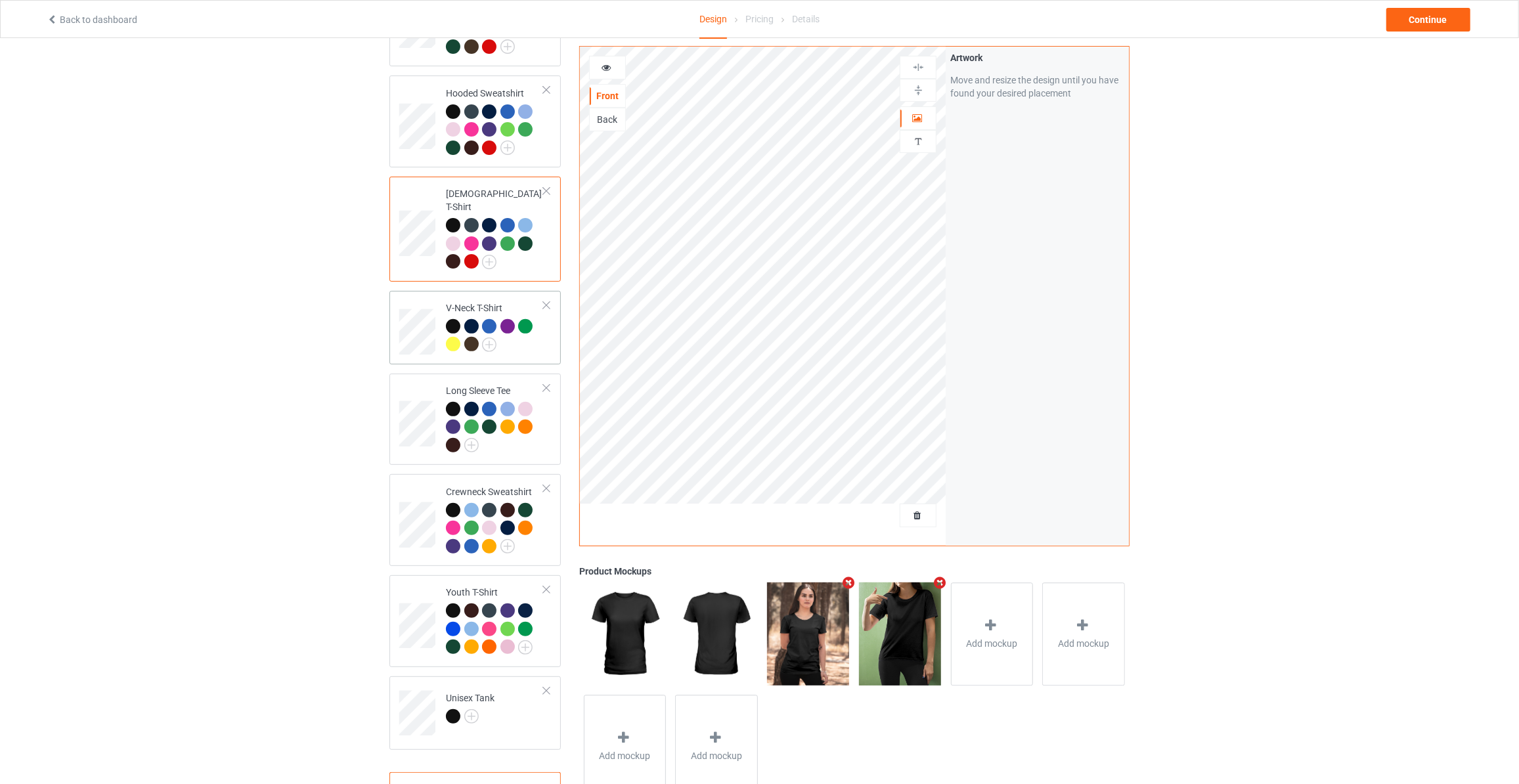
scroll to position [278, 0]
click at [487, 336] on img at bounding box center [489, 343] width 15 height 15
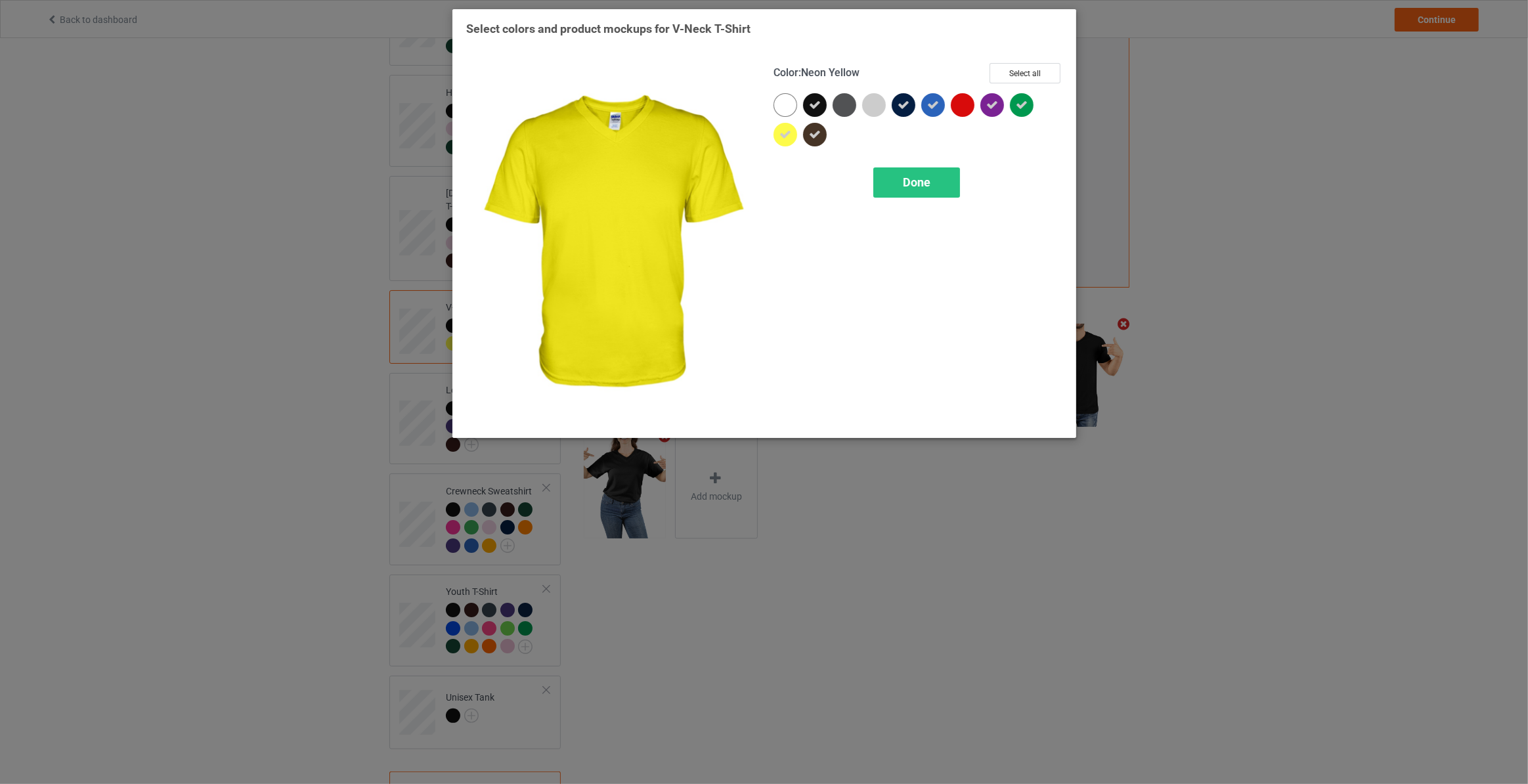
click at [790, 133] on icon at bounding box center [785, 134] width 12 height 12
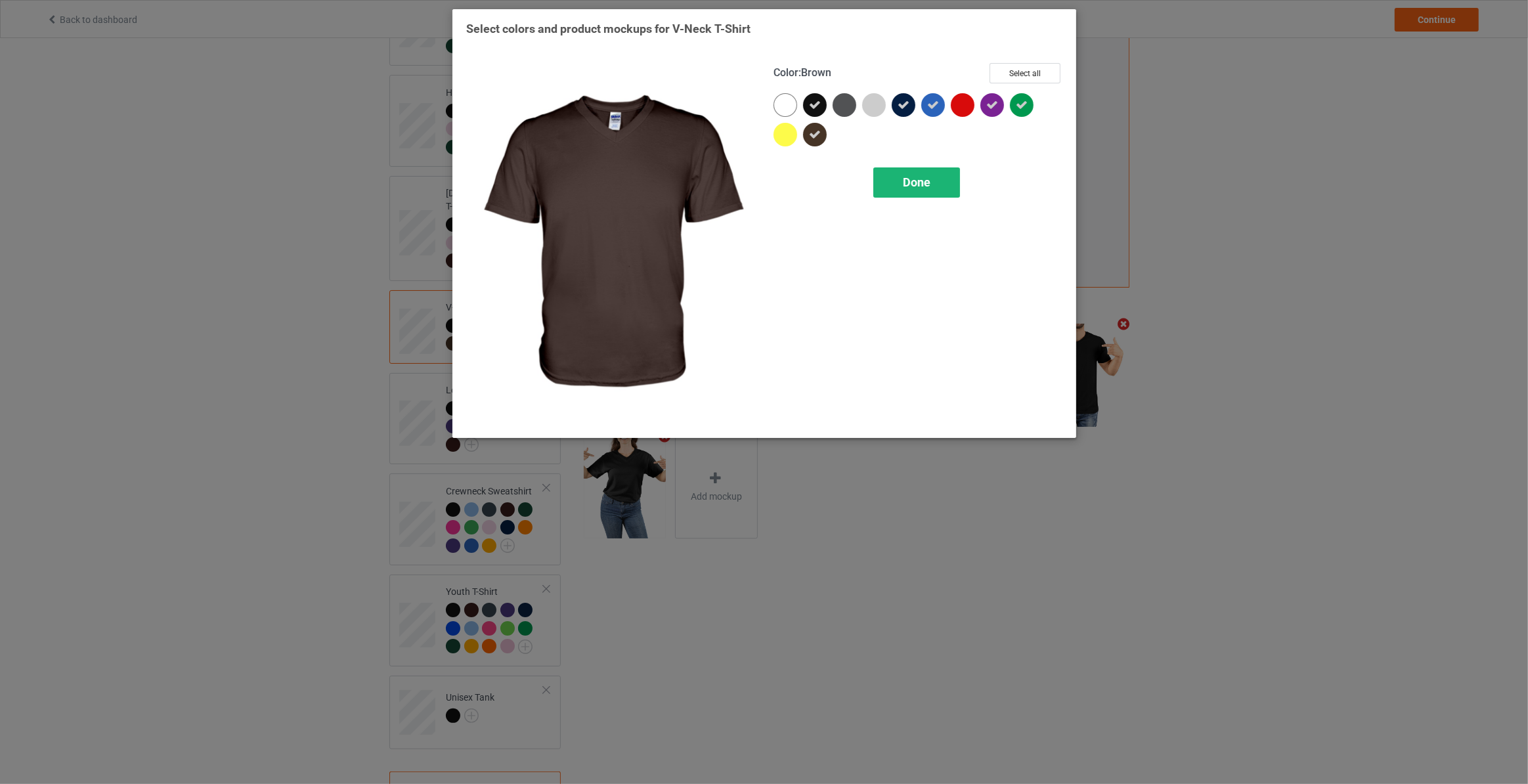
click at [909, 185] on span "Done" at bounding box center [916, 182] width 28 height 14
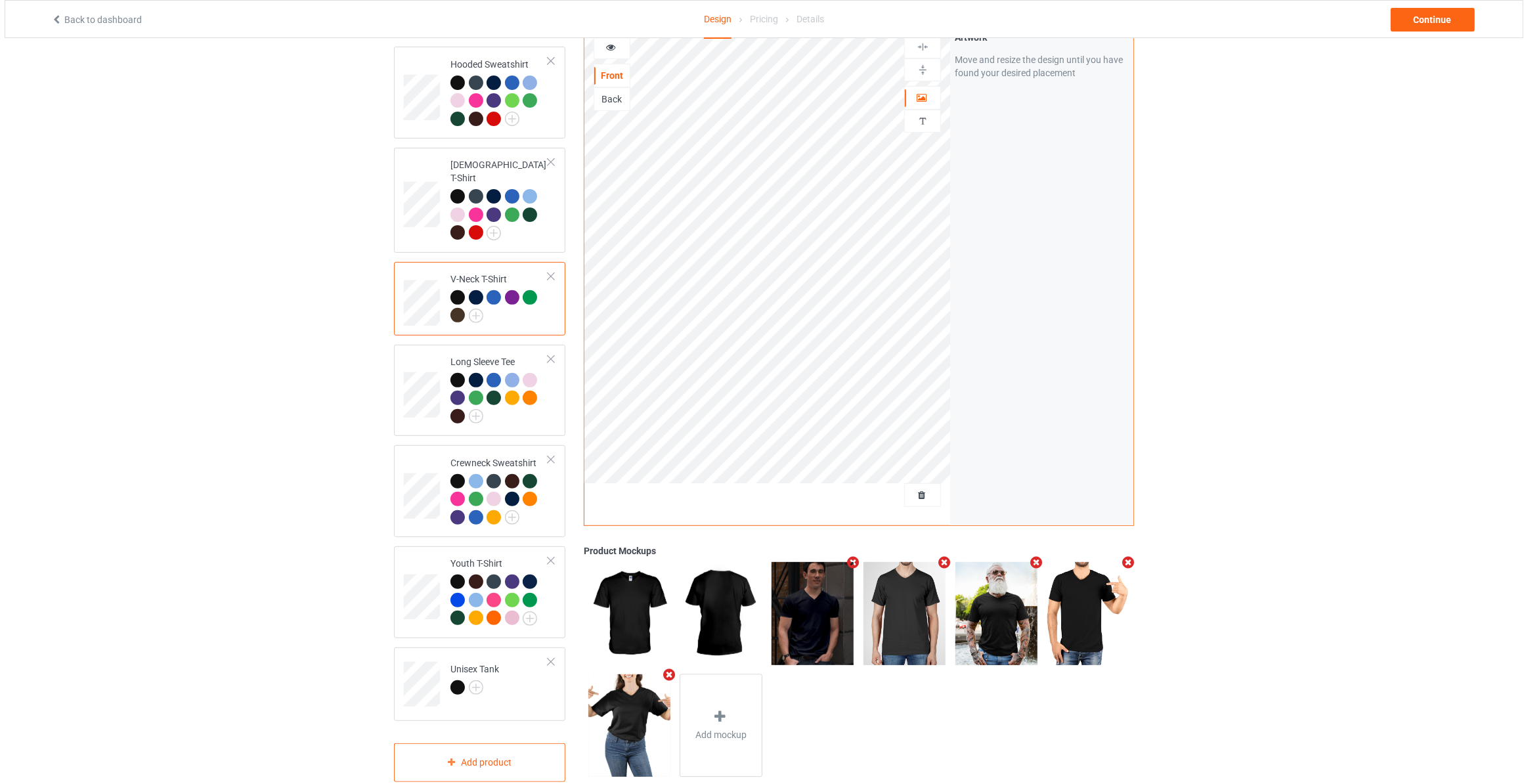
scroll to position [318, 0]
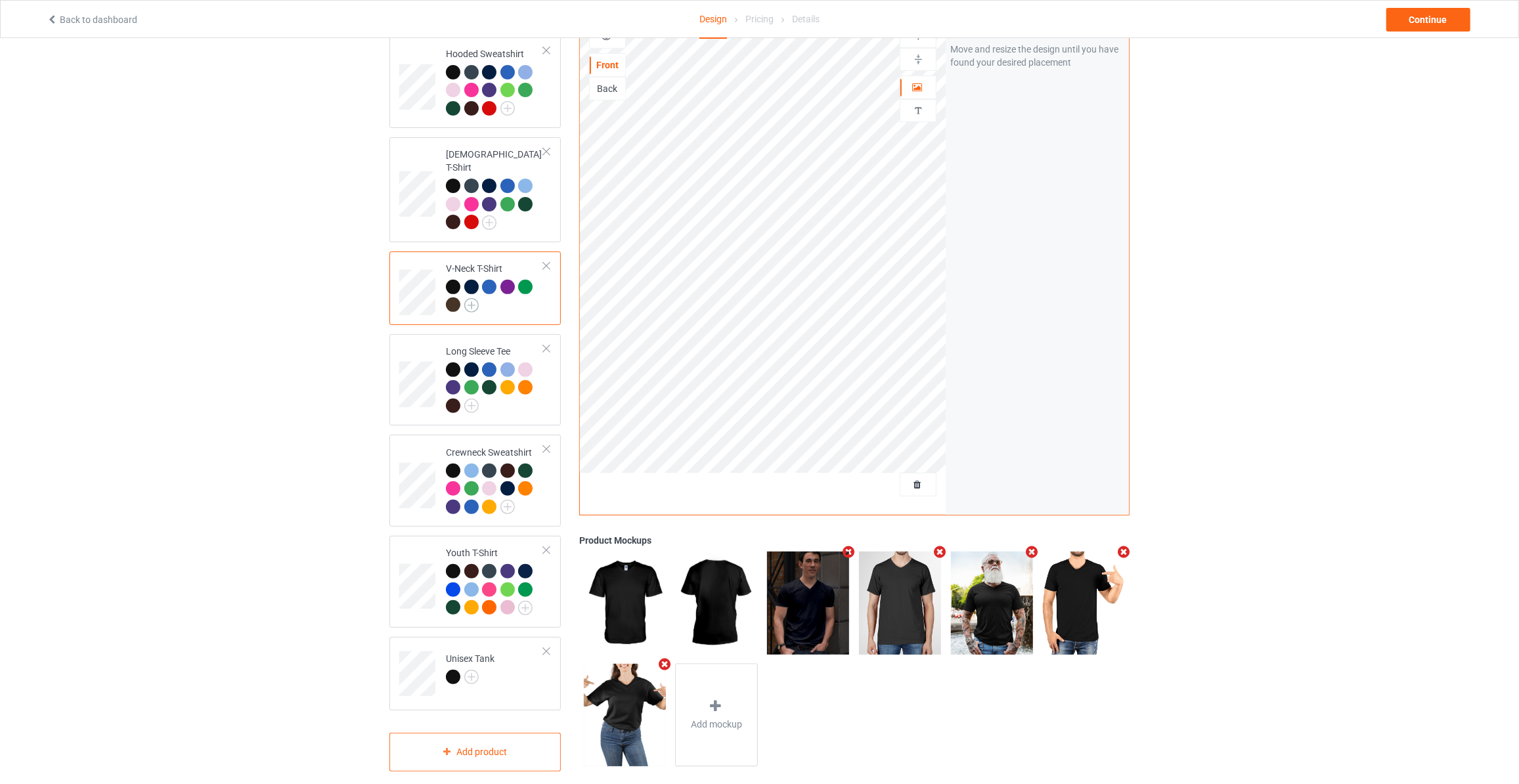
click at [475, 298] on img at bounding box center [471, 305] width 15 height 15
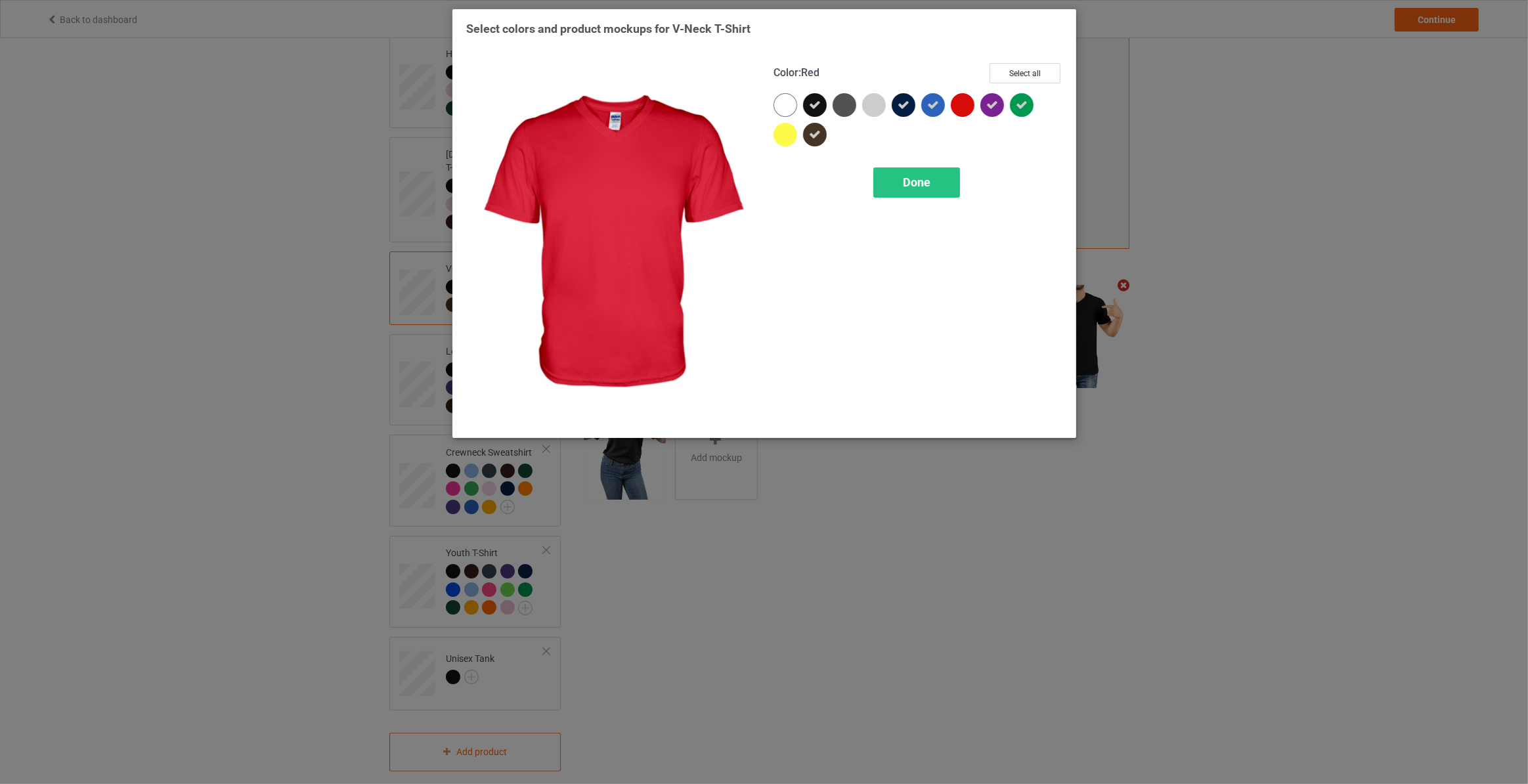
click at [952, 103] on div at bounding box center [963, 106] width 24 height 24
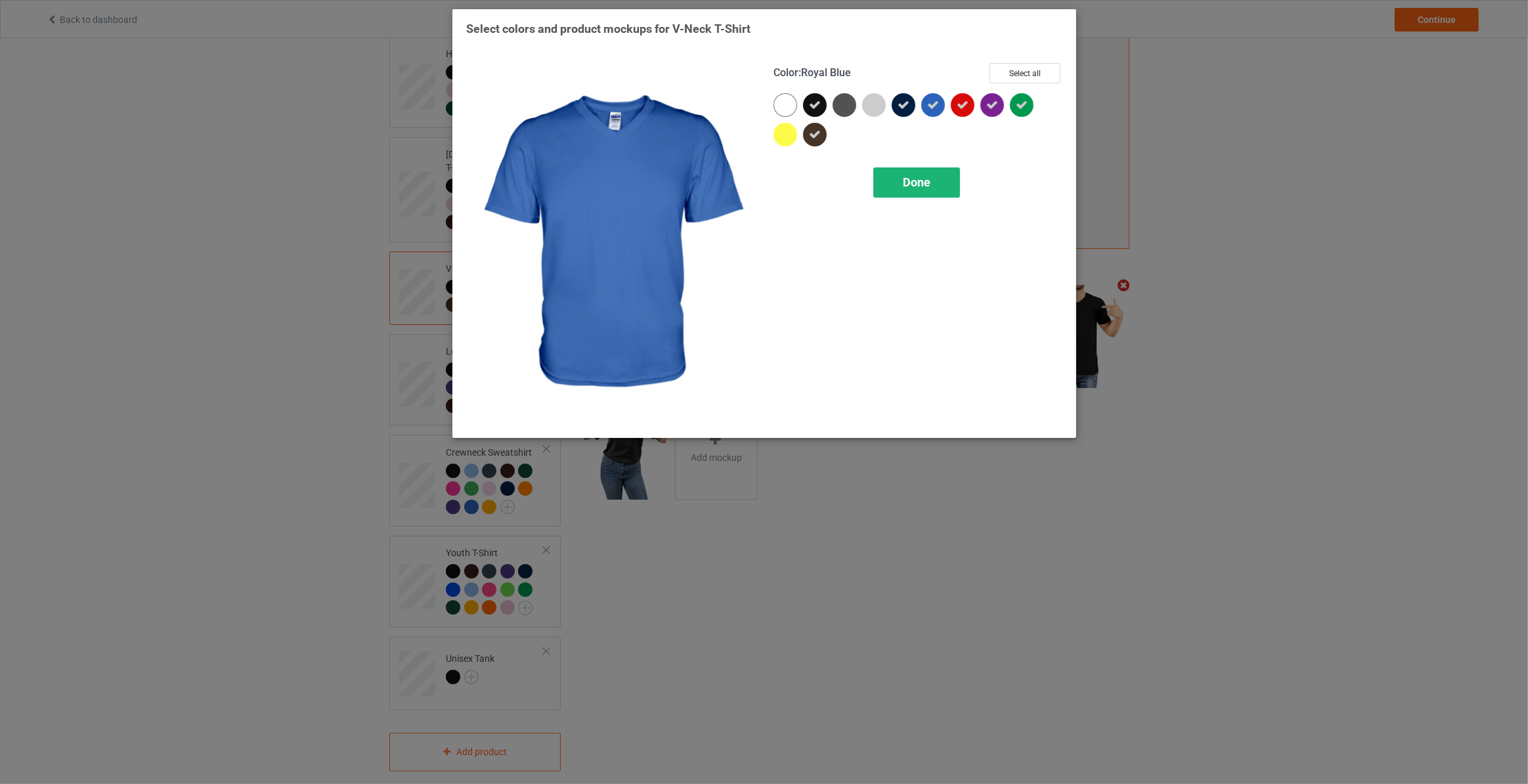
click at [921, 178] on span "Done" at bounding box center [916, 182] width 28 height 14
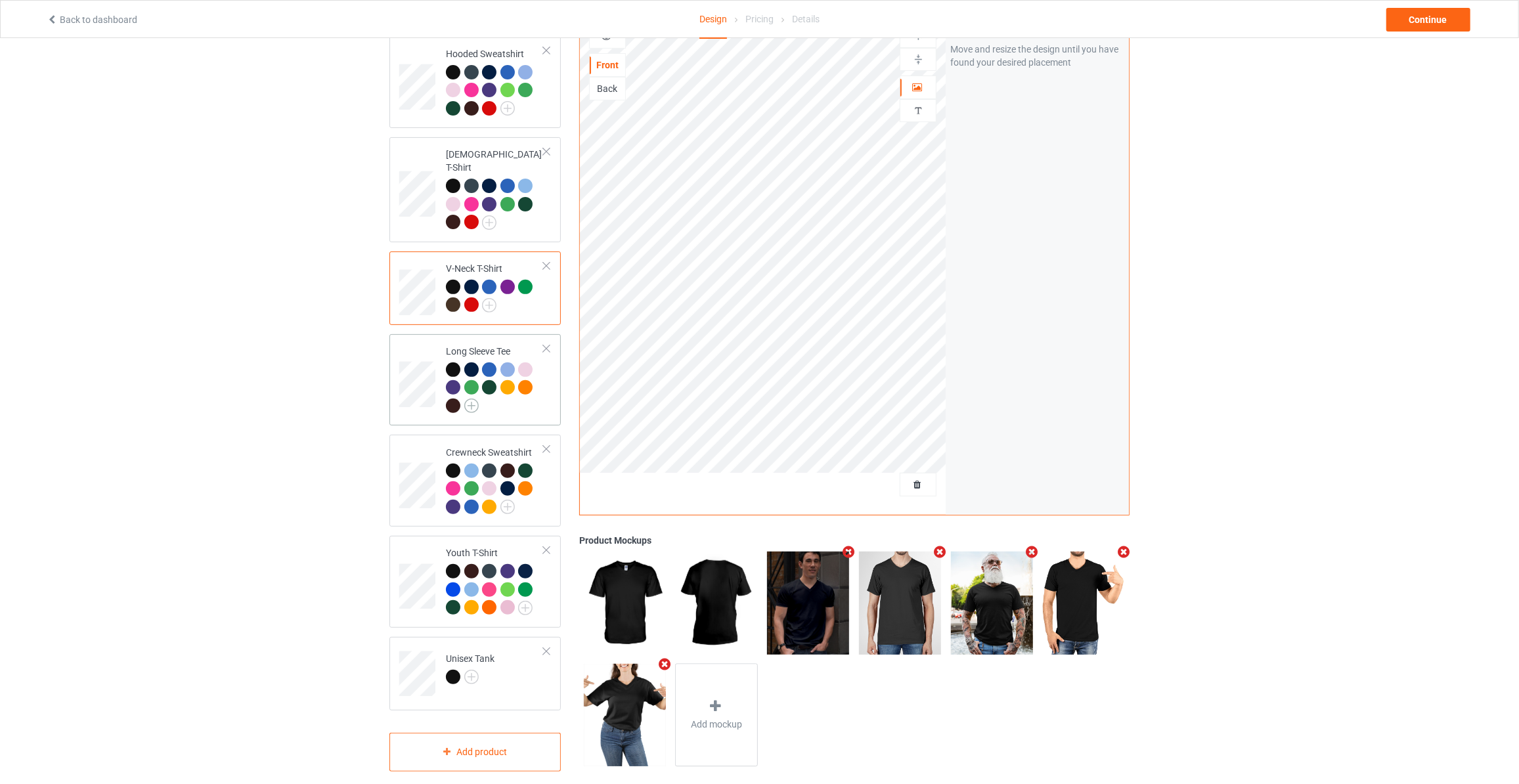
click at [474, 398] on img at bounding box center [471, 405] width 15 height 15
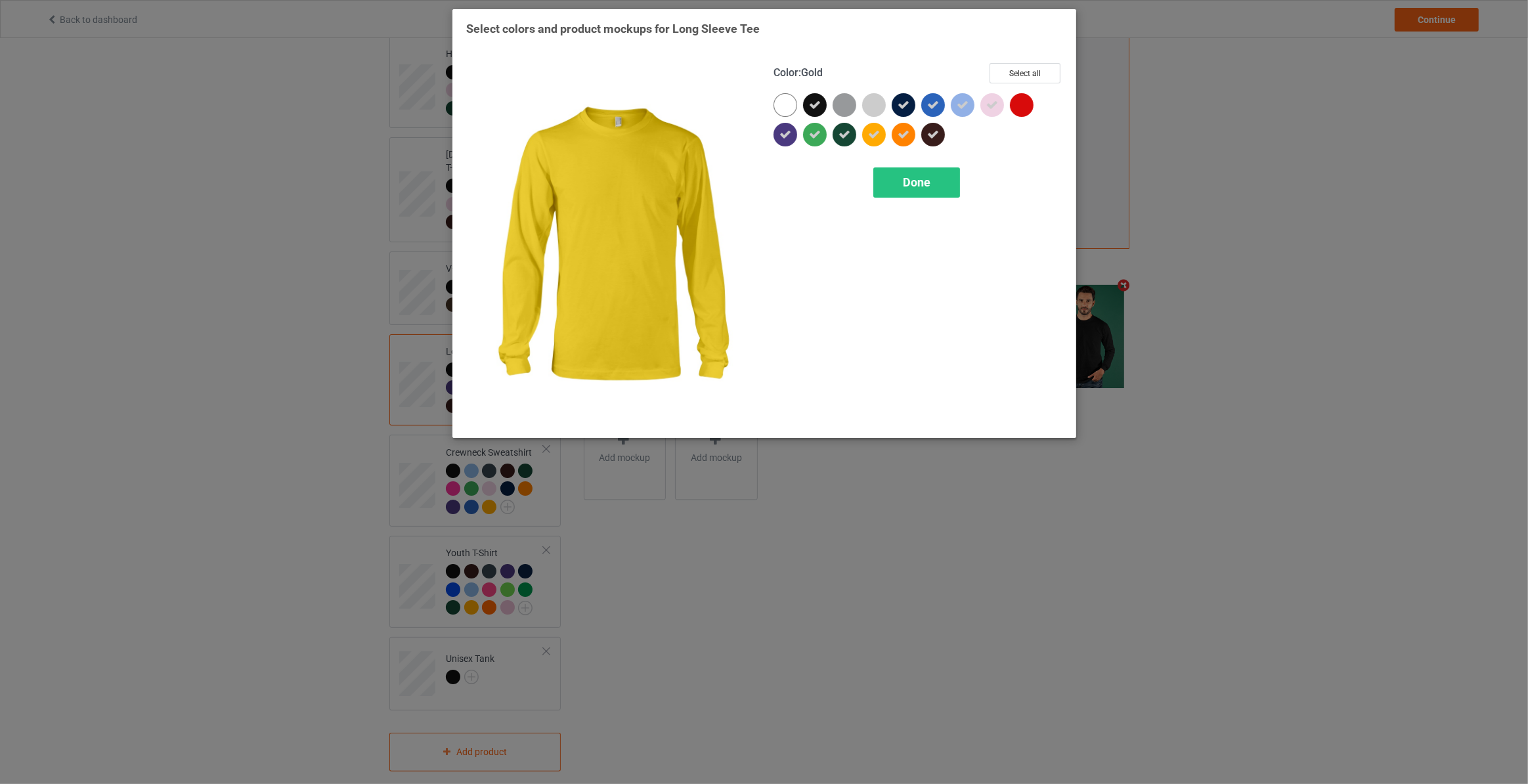
click at [879, 137] on icon at bounding box center [874, 134] width 12 height 12
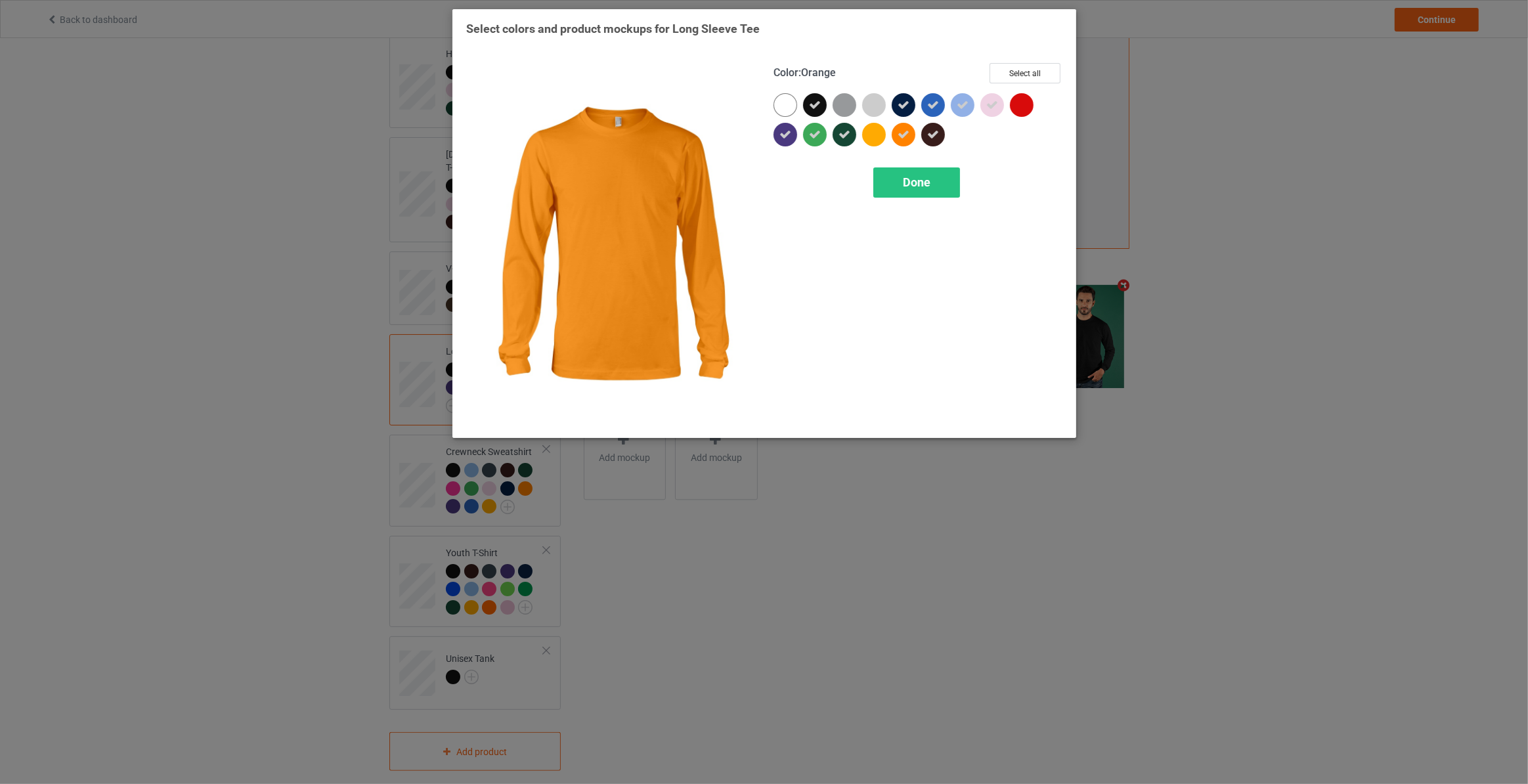
click at [909, 134] on div at bounding box center [904, 134] width 24 height 24
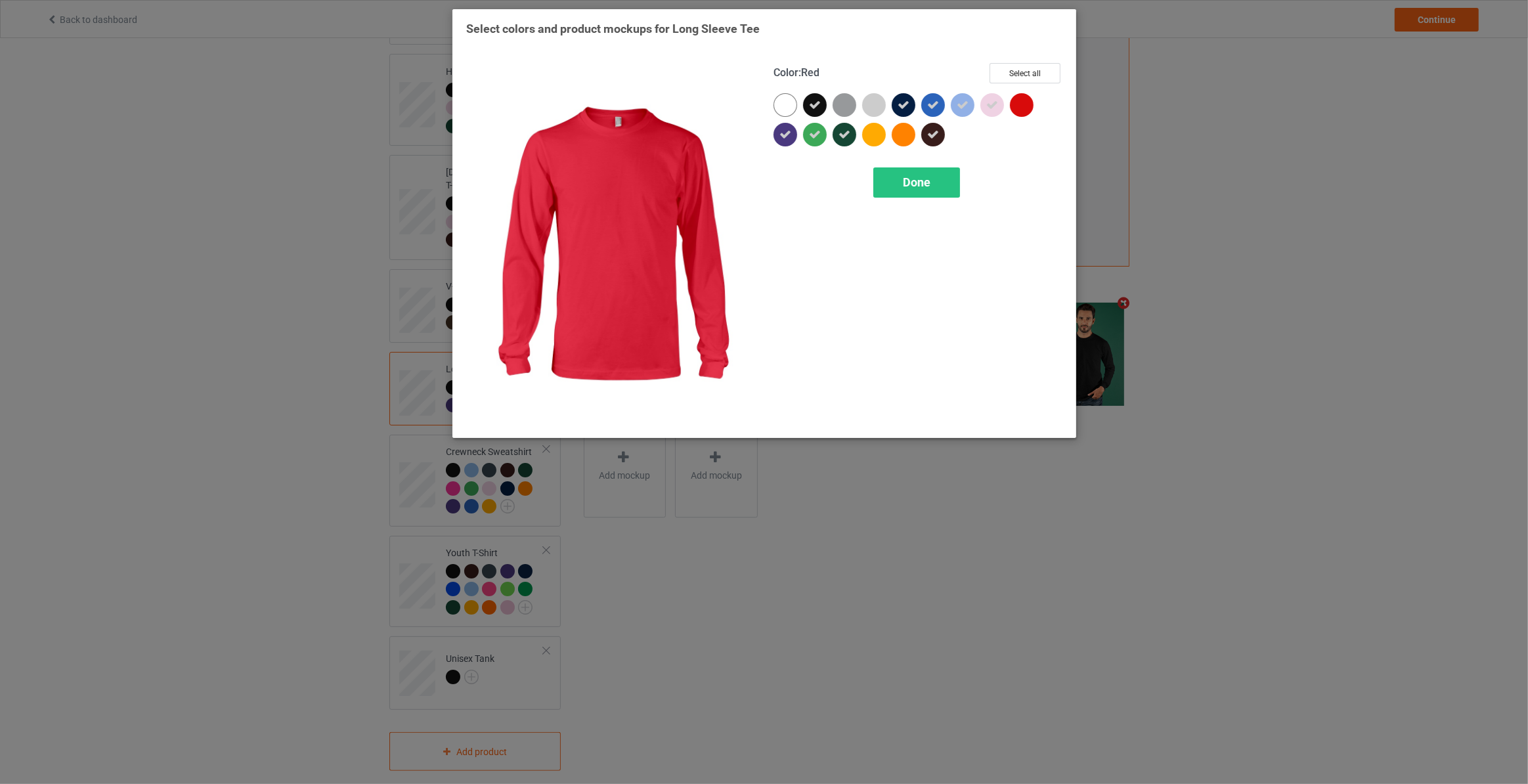
click at [1016, 102] on div at bounding box center [1022, 106] width 24 height 24
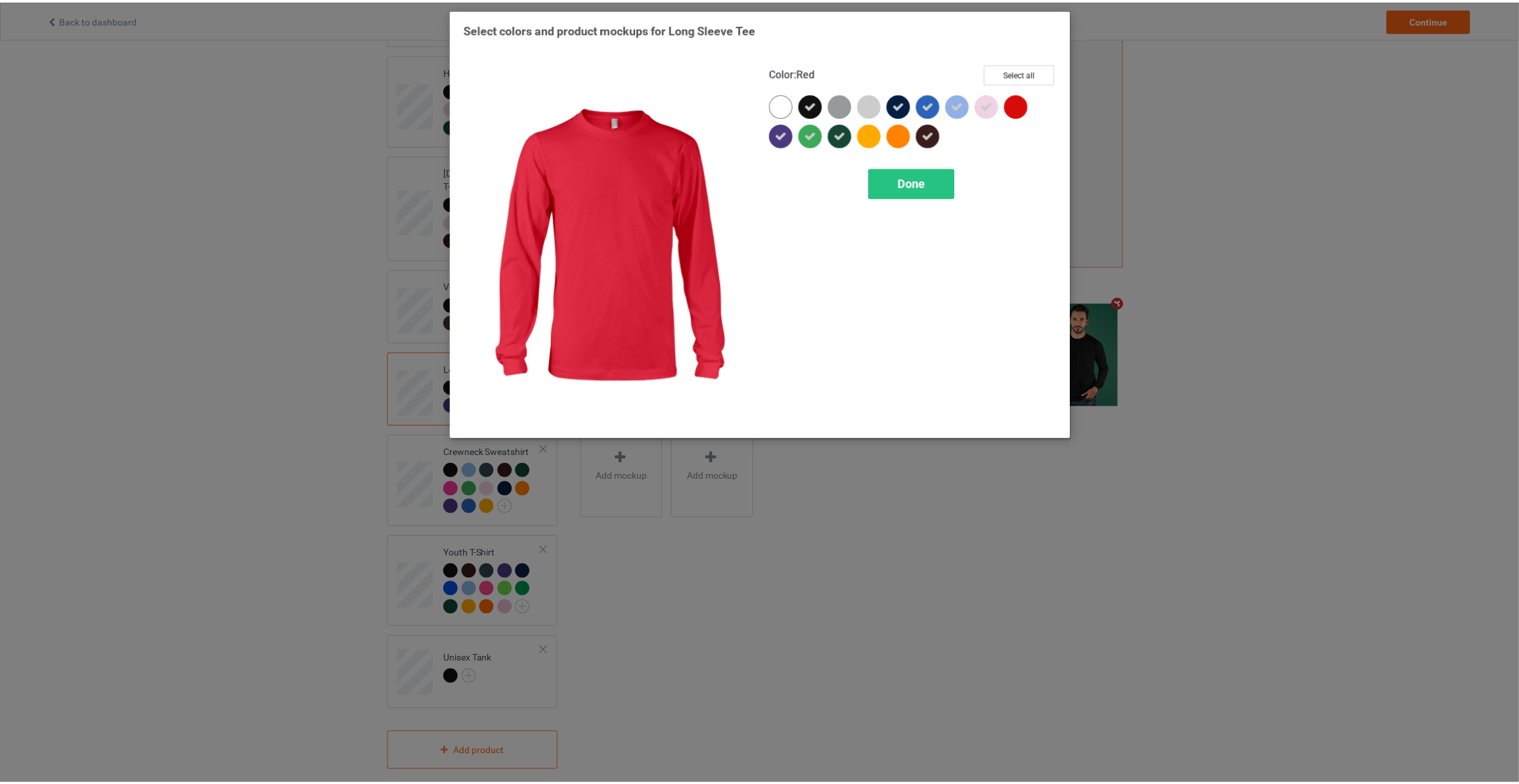
scroll to position [318, 0]
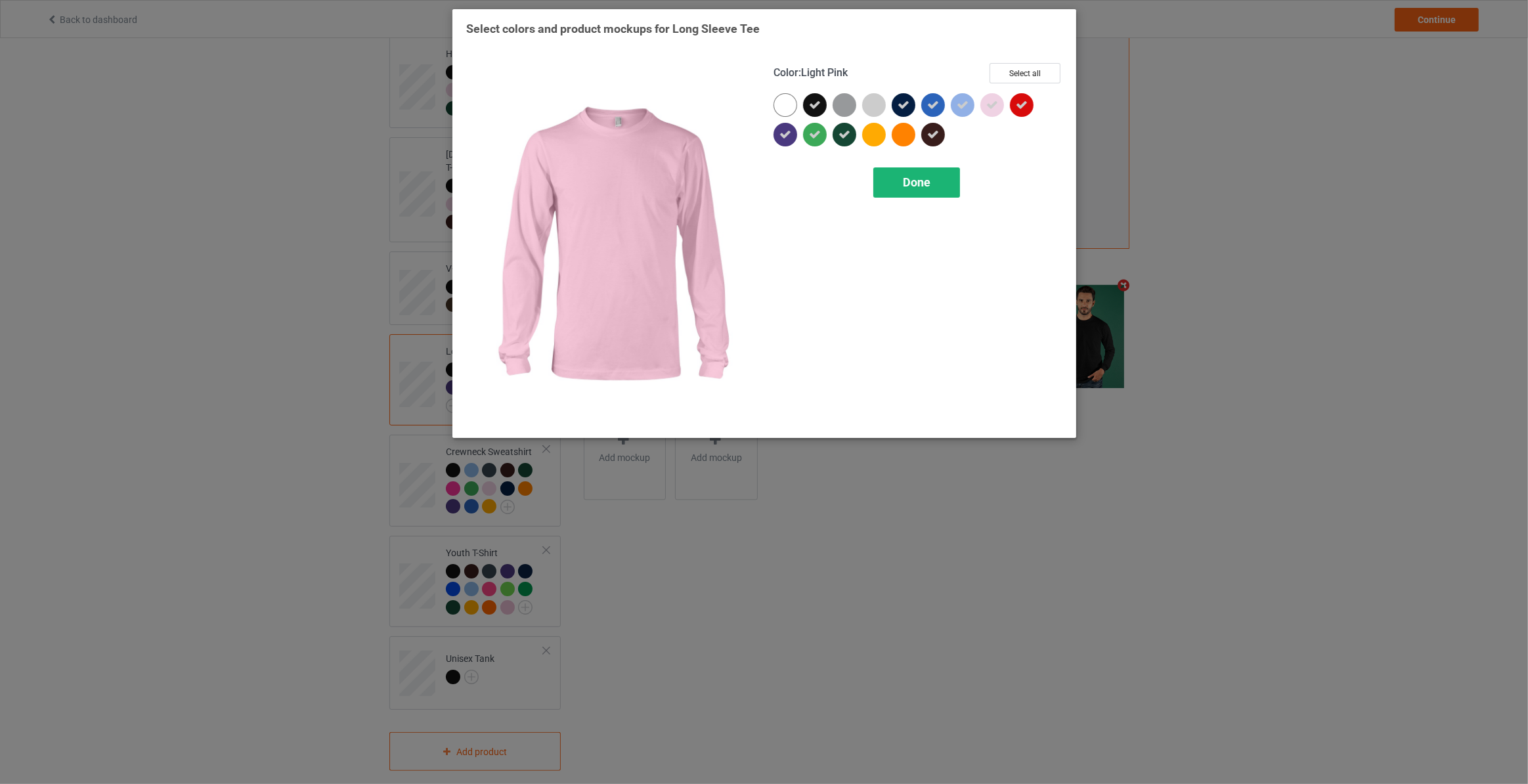
click at [930, 181] on div "Done" at bounding box center [916, 182] width 87 height 31
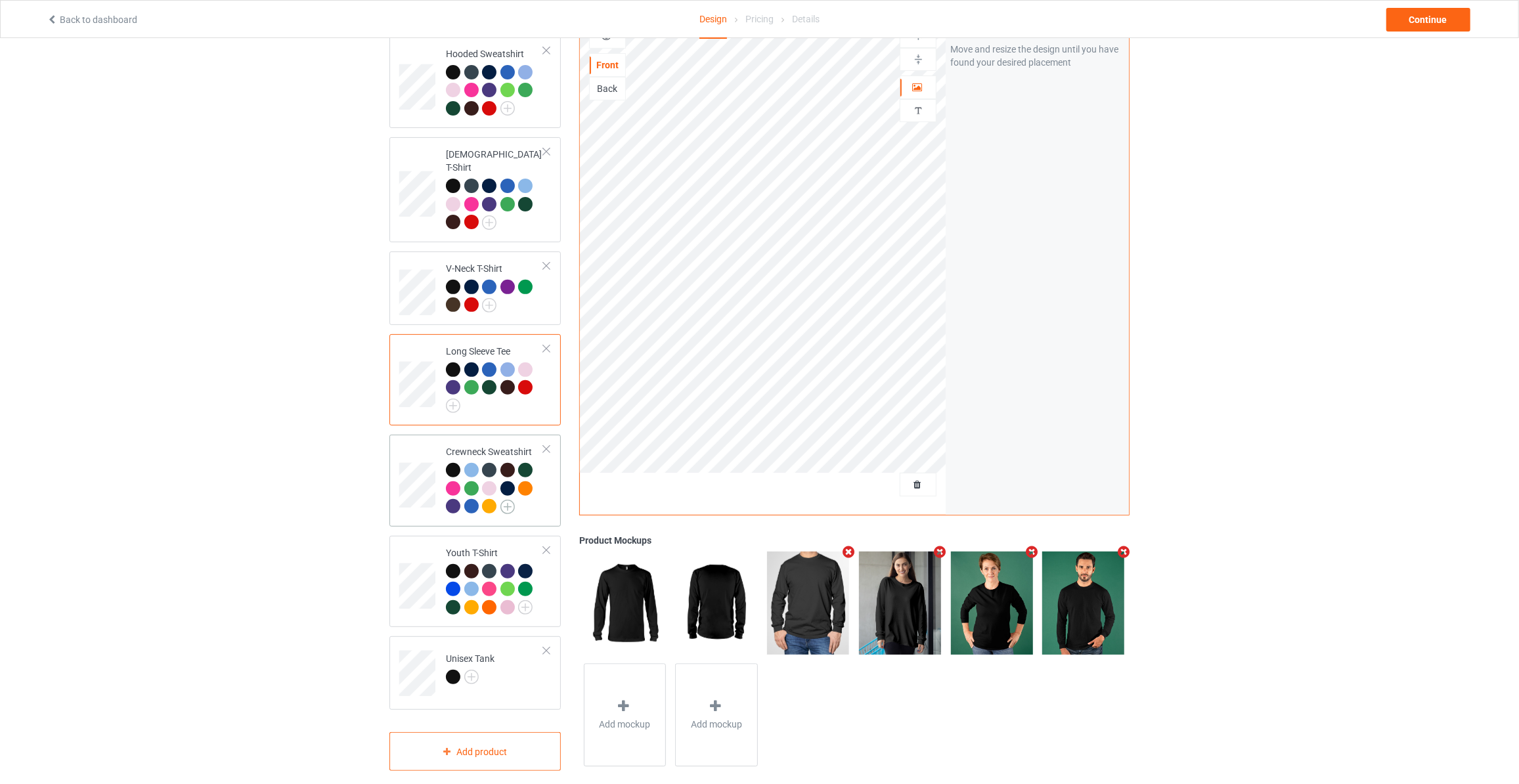
click at [502, 500] on img at bounding box center [507, 507] width 15 height 15
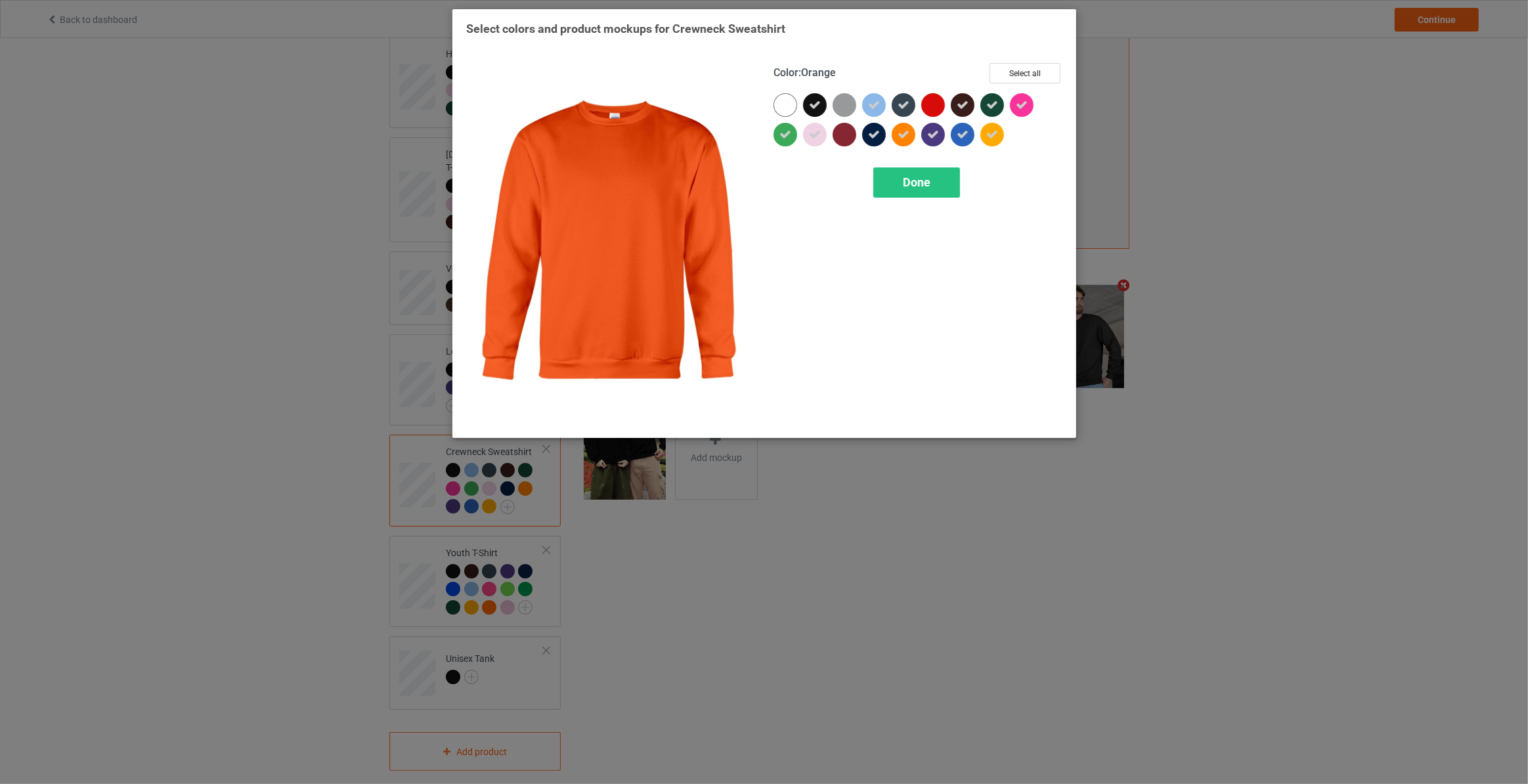
click at [900, 138] on icon at bounding box center [904, 134] width 12 height 12
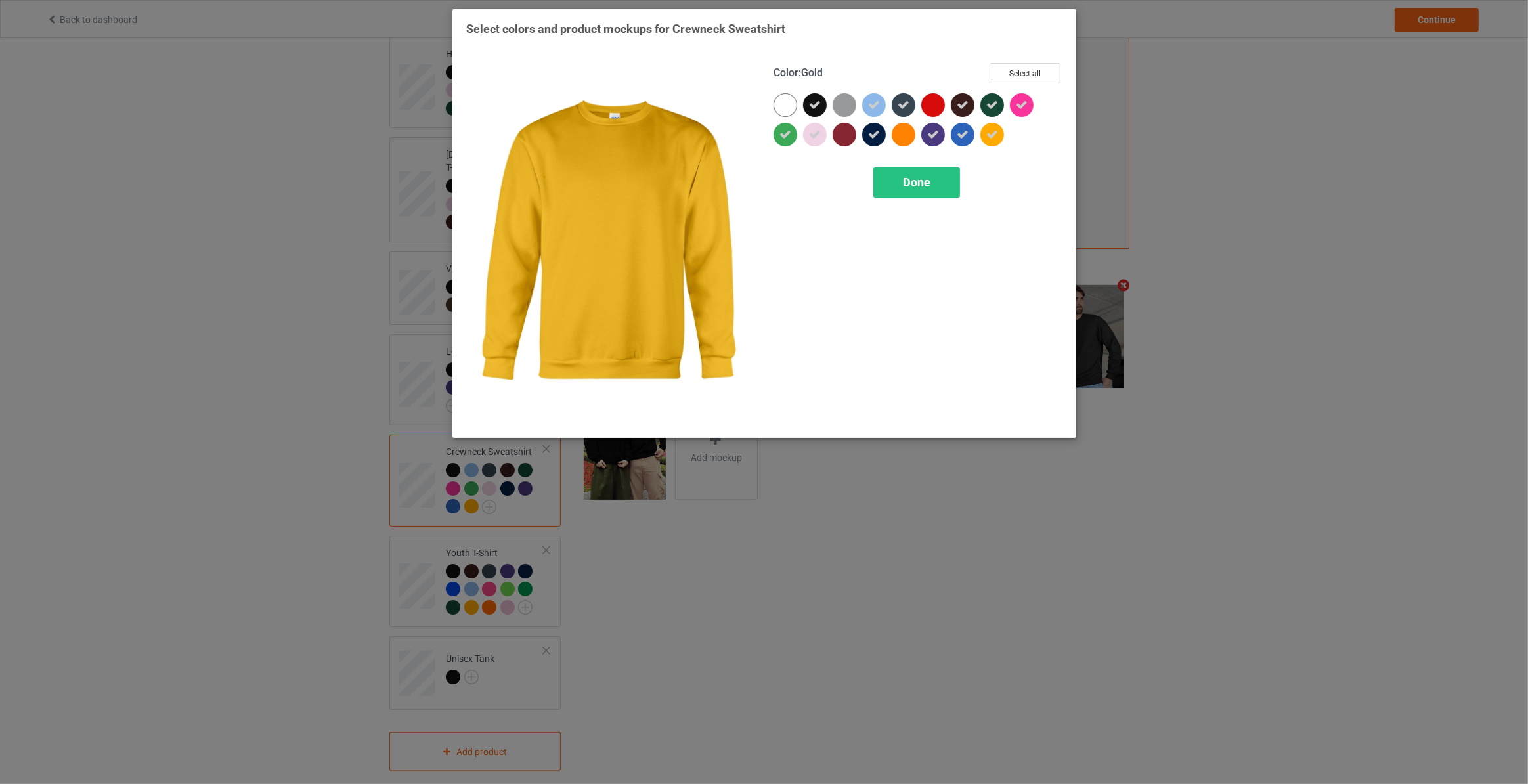
click at [996, 132] on icon at bounding box center [992, 134] width 12 height 12
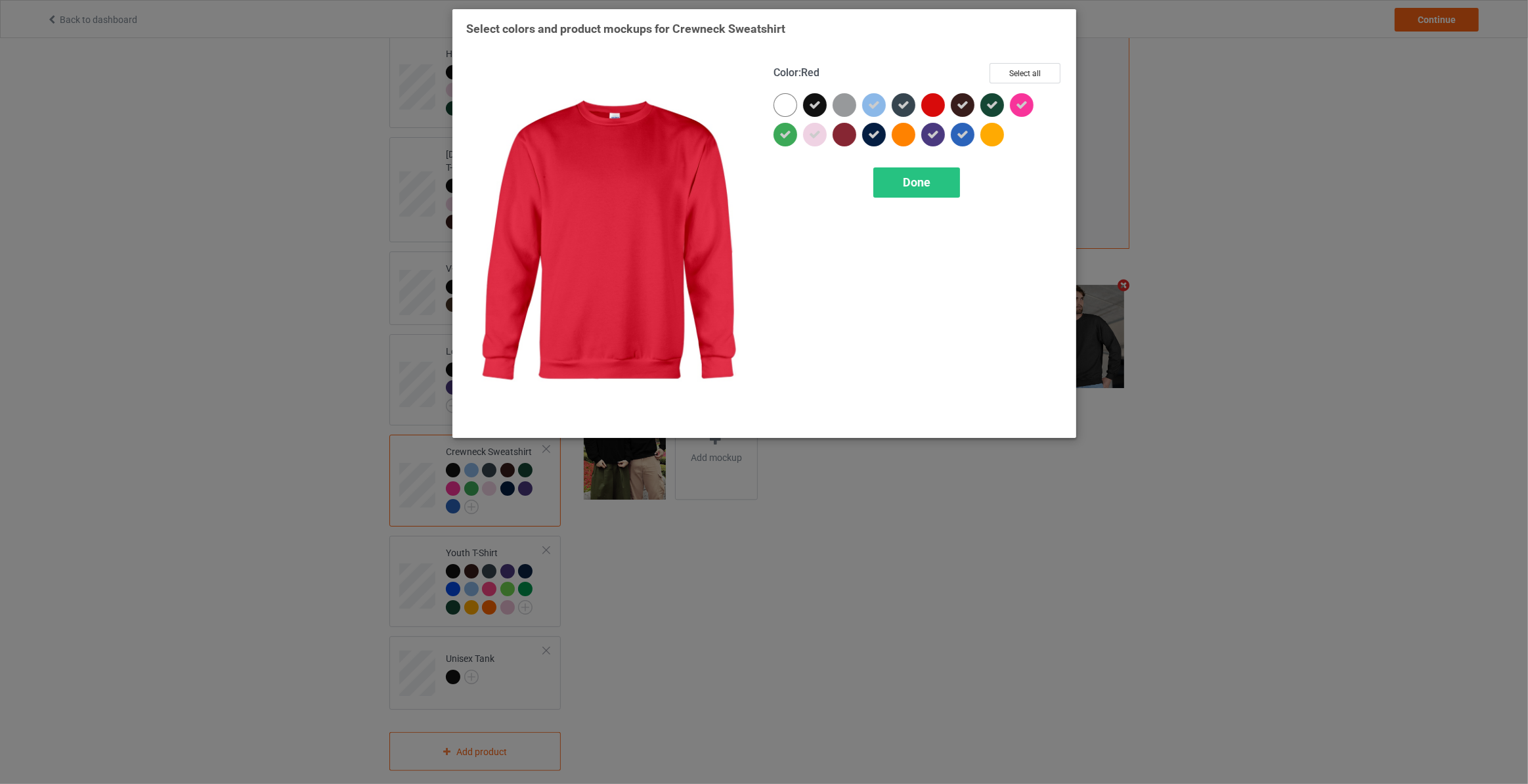
click at [936, 96] on div at bounding box center [933, 106] width 24 height 24
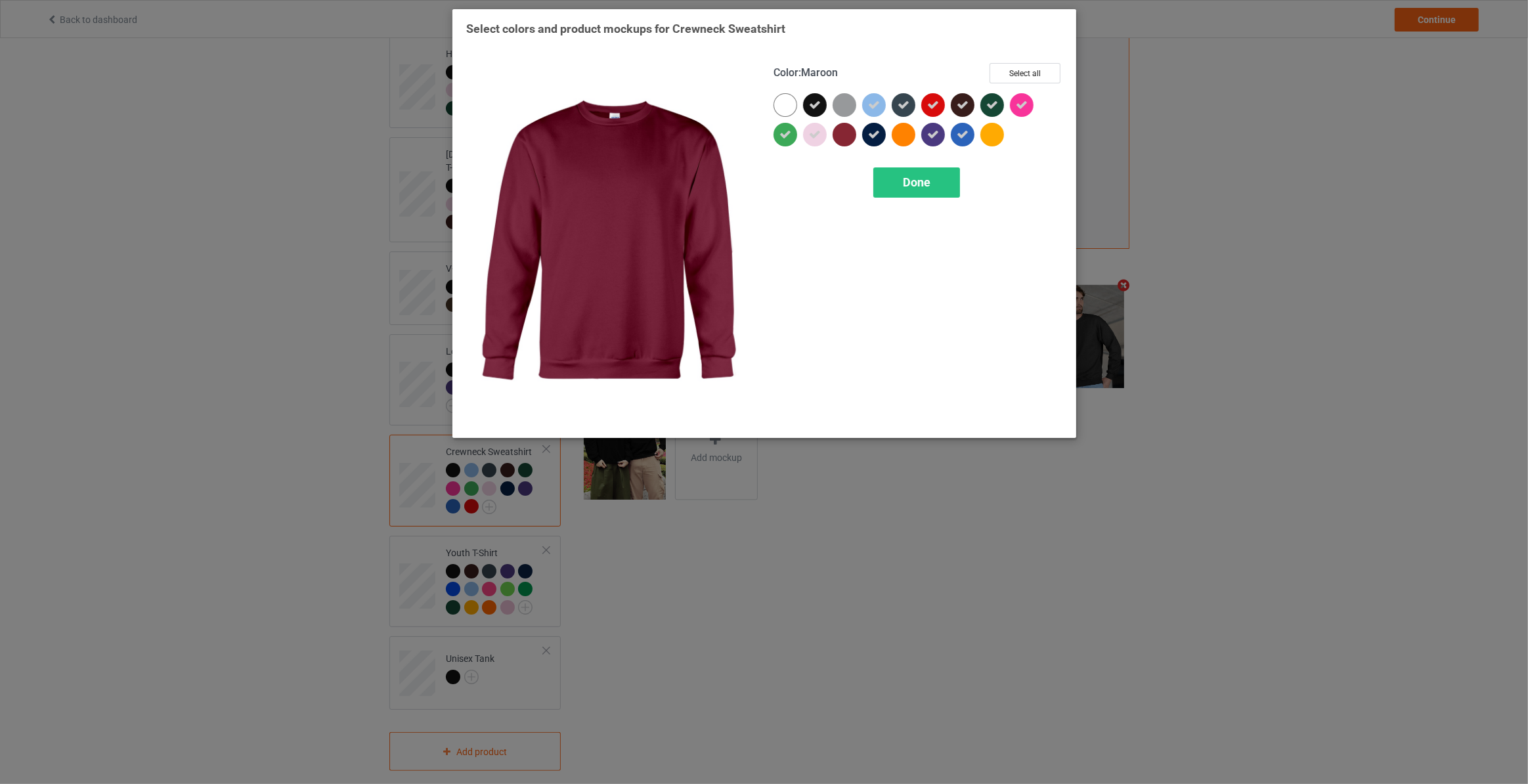
click at [847, 138] on div at bounding box center [844, 134] width 24 height 24
click at [907, 186] on span "Done" at bounding box center [916, 182] width 28 height 14
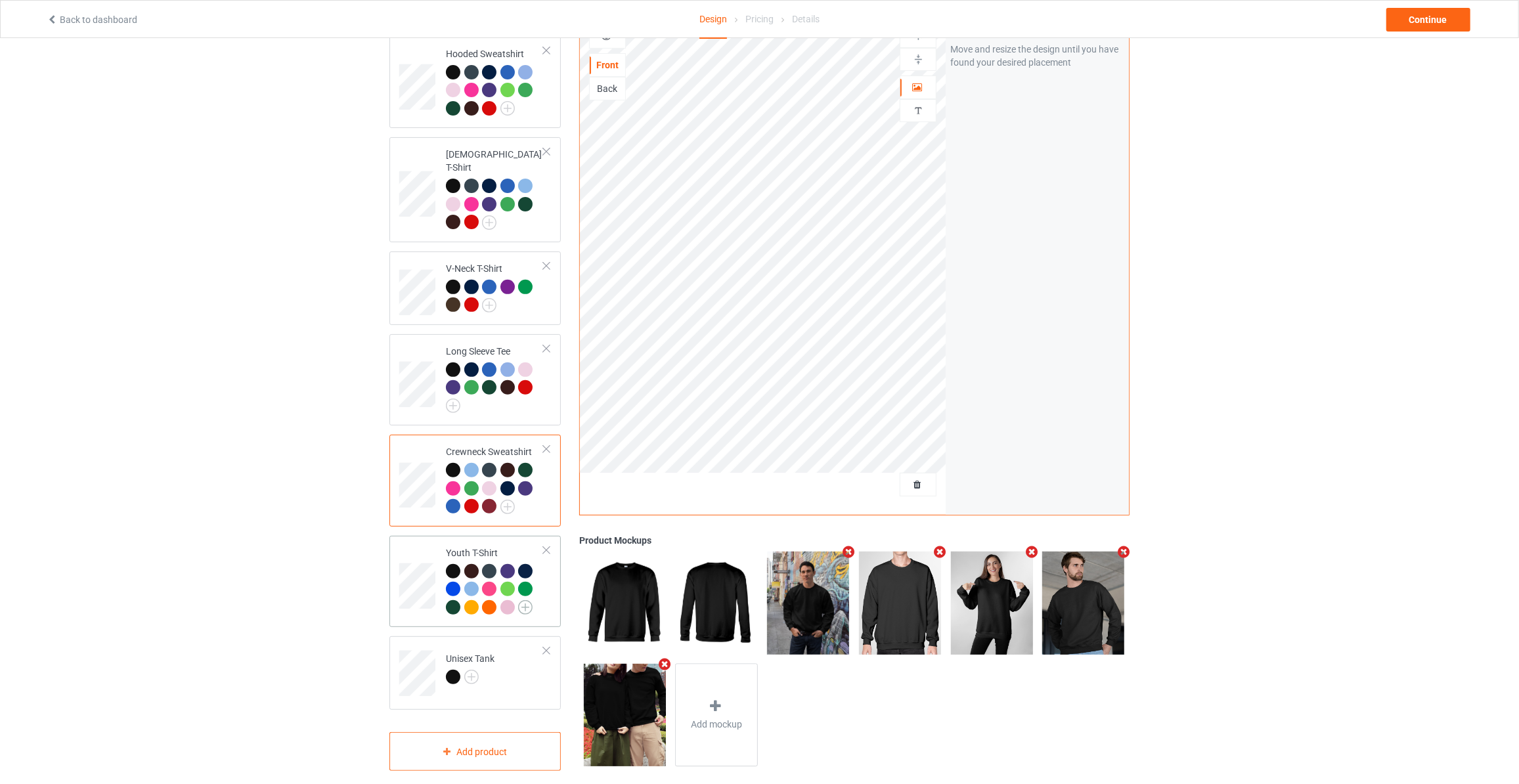
click at [530, 600] on img at bounding box center [525, 606] width 15 height 15
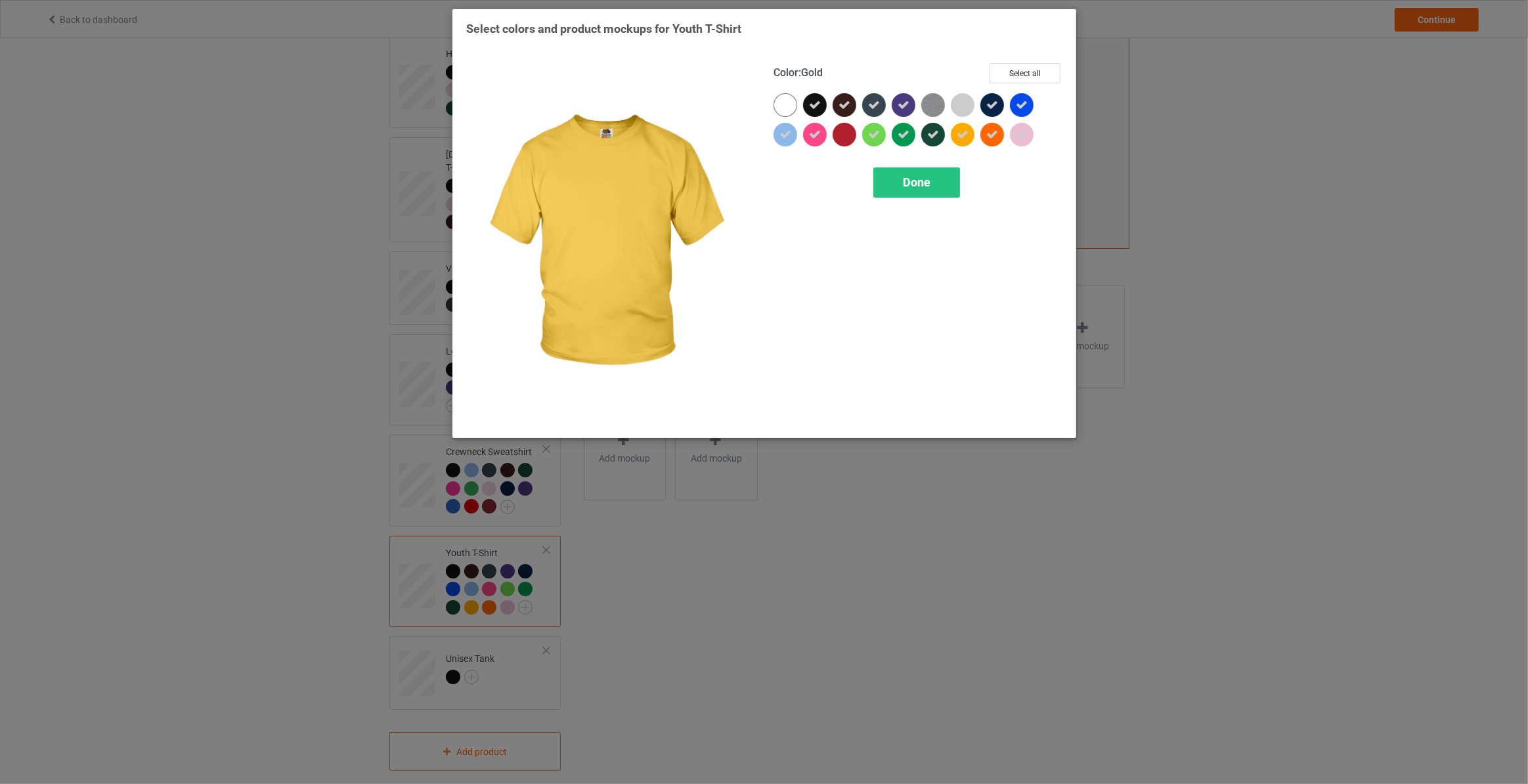
click at [969, 130] on div at bounding box center [963, 134] width 24 height 24
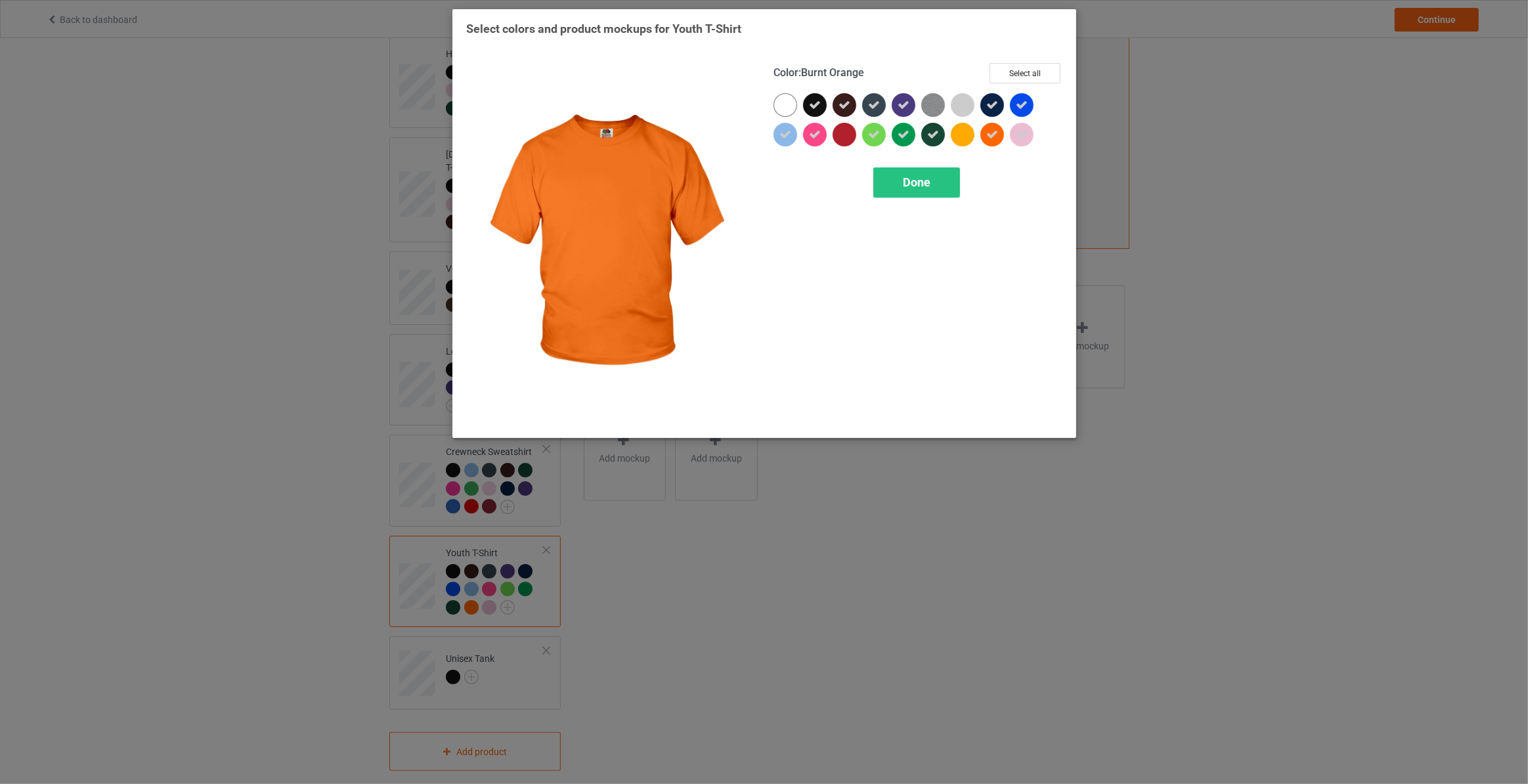
click at [988, 130] on icon at bounding box center [992, 134] width 12 height 12
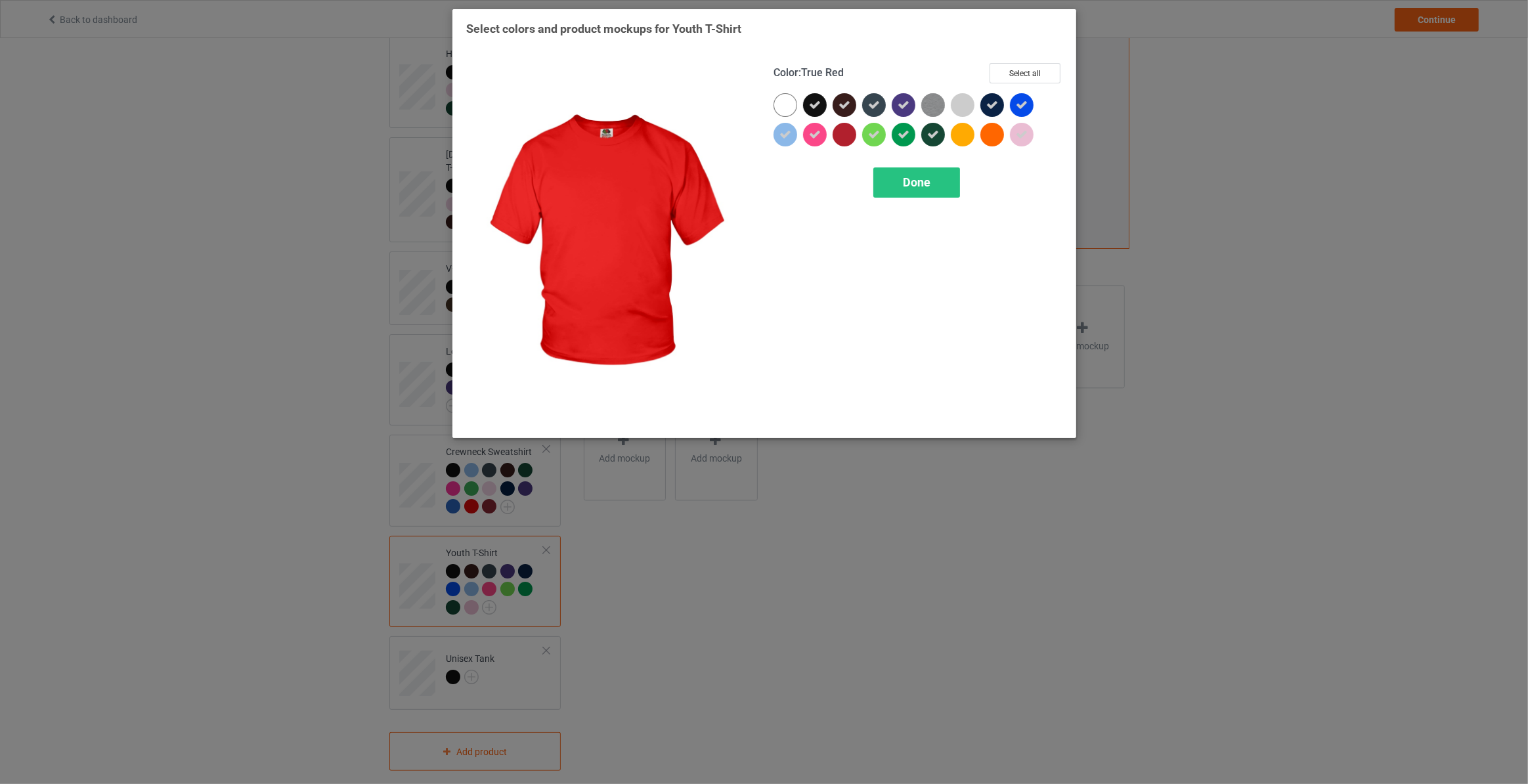
click at [853, 137] on div at bounding box center [844, 134] width 24 height 24
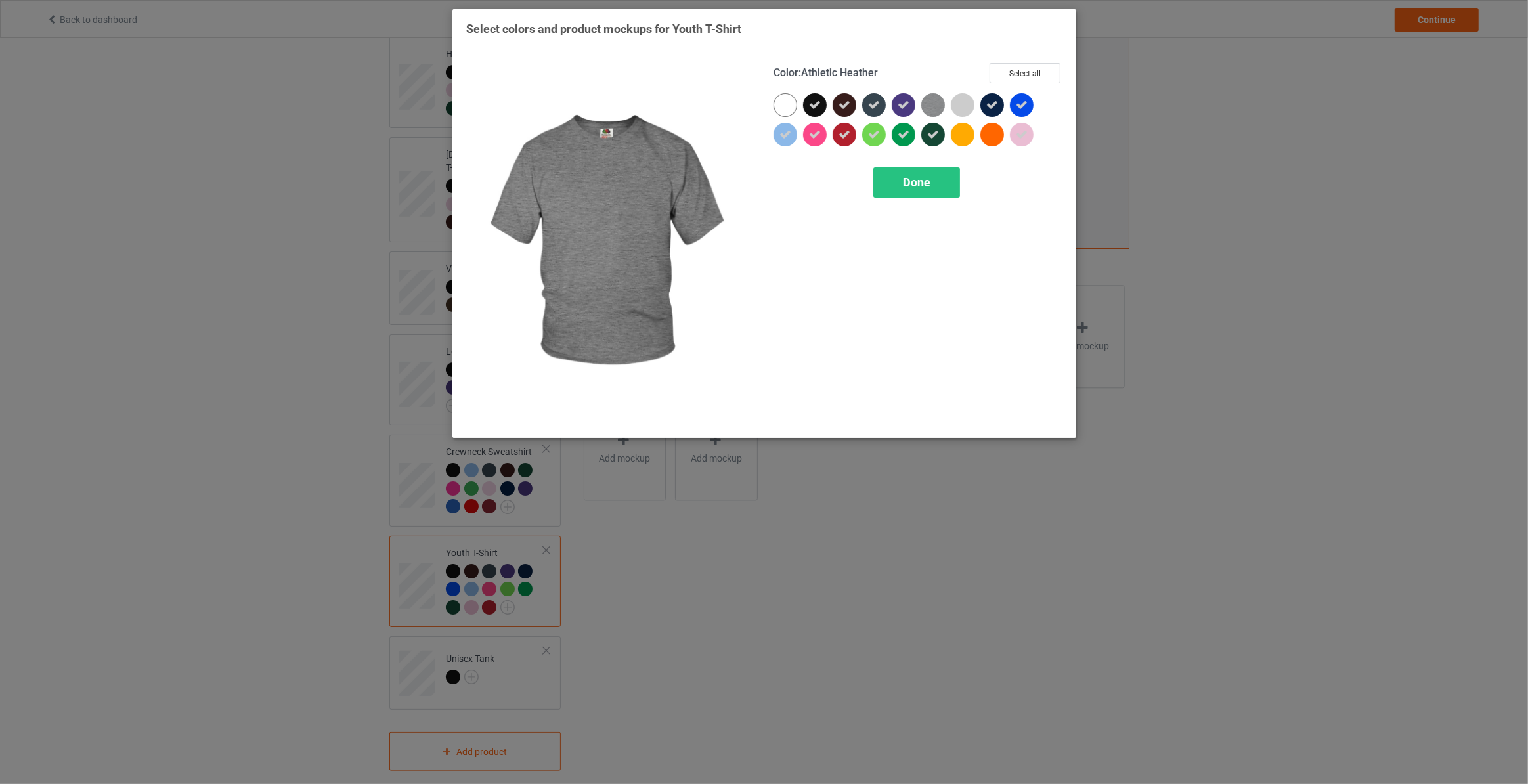
click at [934, 104] on img at bounding box center [933, 106] width 24 height 24
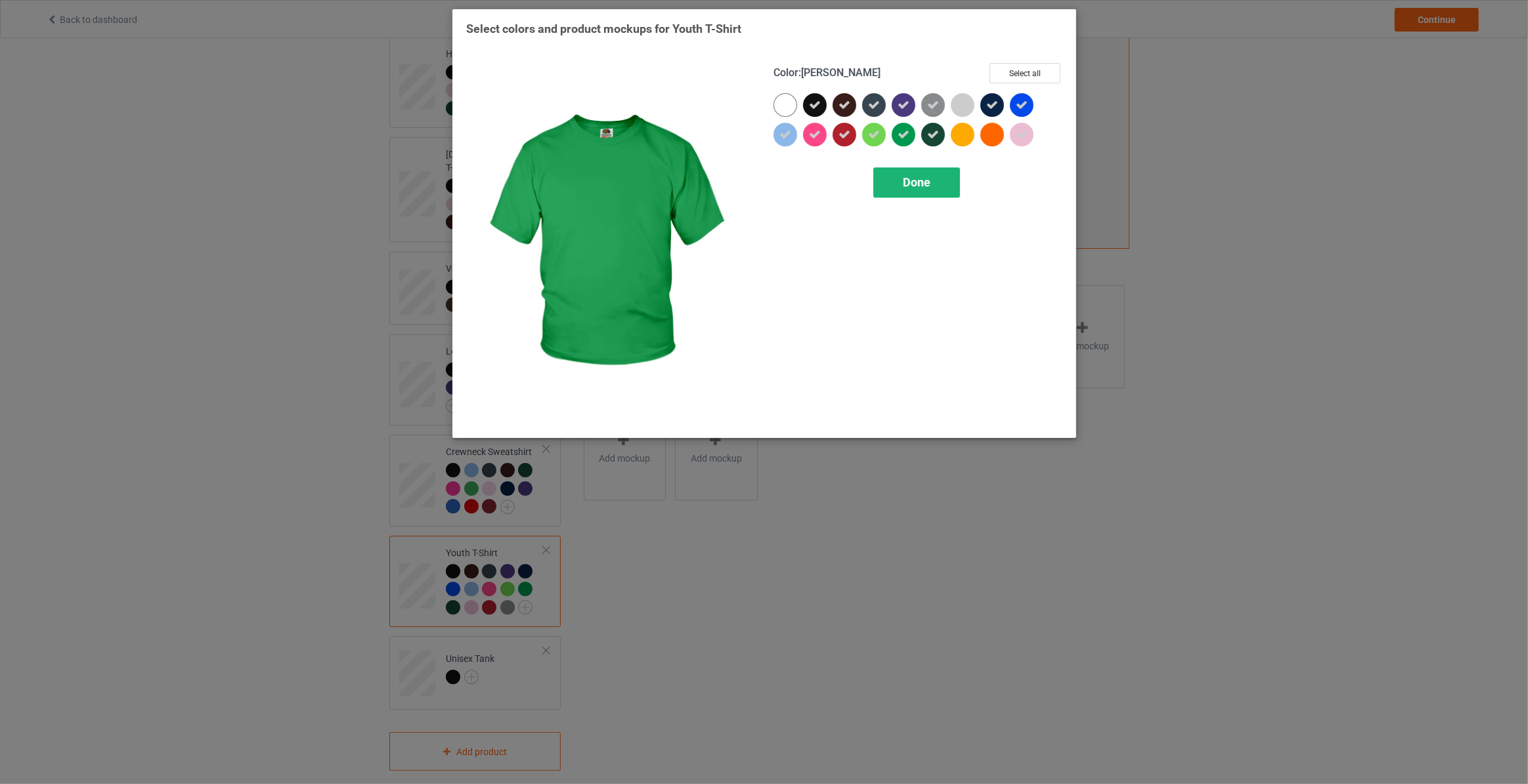
click at [910, 182] on span "Done" at bounding box center [916, 182] width 28 height 14
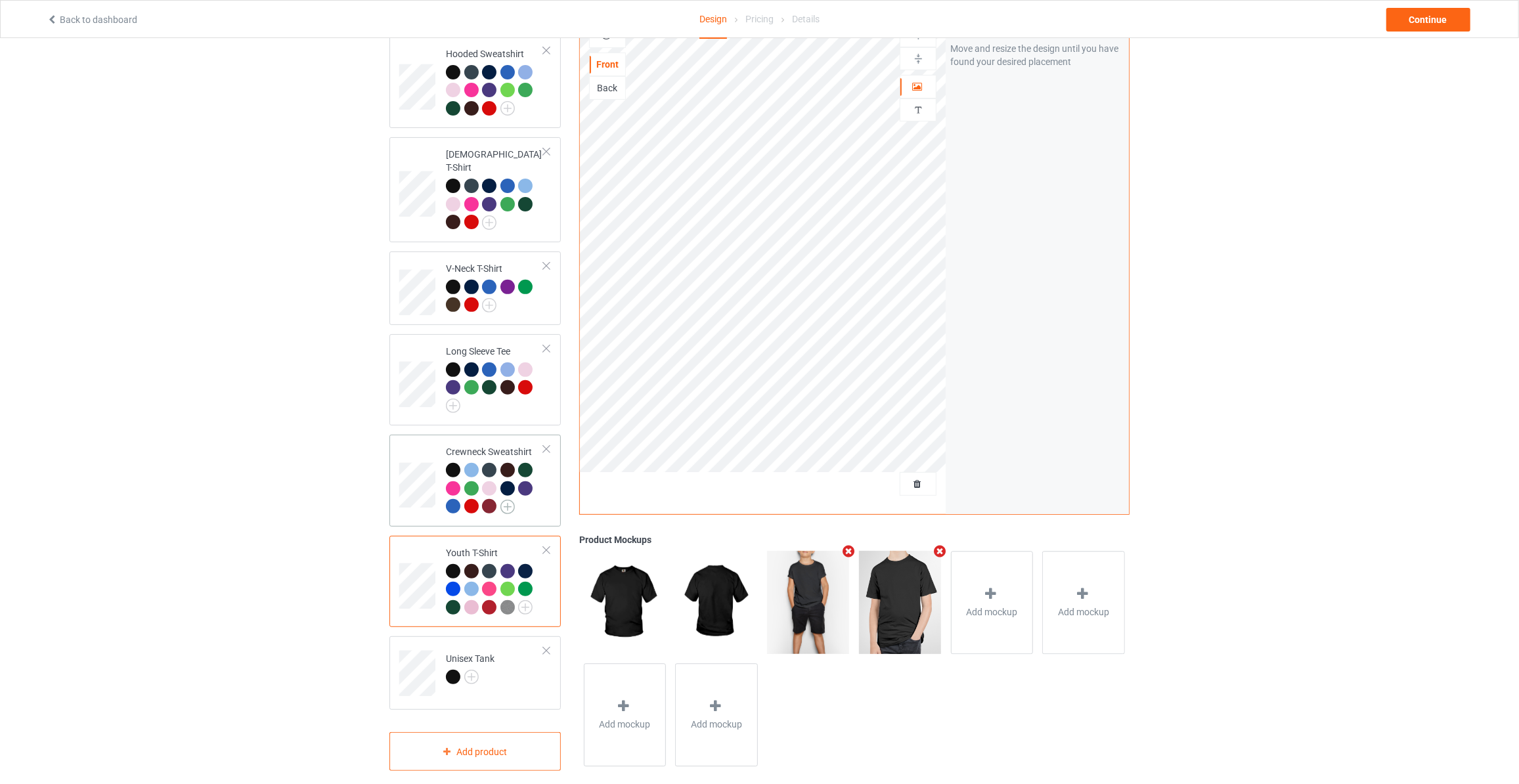
click at [505, 500] on img at bounding box center [507, 507] width 15 height 15
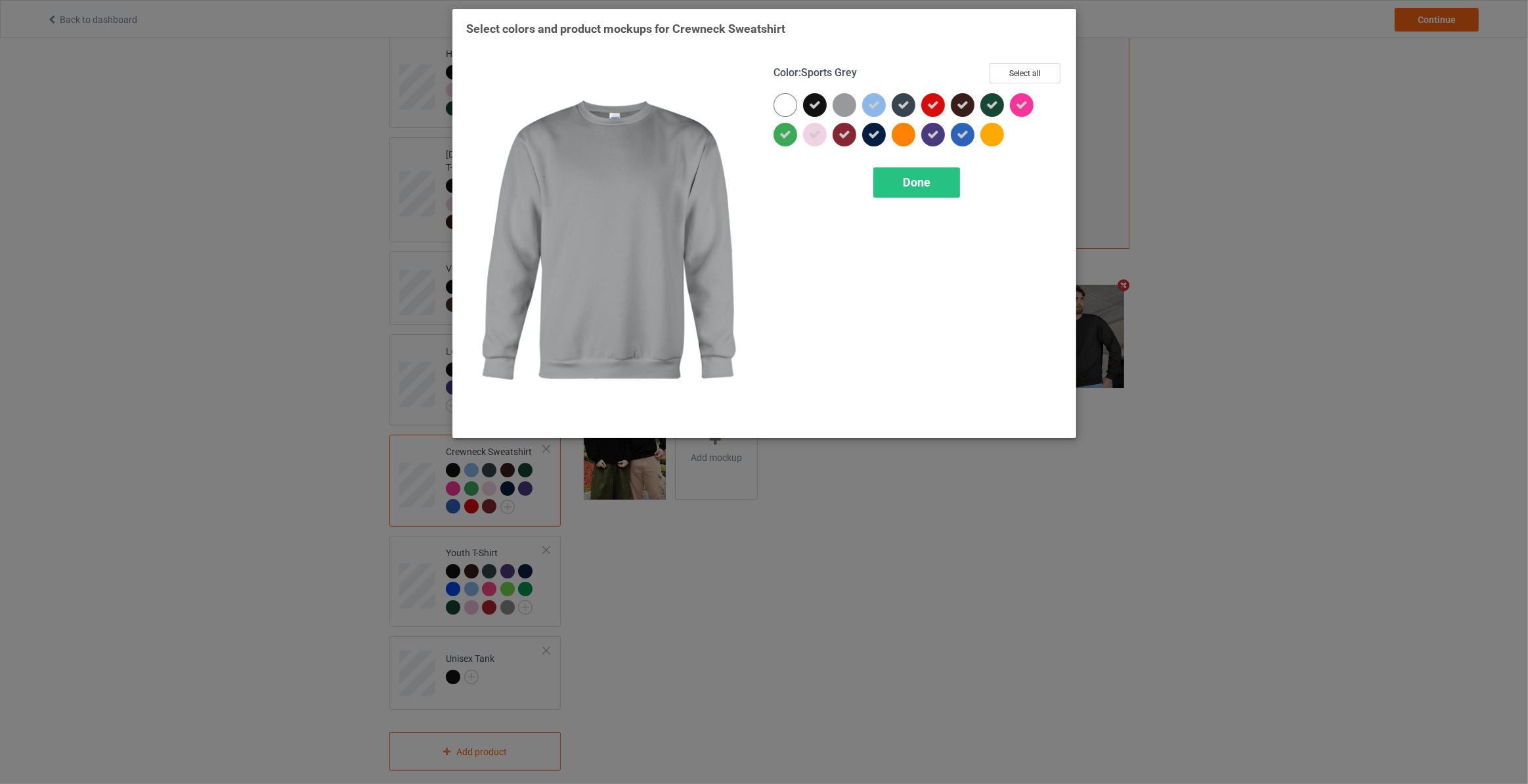
click at [847, 104] on div at bounding box center [844, 106] width 24 height 24
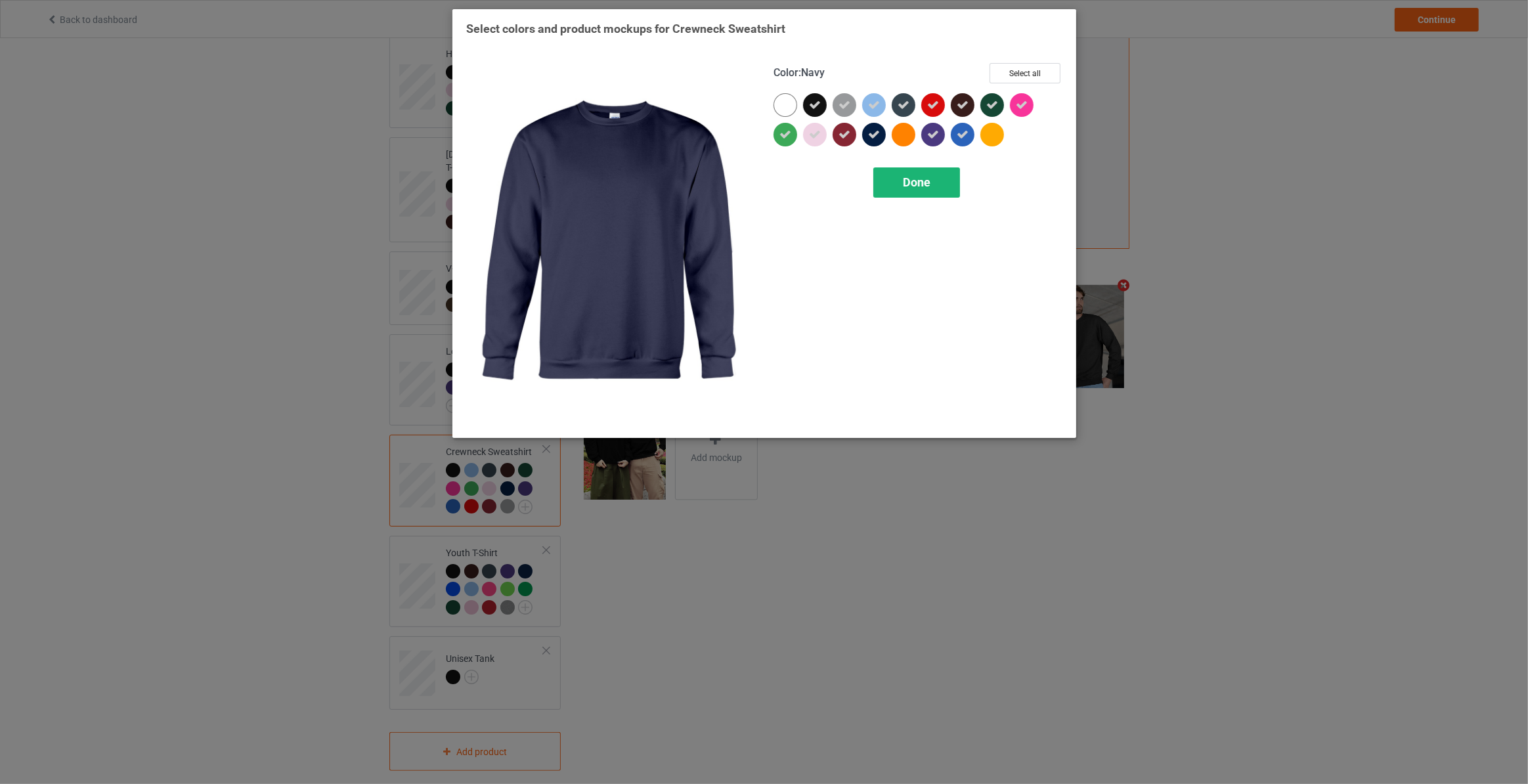
click at [920, 185] on span "Done" at bounding box center [916, 182] width 28 height 14
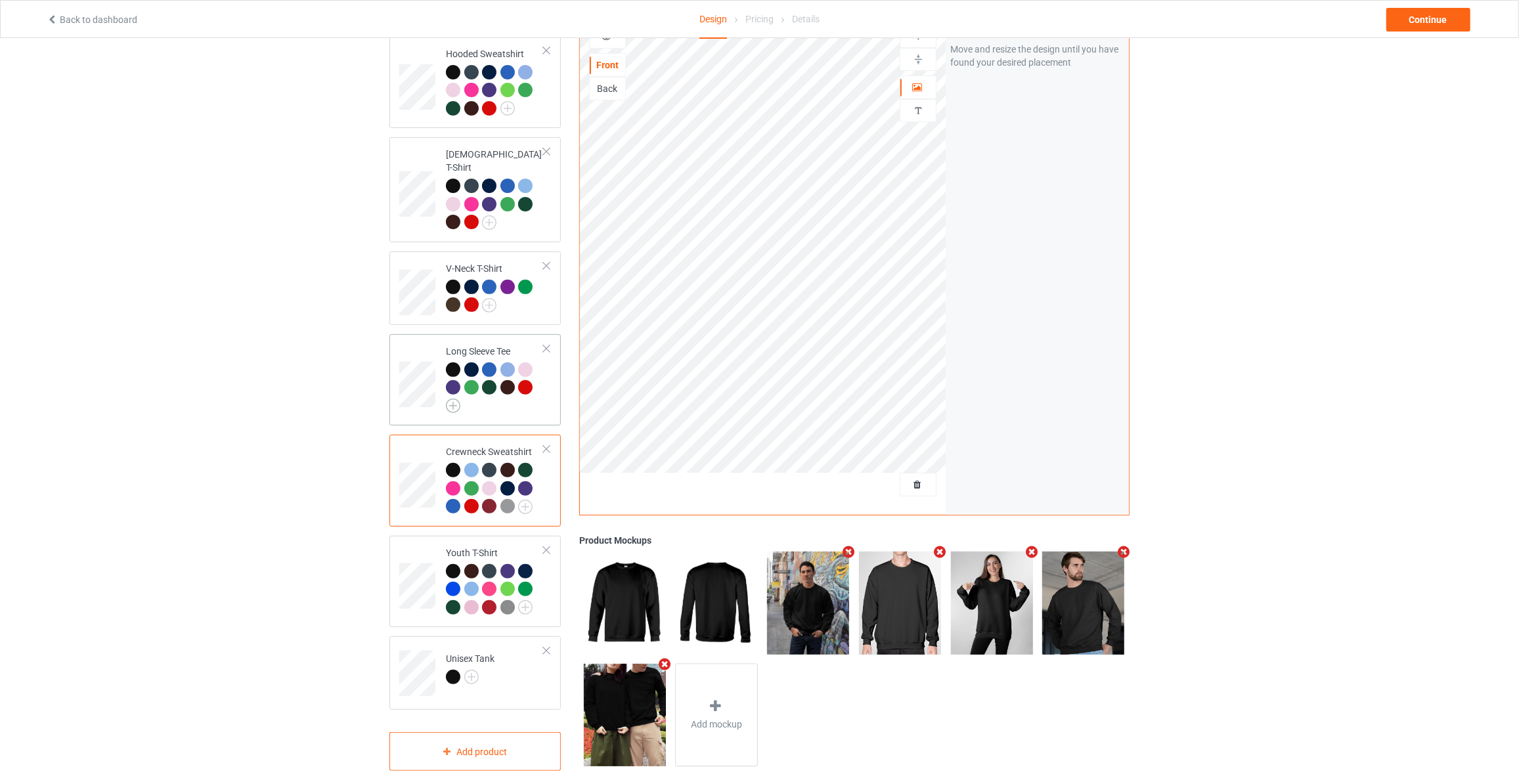
click at [457, 398] on img at bounding box center [453, 405] width 15 height 15
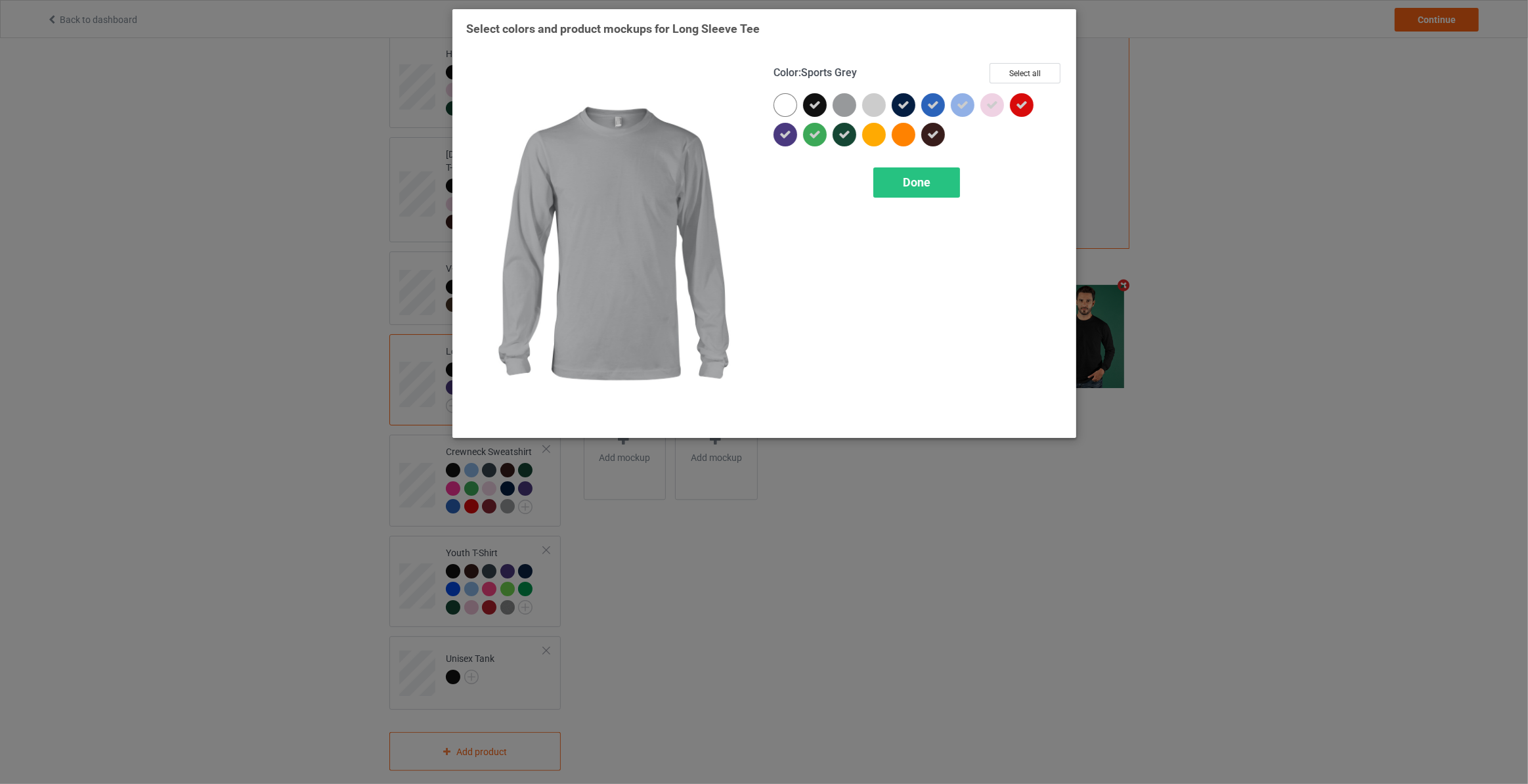
click at [848, 107] on div at bounding box center [844, 106] width 24 height 24
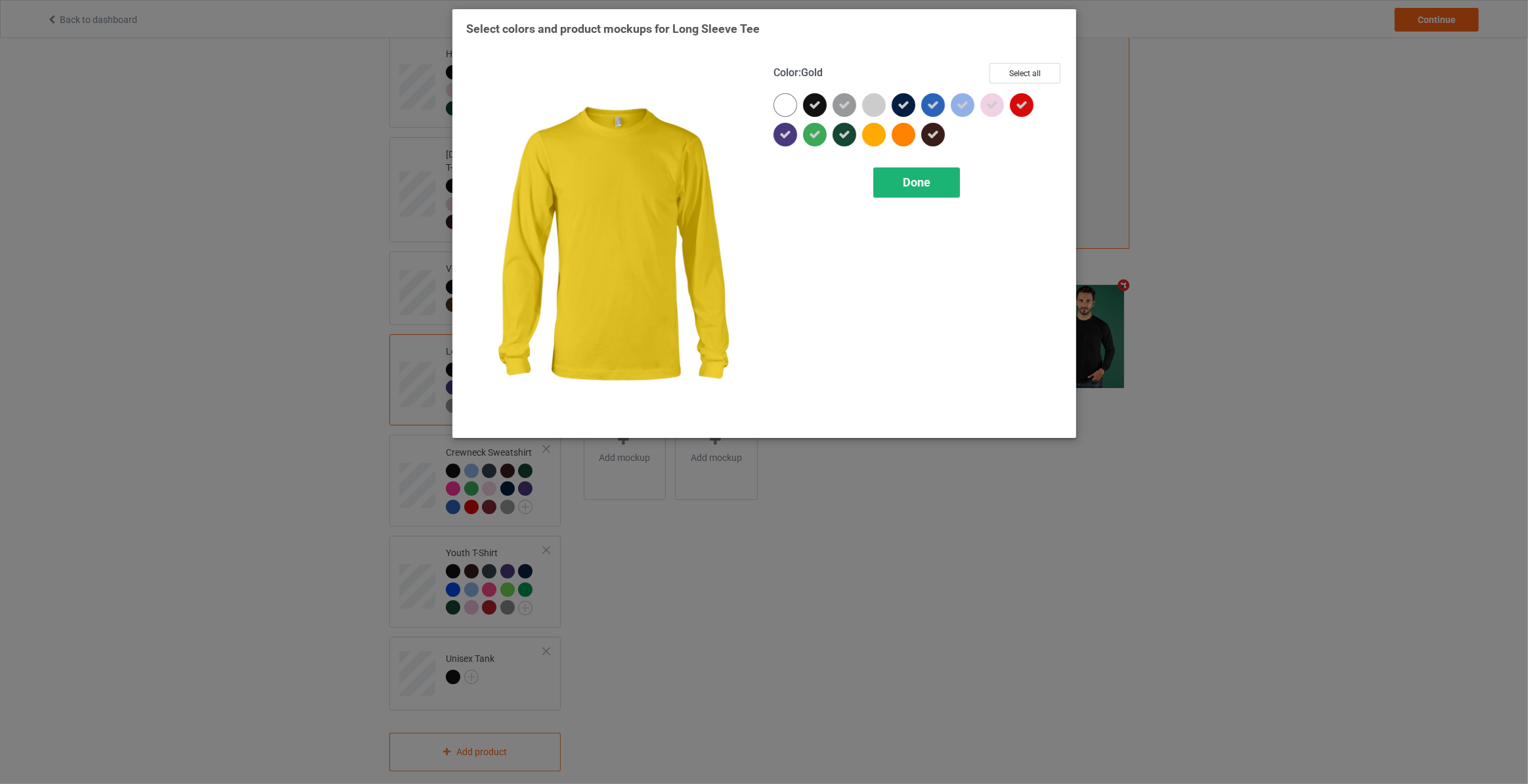
click at [903, 178] on span "Done" at bounding box center [916, 182] width 28 height 14
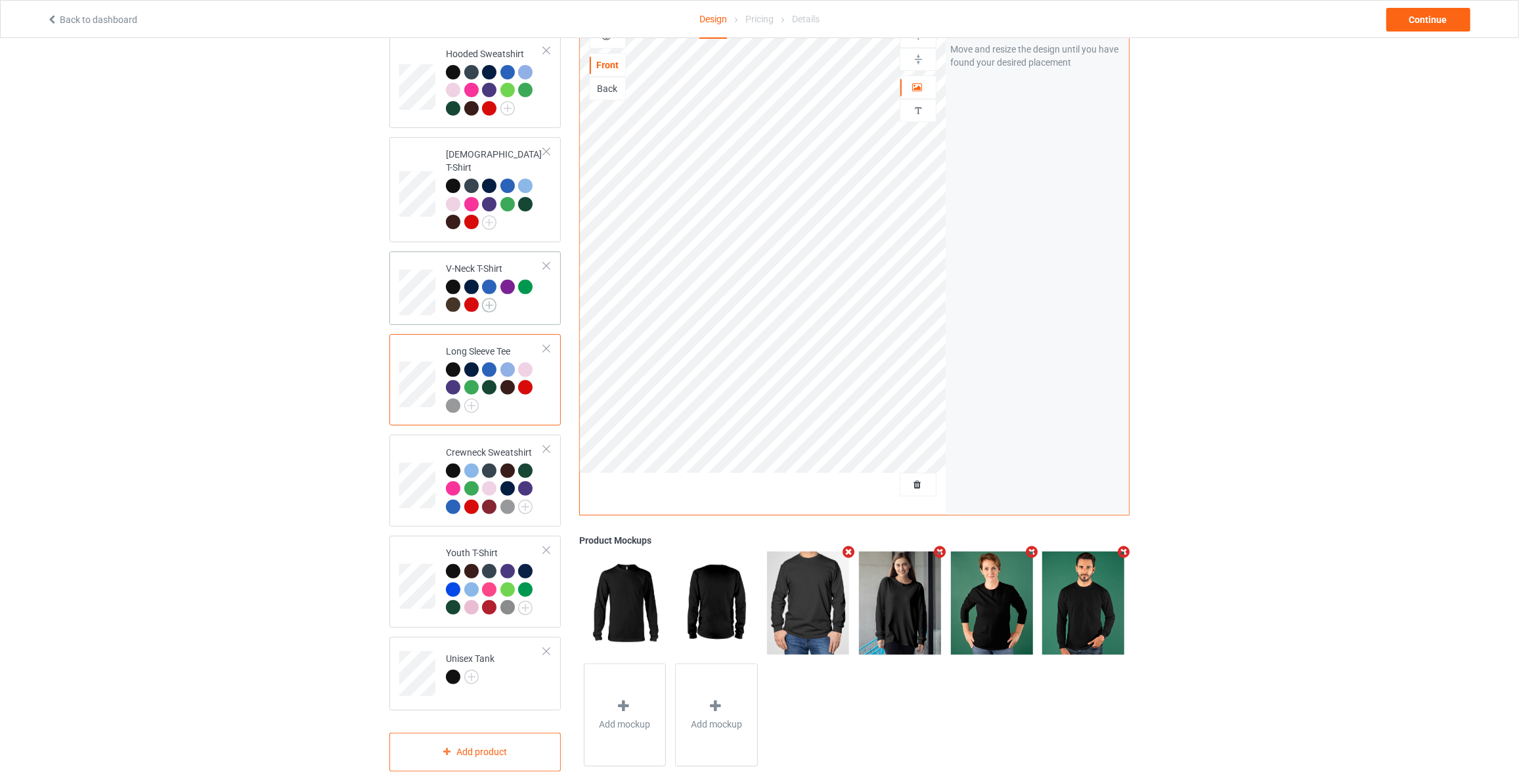
click at [493, 298] on img at bounding box center [489, 305] width 15 height 15
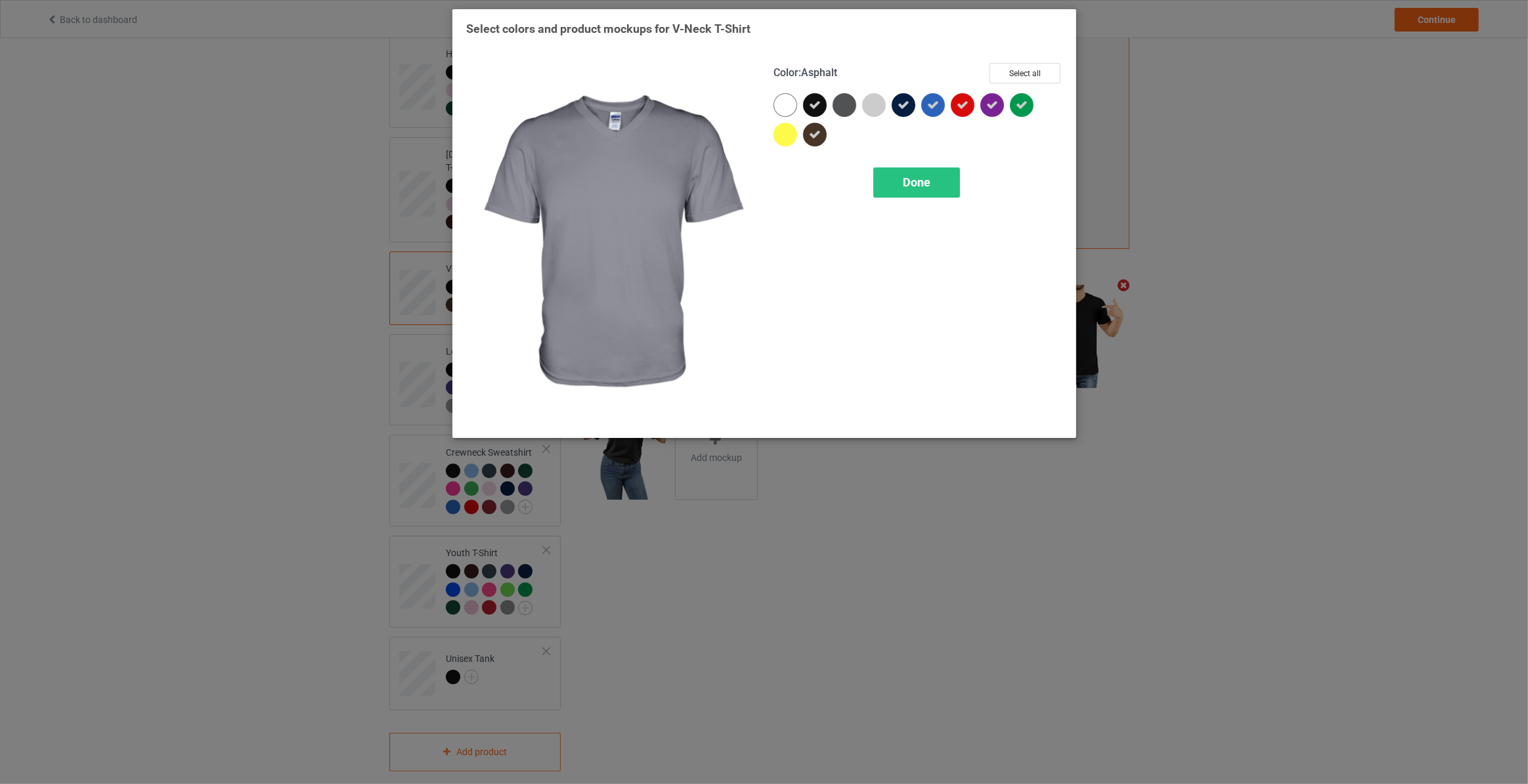
click at [845, 100] on div at bounding box center [844, 106] width 24 height 24
click at [914, 178] on span "Done" at bounding box center [916, 182] width 28 height 14
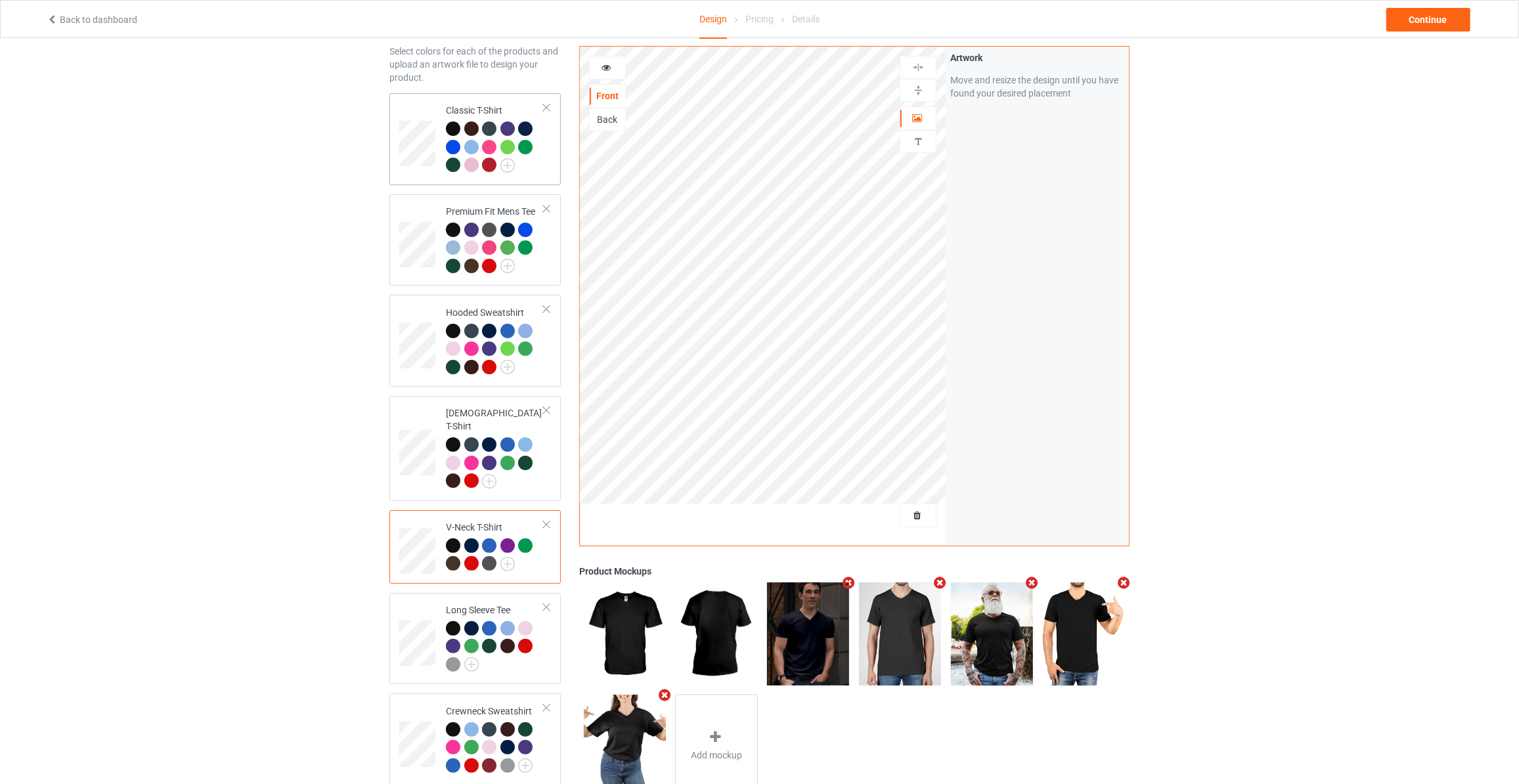
scroll to position [38, 0]
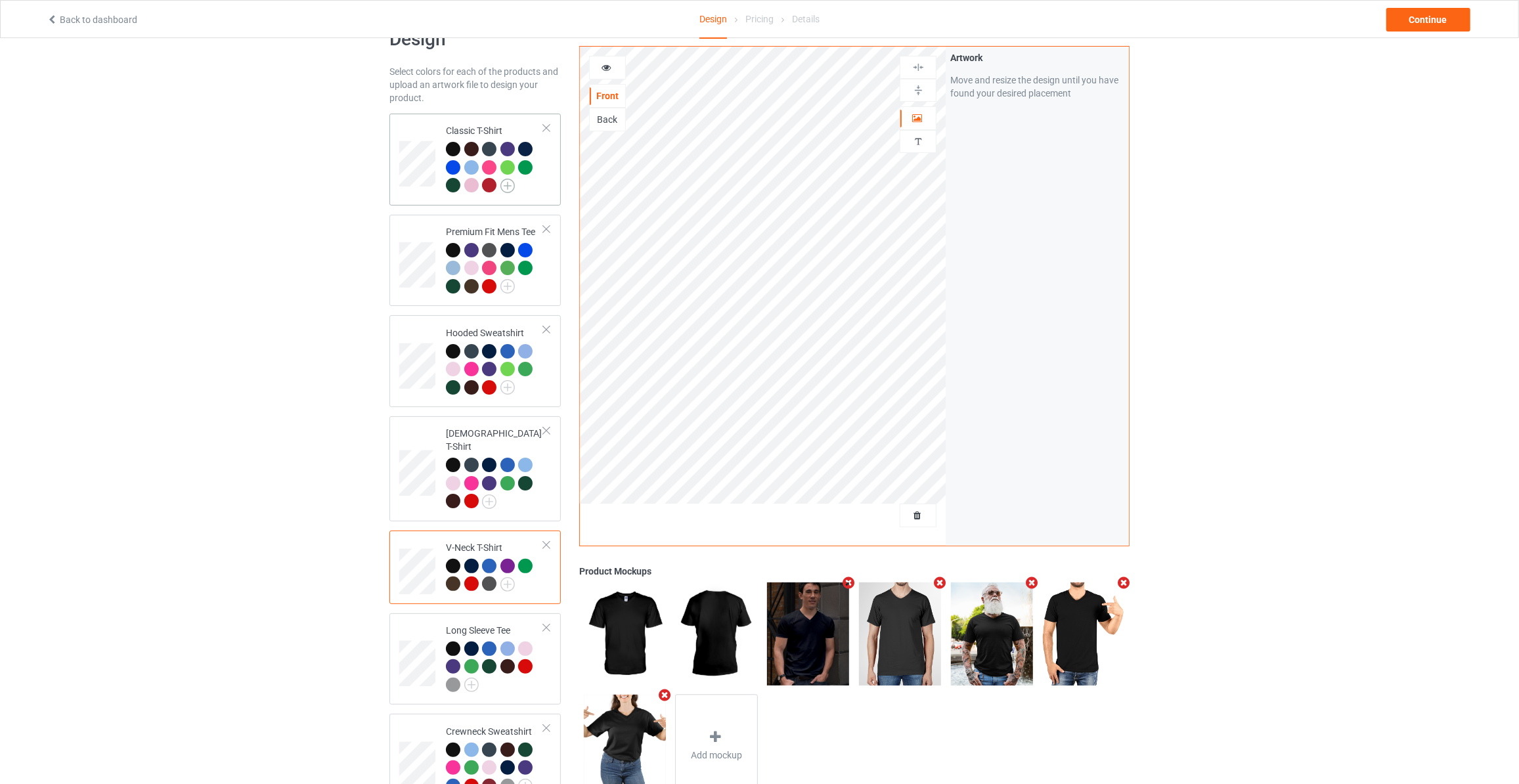
click at [508, 179] on img at bounding box center [507, 185] width 15 height 15
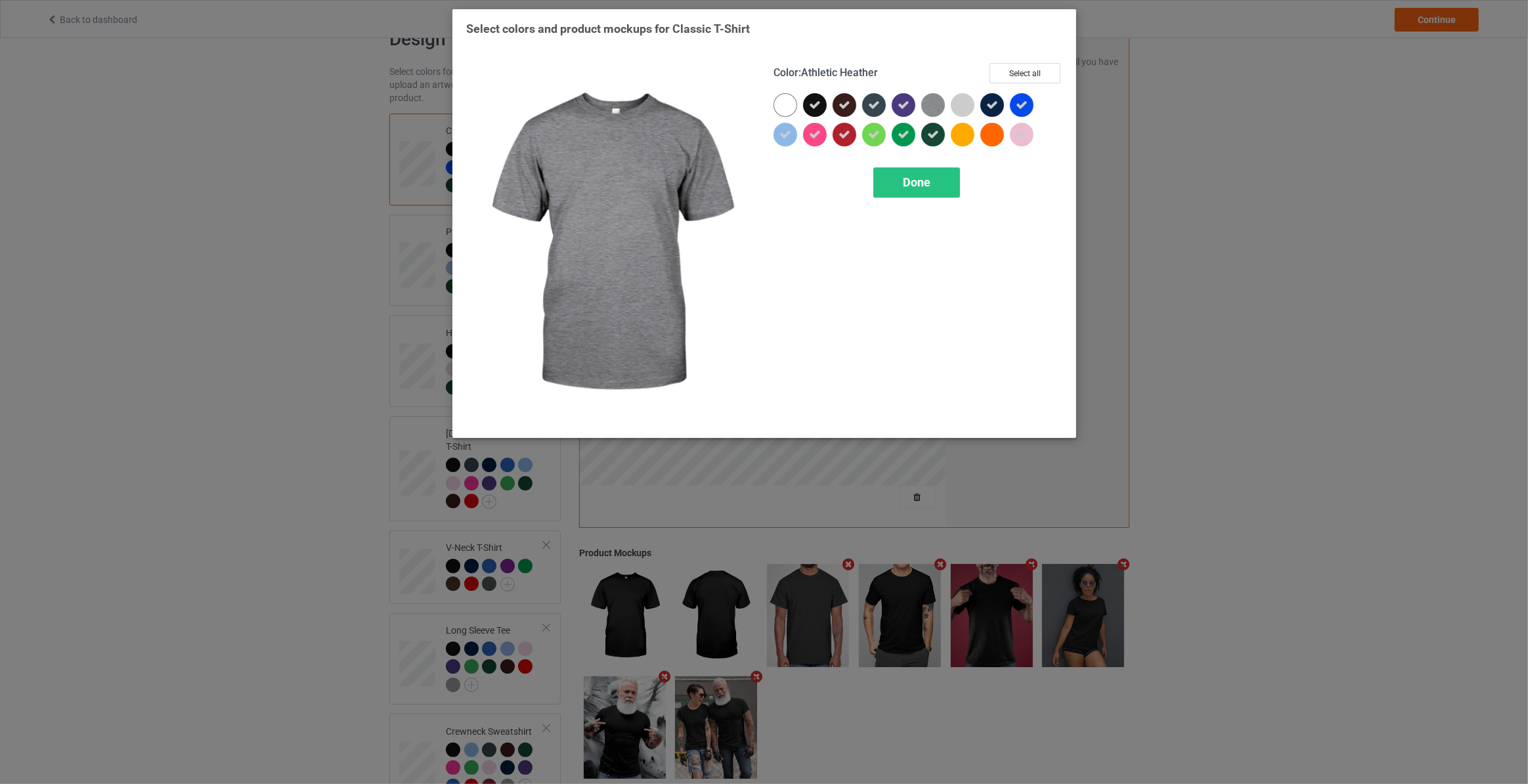
click at [932, 103] on img at bounding box center [933, 106] width 24 height 24
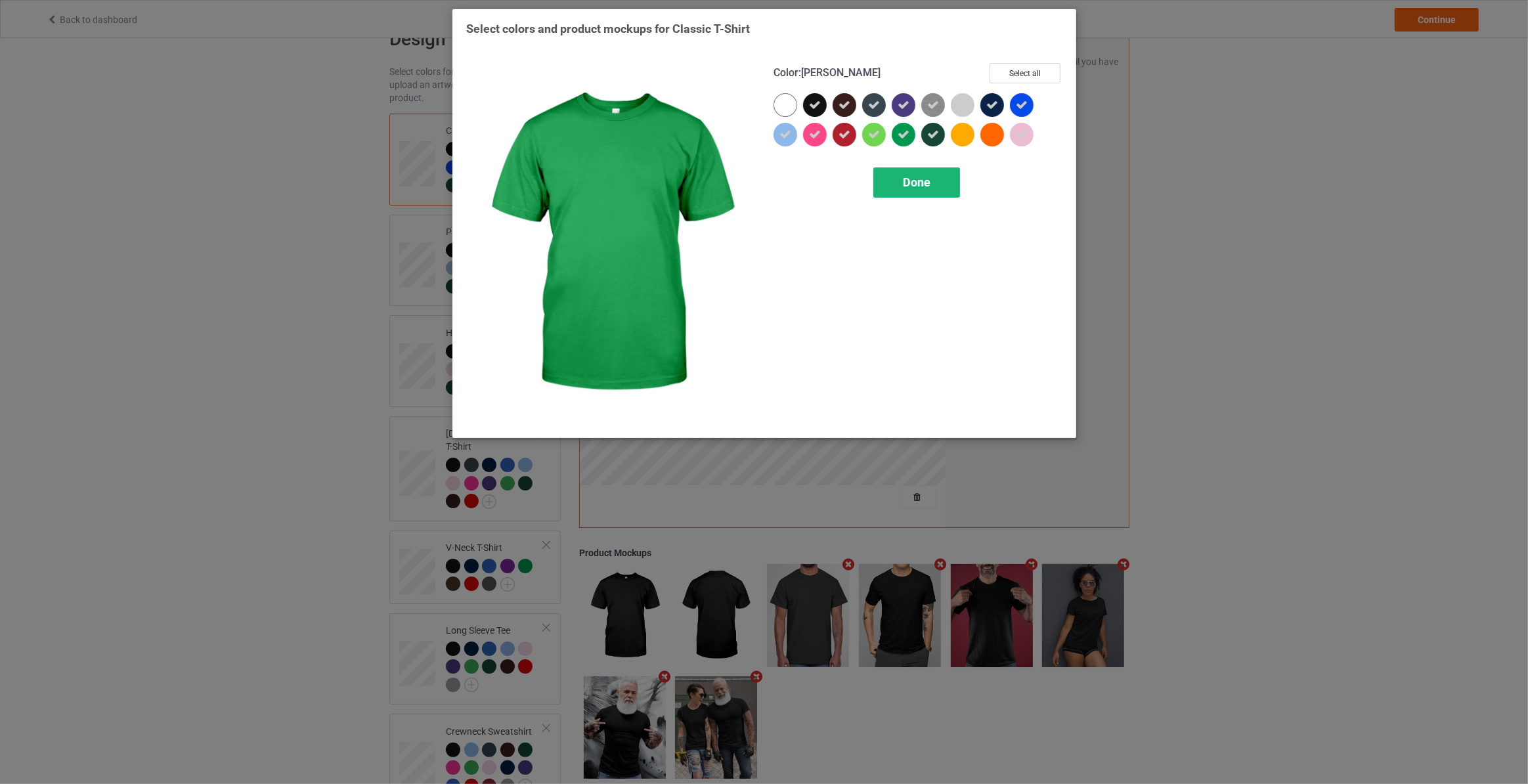
click at [909, 178] on span "Done" at bounding box center [916, 182] width 28 height 14
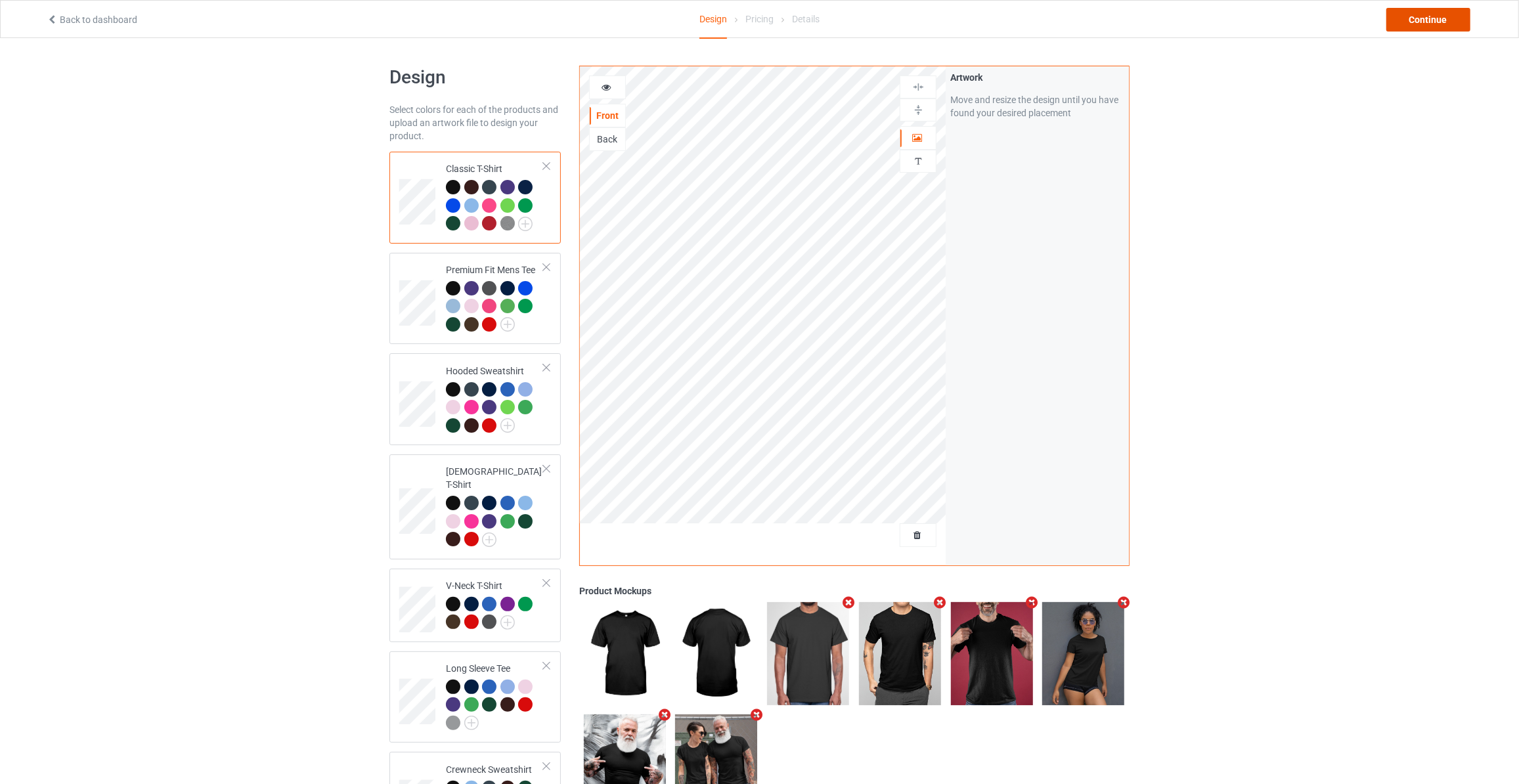
click at [1421, 14] on div "Continue" at bounding box center [1427, 20] width 84 height 24
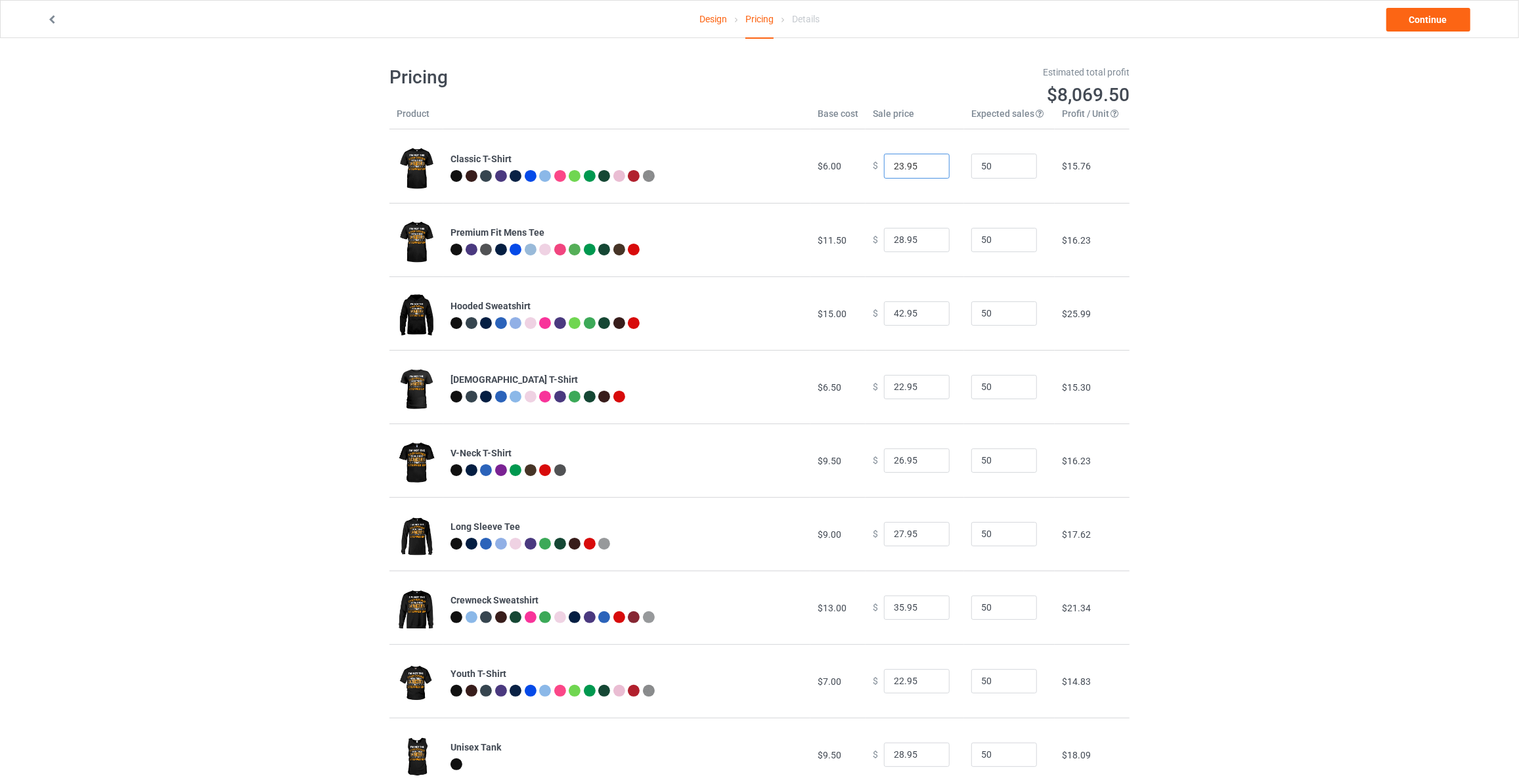
click at [926, 160] on input "23.95" at bounding box center [916, 166] width 66 height 25
click at [926, 160] on input "24.95" at bounding box center [916, 166] width 66 height 25
type input "25.95"
click at [926, 160] on input "25.95" at bounding box center [916, 166] width 66 height 25
click at [925, 237] on input "29.95" at bounding box center [916, 240] width 66 height 25
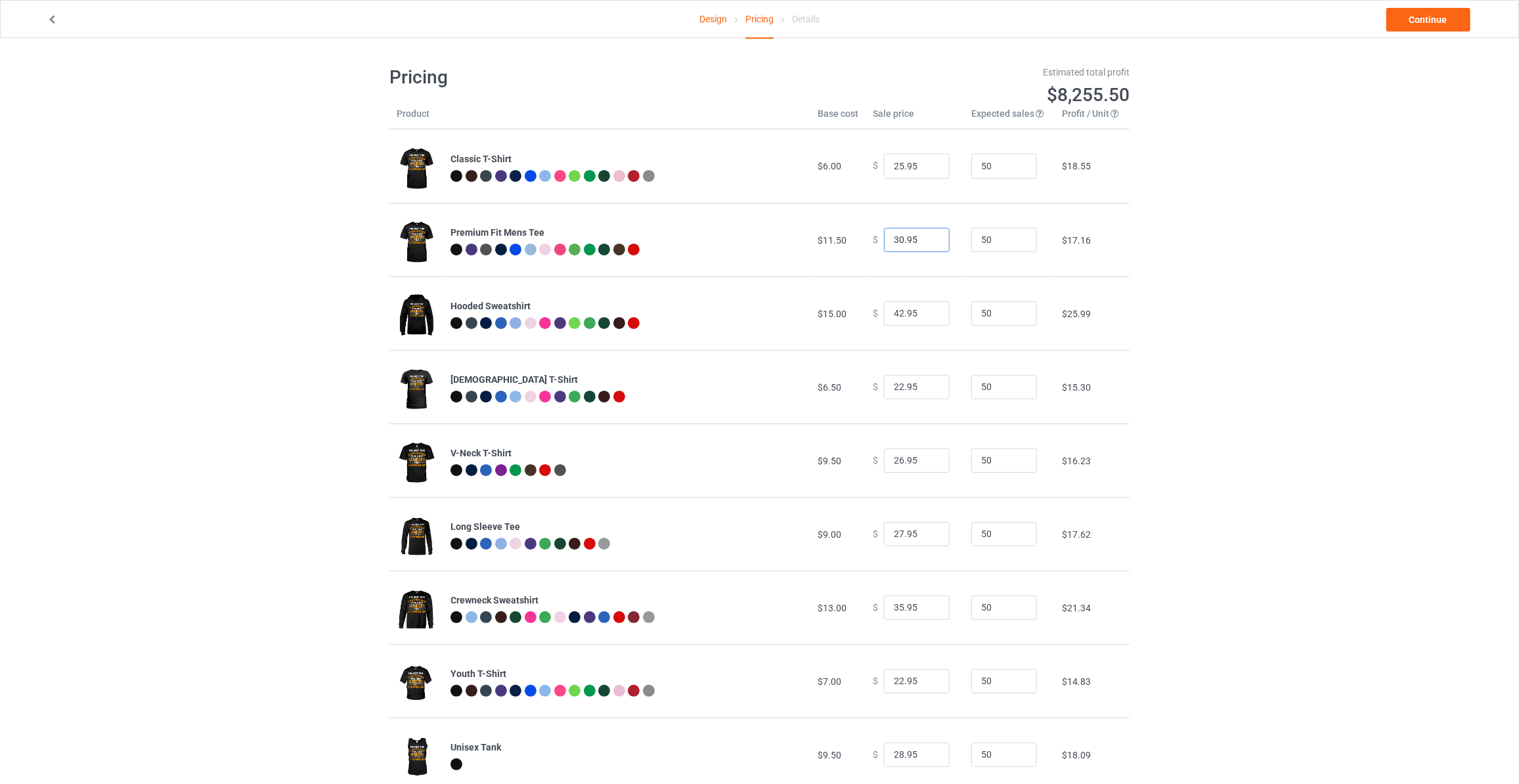
type input "30.95"
click at [925, 237] on input "30.95" at bounding box center [916, 240] width 66 height 25
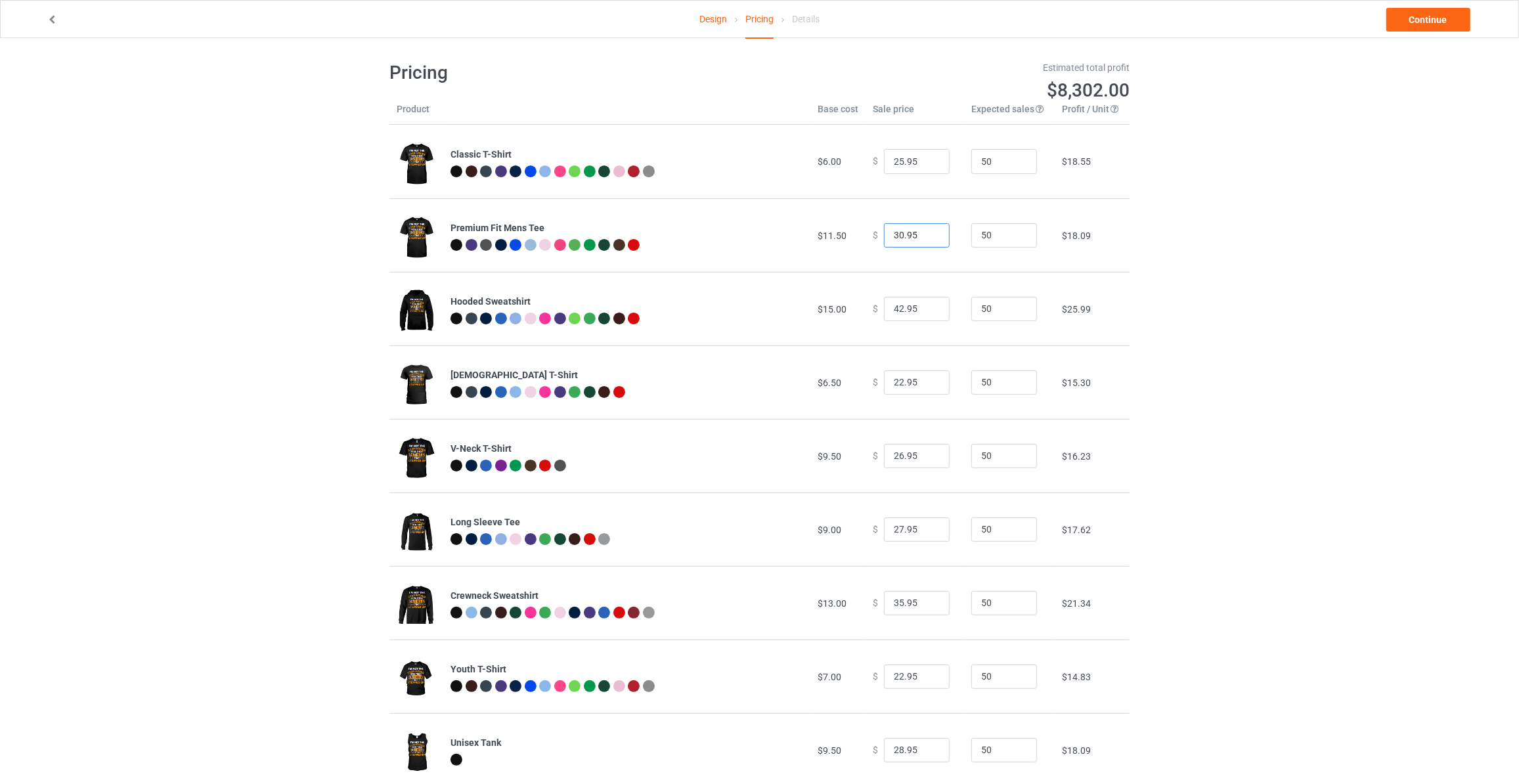
scroll to position [38, 0]
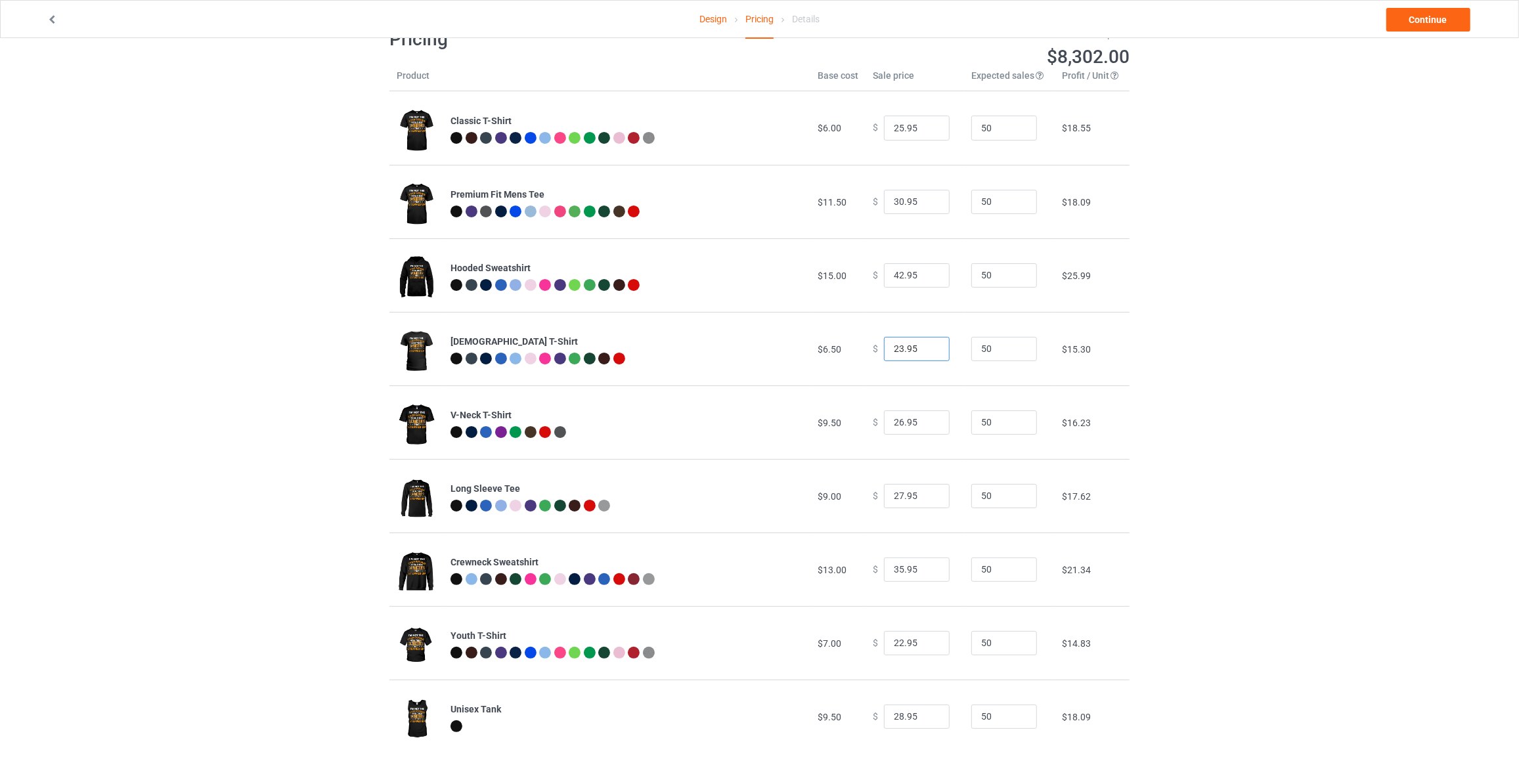
click at [925, 344] on input "23.95" at bounding box center [916, 348] width 66 height 25
click at [925, 344] on input "24.95" at bounding box center [916, 348] width 66 height 25
type input "25.95"
click at [925, 344] on input "25.95" at bounding box center [916, 348] width 66 height 25
click at [929, 416] on input "27.95" at bounding box center [916, 422] width 66 height 25
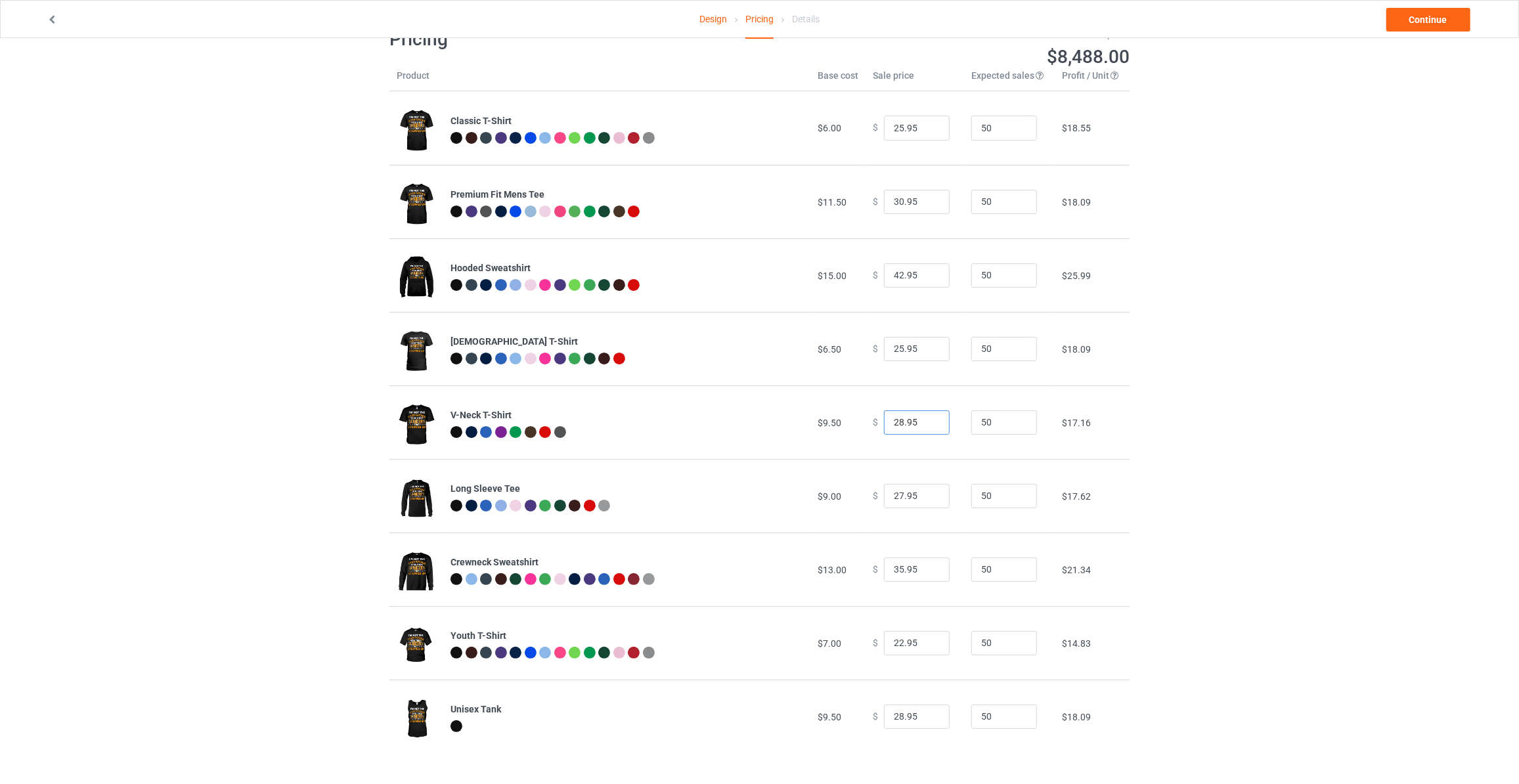
type input "28.95"
click at [929, 416] on input "28.95" at bounding box center [916, 422] width 66 height 25
click at [926, 491] on input "28.95" at bounding box center [916, 496] width 66 height 25
type input "29.95"
click at [926, 491] on input "29.95" at bounding box center [916, 496] width 66 height 25
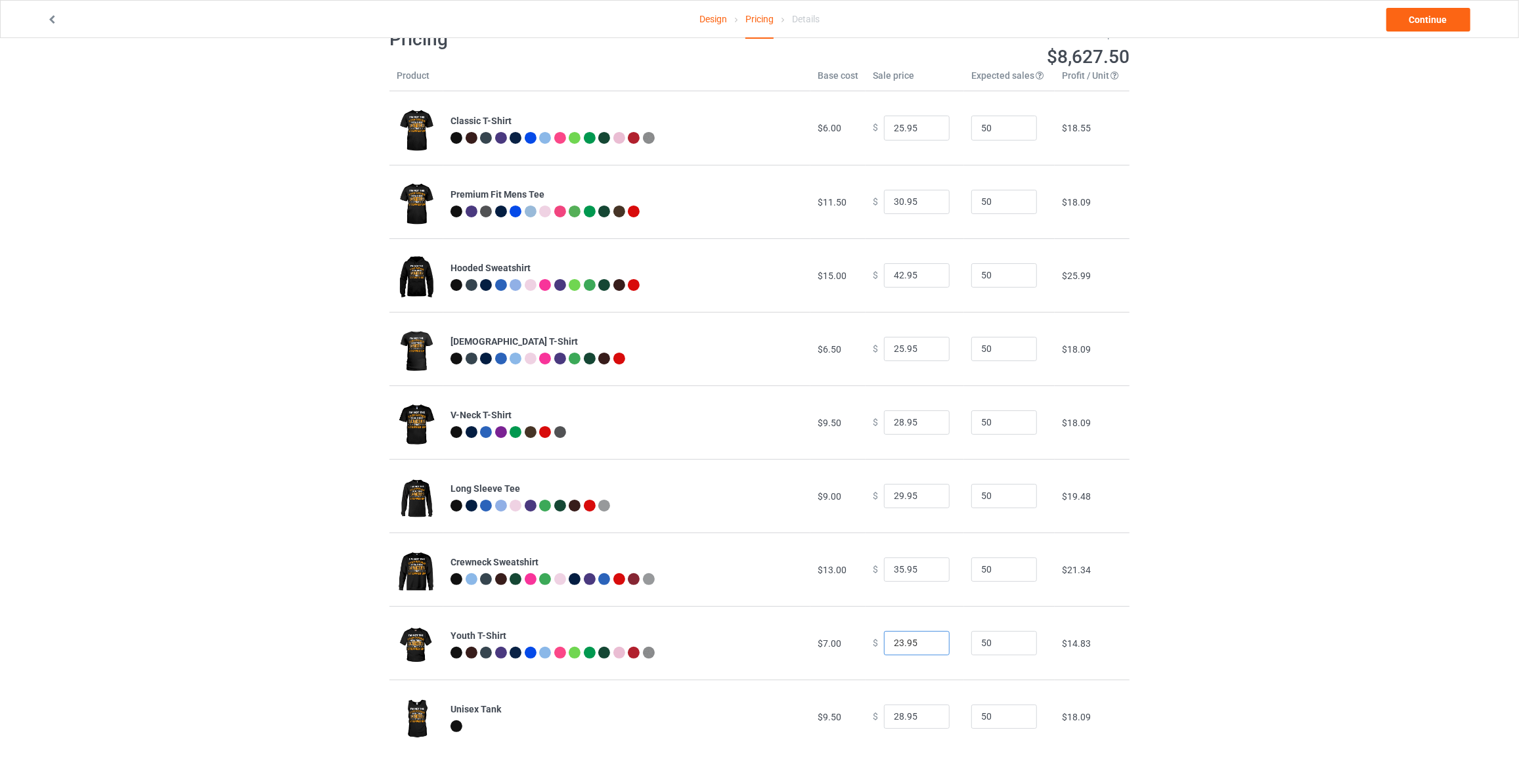
click at [925, 642] on input "23.95" at bounding box center [916, 643] width 66 height 25
type input "24.95"
click at [925, 642] on input "24.95" at bounding box center [916, 643] width 66 height 25
click at [1431, 27] on link "Continue" at bounding box center [1427, 20] width 84 height 24
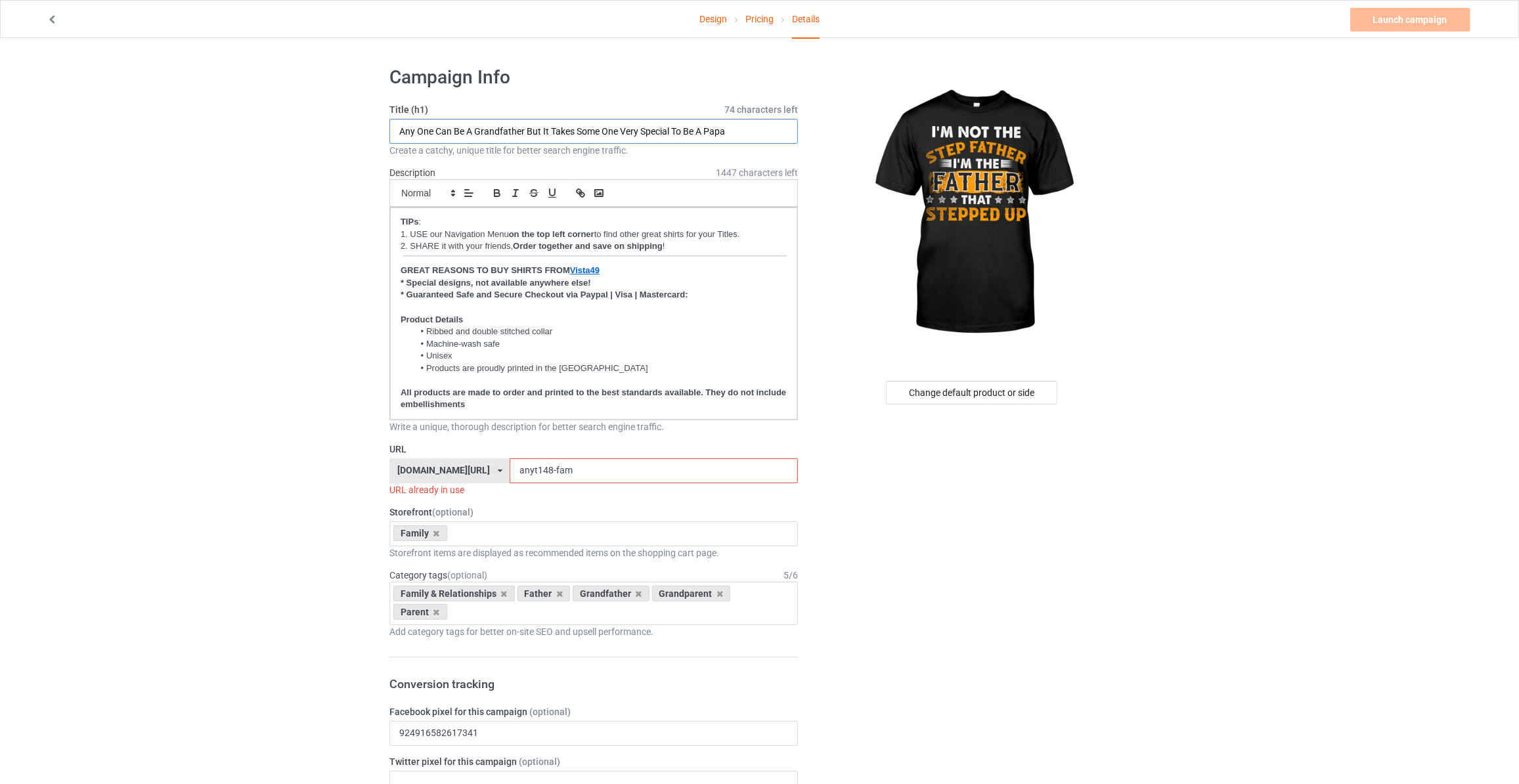
click at [601, 134] on input "Any One Can Be A Grandfather But It Takes Some One Very Special To Be A Papa" at bounding box center [594, 130] width 408 height 25
paste input "I'm Not The Step Father I'm The Father That Stepped Up"
type input "I'm Not The Step Father I'm The Father That Stepped Up"
drag, startPoint x: 576, startPoint y: 467, endPoint x: 192, endPoint y: 430, distance: 385.8
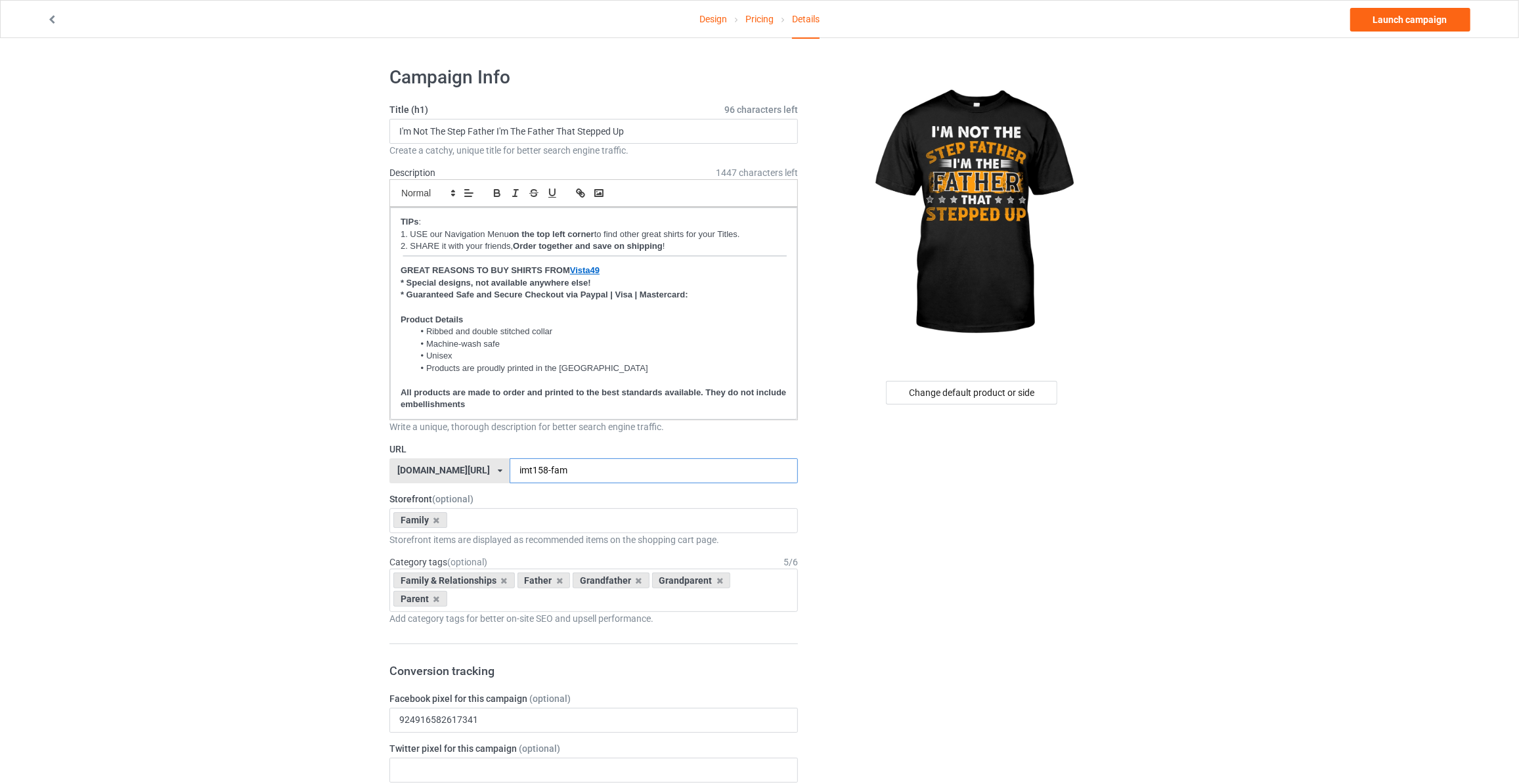
type input "imt158-fam"
click at [1433, 21] on link "Launch campaign" at bounding box center [1410, 20] width 120 height 24
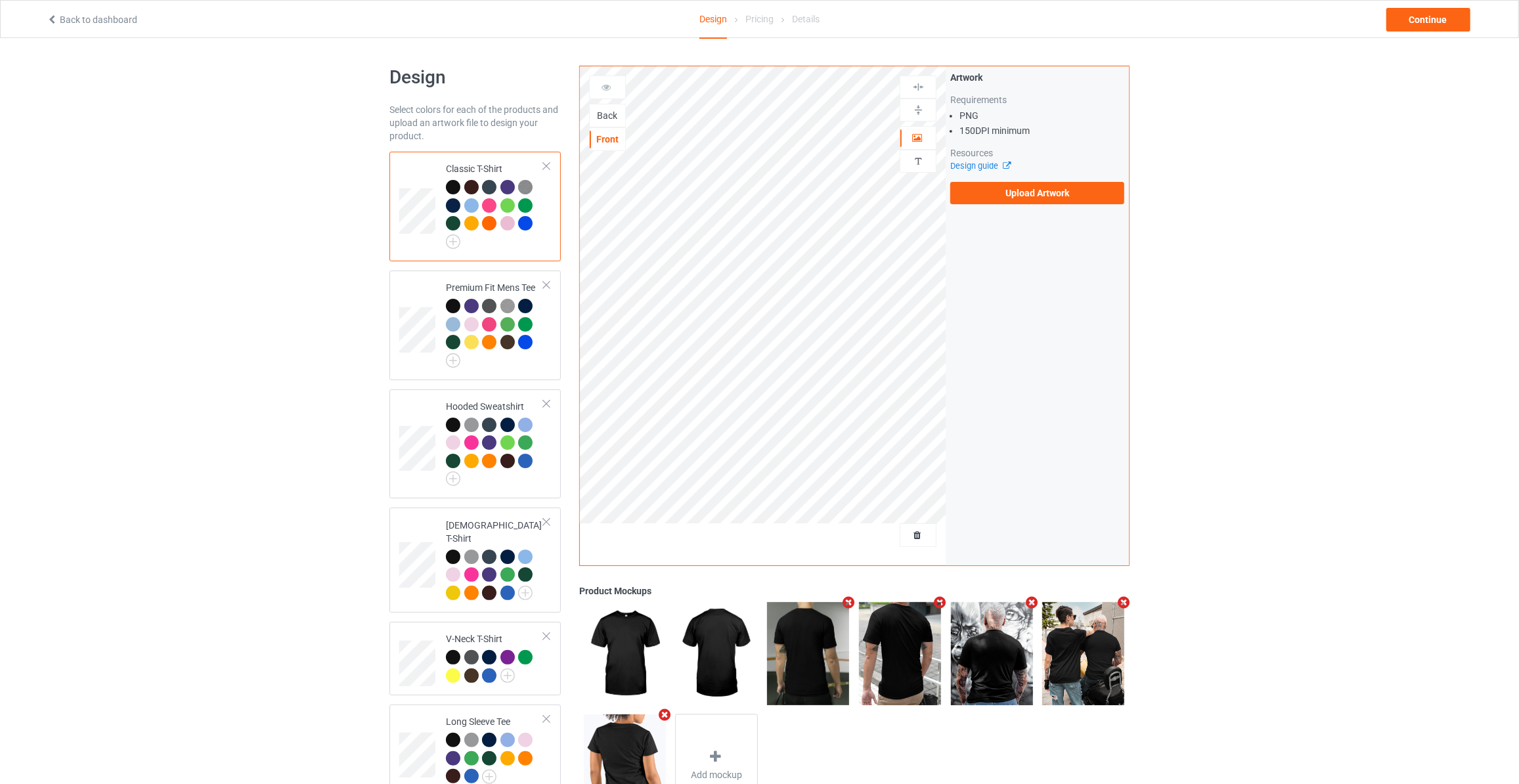
click at [603, 119] on div "Back" at bounding box center [608, 115] width 36 height 13
click at [981, 199] on label "Upload Artwork" at bounding box center [1037, 192] width 174 height 23
click at [0, 0] on input "Upload Artwork" at bounding box center [0, 0] width 0 height 0
click at [455, 236] on img at bounding box center [453, 242] width 15 height 15
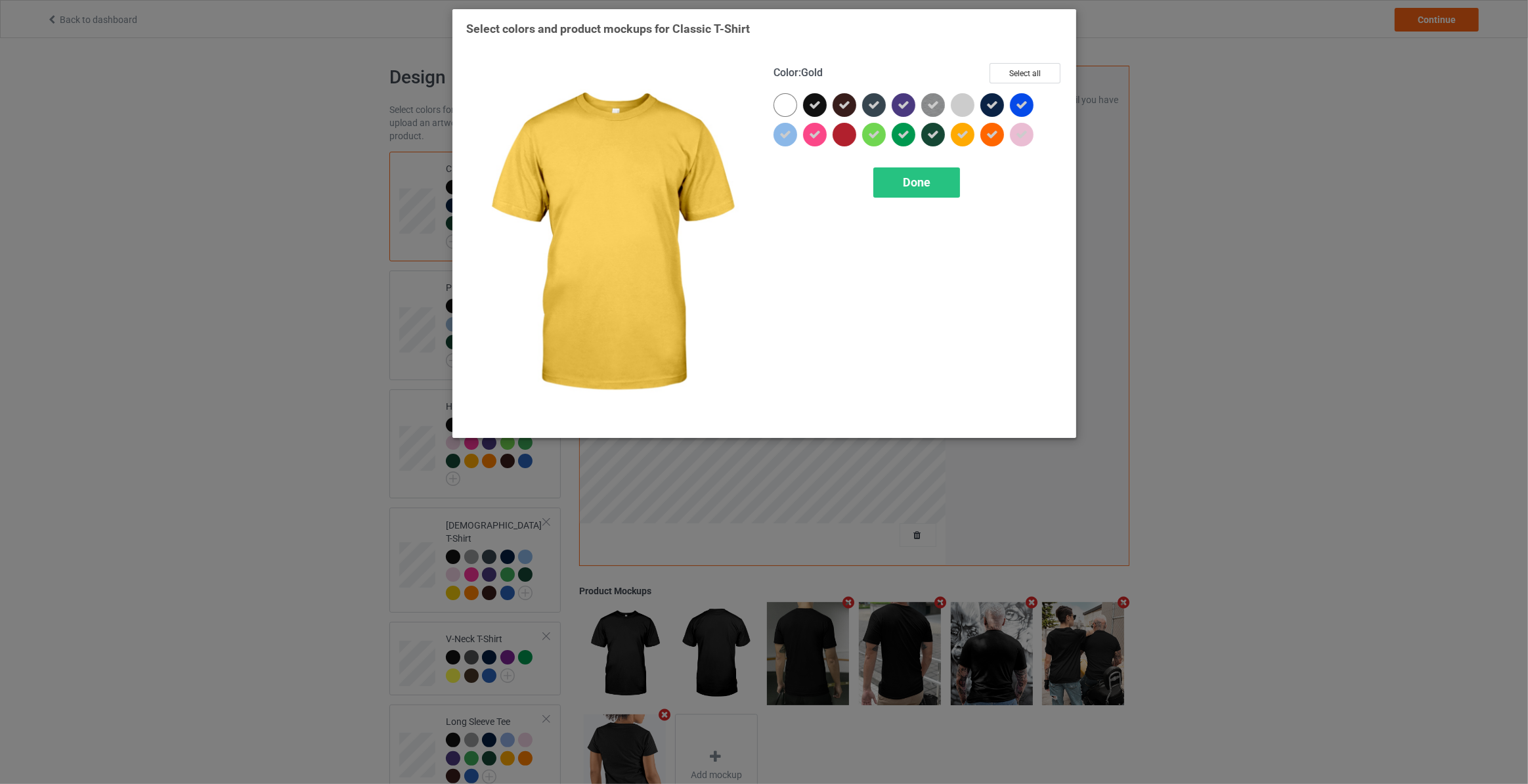
click at [962, 128] on icon at bounding box center [963, 134] width 12 height 12
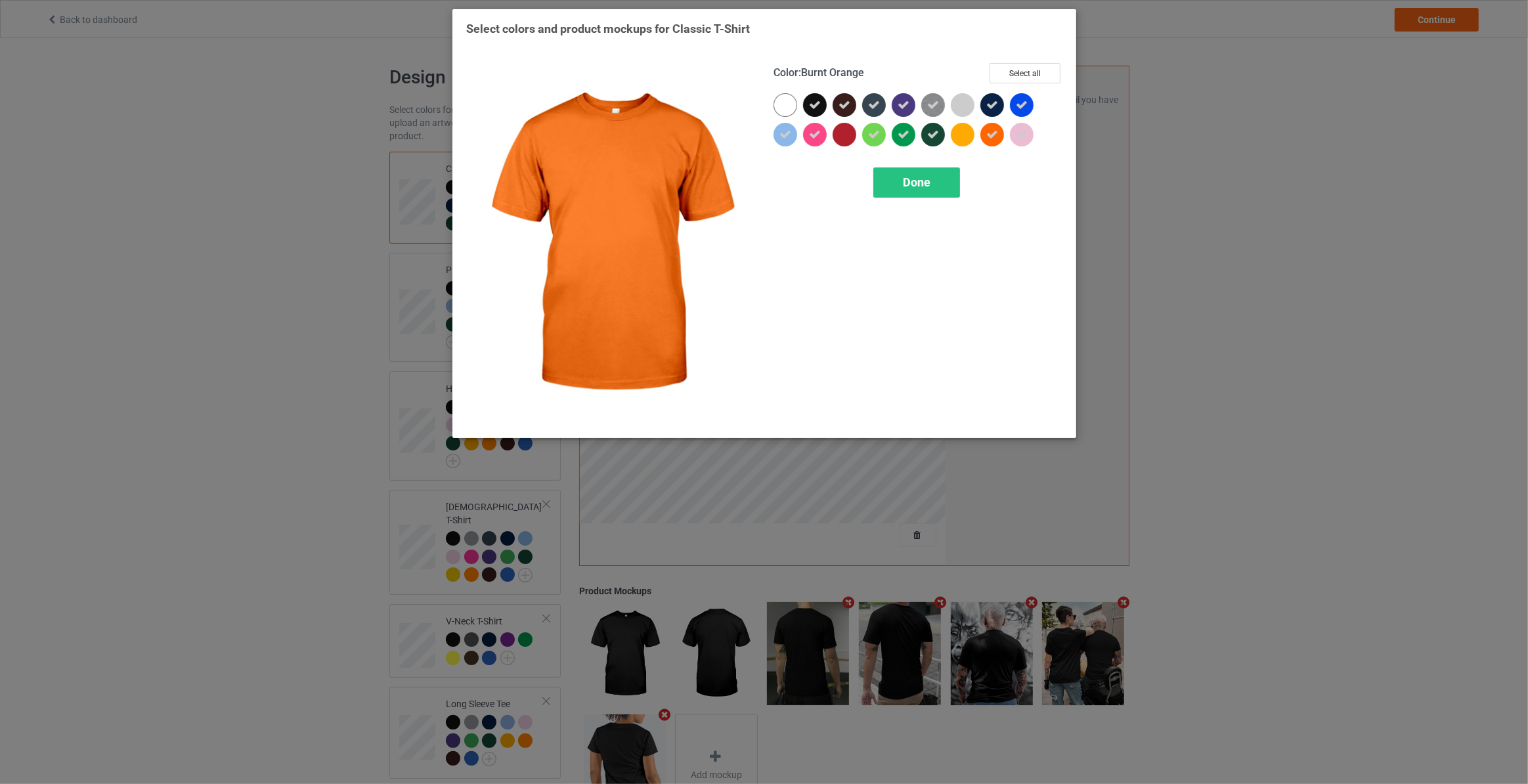
click at [990, 130] on icon at bounding box center [992, 134] width 12 height 12
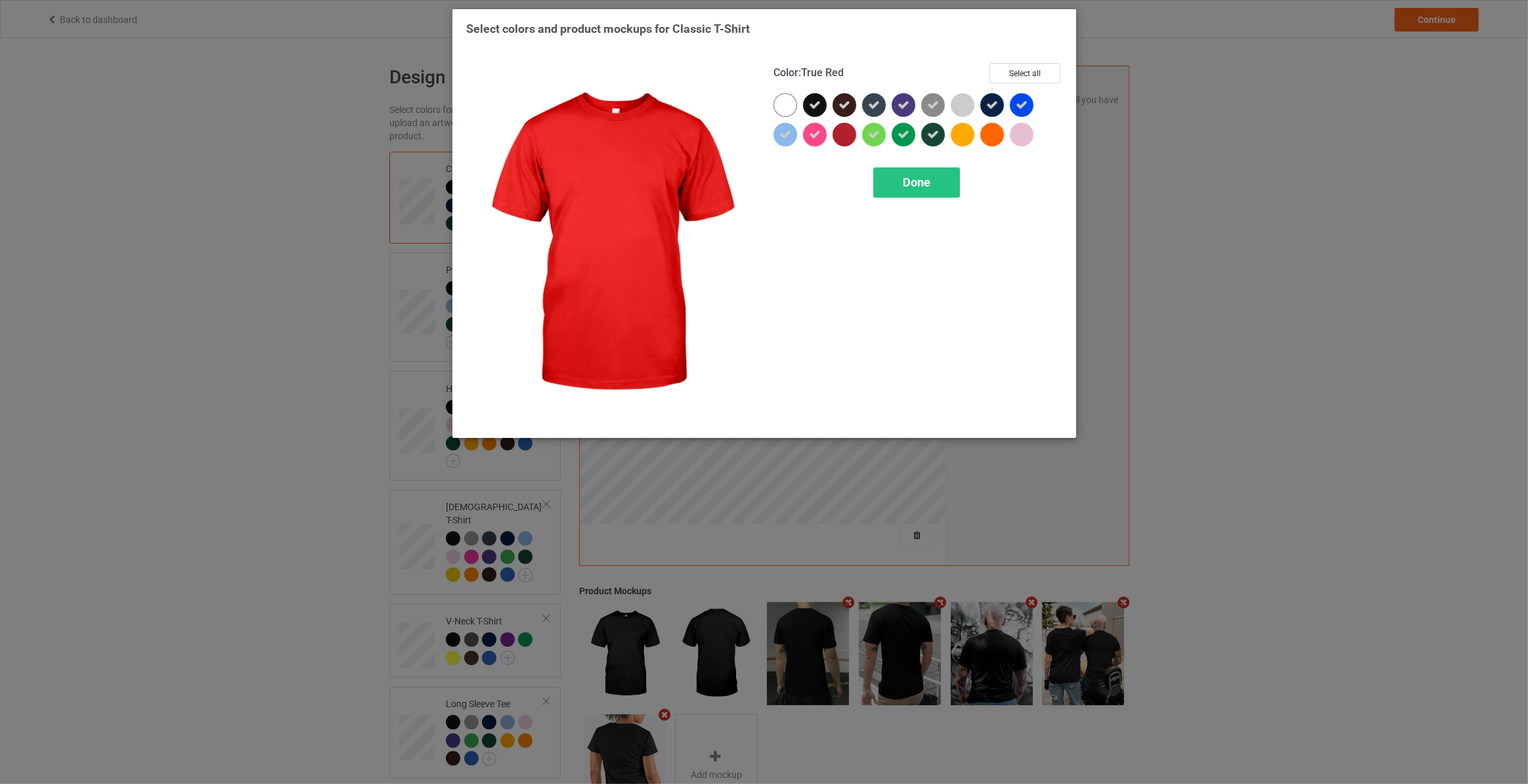
click at [854, 130] on div at bounding box center [844, 134] width 24 height 24
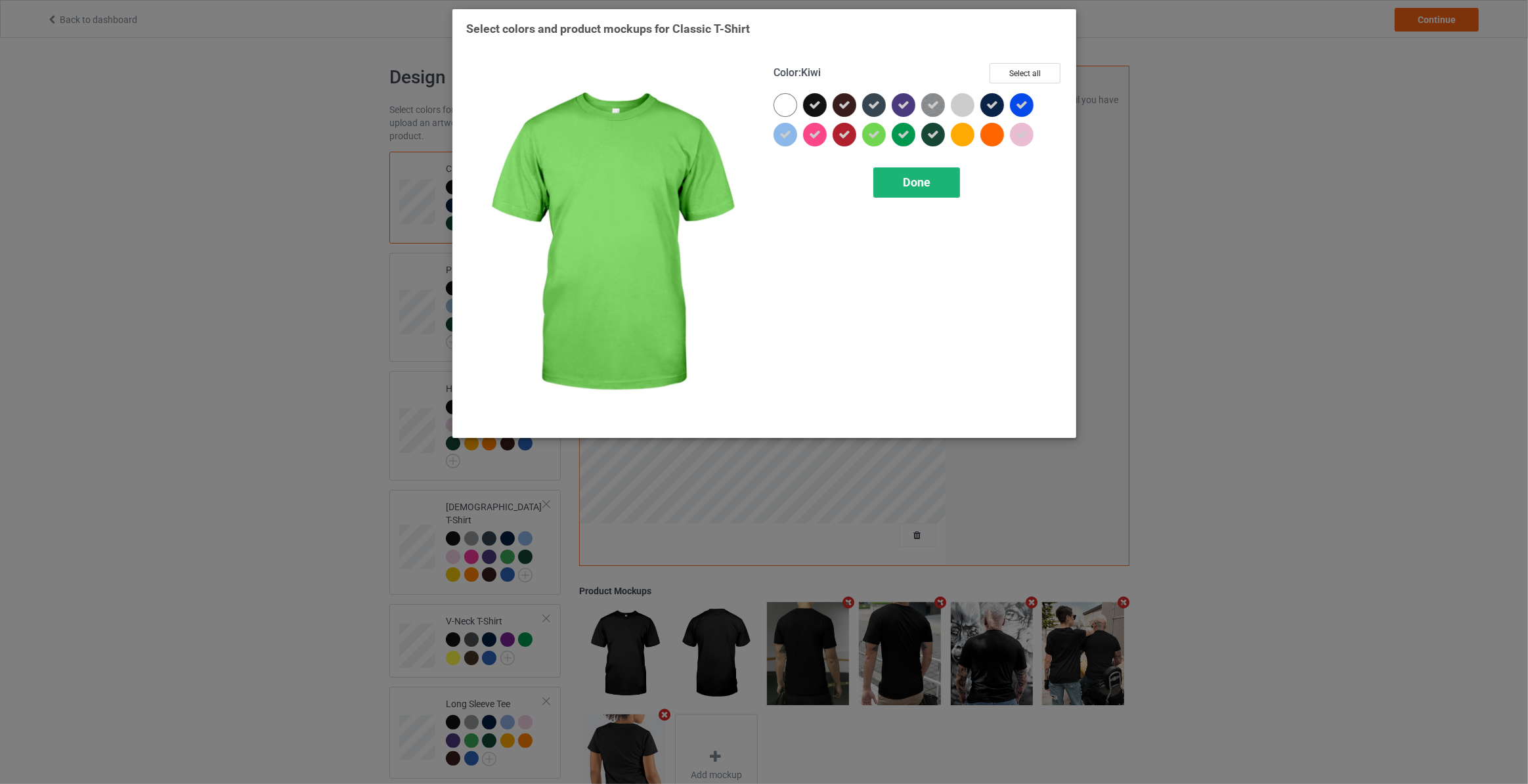
click at [901, 178] on div "Done" at bounding box center [916, 182] width 87 height 31
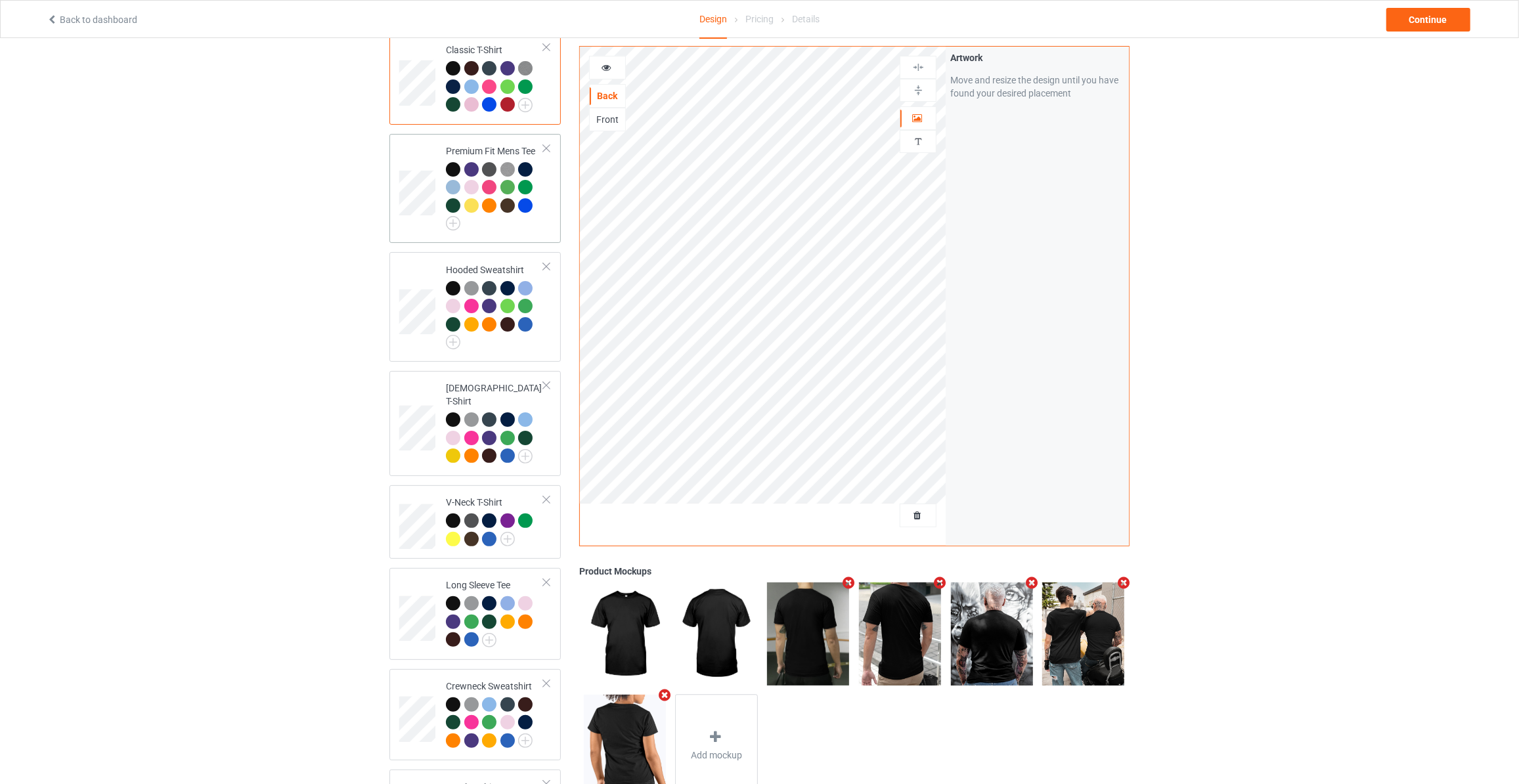
scroll to position [118, 0]
click at [451, 219] on img at bounding box center [453, 223] width 15 height 15
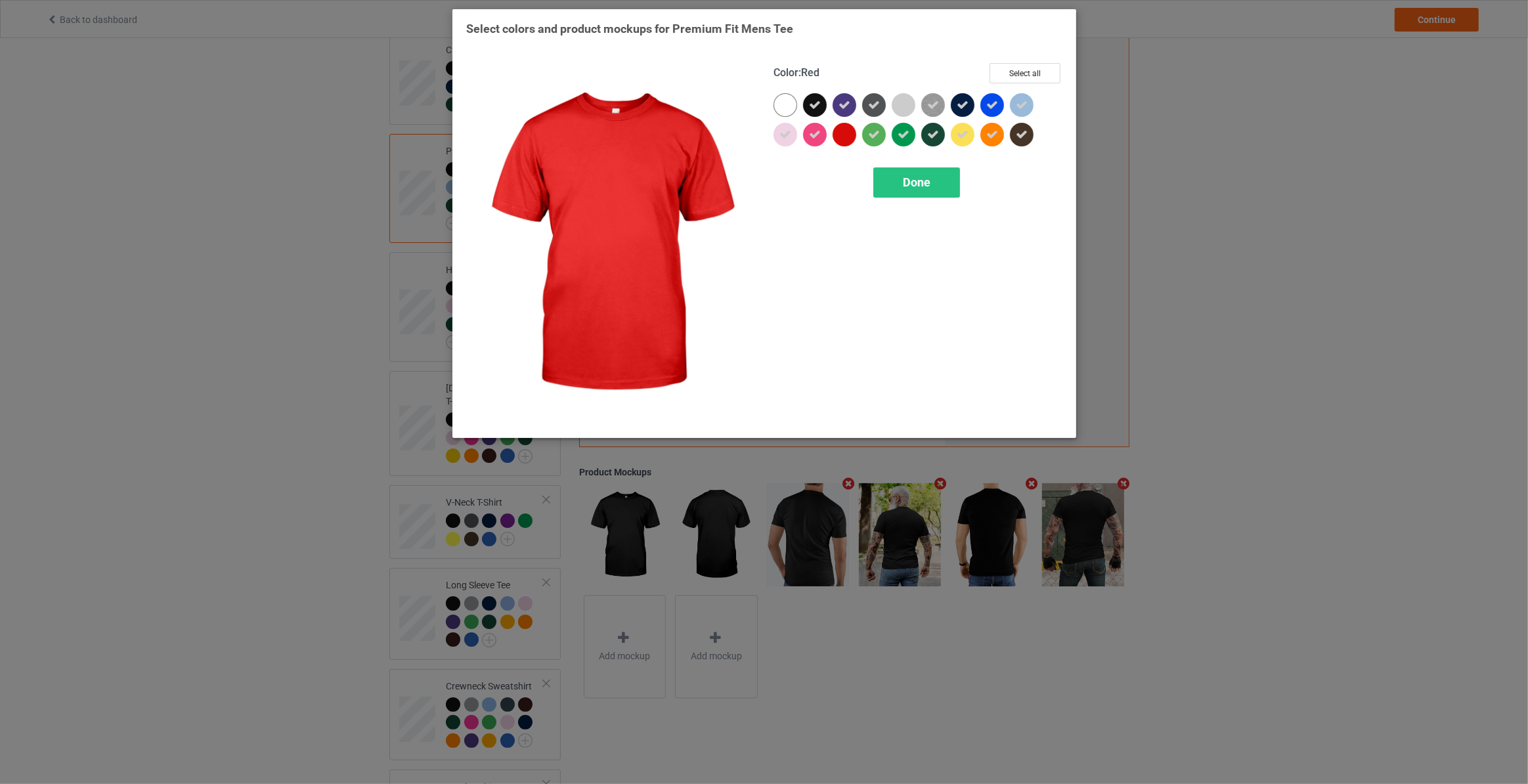
click at [840, 128] on div at bounding box center [844, 134] width 24 height 24
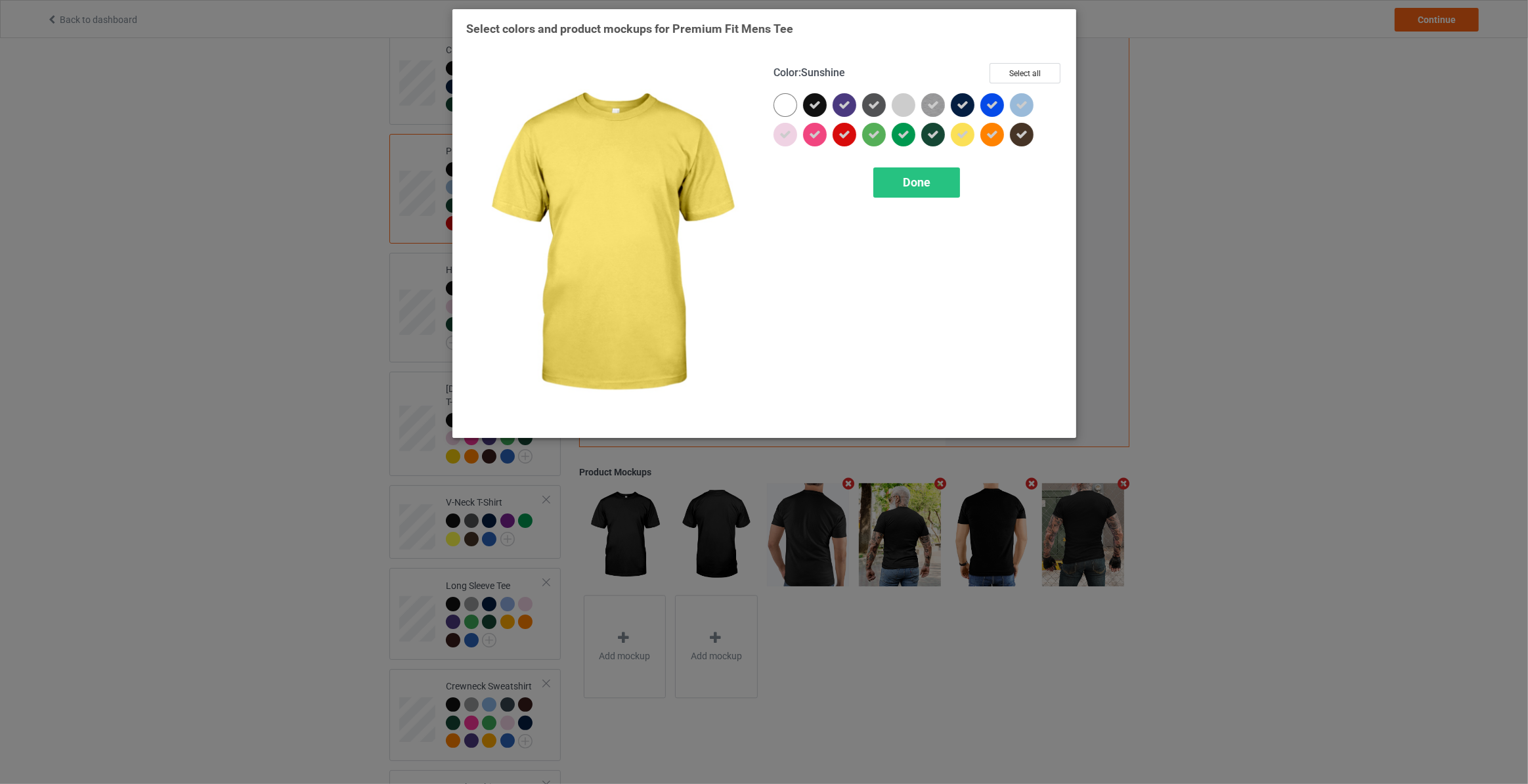
click at [963, 135] on icon at bounding box center [963, 134] width 12 height 12
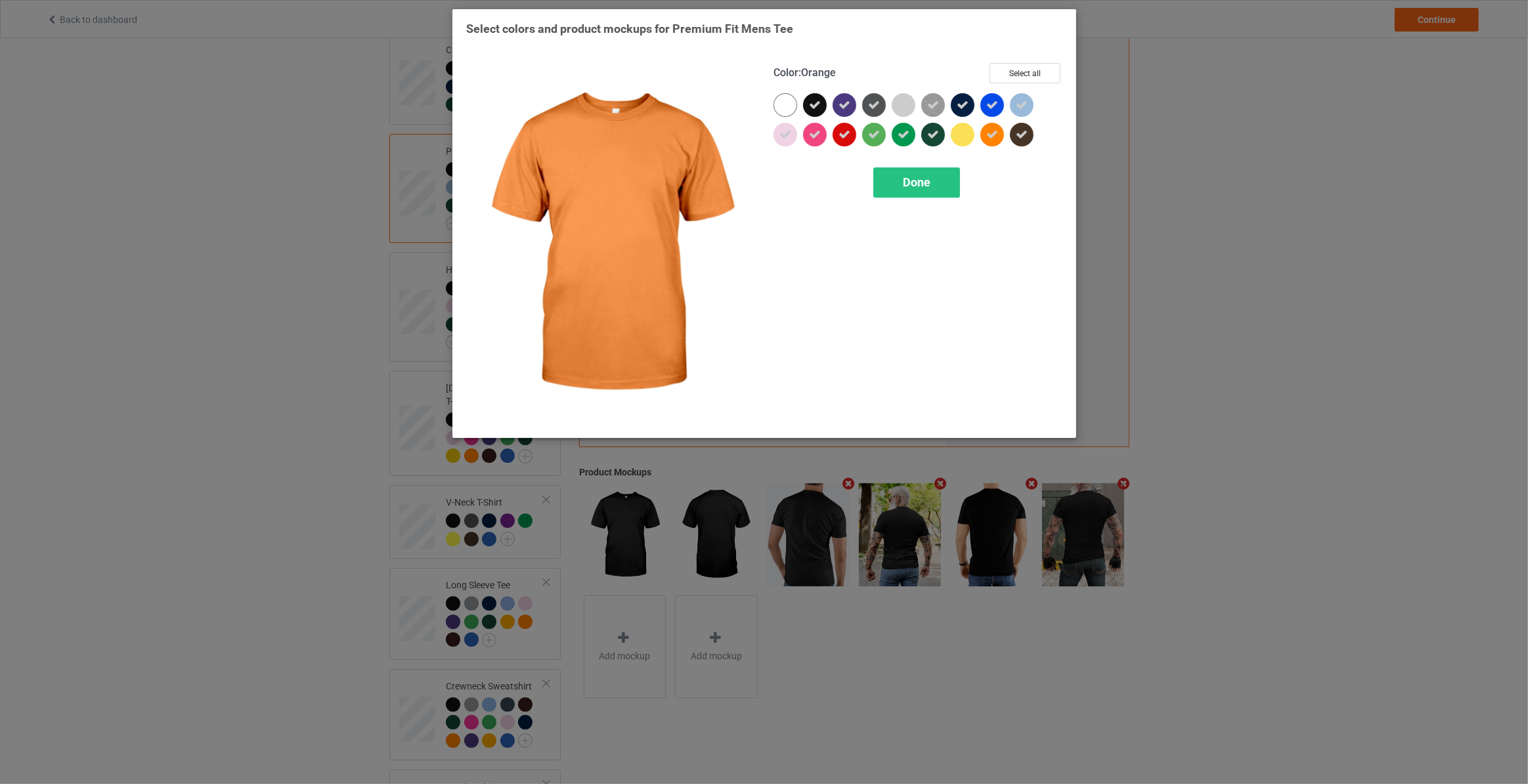
click at [989, 135] on icon at bounding box center [992, 134] width 12 height 12
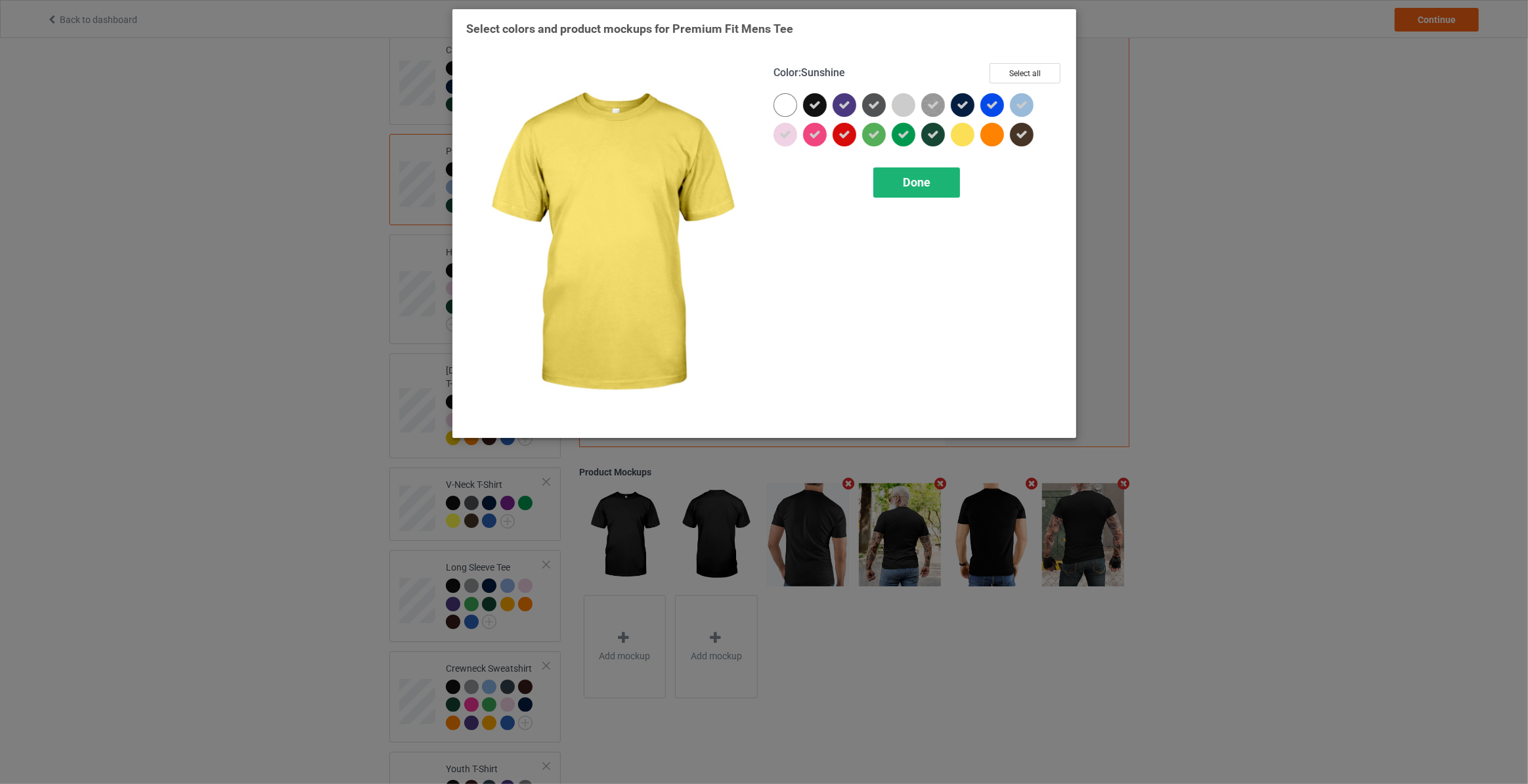
click at [935, 169] on div "Done" at bounding box center [916, 182] width 87 height 31
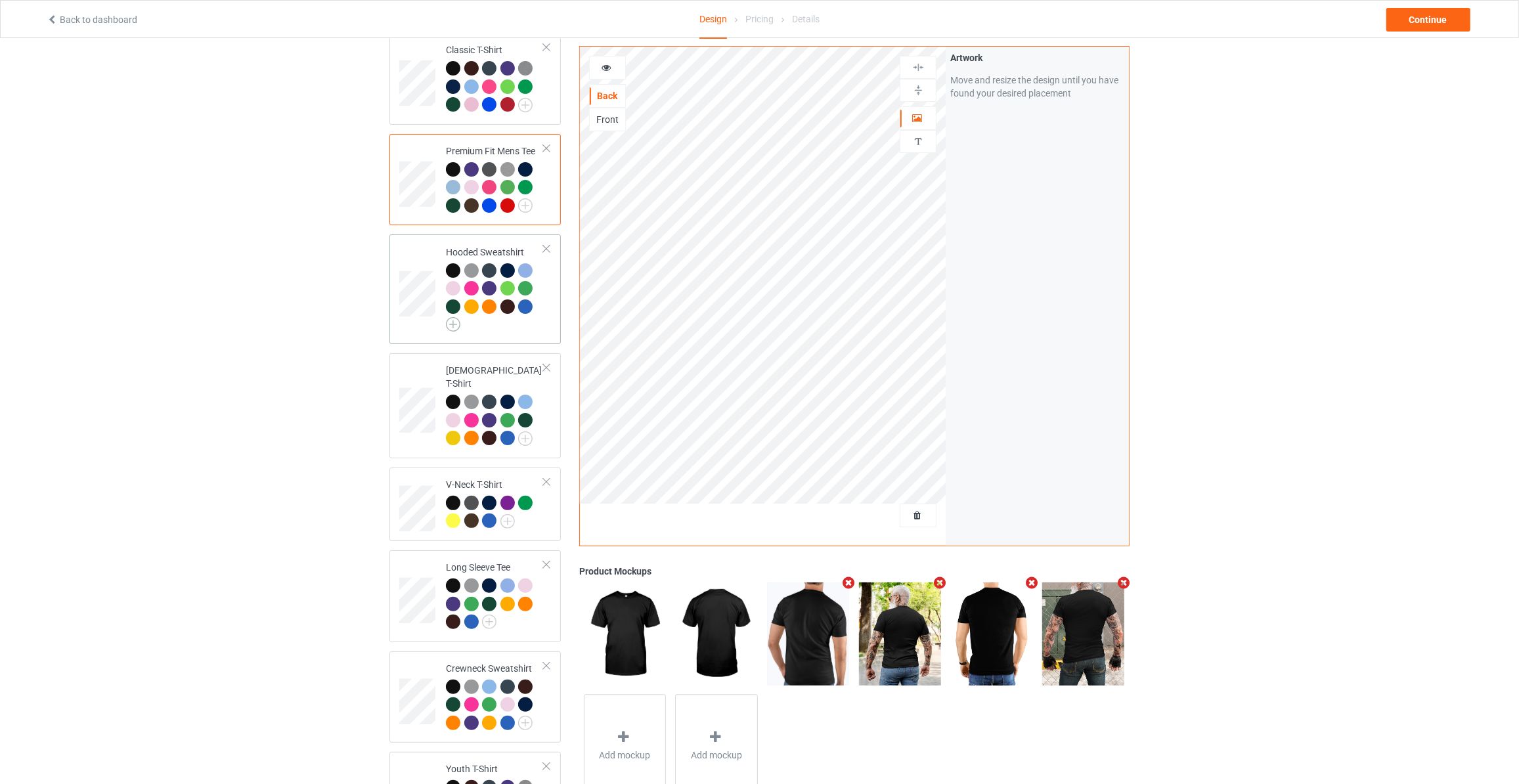
click at [453, 326] on img at bounding box center [453, 324] width 15 height 15
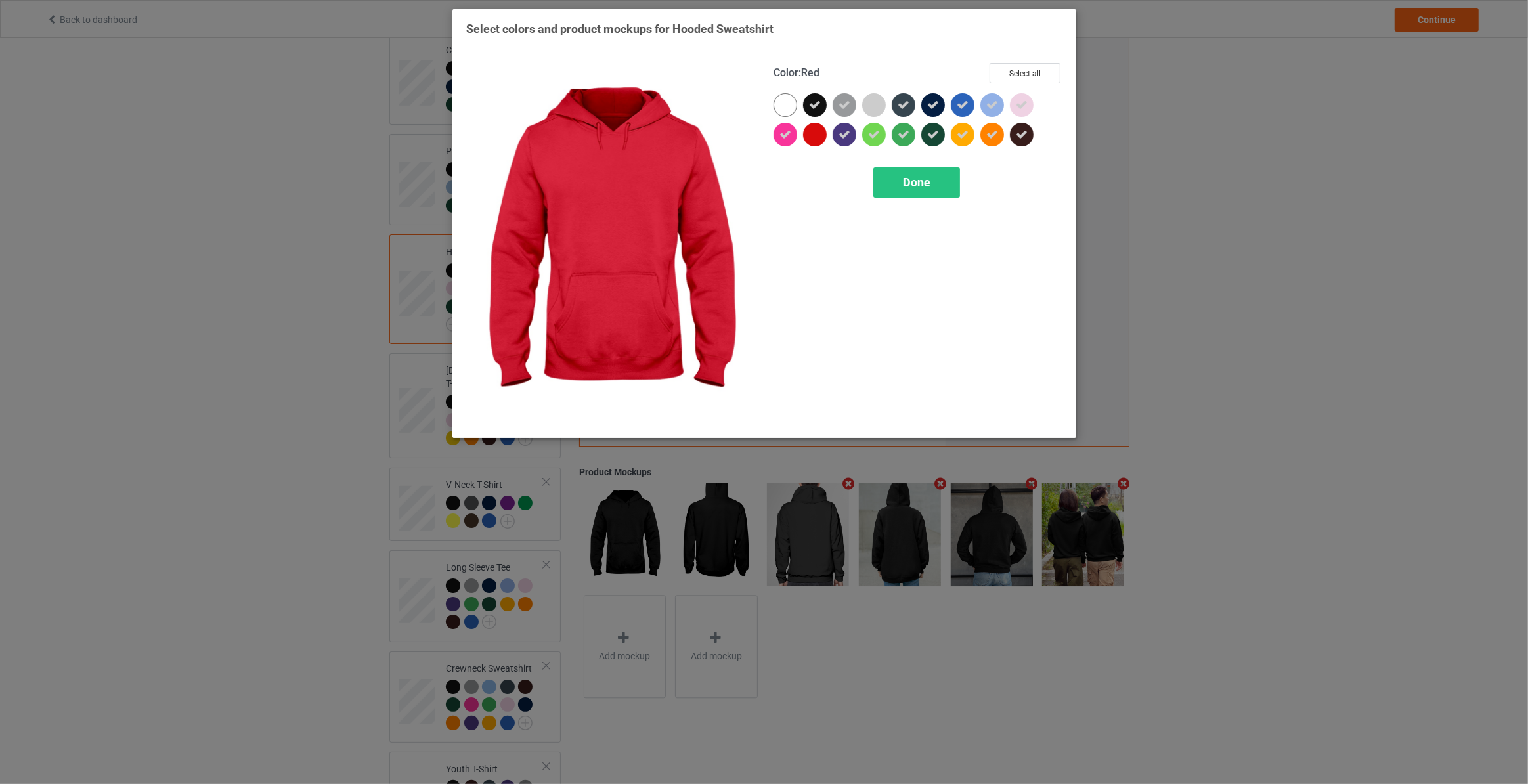
click at [817, 130] on div at bounding box center [815, 134] width 24 height 24
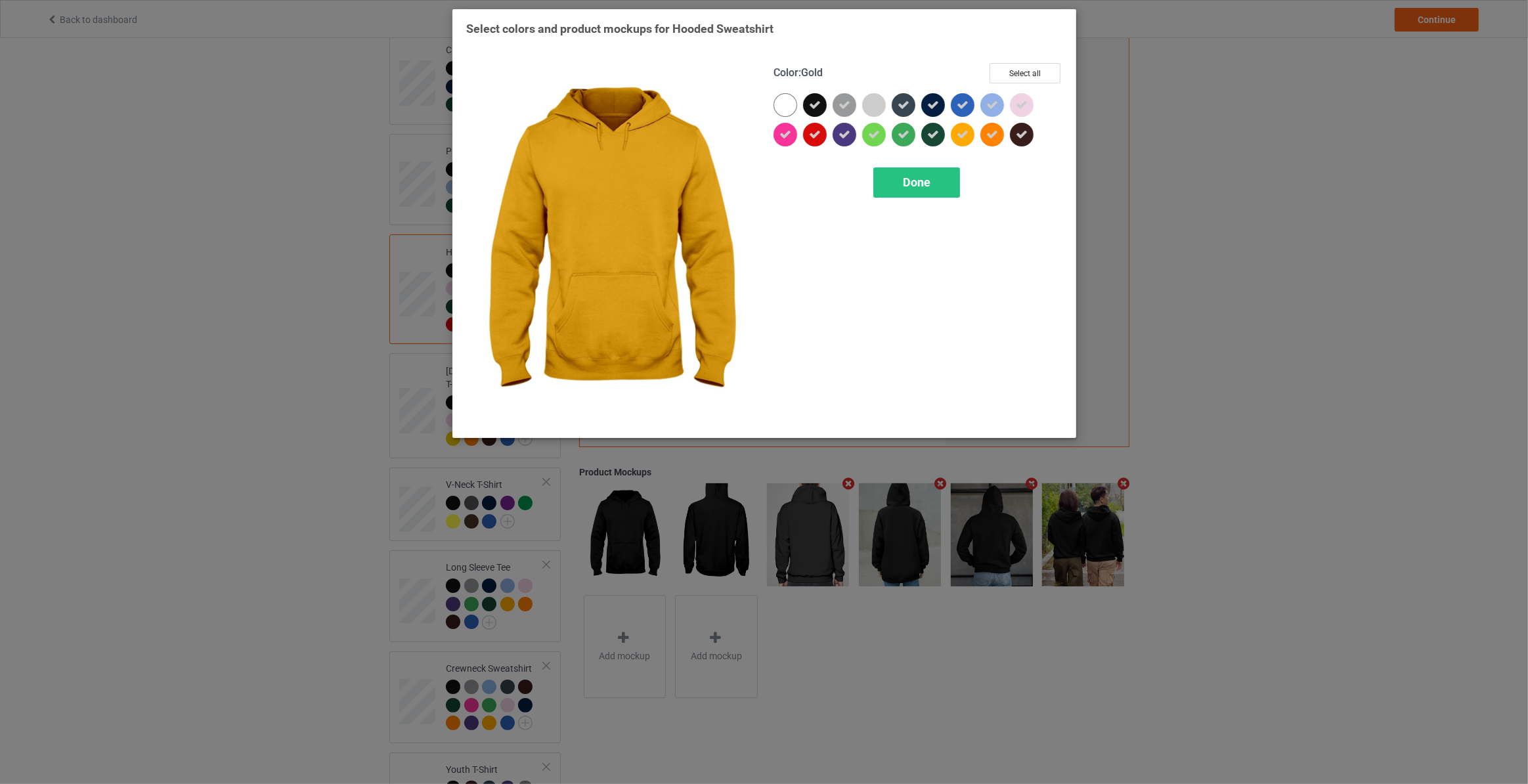
click at [971, 130] on div at bounding box center [963, 134] width 24 height 24
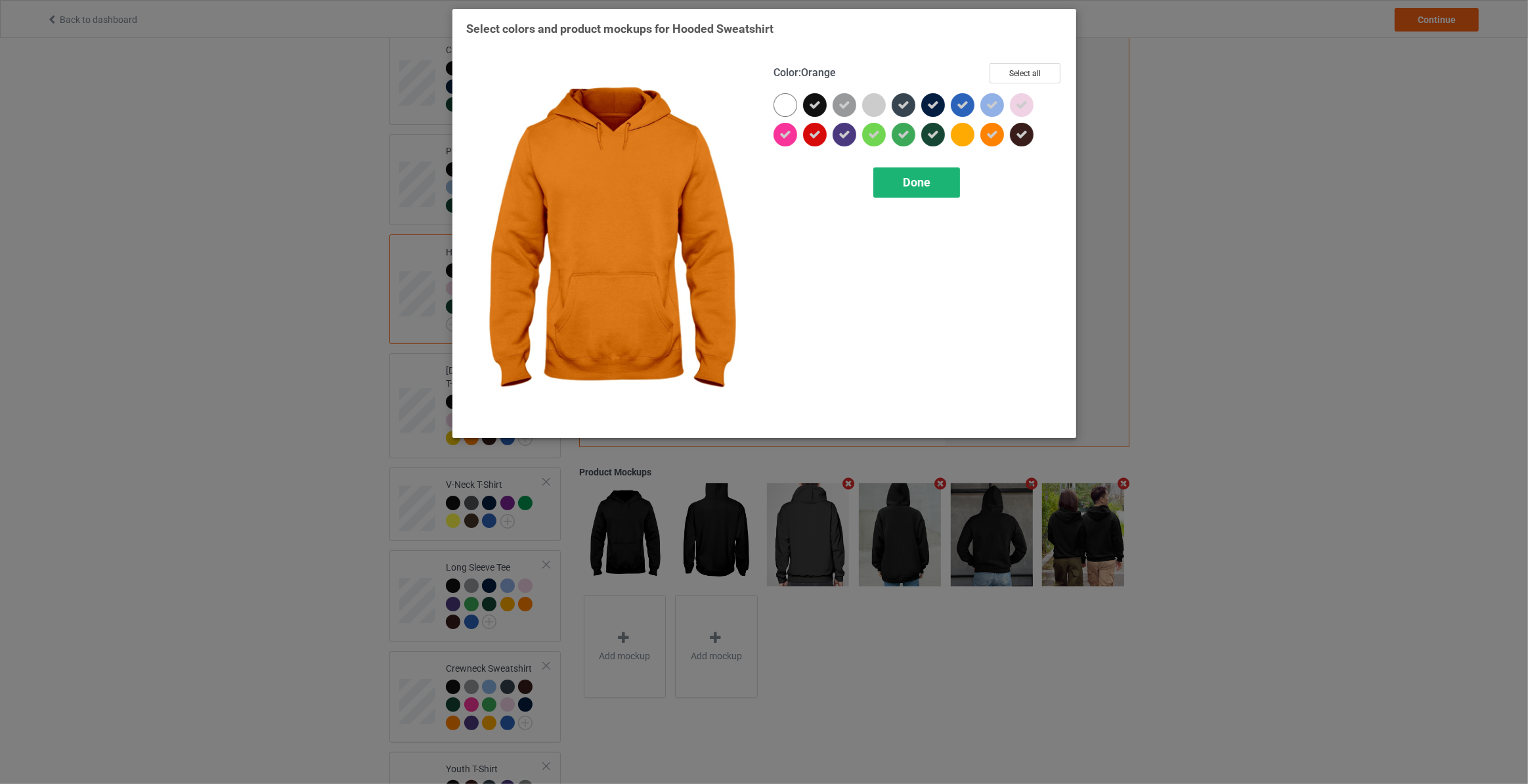
drag, startPoint x: 992, startPoint y: 131, endPoint x: 944, endPoint y: 172, distance: 63.1
click at [993, 134] on icon at bounding box center [992, 134] width 12 height 12
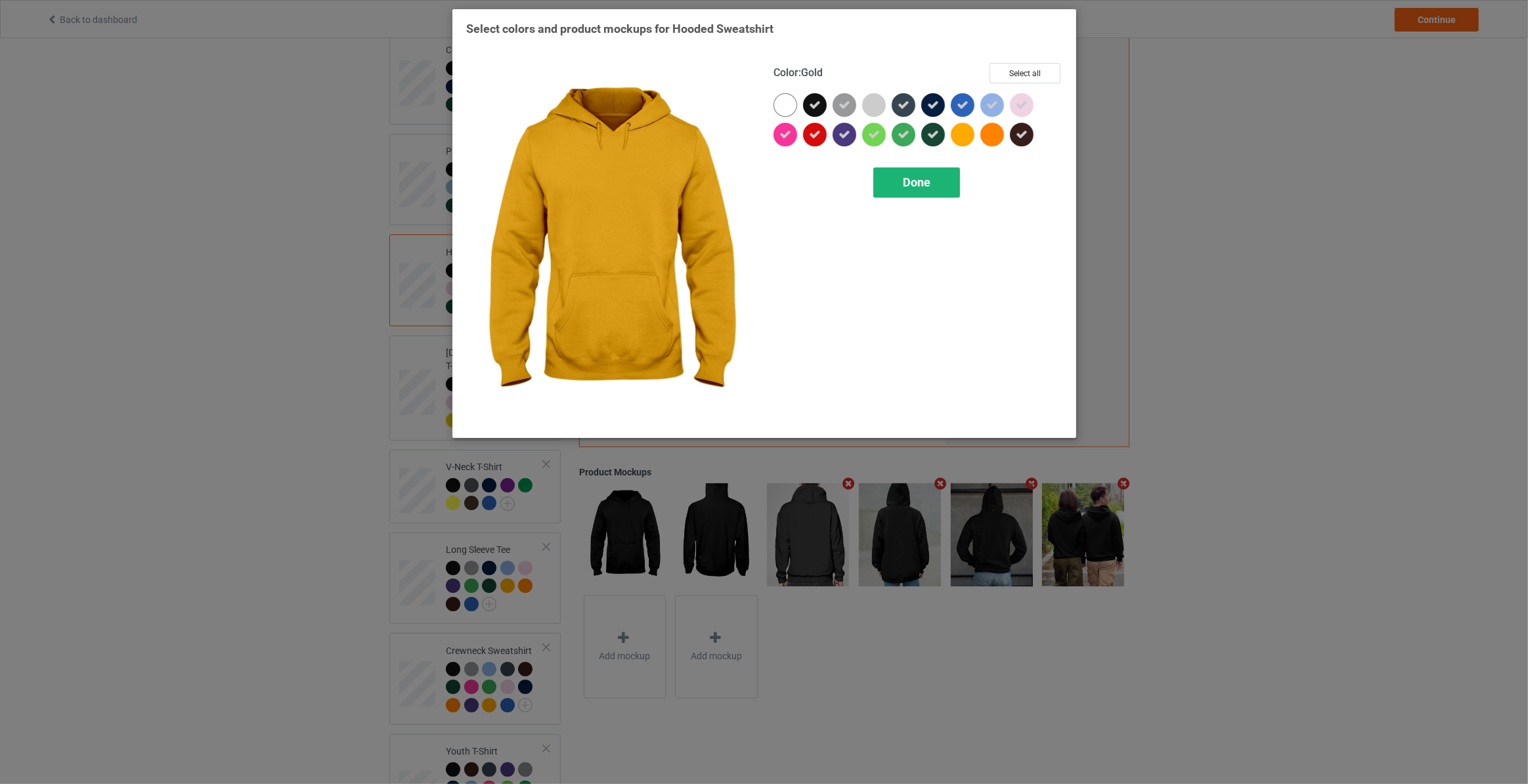
click at [927, 183] on span "Done" at bounding box center [916, 182] width 28 height 14
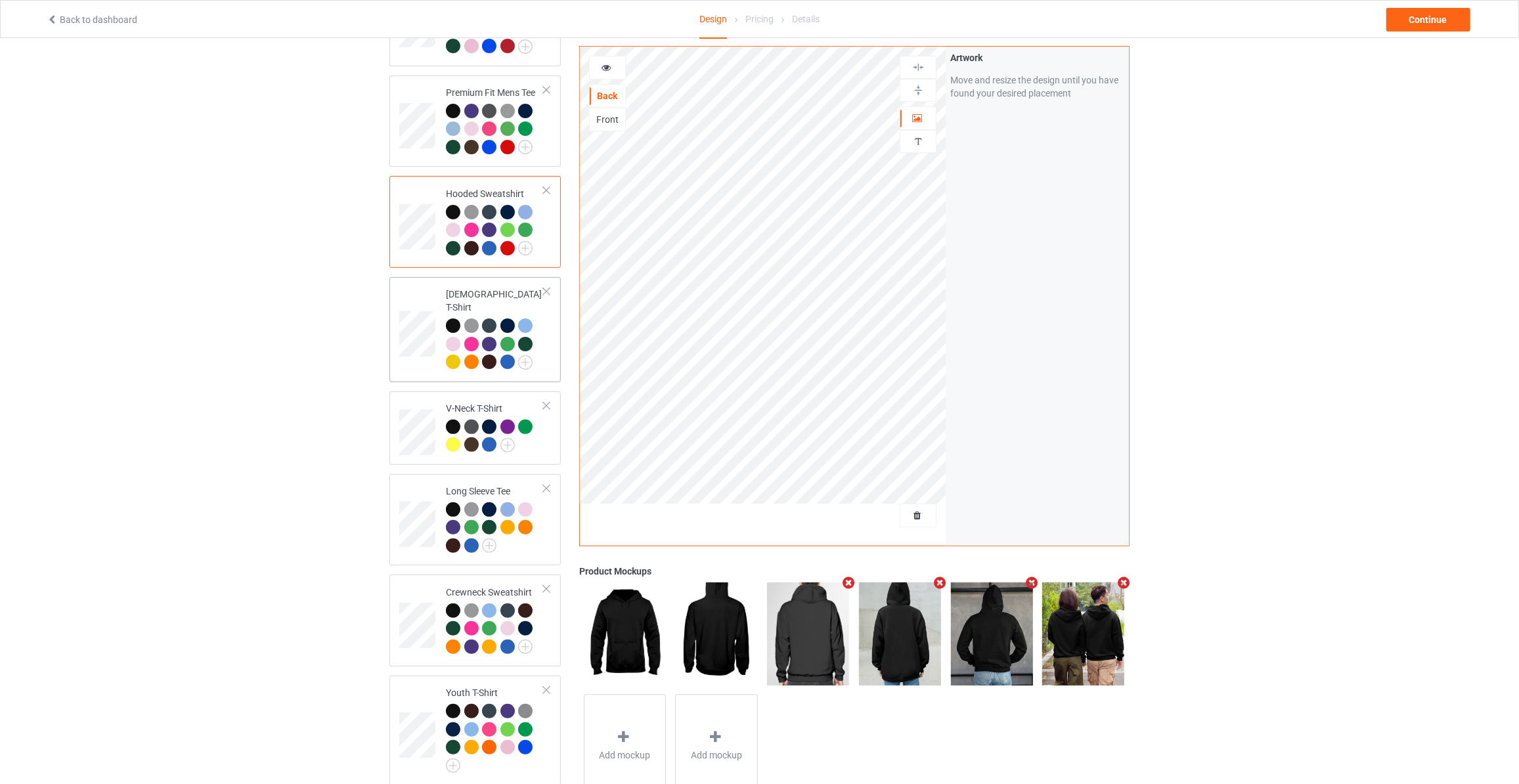
scroll to position [199, 0]
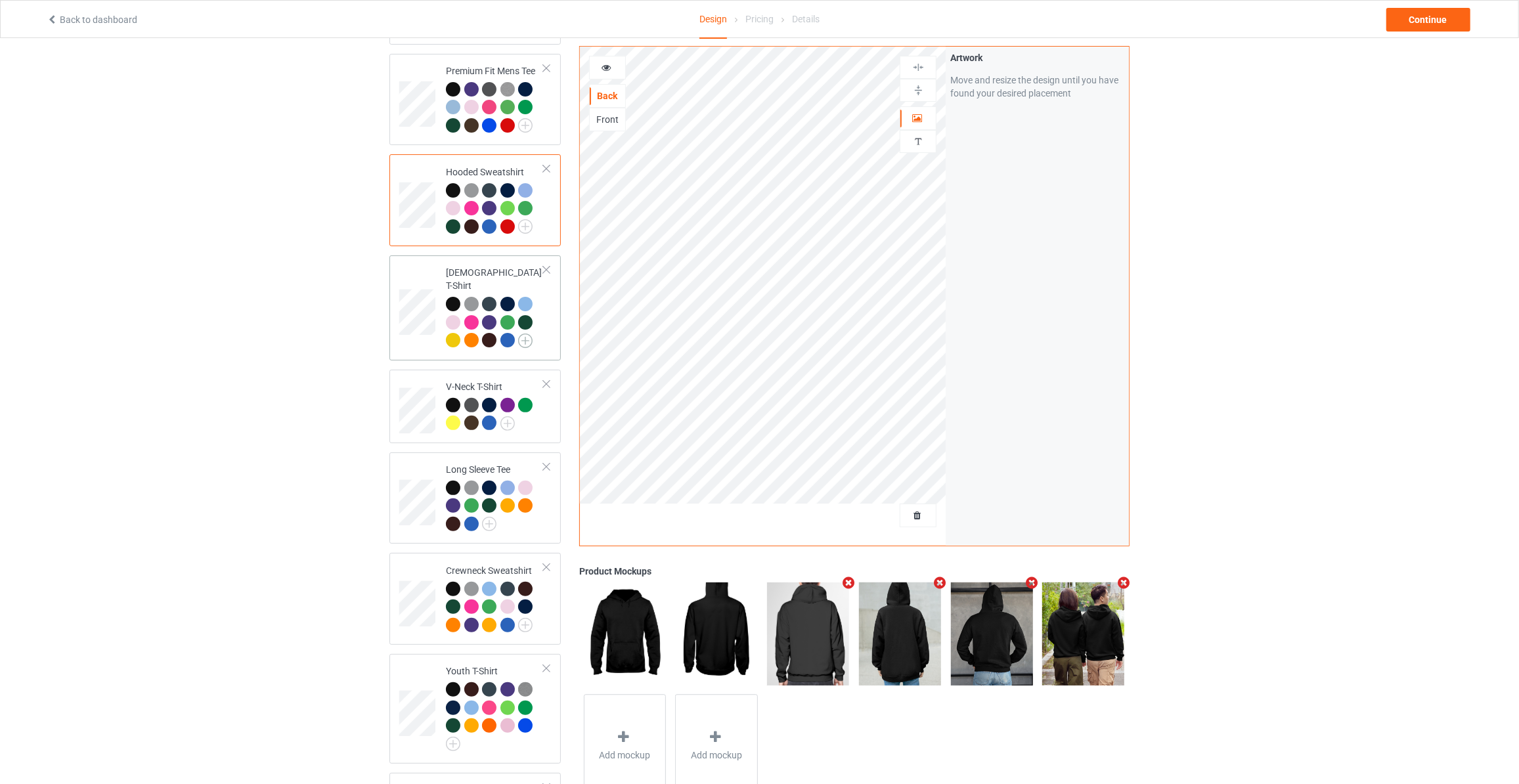
click at [530, 333] on img at bounding box center [525, 340] width 15 height 15
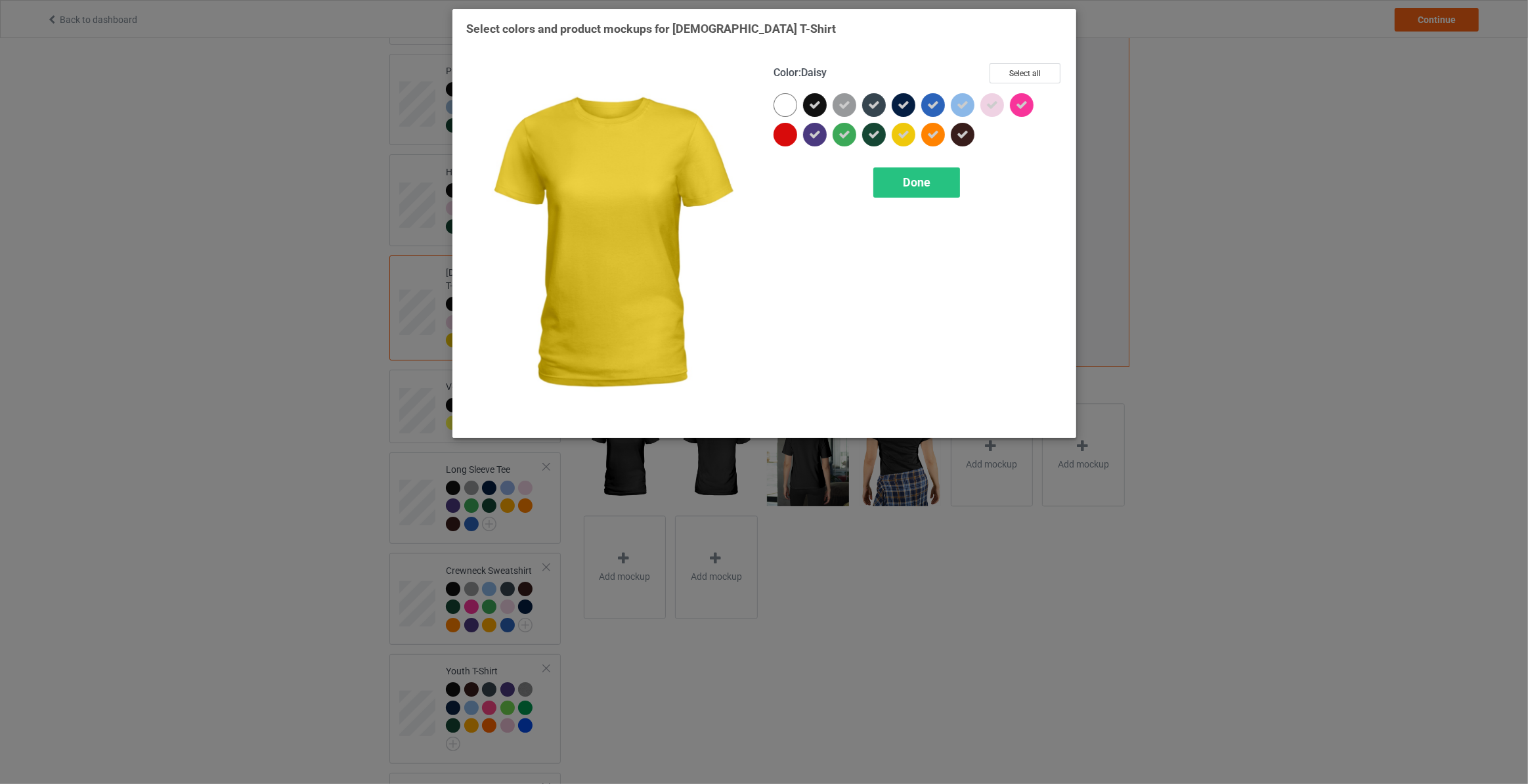
click at [903, 138] on icon at bounding box center [904, 134] width 12 height 12
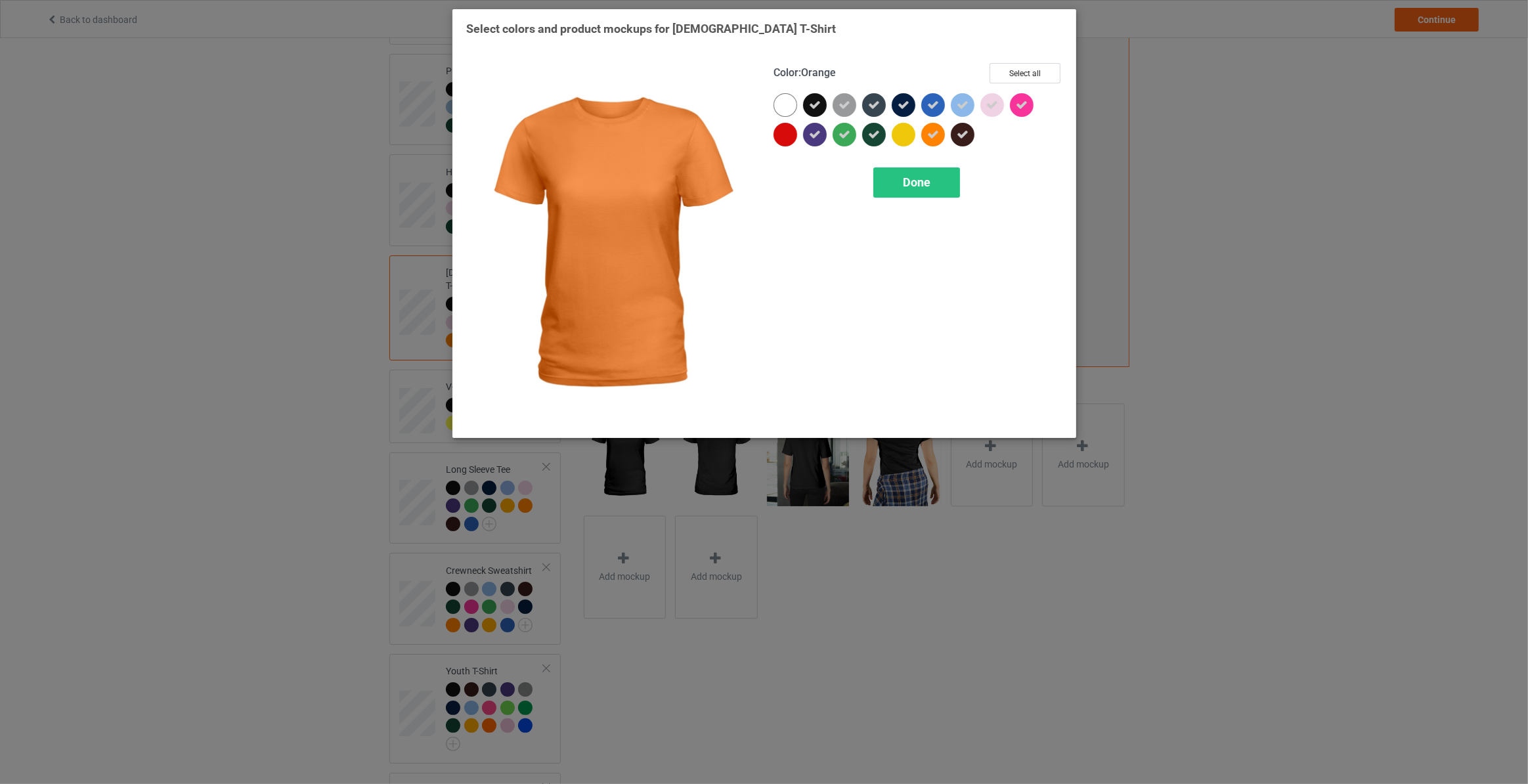
click at [930, 132] on icon at bounding box center [933, 134] width 12 height 12
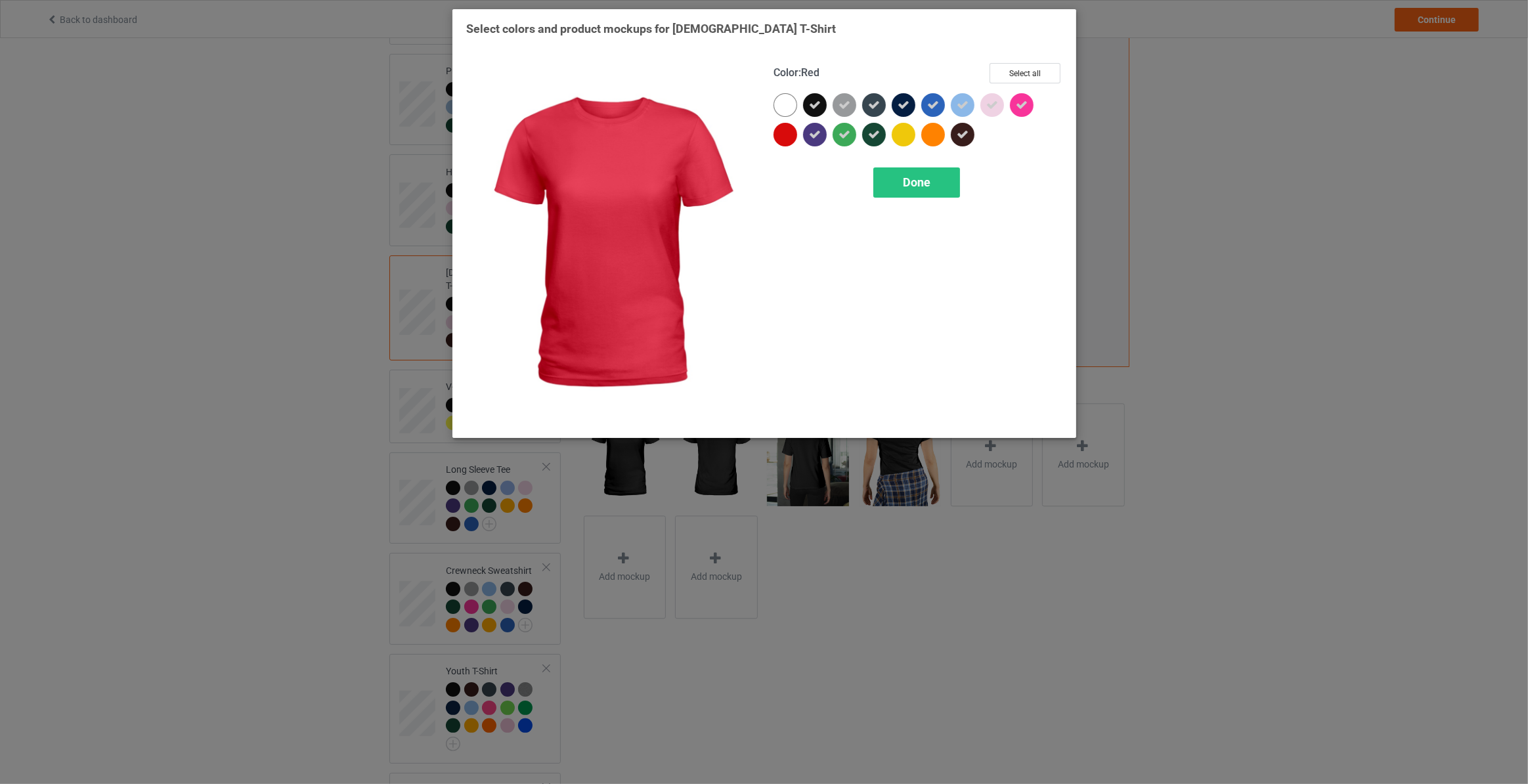
click at [785, 132] on div at bounding box center [785, 134] width 24 height 24
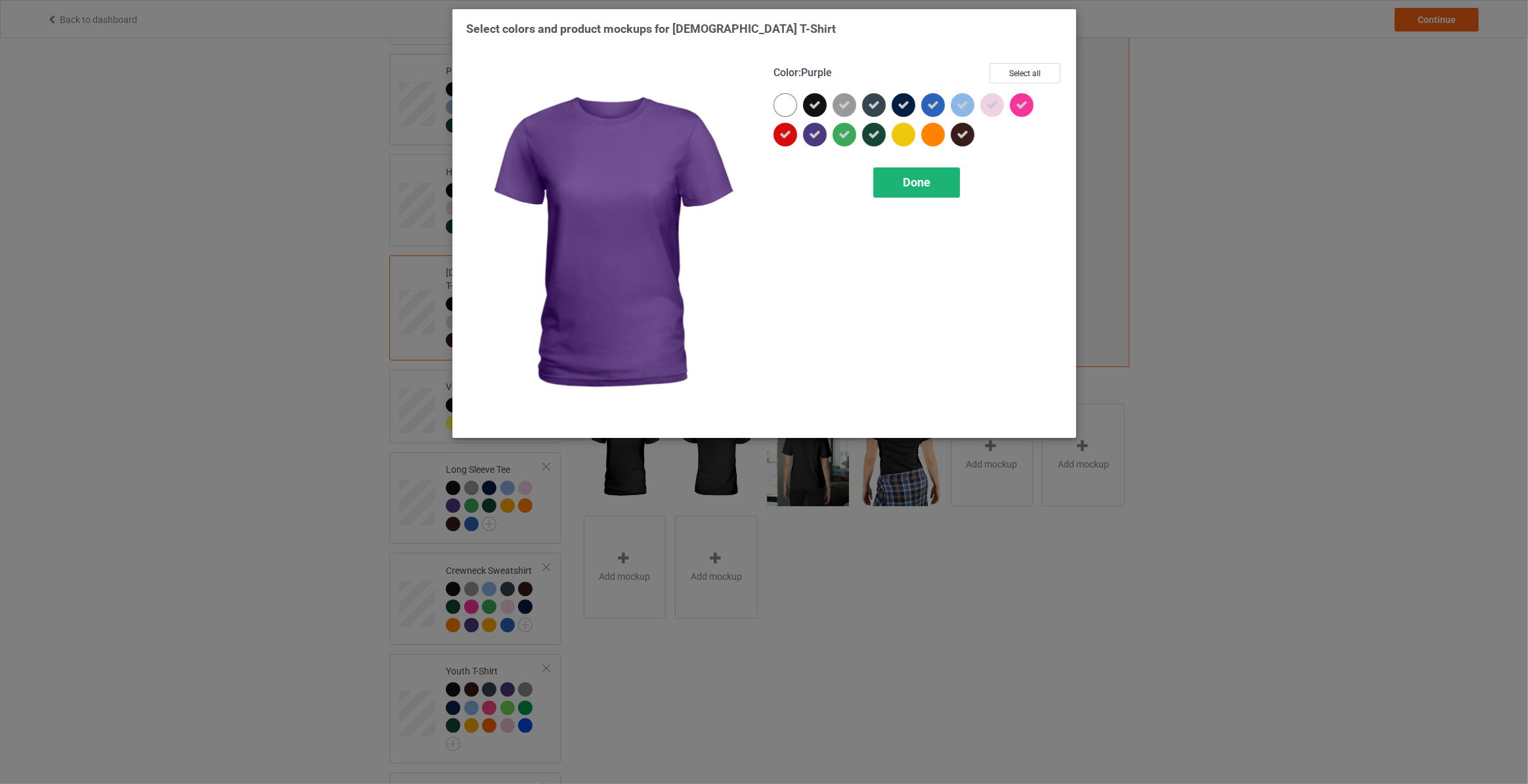
click at [912, 178] on span "Done" at bounding box center [916, 182] width 28 height 14
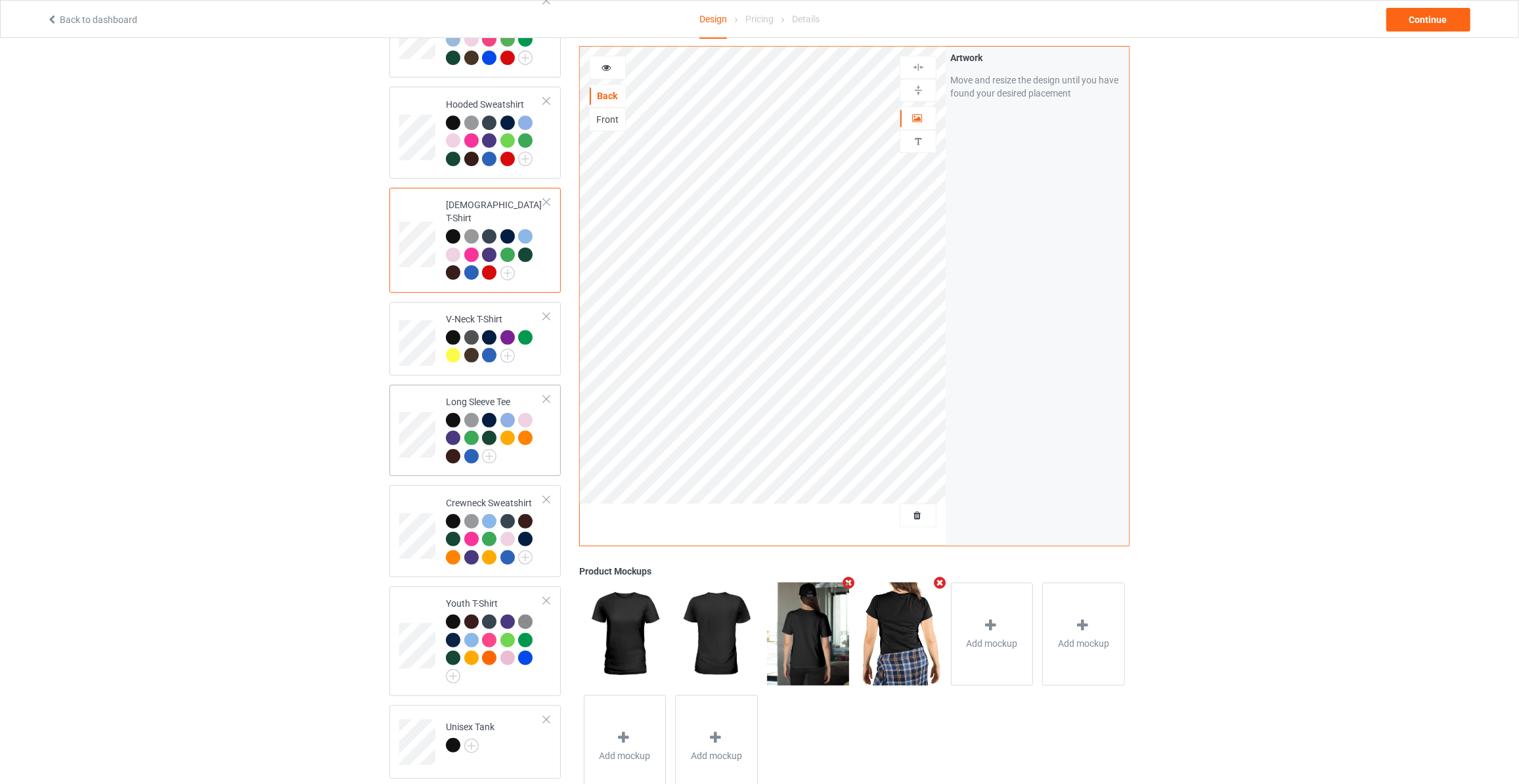
scroll to position [318, 0]
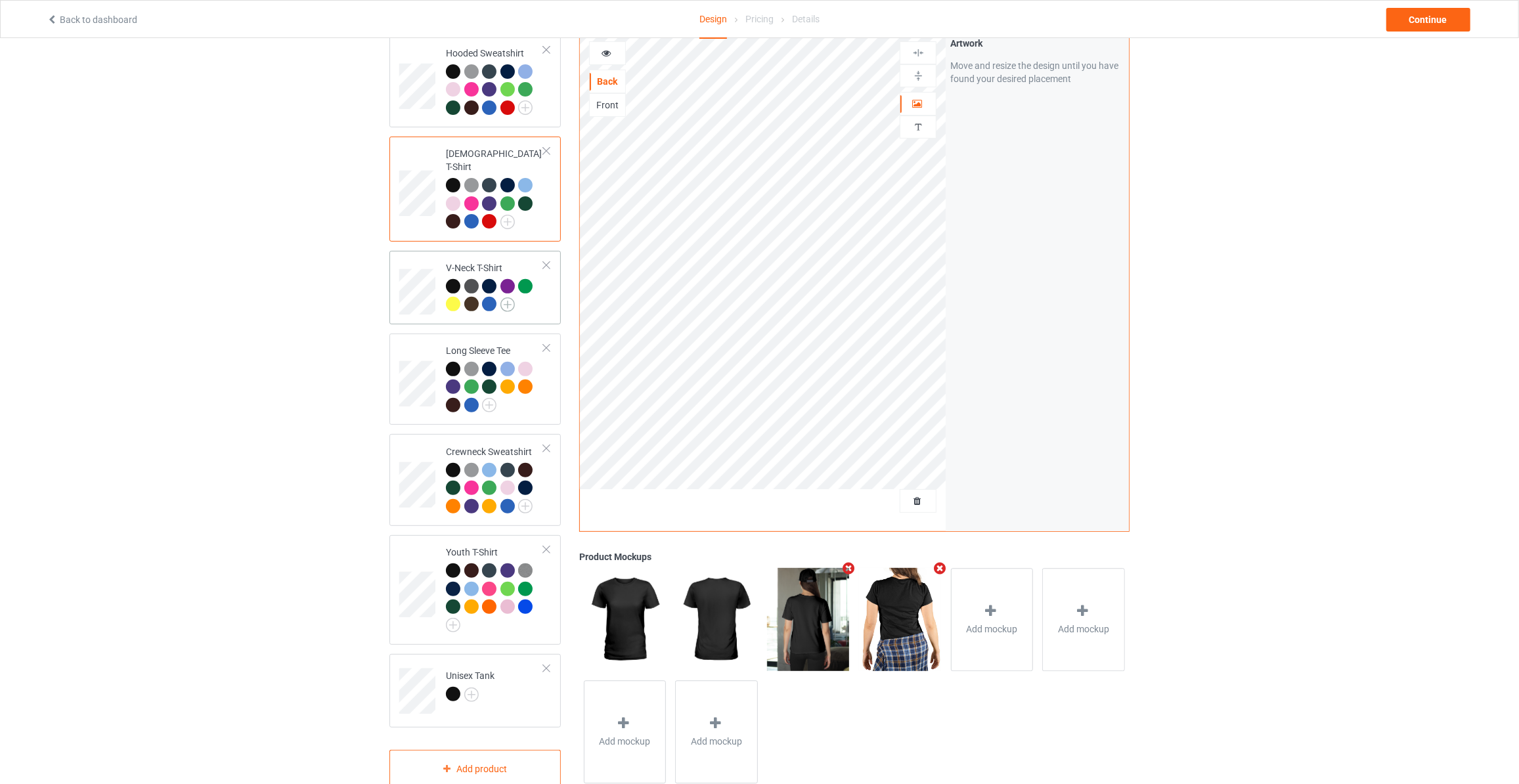
click at [509, 298] on img at bounding box center [507, 305] width 15 height 15
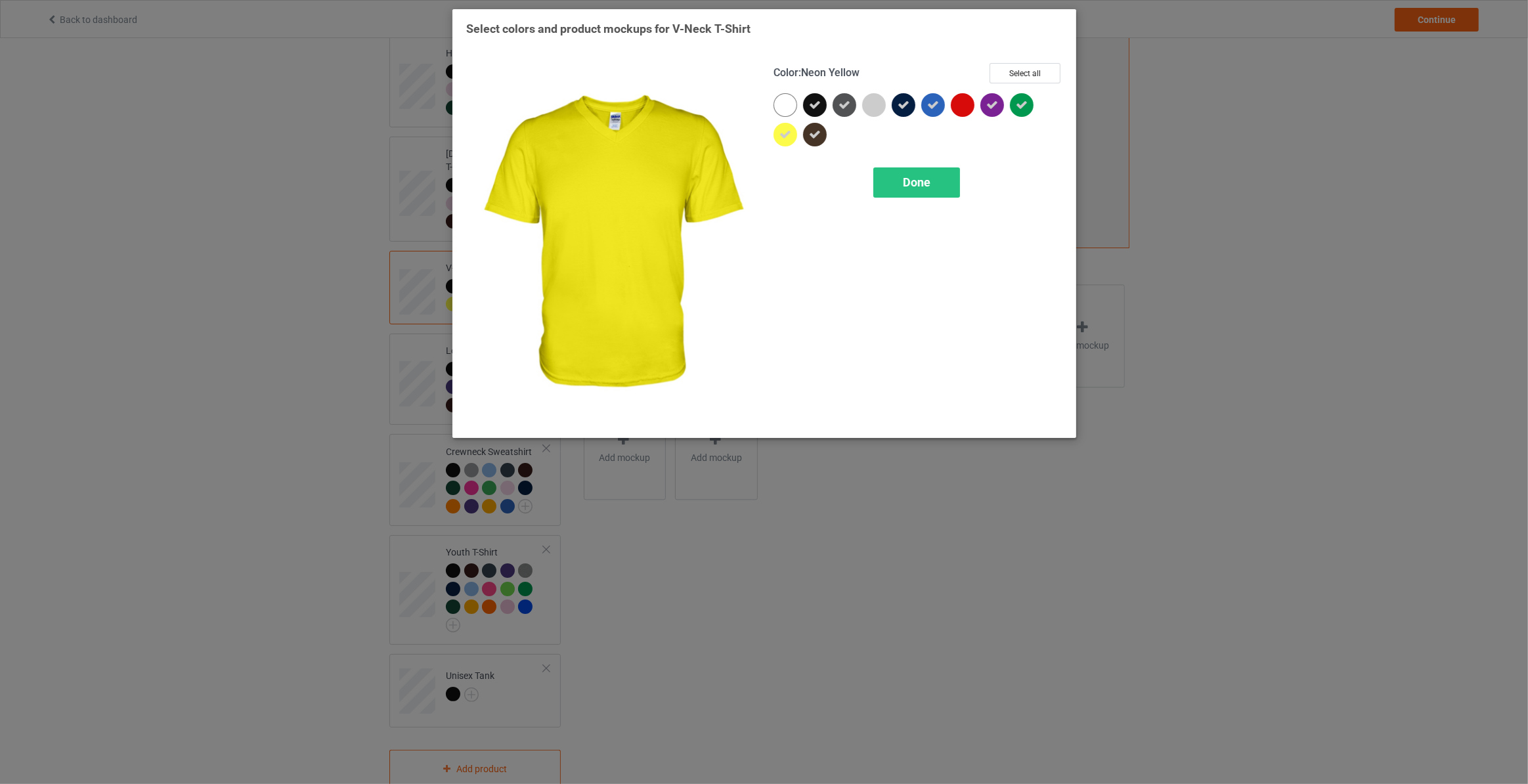
click at [788, 130] on icon at bounding box center [785, 134] width 12 height 12
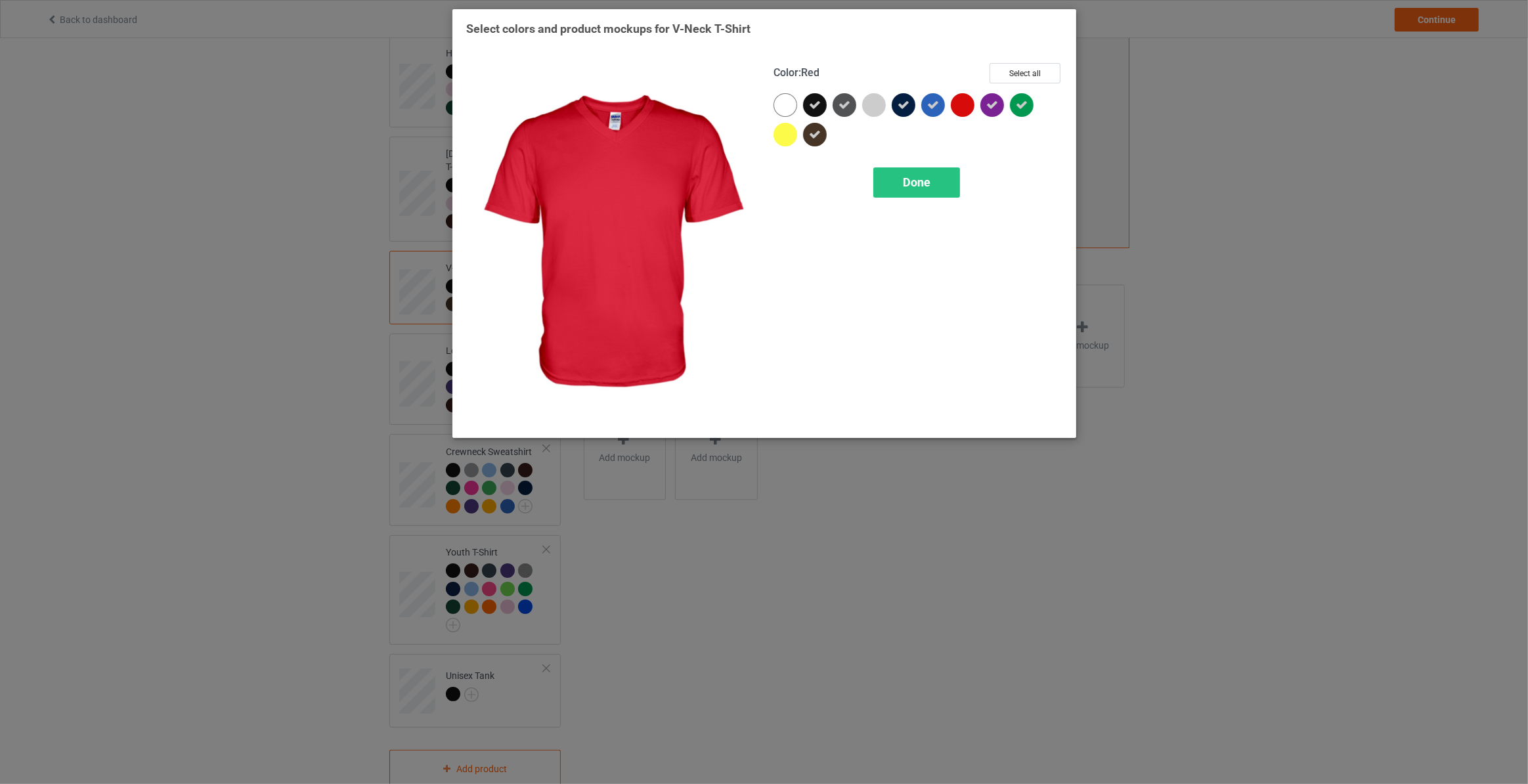
click at [962, 107] on div at bounding box center [963, 106] width 24 height 24
click at [921, 176] on span "Done" at bounding box center [916, 182] width 28 height 14
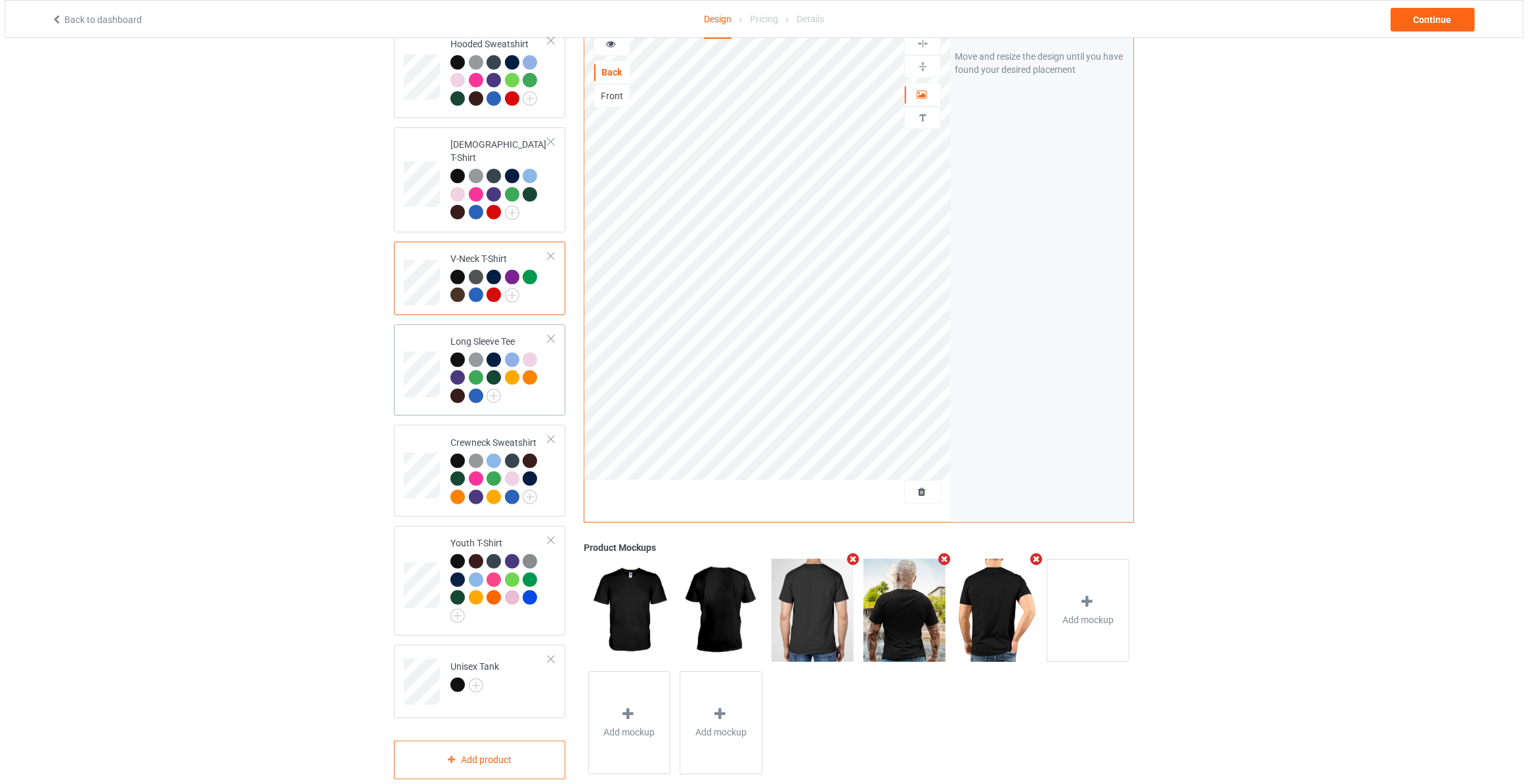
scroll to position [334, 0]
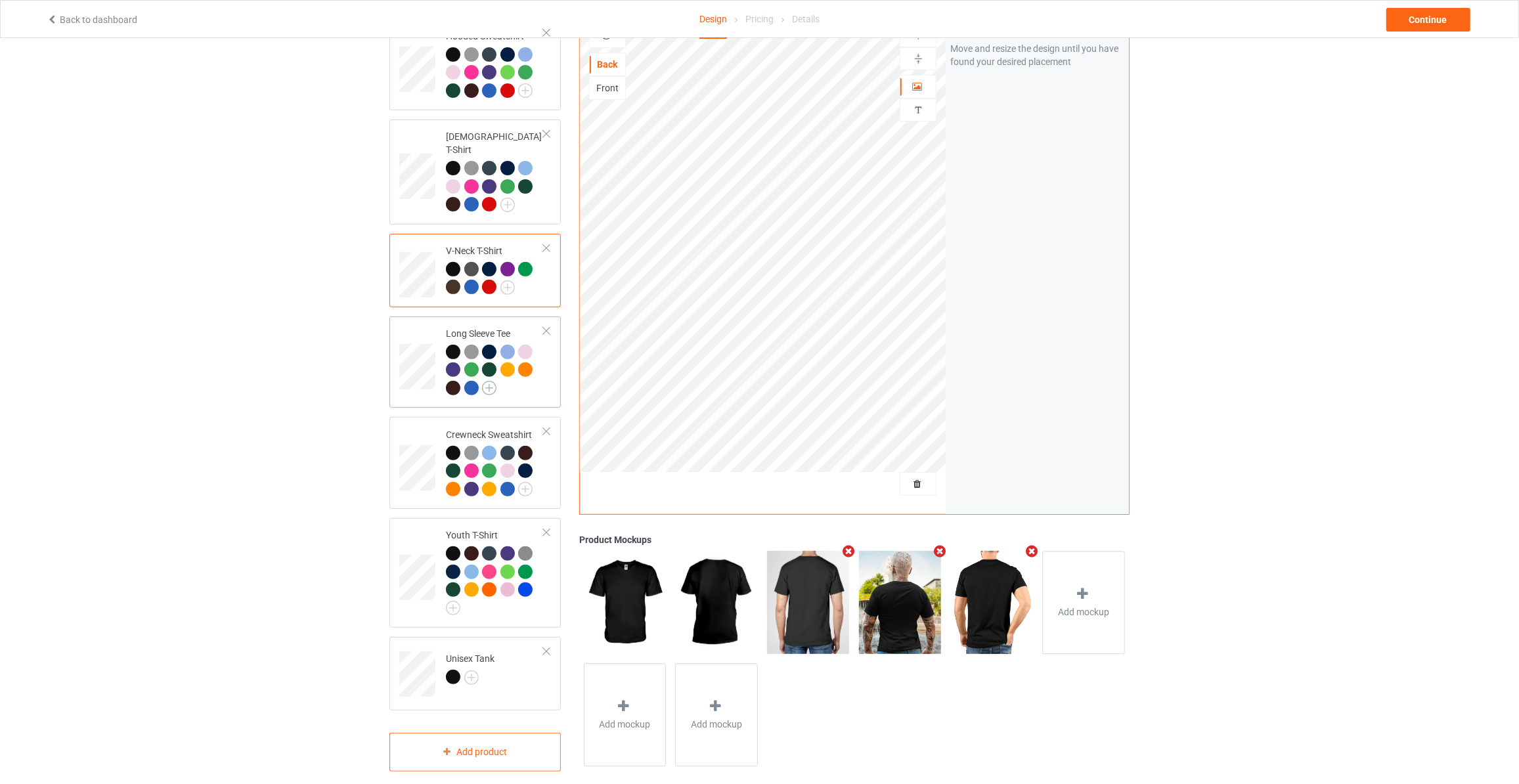
click at [486, 381] on img at bounding box center [489, 388] width 15 height 15
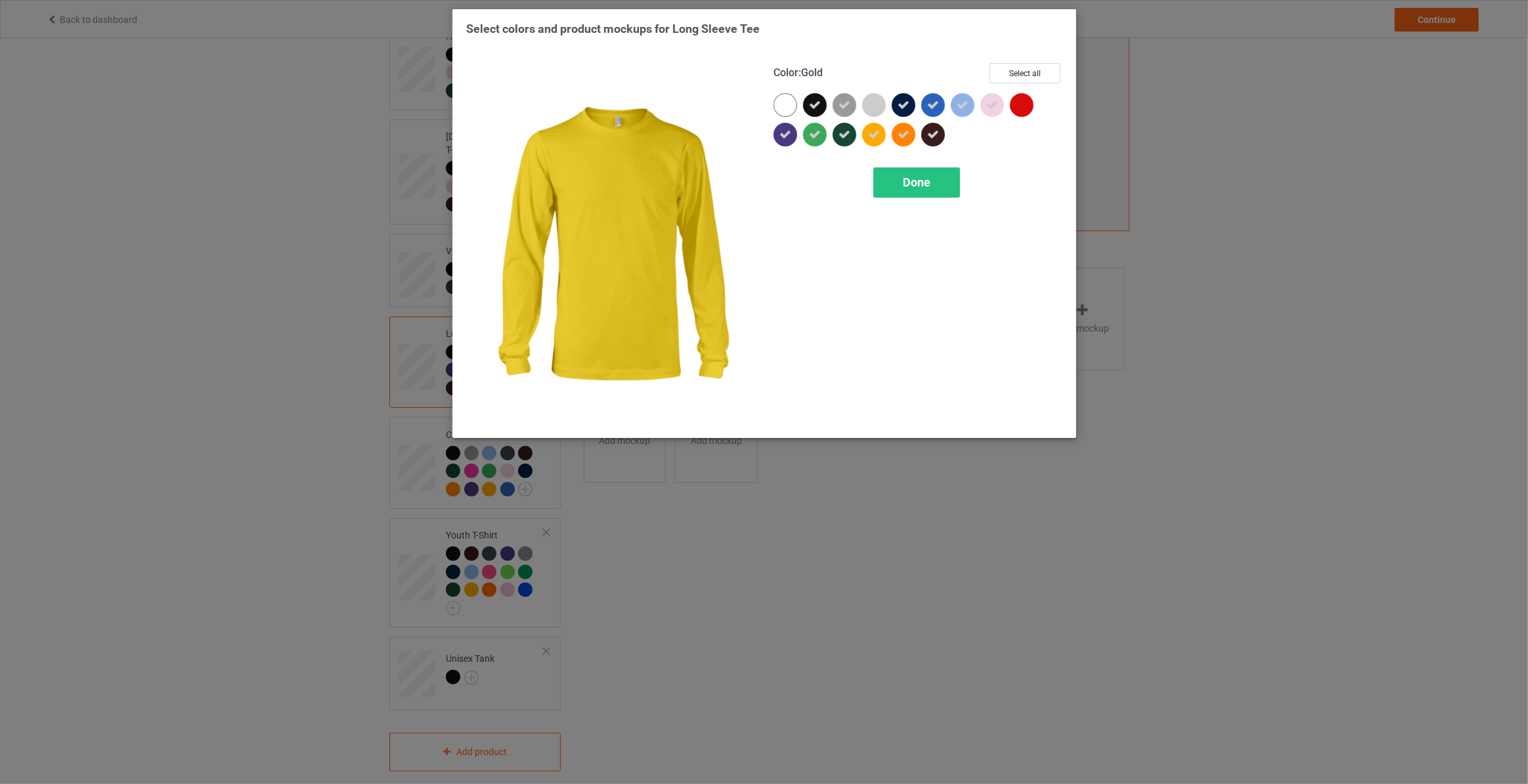
click at [881, 137] on div at bounding box center [874, 134] width 24 height 24
click at [916, 137] on div at bounding box center [907, 137] width 30 height 30
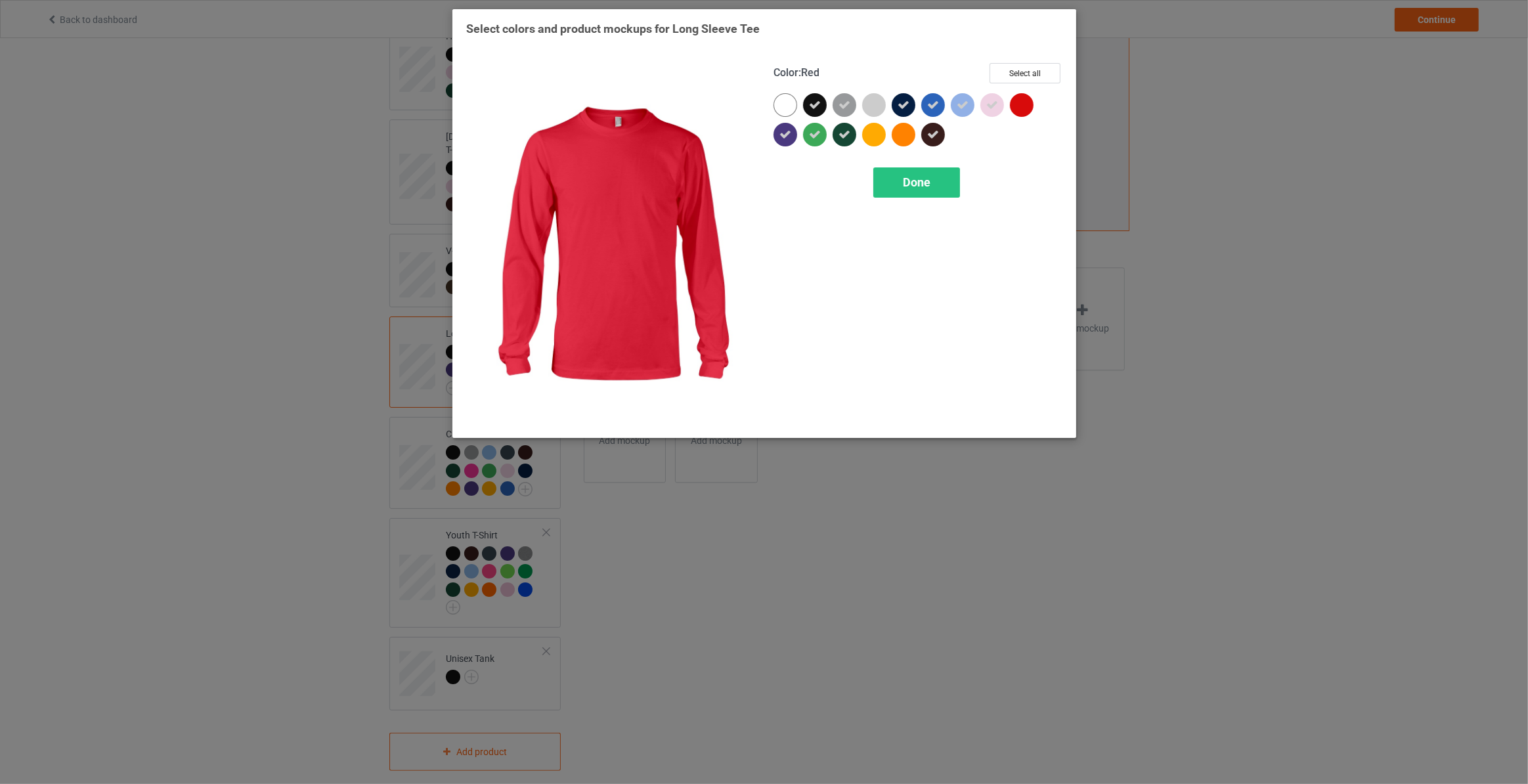
click at [1013, 107] on div at bounding box center [1022, 106] width 24 height 24
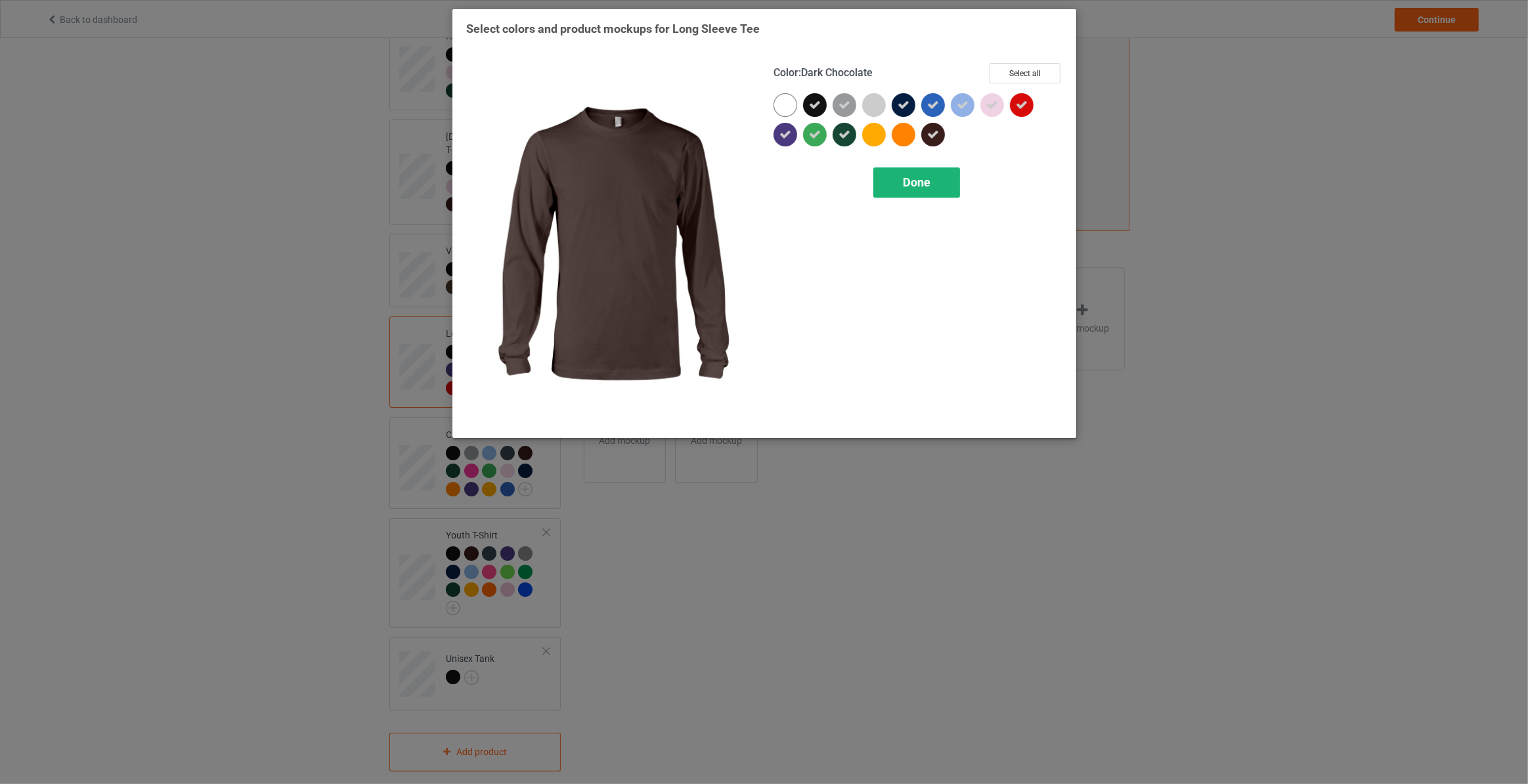
click at [914, 183] on span "Done" at bounding box center [916, 182] width 28 height 14
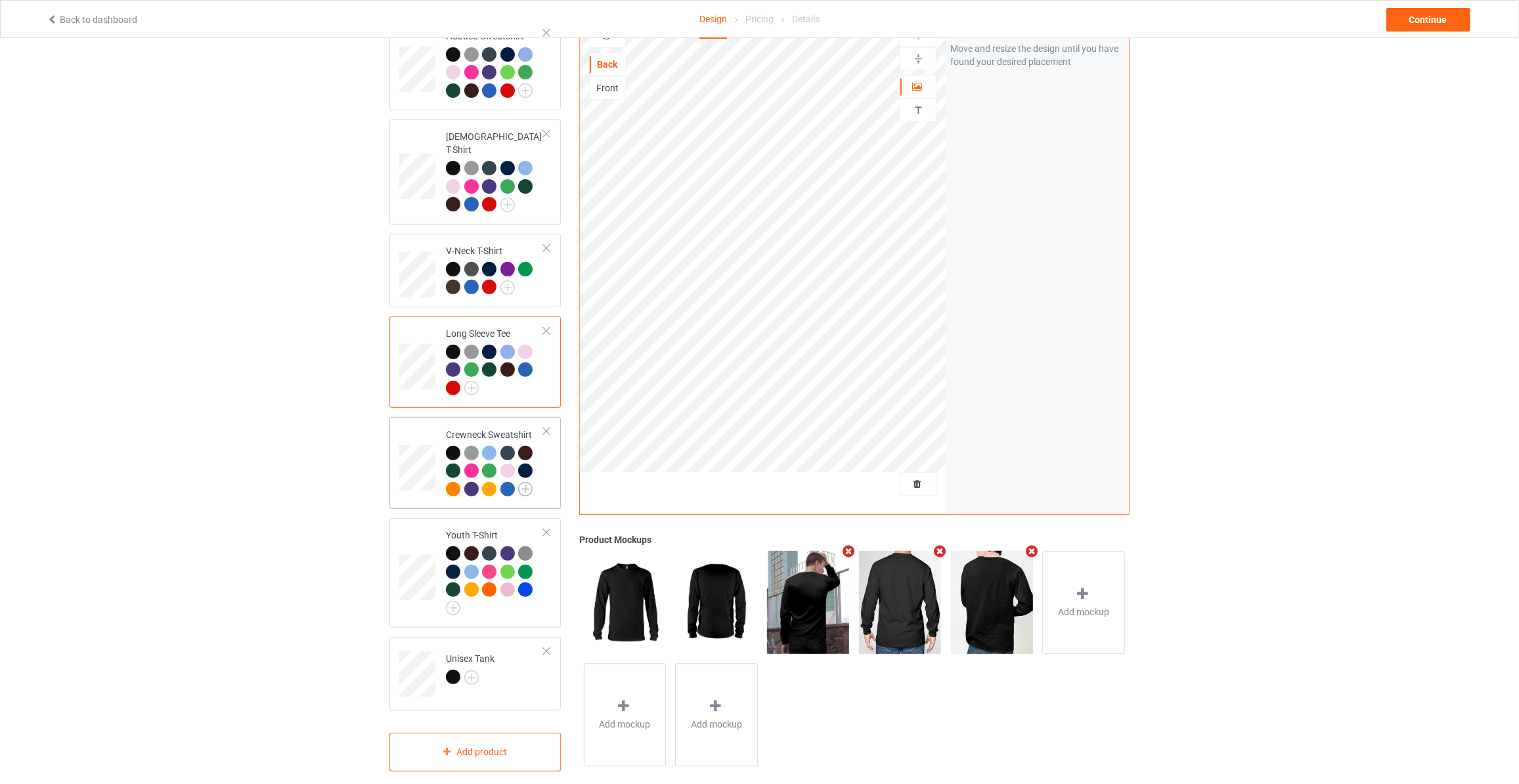
click at [525, 482] on img at bounding box center [525, 489] width 15 height 15
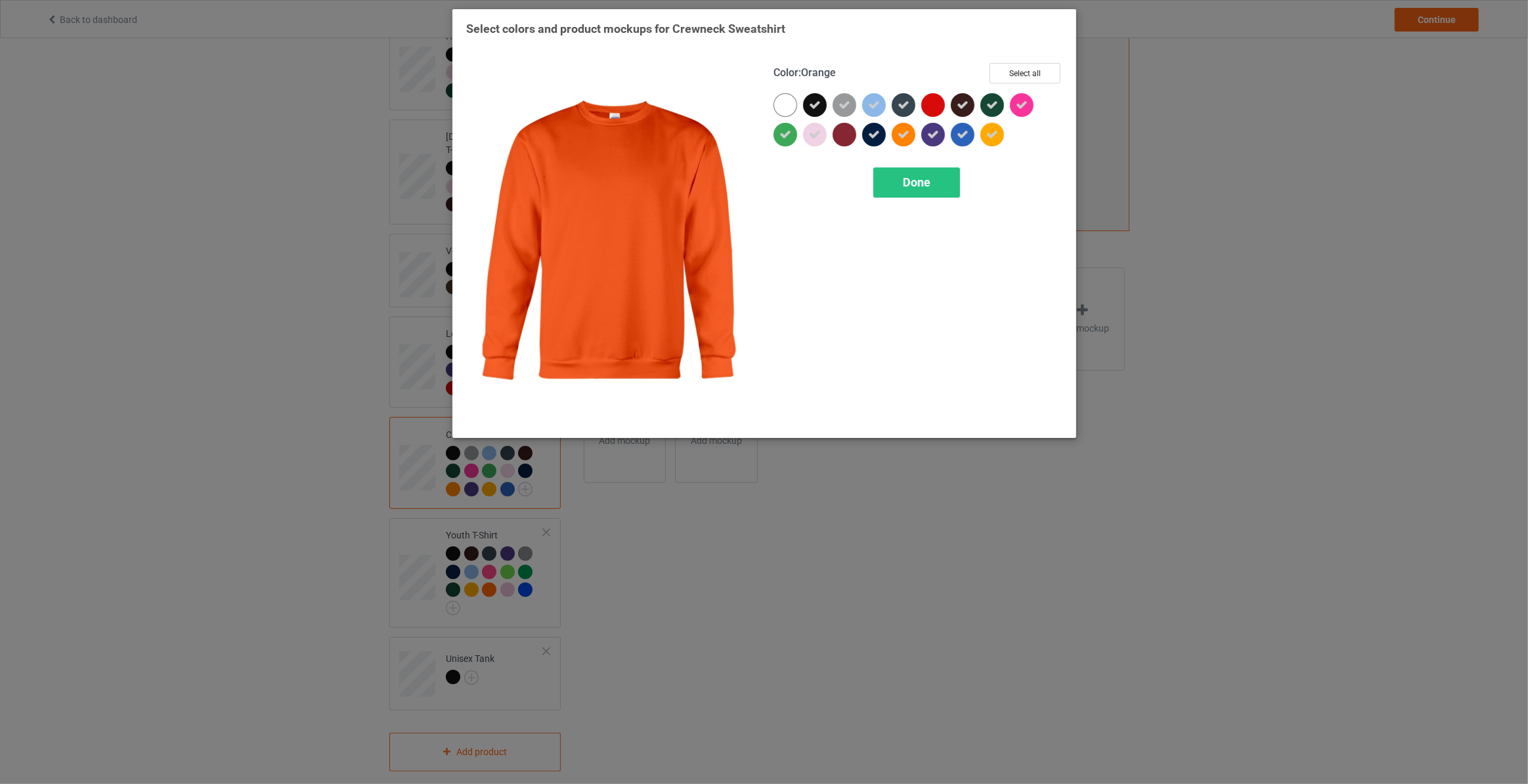
click at [907, 137] on icon at bounding box center [904, 134] width 12 height 12
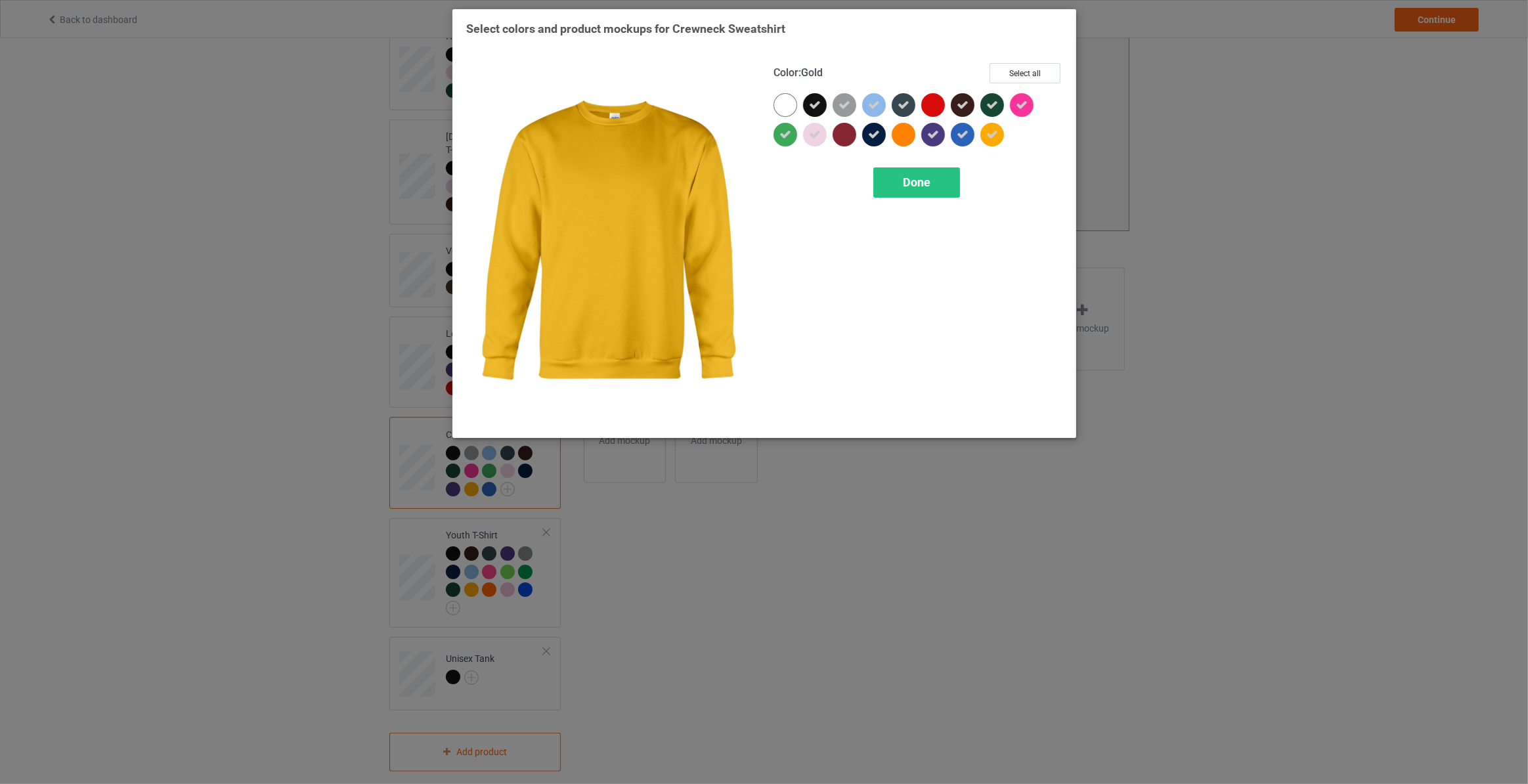
click at [989, 140] on div at bounding box center [992, 134] width 24 height 24
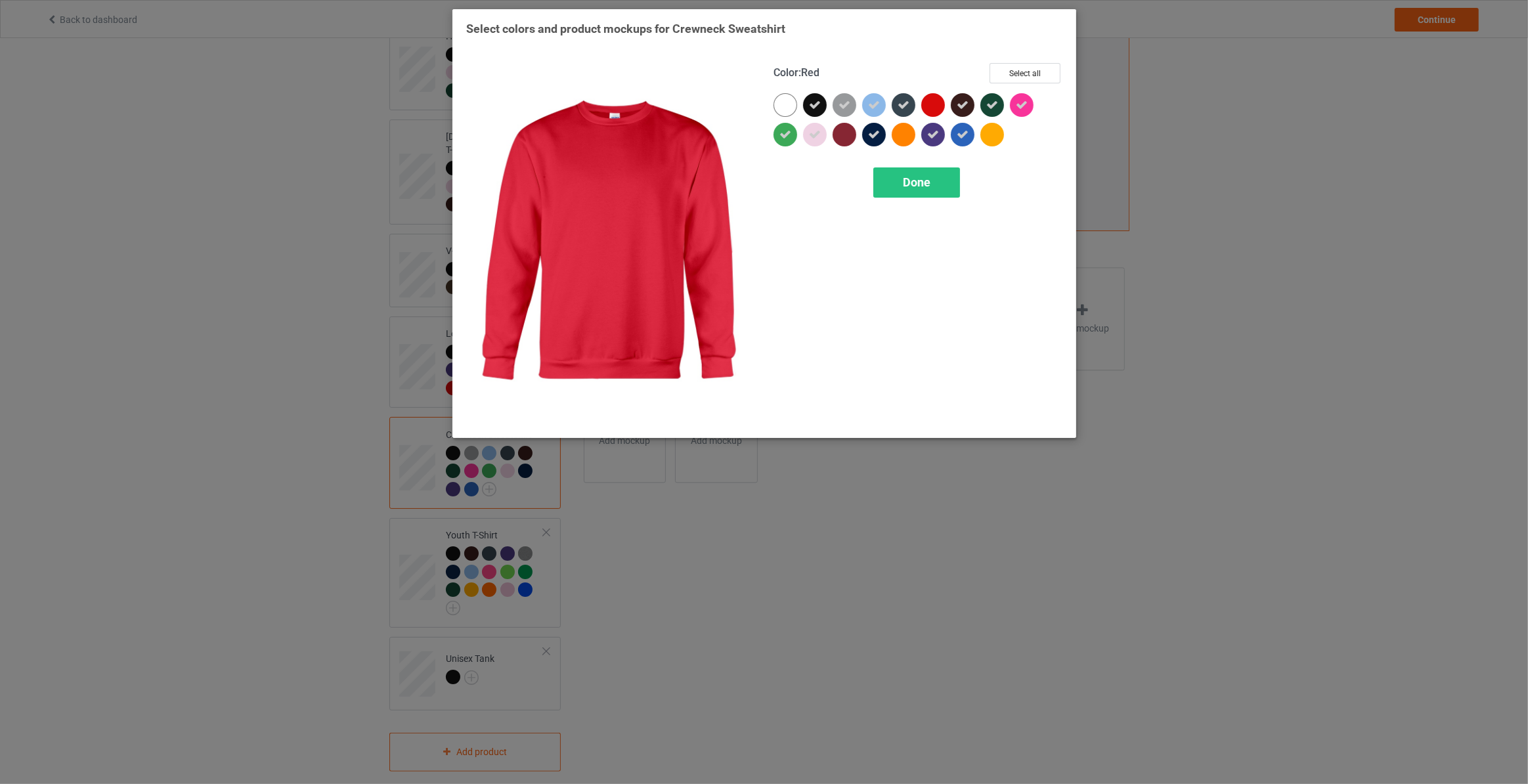
click at [940, 102] on div at bounding box center [933, 106] width 24 height 24
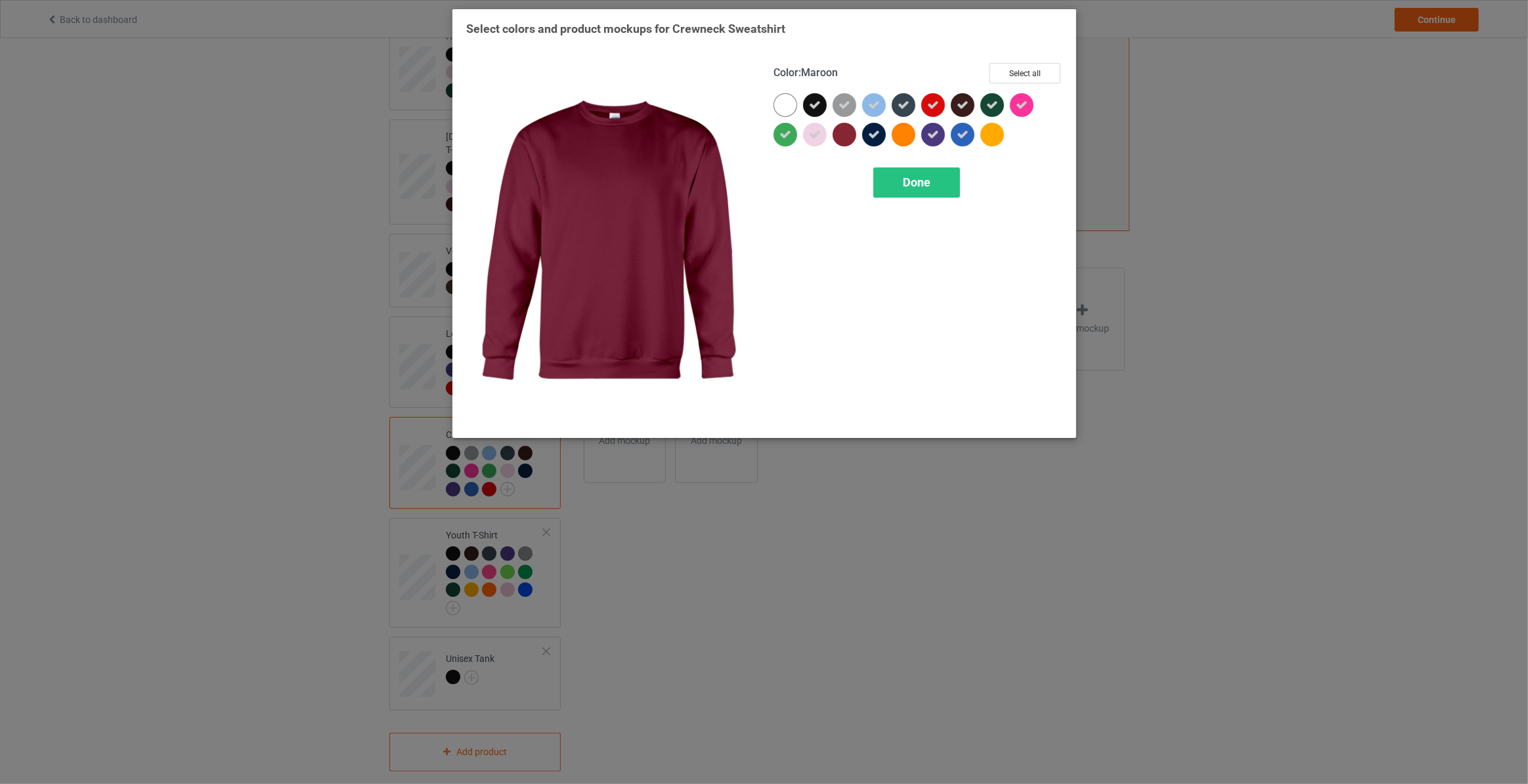
click at [849, 134] on div at bounding box center [844, 134] width 24 height 24
click at [904, 183] on span "Done" at bounding box center [916, 182] width 28 height 14
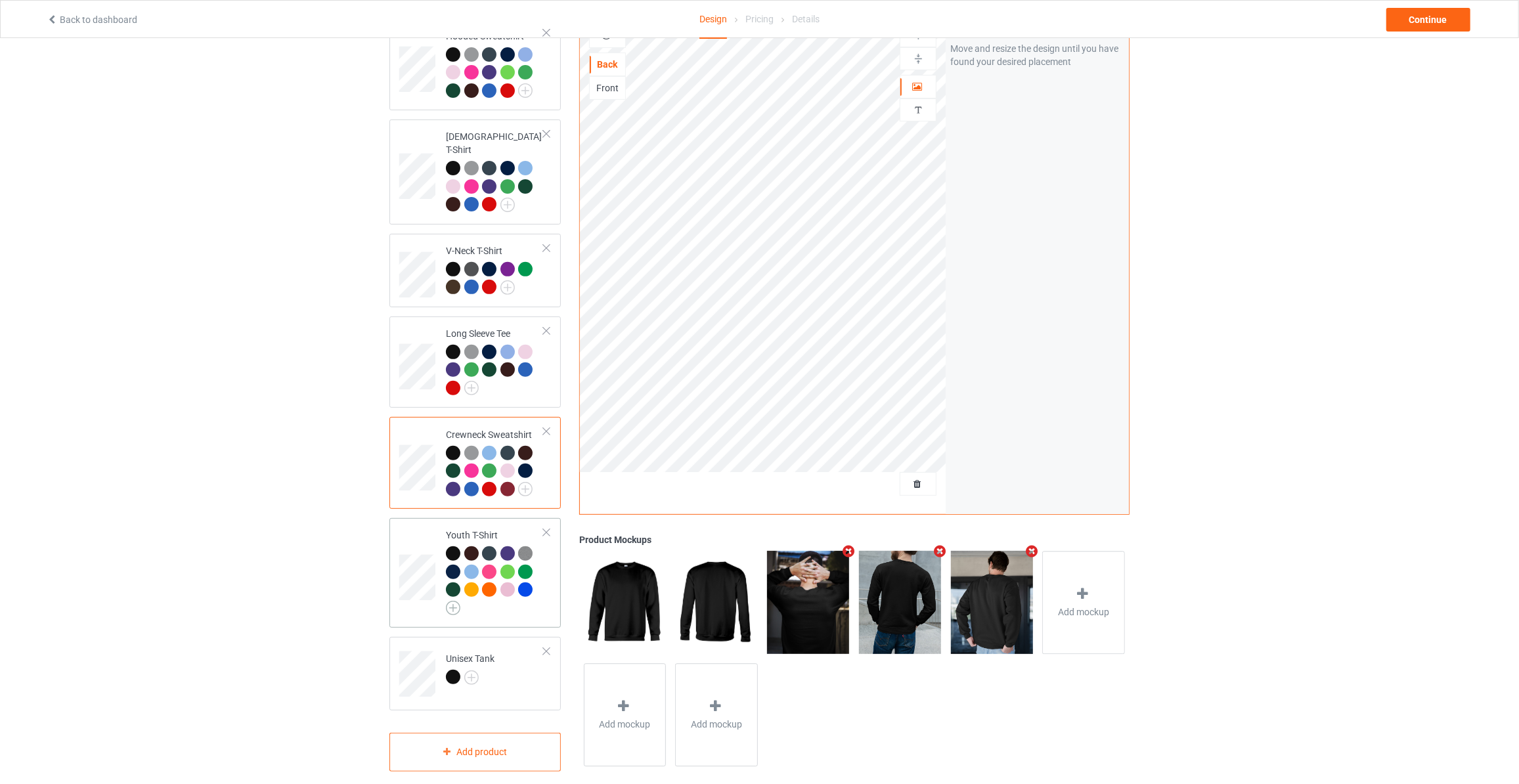
click at [455, 601] on img at bounding box center [453, 607] width 15 height 15
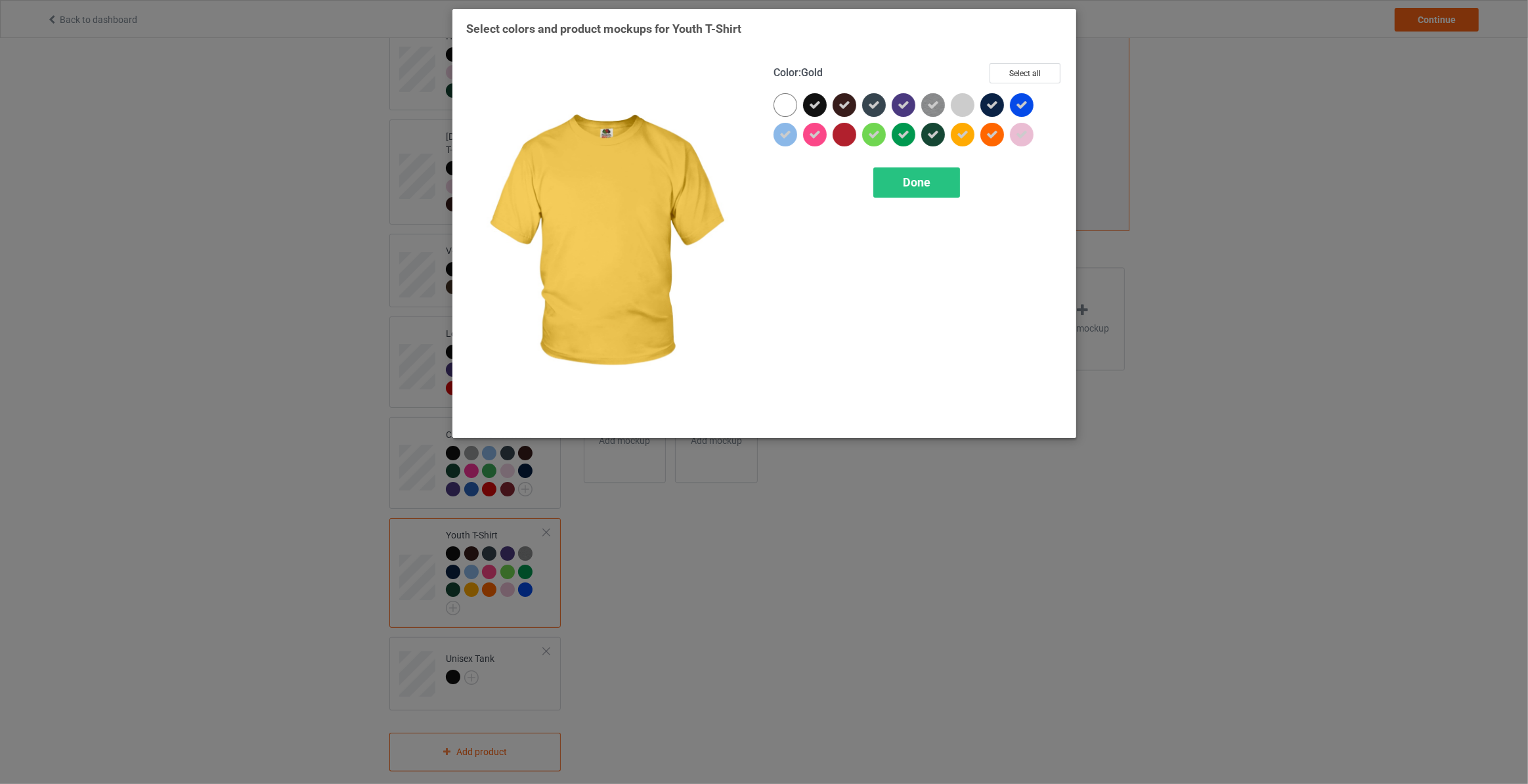
click at [964, 134] on icon at bounding box center [963, 134] width 12 height 12
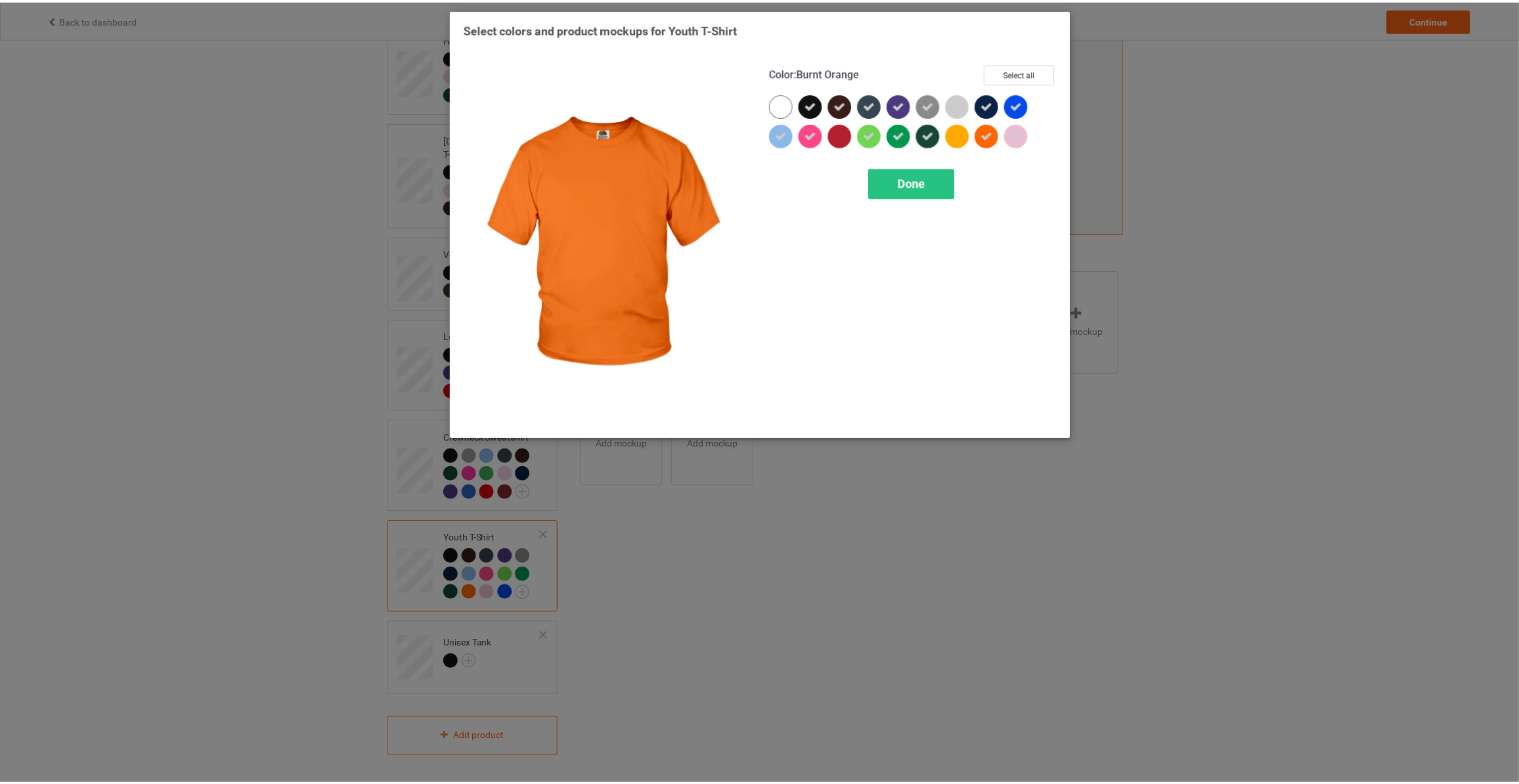
scroll to position [318, 0]
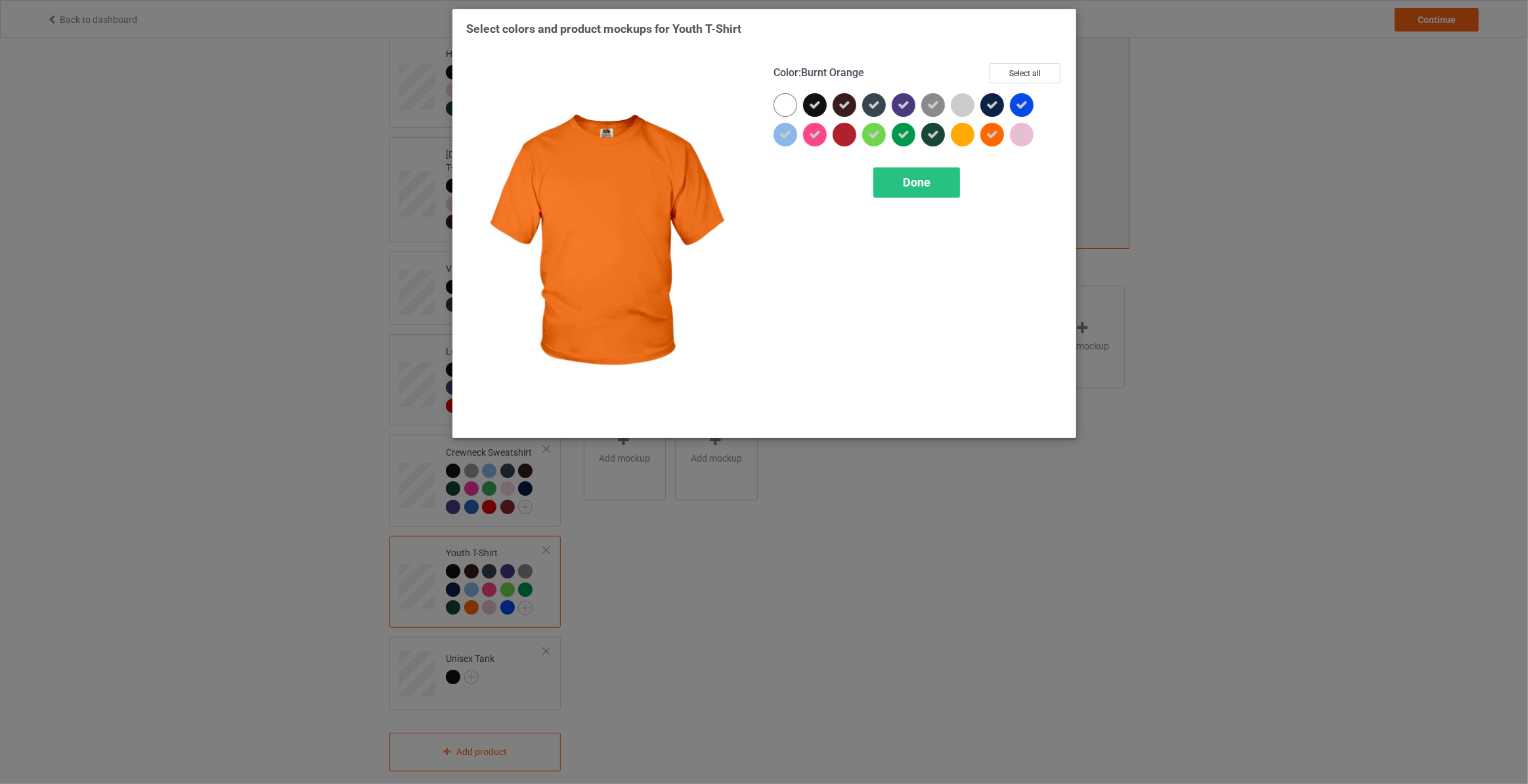
click at [993, 129] on icon at bounding box center [992, 134] width 12 height 12
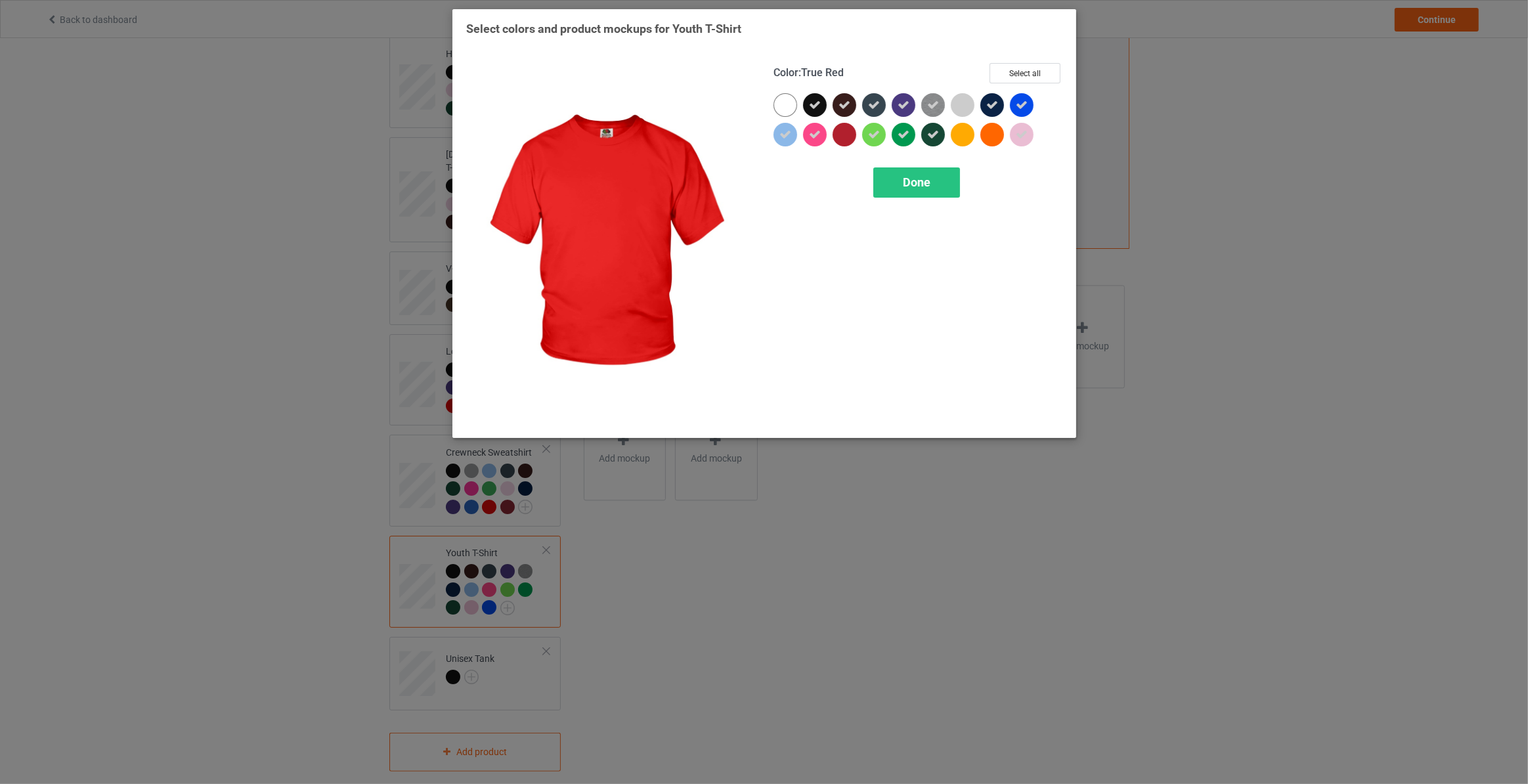
click at [858, 134] on div at bounding box center [847, 137] width 30 height 30
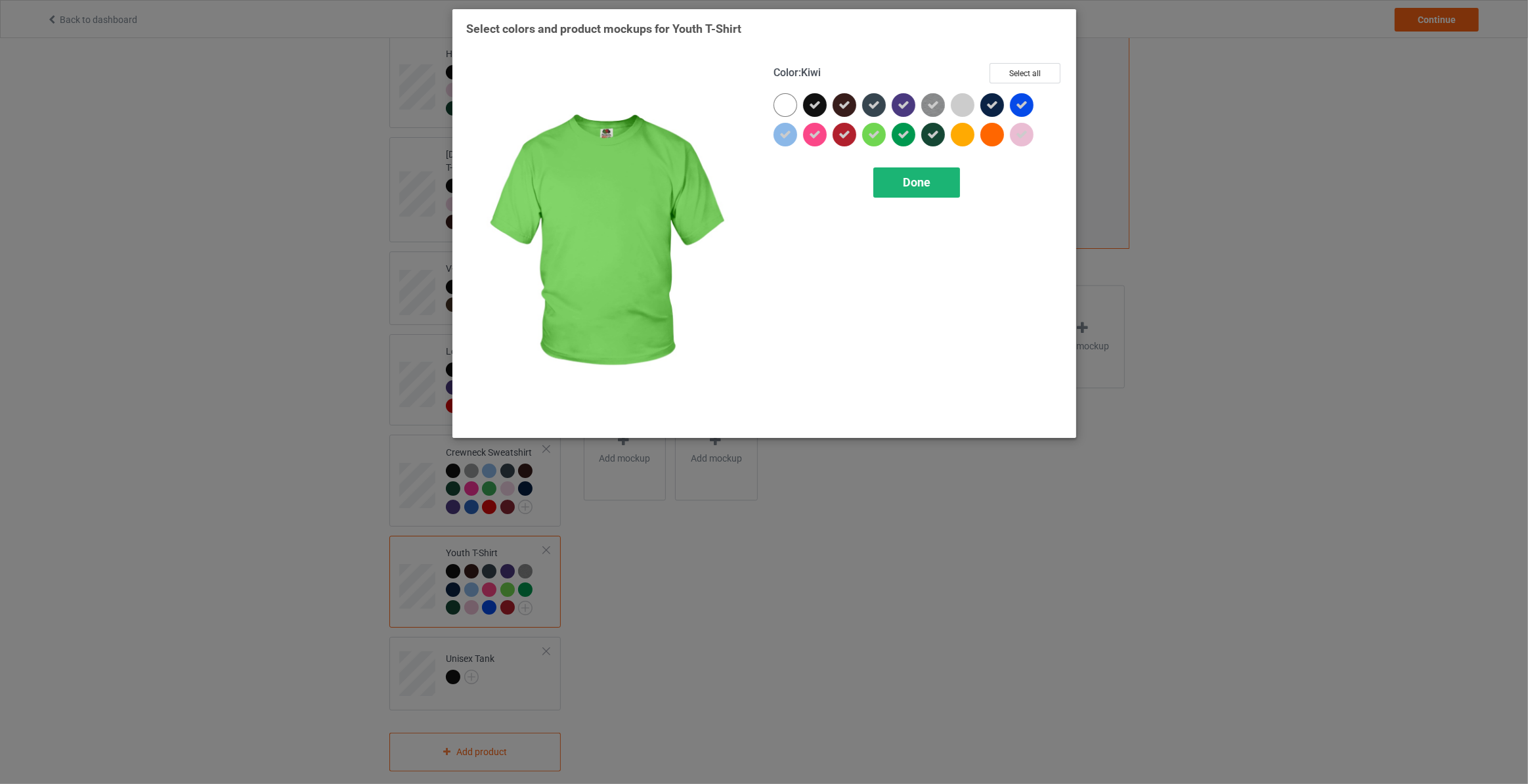
click at [920, 173] on div "Done" at bounding box center [916, 182] width 87 height 31
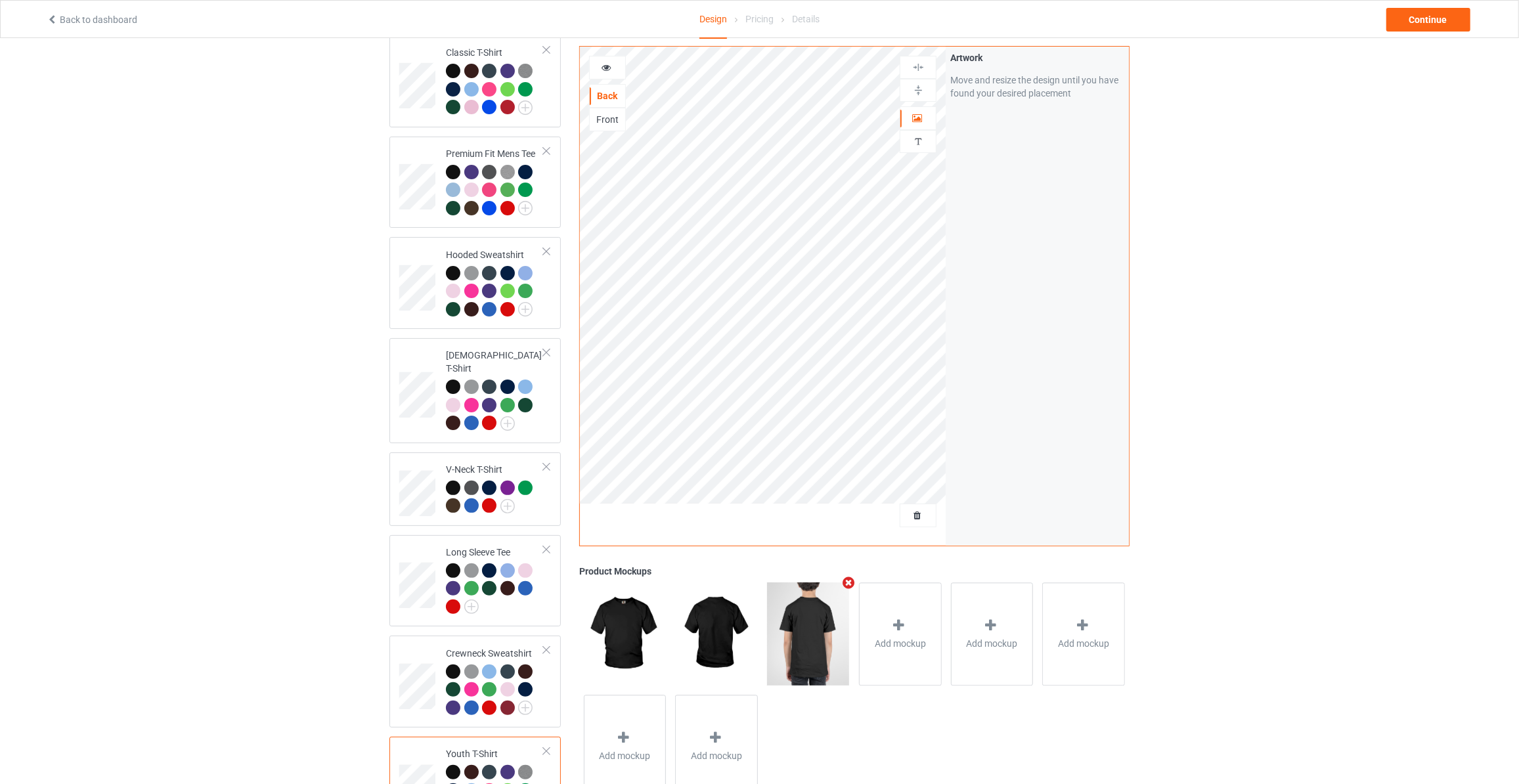
scroll to position [78, 0]
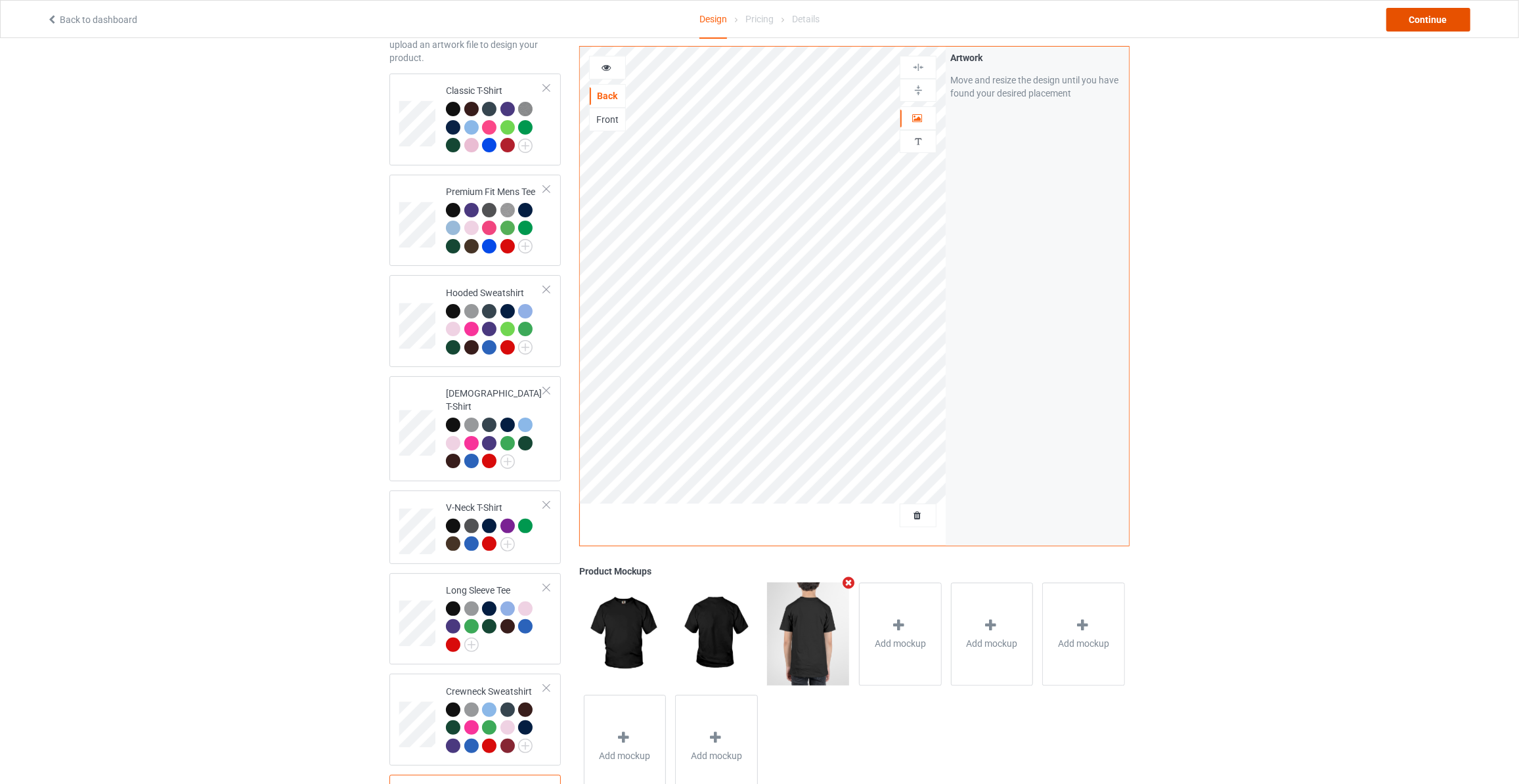
click at [1441, 25] on div "Continue" at bounding box center [1427, 20] width 84 height 24
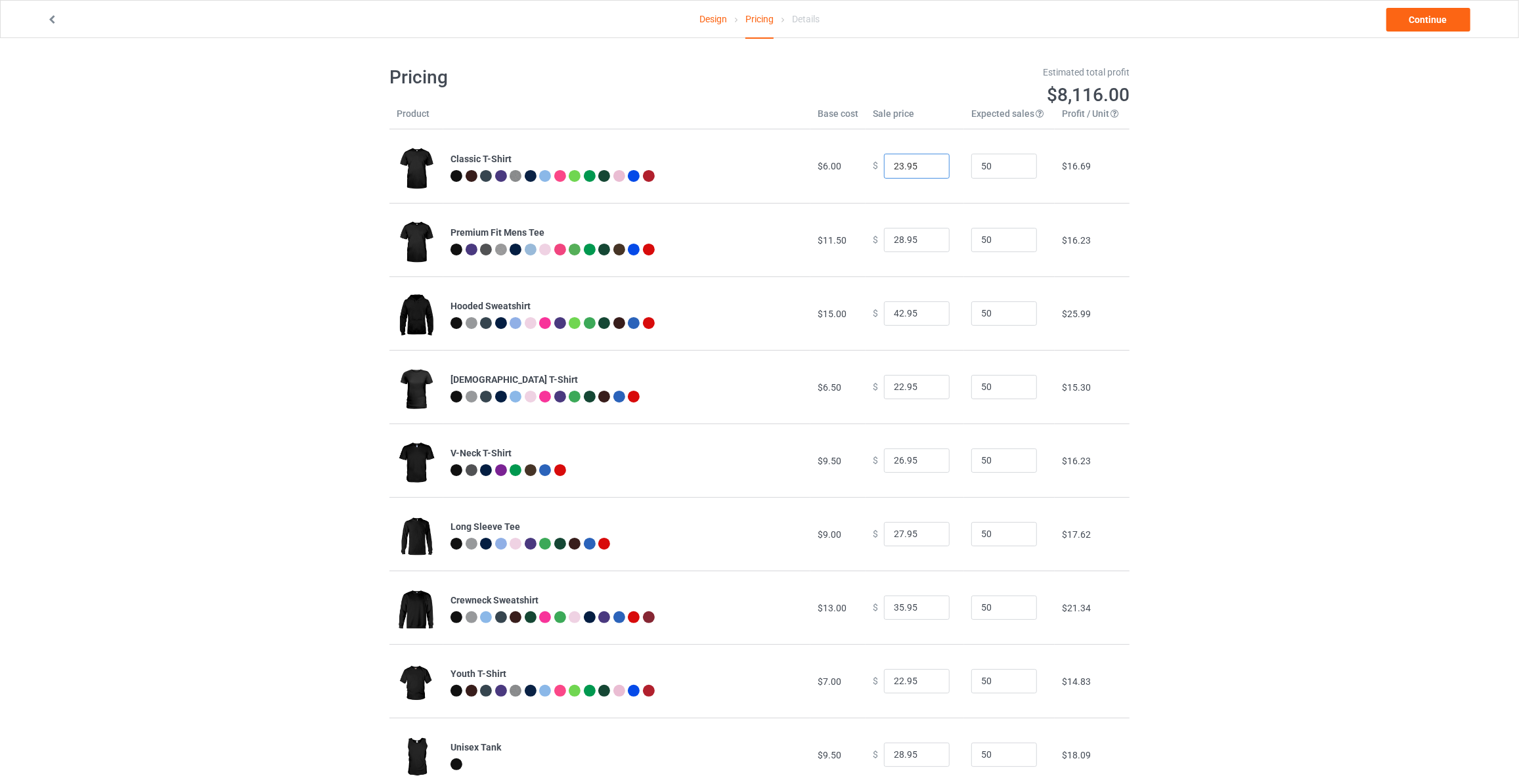
click at [927, 163] on input "23.95" at bounding box center [916, 166] width 66 height 25
click at [927, 163] on input "24.95" at bounding box center [916, 166] width 66 height 25
type input "25.95"
click at [927, 163] on input "25.95" at bounding box center [916, 166] width 66 height 25
click at [925, 238] on input "29.95" at bounding box center [916, 240] width 66 height 25
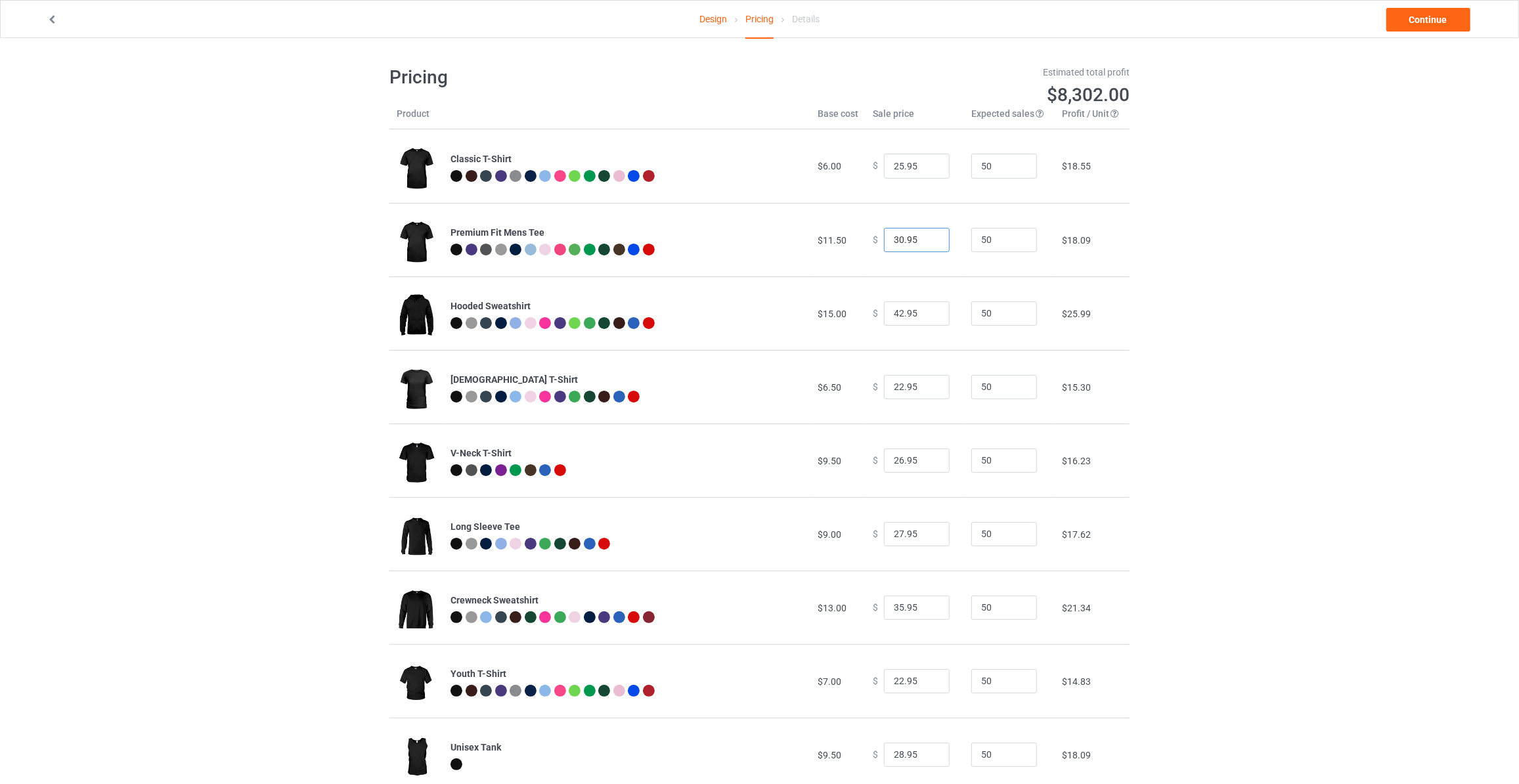
type input "30.95"
click at [925, 238] on input "30.95" at bounding box center [916, 240] width 66 height 25
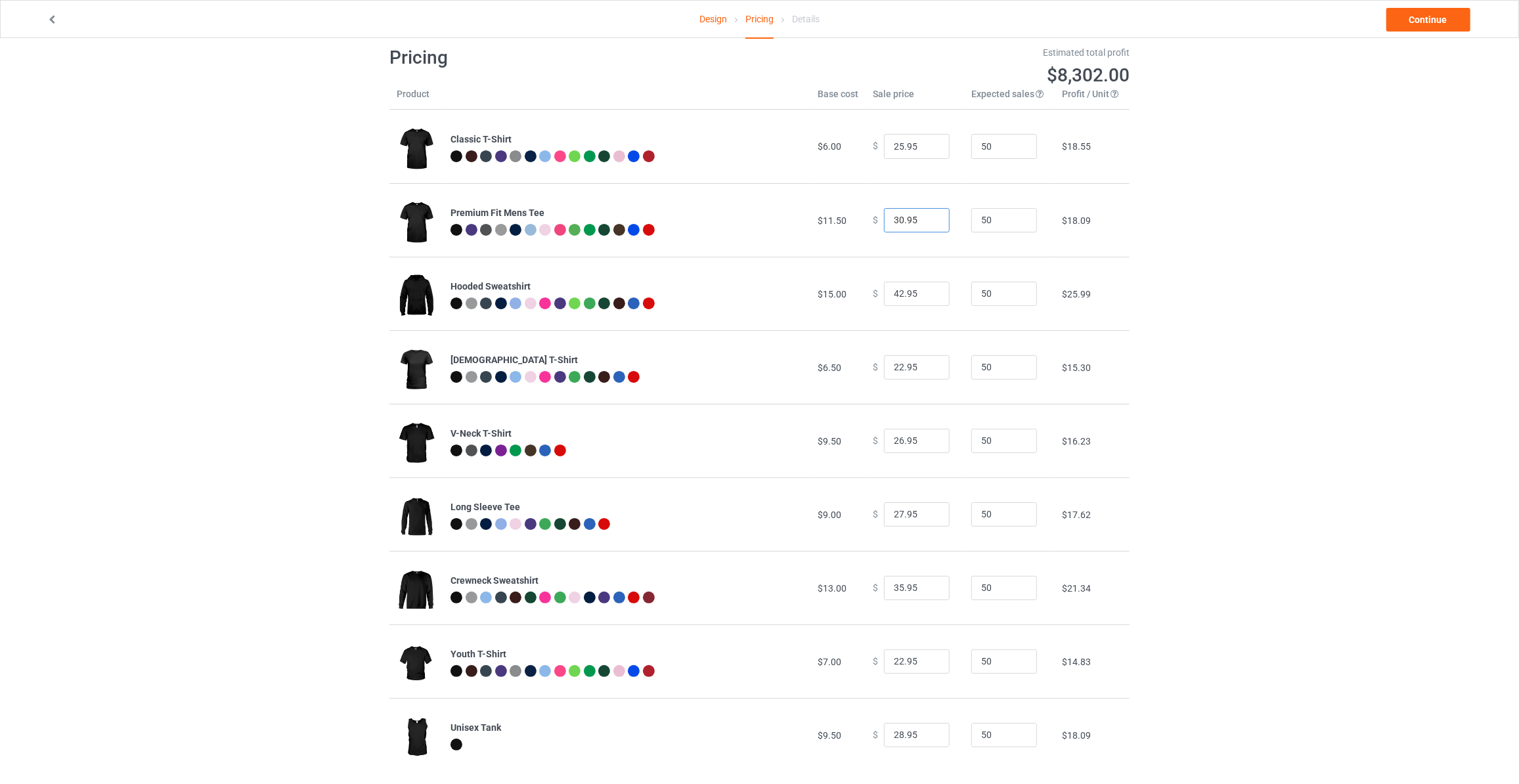
scroll to position [38, 0]
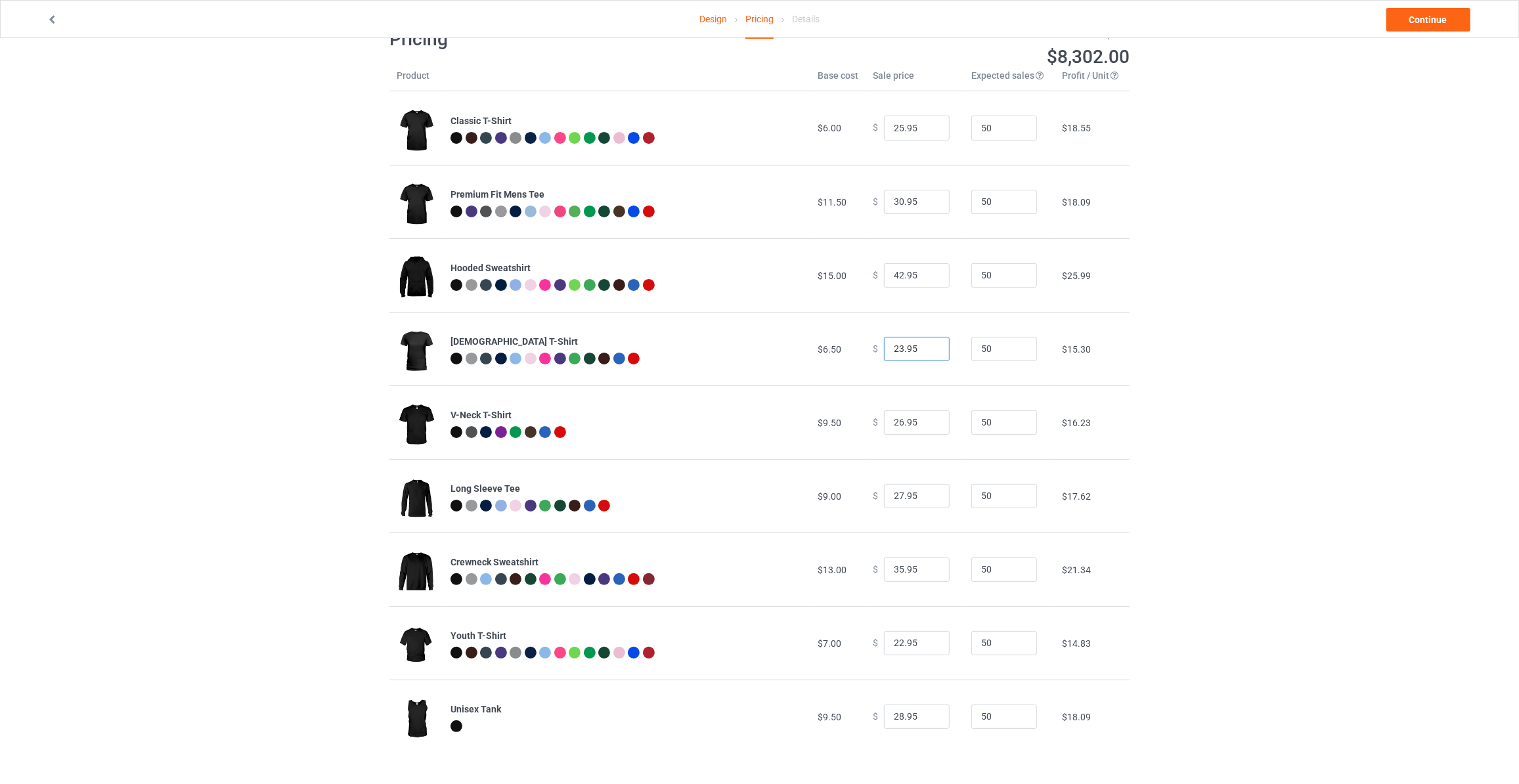
click at [924, 345] on input "23.95" at bounding box center [916, 348] width 66 height 25
click at [924, 345] on input "24.95" at bounding box center [916, 348] width 66 height 25
type input "25.95"
click at [926, 342] on input "25.95" at bounding box center [916, 348] width 66 height 25
click at [928, 420] on input "27.95" at bounding box center [916, 422] width 66 height 25
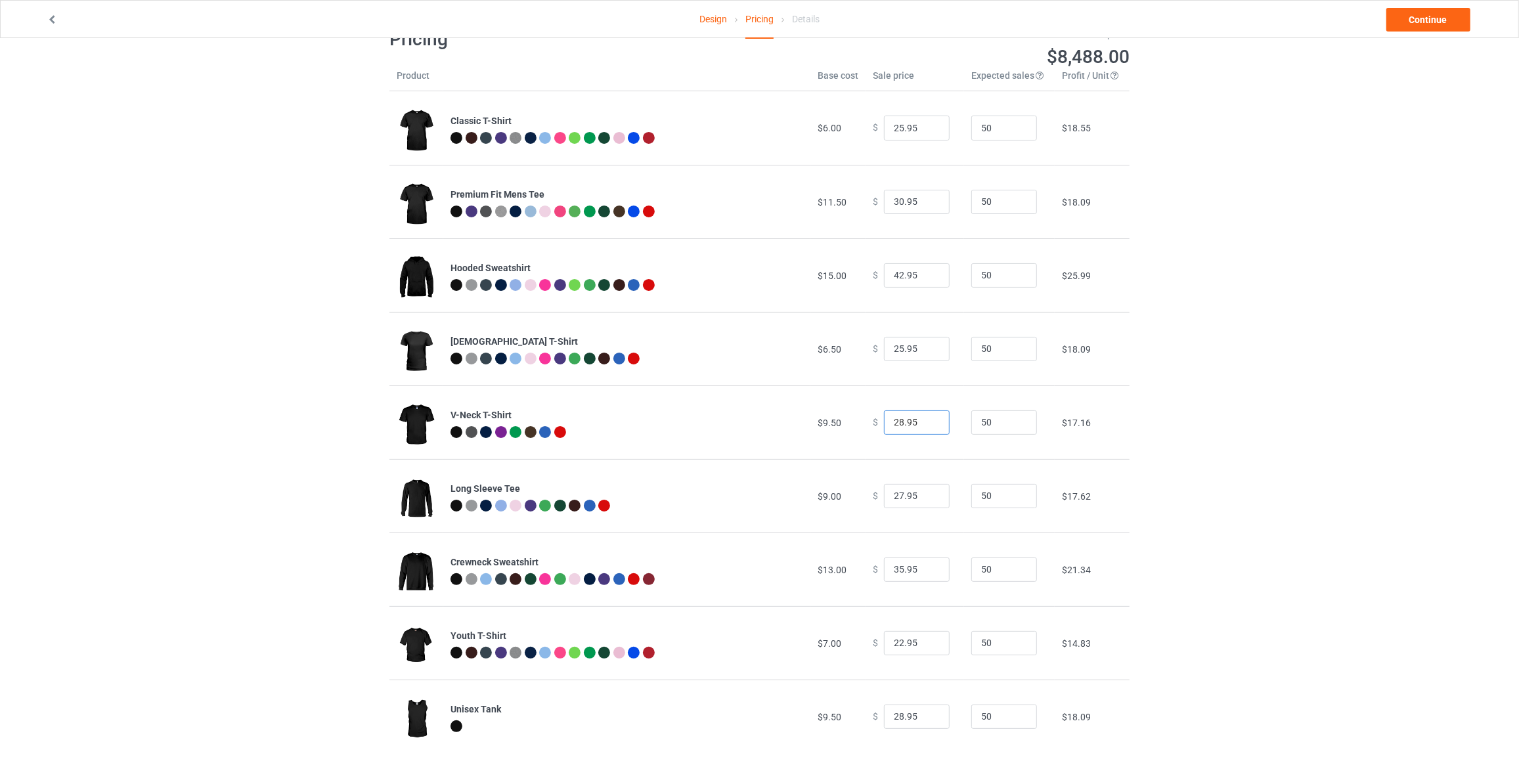
type input "28.95"
click at [928, 420] on input "28.95" at bounding box center [916, 422] width 66 height 25
click at [930, 494] on input "28.95" at bounding box center [916, 496] width 66 height 25
type input "29.95"
click at [930, 494] on input "29.95" at bounding box center [916, 496] width 66 height 25
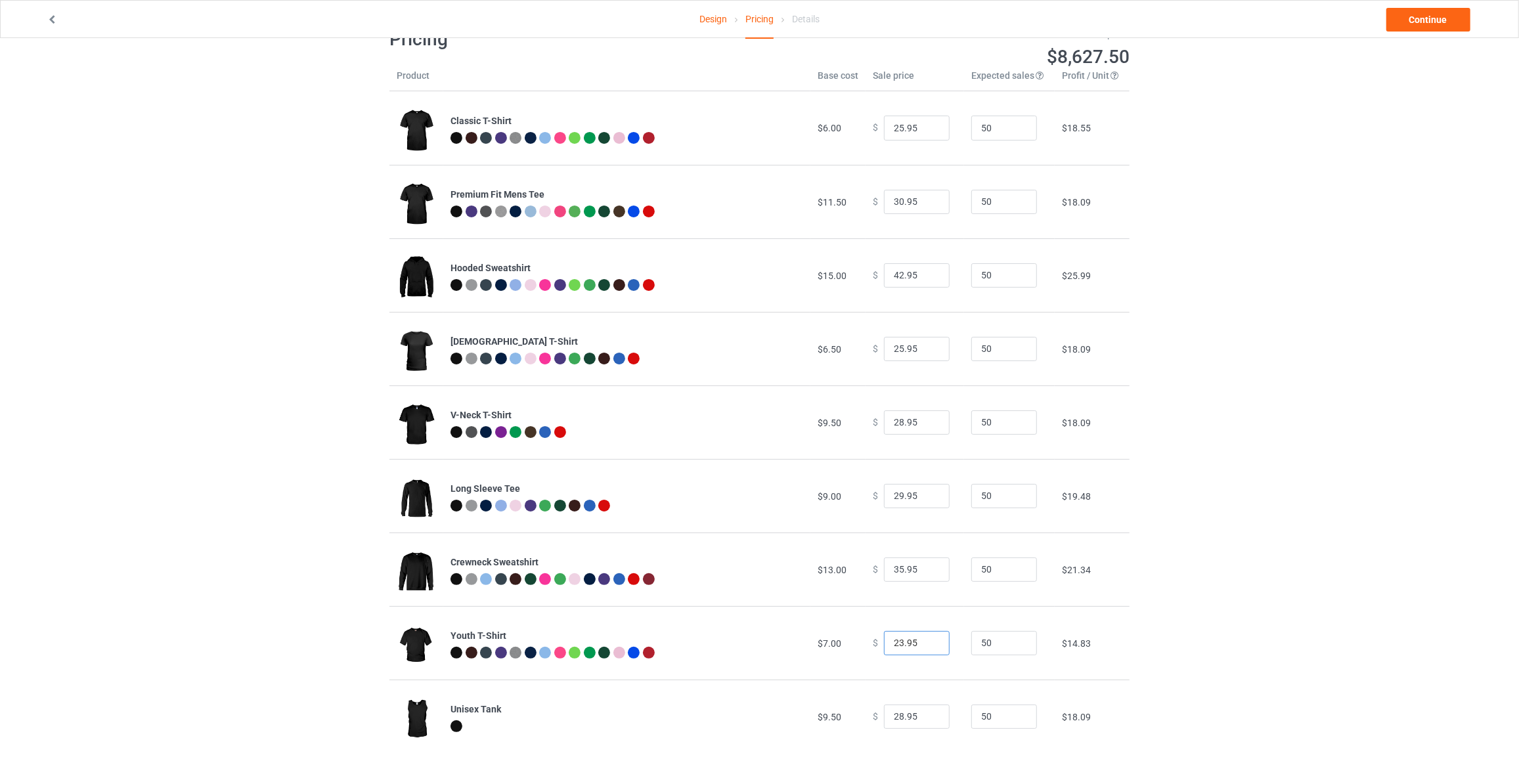
click at [927, 639] on input "23.95" at bounding box center [916, 643] width 66 height 25
type input "24.95"
click at [927, 639] on input "24.95" at bounding box center [916, 643] width 66 height 25
click at [1415, 17] on link "Continue" at bounding box center [1427, 20] width 84 height 24
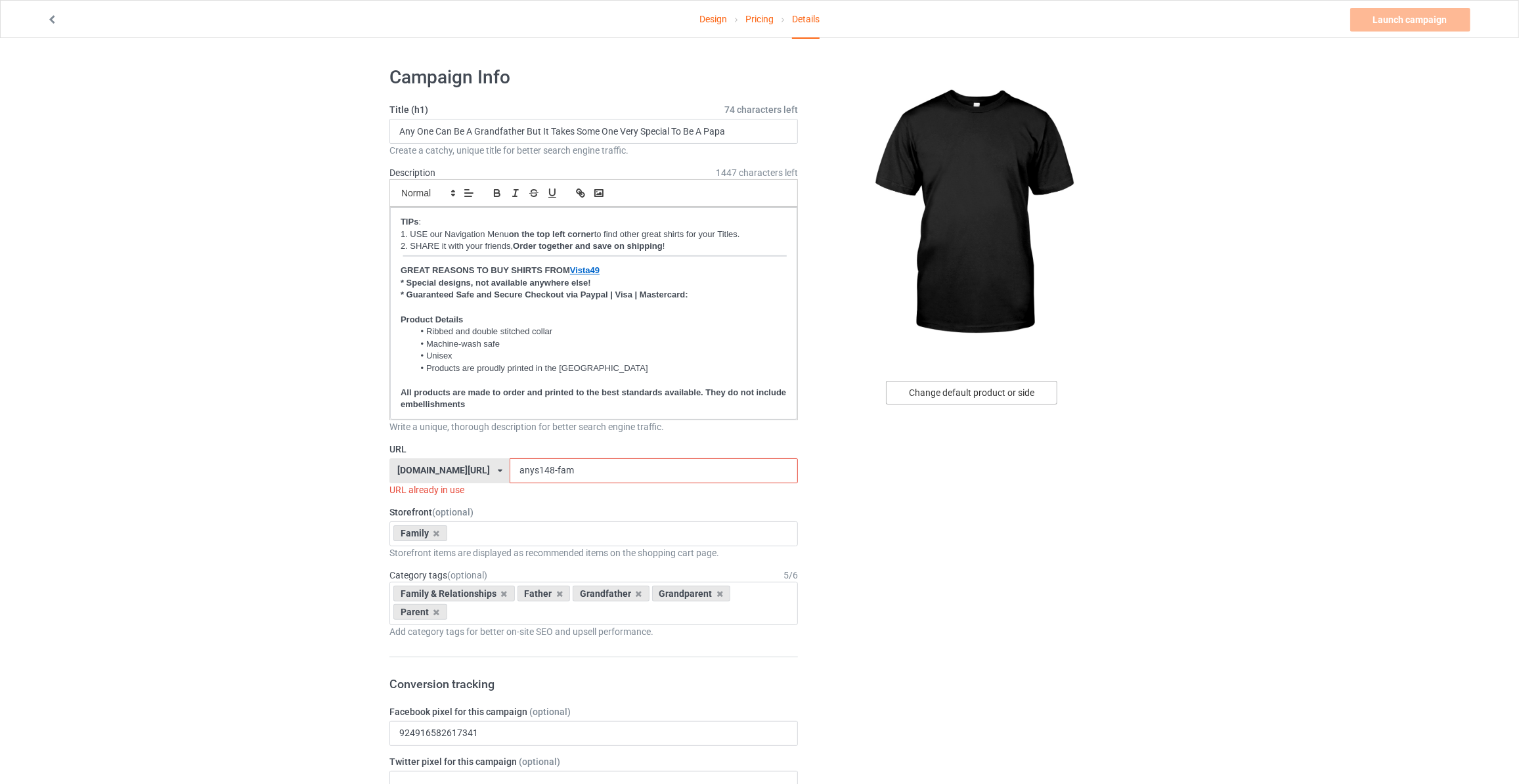
click at [980, 386] on div "Change default product or side" at bounding box center [972, 392] width 172 height 24
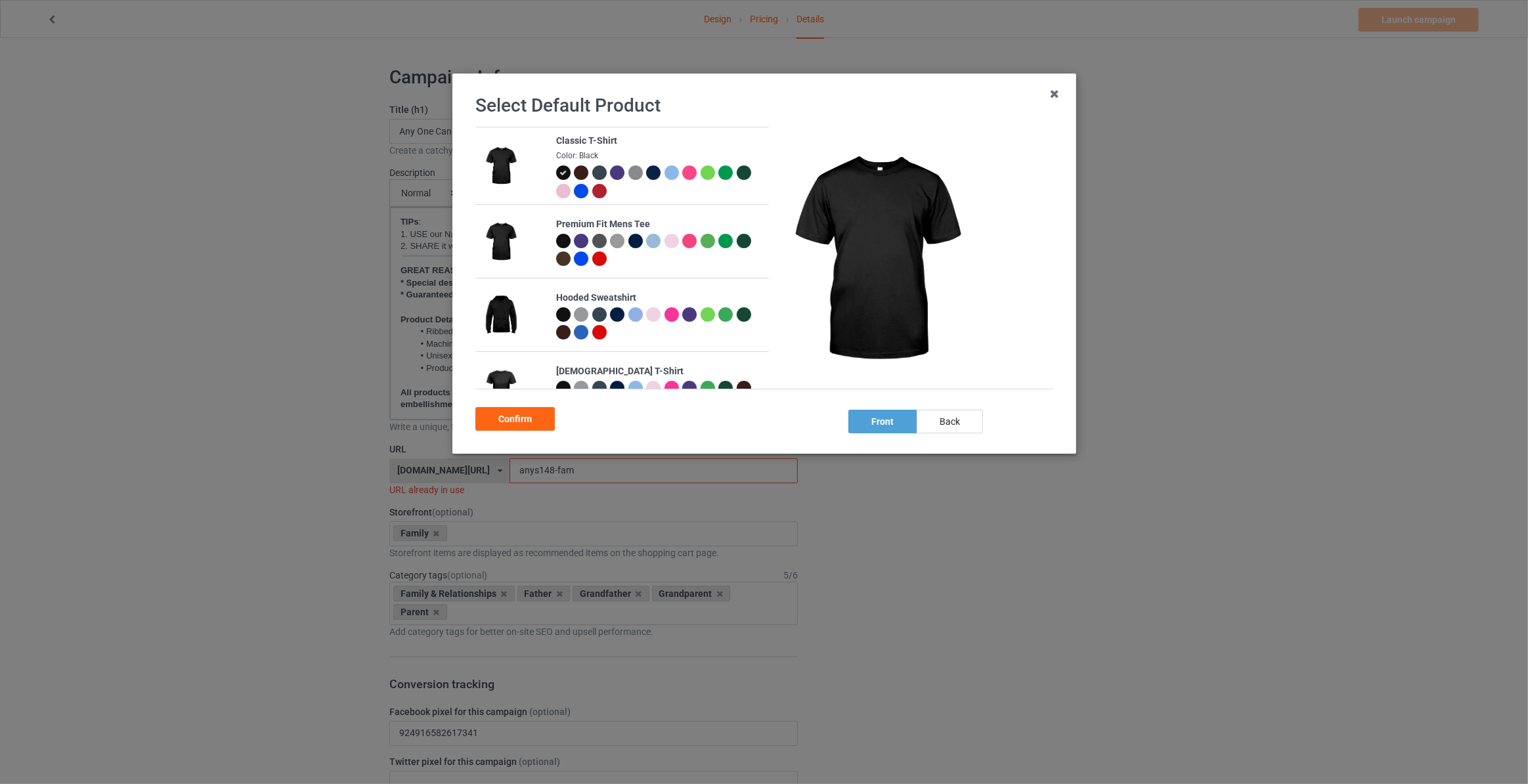
click at [939, 413] on div "back" at bounding box center [949, 421] width 66 height 24
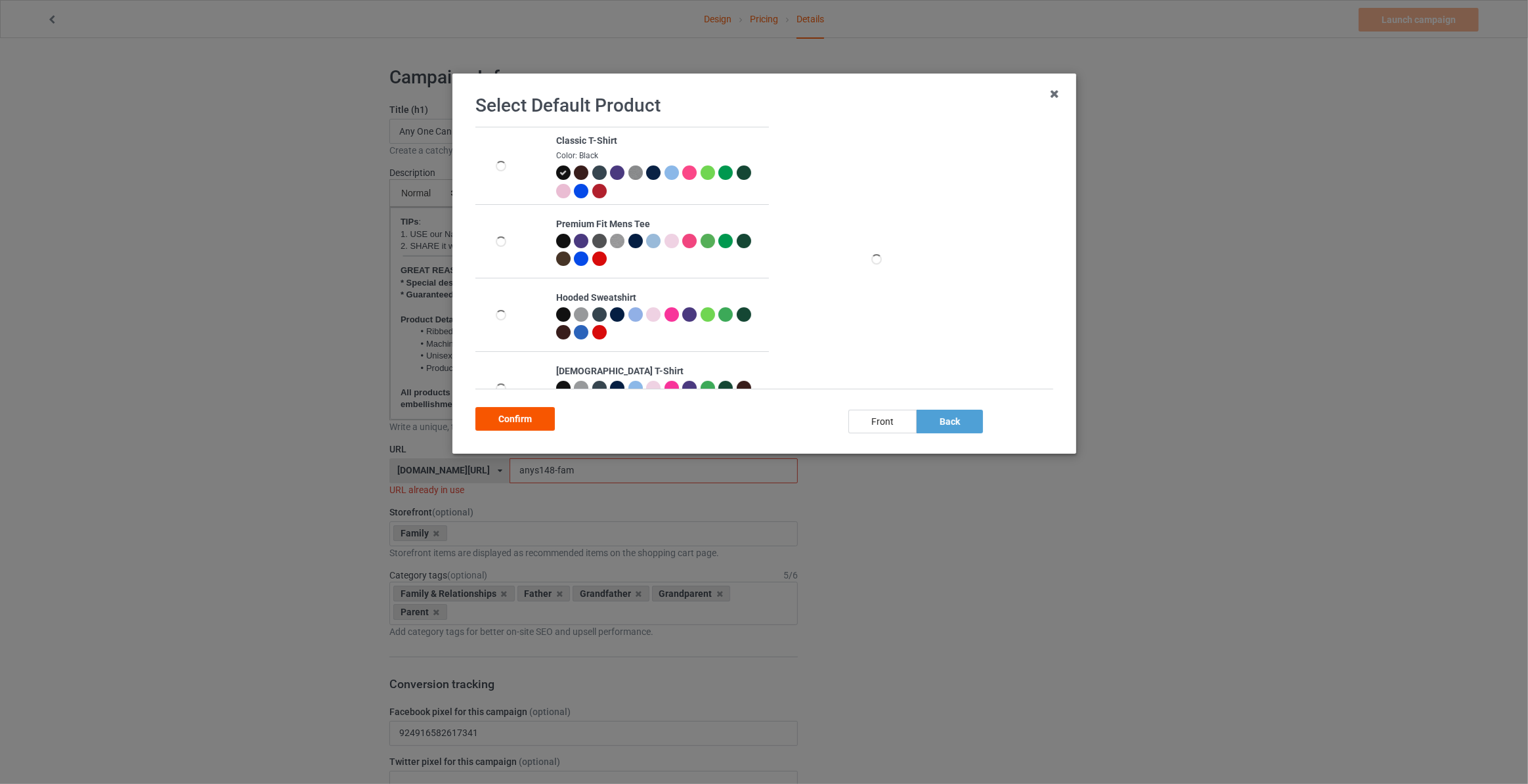
click at [544, 416] on div "Confirm" at bounding box center [515, 419] width 80 height 24
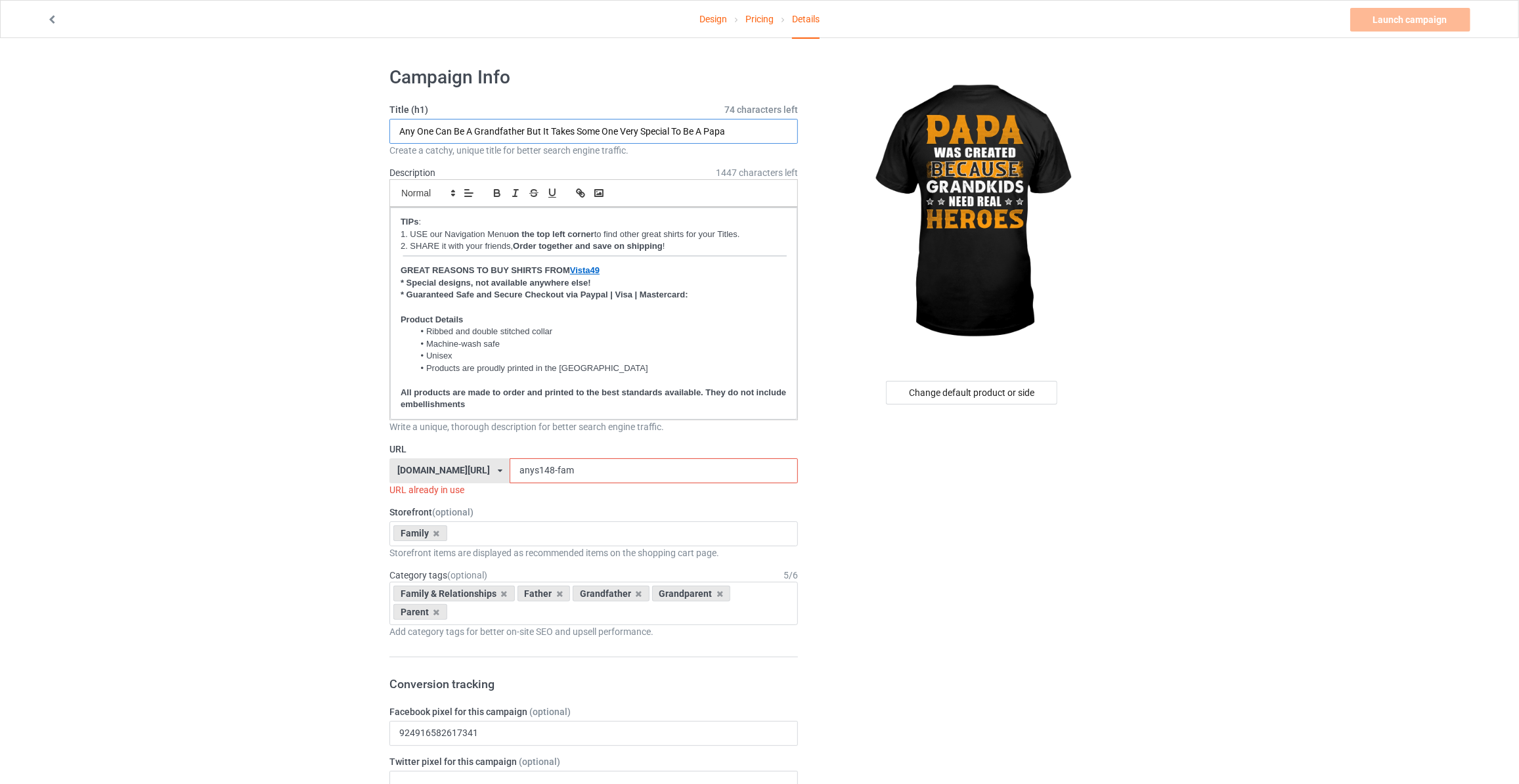
click at [520, 126] on input "Any One Can Be A Grandfather But It Takes Some One Very Special To Be A Papa" at bounding box center [594, 130] width 408 height 25
type input "Papa Was Created Because Grandkids Need Real Heroes"
drag, startPoint x: 558, startPoint y: 472, endPoint x: 182, endPoint y: 463, distance: 376.1
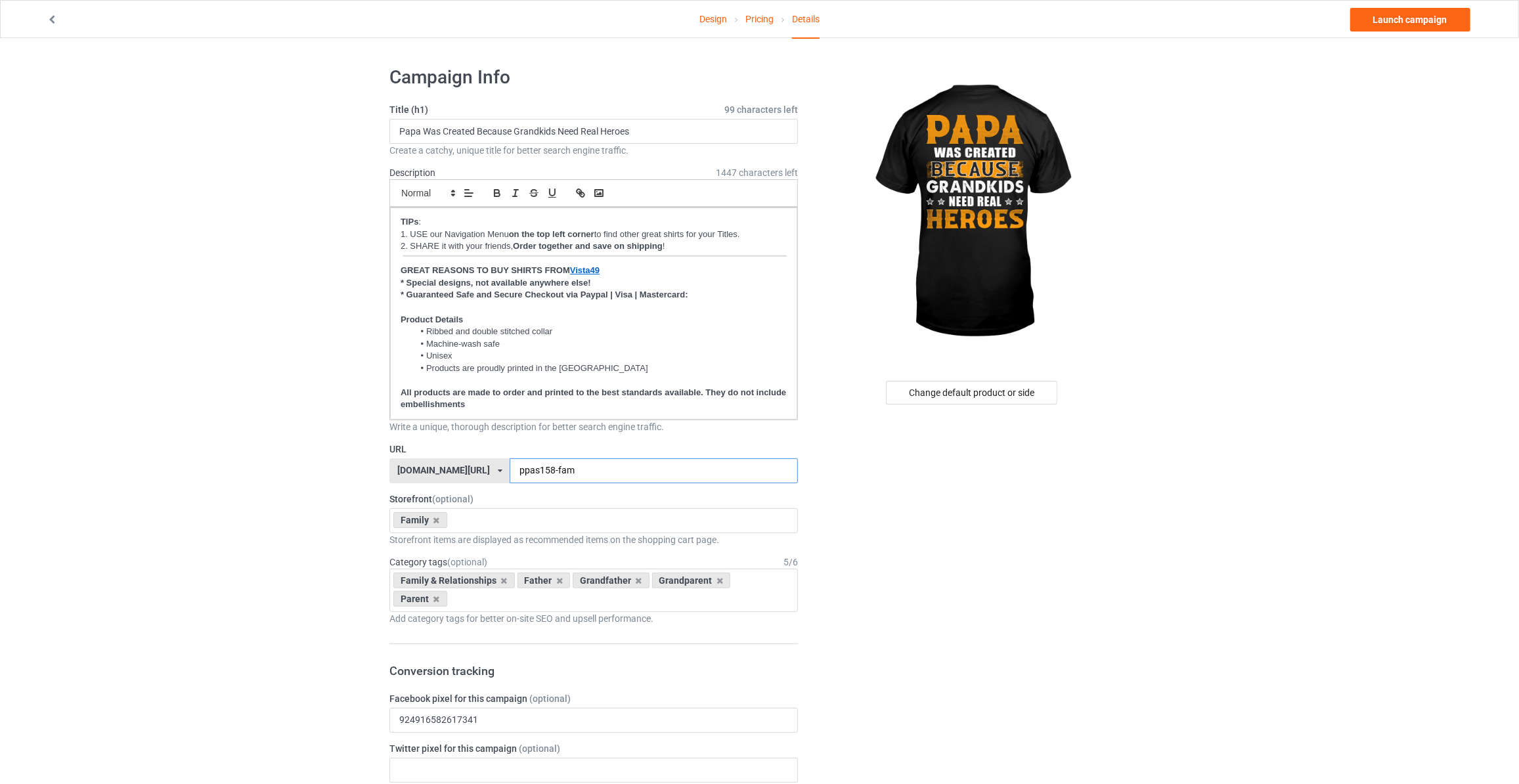
type input "ppas158-fam"
click at [1413, 21] on link "Launch campaign" at bounding box center [1410, 20] width 120 height 24
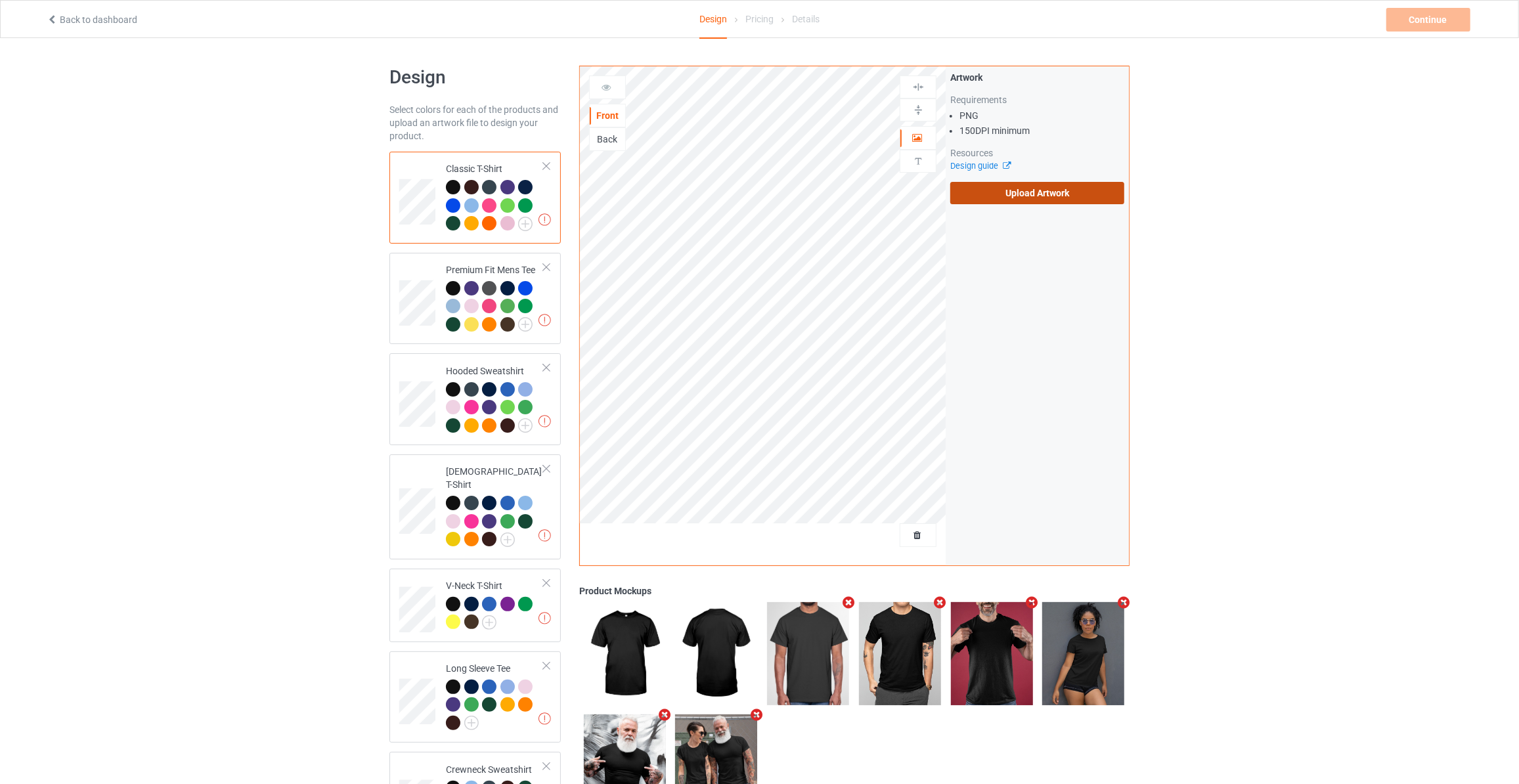
click at [967, 189] on label "Upload Artwork" at bounding box center [1037, 192] width 174 height 23
click at [0, 0] on input "Upload Artwork" at bounding box center [0, 0] width 0 height 0
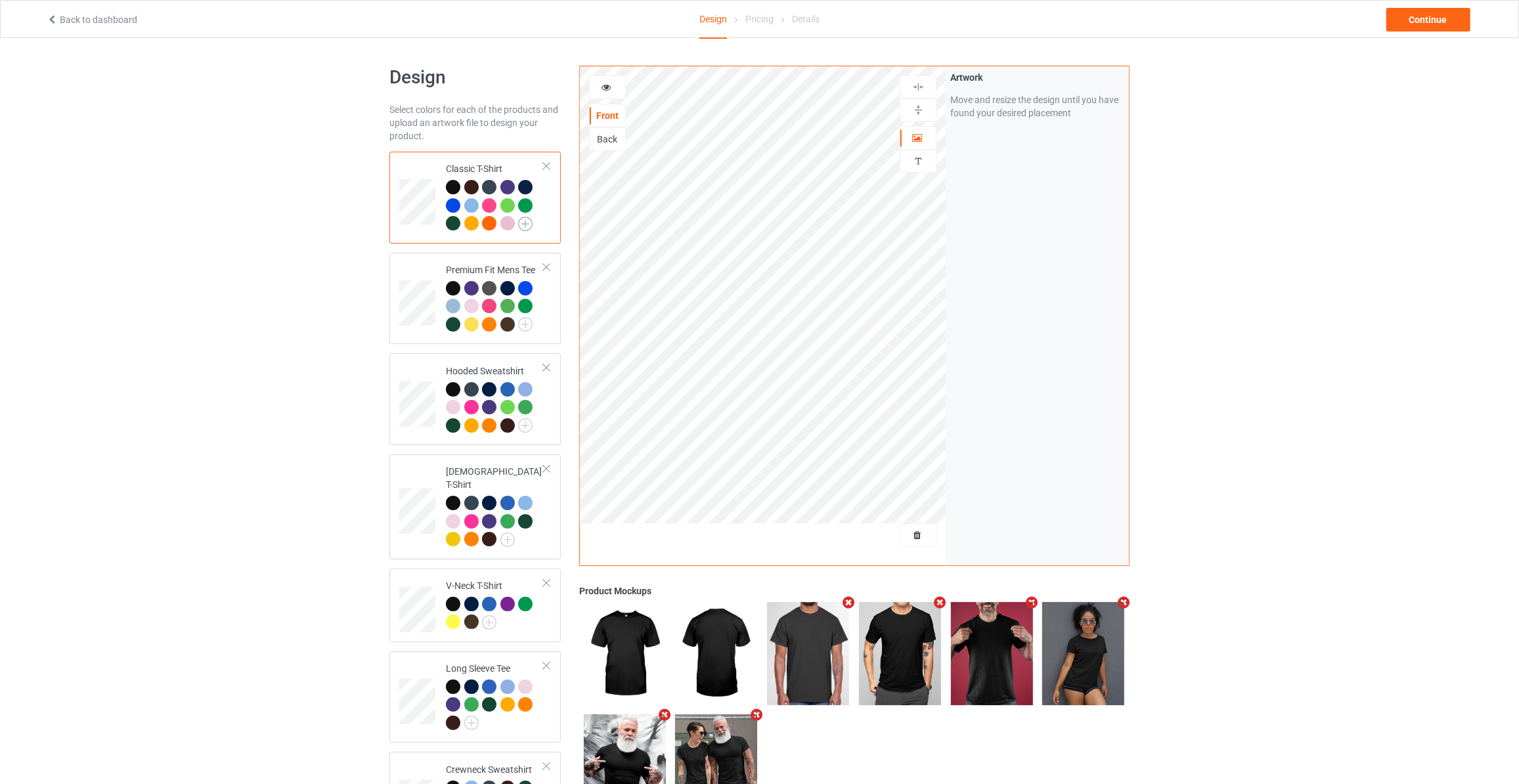
click at [522, 221] on img at bounding box center [525, 224] width 15 height 15
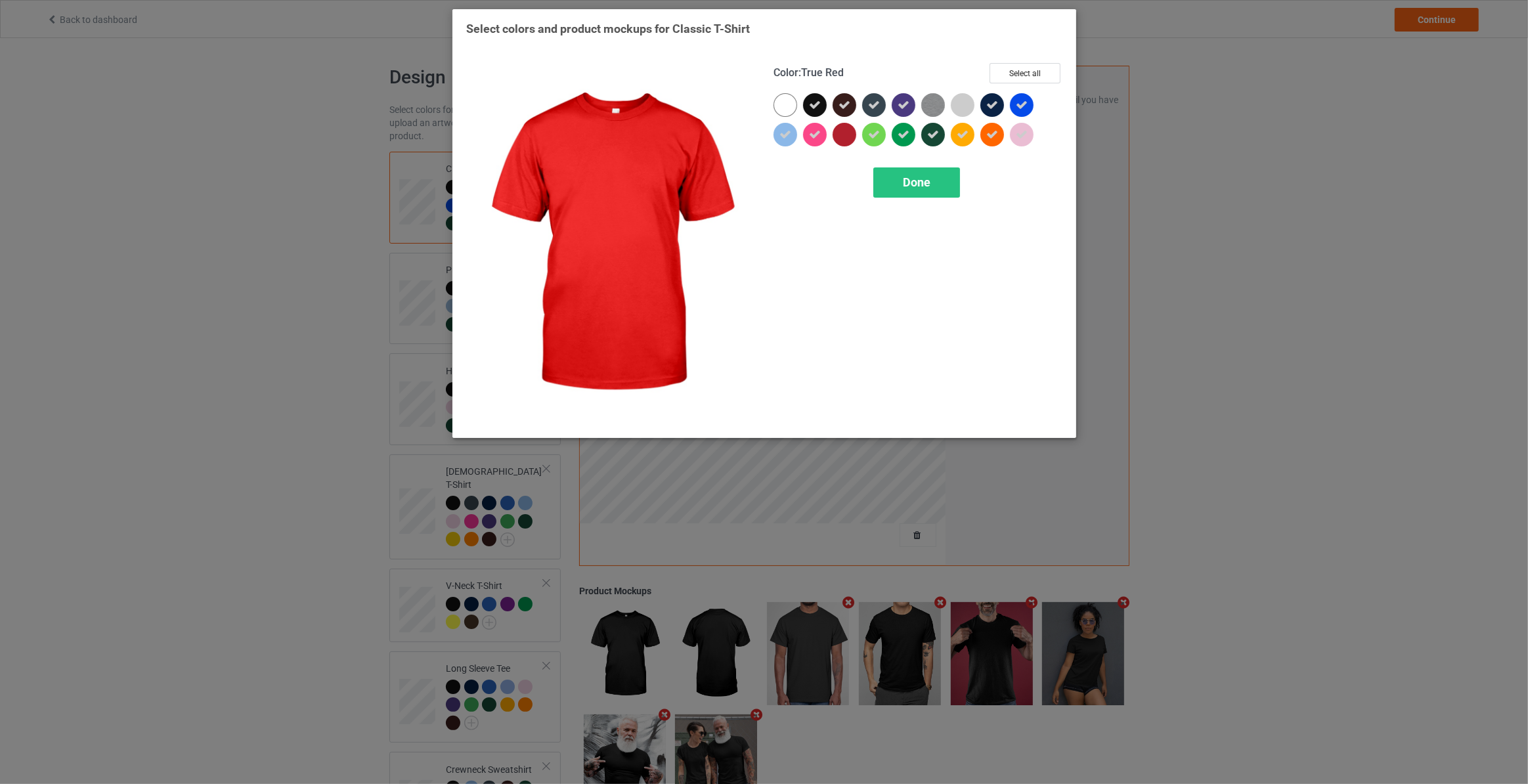
click at [837, 124] on div at bounding box center [844, 134] width 24 height 24
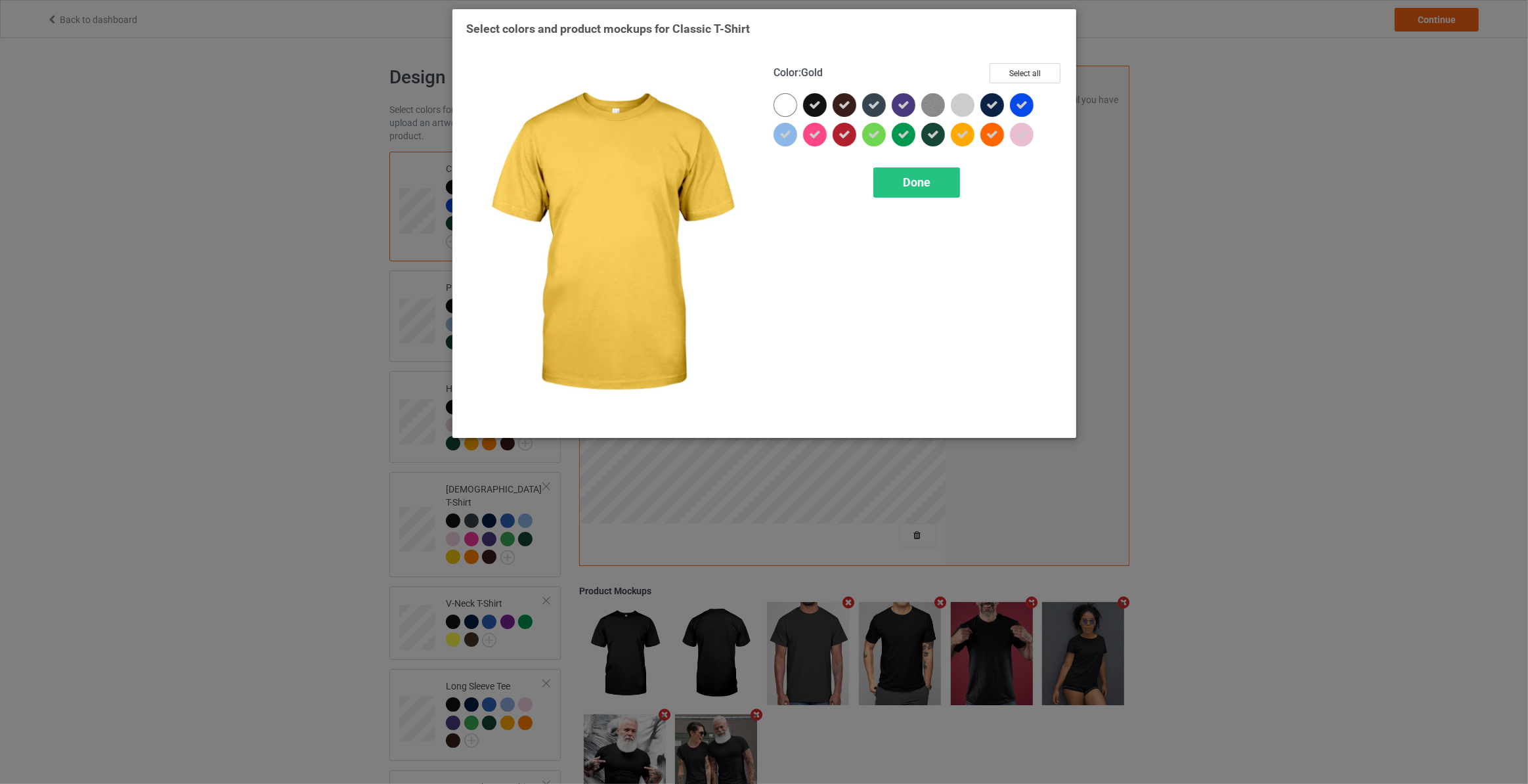
click at [965, 131] on icon at bounding box center [963, 134] width 12 height 12
click at [992, 130] on icon at bounding box center [992, 134] width 12 height 12
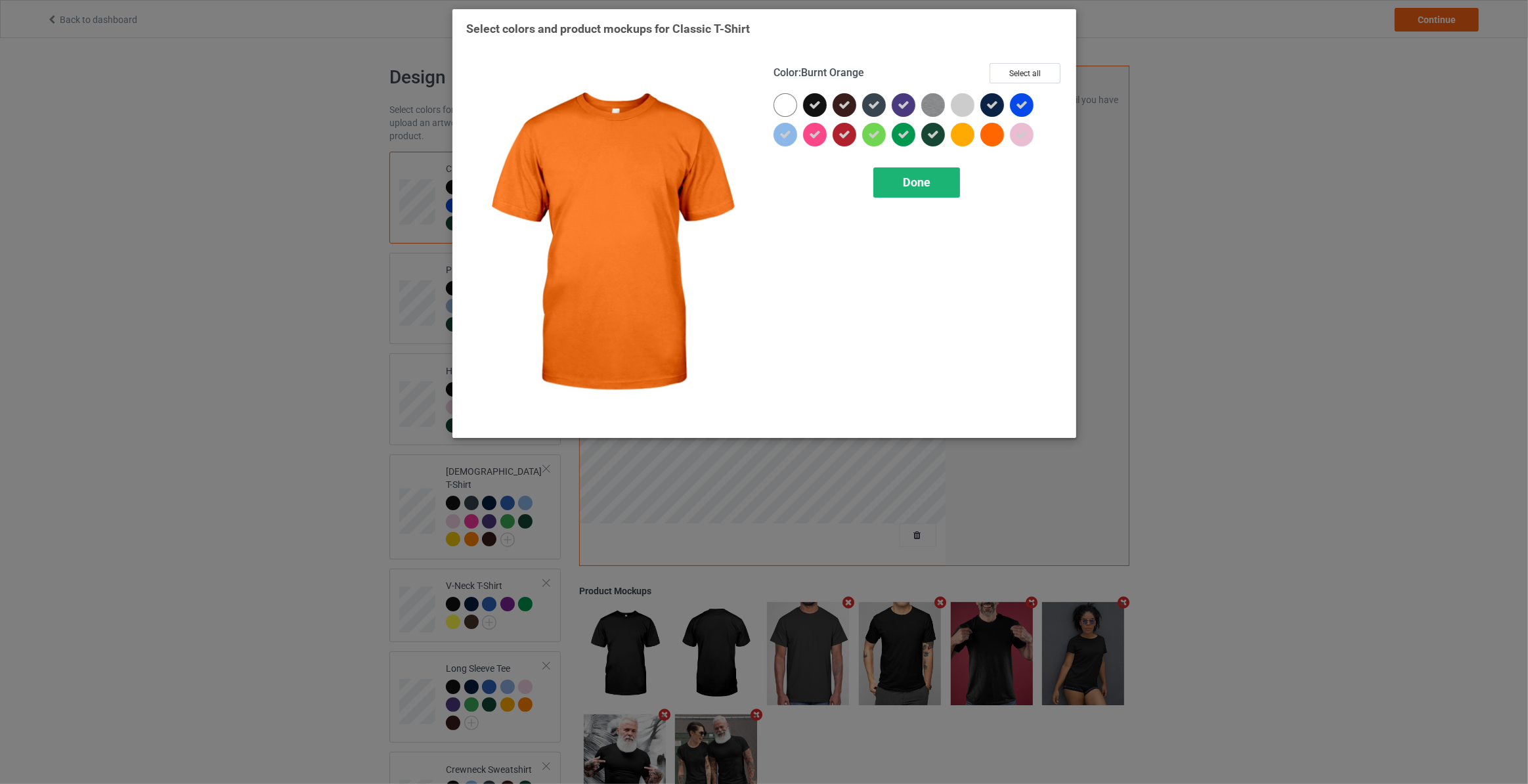
click at [936, 168] on div "Done" at bounding box center [916, 182] width 87 height 31
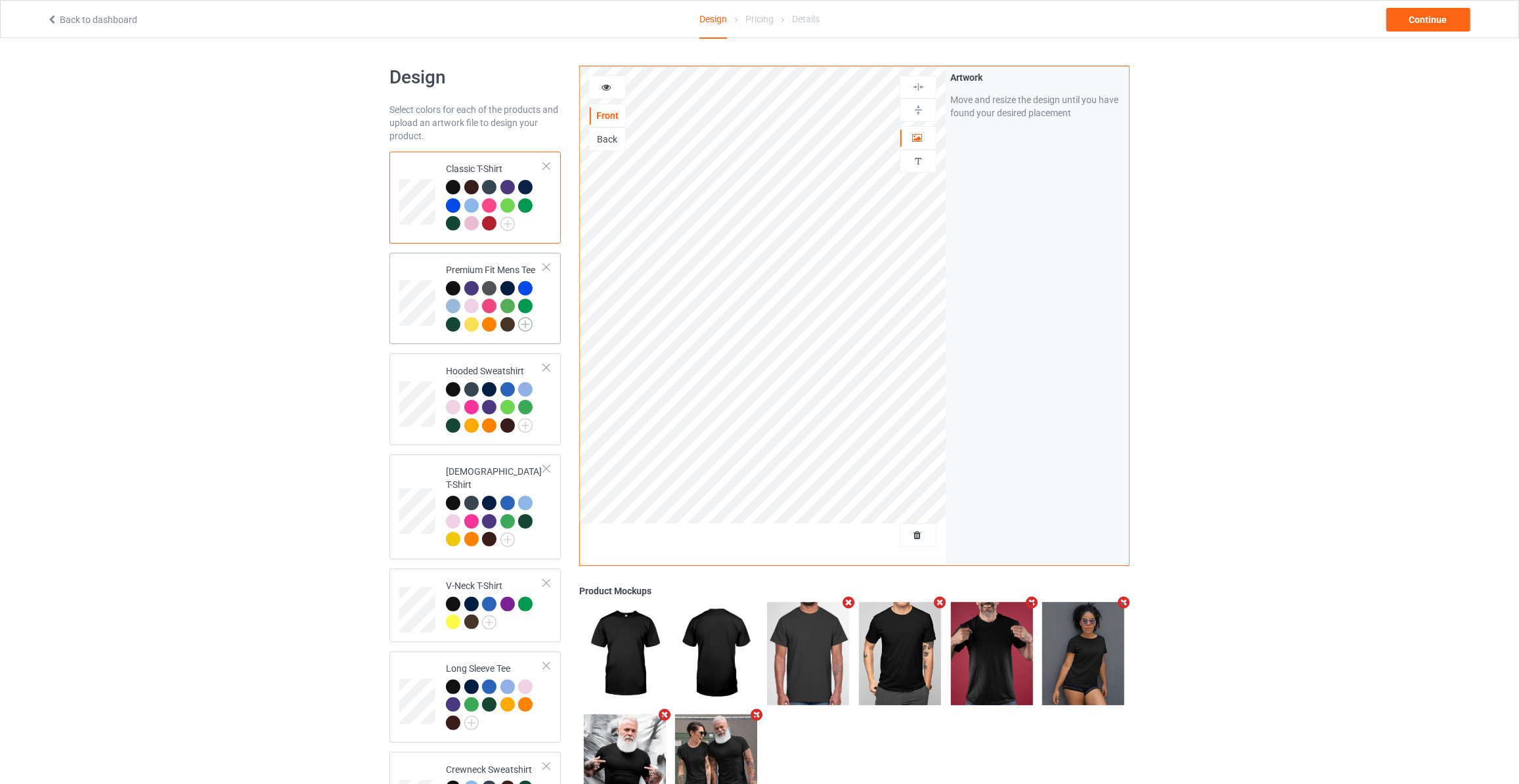
click at [526, 322] on img at bounding box center [525, 324] width 15 height 15
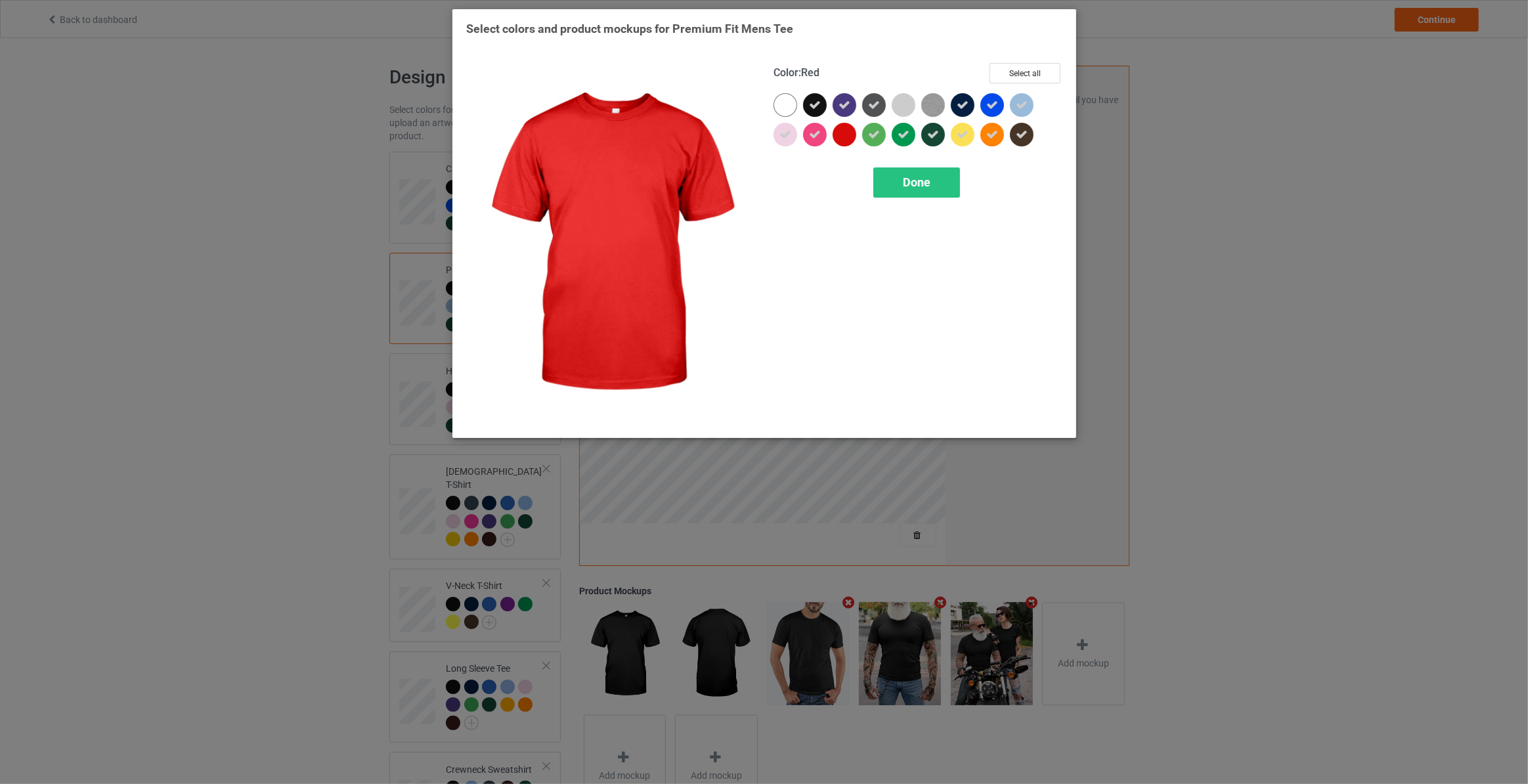
drag, startPoint x: 845, startPoint y: 132, endPoint x: 877, endPoint y: 133, distance: 32.0
click at [845, 134] on div at bounding box center [844, 134] width 24 height 24
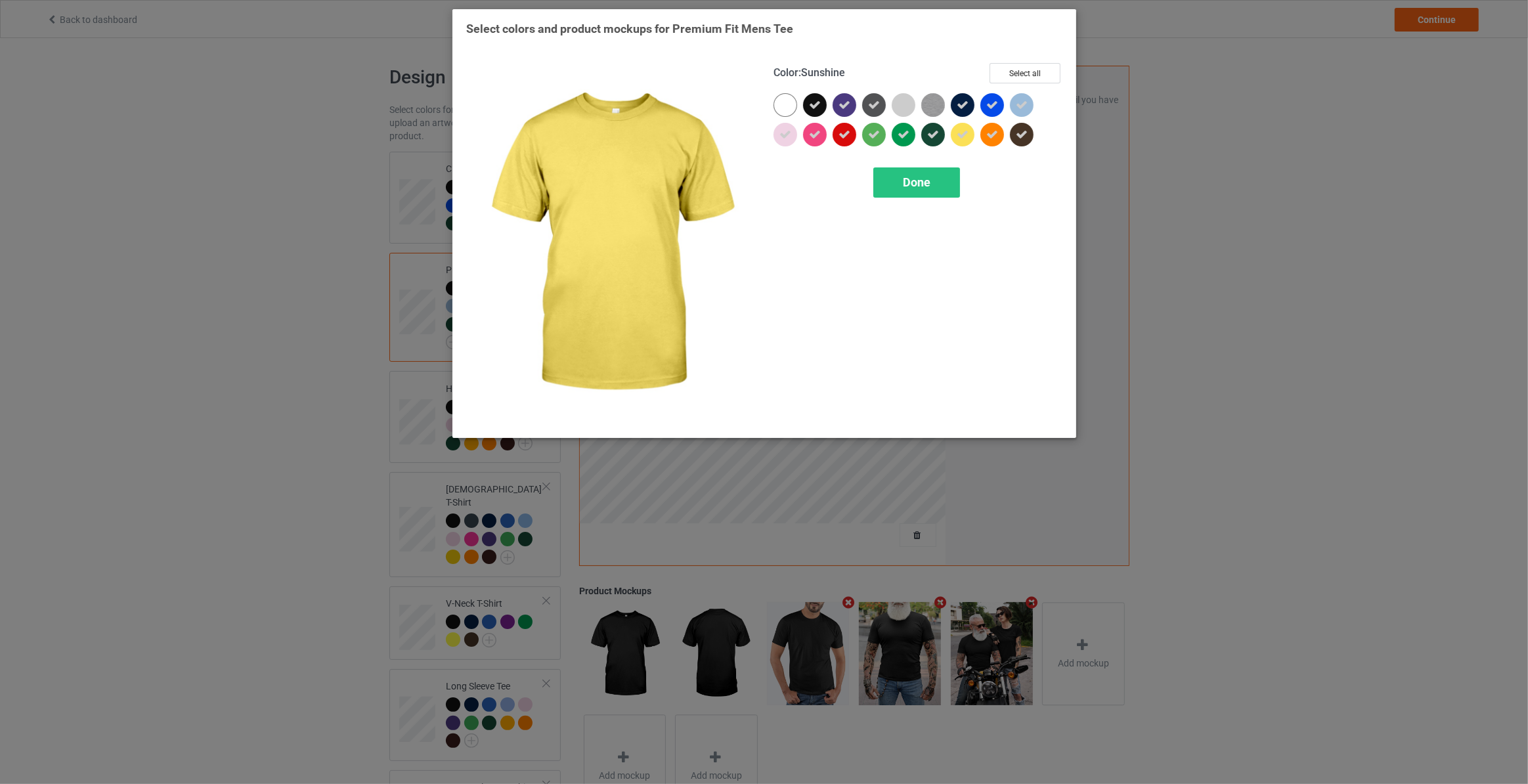
drag, startPoint x: 965, startPoint y: 131, endPoint x: 988, endPoint y: 131, distance: 23.0
click at [965, 132] on icon at bounding box center [963, 134] width 12 height 12
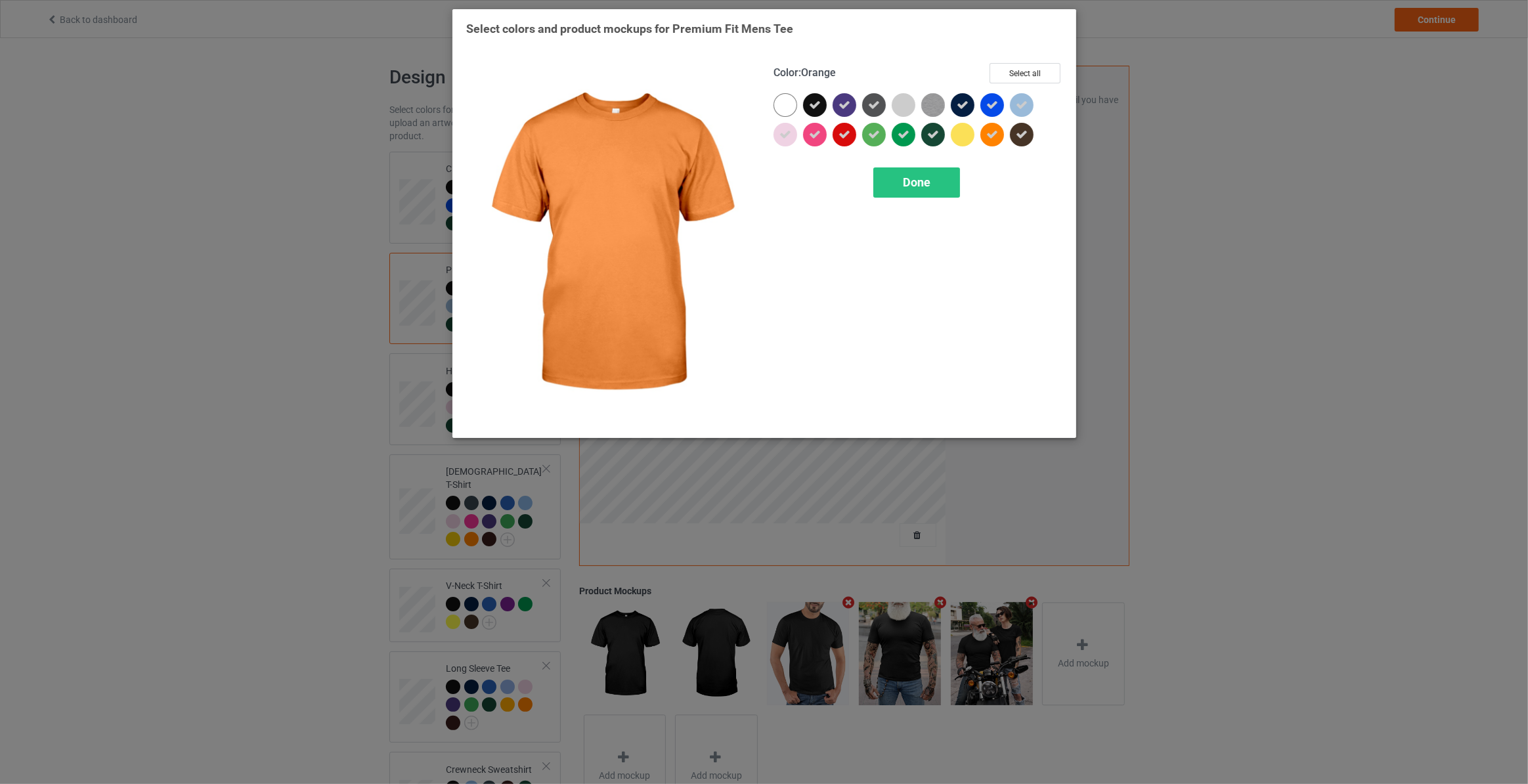
click at [989, 130] on icon at bounding box center [992, 134] width 12 height 12
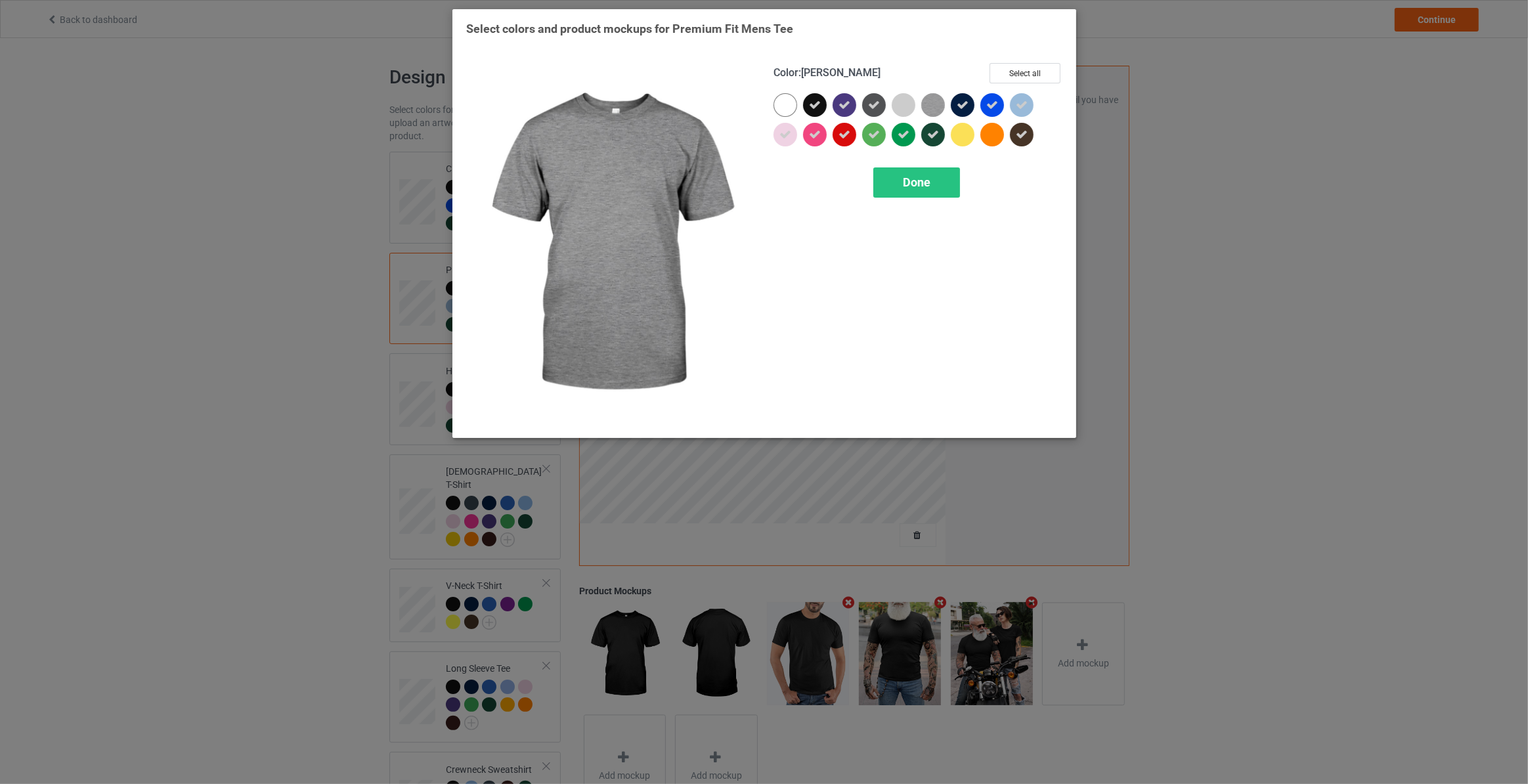
click at [932, 109] on img at bounding box center [933, 106] width 24 height 24
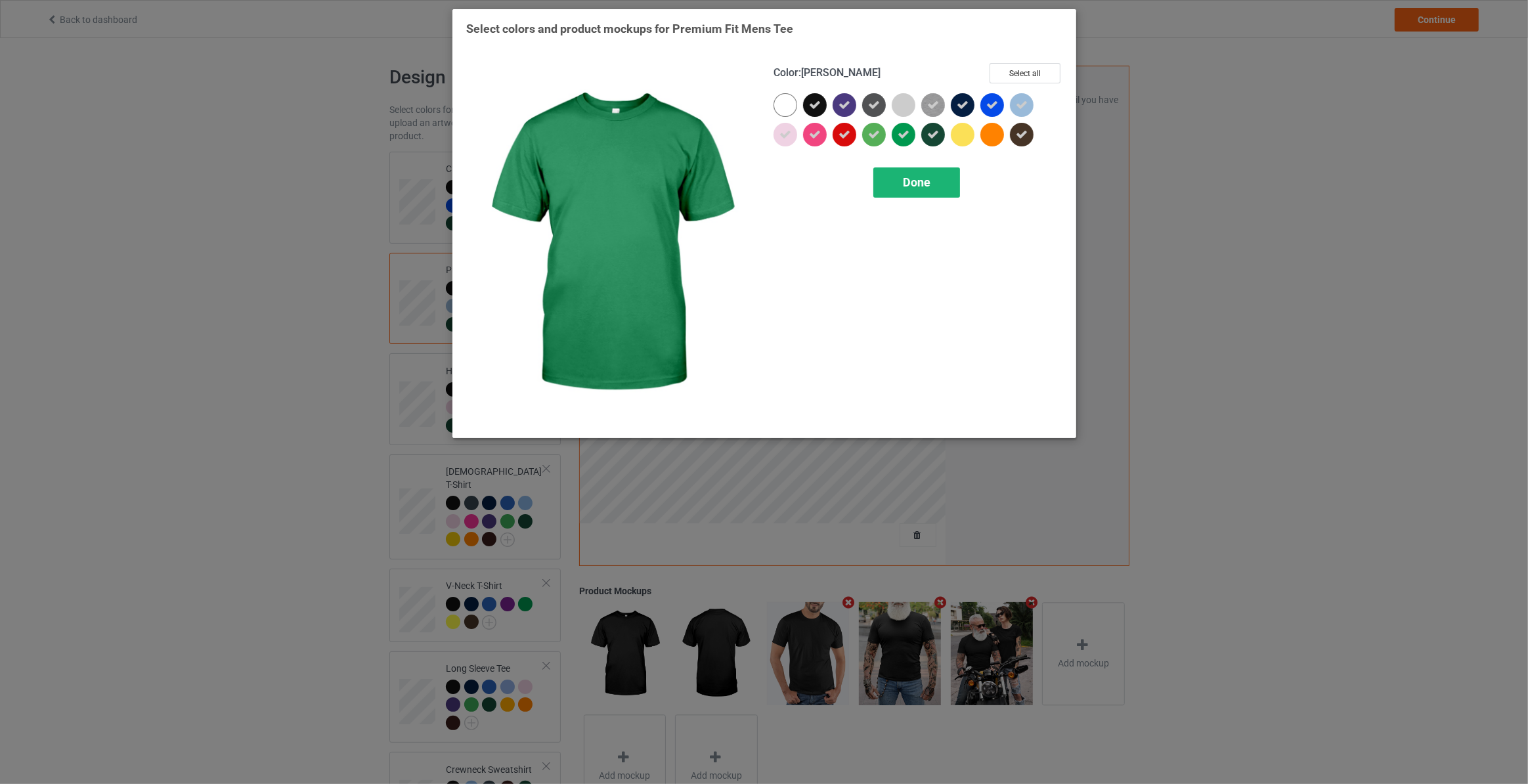
click at [929, 174] on div "Done" at bounding box center [916, 182] width 87 height 31
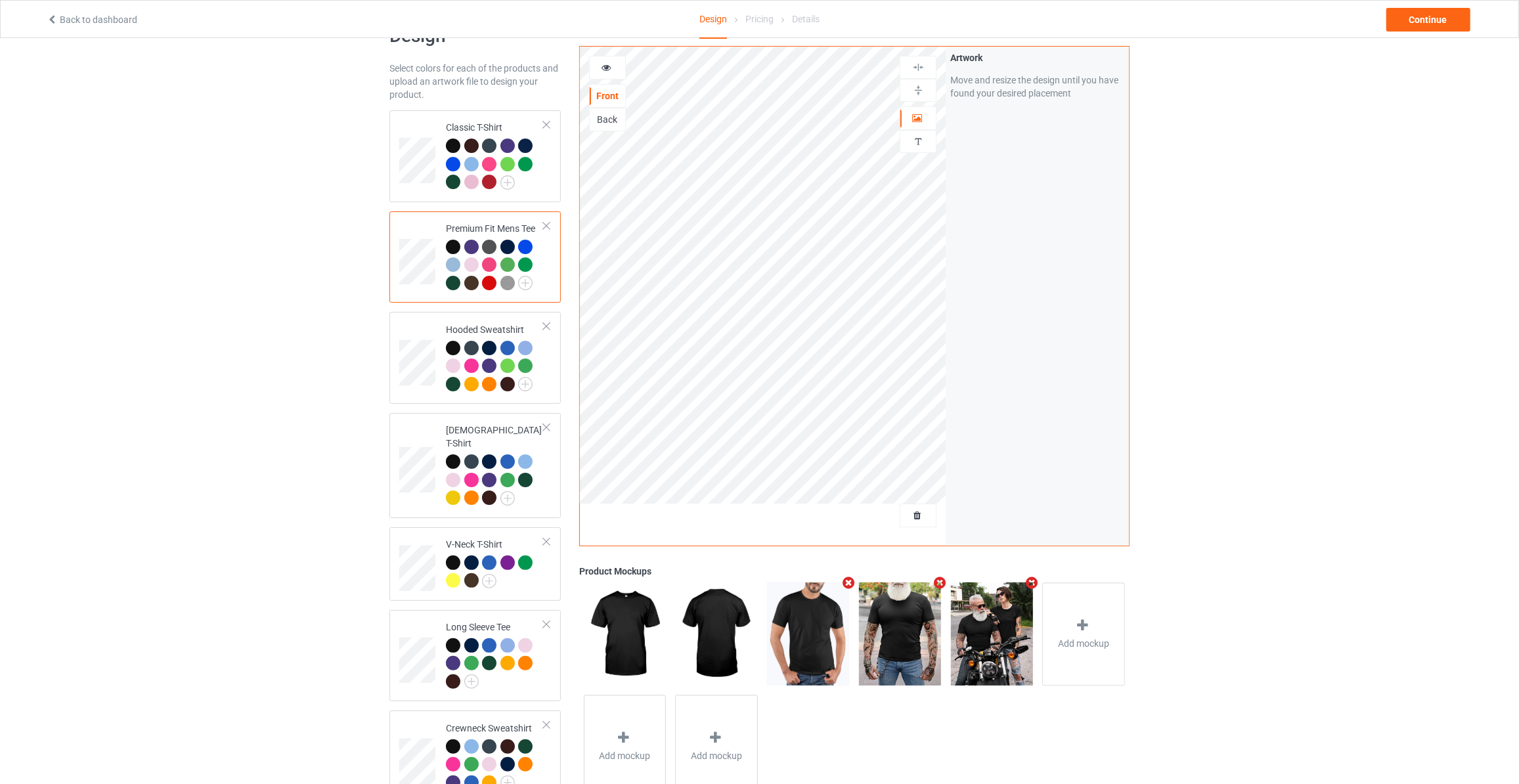
scroll to position [80, 0]
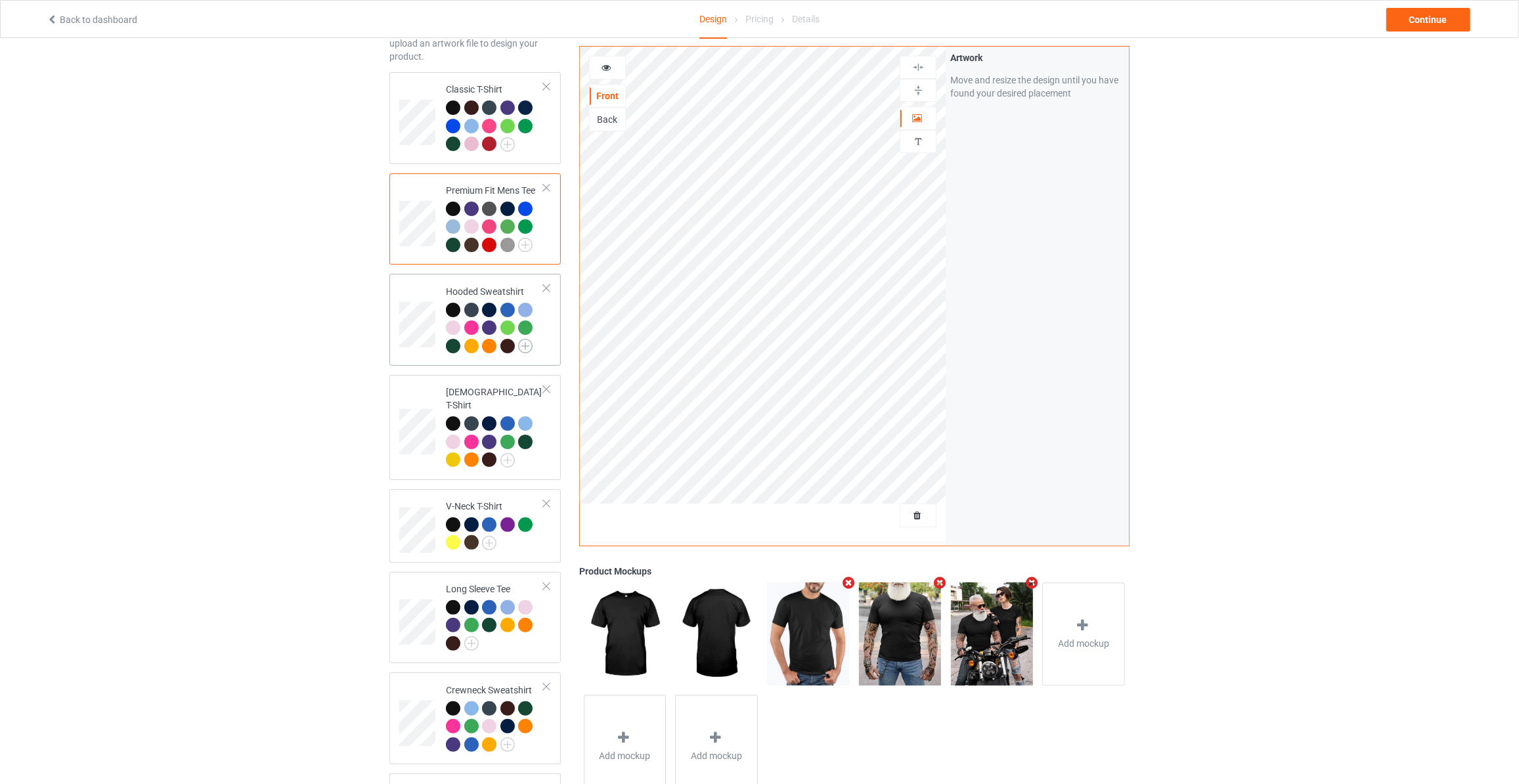
click at [524, 341] on img at bounding box center [525, 345] width 15 height 15
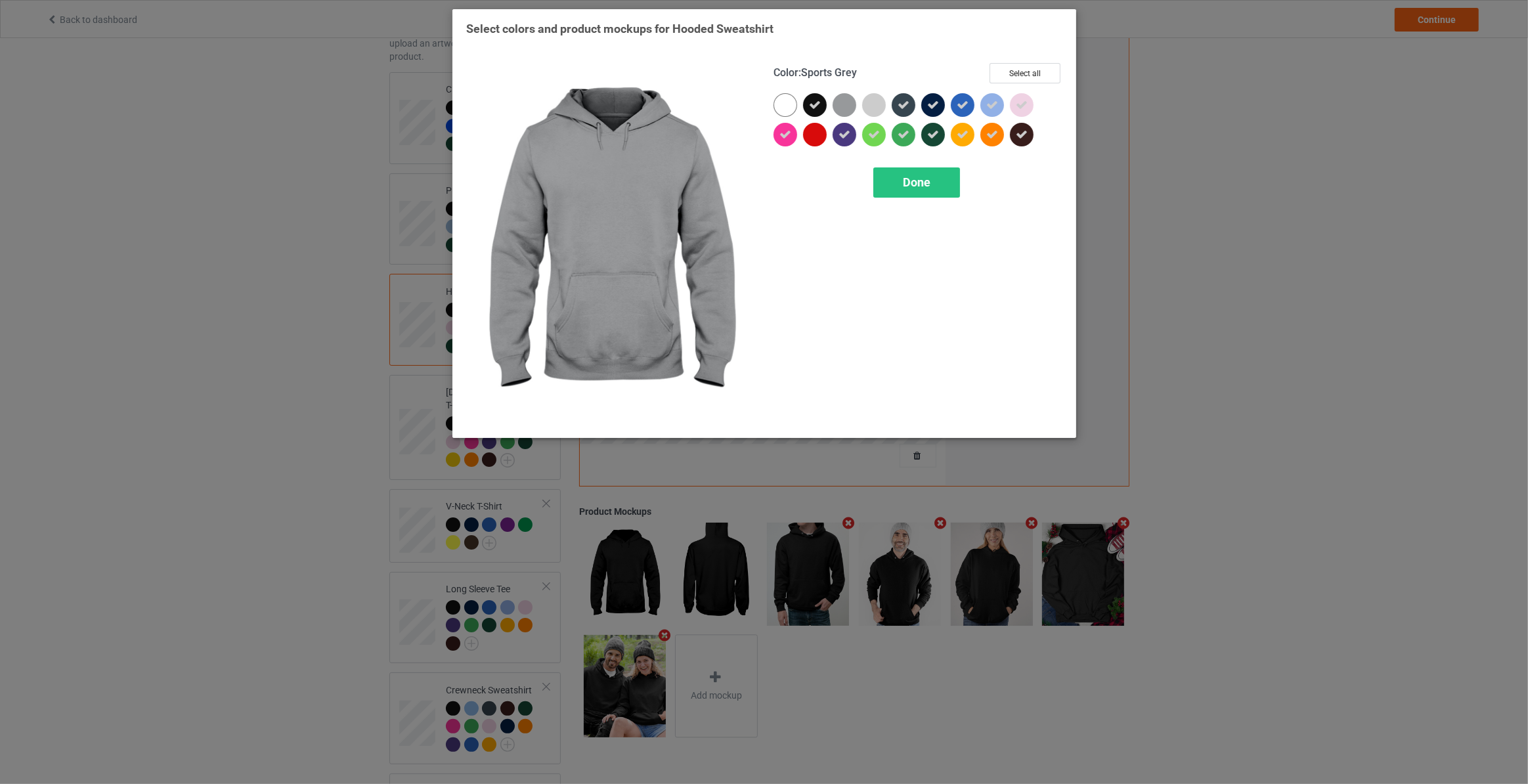
click at [845, 105] on div at bounding box center [844, 106] width 24 height 24
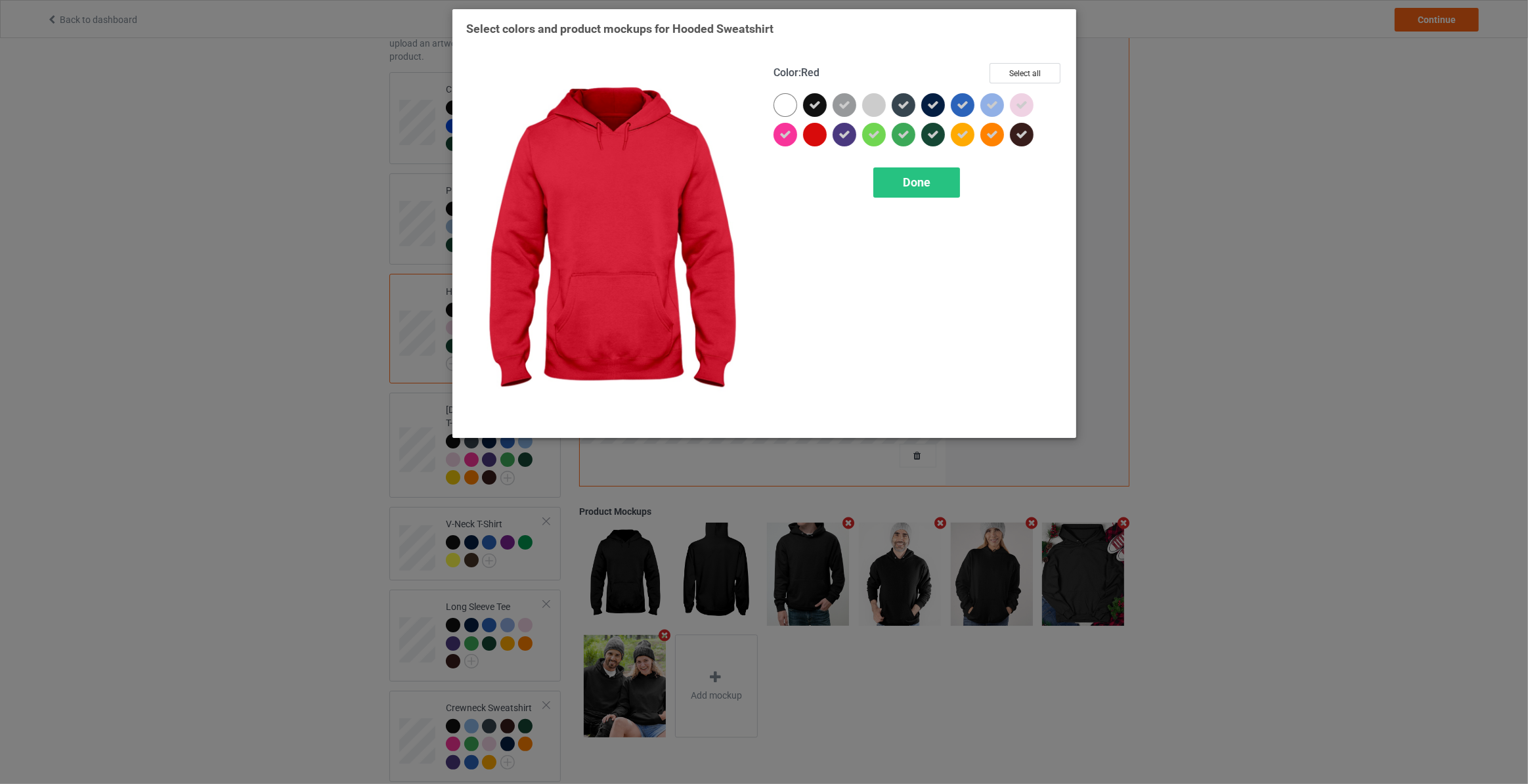
click at [819, 127] on div at bounding box center [815, 134] width 24 height 24
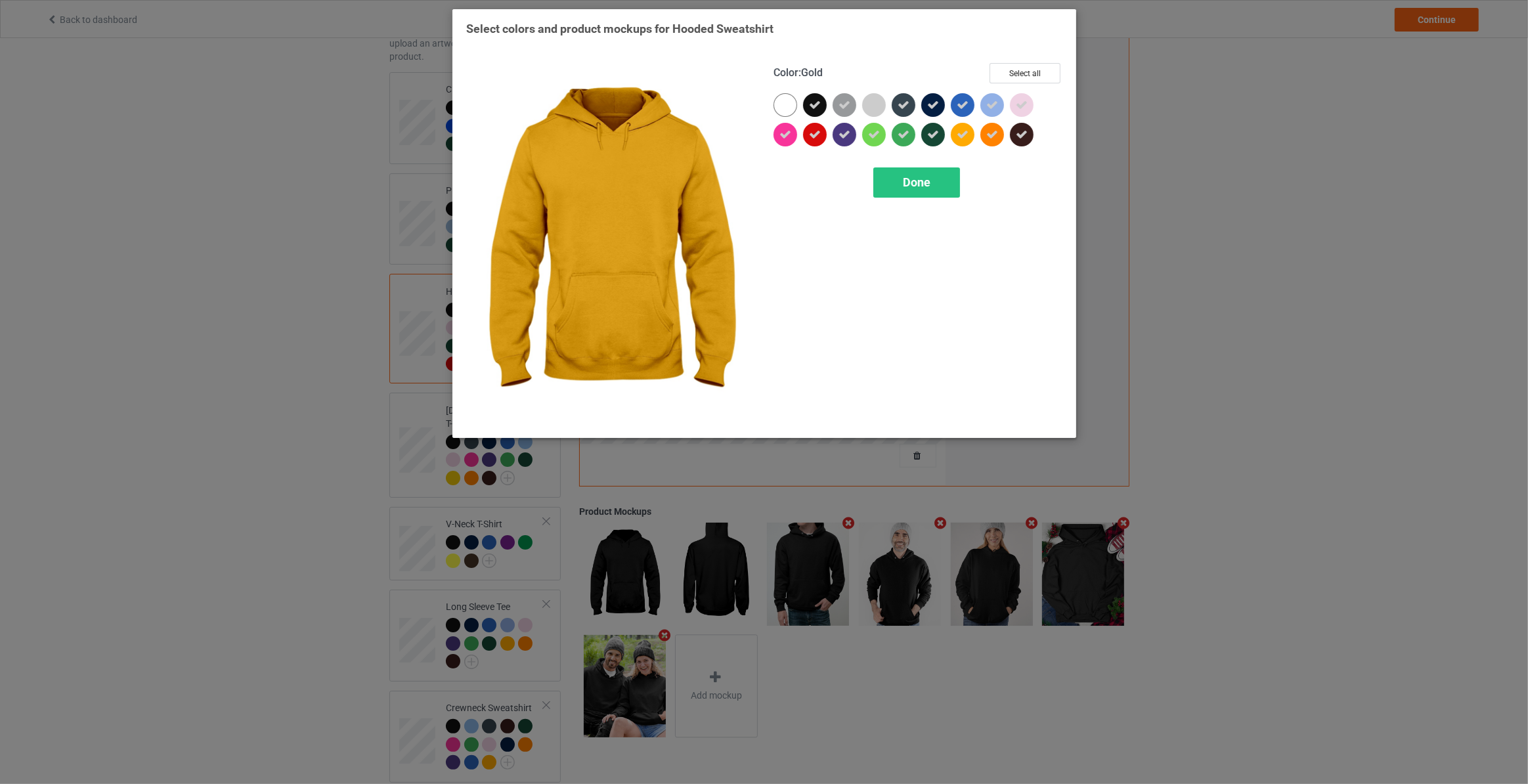
click at [967, 127] on div at bounding box center [963, 134] width 24 height 24
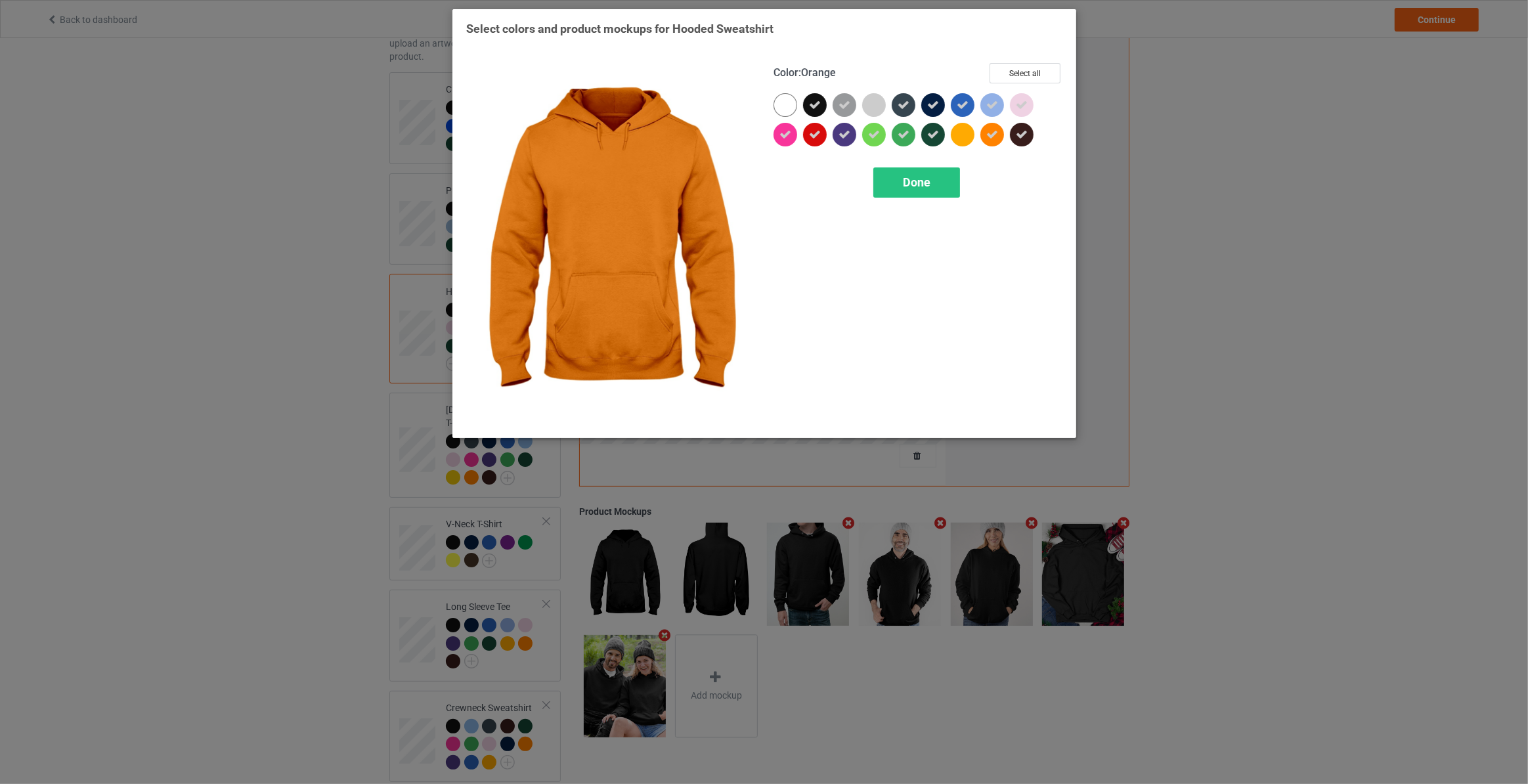
click at [992, 128] on icon at bounding box center [992, 134] width 12 height 12
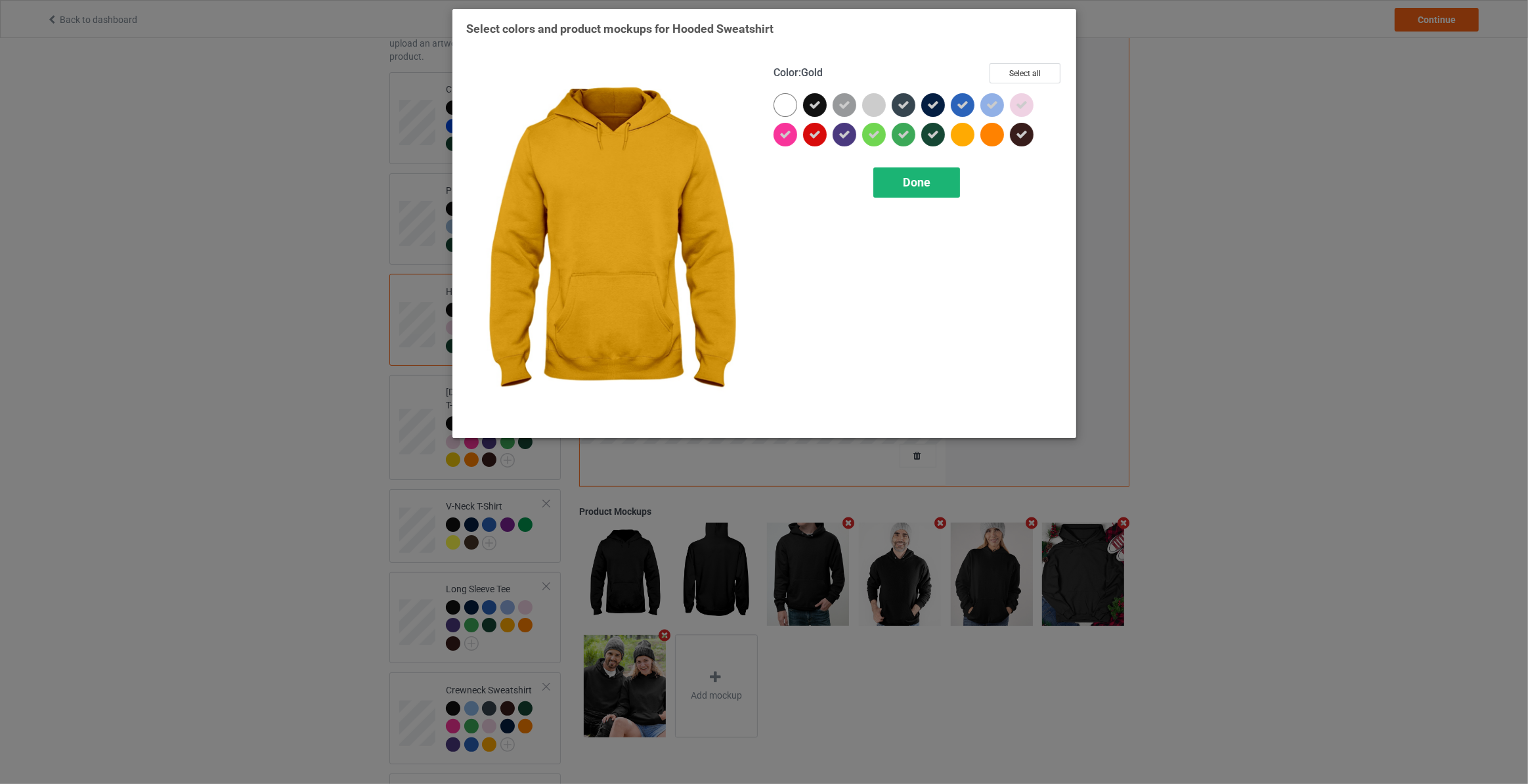
click at [933, 179] on div "Done" at bounding box center [916, 182] width 87 height 31
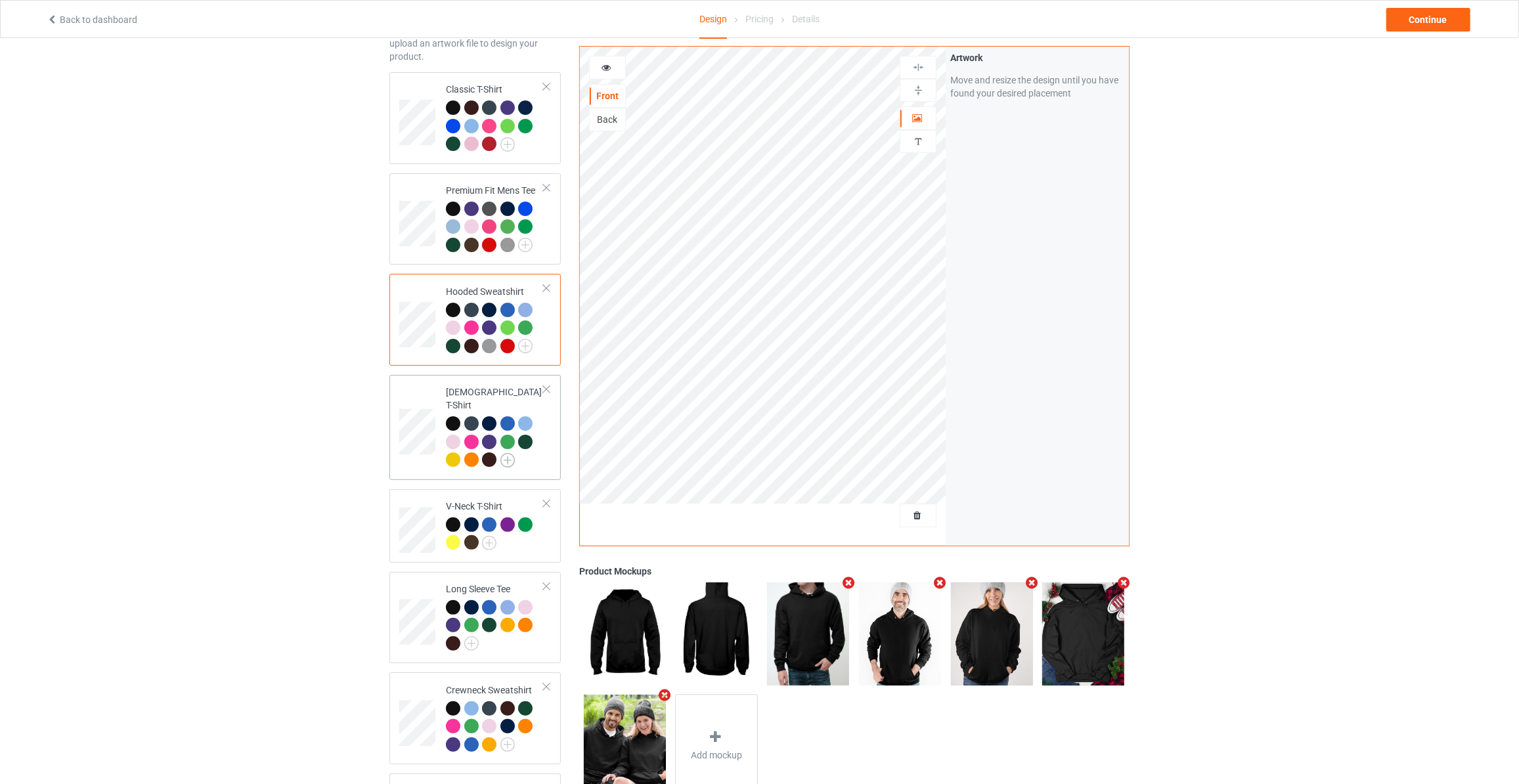
click at [508, 453] on img at bounding box center [507, 460] width 15 height 15
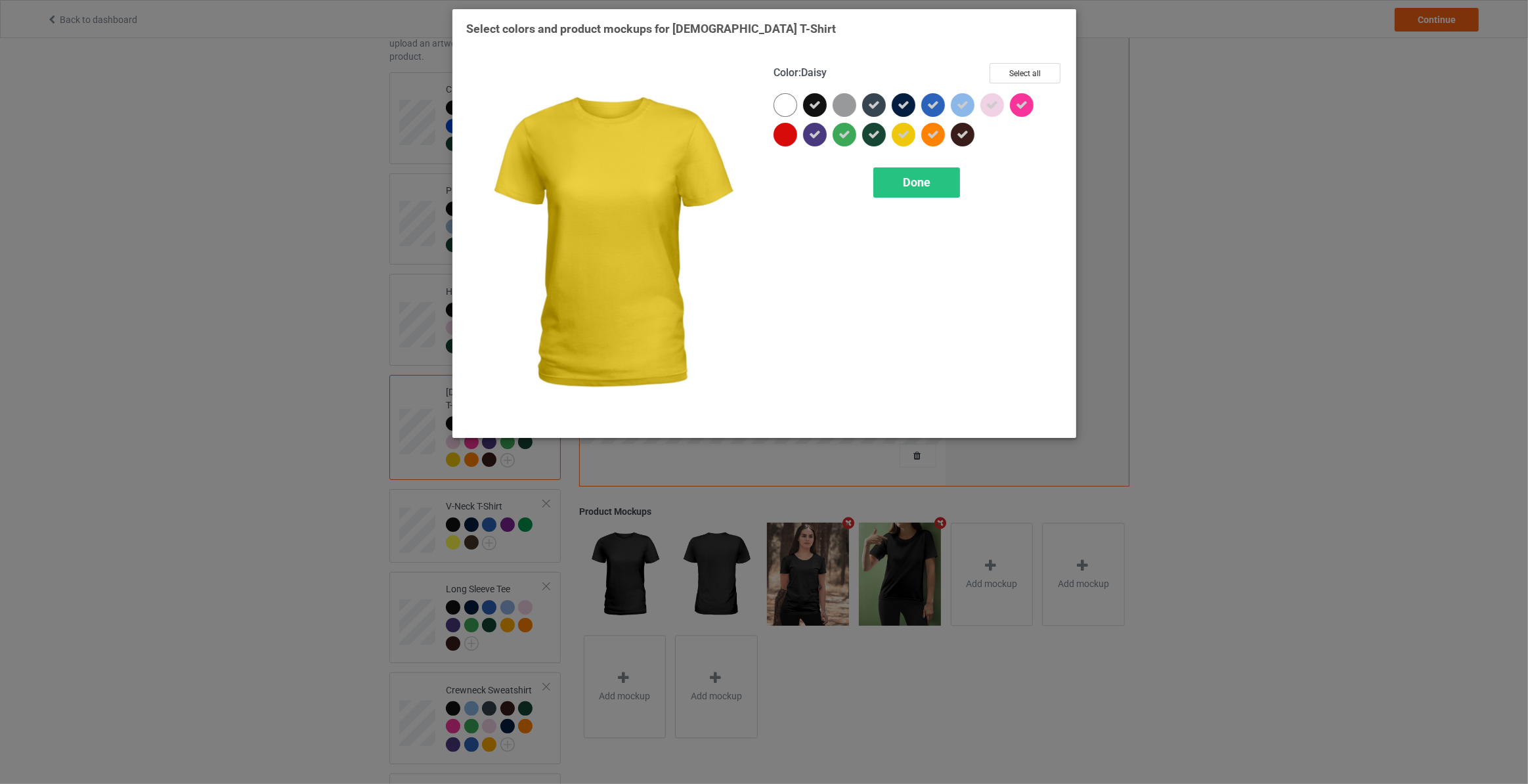
drag, startPoint x: 906, startPoint y: 136, endPoint x: 930, endPoint y: 131, distance: 24.5
click at [907, 136] on icon at bounding box center [904, 134] width 12 height 12
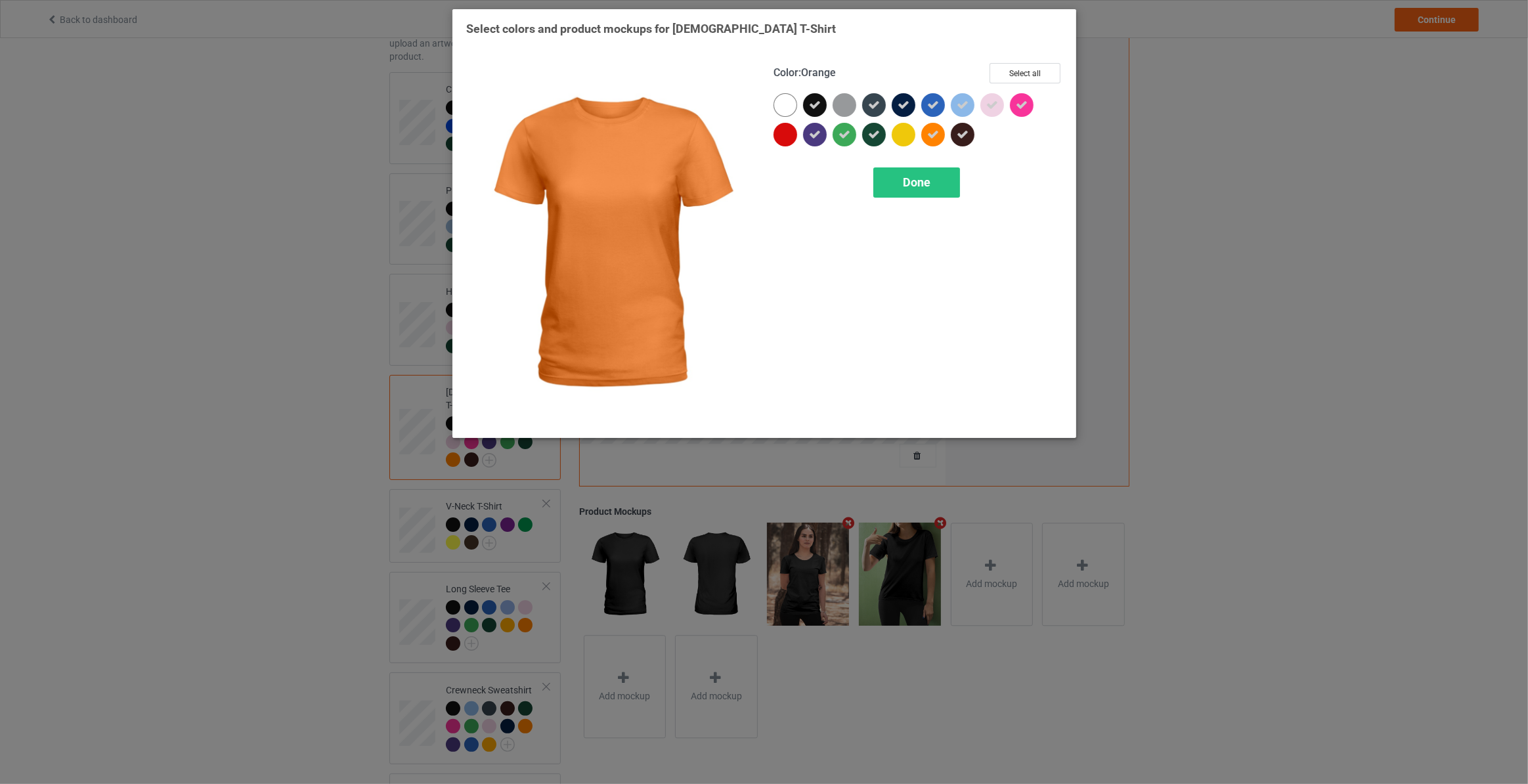
click at [930, 131] on icon at bounding box center [933, 134] width 12 height 12
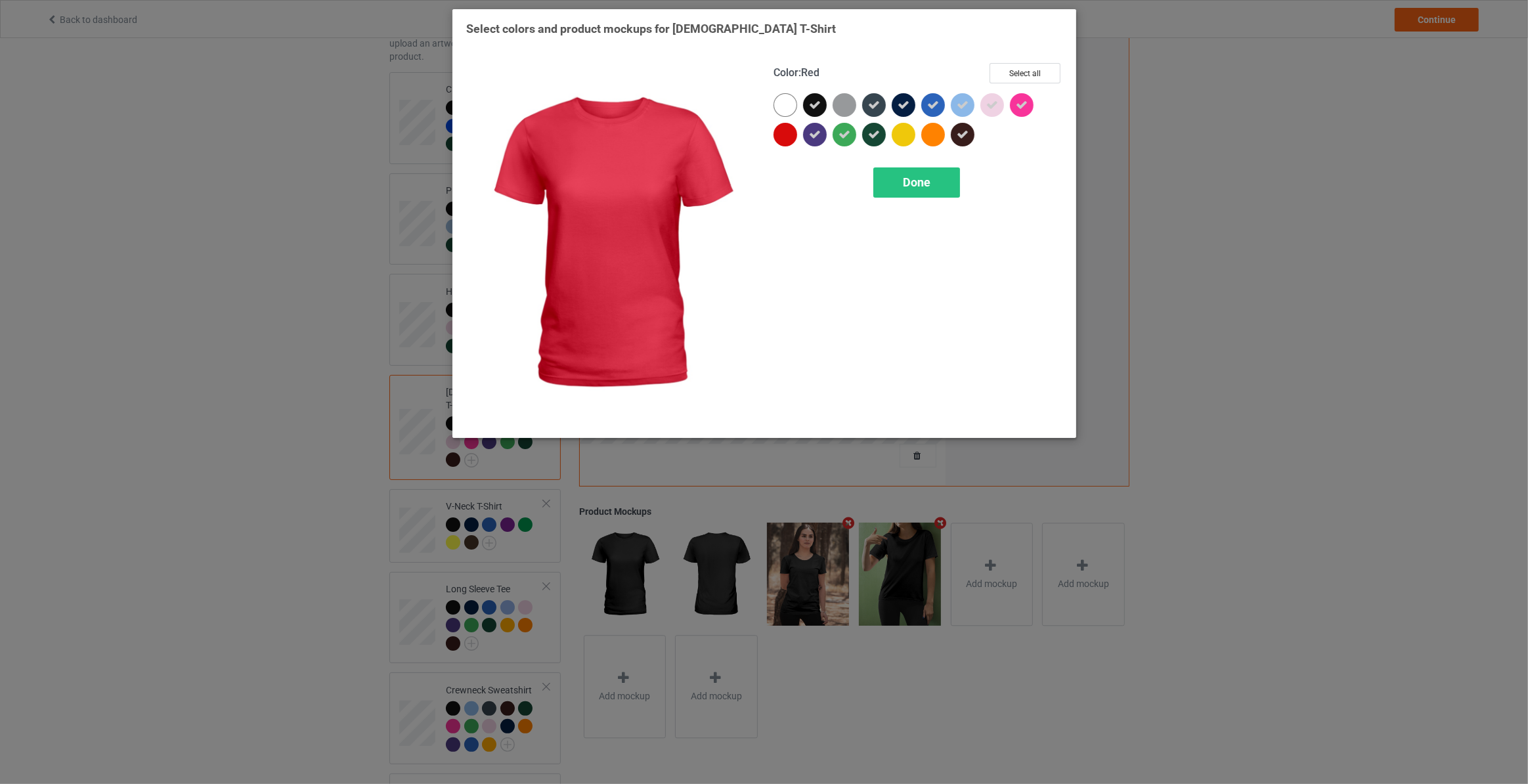
click at [787, 134] on div at bounding box center [785, 134] width 24 height 24
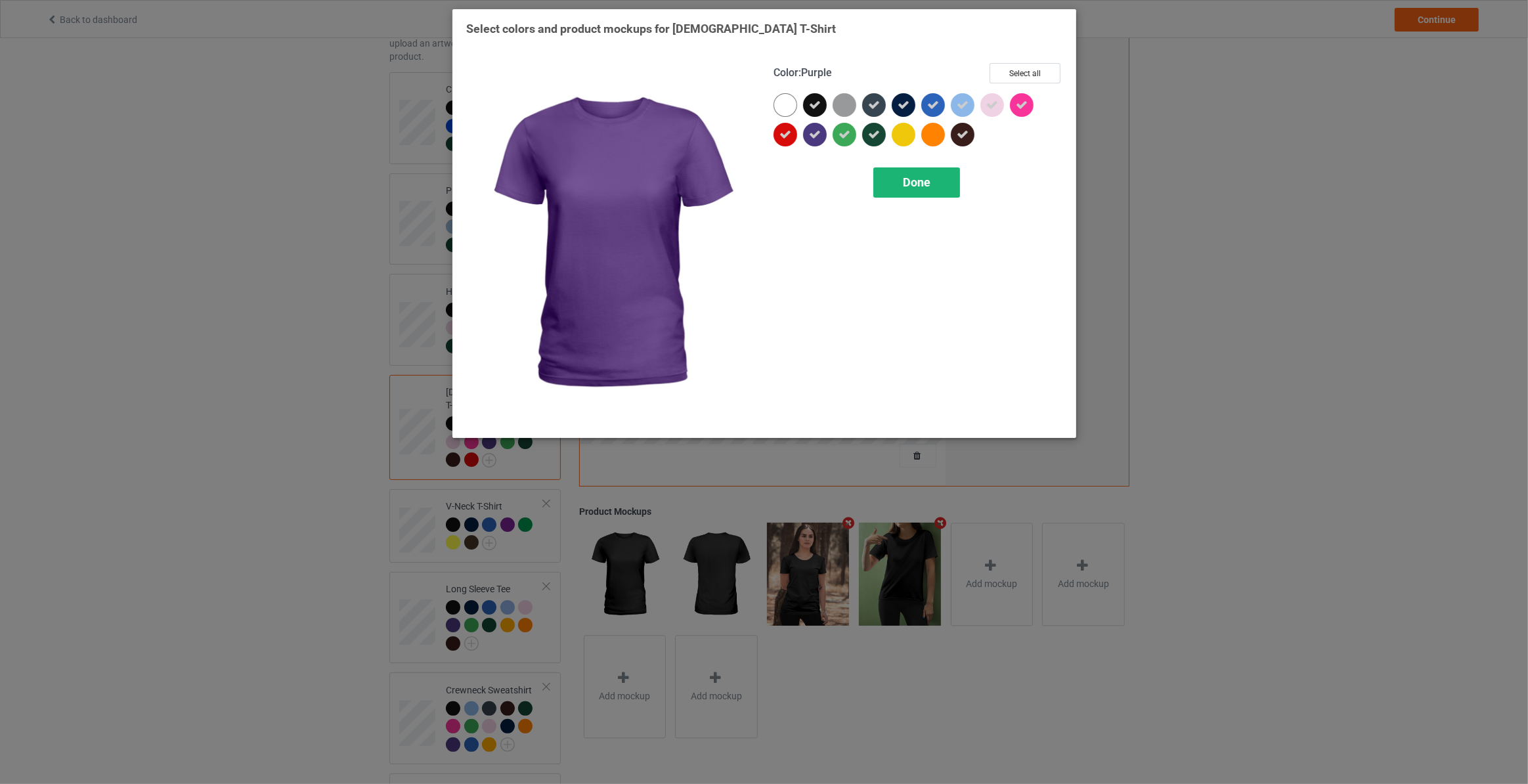
click at [921, 183] on span "Done" at bounding box center [916, 182] width 28 height 14
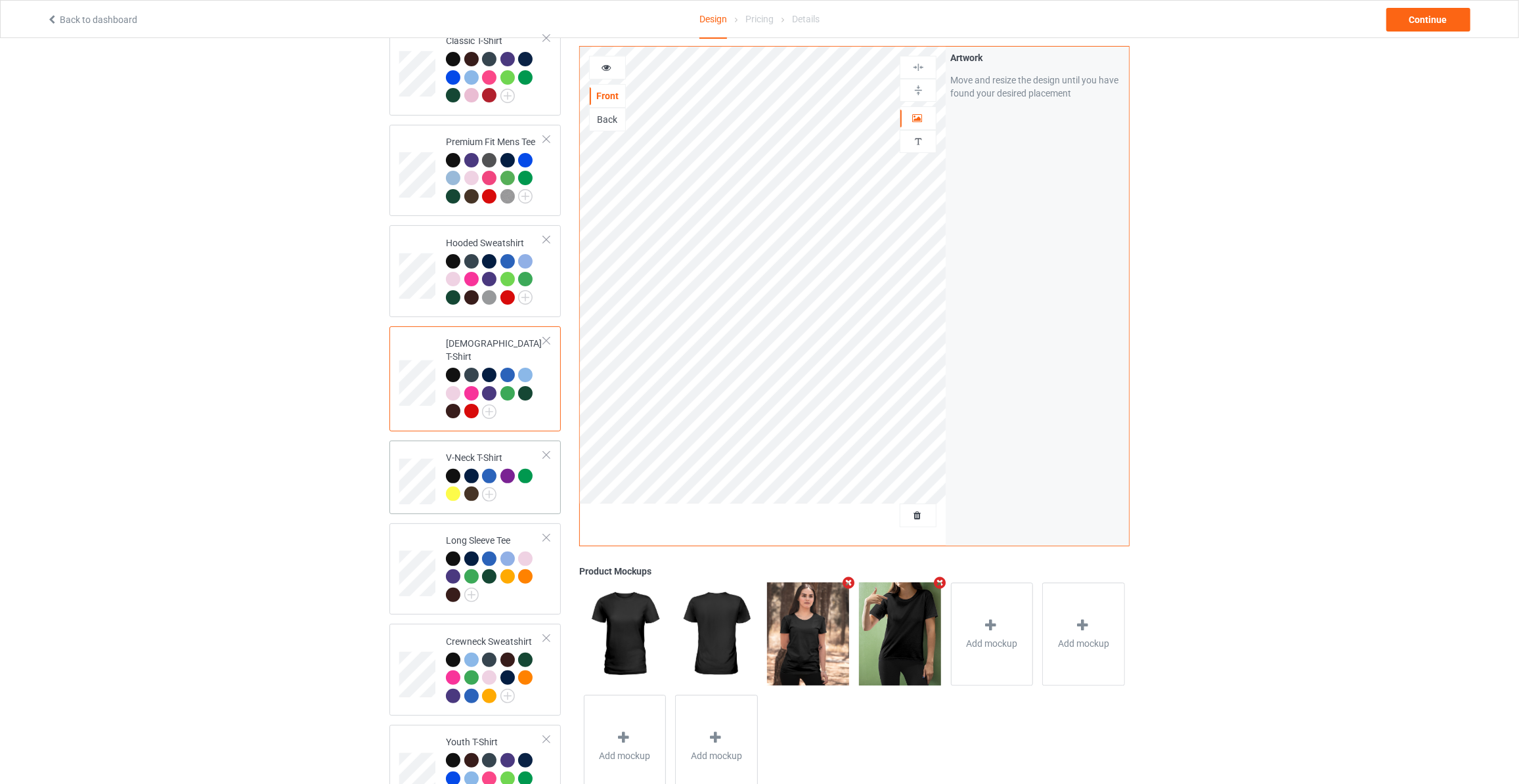
scroll to position [199, 0]
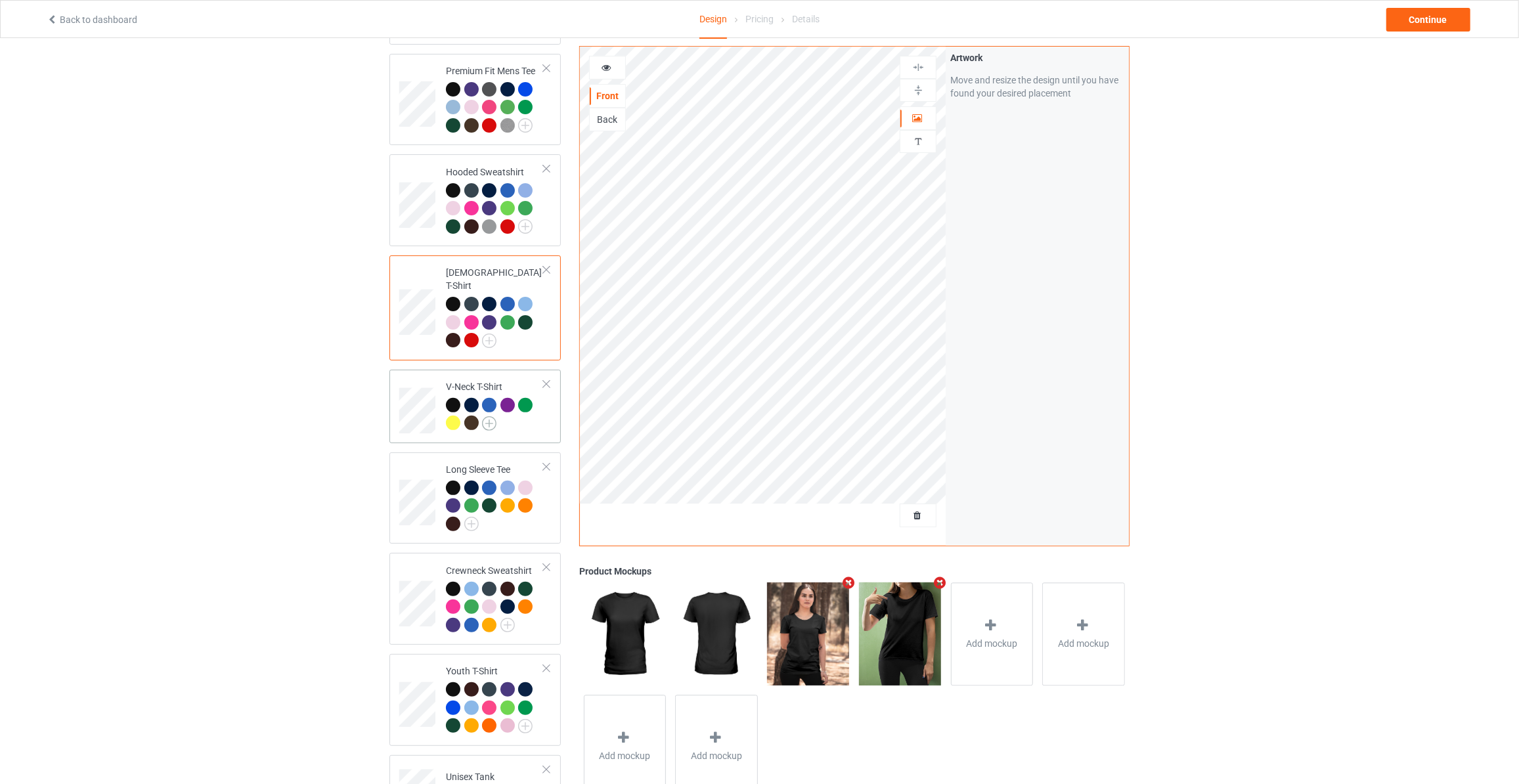
click at [492, 416] on img at bounding box center [489, 423] width 15 height 15
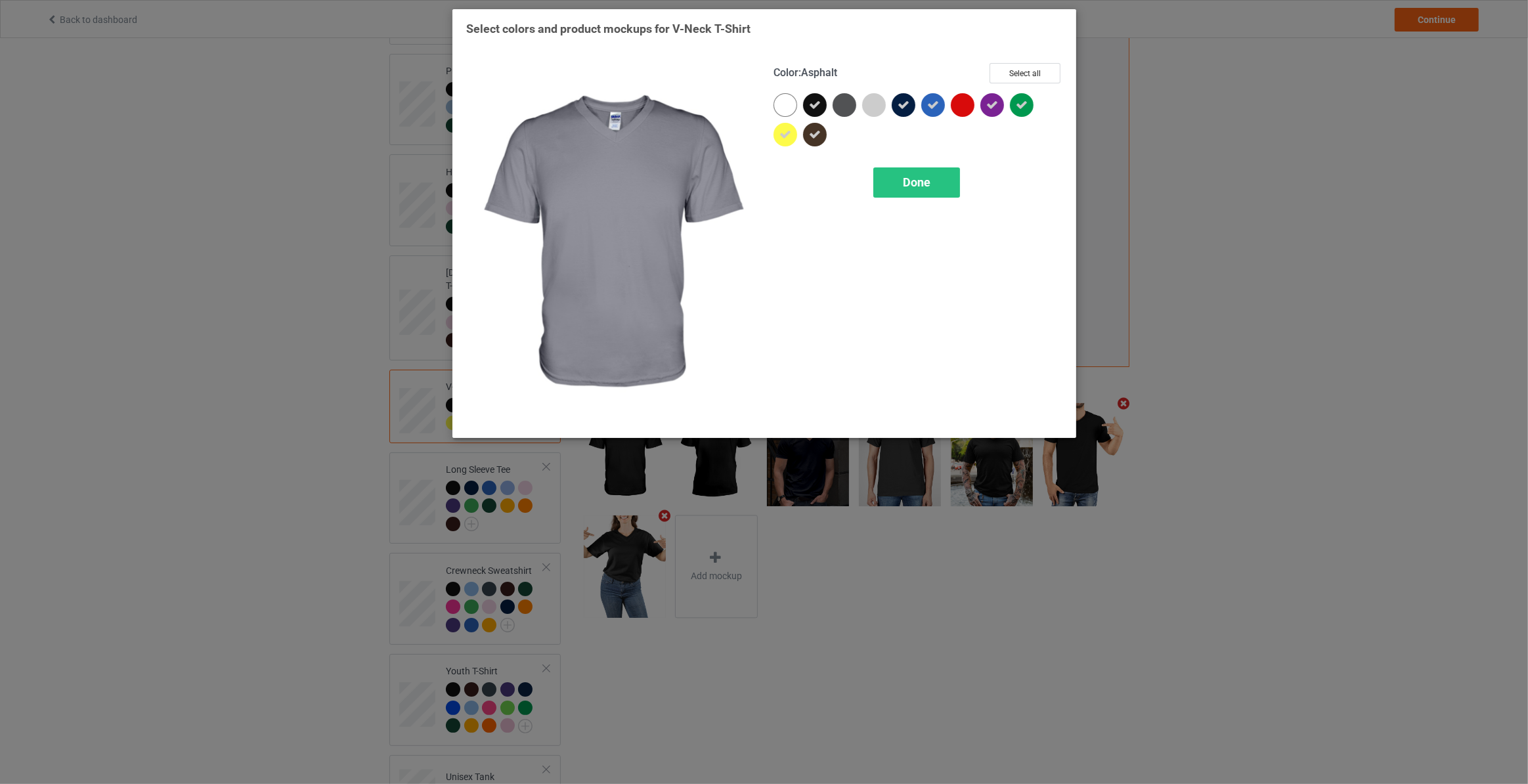
click at [847, 102] on div at bounding box center [844, 106] width 24 height 24
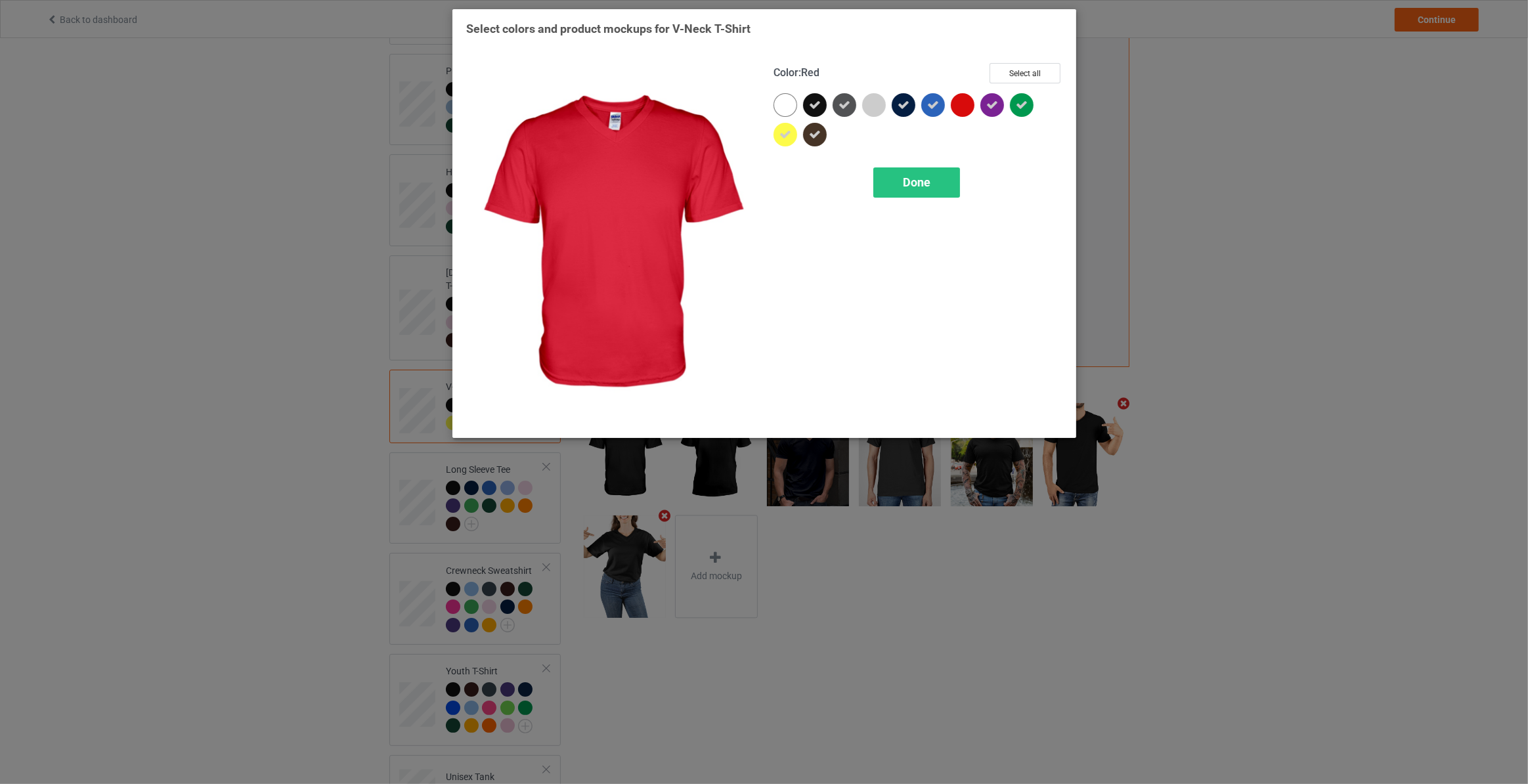
click at [959, 102] on div at bounding box center [963, 106] width 24 height 24
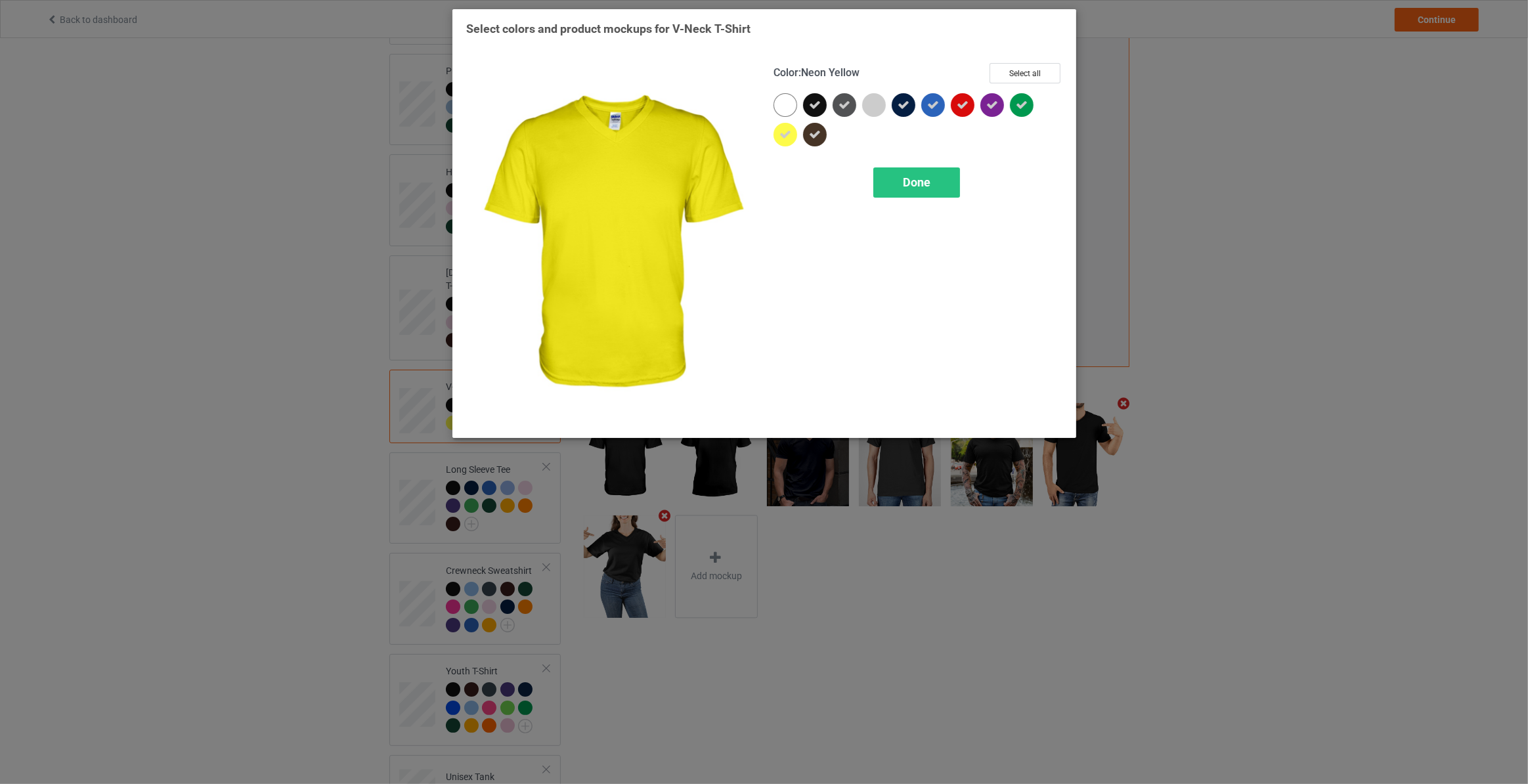
click at [786, 138] on icon at bounding box center [785, 134] width 12 height 12
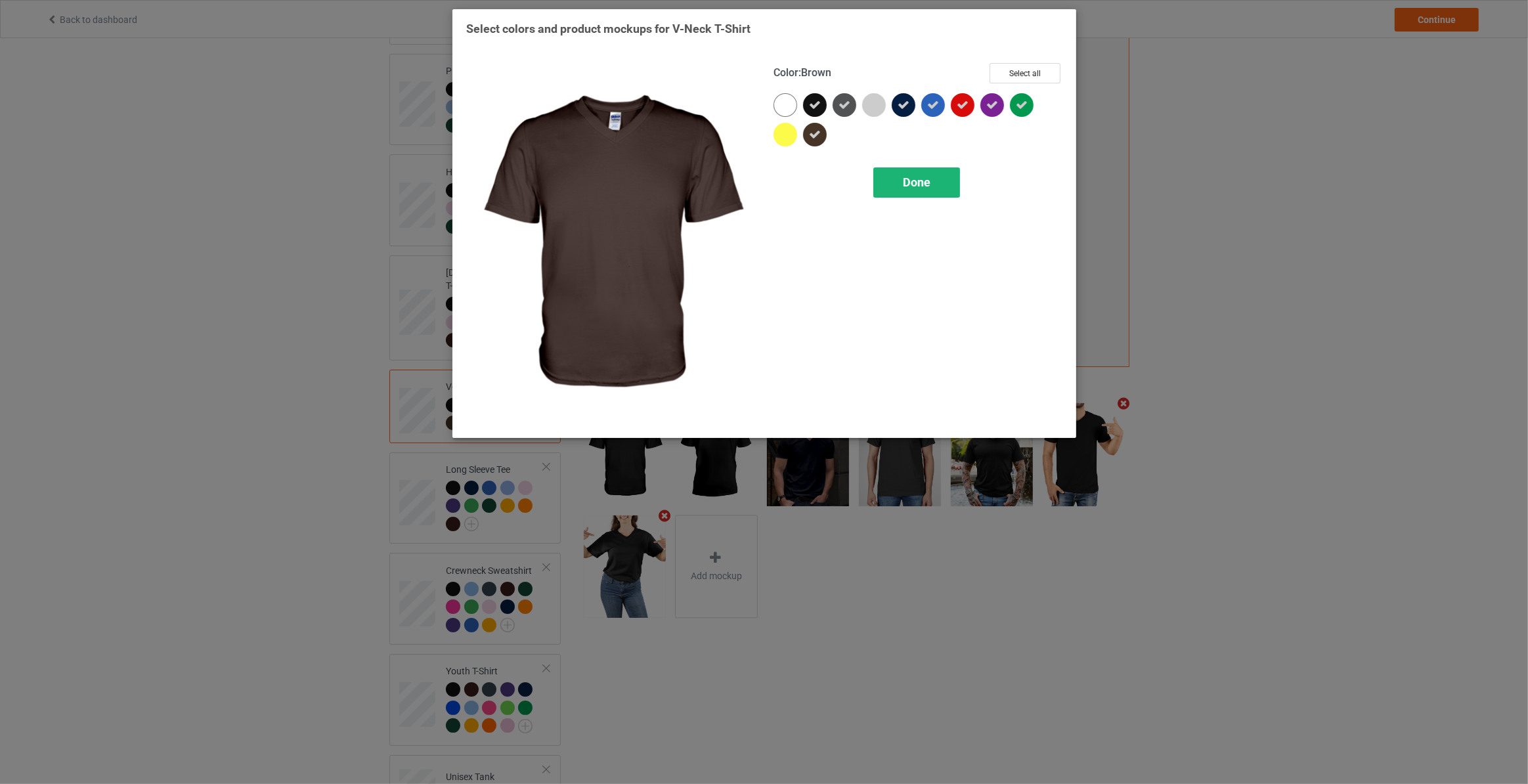
click at [921, 172] on div "Done" at bounding box center [916, 182] width 87 height 31
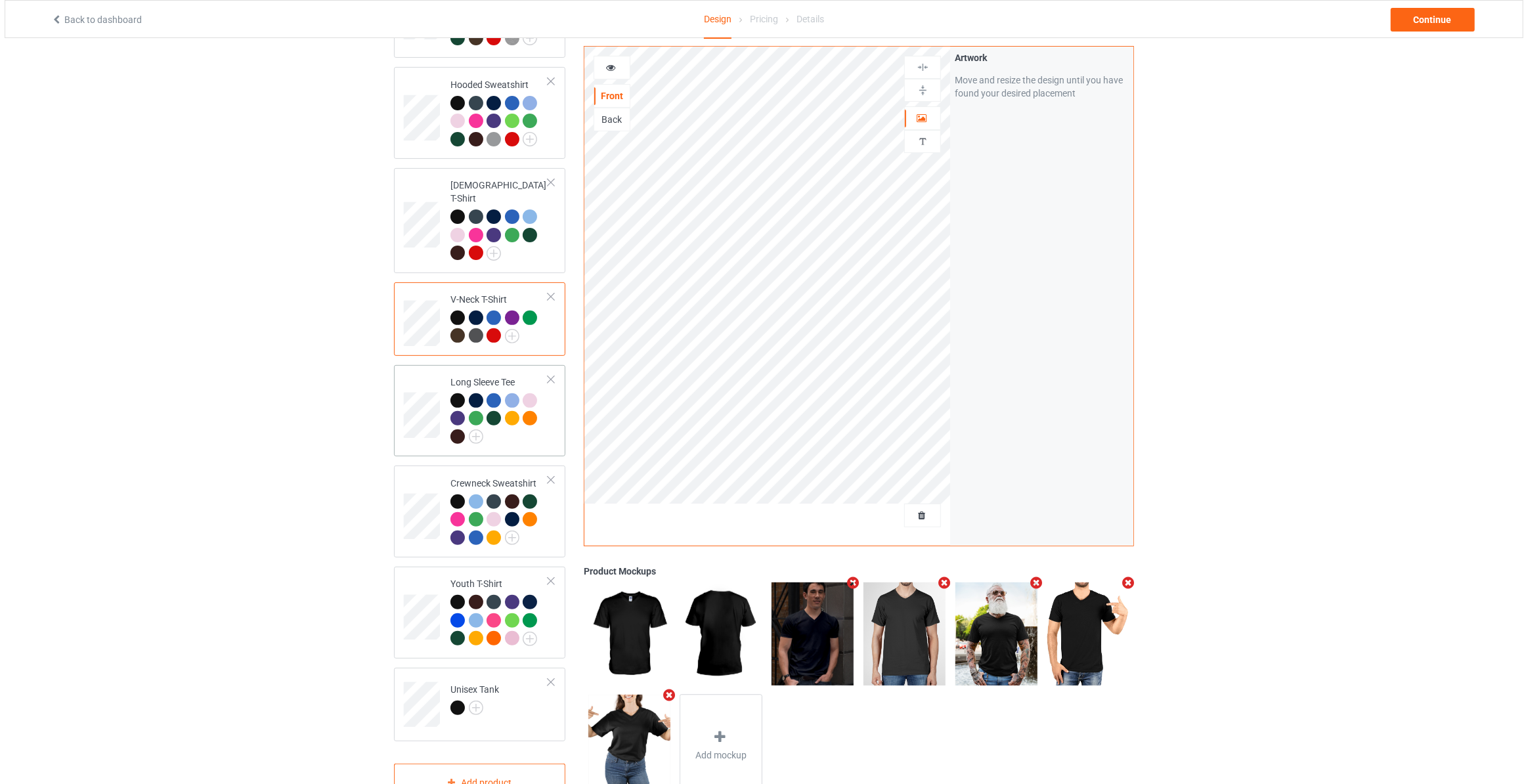
scroll to position [318, 0]
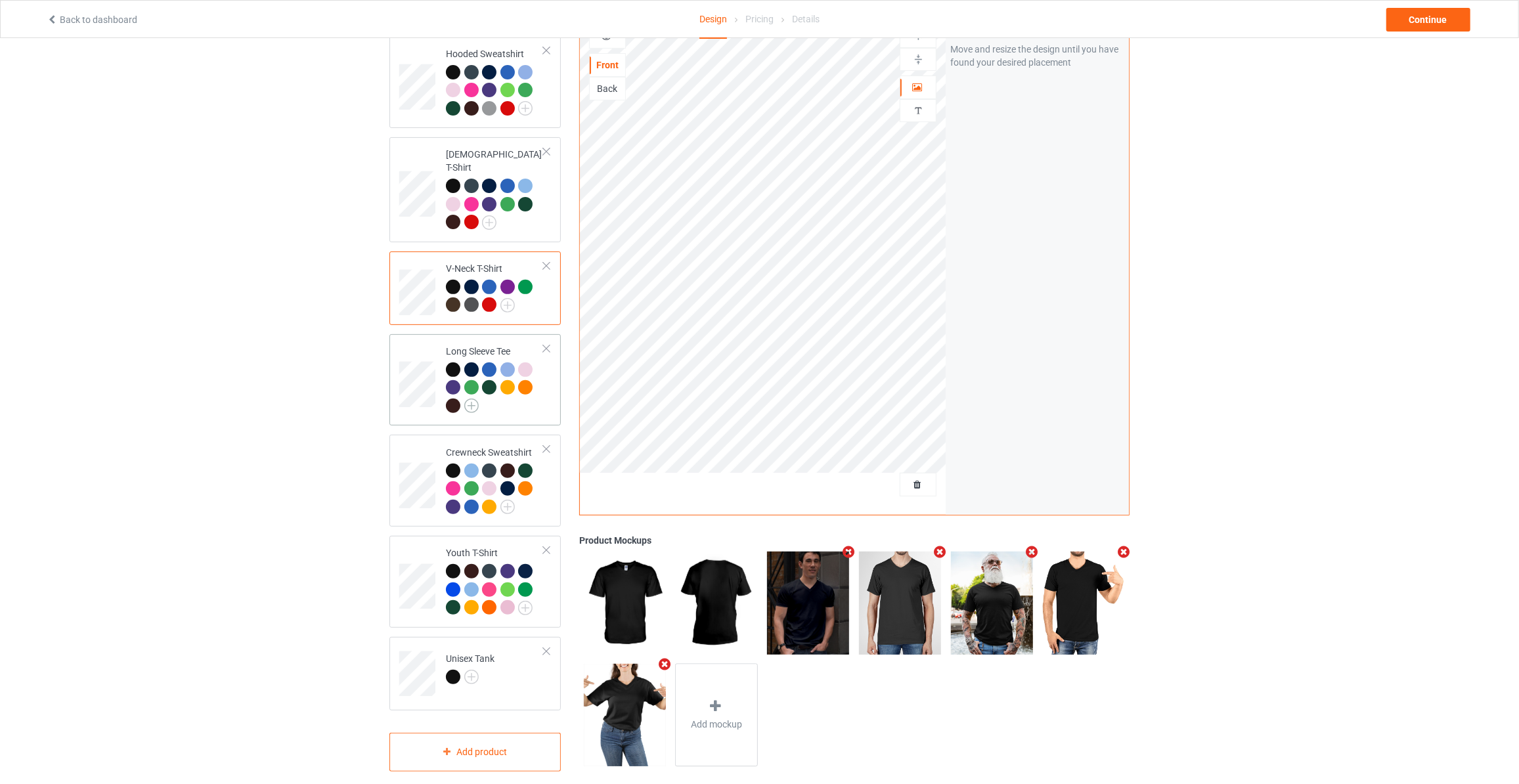
click at [472, 398] on img at bounding box center [471, 405] width 15 height 15
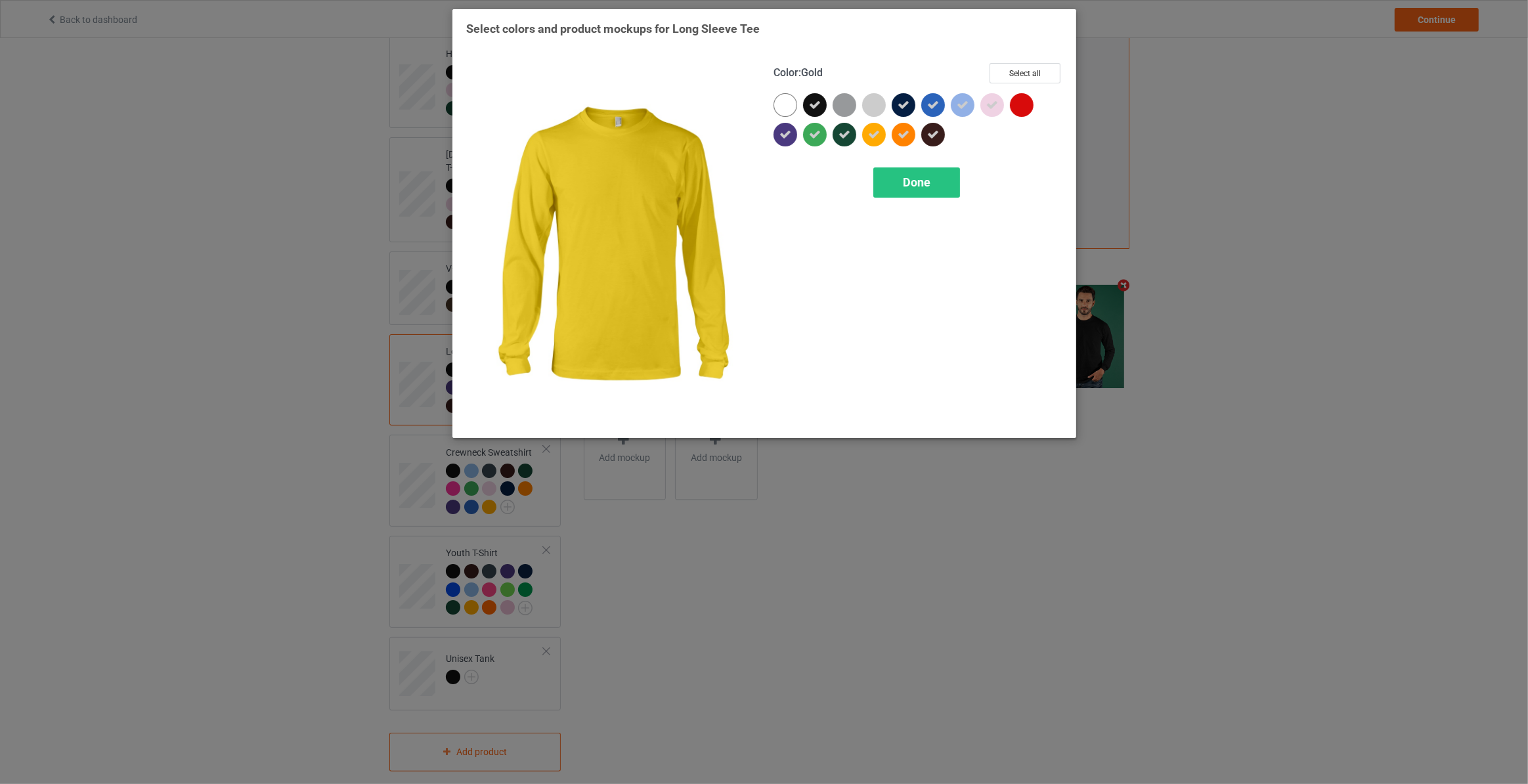
click at [883, 133] on div at bounding box center [874, 134] width 24 height 24
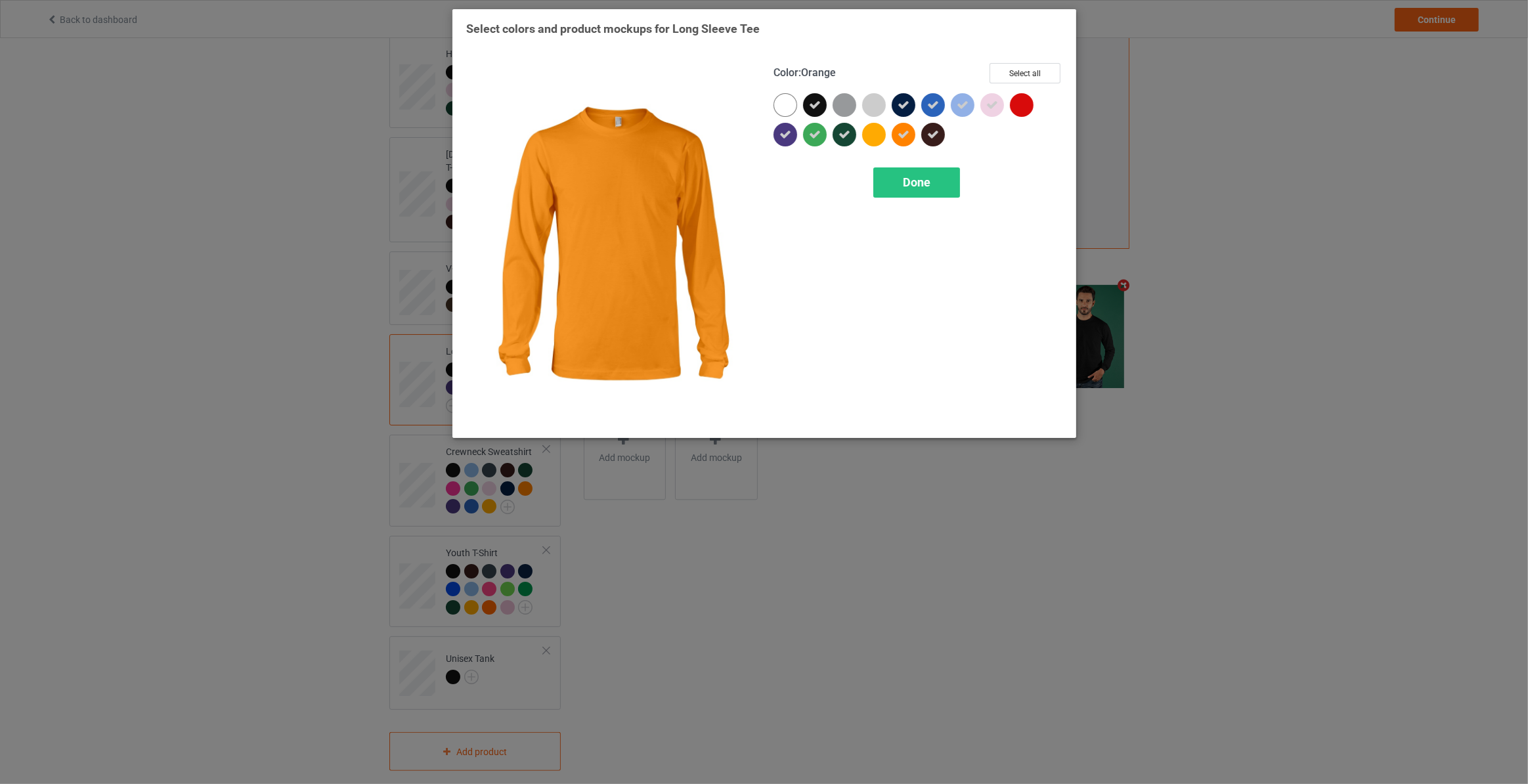
click at [901, 127] on div at bounding box center [904, 134] width 24 height 24
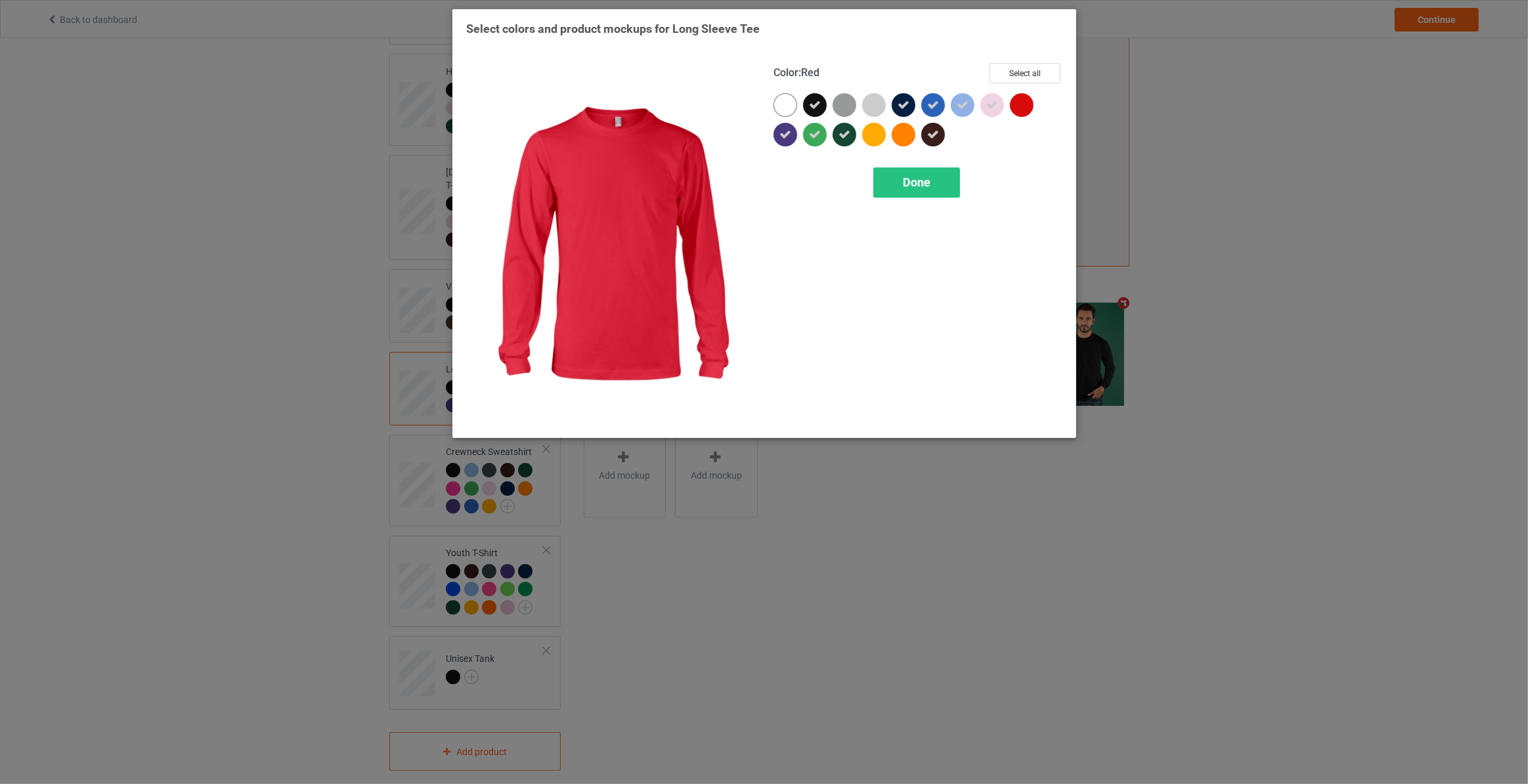
click at [1018, 98] on div at bounding box center [1022, 106] width 24 height 24
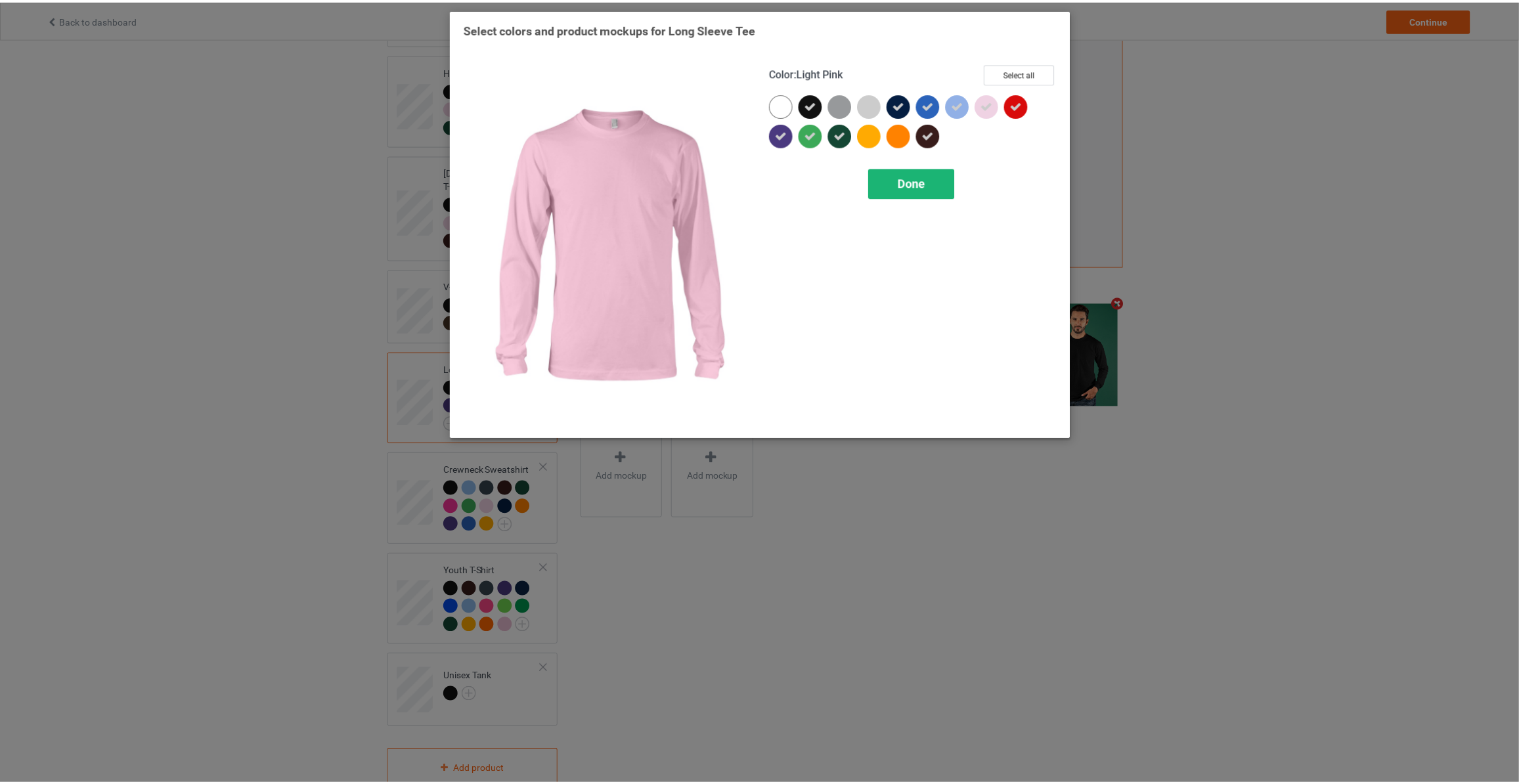
scroll to position [318, 0]
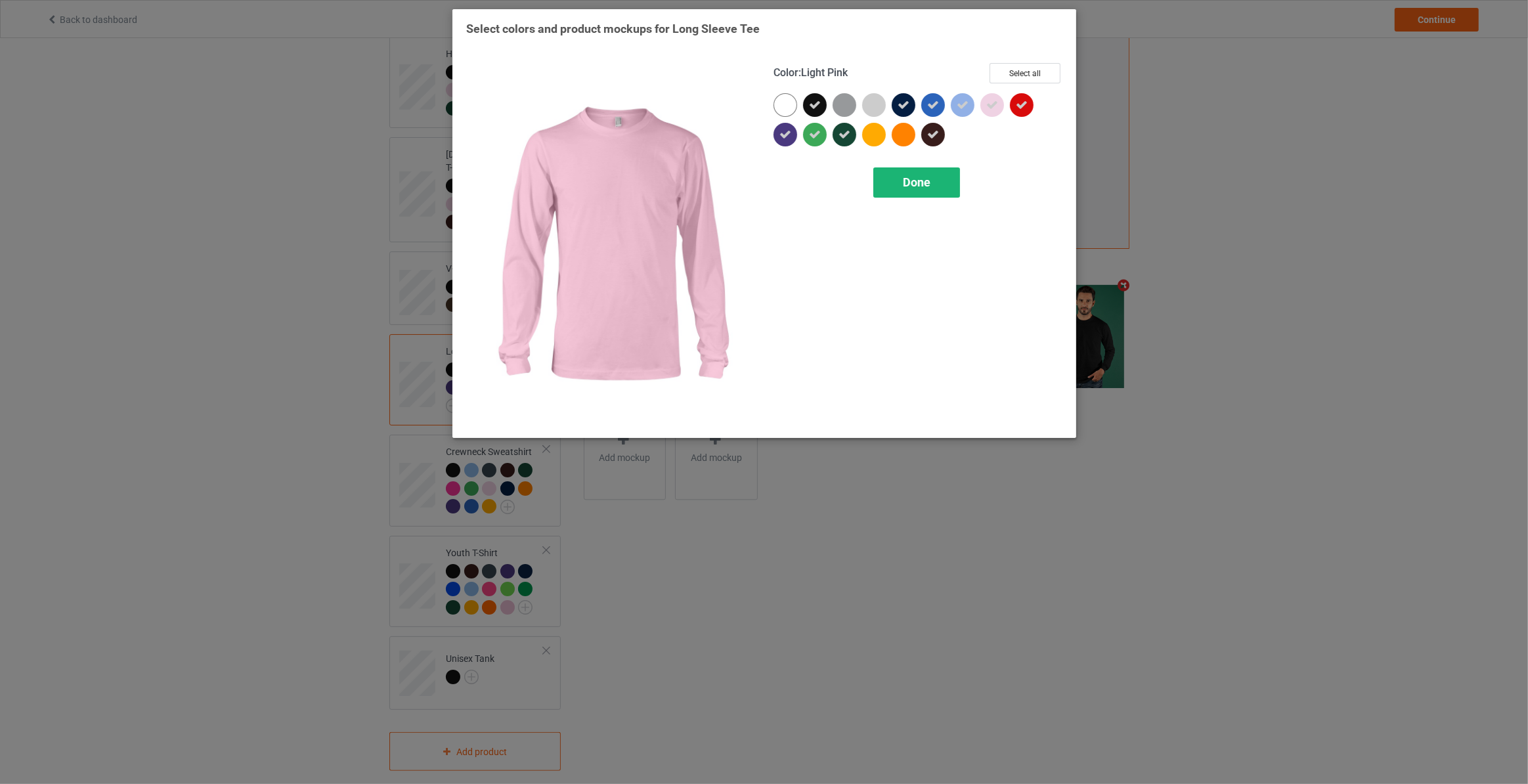
click at [912, 181] on span "Done" at bounding box center [916, 182] width 28 height 14
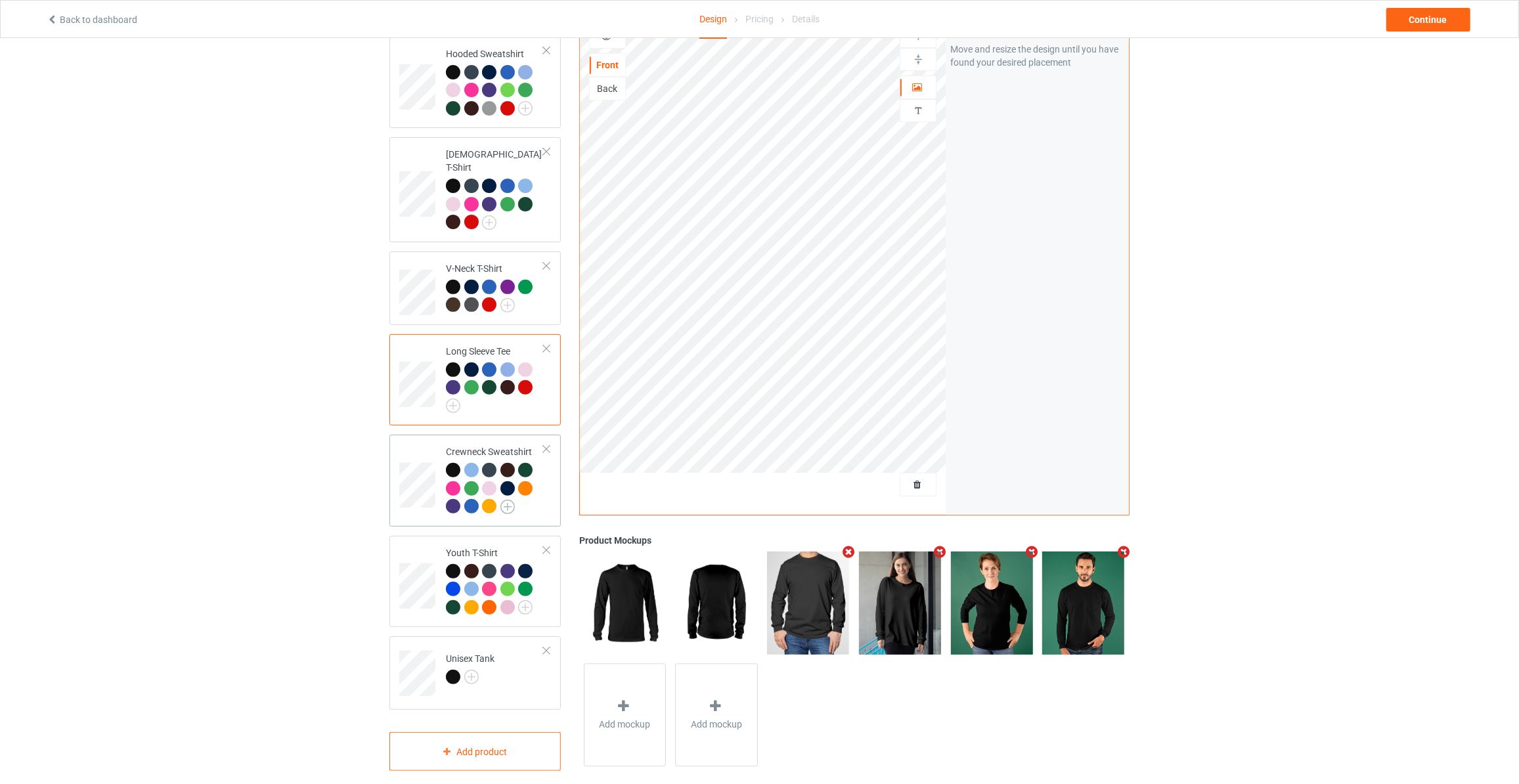
click at [505, 500] on img at bounding box center [507, 507] width 15 height 15
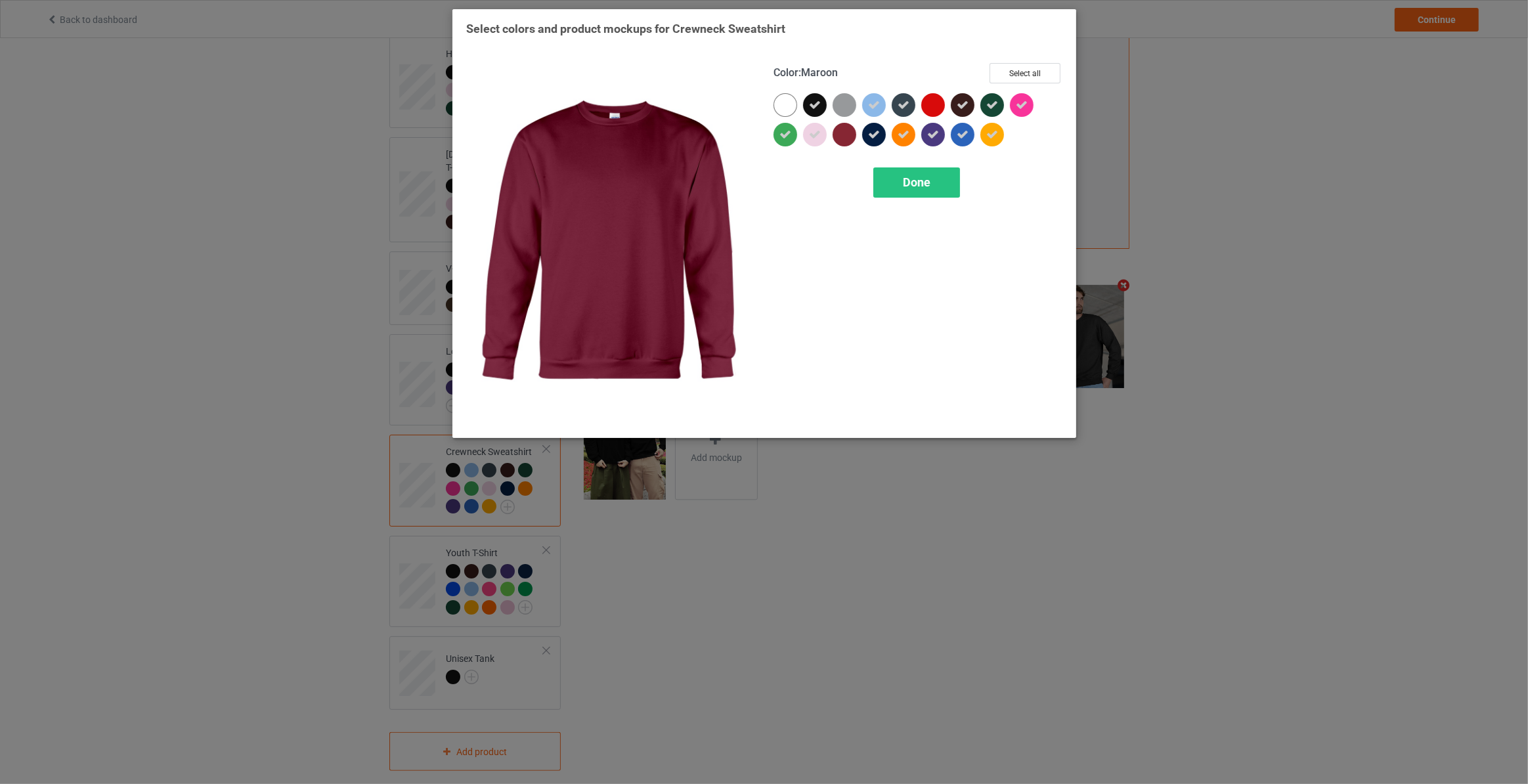
click at [850, 134] on div at bounding box center [844, 134] width 24 height 24
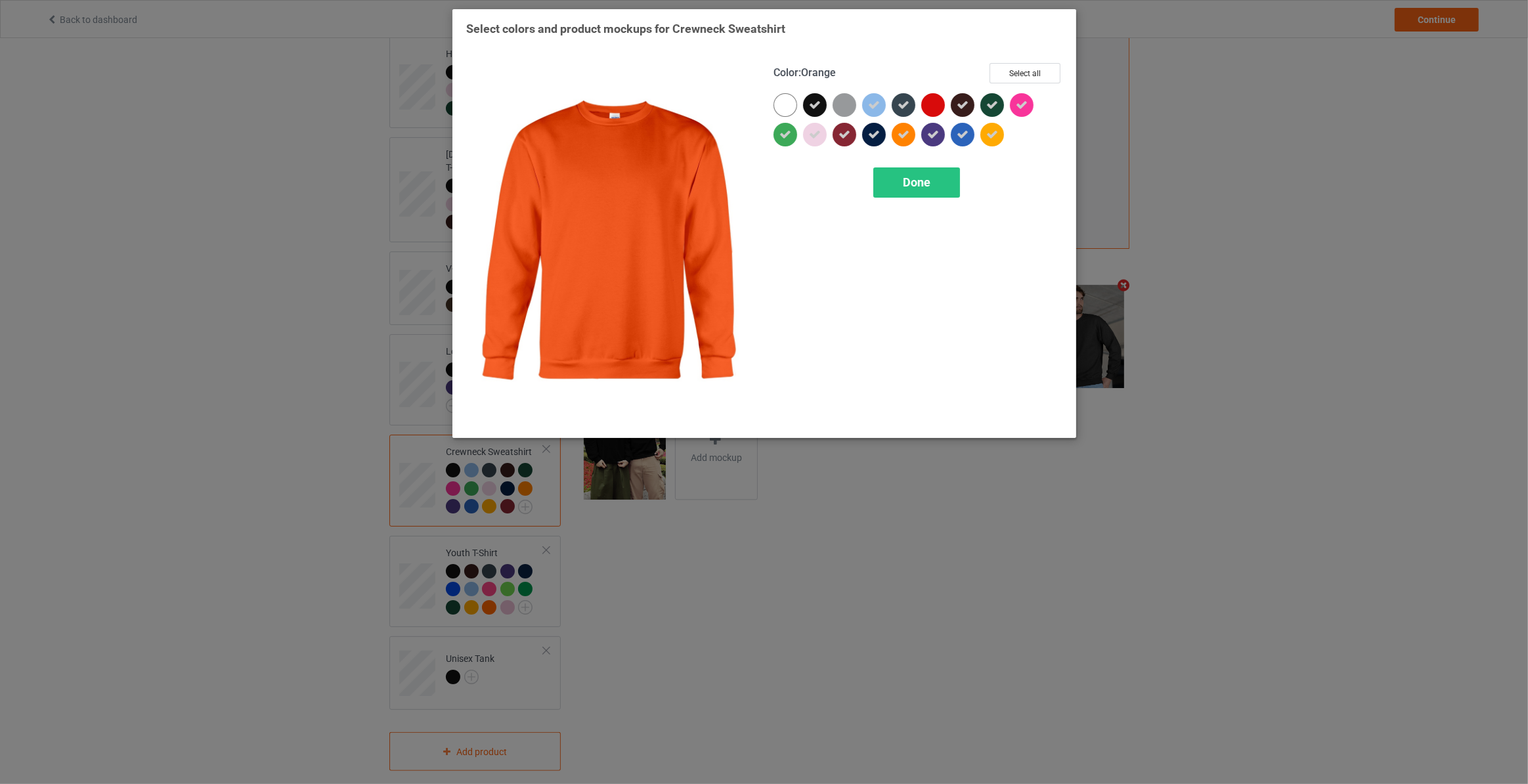
click at [906, 131] on icon at bounding box center [904, 134] width 12 height 12
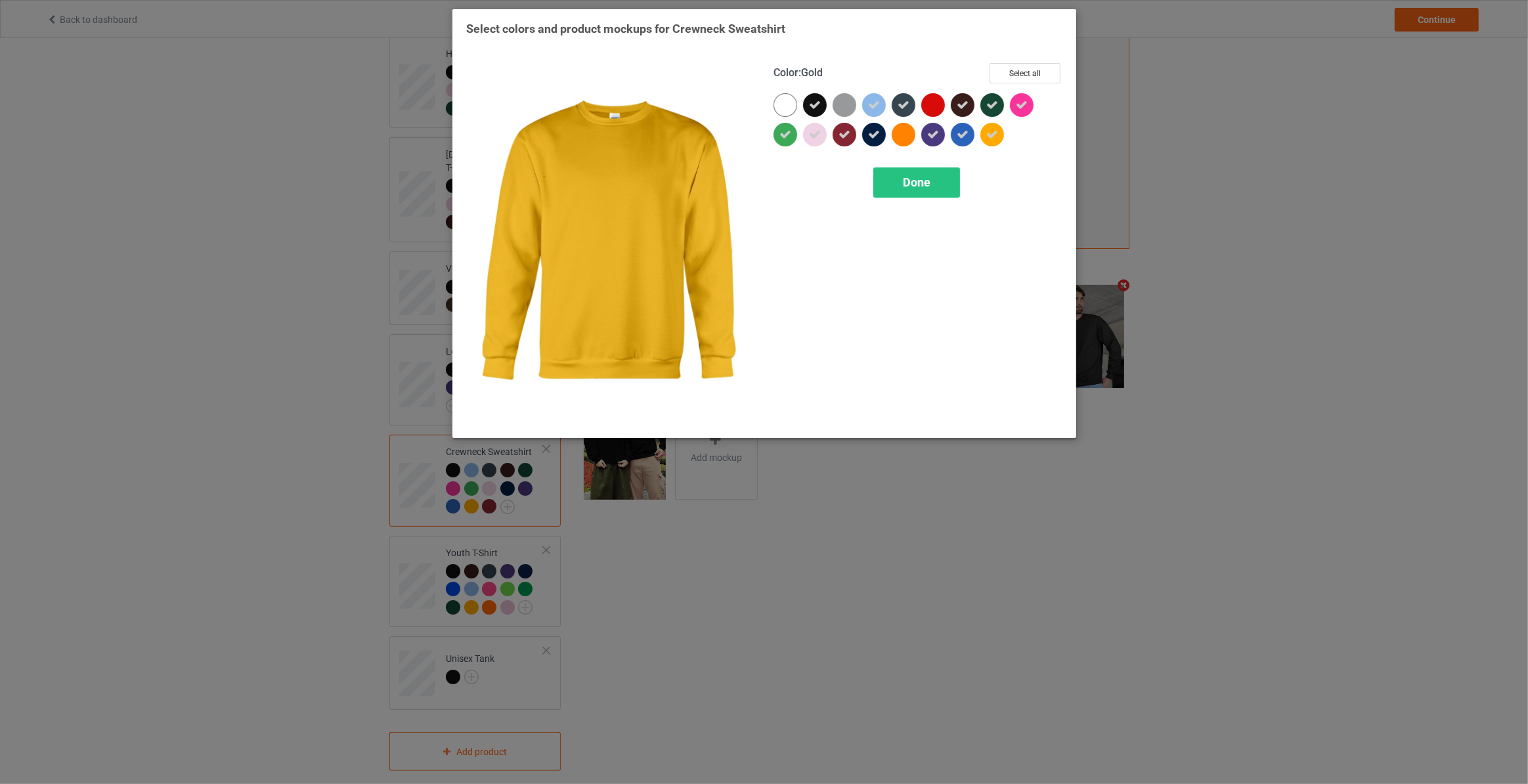
click at [1000, 131] on div at bounding box center [992, 134] width 24 height 24
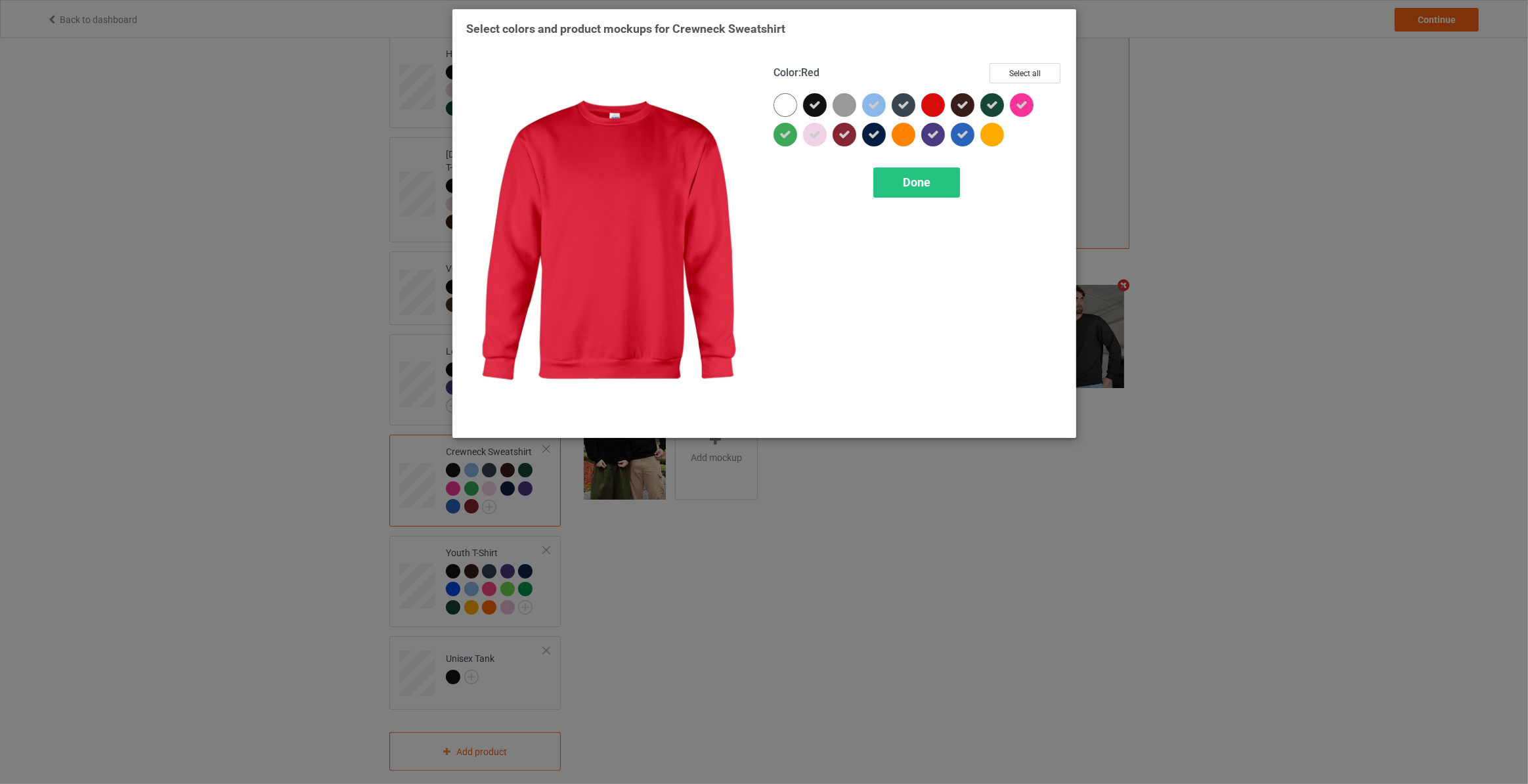
click at [935, 106] on div at bounding box center [933, 106] width 24 height 24
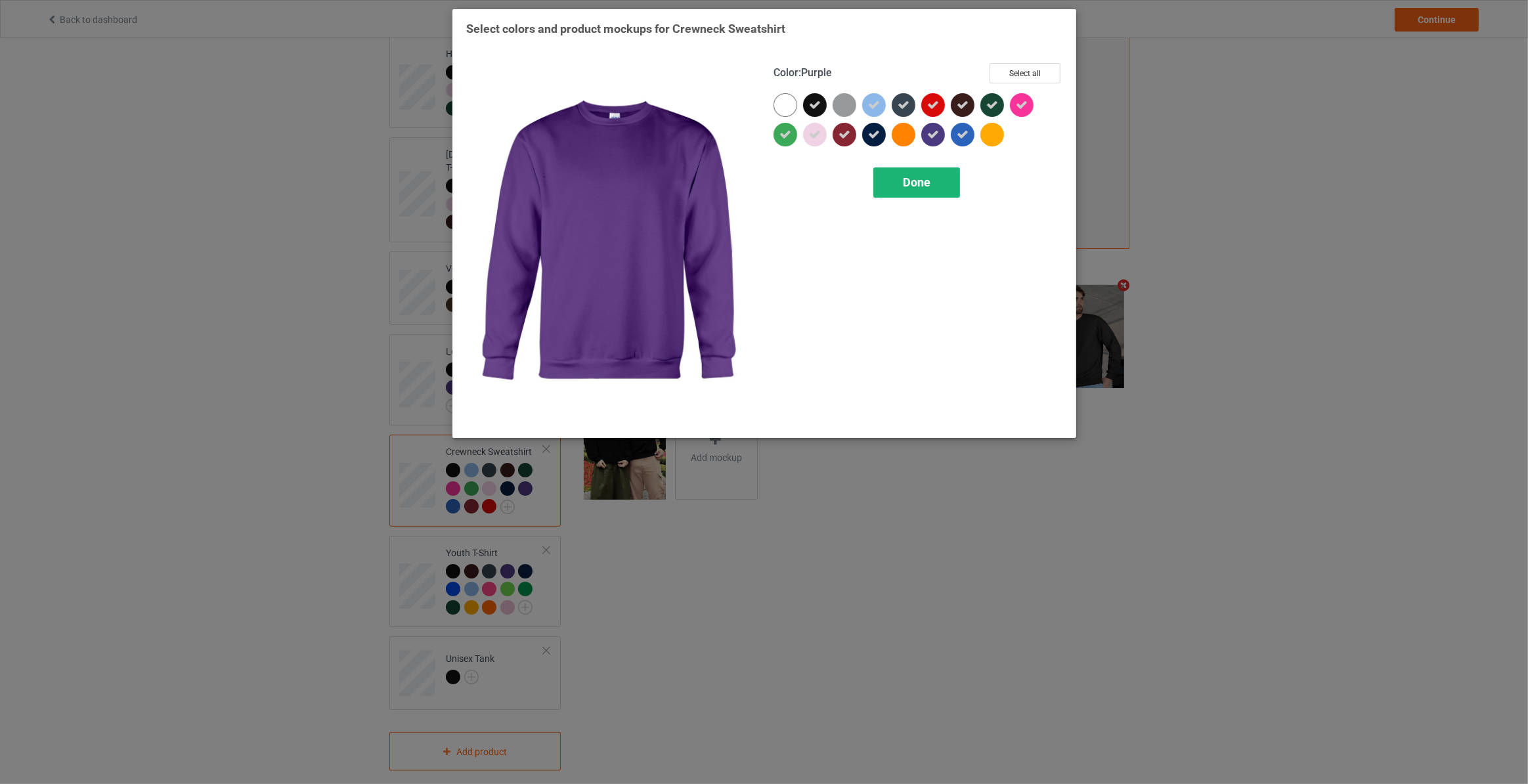
click at [923, 181] on span "Done" at bounding box center [916, 182] width 28 height 14
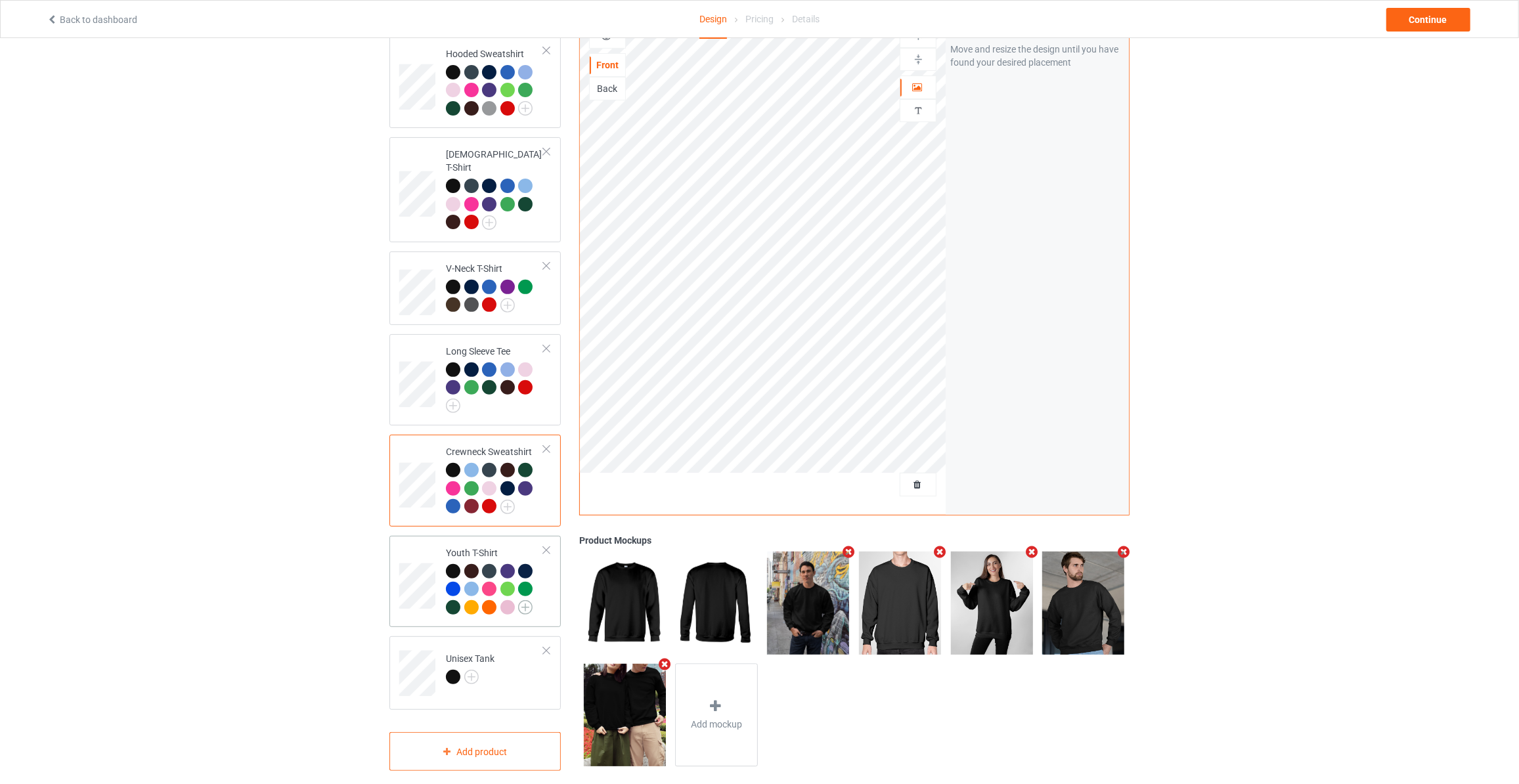
click at [526, 600] on img at bounding box center [525, 606] width 15 height 15
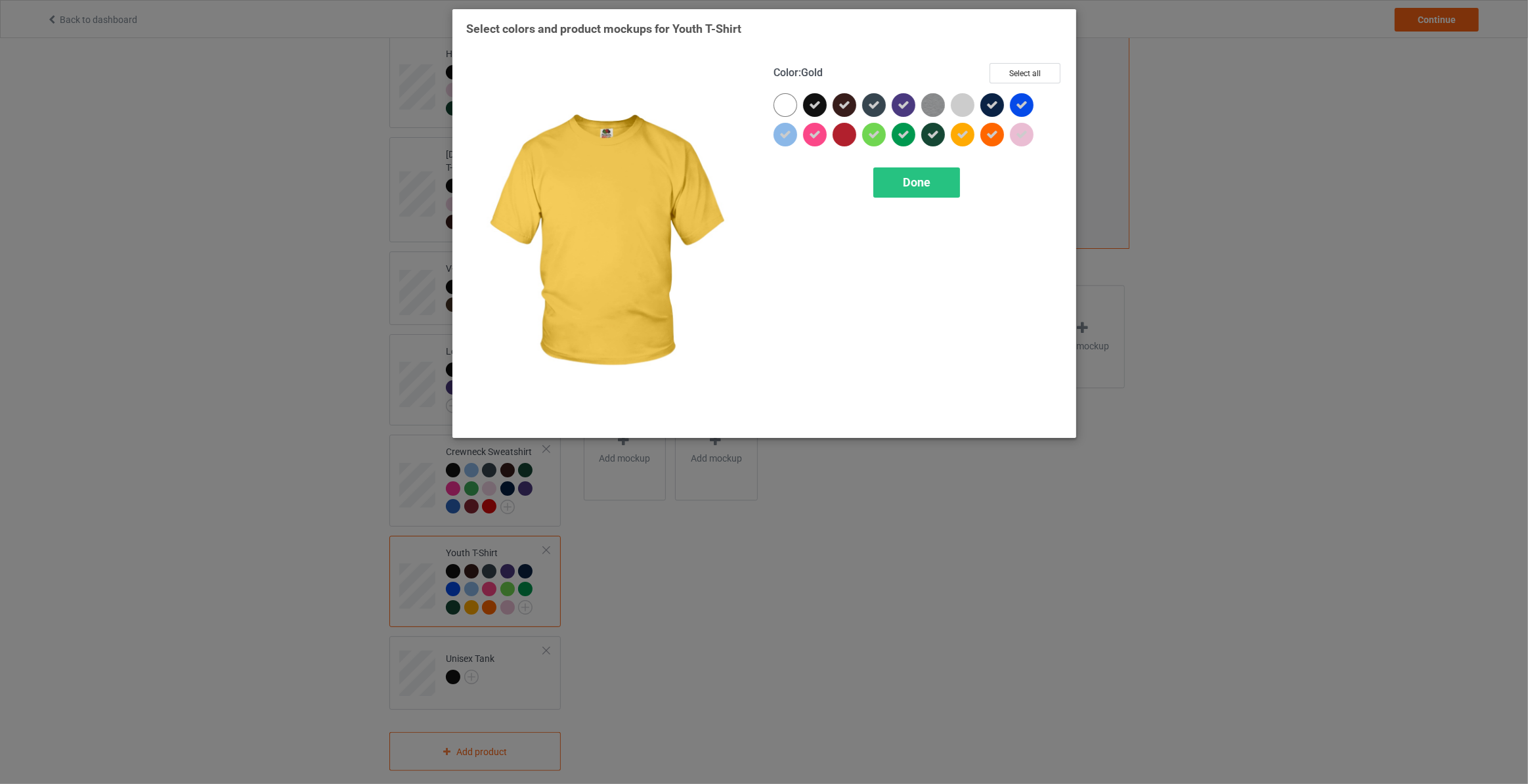
drag, startPoint x: 966, startPoint y: 140, endPoint x: 998, endPoint y: 134, distance: 32.6
click at [967, 140] on div at bounding box center [963, 134] width 24 height 24
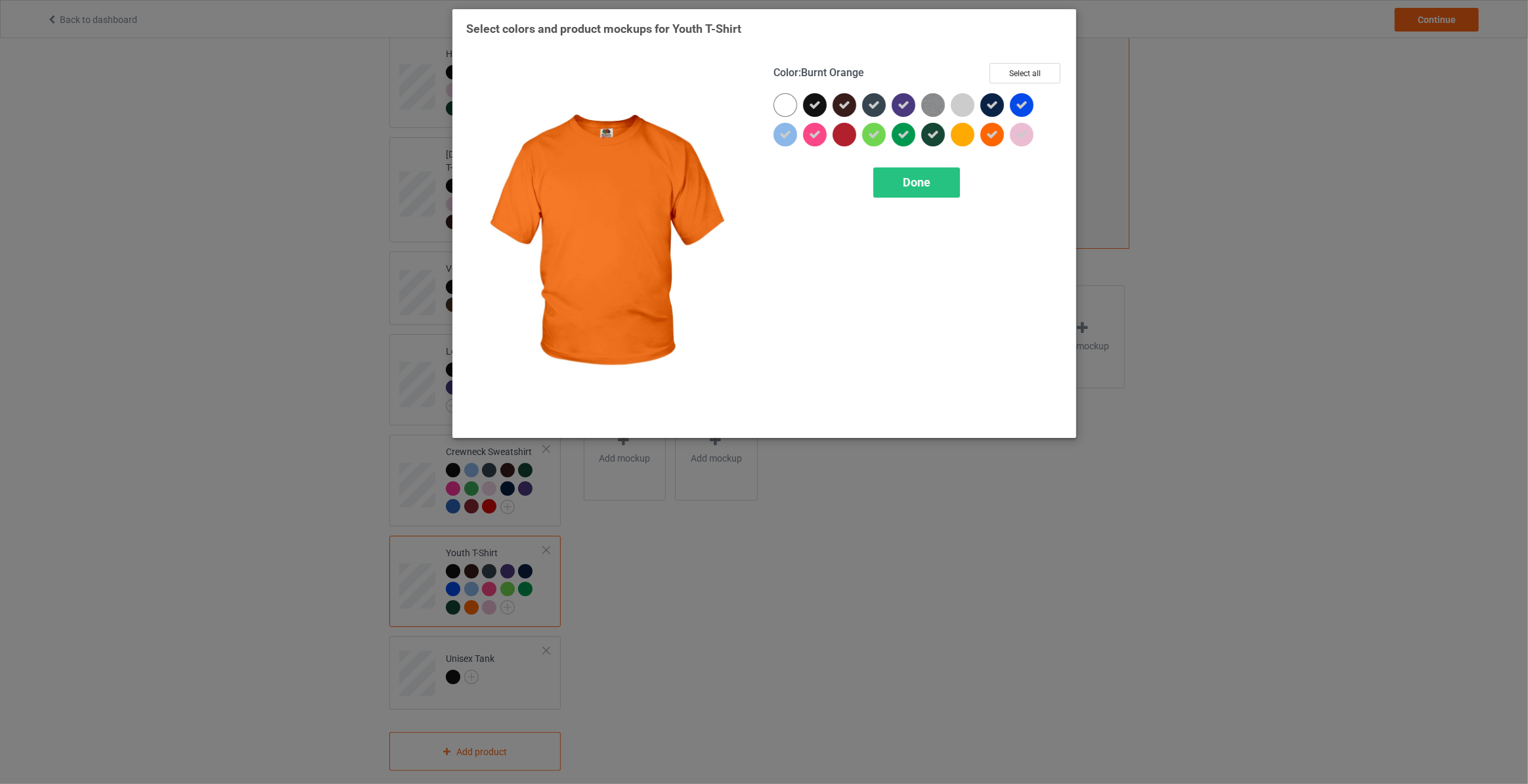
click at [998, 134] on div at bounding box center [992, 134] width 24 height 24
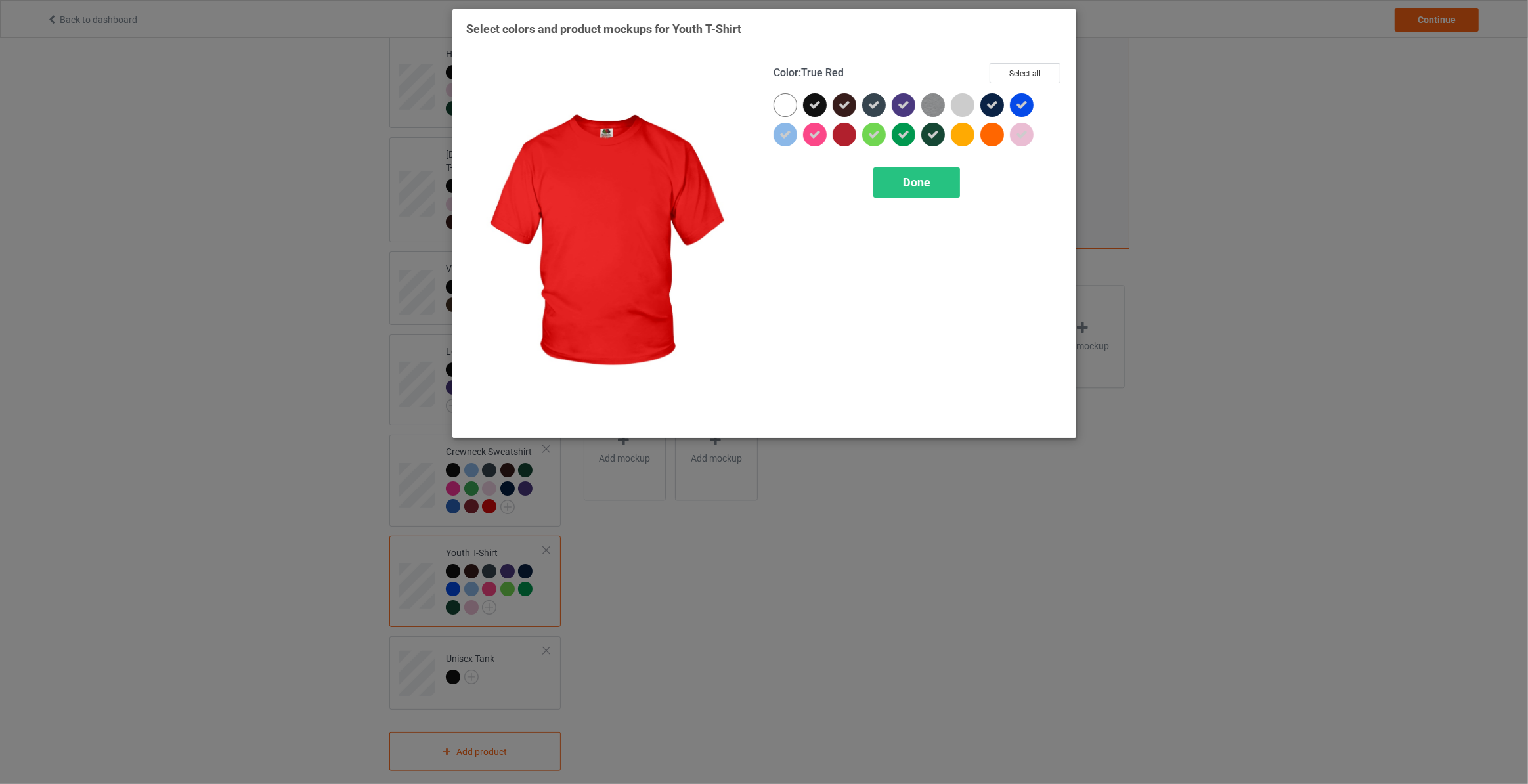
click at [837, 128] on div at bounding box center [844, 134] width 24 height 24
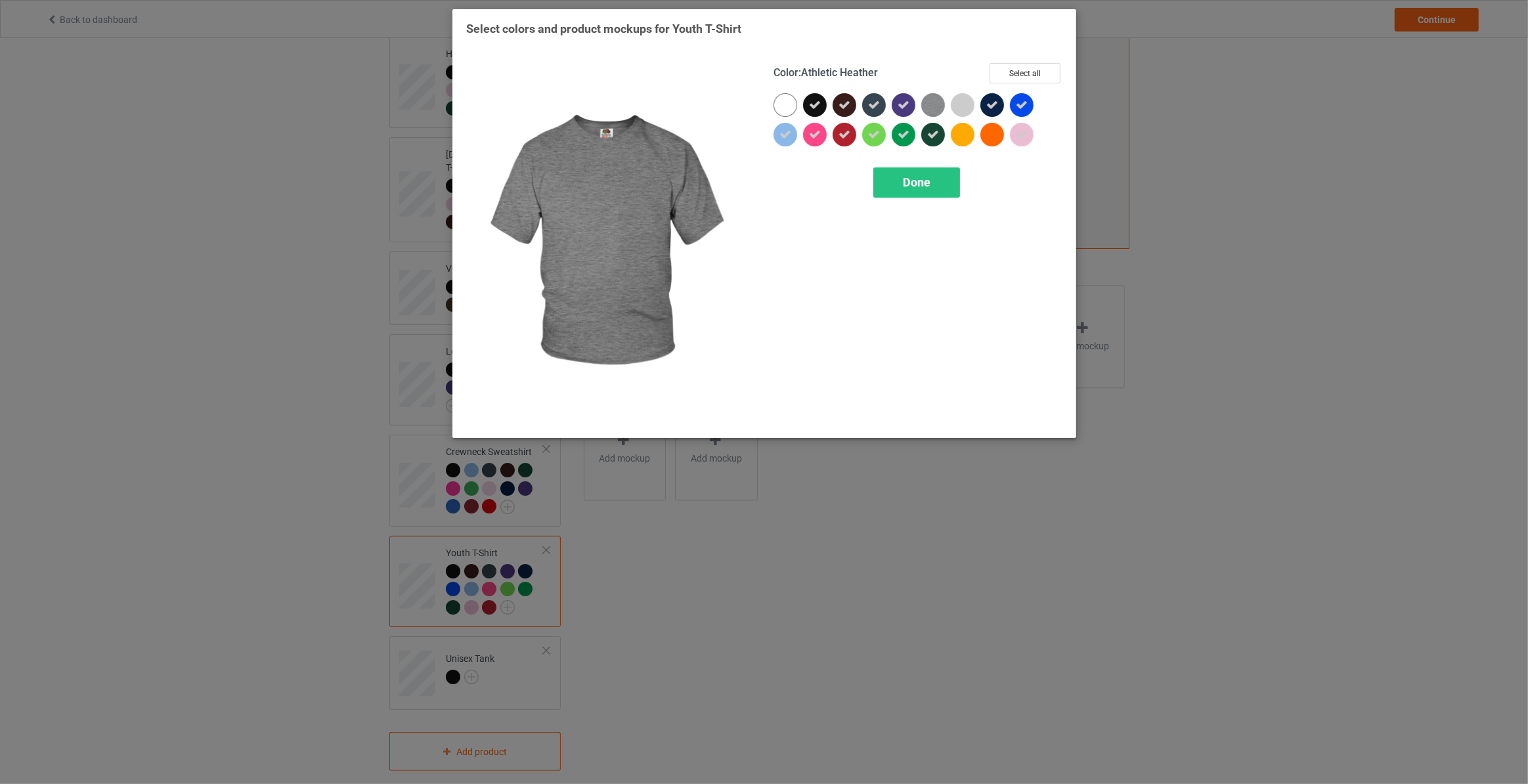
click at [930, 111] on img at bounding box center [933, 106] width 24 height 24
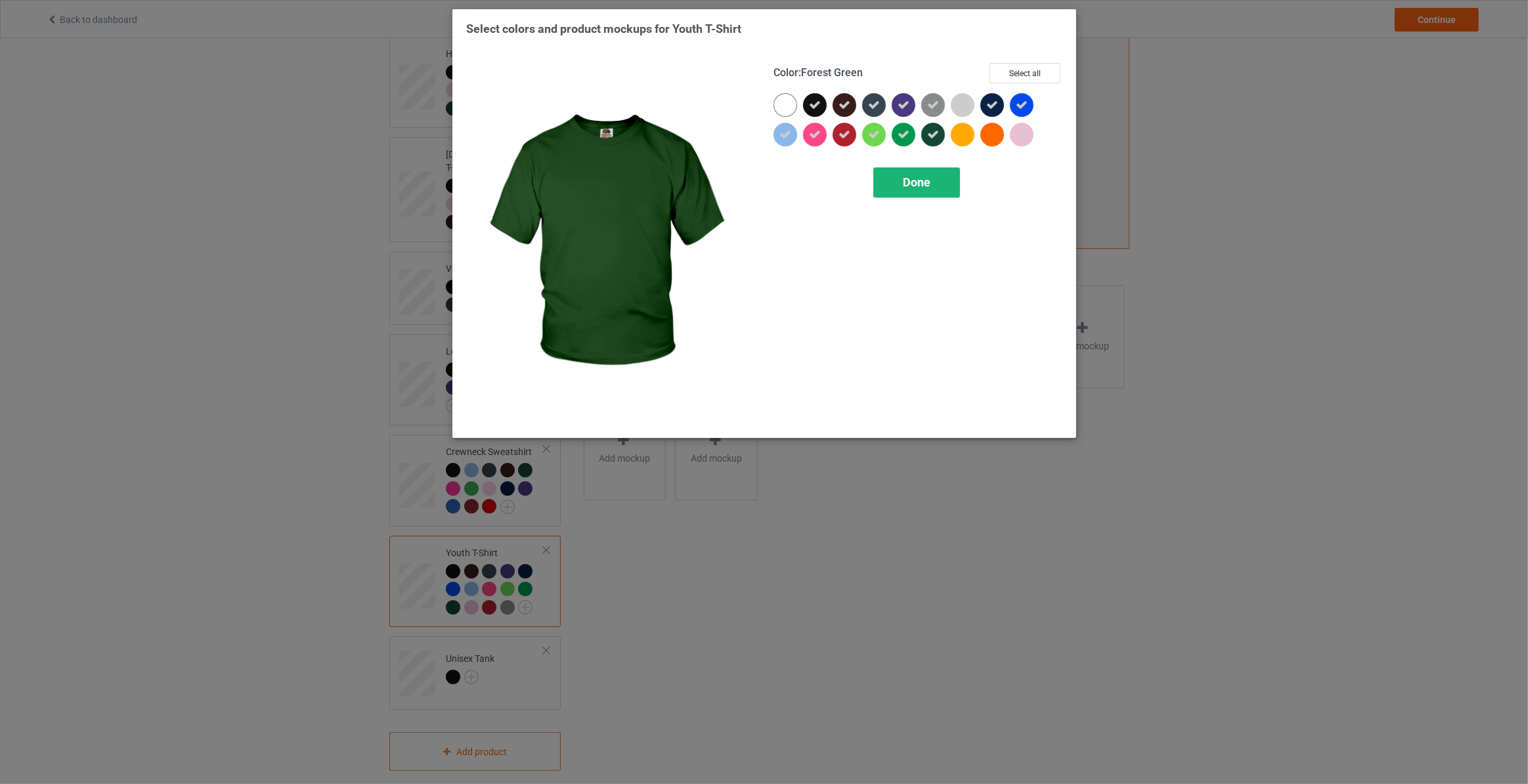
click at [920, 177] on span "Done" at bounding box center [916, 182] width 28 height 14
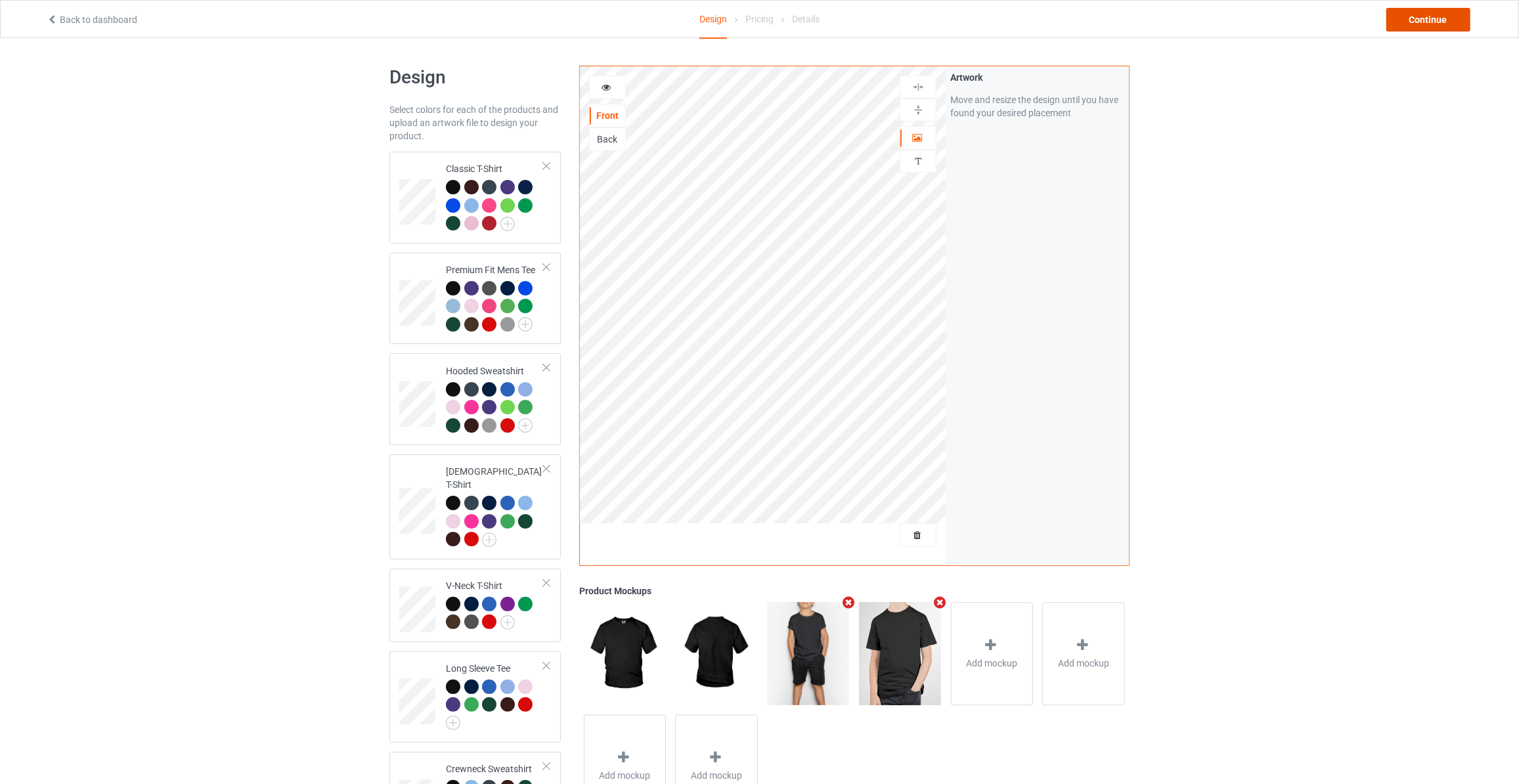
click at [1435, 22] on div "Continue" at bounding box center [1427, 20] width 84 height 24
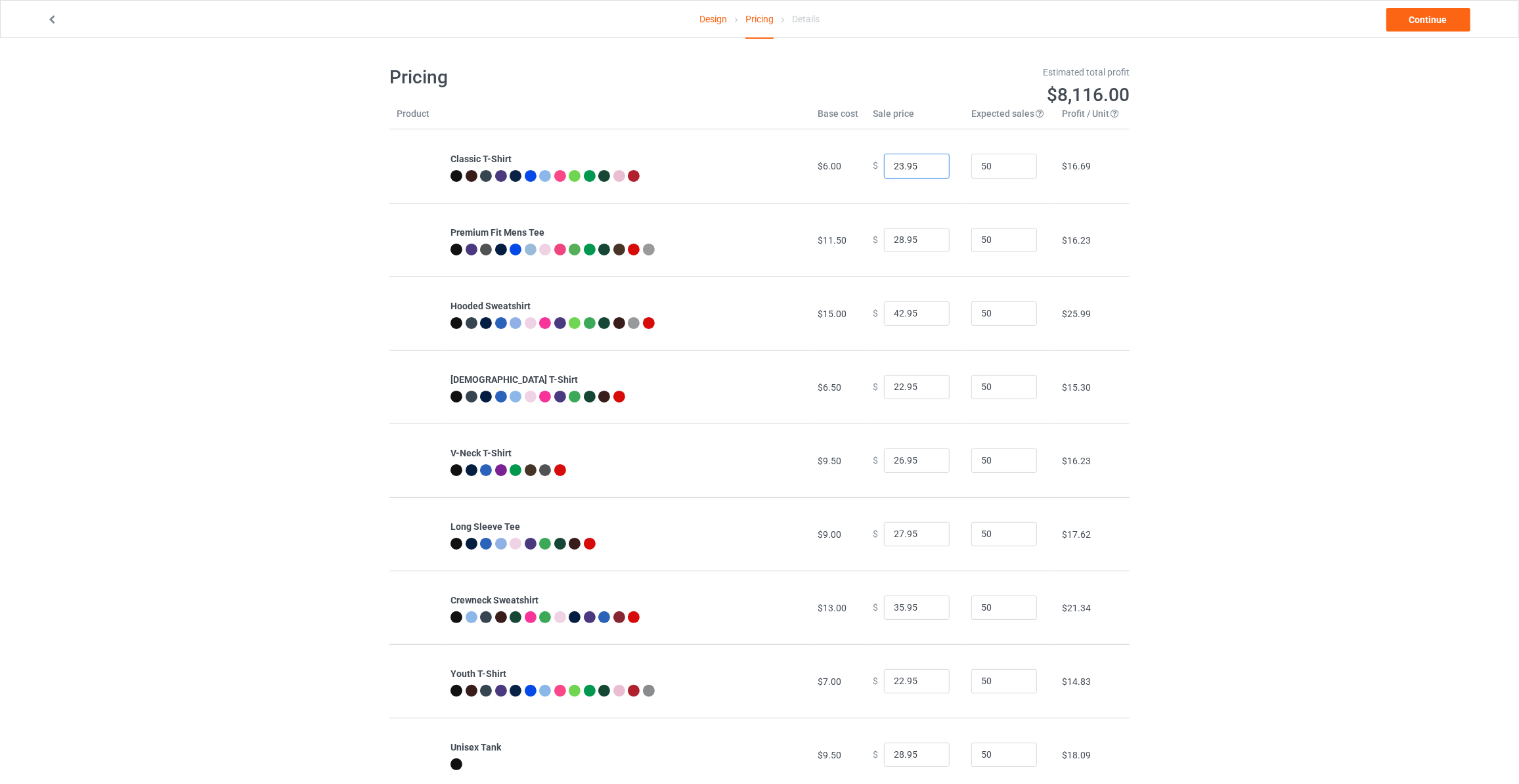
click at [930, 165] on input "23.95" at bounding box center [916, 166] width 66 height 25
click at [930, 165] on input "24.95" at bounding box center [916, 166] width 66 height 25
type input "25.95"
click at [930, 165] on input "25.95" at bounding box center [916, 166] width 66 height 25
click at [924, 237] on input "29.95" at bounding box center [916, 240] width 66 height 25
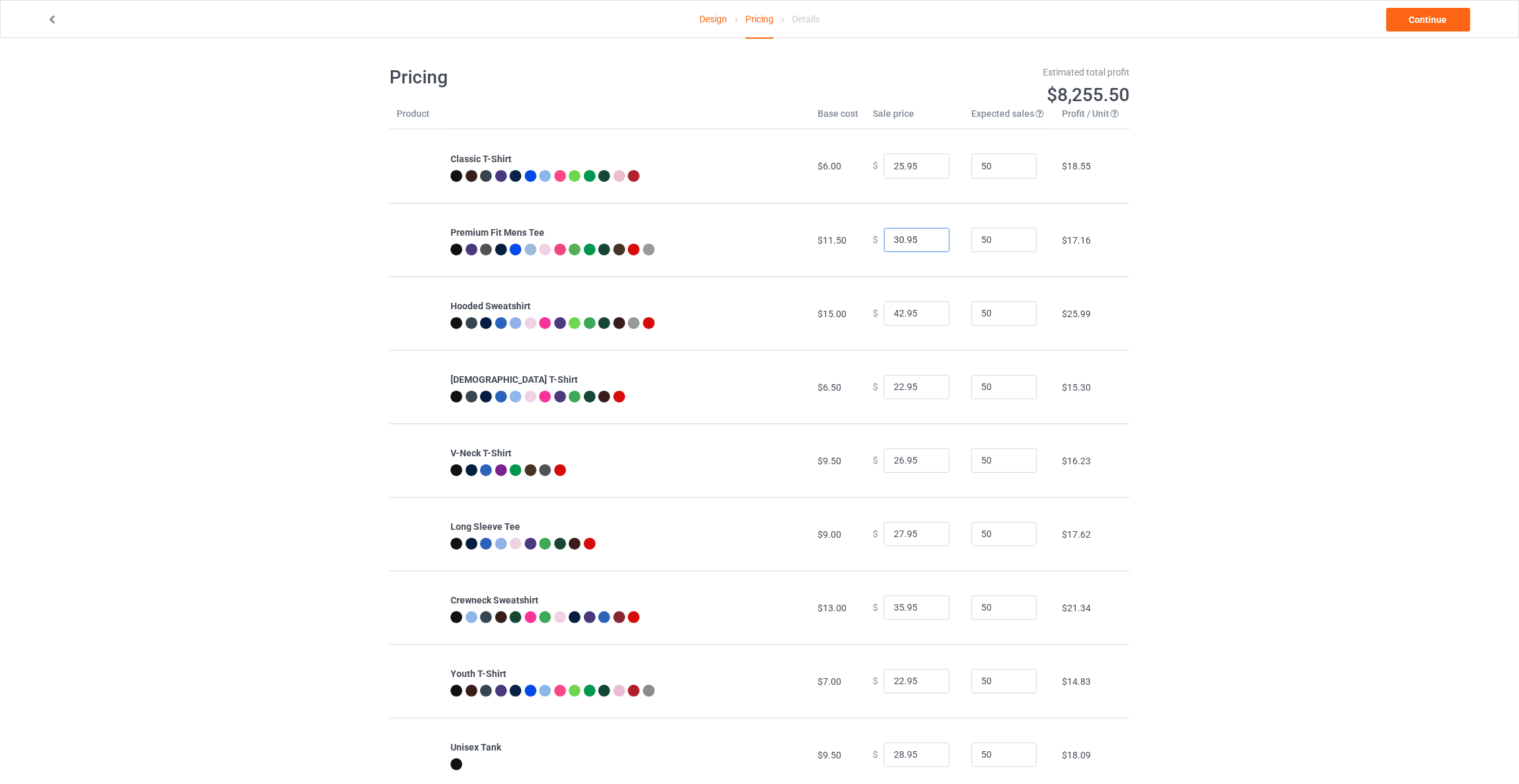
type input "30.95"
click at [924, 237] on input "30.95" at bounding box center [916, 240] width 66 height 25
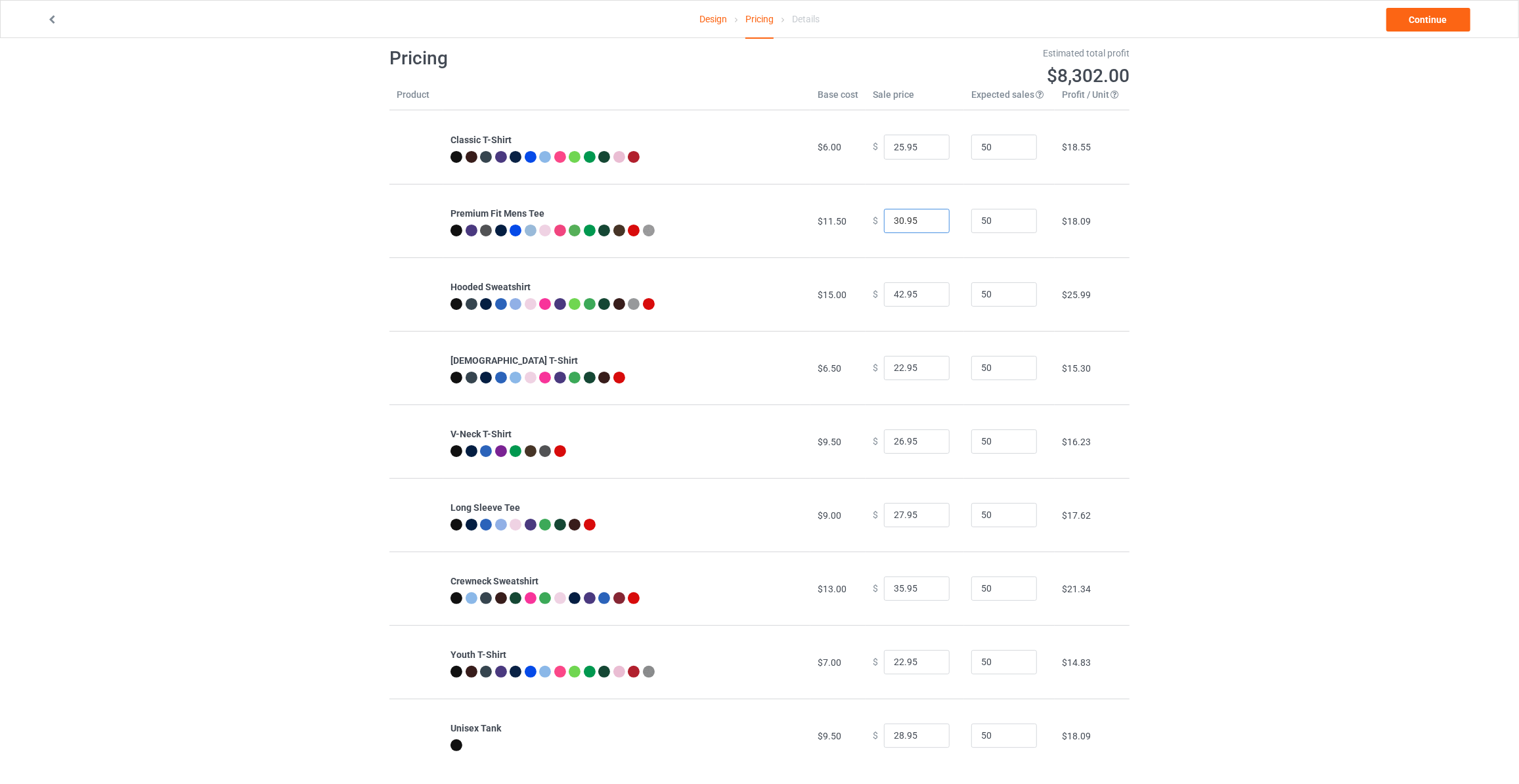
scroll to position [38, 0]
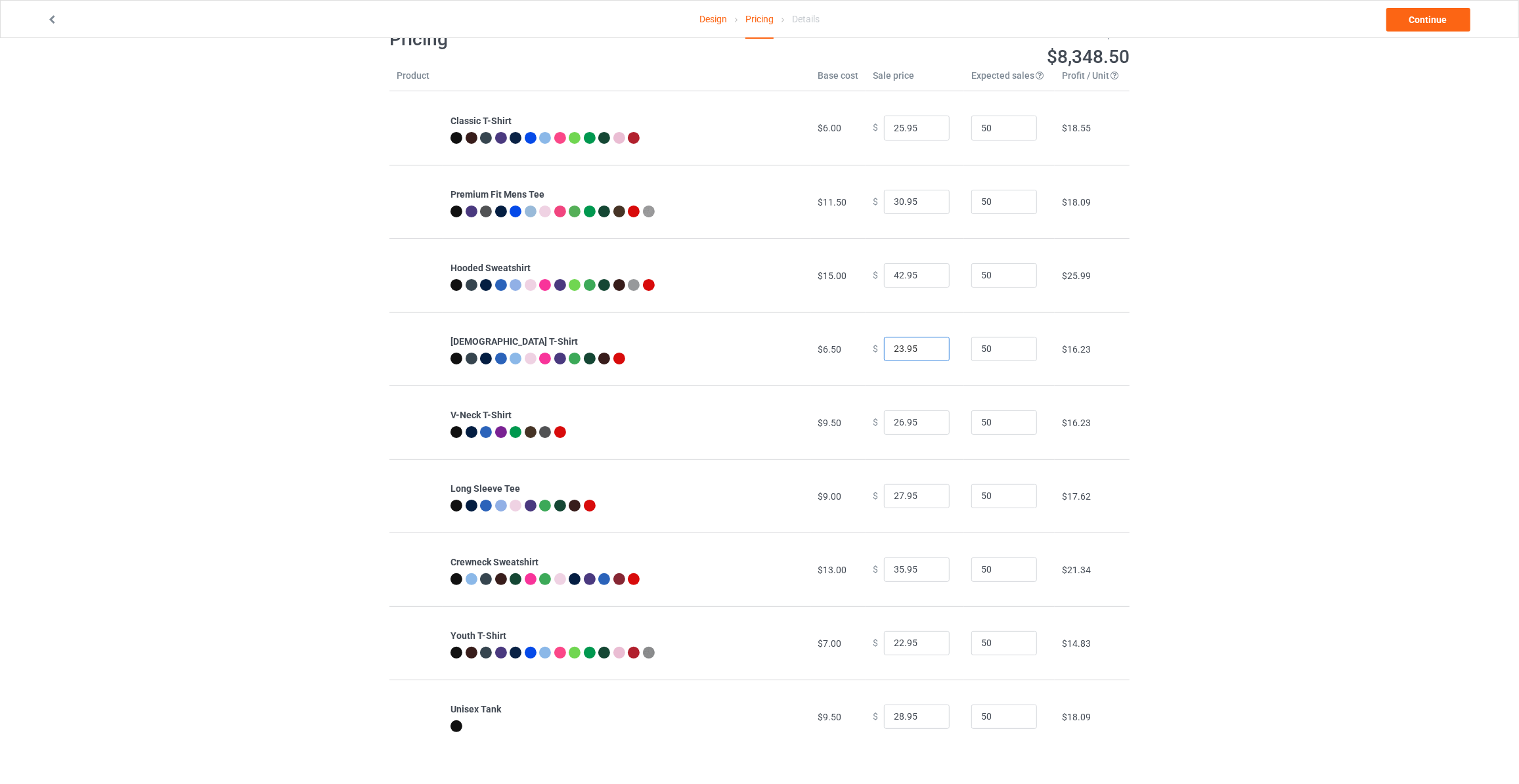
click at [924, 346] on input "23.95" at bounding box center [916, 348] width 66 height 25
click at [924, 346] on input "24.95" at bounding box center [916, 348] width 66 height 25
type input "25.95"
click at [924, 346] on input "25.95" at bounding box center [916, 348] width 66 height 25
click at [928, 419] on input "27.95" at bounding box center [916, 422] width 66 height 25
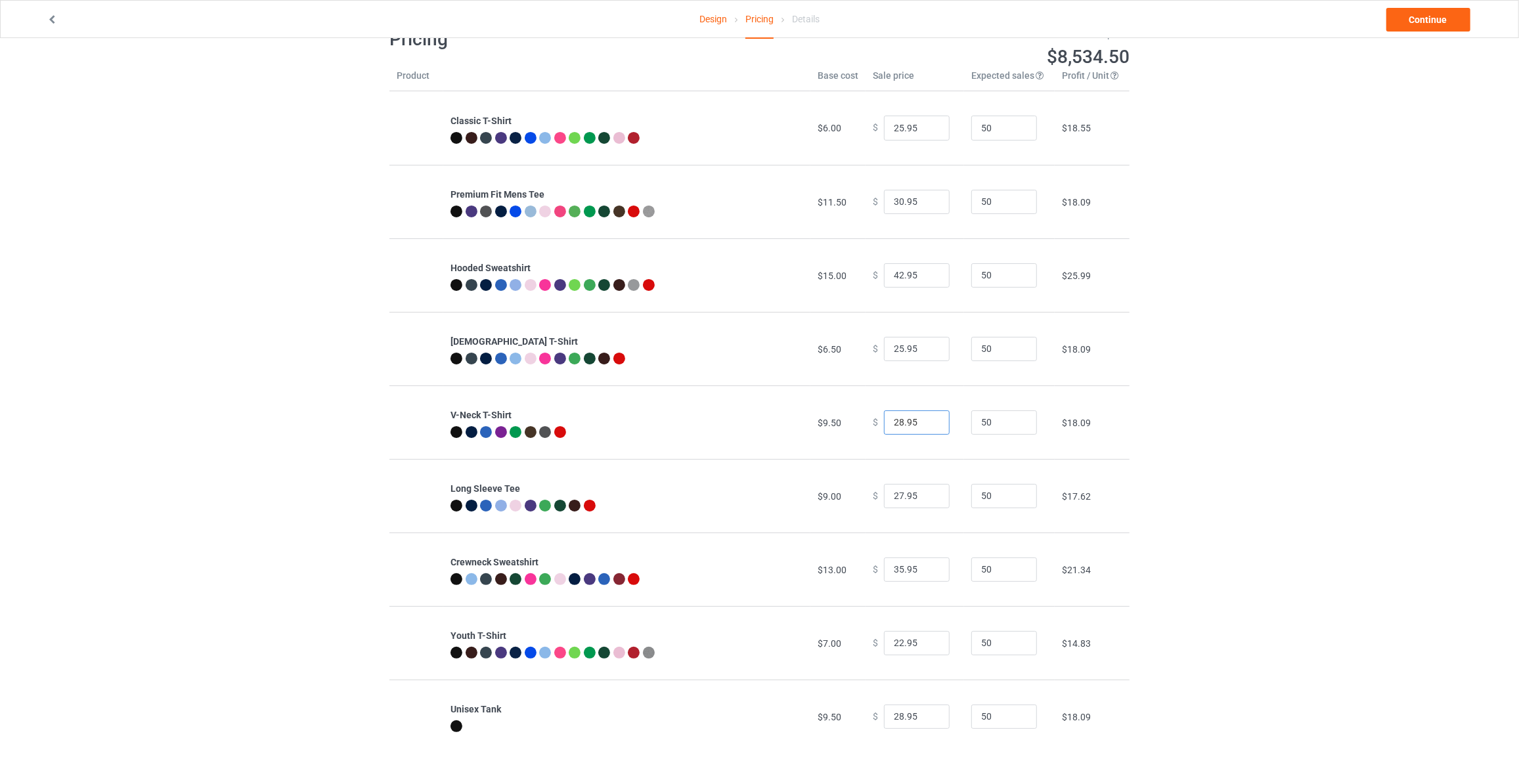
click at [928, 419] on input "28.95" at bounding box center [916, 422] width 66 height 25
click at [928, 419] on input "29.95" at bounding box center [916, 422] width 66 height 25
type input "28.95"
click at [930, 425] on input "28.95" at bounding box center [916, 422] width 66 height 25
click at [928, 493] on input "28.95" at bounding box center [916, 496] width 66 height 25
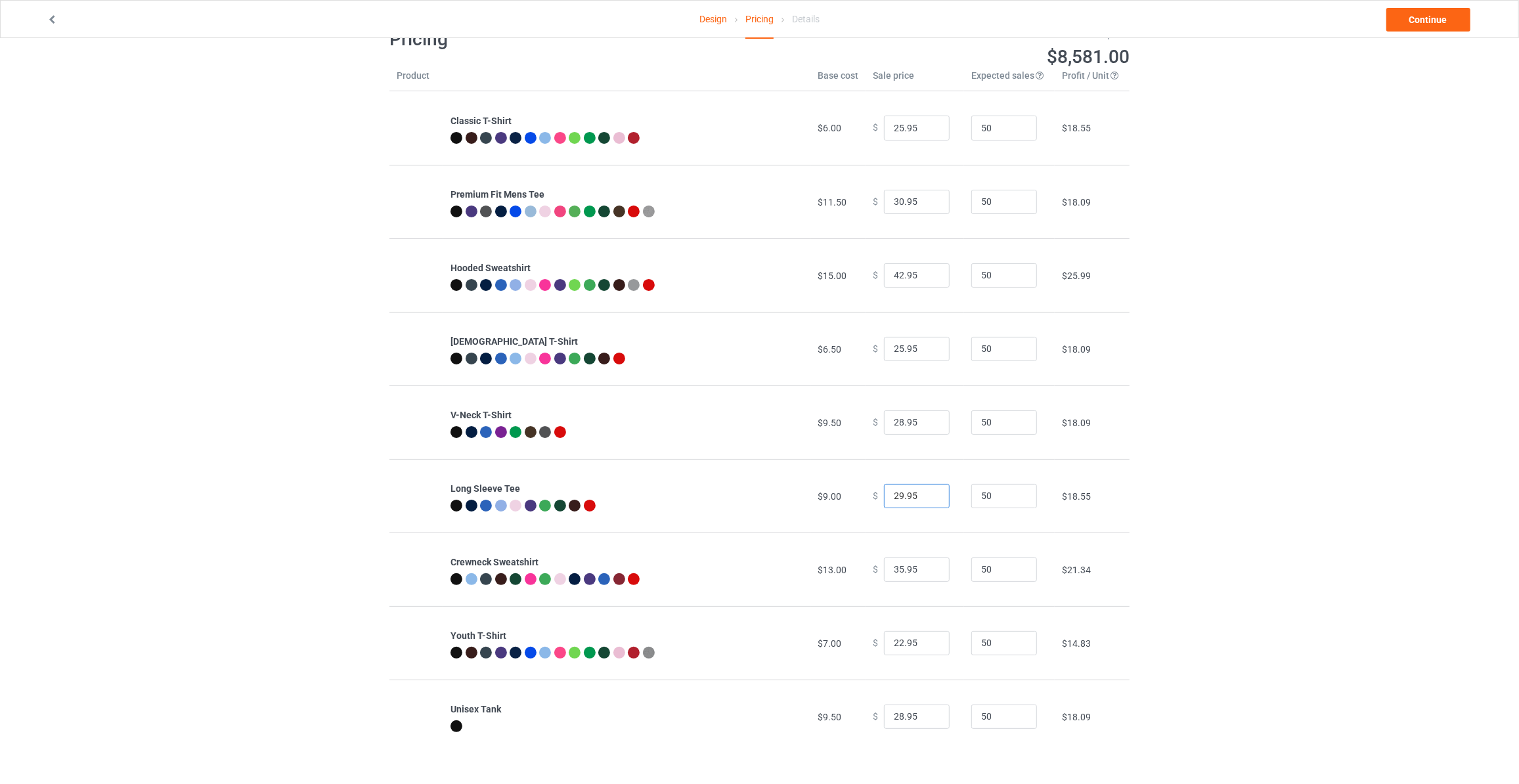
click at [928, 493] on input "29.95" at bounding box center [916, 496] width 66 height 25
click at [929, 500] on input "28.95" at bounding box center [916, 496] width 66 height 25
type input "29.95"
click at [926, 494] on input "29.95" at bounding box center [916, 496] width 66 height 25
click at [928, 639] on input "23.95" at bounding box center [916, 643] width 66 height 25
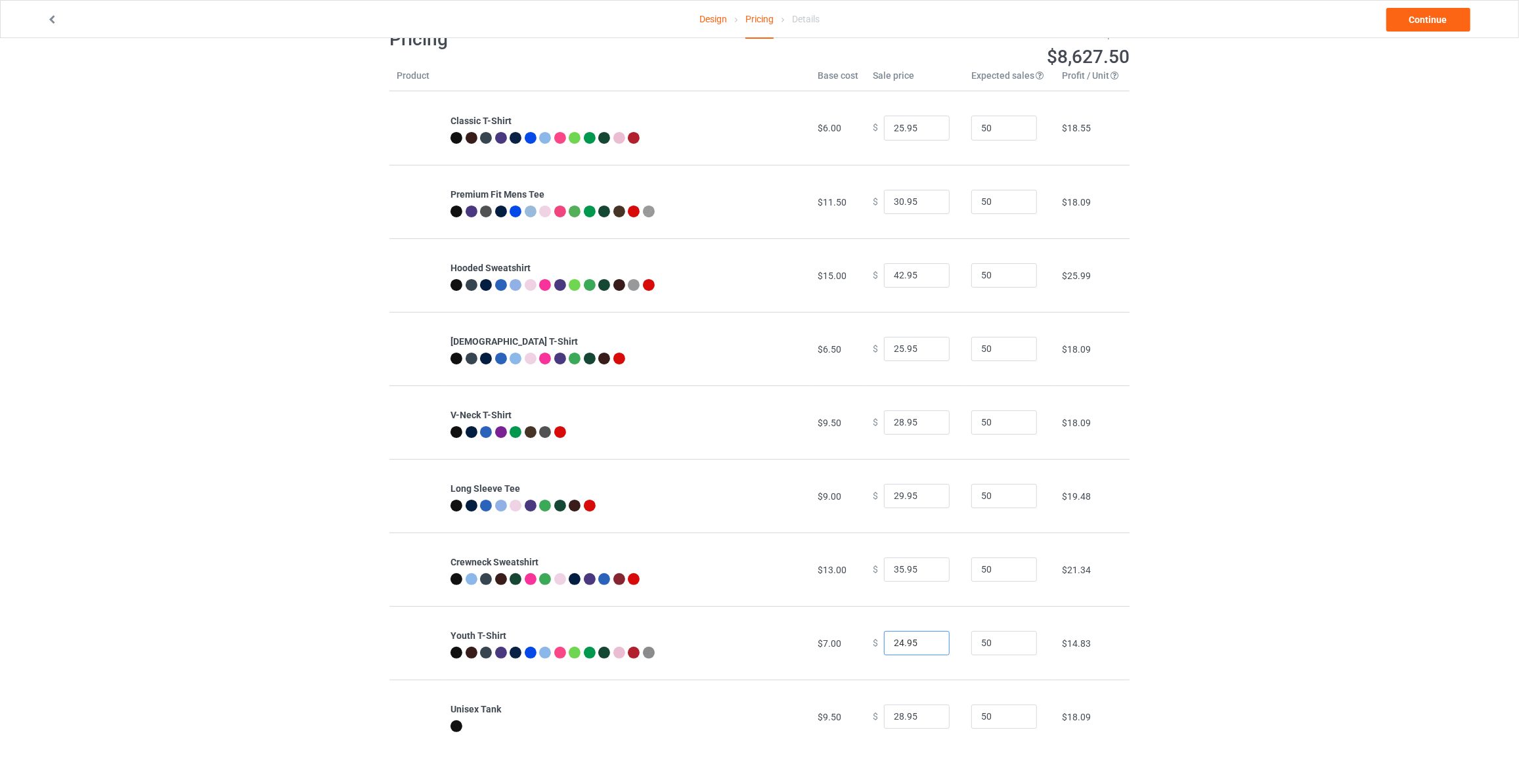
type input "24.95"
click at [928, 639] on input "24.95" at bounding box center [916, 643] width 66 height 25
click at [1410, 5] on div "Design Pricing Details Continue" at bounding box center [760, 19] width 1444 height 36
click at [1410, 11] on link "Continue" at bounding box center [1427, 20] width 84 height 24
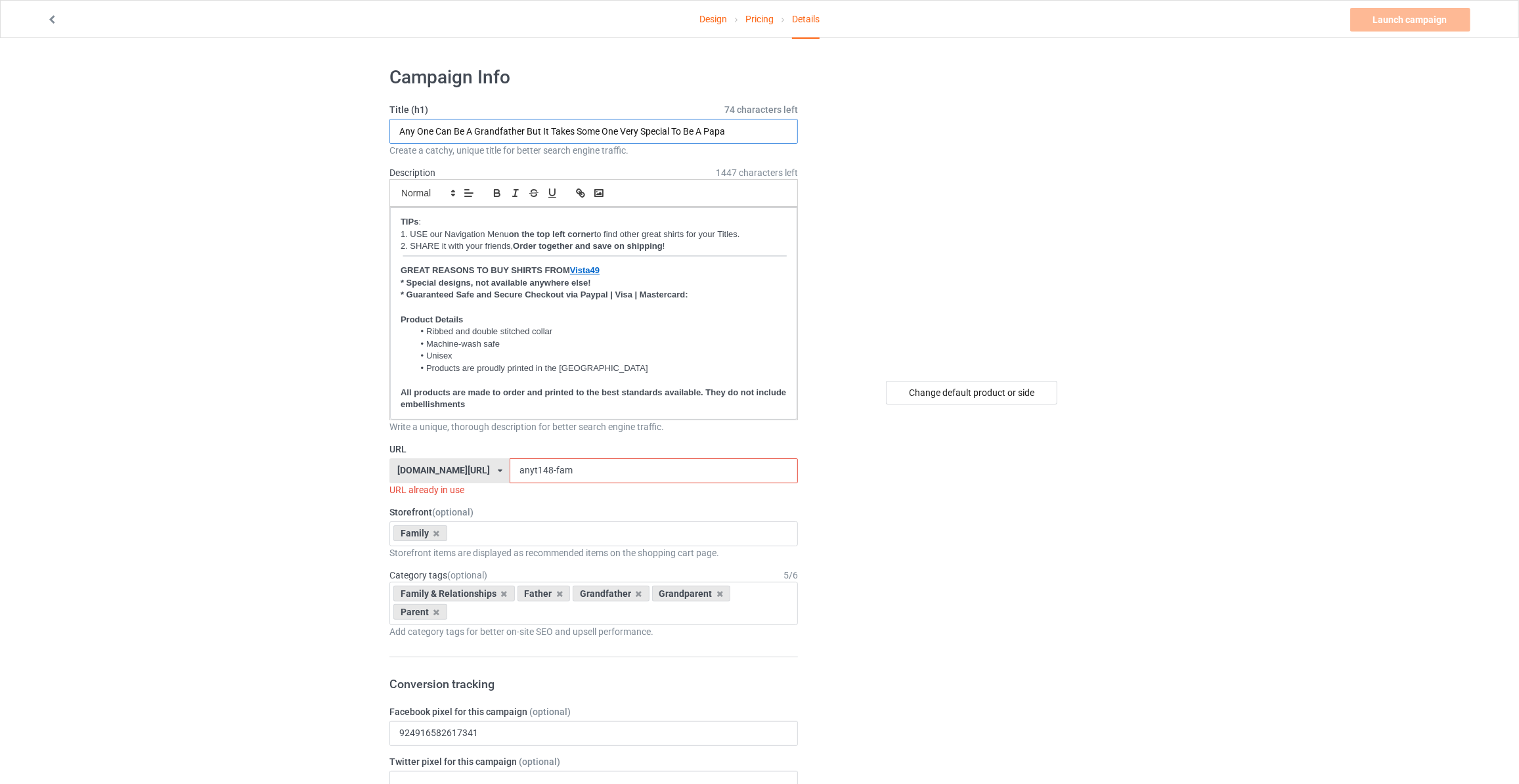
click at [534, 135] on input "Any One Can Be A Grandfather But It Takes Some One Very Special To Be A Papa" at bounding box center [594, 130] width 408 height 25
paste input "Papa Was Created Because Grandkids Need Real Heroes"
type input "Papa Was Created Because Grandkids Need Real Heroes"
drag, startPoint x: 554, startPoint y: 465, endPoint x: 162, endPoint y: 435, distance: 393.1
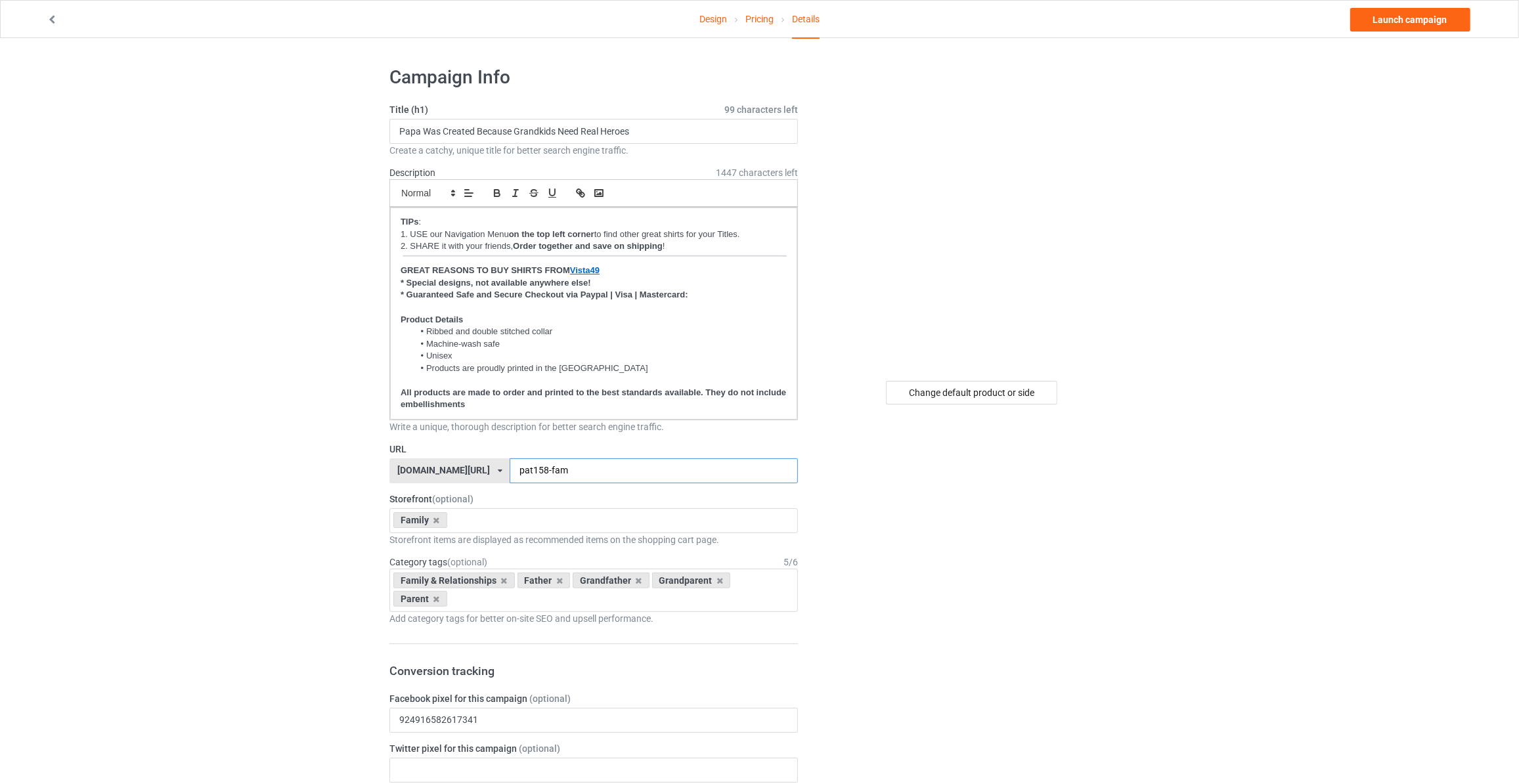
type input "pat158-fam"
click at [1375, 9] on link "Launch campaign" at bounding box center [1410, 20] width 120 height 24
